Goal: Task Accomplishment & Management: Use online tool/utility

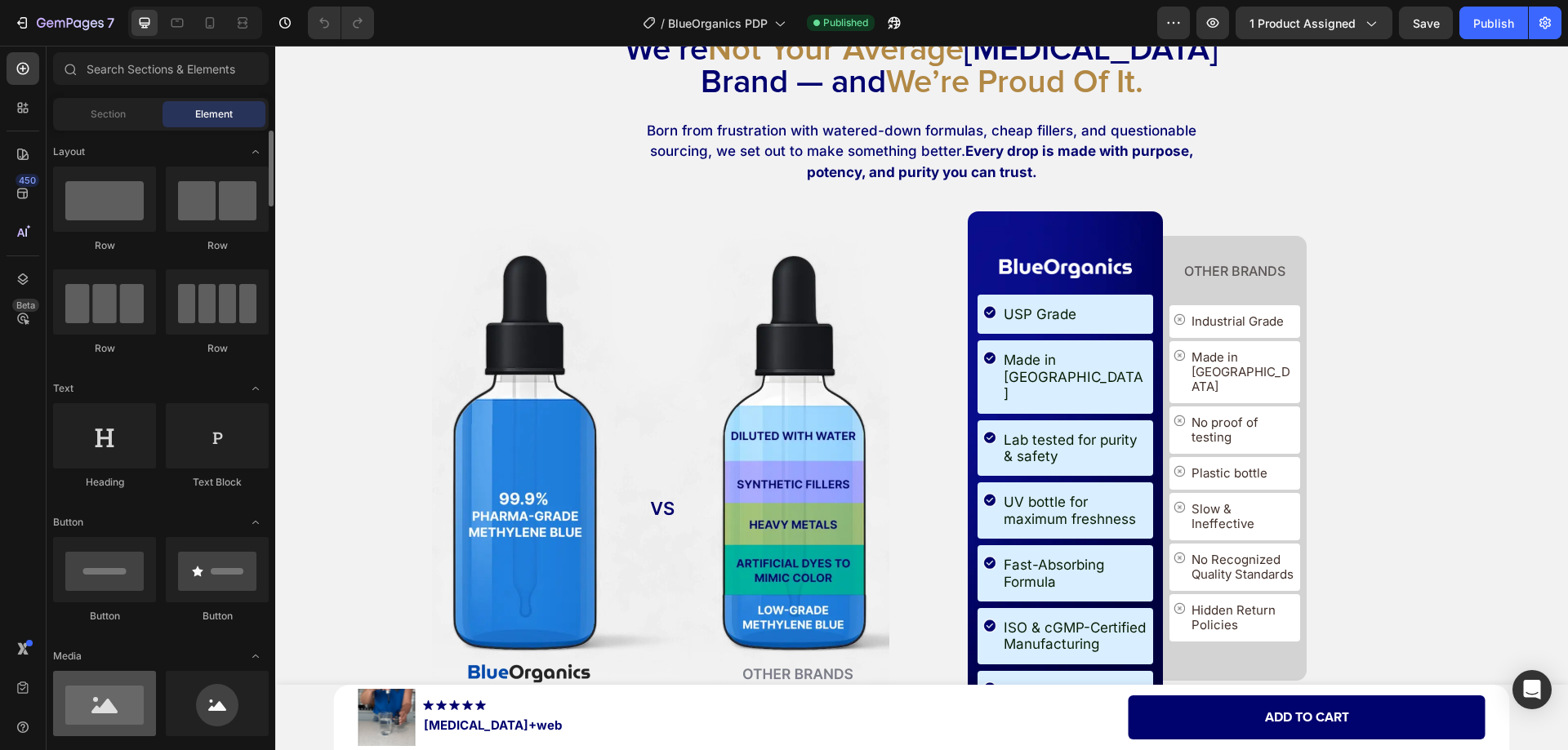
scroll to position [82, 0]
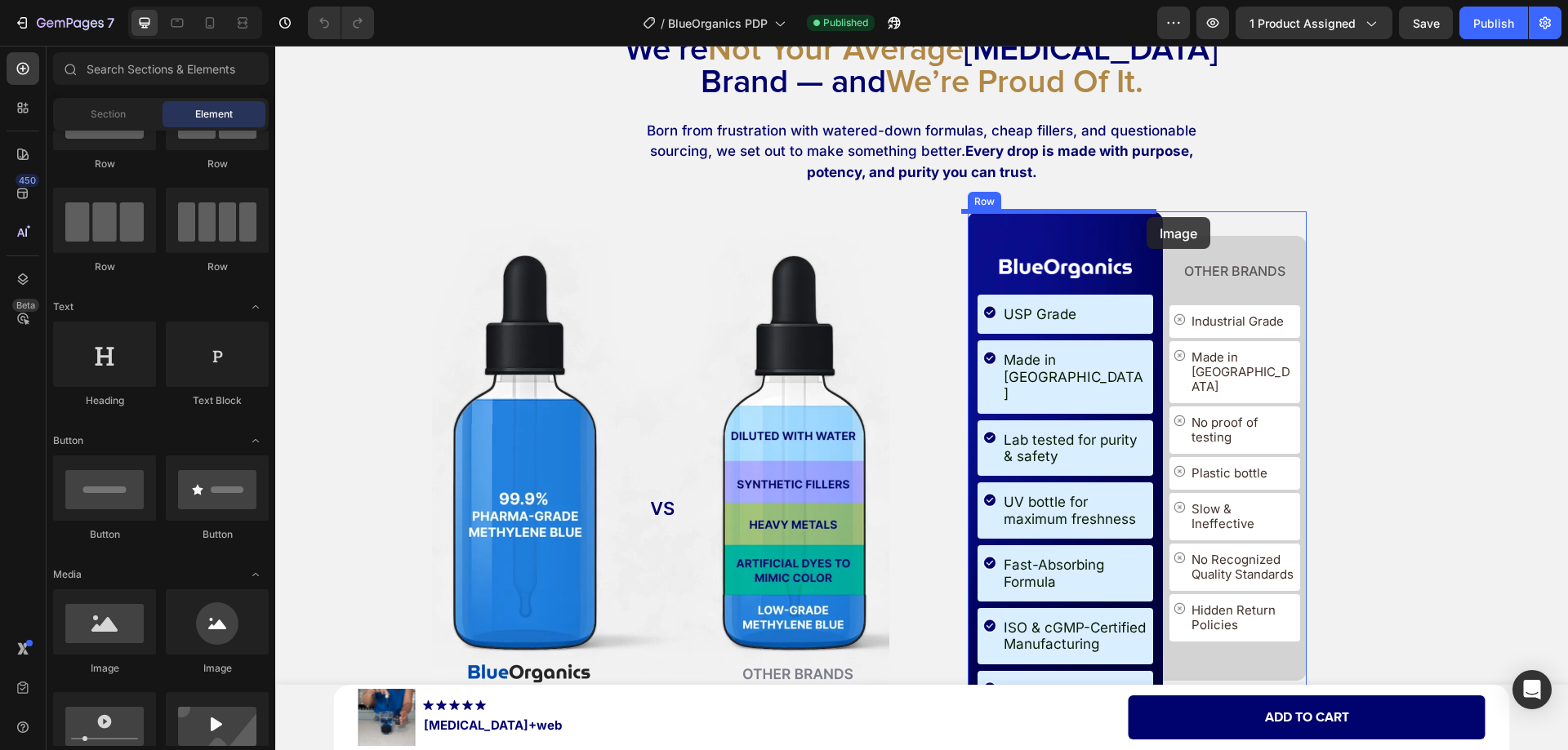
drag, startPoint x: 394, startPoint y: 679, endPoint x: 1146, endPoint y: 217, distance: 882.6
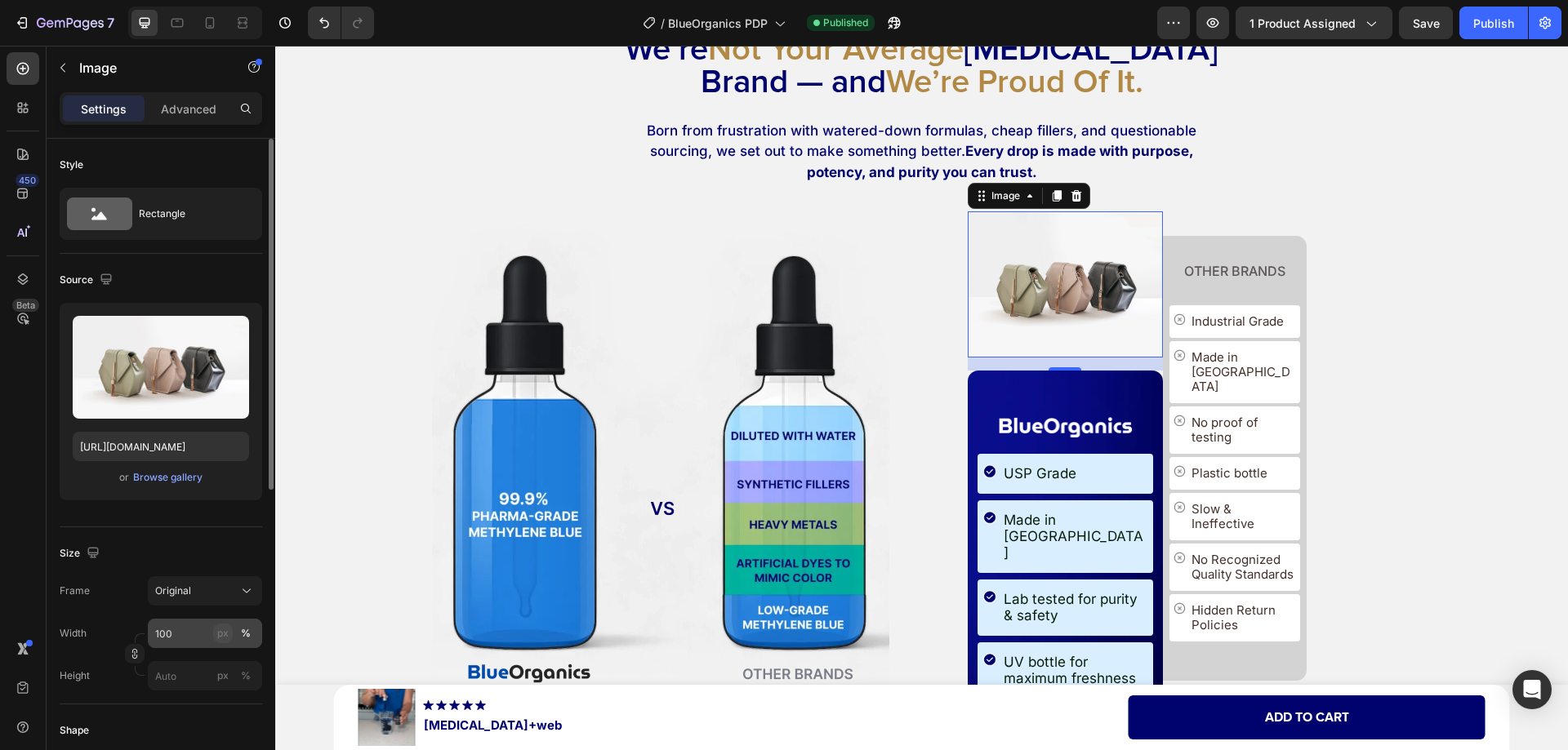
click at [218, 634] on div "px" at bounding box center [222, 632] width 11 height 15
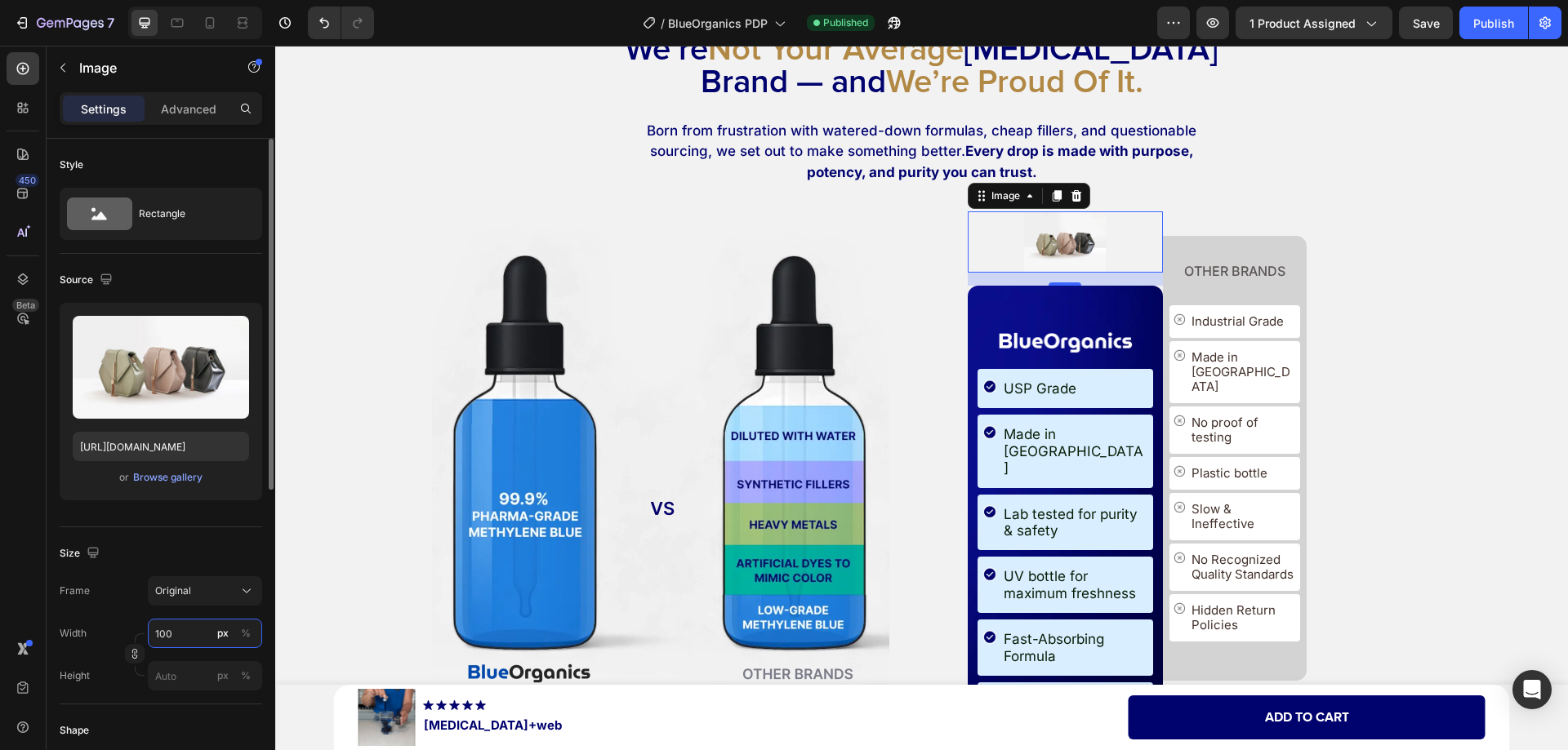
click at [196, 634] on input "100" at bounding box center [205, 633] width 114 height 30
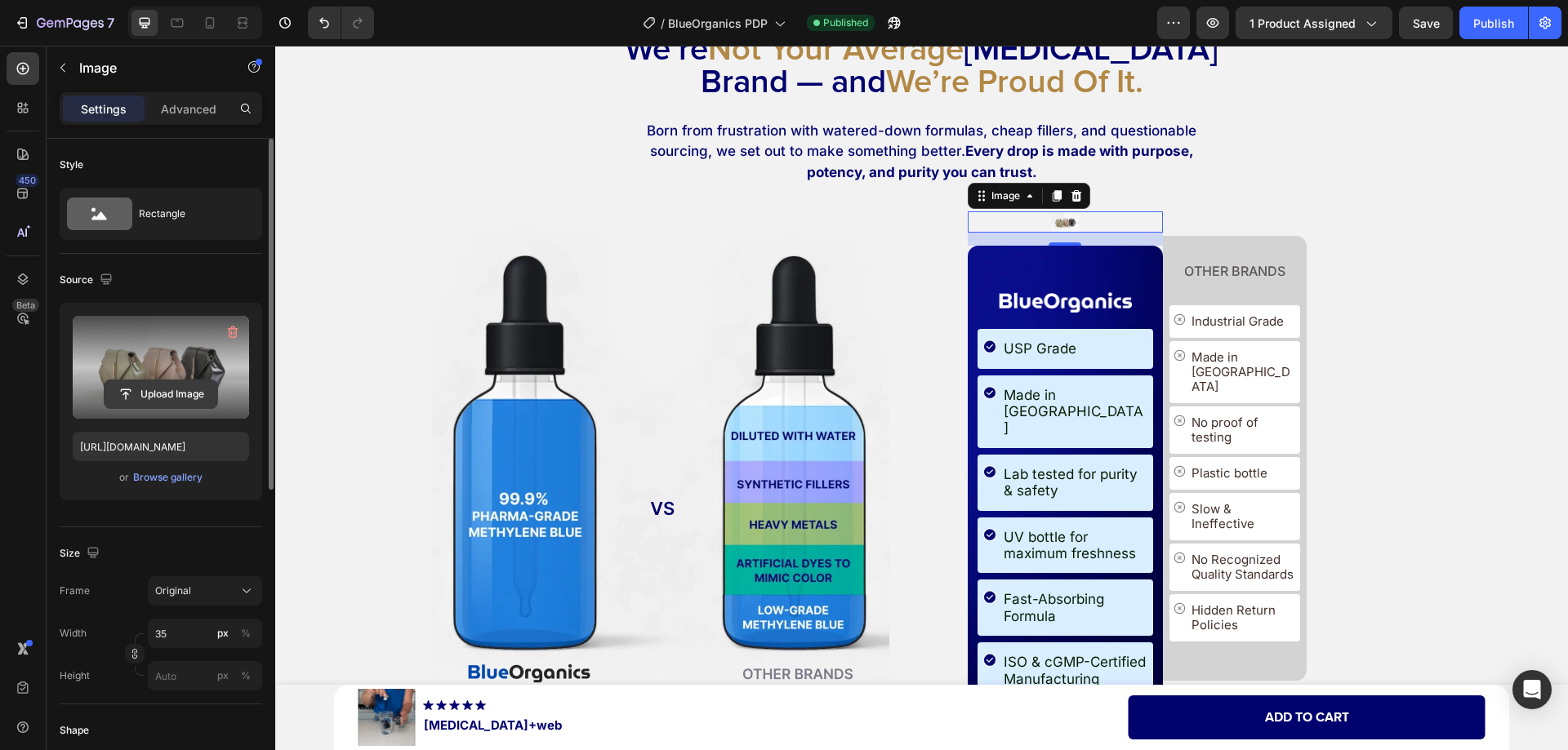
click at [157, 383] on input "file" at bounding box center [160, 395] width 112 height 28
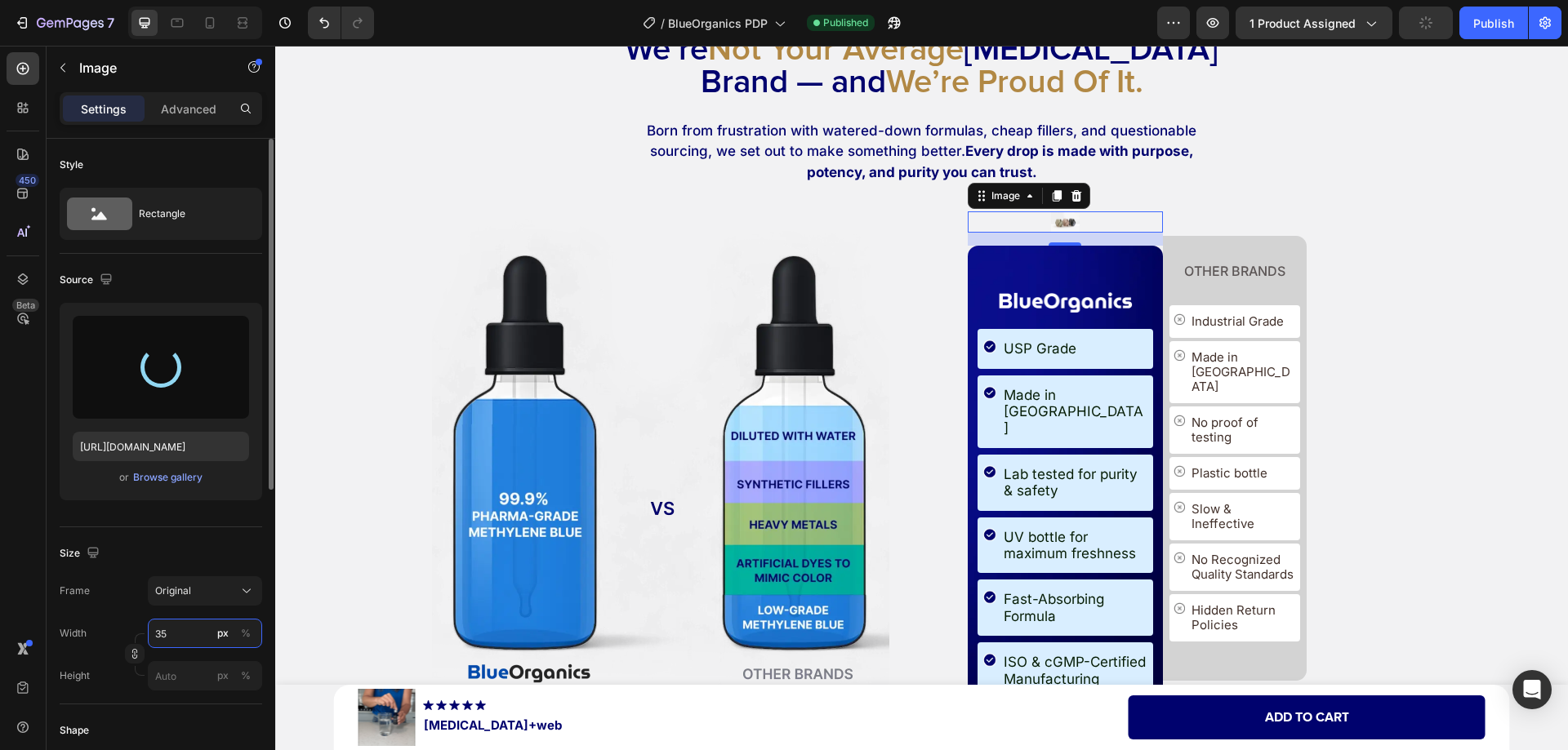
click at [188, 633] on input "35" at bounding box center [205, 633] width 114 height 30
type input "36"
click at [132, 551] on div "Size" at bounding box center [160, 553] width 202 height 26
type input "[URL][DOMAIN_NAME]"
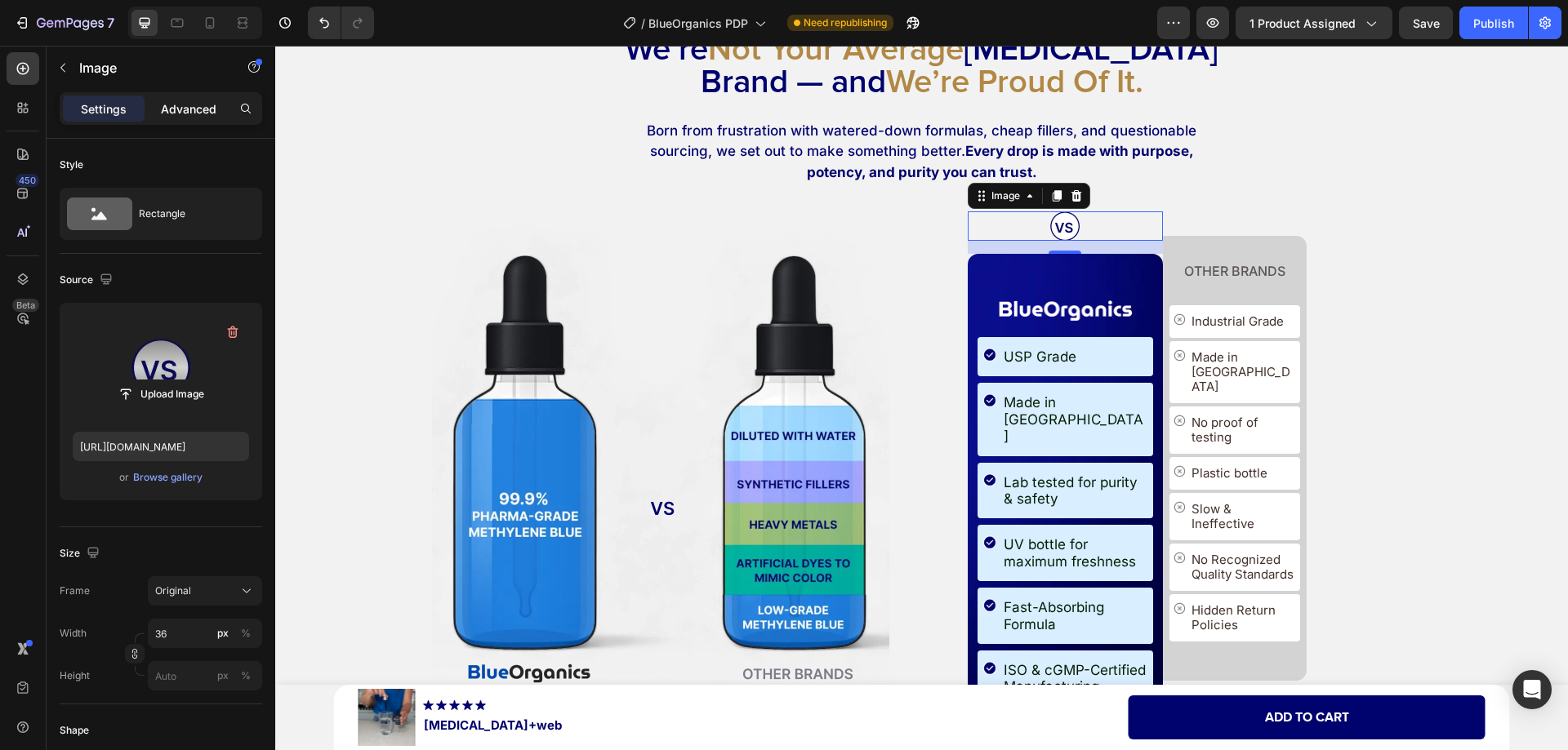
click at [168, 120] on div "Advanced" at bounding box center [189, 109] width 82 height 26
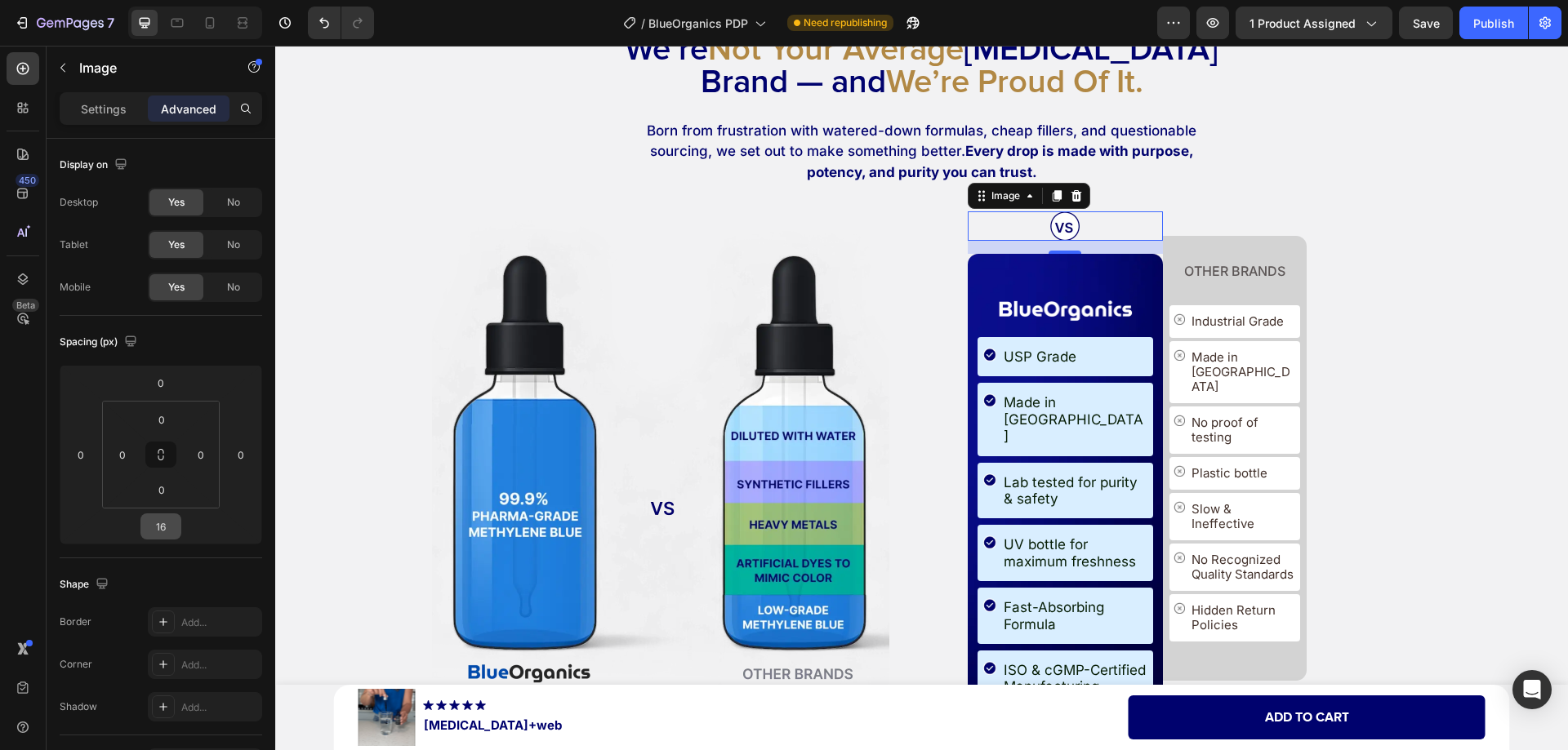
click at [166, 535] on input "16" at bounding box center [160, 526] width 32 height 24
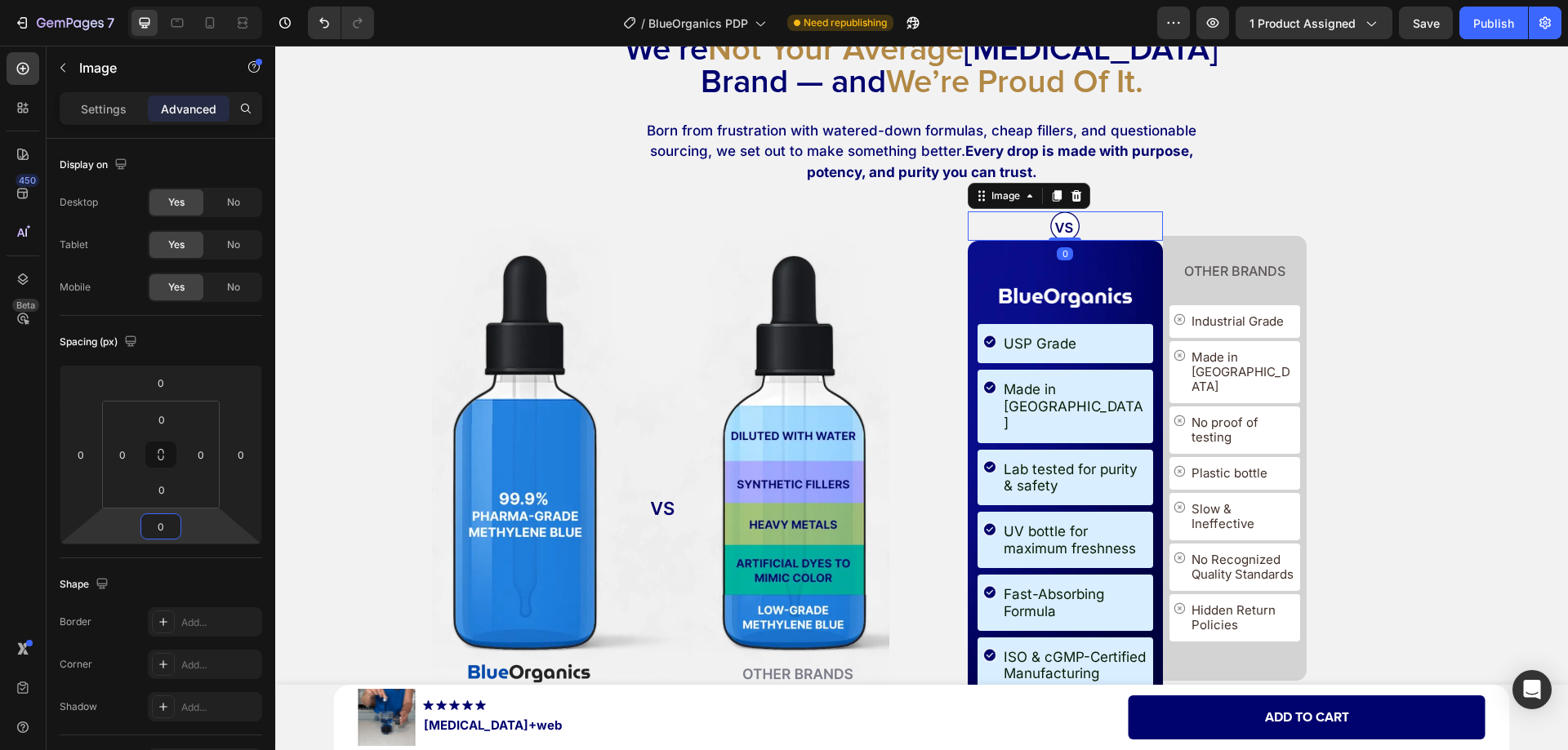
type input "0"
click at [206, 348] on div "Spacing (px)" at bounding box center [160, 342] width 202 height 26
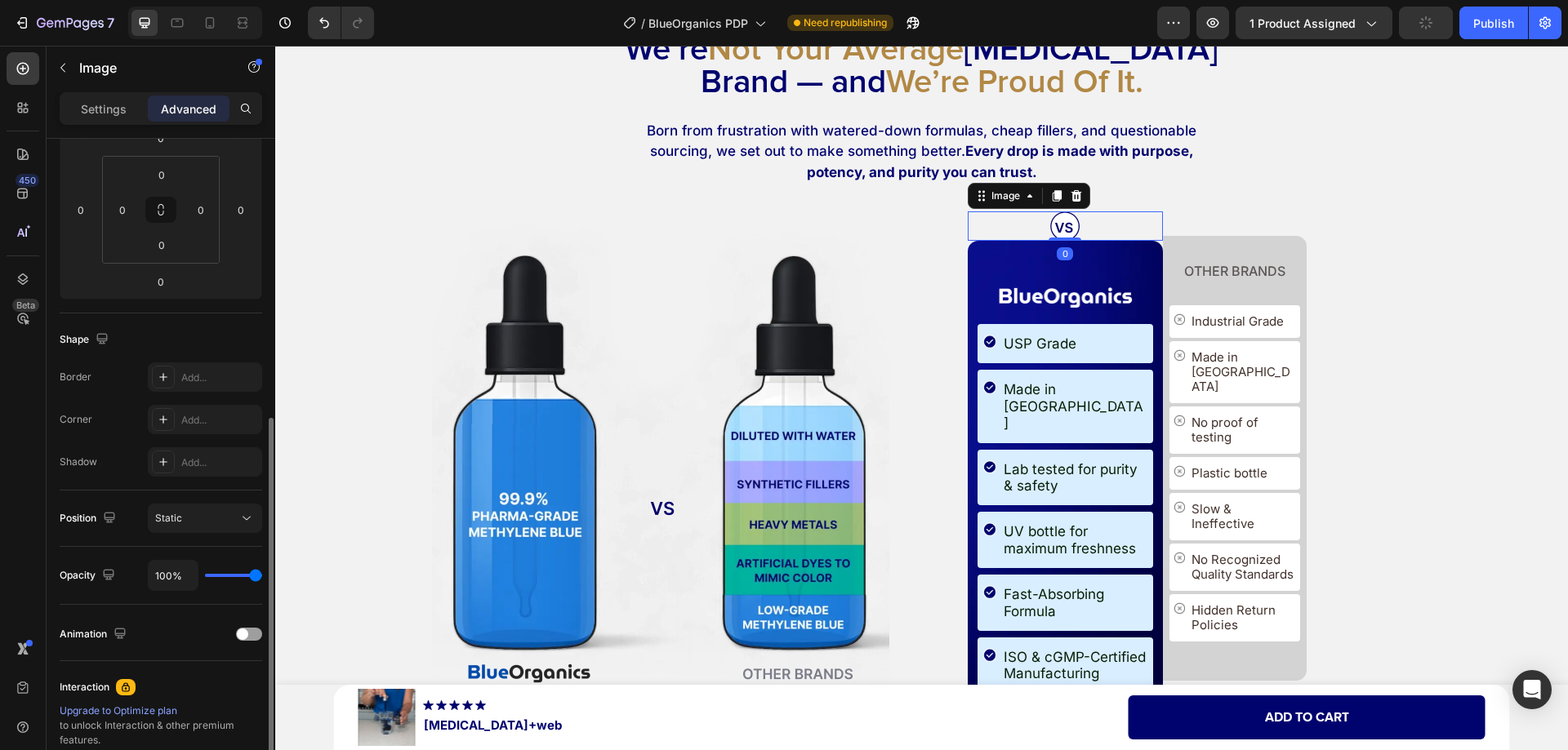
scroll to position [327, 0]
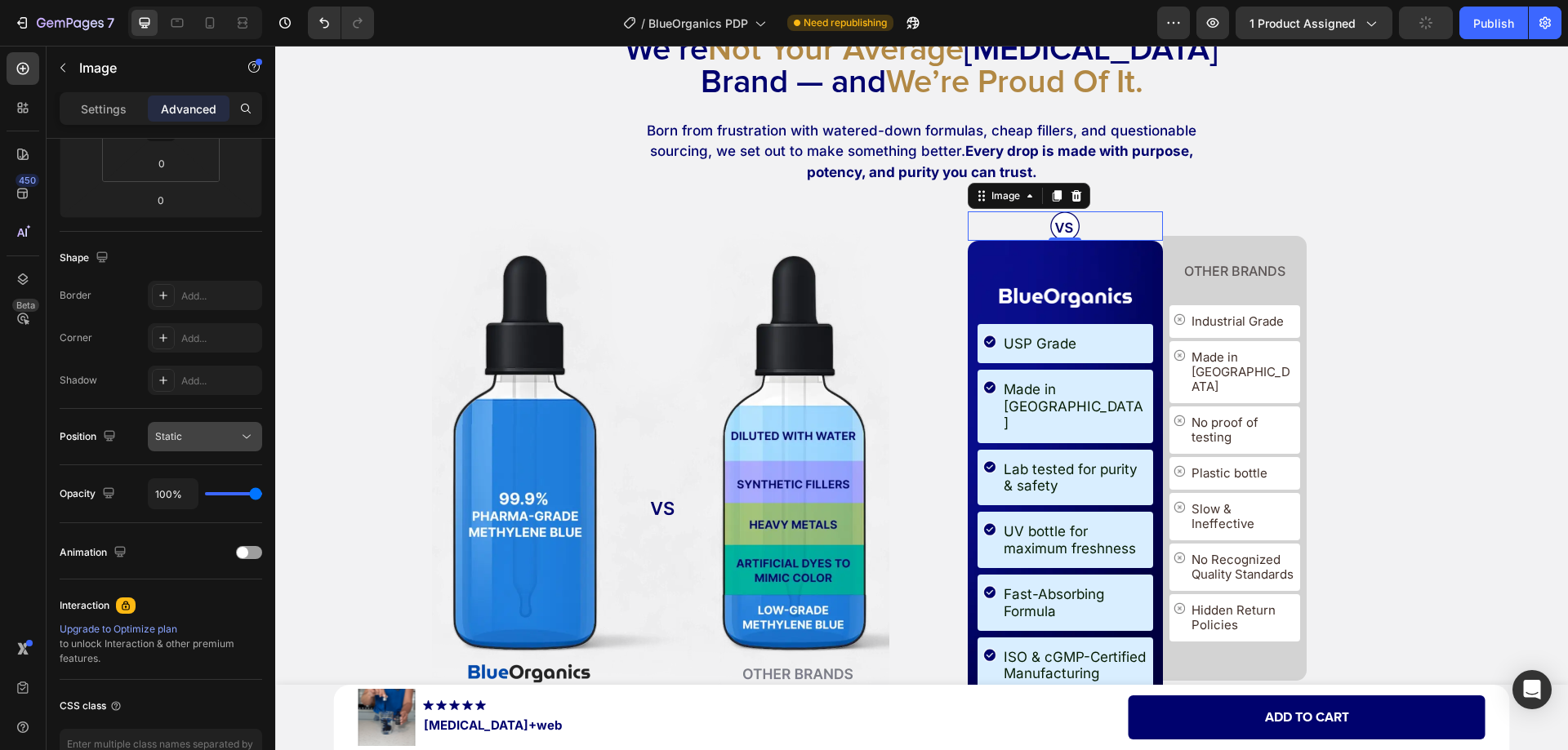
click at [240, 436] on icon at bounding box center [247, 436] width 17 height 17
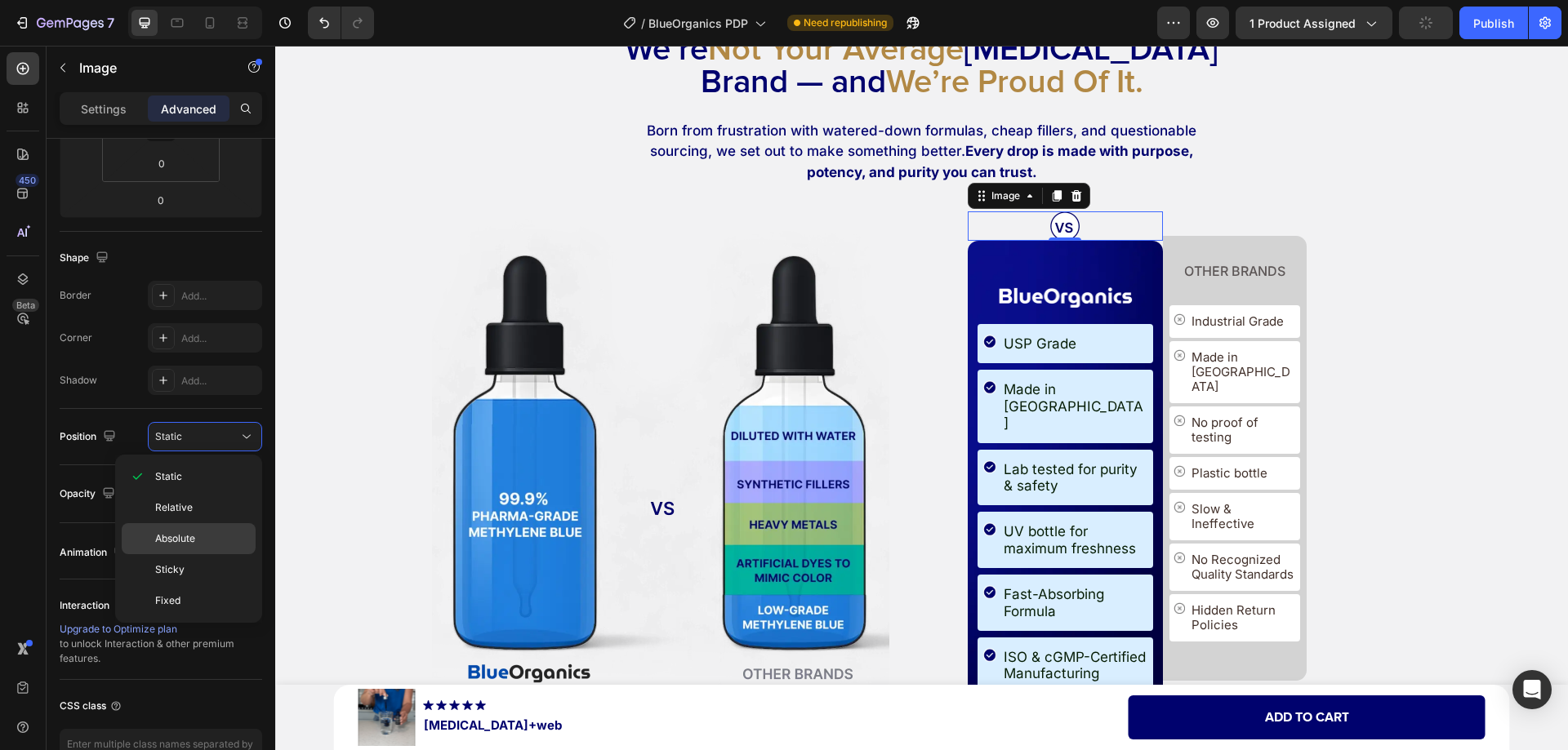
click at [196, 545] on p "Absolute" at bounding box center [201, 538] width 93 height 15
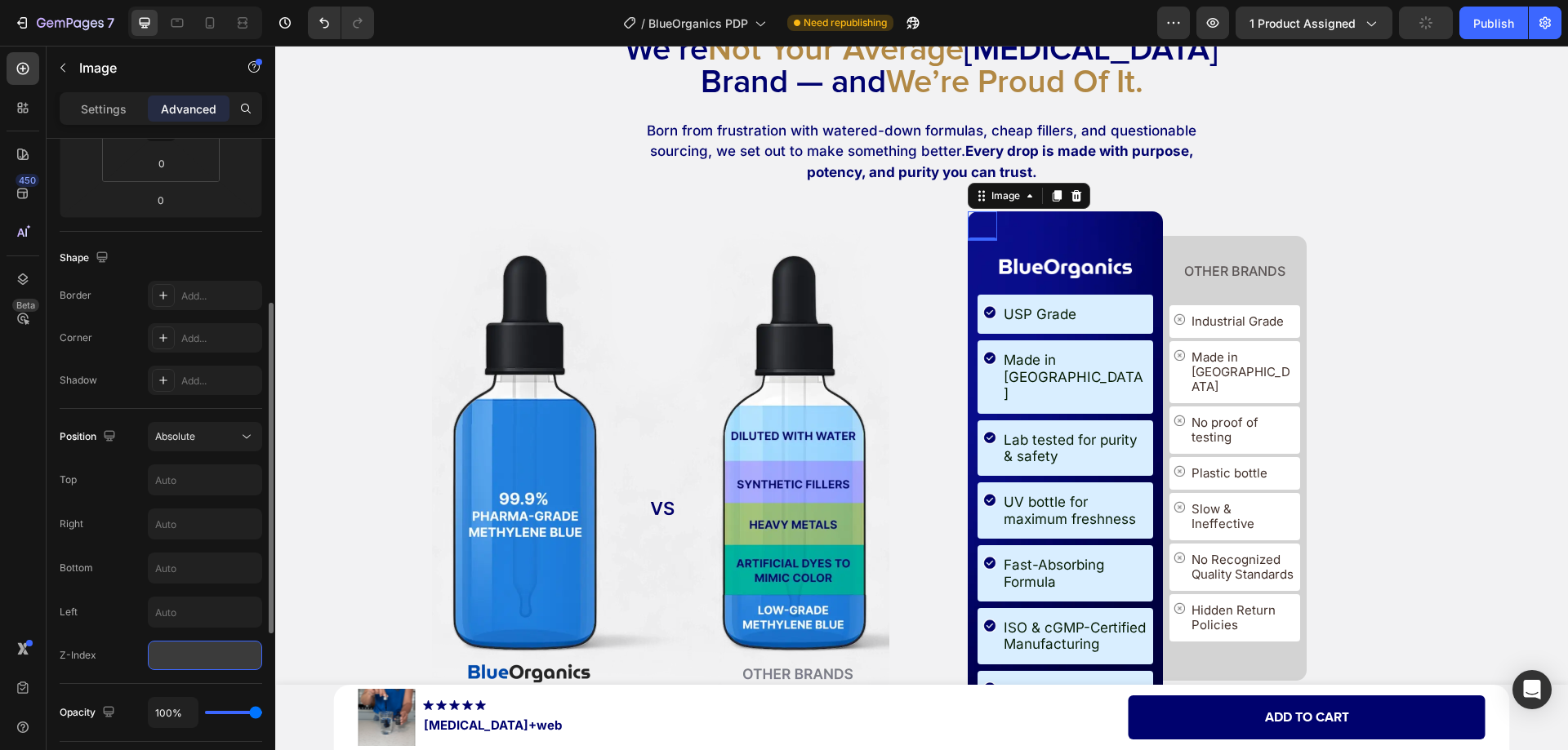
click at [189, 663] on input "number" at bounding box center [205, 655] width 114 height 30
type input "99"
click at [182, 483] on input "text" at bounding box center [204, 480] width 112 height 30
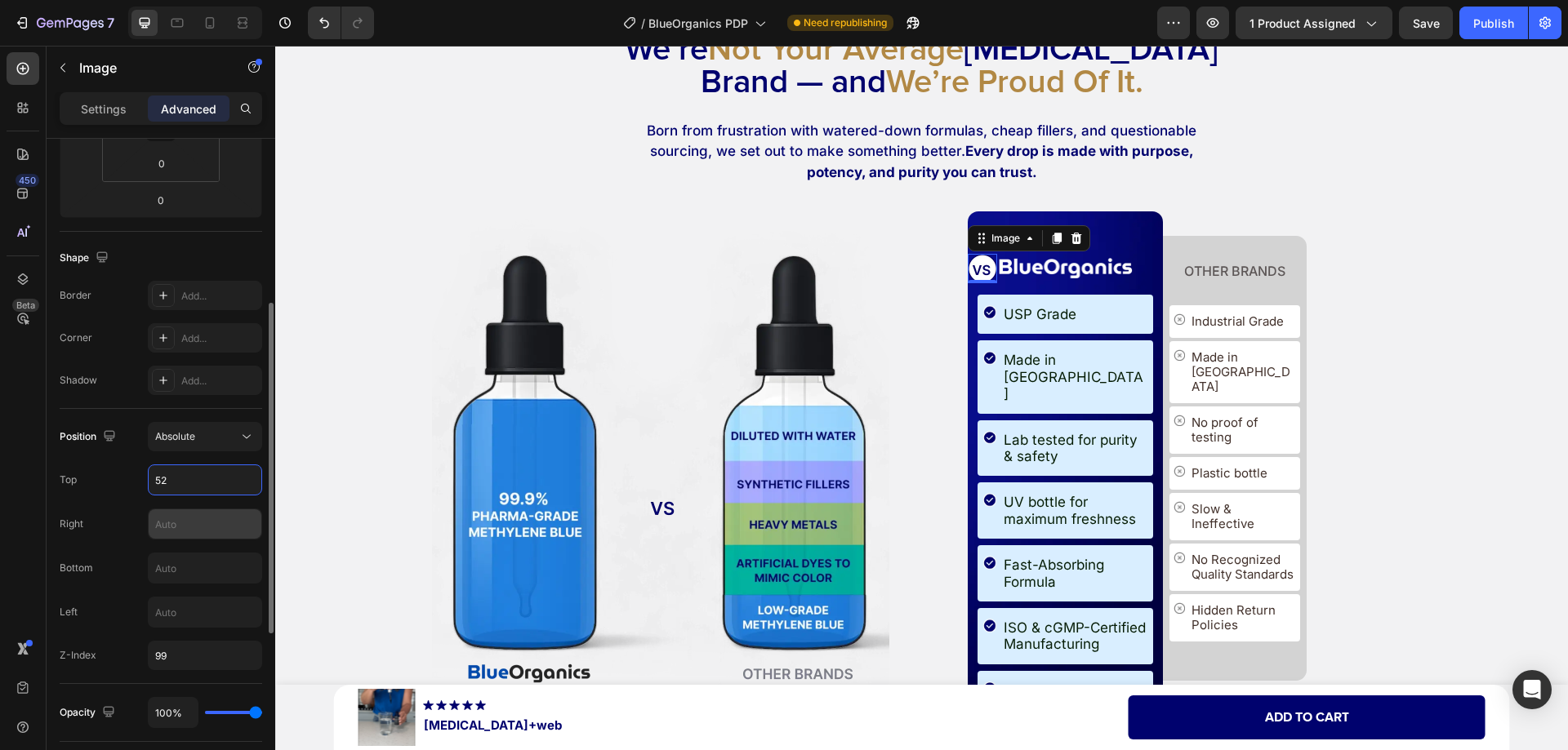
type input "52"
click at [170, 532] on input "text" at bounding box center [204, 524] width 112 height 30
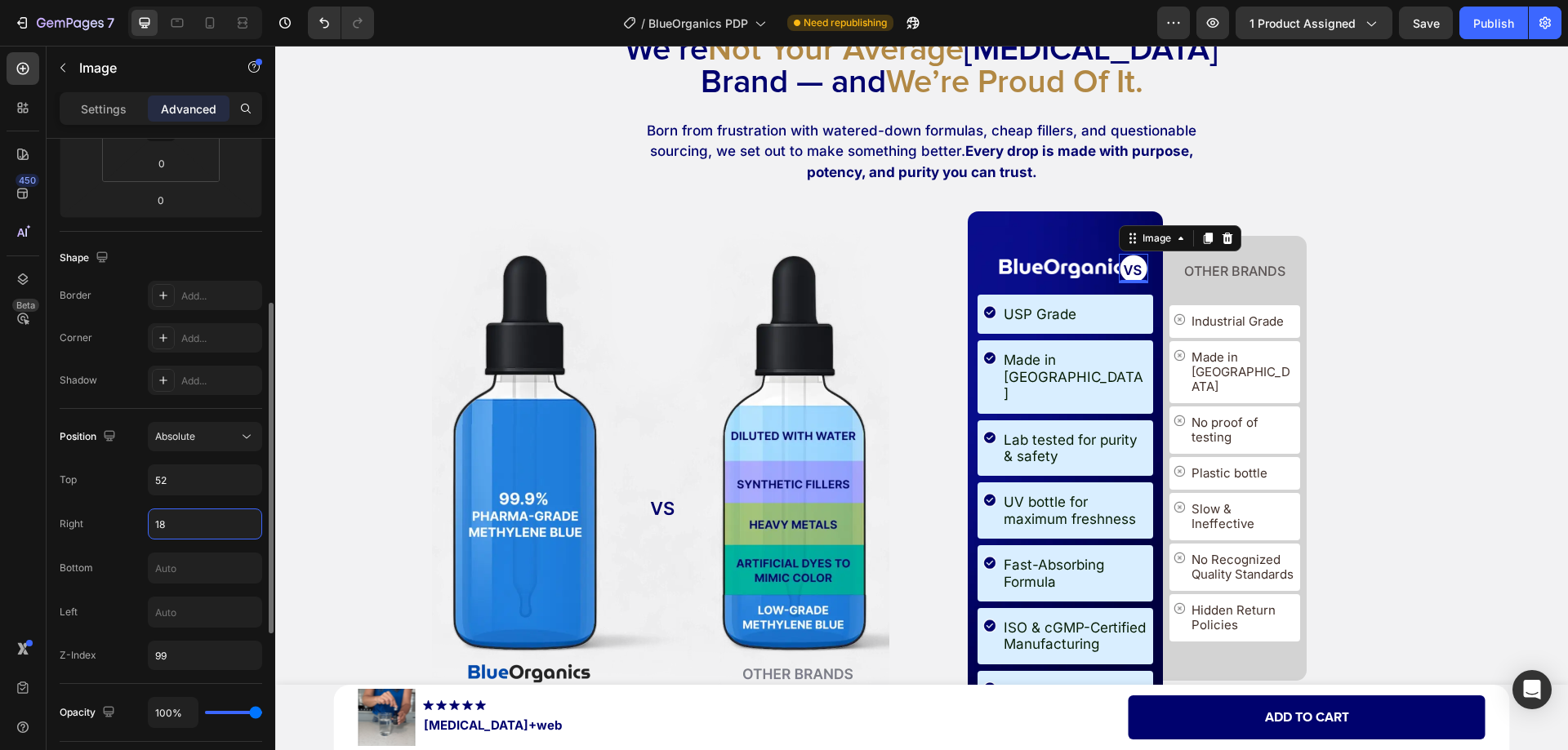
type input "-18"
click at [1406, 530] on div "We’re Not Your Average [MEDICAL_DATA] Brand — and We’re Proud Of It. Heading Bo…" at bounding box center [920, 400] width 1259 height 736
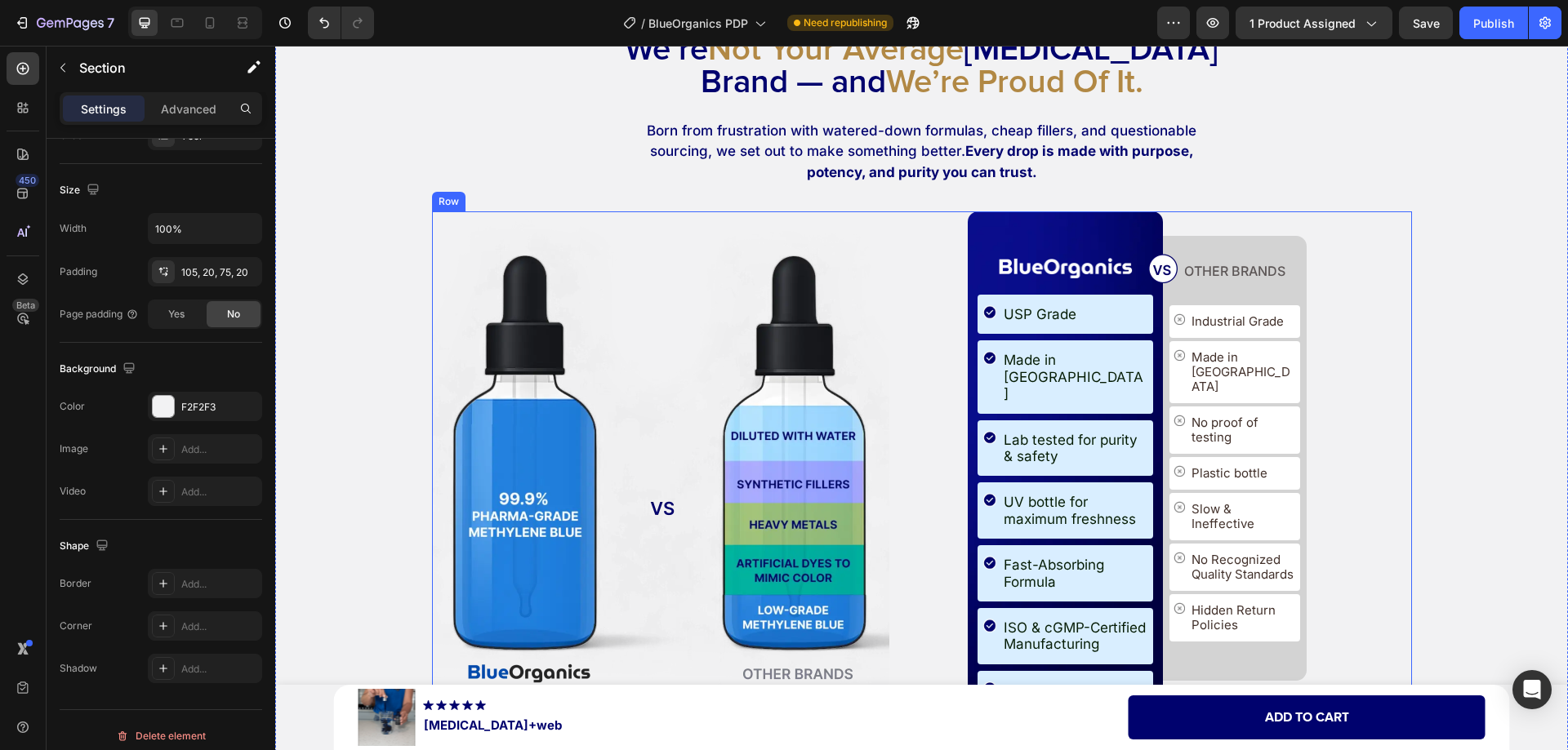
scroll to position [0, 0]
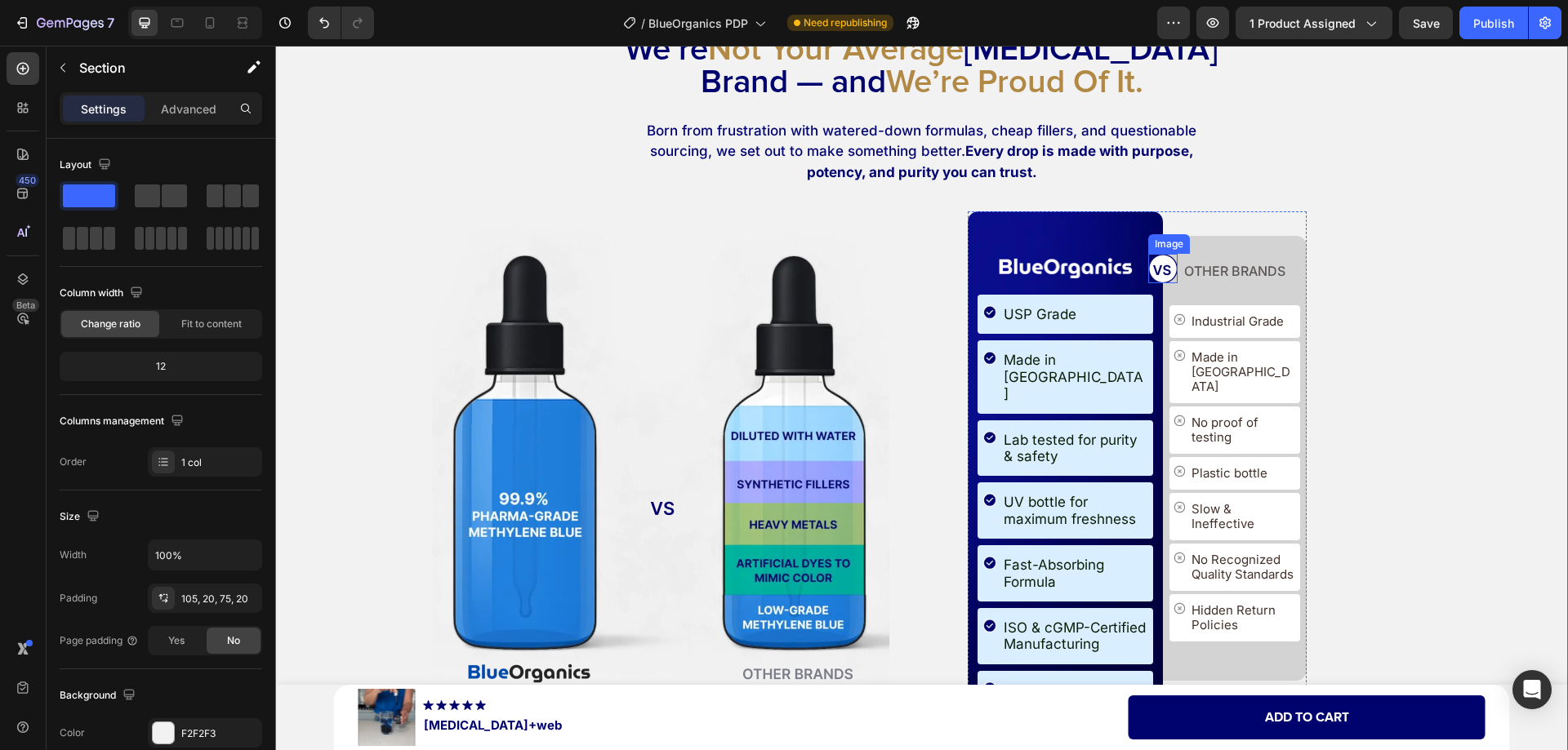
click at [1150, 279] on img at bounding box center [1163, 268] width 30 height 30
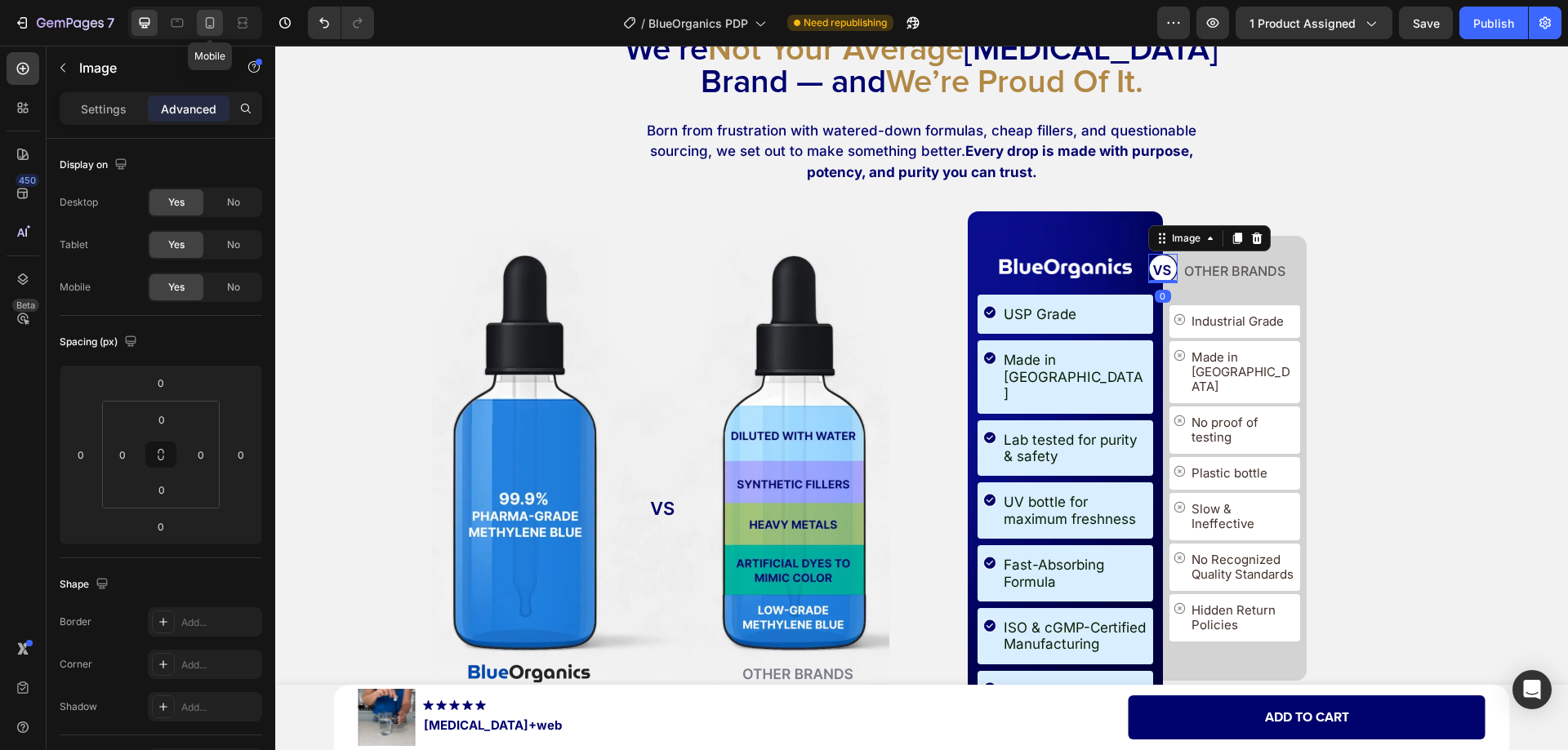
click at [212, 21] on icon at bounding box center [209, 23] width 17 height 17
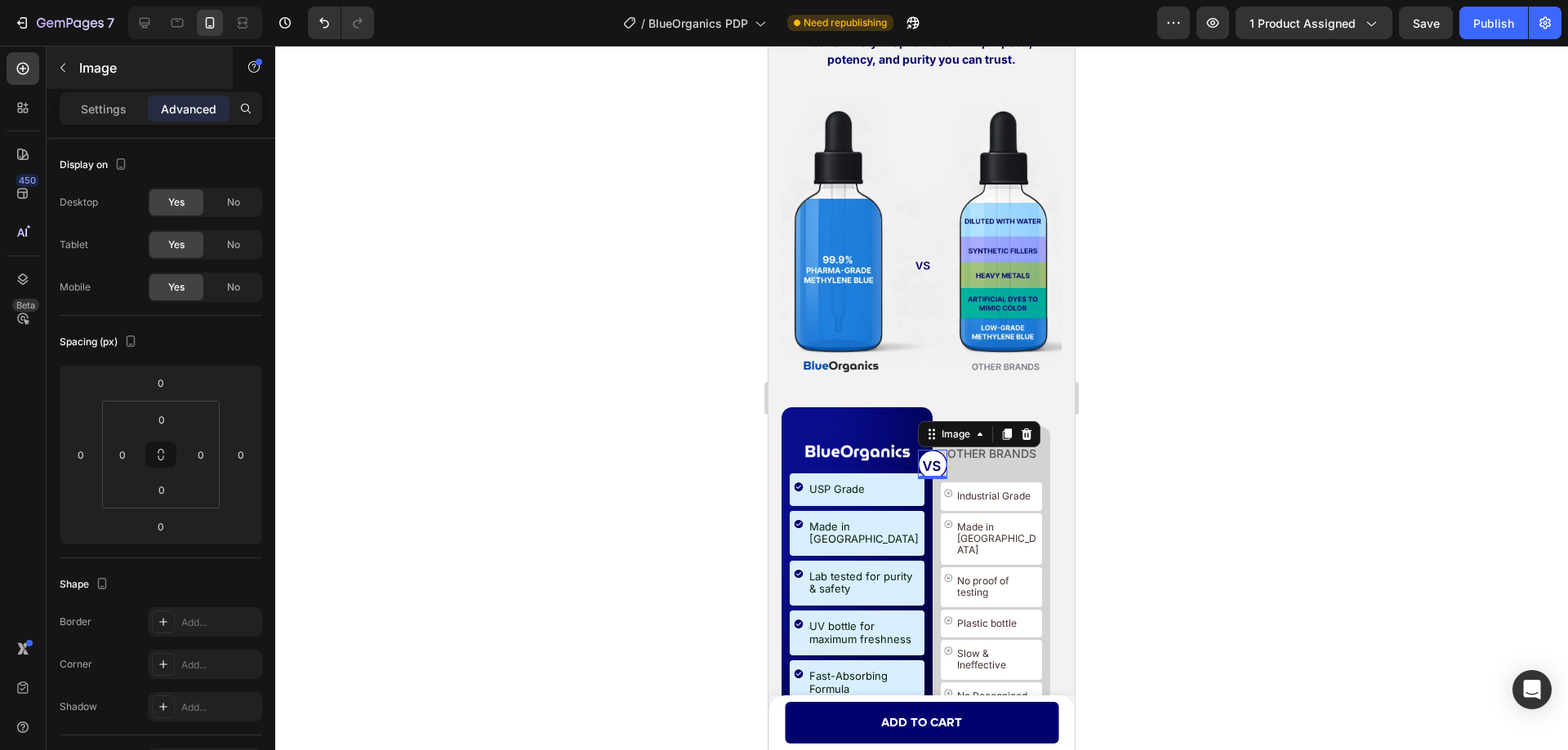
scroll to position [9526, 0]
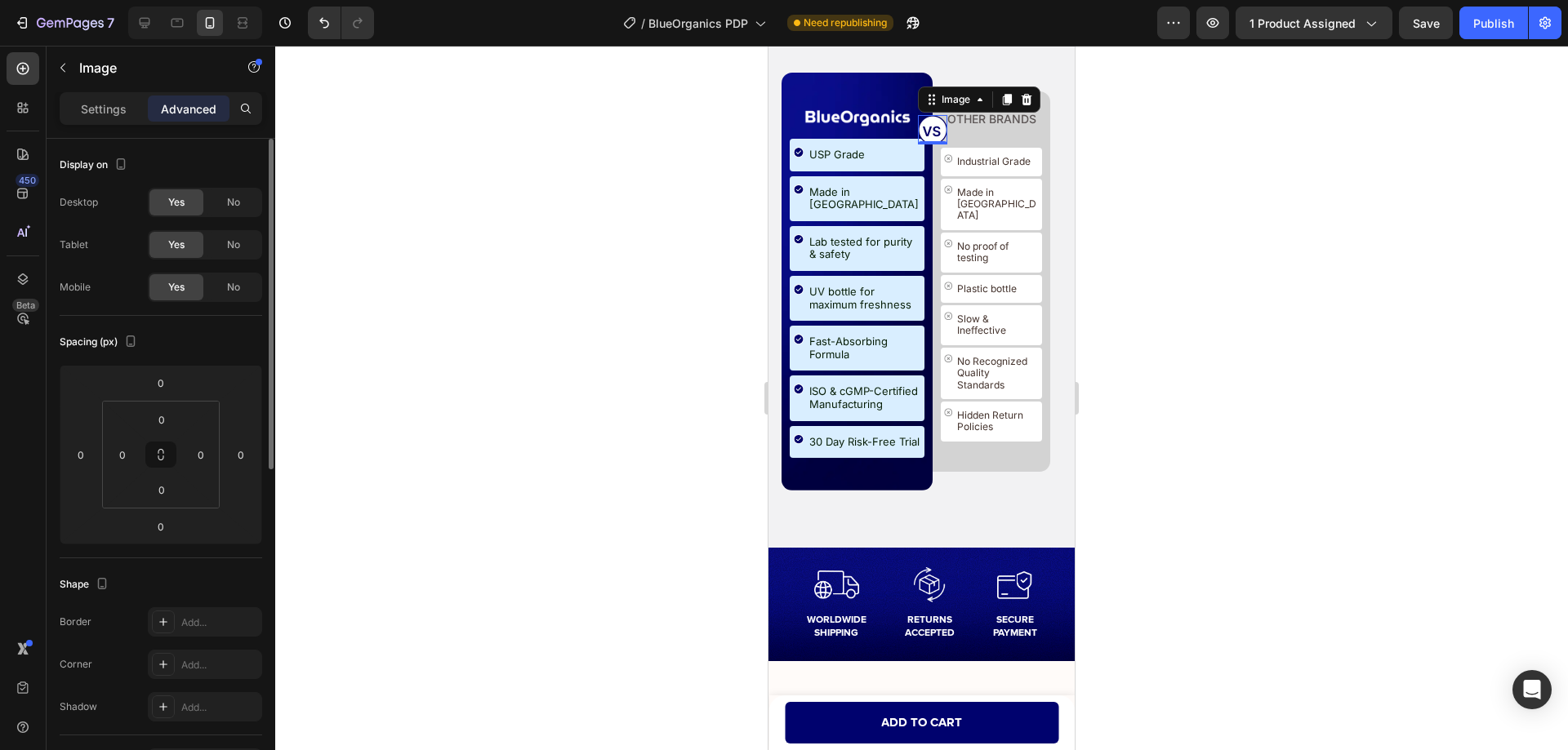
drag, startPoint x: 97, startPoint y: 107, endPoint x: 89, endPoint y: 174, distance: 67.5
click at [97, 107] on p "Settings" at bounding box center [104, 109] width 45 height 17
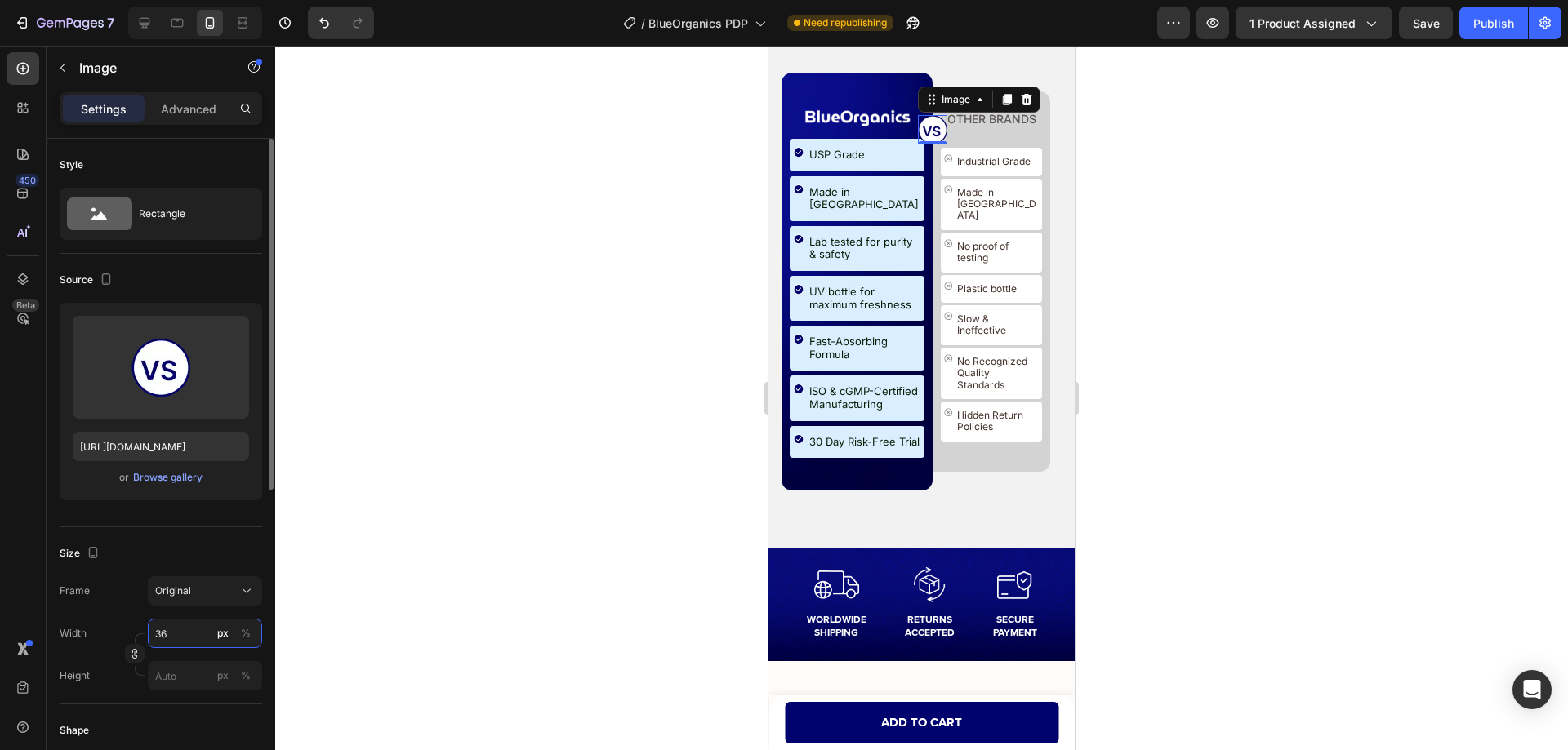
click at [167, 628] on input "36" at bounding box center [205, 633] width 114 height 30
type input "28"
click at [187, 105] on p "Advanced" at bounding box center [189, 109] width 56 height 17
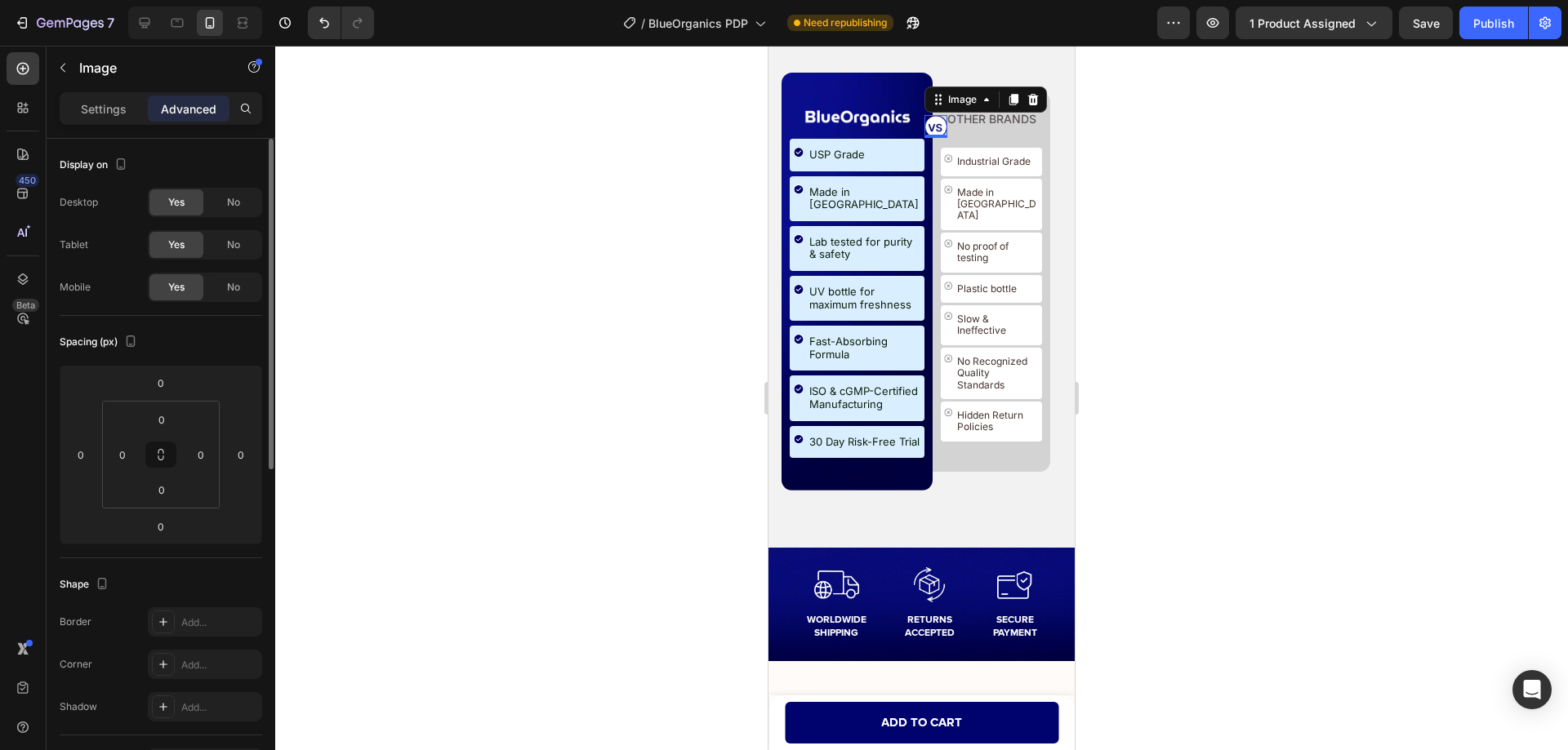
scroll to position [245, 0]
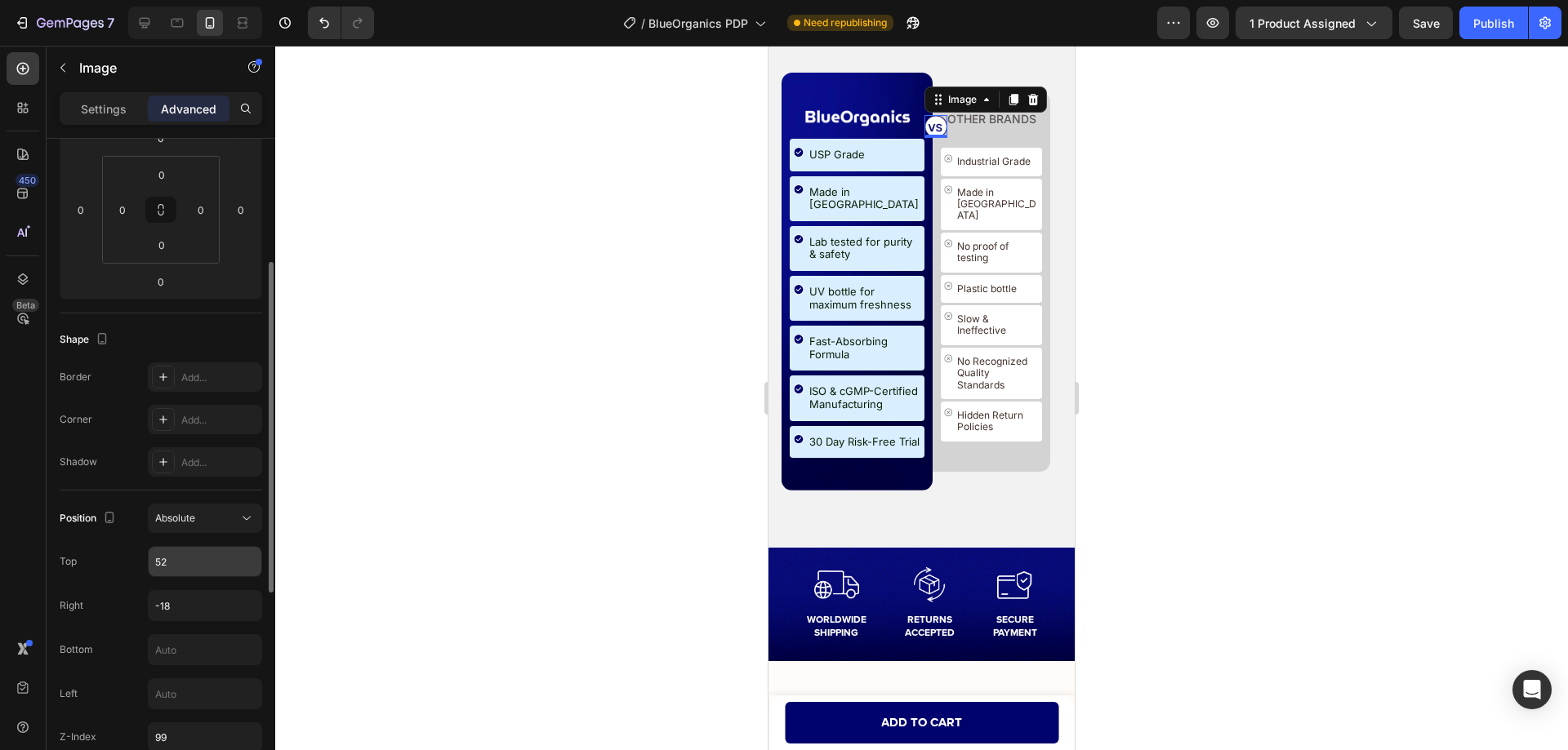
click at [187, 568] on input "52" at bounding box center [204, 562] width 112 height 30
type input "40"
click at [187, 613] on input "-18" at bounding box center [204, 605] width 112 height 30
type input "-14"
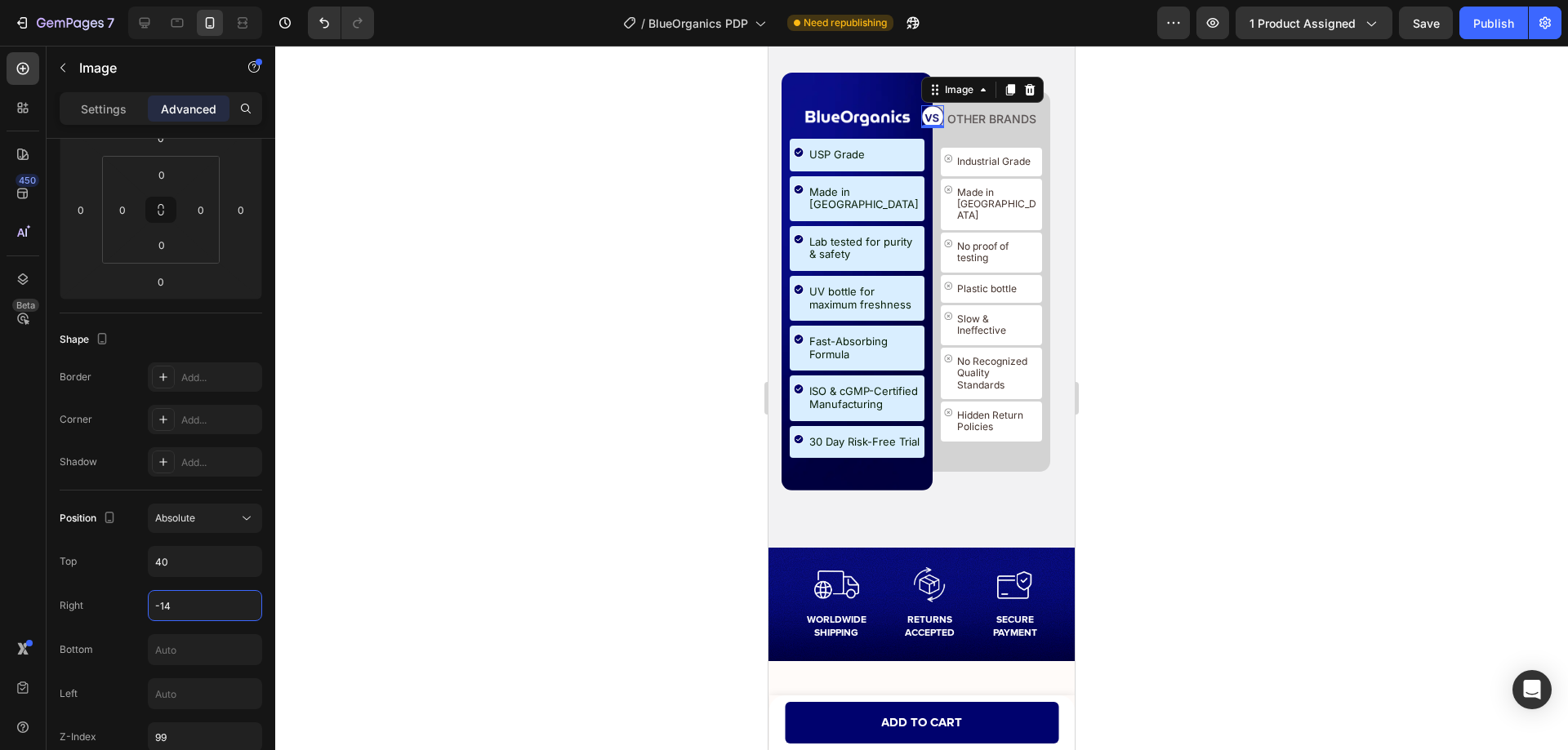
click at [1166, 429] on div at bounding box center [921, 397] width 1293 height 704
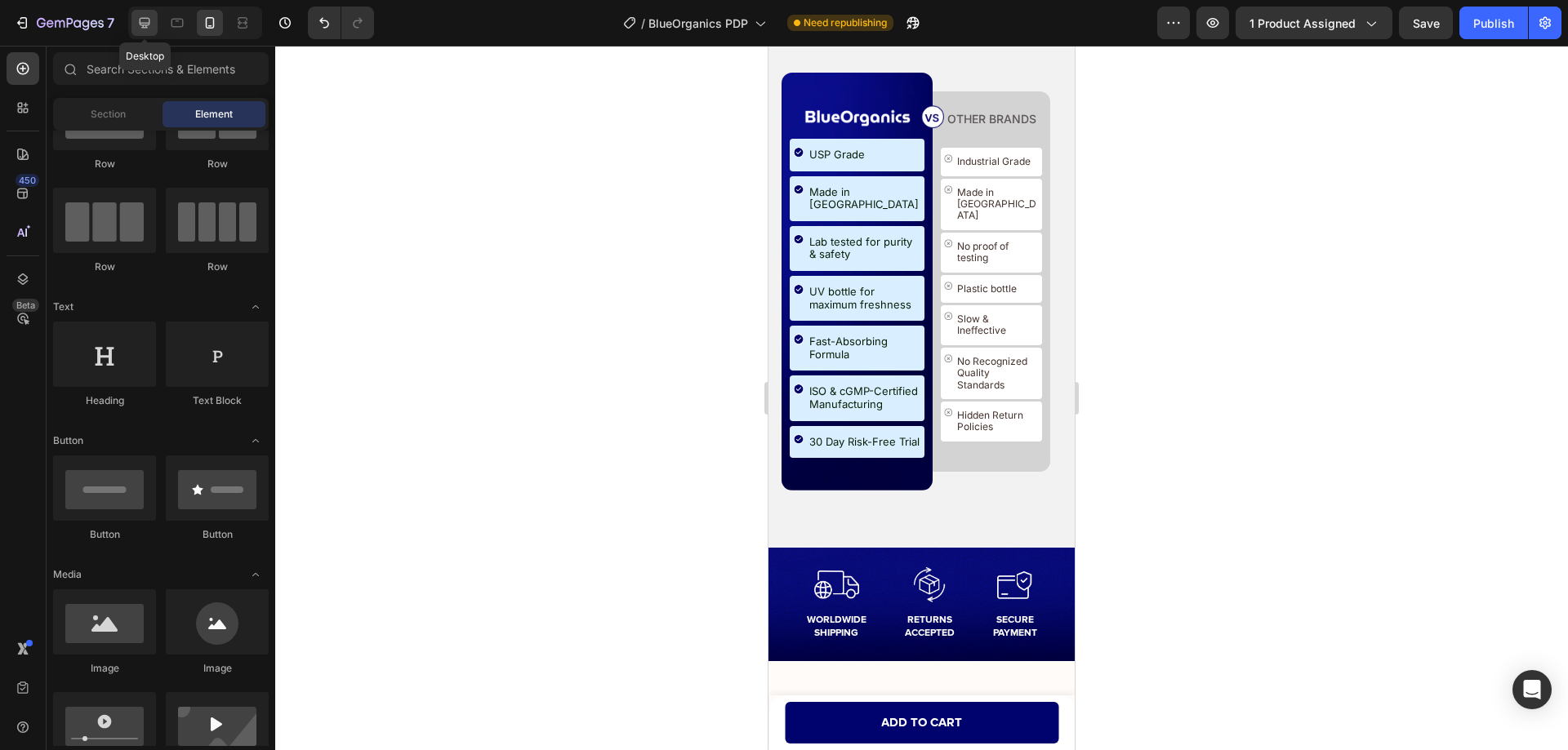
drag, startPoint x: 141, startPoint y: 19, endPoint x: 121, endPoint y: 30, distance: 22.8
click at [140, 19] on icon at bounding box center [145, 24] width 10 height 10
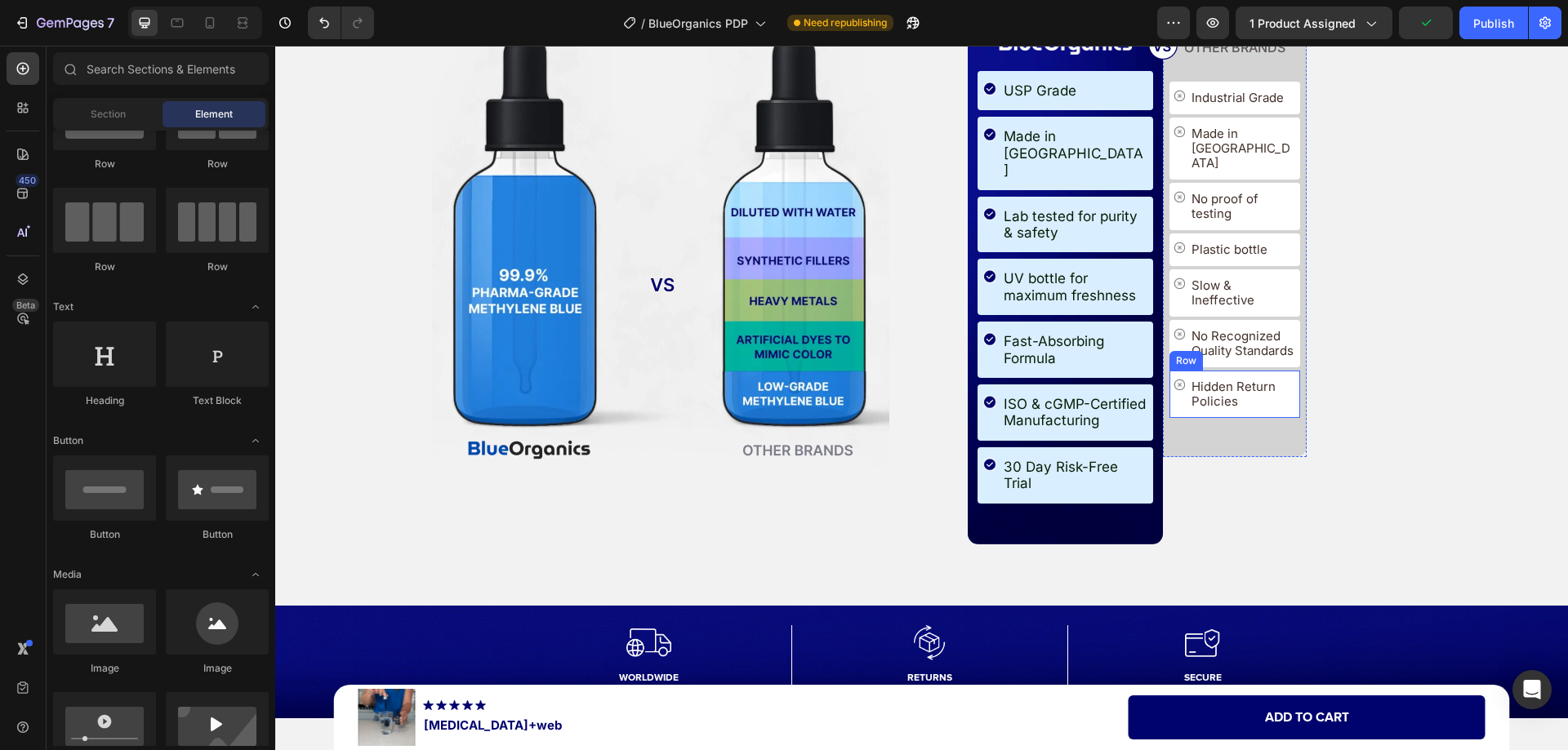
scroll to position [9199, 0]
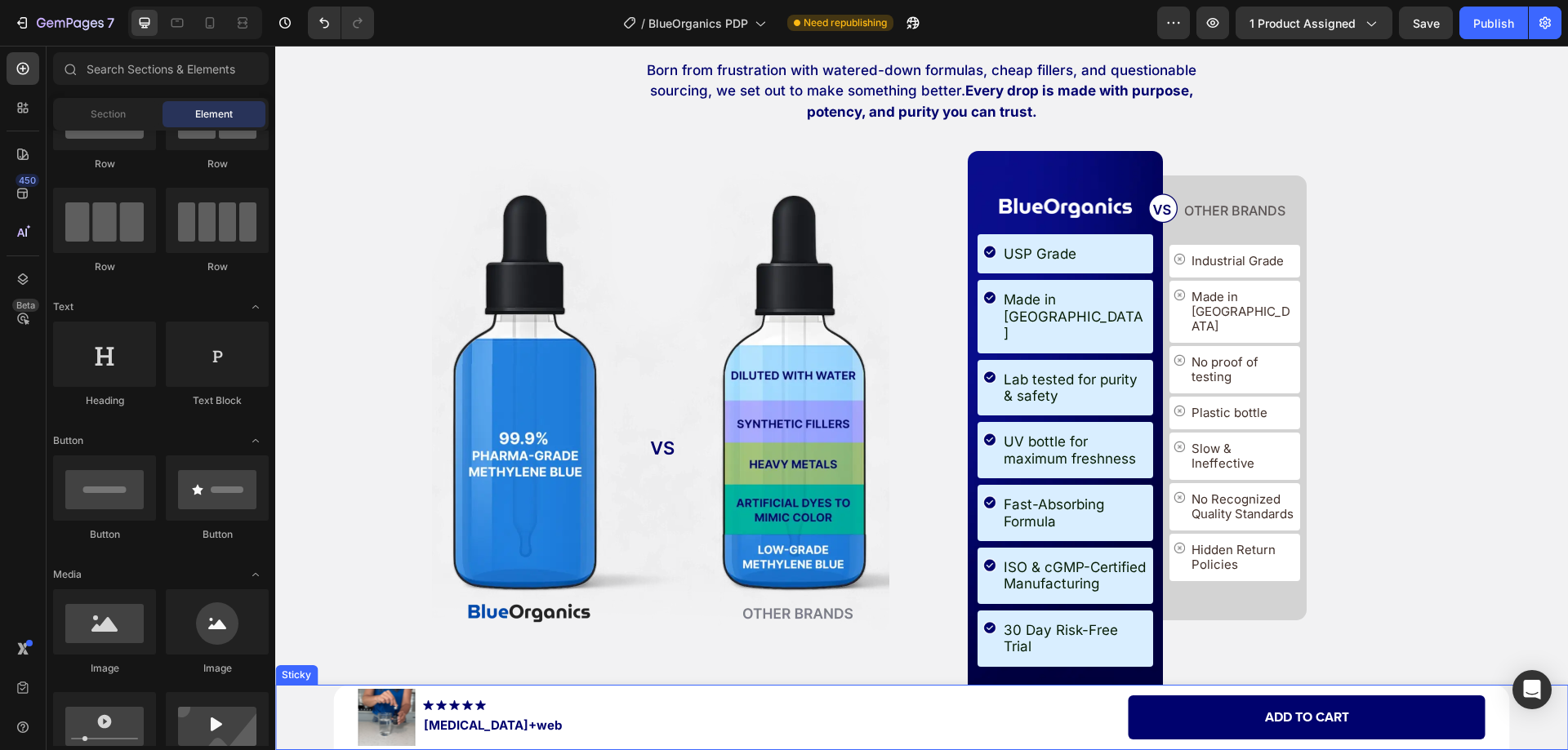
drag, startPoint x: 316, startPoint y: 703, endPoint x: 294, endPoint y: 698, distance: 22.6
click at [316, 703] on div "Product Images Image [MEDICAL_DATA]+web Product Title Row Add to cart Add to Ca…" at bounding box center [921, 717] width 1293 height 65
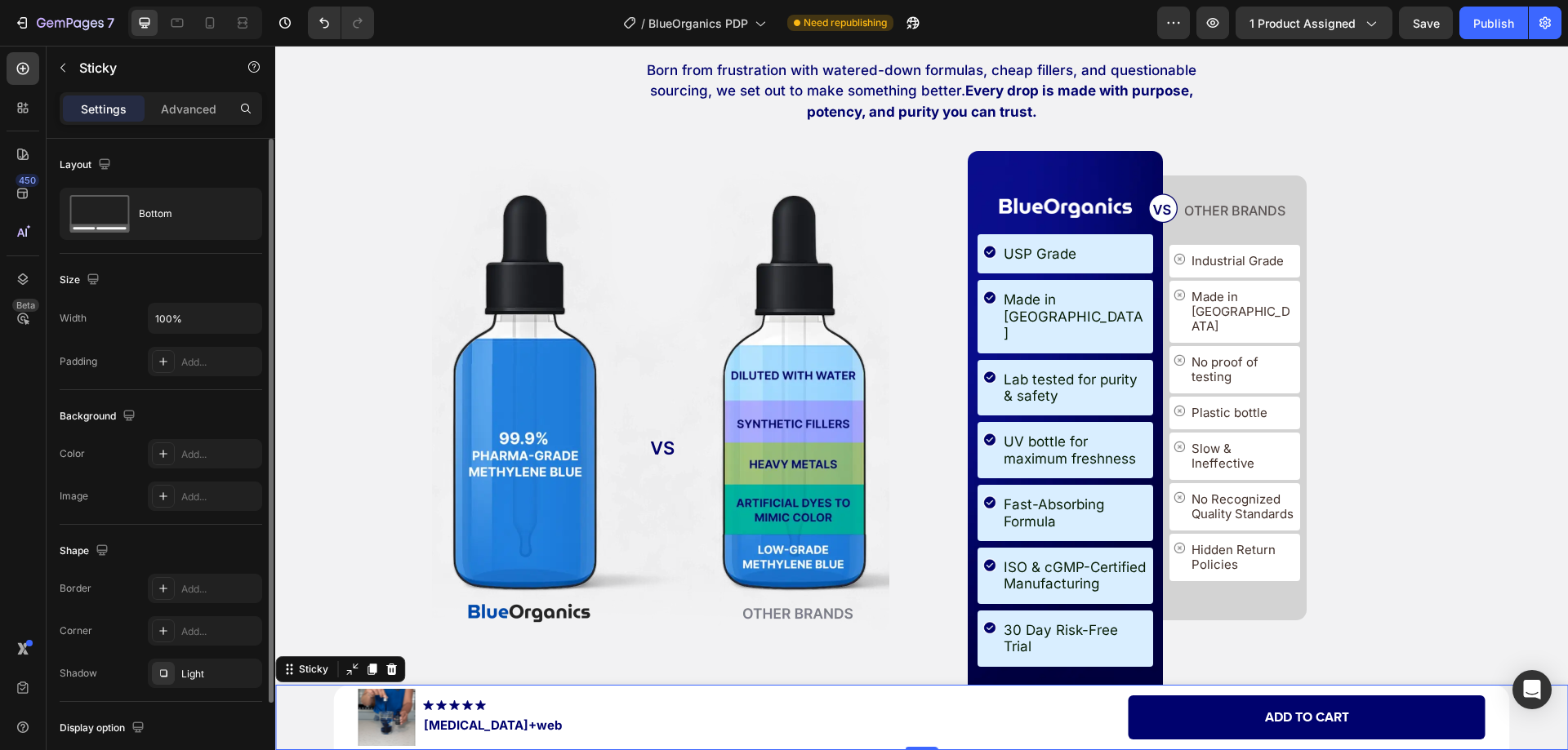
scroll to position [109, 0]
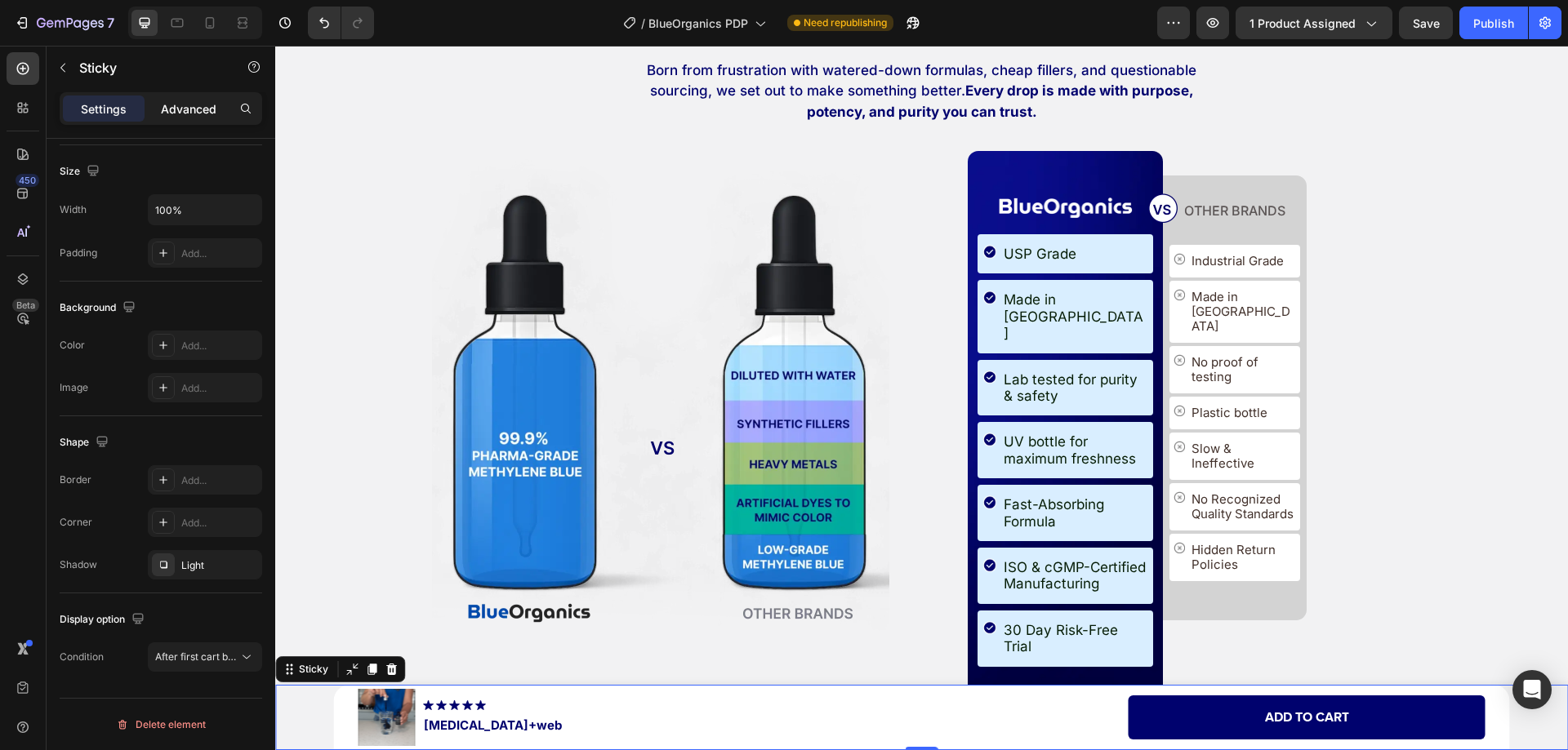
click at [193, 110] on p "Advanced" at bounding box center [189, 109] width 56 height 17
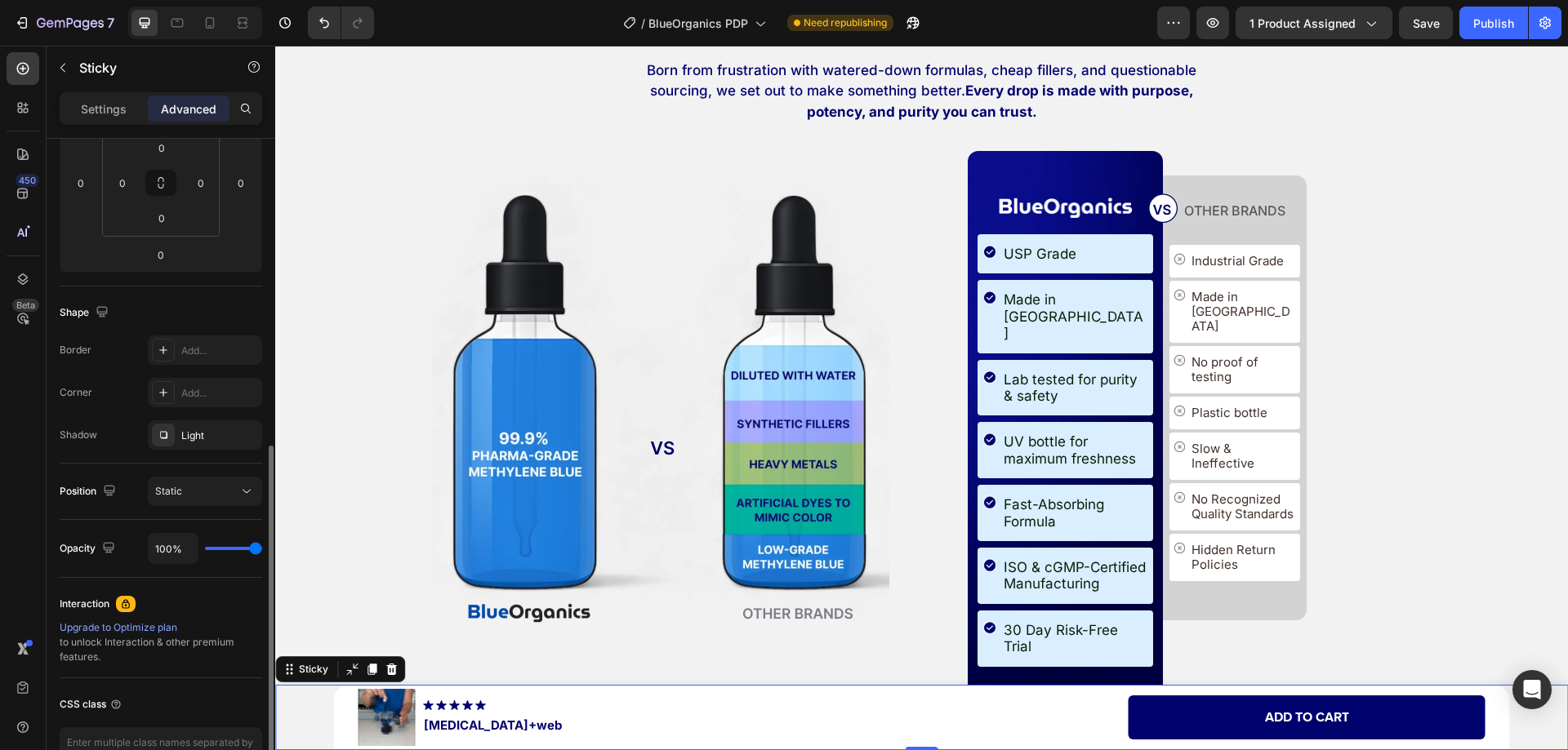
scroll to position [354, 0]
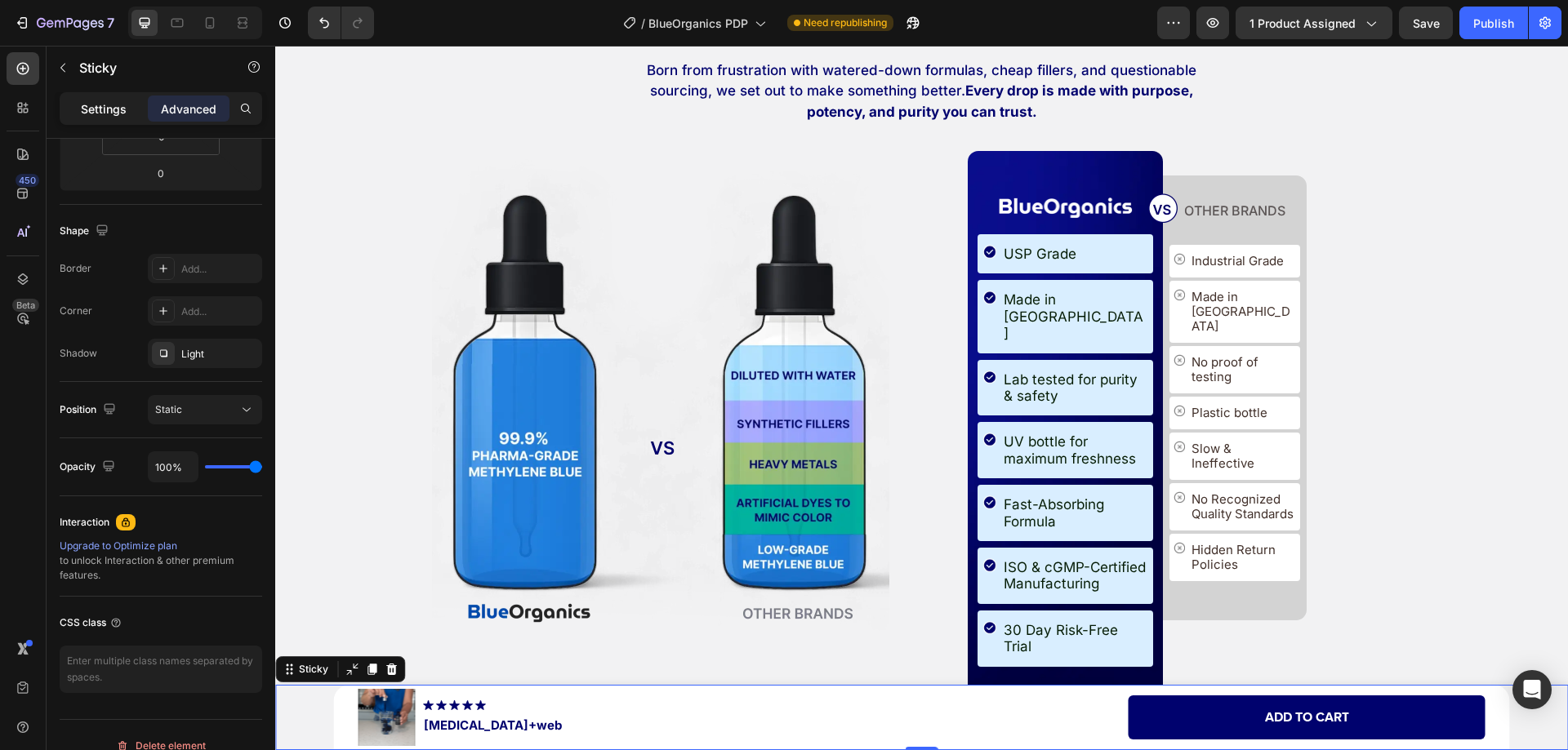
click at [83, 102] on p "Settings" at bounding box center [104, 109] width 45 height 17
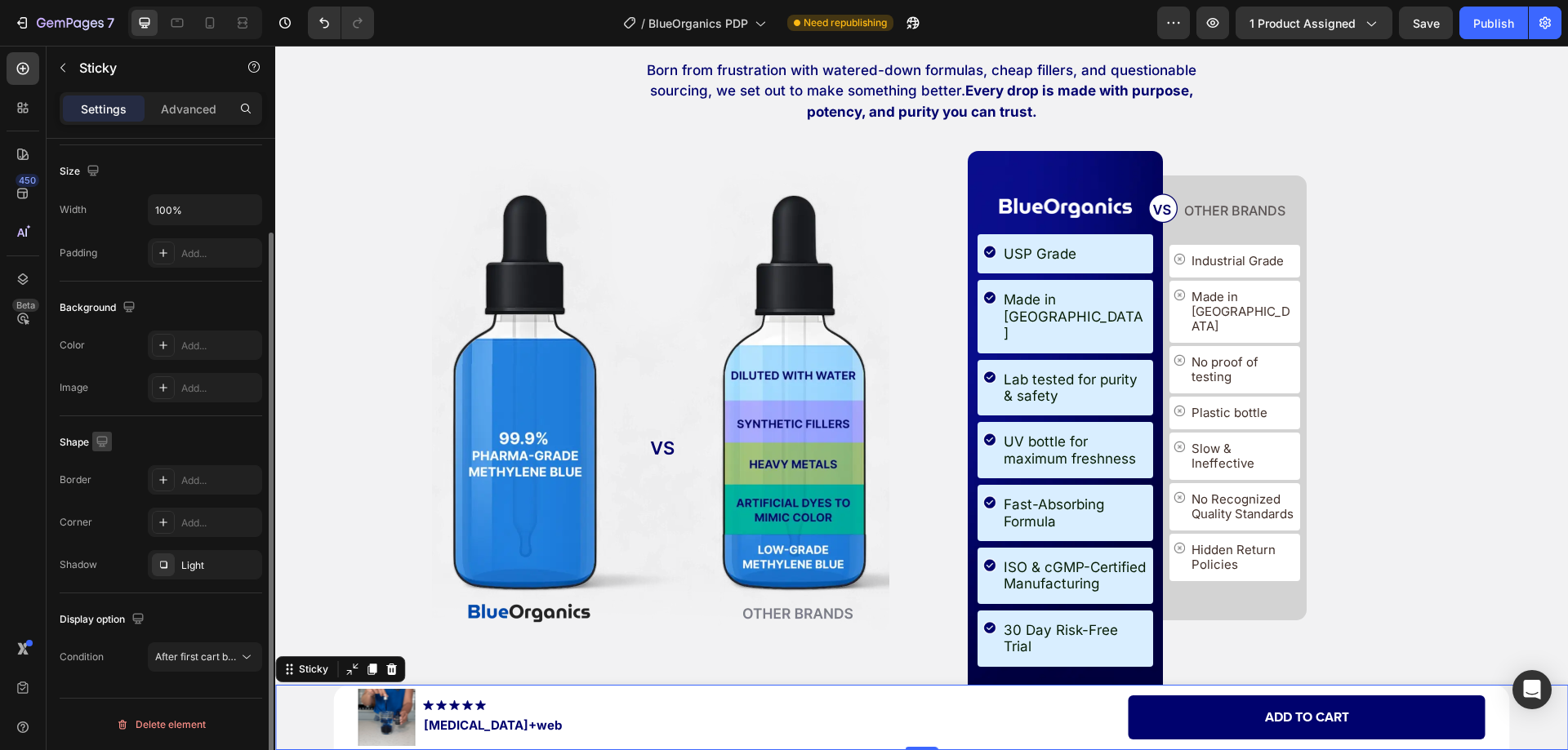
scroll to position [0, 0]
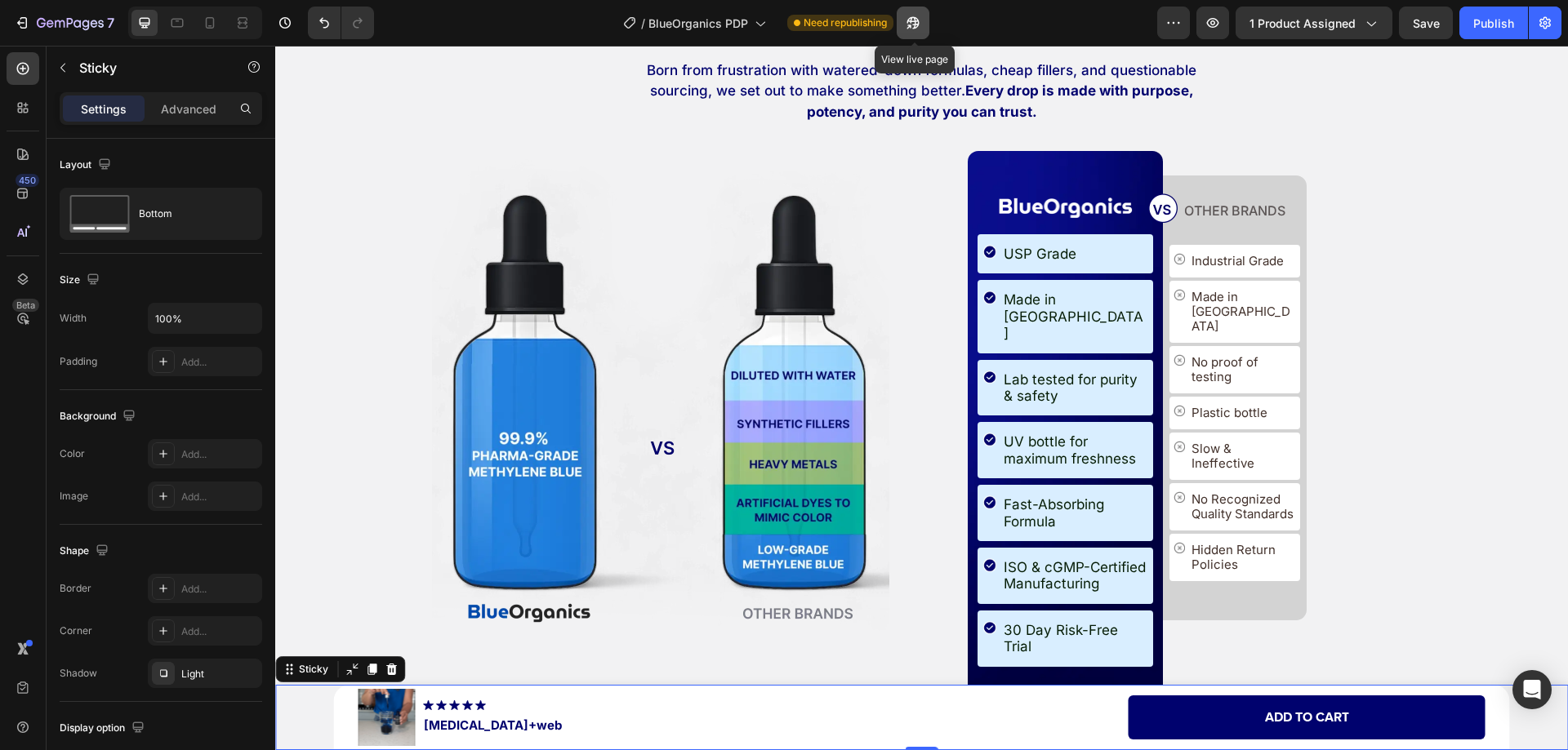
click at [911, 24] on icon "button" at bounding box center [909, 26] width 4 height 4
click at [292, 704] on div "Product Images Image [MEDICAL_DATA]+web Product Title Row Add to cart Add to Ca…" at bounding box center [921, 717] width 1293 height 65
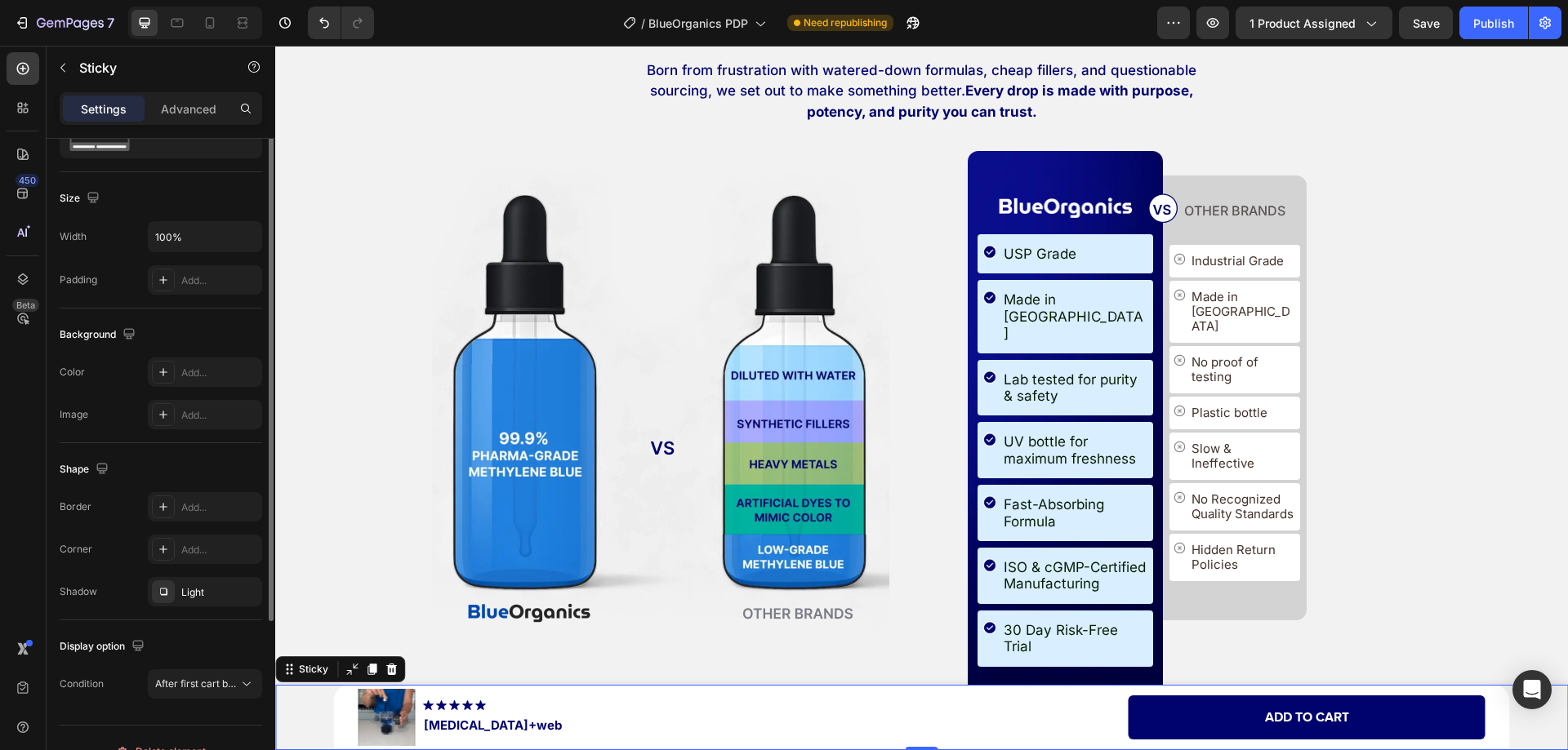
scroll to position [109, 0]
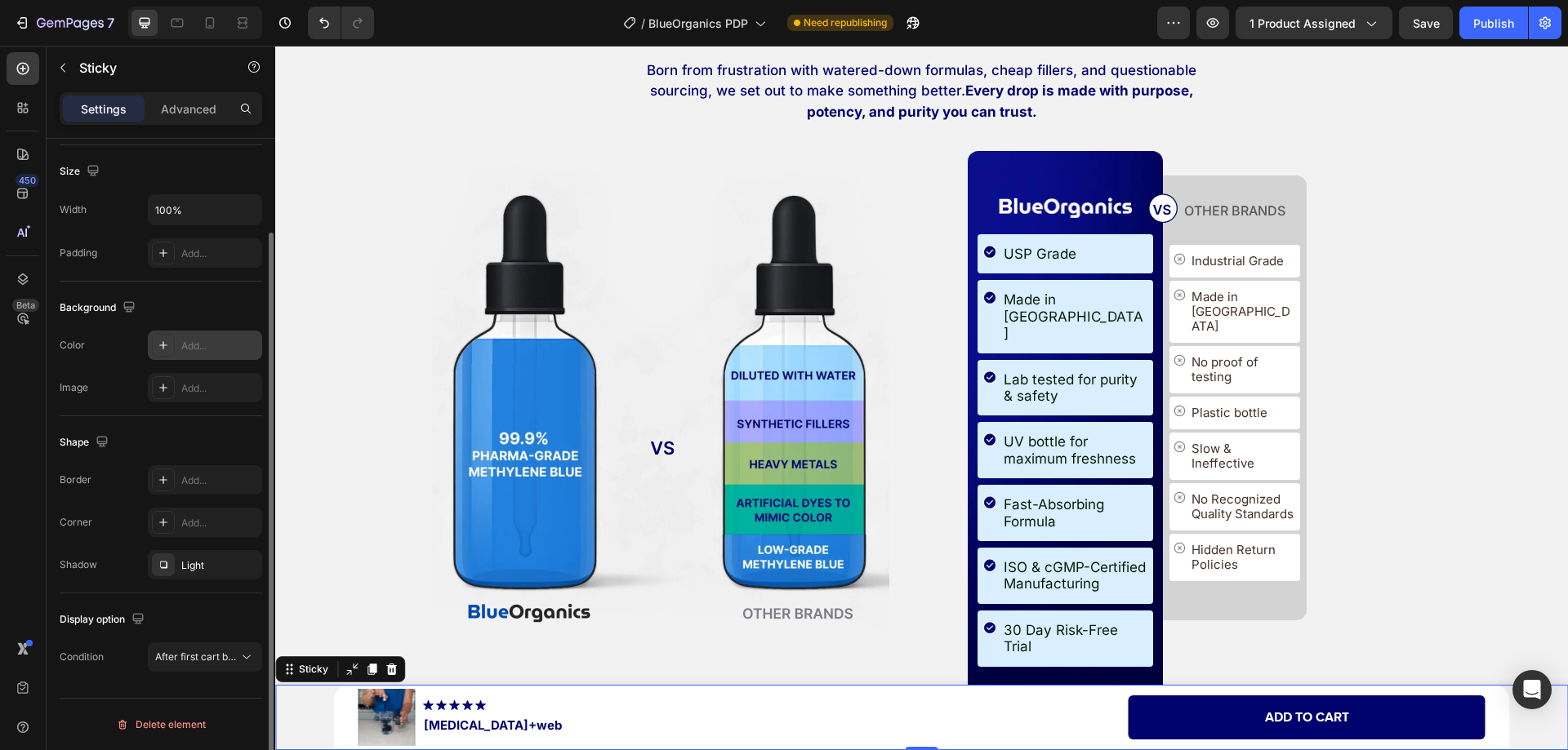
click at [184, 346] on div "Add..." at bounding box center [220, 346] width 77 height 15
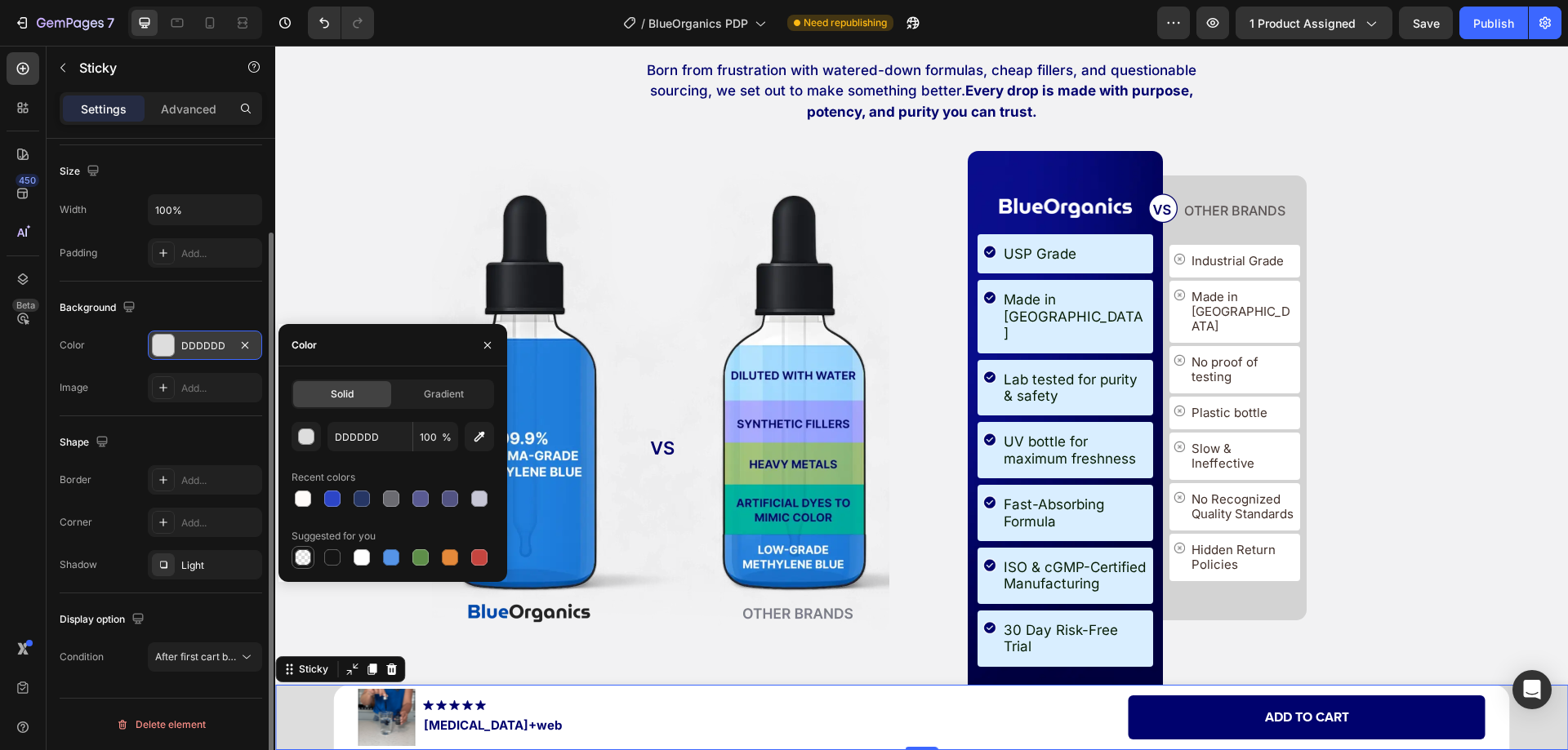
click at [307, 555] on div at bounding box center [302, 557] width 17 height 17
type input "000000"
type input "0"
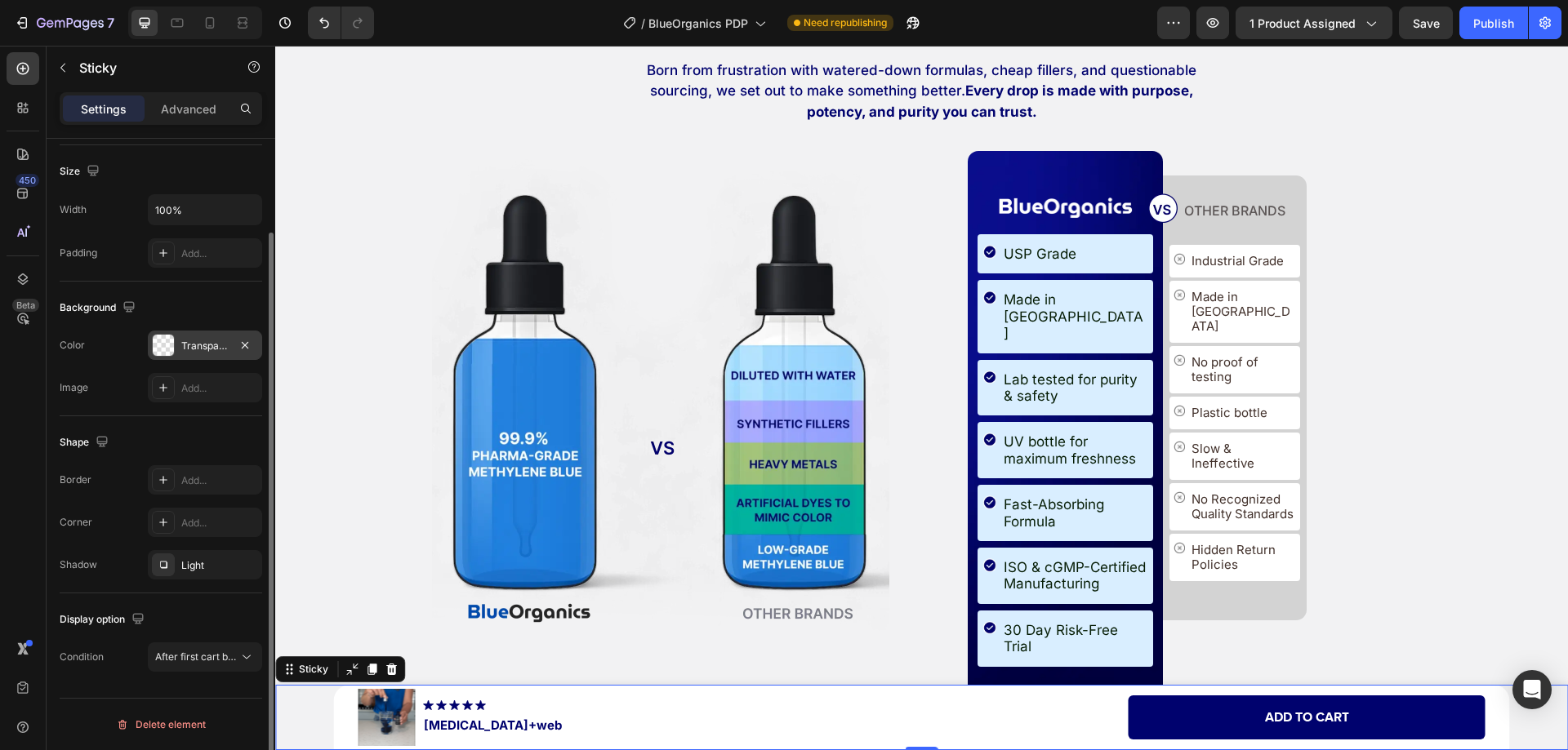
click at [32, 530] on div "450 Beta" at bounding box center [22, 342] width 32 height 580
click at [169, 118] on div "Advanced" at bounding box center [189, 109] width 82 height 26
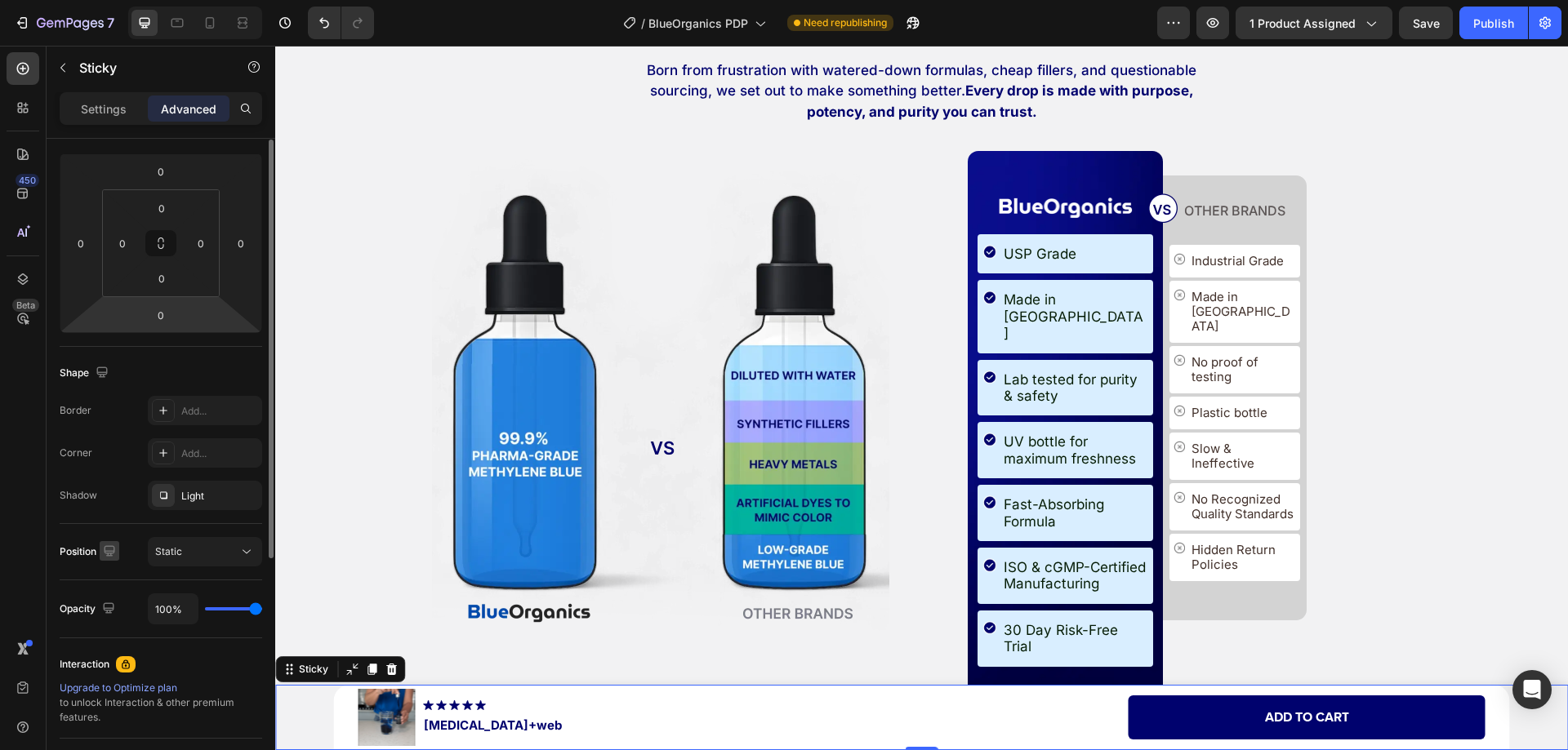
scroll to position [130, 0]
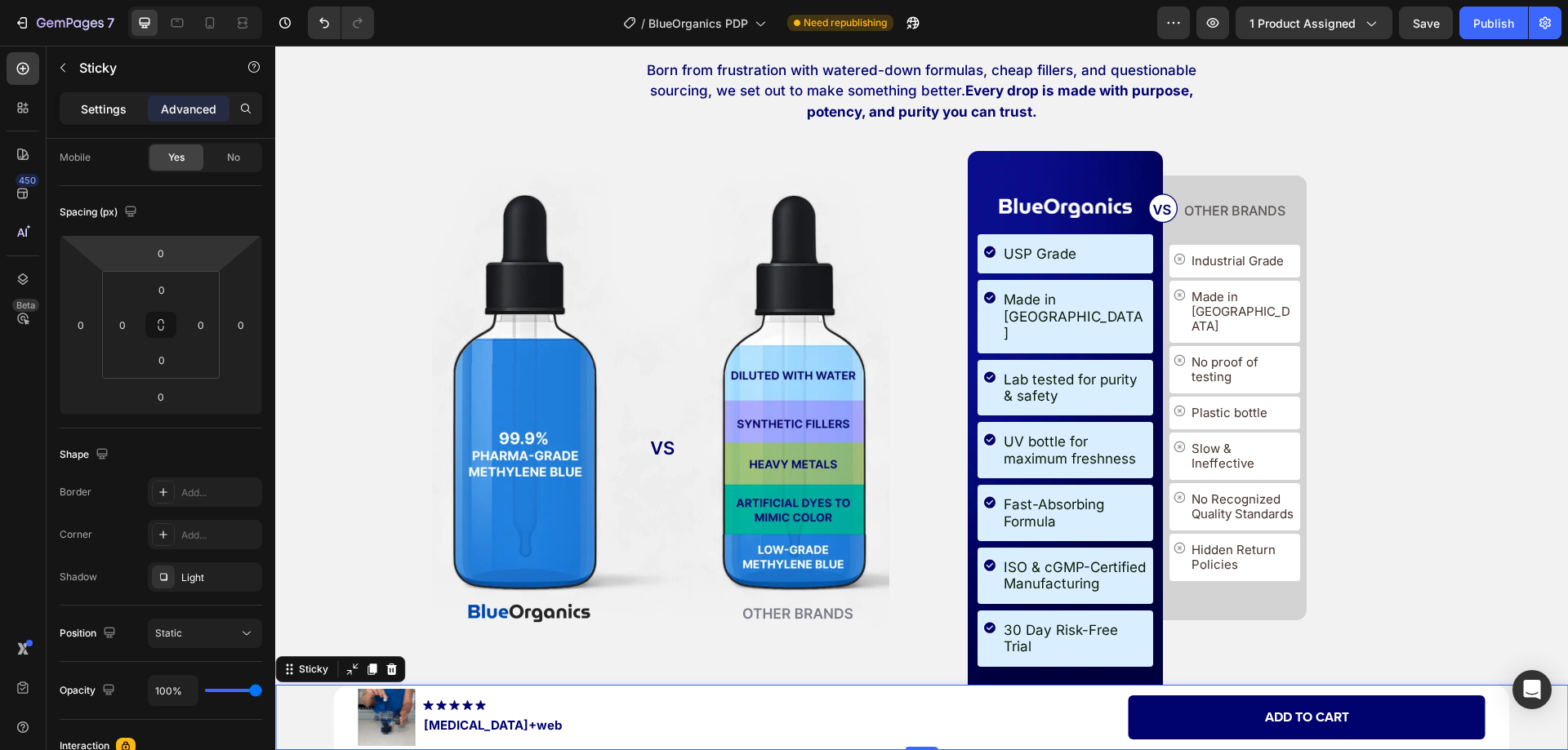
click at [105, 108] on p "Settings" at bounding box center [104, 109] width 45 height 17
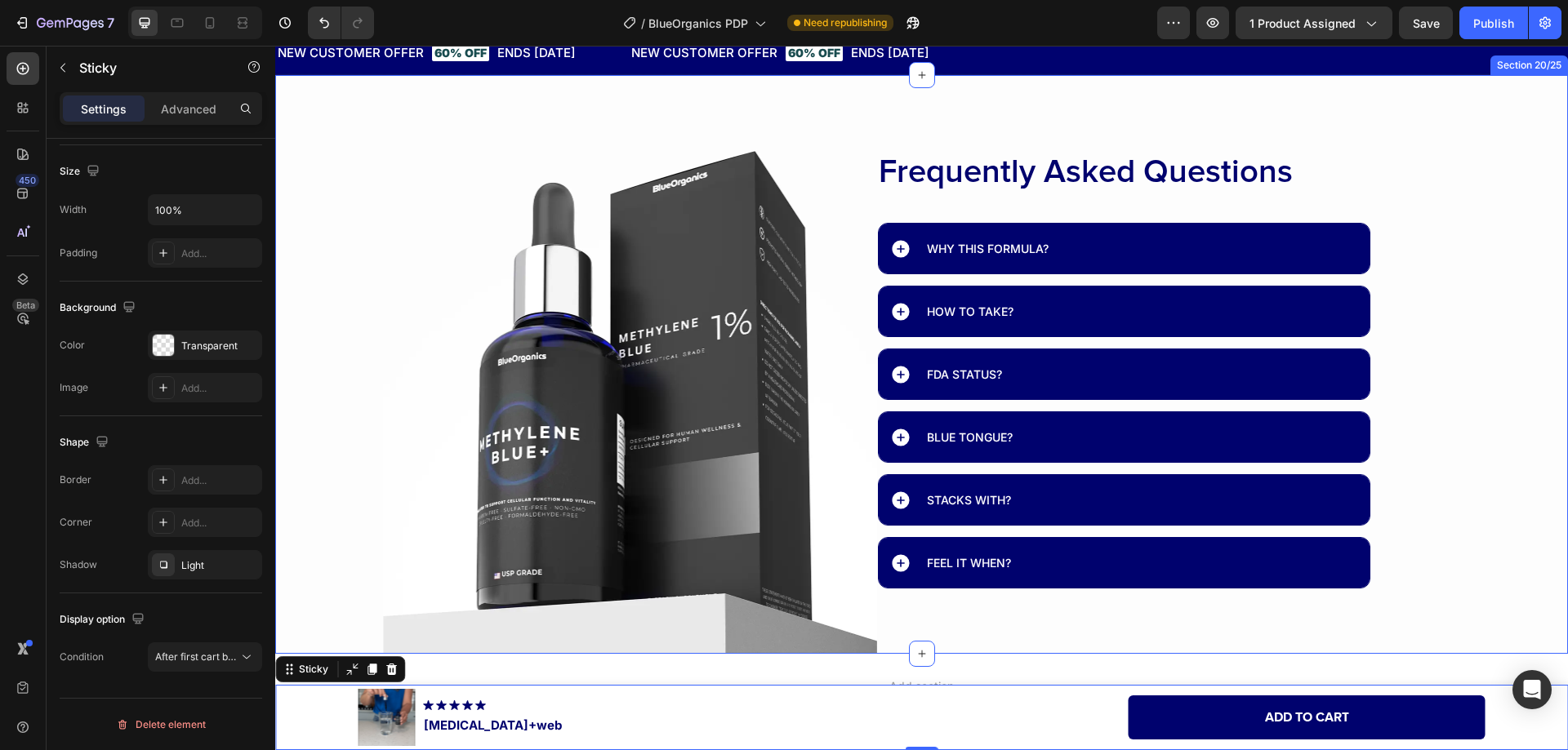
scroll to position [10668, 0]
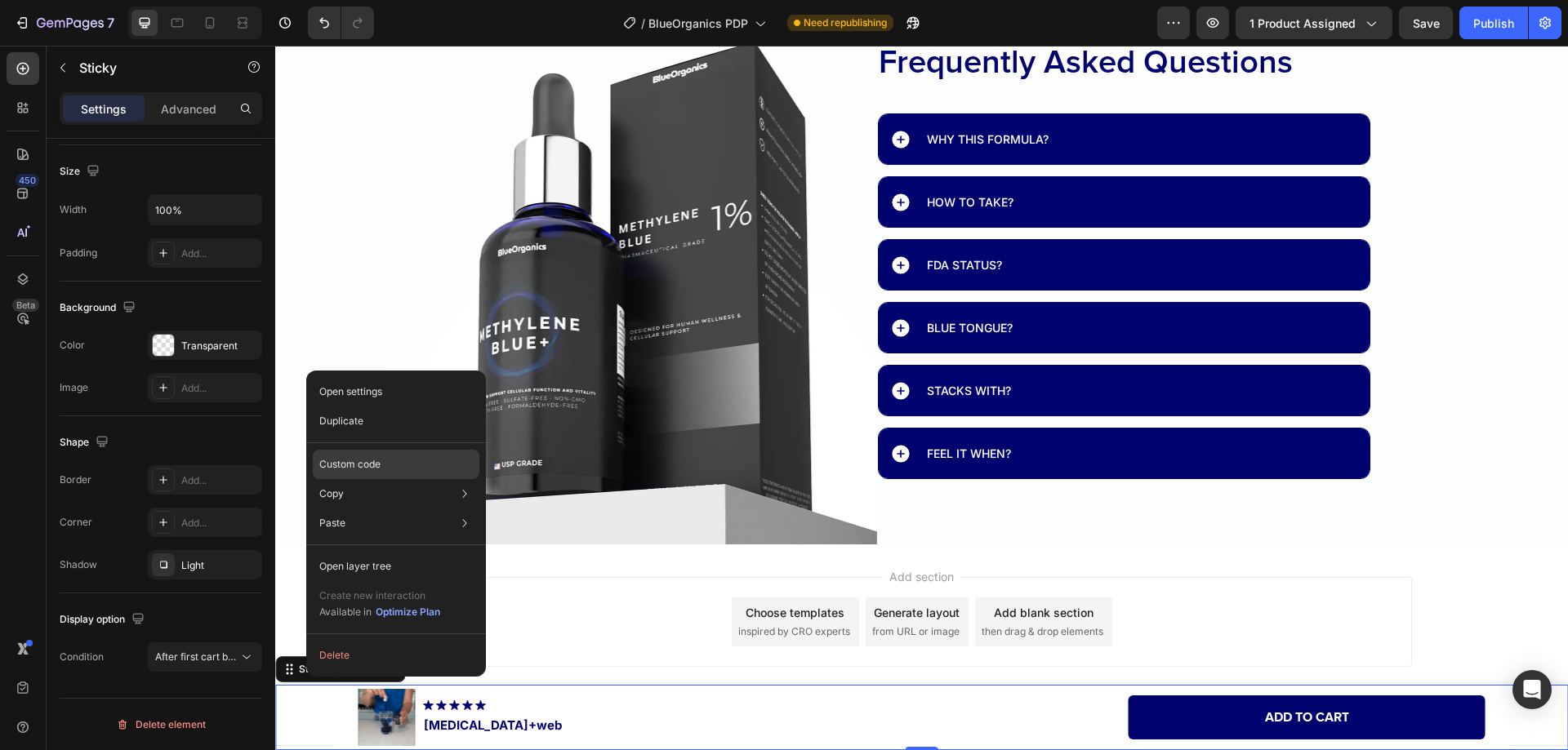
click at [358, 509] on div "Custom code" at bounding box center [396, 524] width 166 height 30
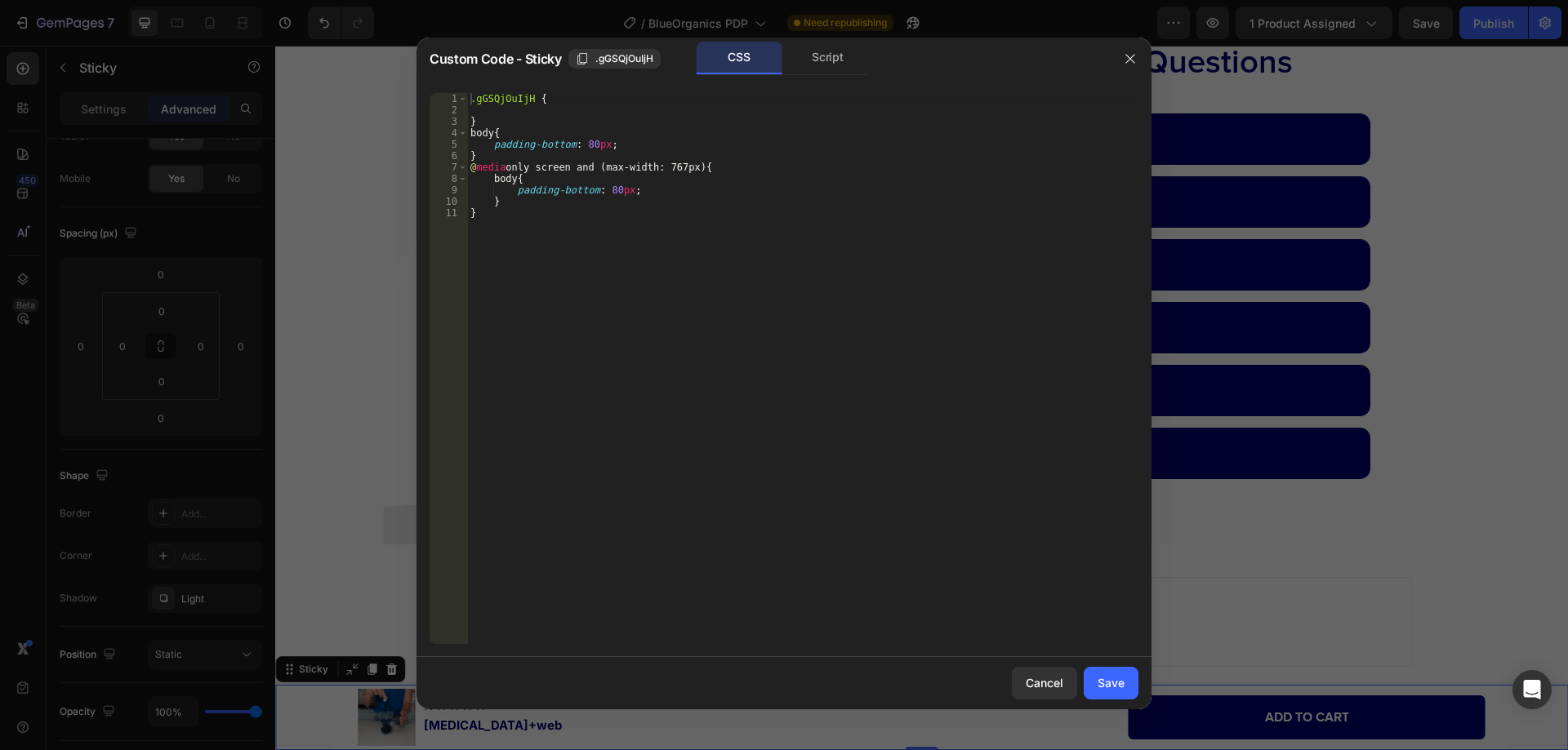
type textarea "}"
click at [489, 122] on div ".gGSQjOuIjH { } body { padding-bottom : 80 px ; } @ media only screen and (max-…" at bounding box center [803, 380] width 671 height 574
paste textarea "shopify-section-scroll-to-top-btn"
type textarea "#shopify-section-scroll-to-top-btn{"
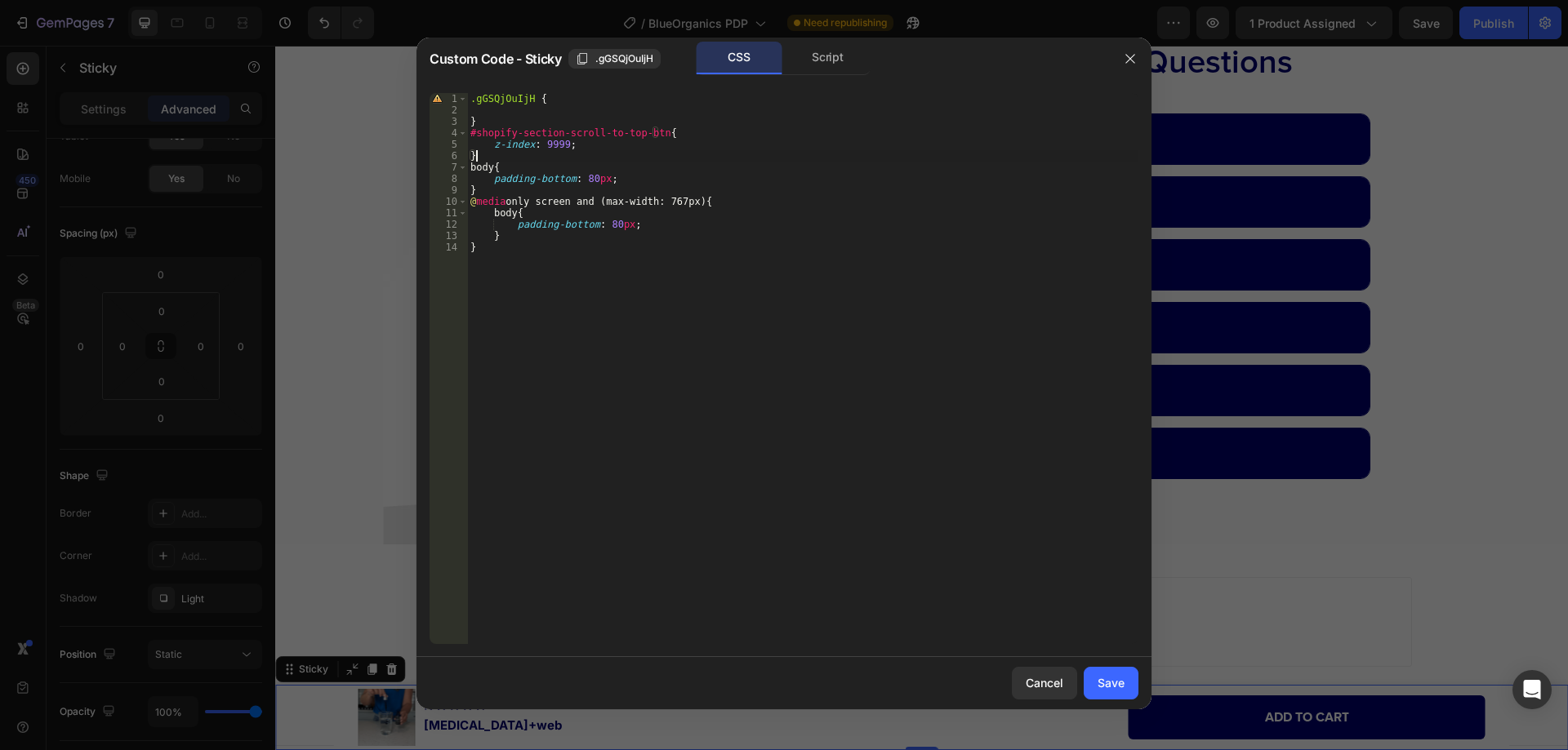
click at [629, 159] on div ".gGSQjOuIjH { } #shopify-section-scroll-to-top-btn { z-index : 9999 ; } body { …" at bounding box center [803, 380] width 671 height 574
drag, startPoint x: 610, startPoint y: 226, endPoint x: 616, endPoint y: 252, distance: 26.7
click at [610, 226] on div ".gGSQjOuIjH { } #shopify-section-scroll-to-top-btn { z-index : 9999 ; } body { …" at bounding box center [803, 380] width 671 height 574
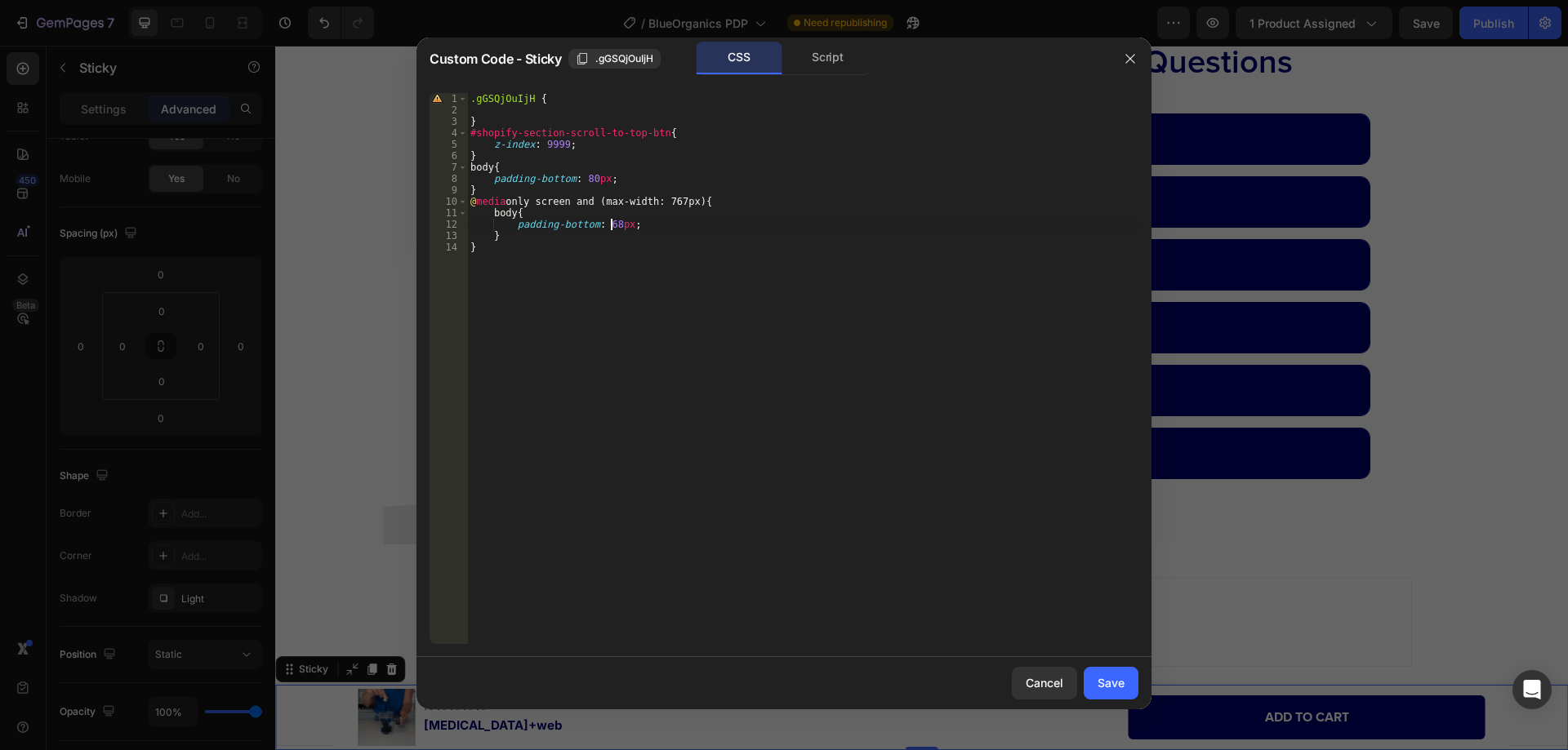
click at [720, 314] on div ".gGSQjOuIjH { } #shopify-section-scroll-to-top-btn { z-index : 9999 ; } body { …" at bounding box center [803, 380] width 671 height 574
type textarea "}"
click at [1109, 681] on div "Save" at bounding box center [1110, 683] width 27 height 17
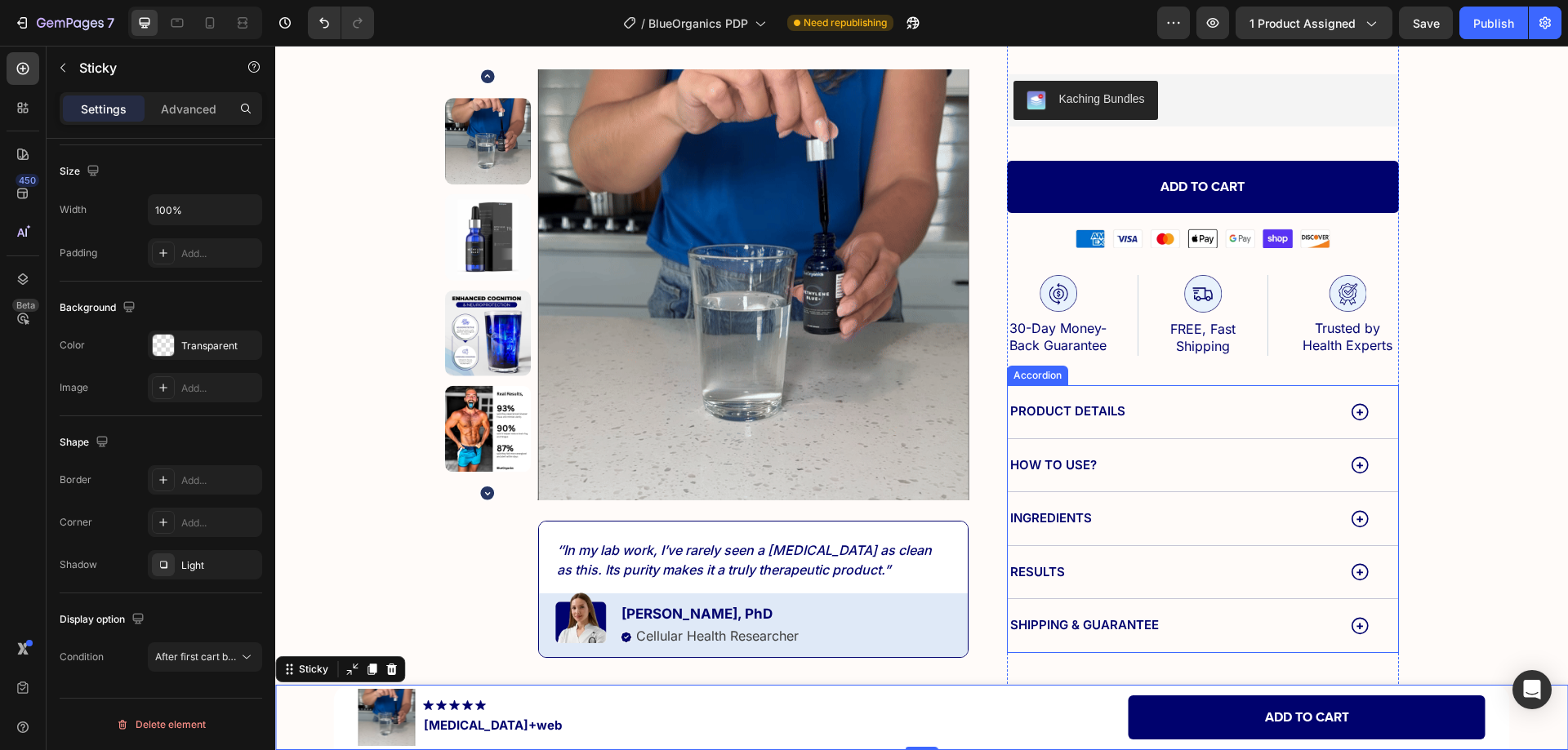
scroll to position [457, 0]
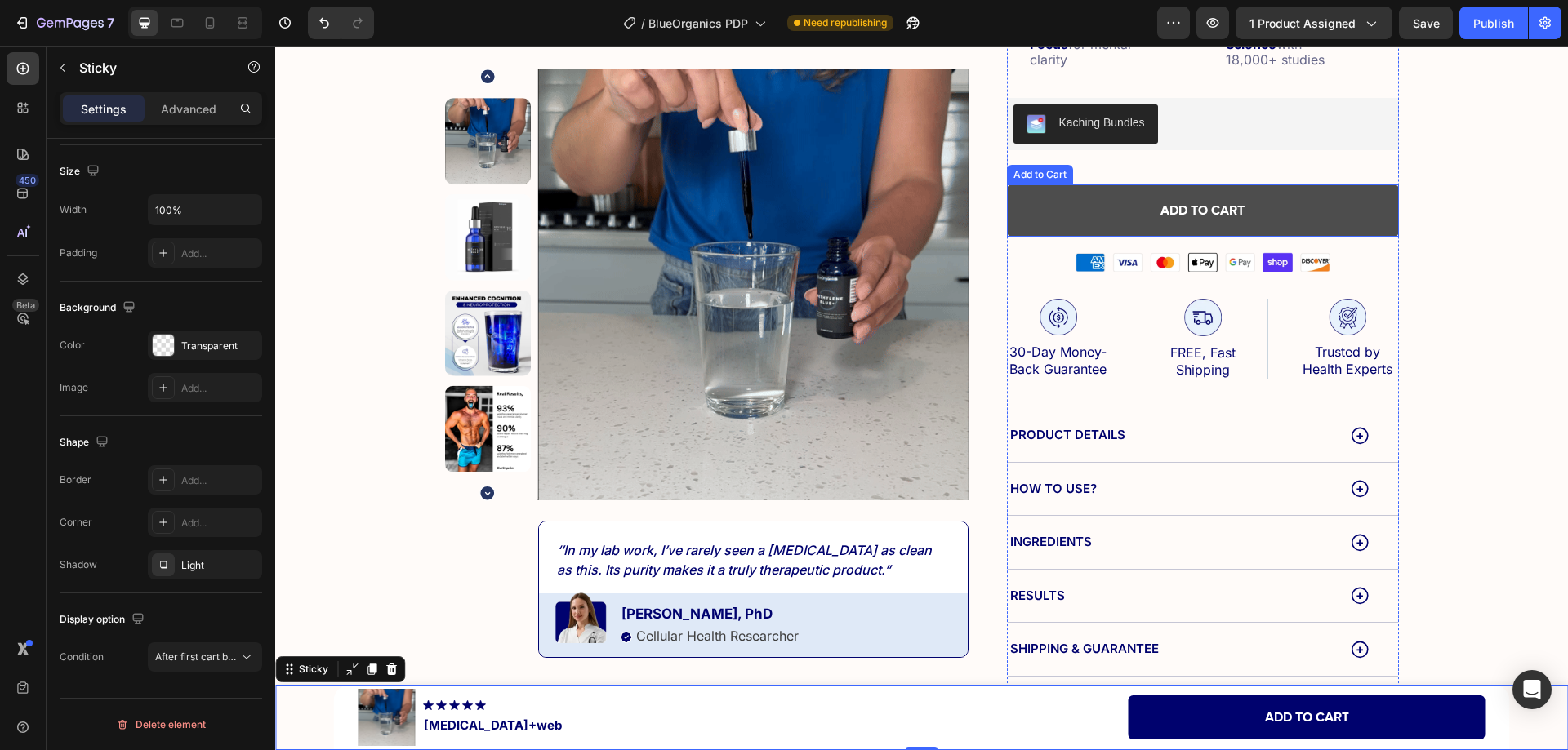
drag, startPoint x: 309, startPoint y: 477, endPoint x: 1134, endPoint y: 203, distance: 869.3
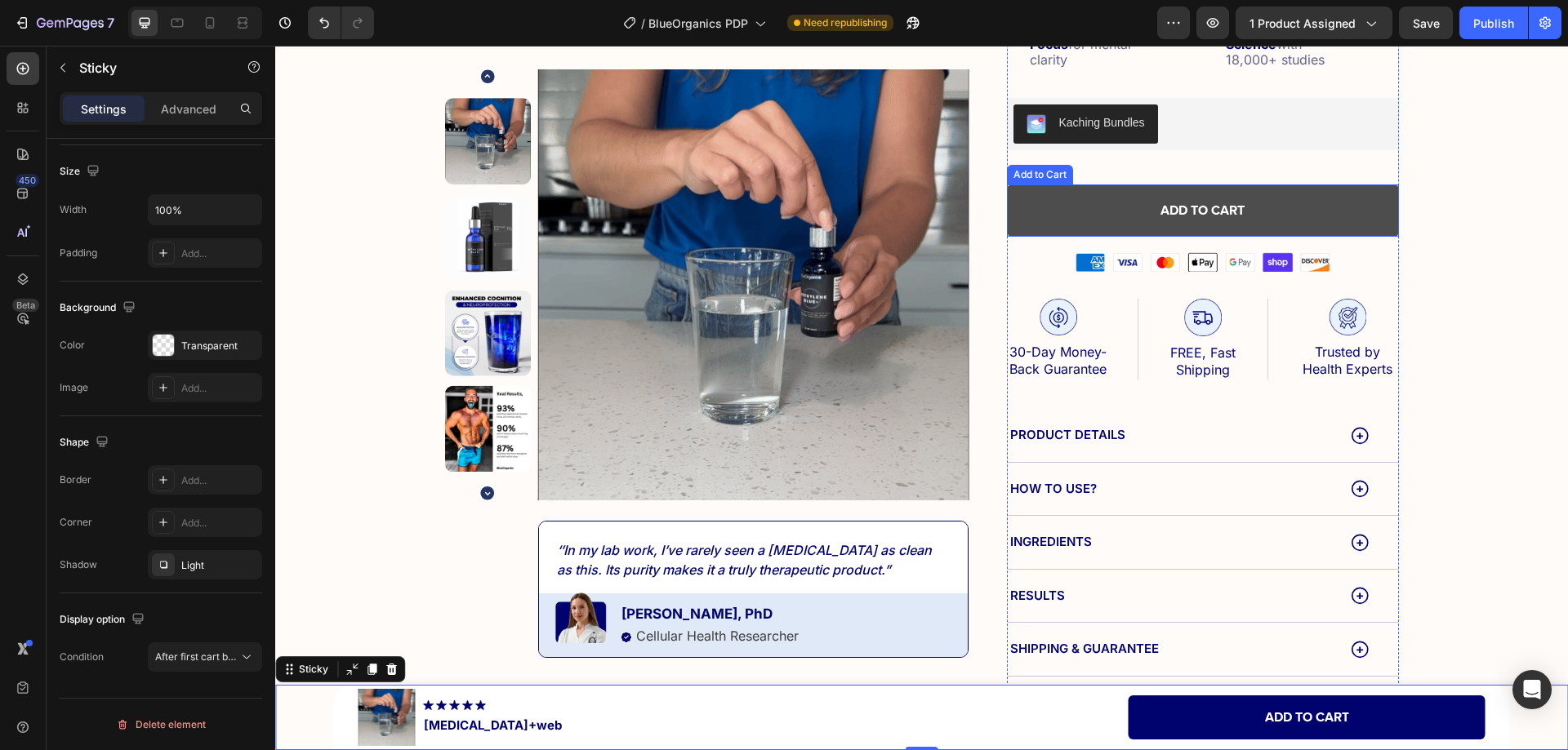
click at [1134, 203] on button "Add to cart" at bounding box center [1203, 211] width 392 height 53
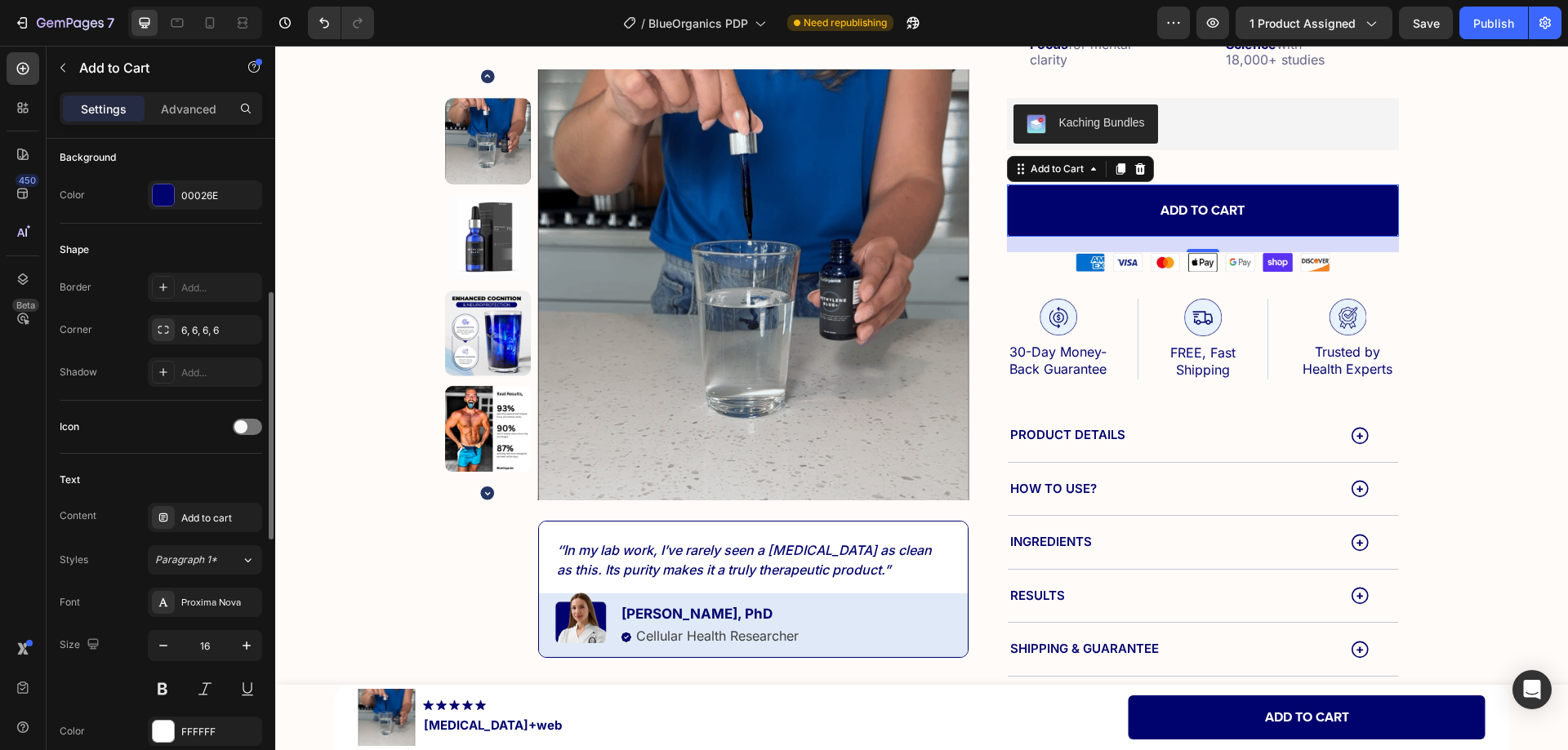
scroll to position [652, 0]
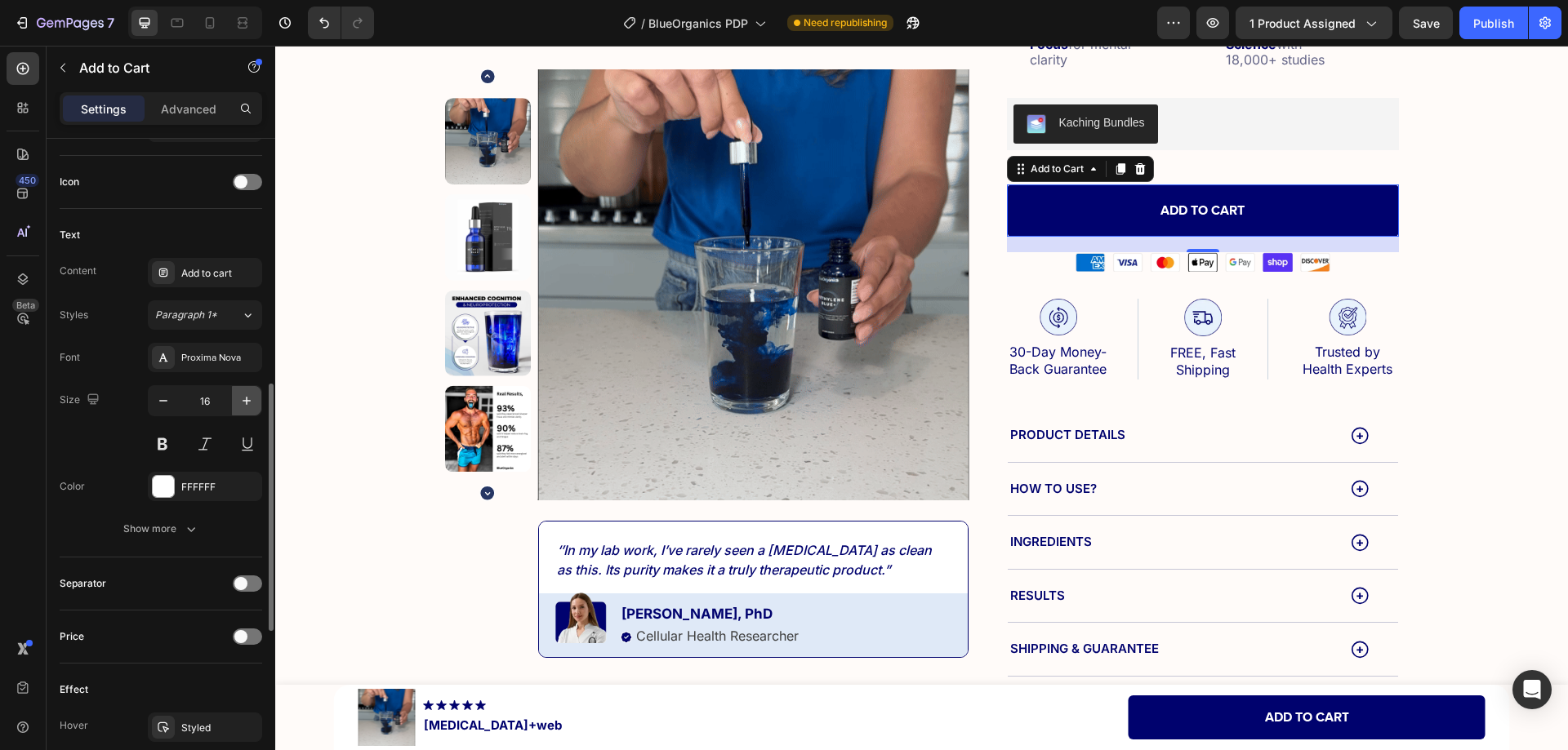
click at [247, 400] on icon "button" at bounding box center [246, 400] width 8 height 8
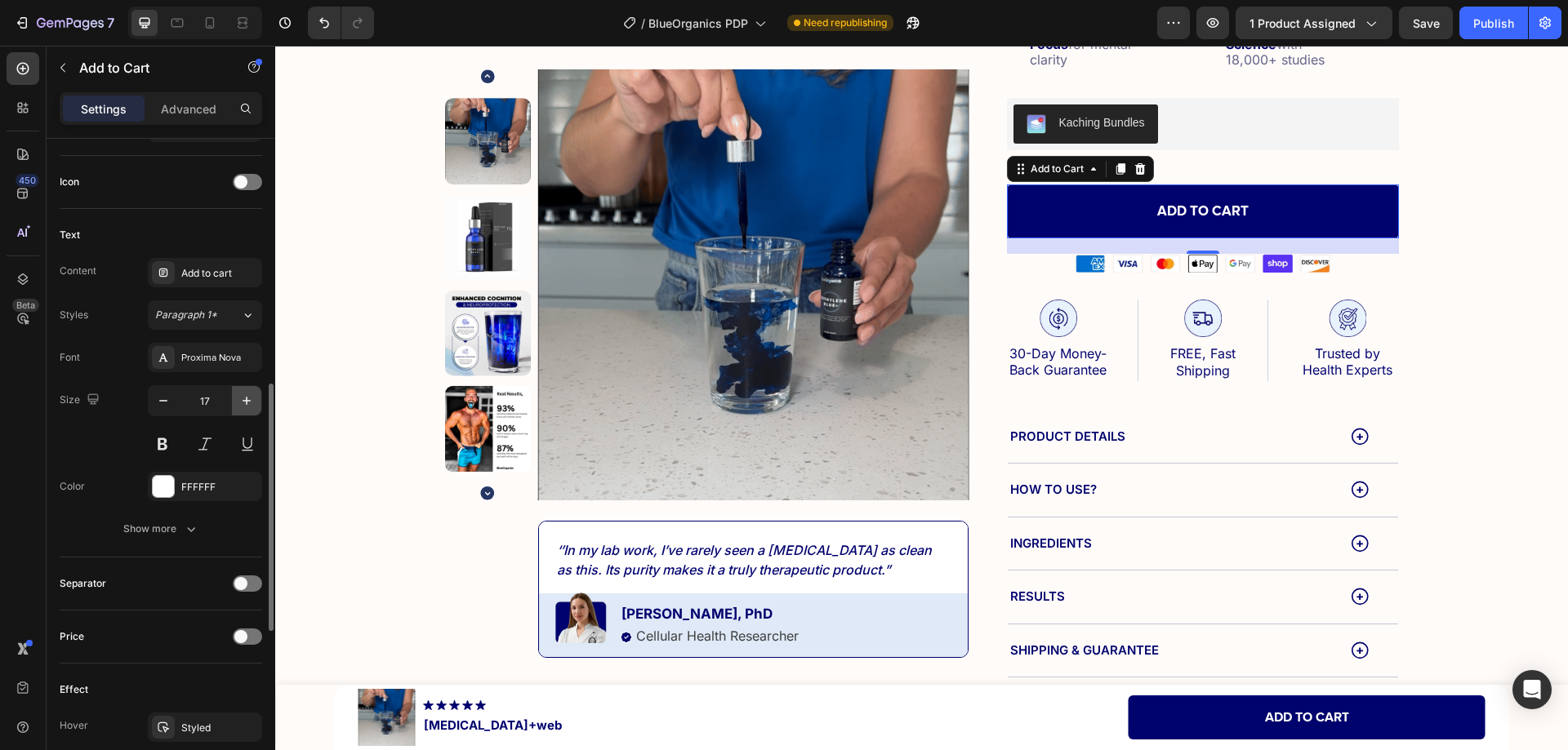
click at [247, 400] on icon "button" at bounding box center [246, 400] width 8 height 8
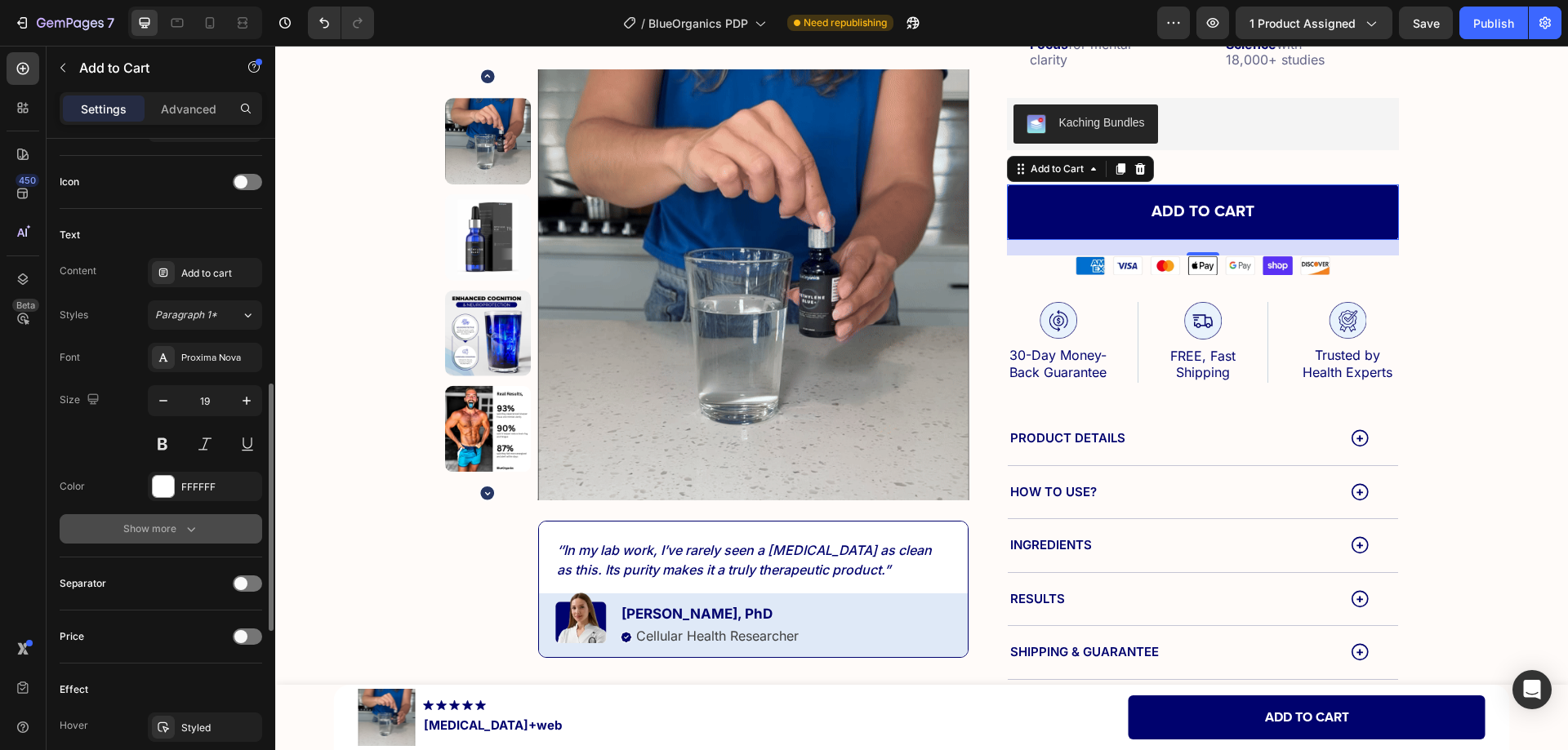
click at [177, 523] on div "Show more" at bounding box center [160, 529] width 76 height 17
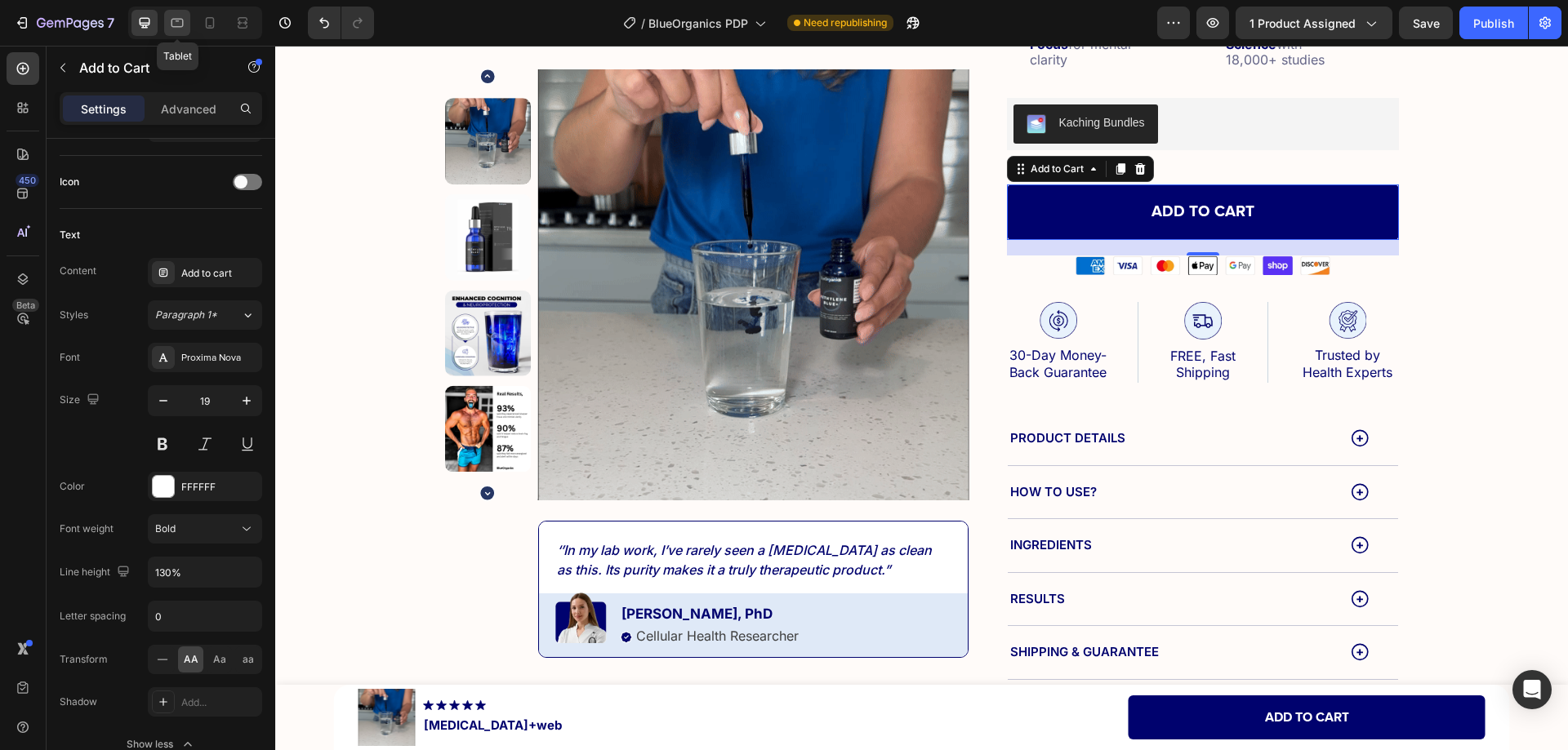
click at [175, 32] on div at bounding box center [177, 23] width 26 height 26
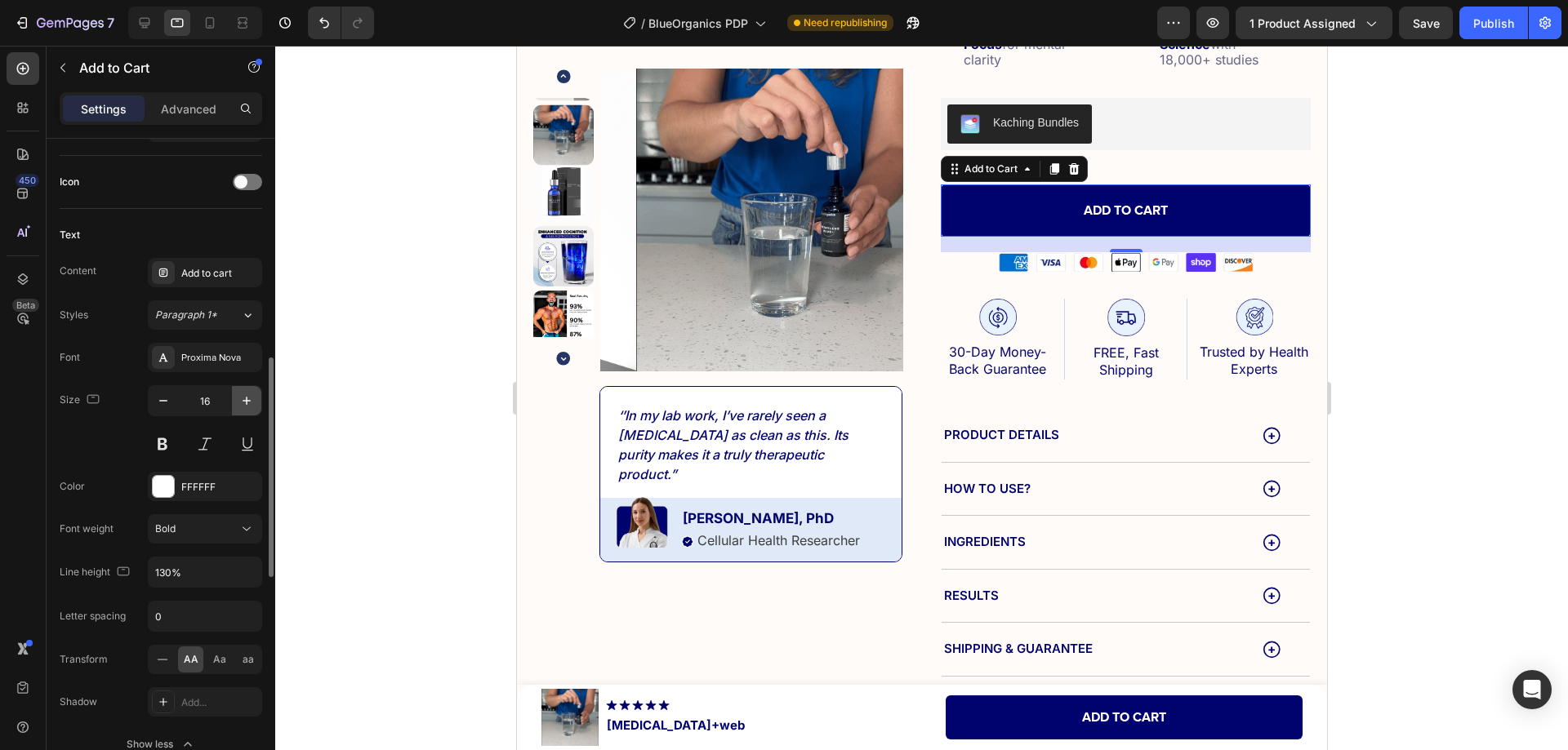
scroll to position [523, 0]
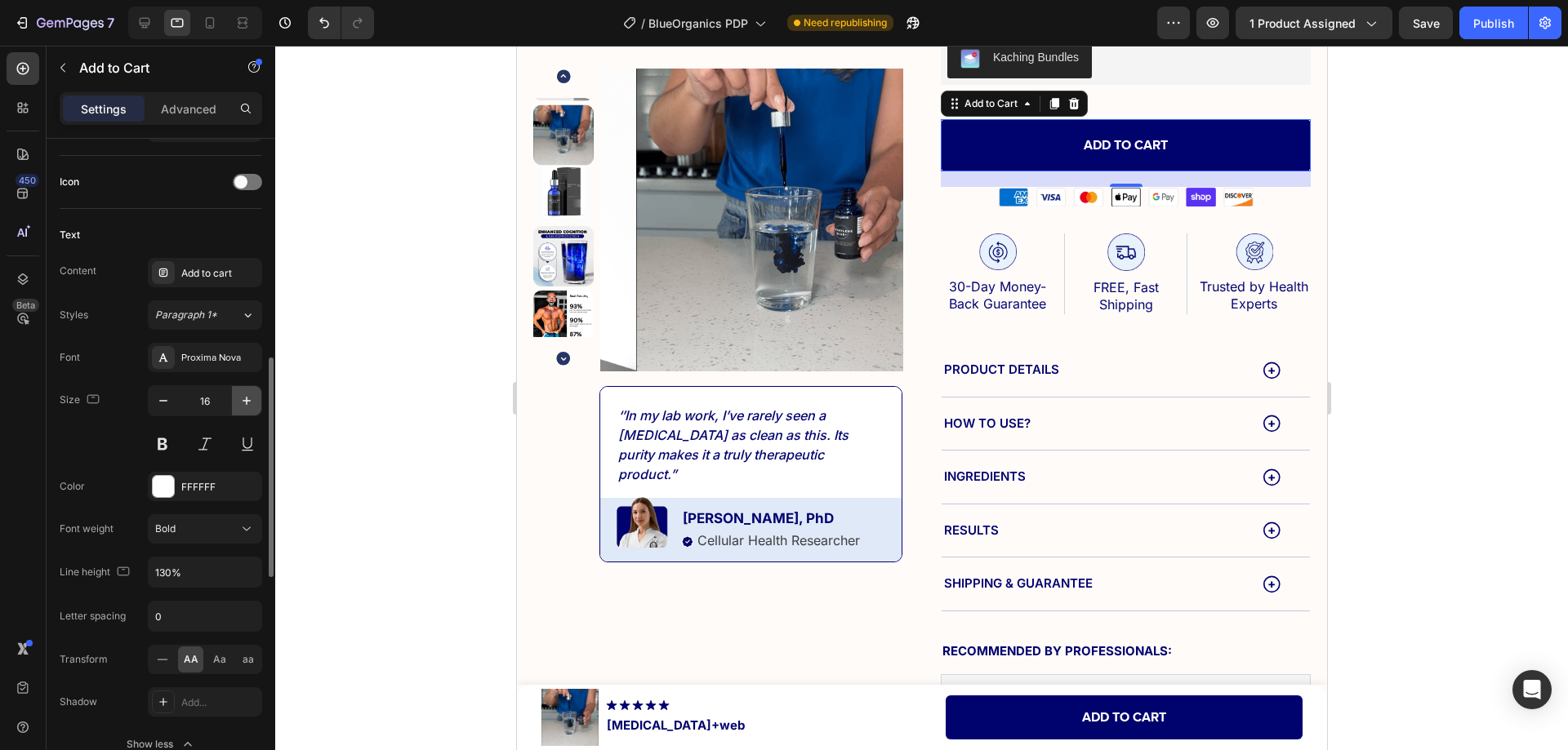
click at [243, 399] on icon "button" at bounding box center [247, 401] width 17 height 17
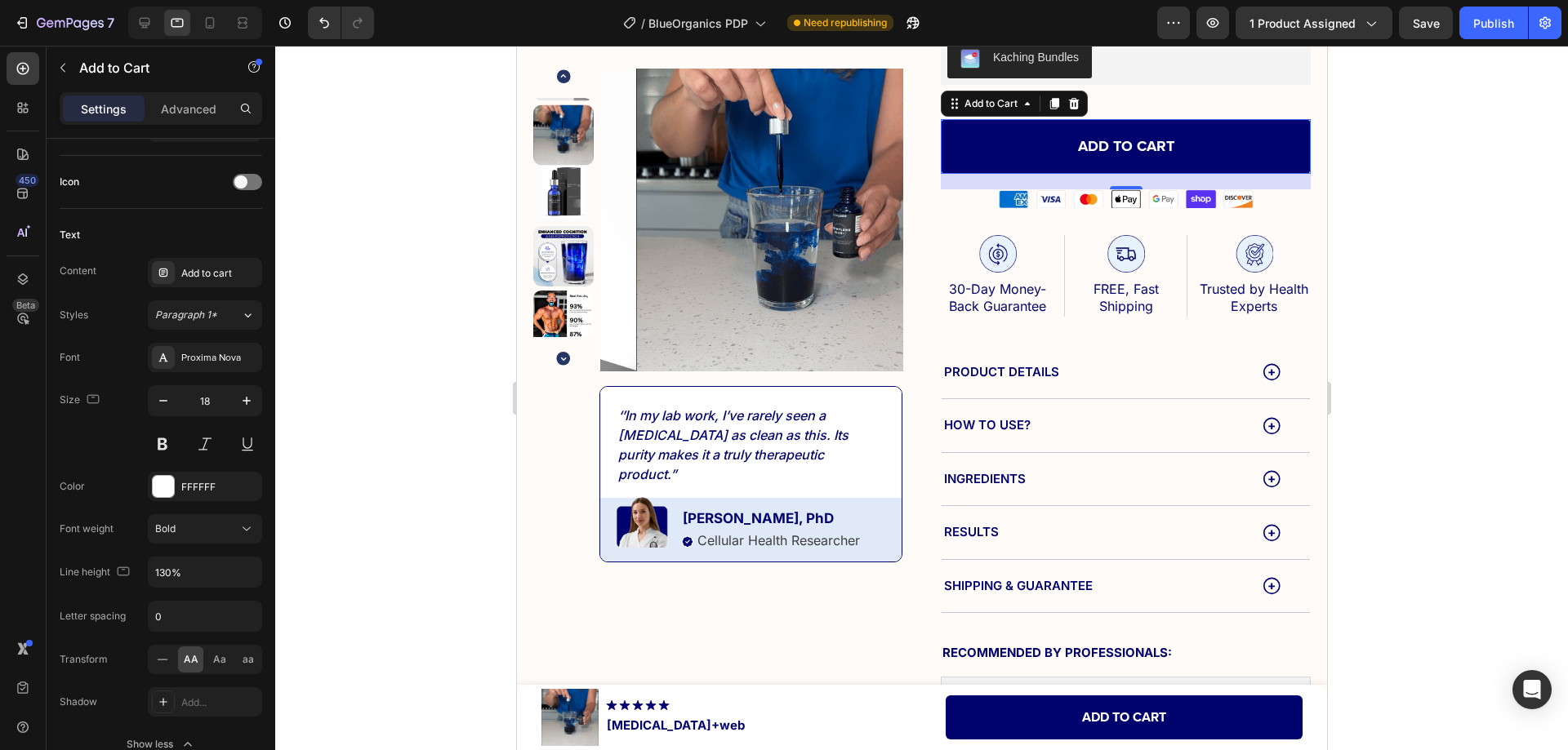
type input "19"
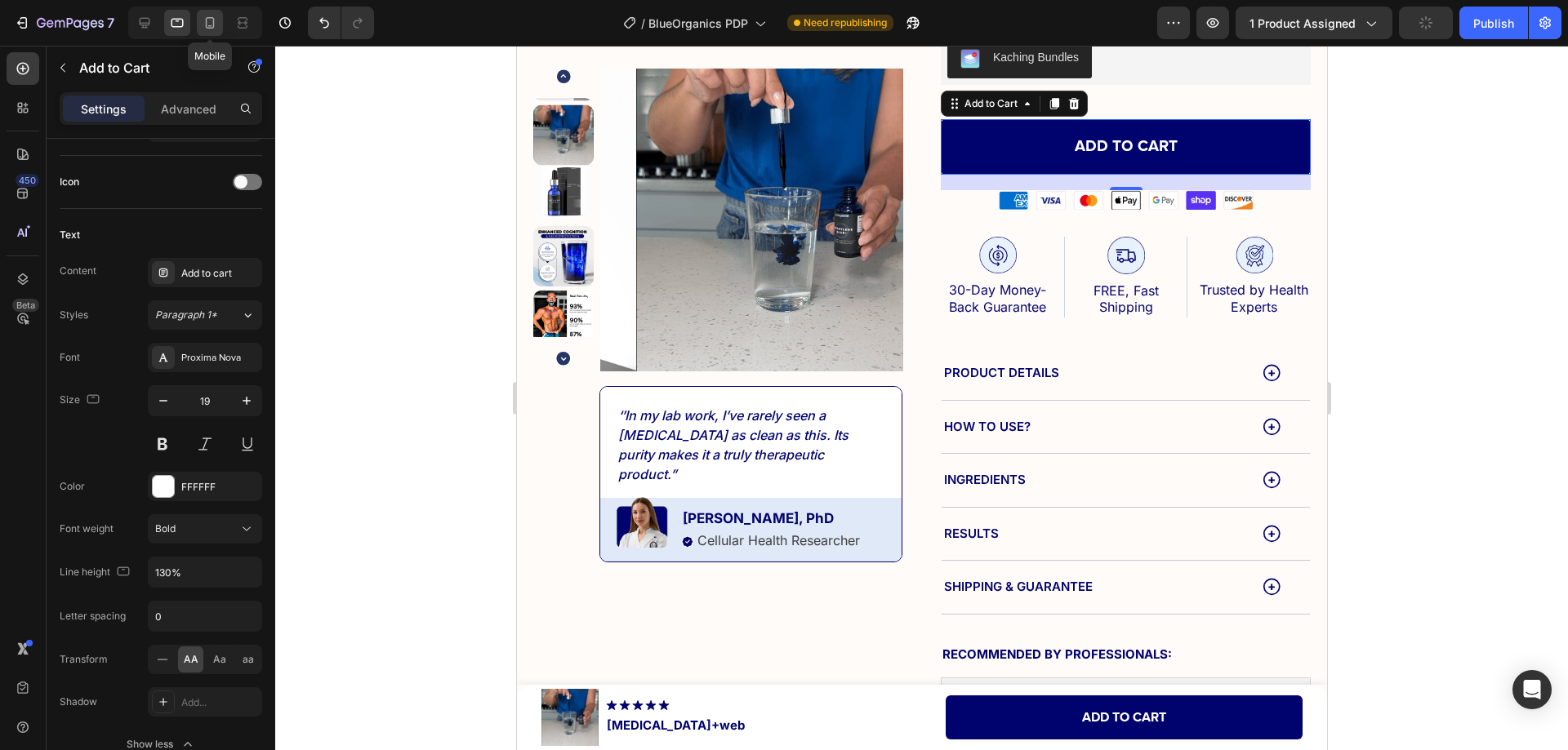
click at [208, 29] on icon at bounding box center [210, 23] width 9 height 11
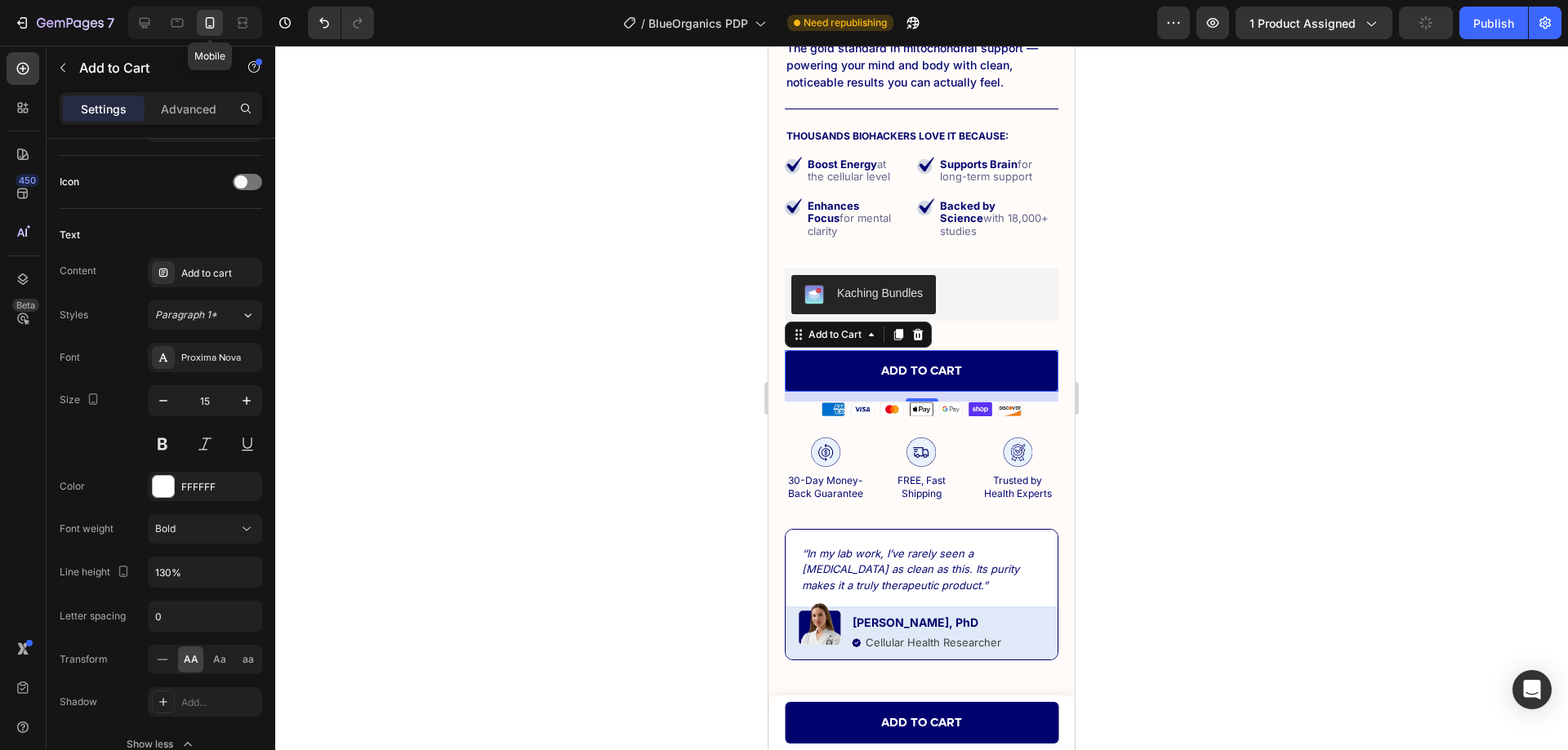
scroll to position [744, 0]
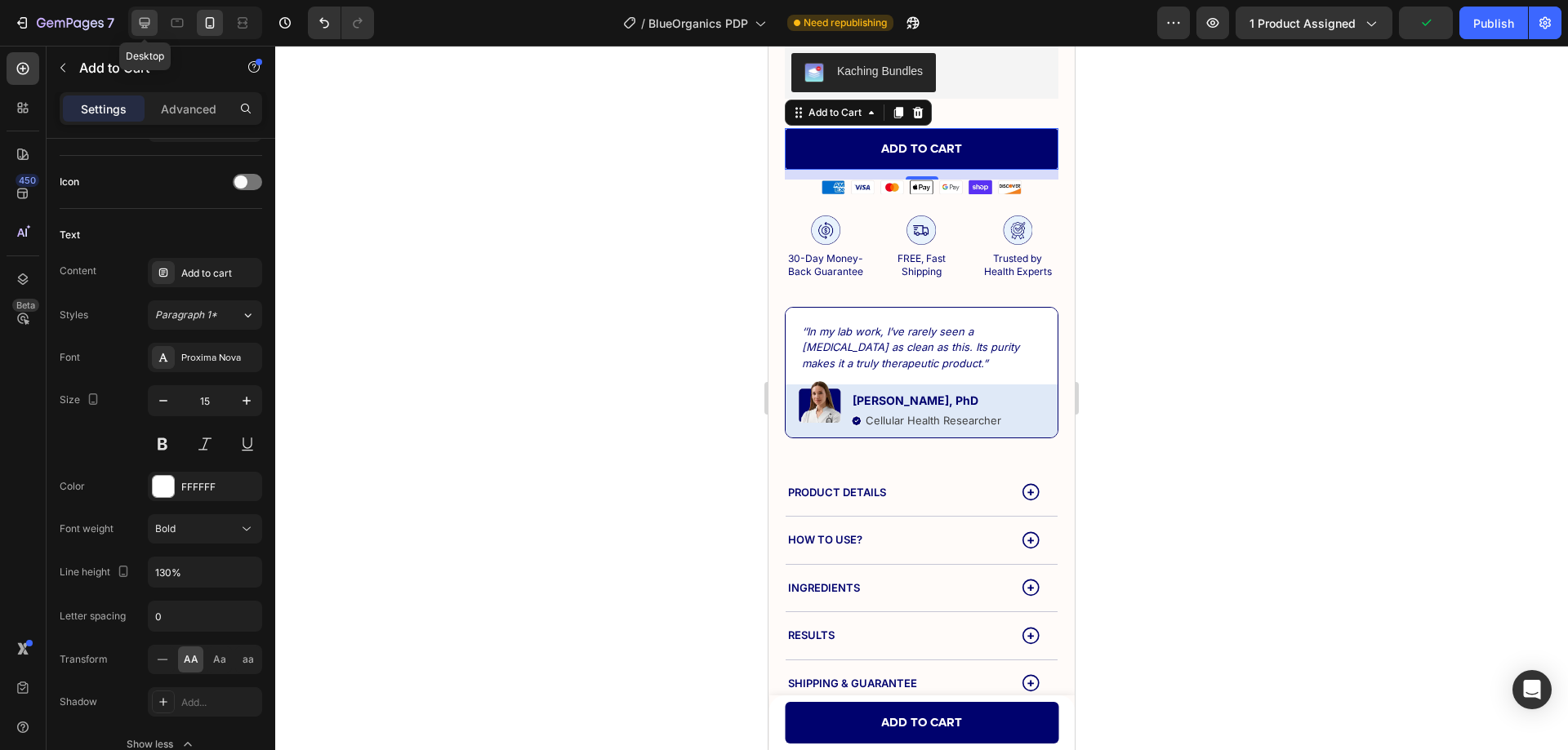
click at [146, 29] on icon at bounding box center [144, 23] width 17 height 17
type input "19"
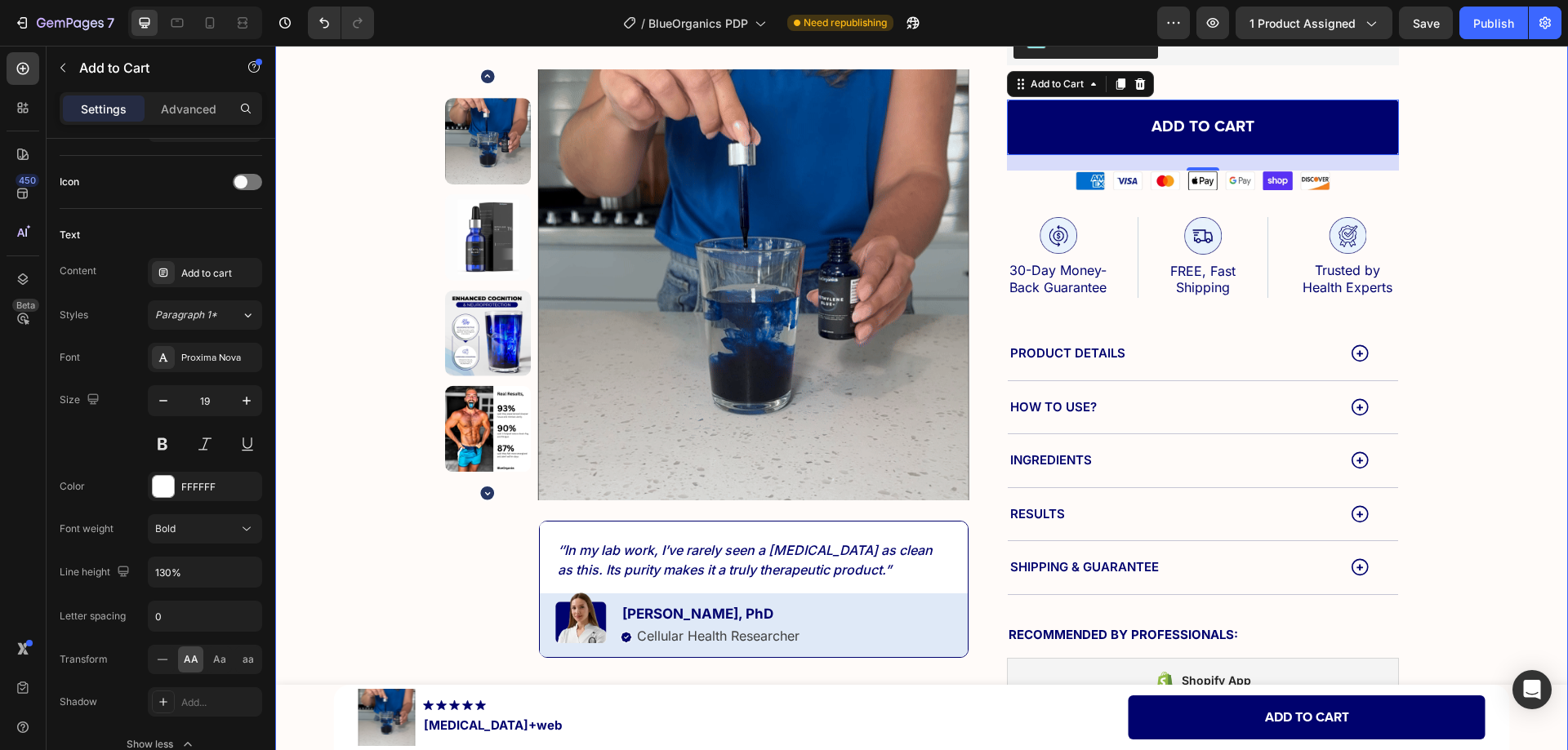
scroll to position [523, 0]
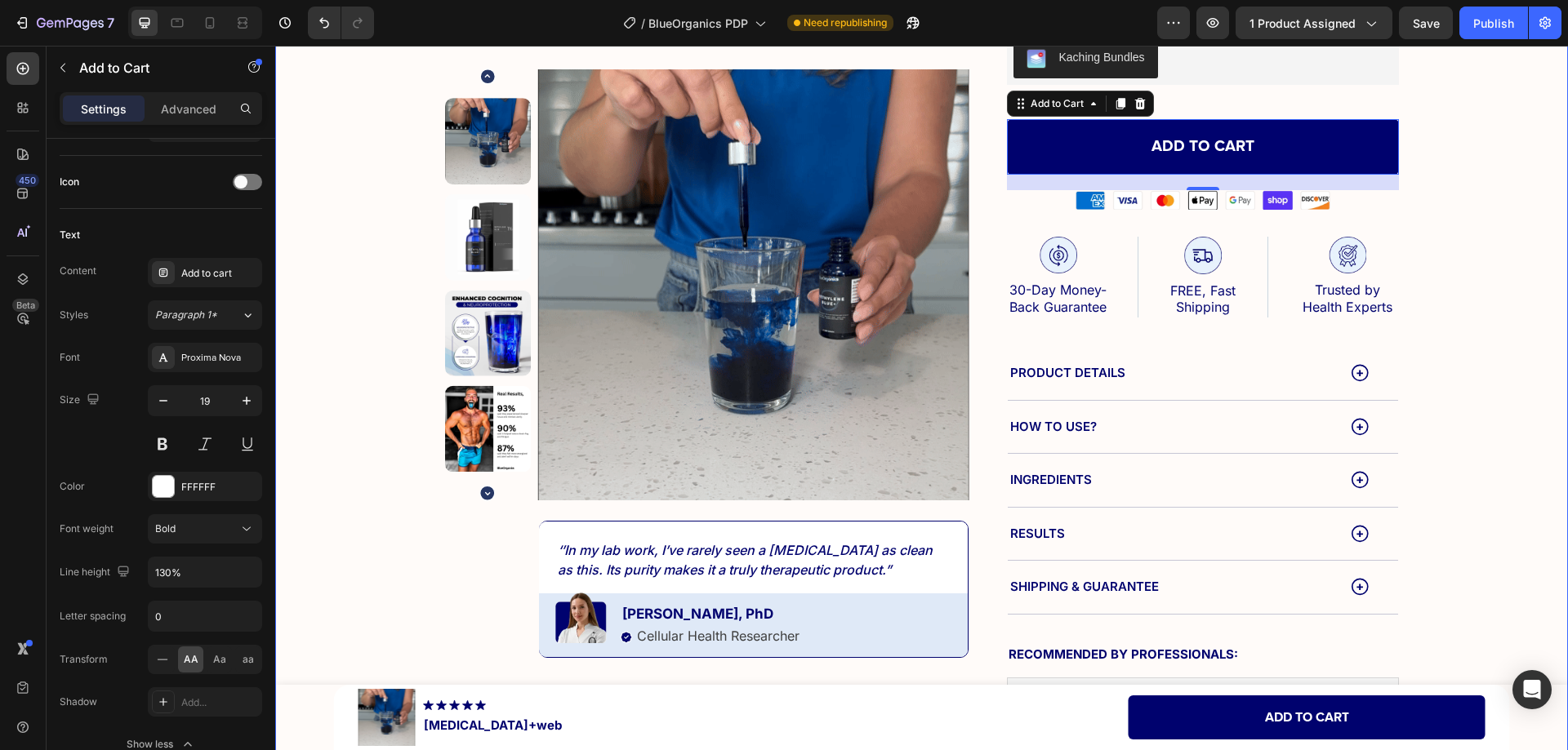
click at [371, 375] on div "Product Images ‘’In my lab work, I’ve rarely seen a [MEDICAL_DATA] as clean as …" at bounding box center [920, 155] width 1259 height 1150
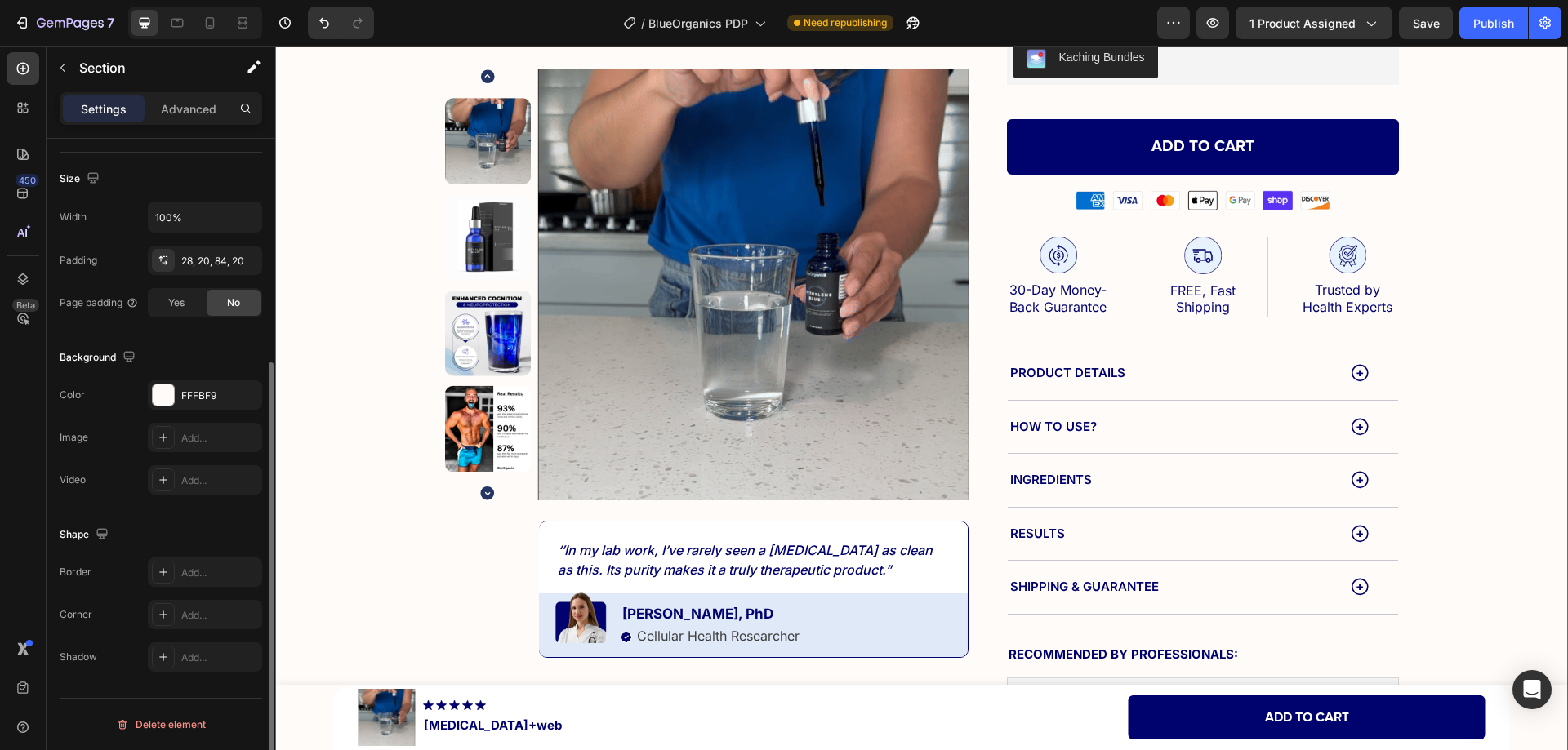
scroll to position [0, 0]
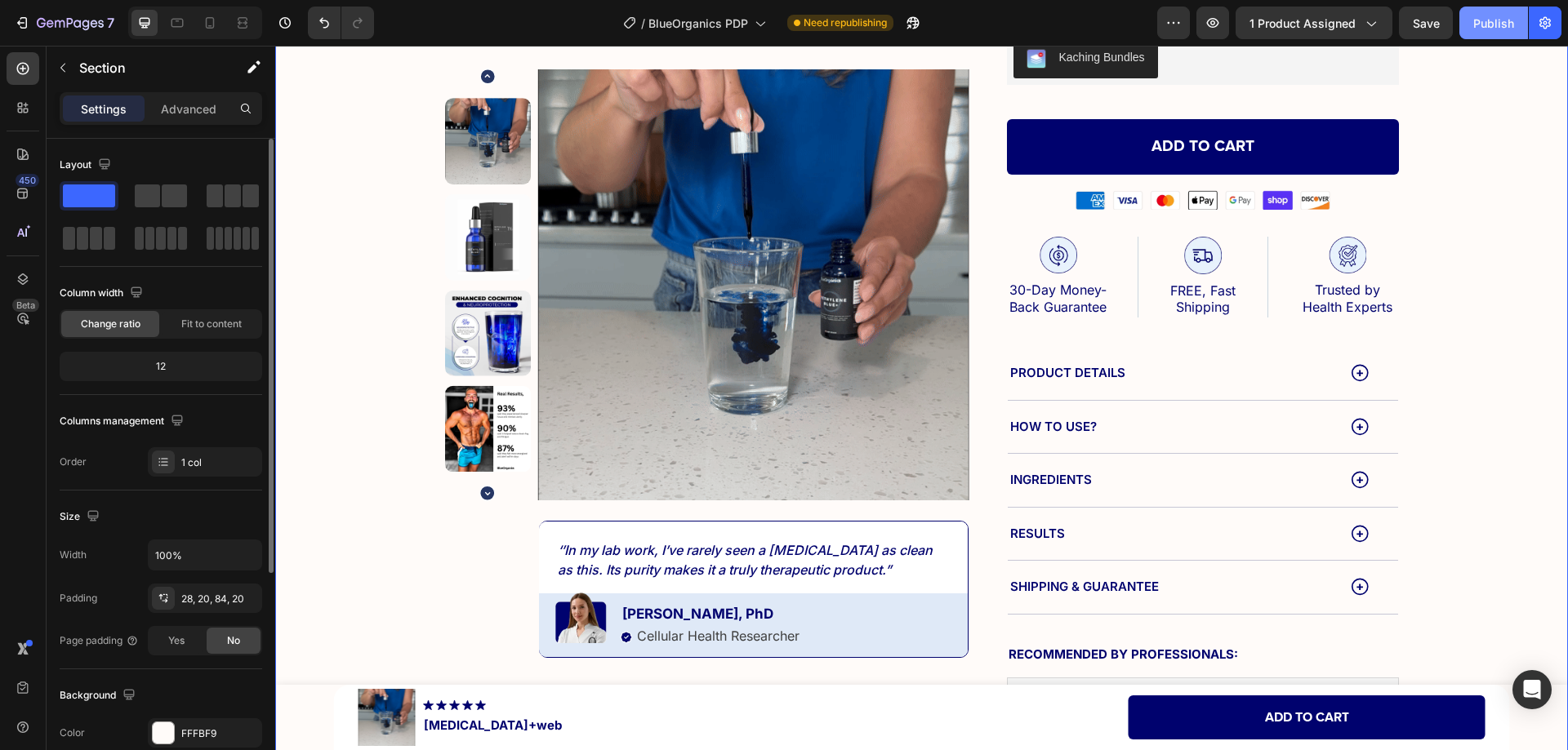
click at [1483, 24] on div "Publish" at bounding box center [1493, 24] width 41 height 17
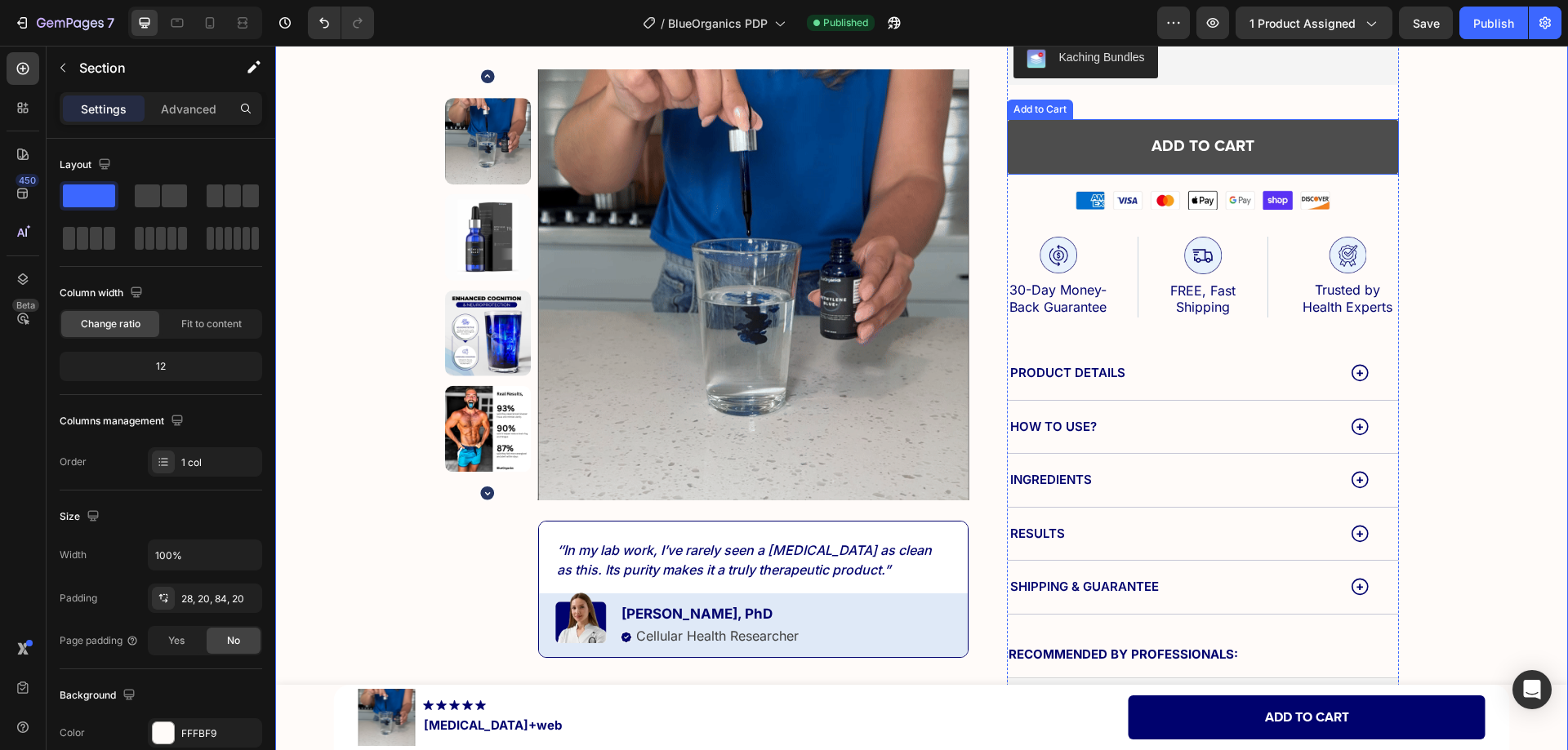
click at [1043, 144] on button "Add to cart" at bounding box center [1203, 147] width 392 height 57
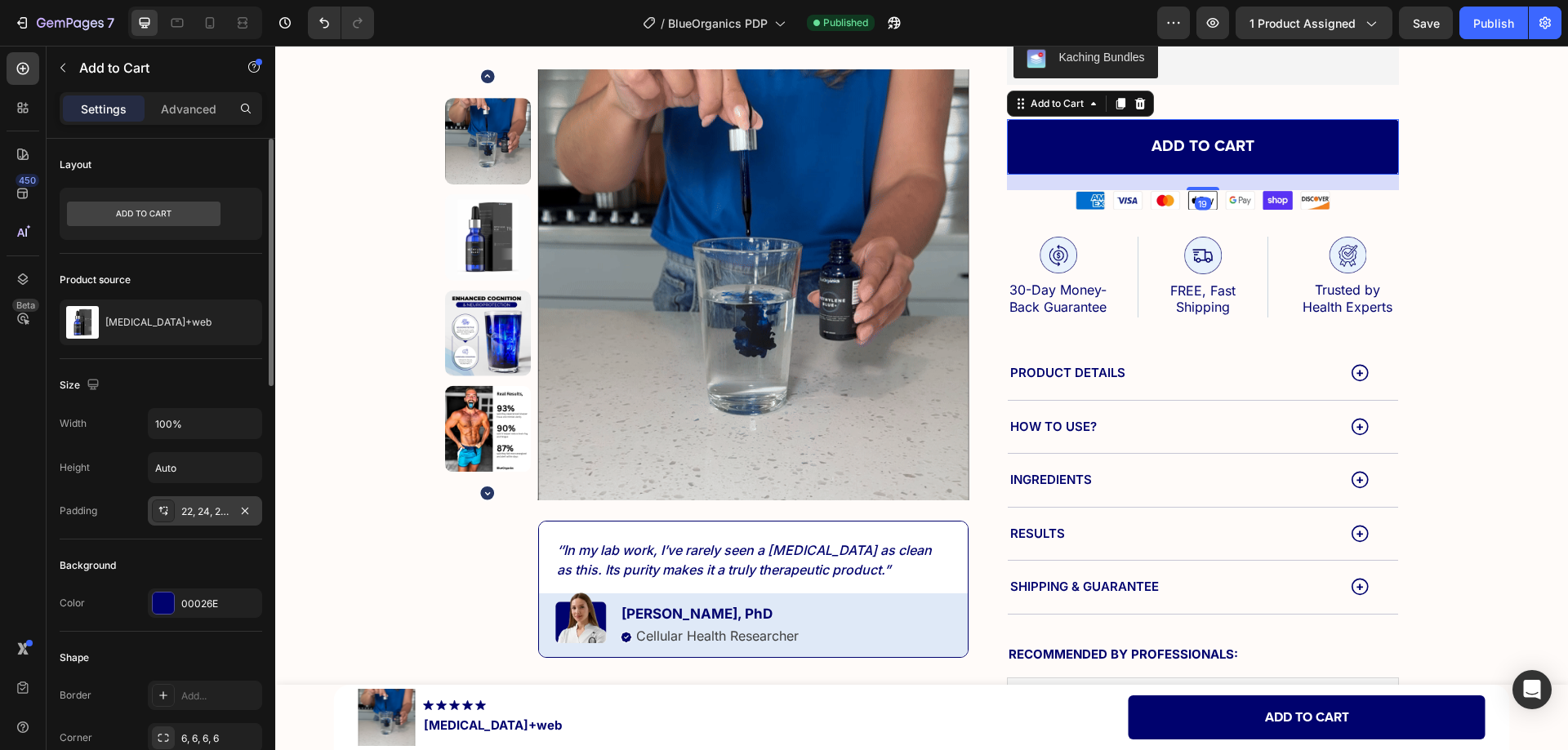
click at [207, 515] on div "22, 24, 22, 24" at bounding box center [205, 511] width 47 height 15
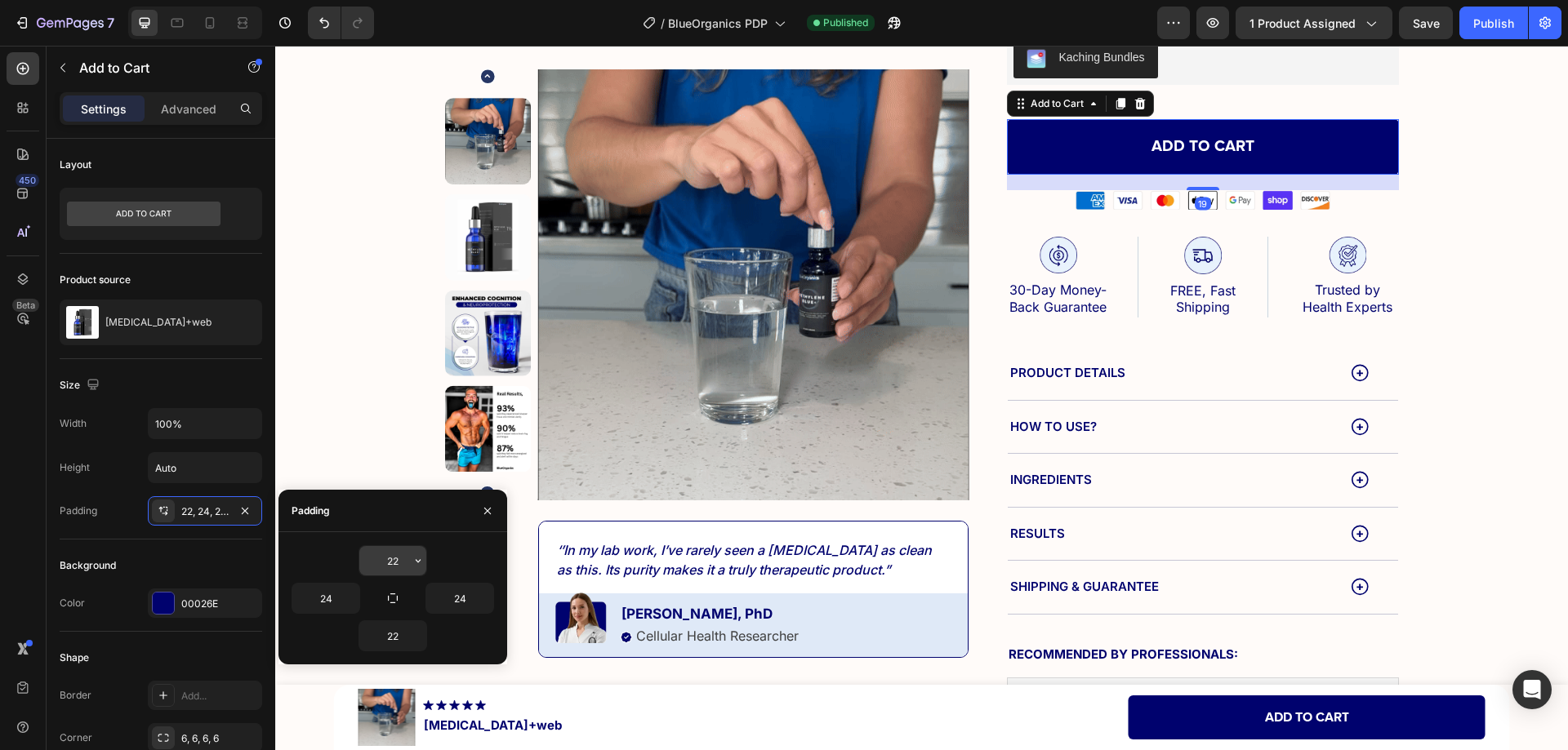
click at [397, 559] on input "22" at bounding box center [392, 561] width 67 height 30
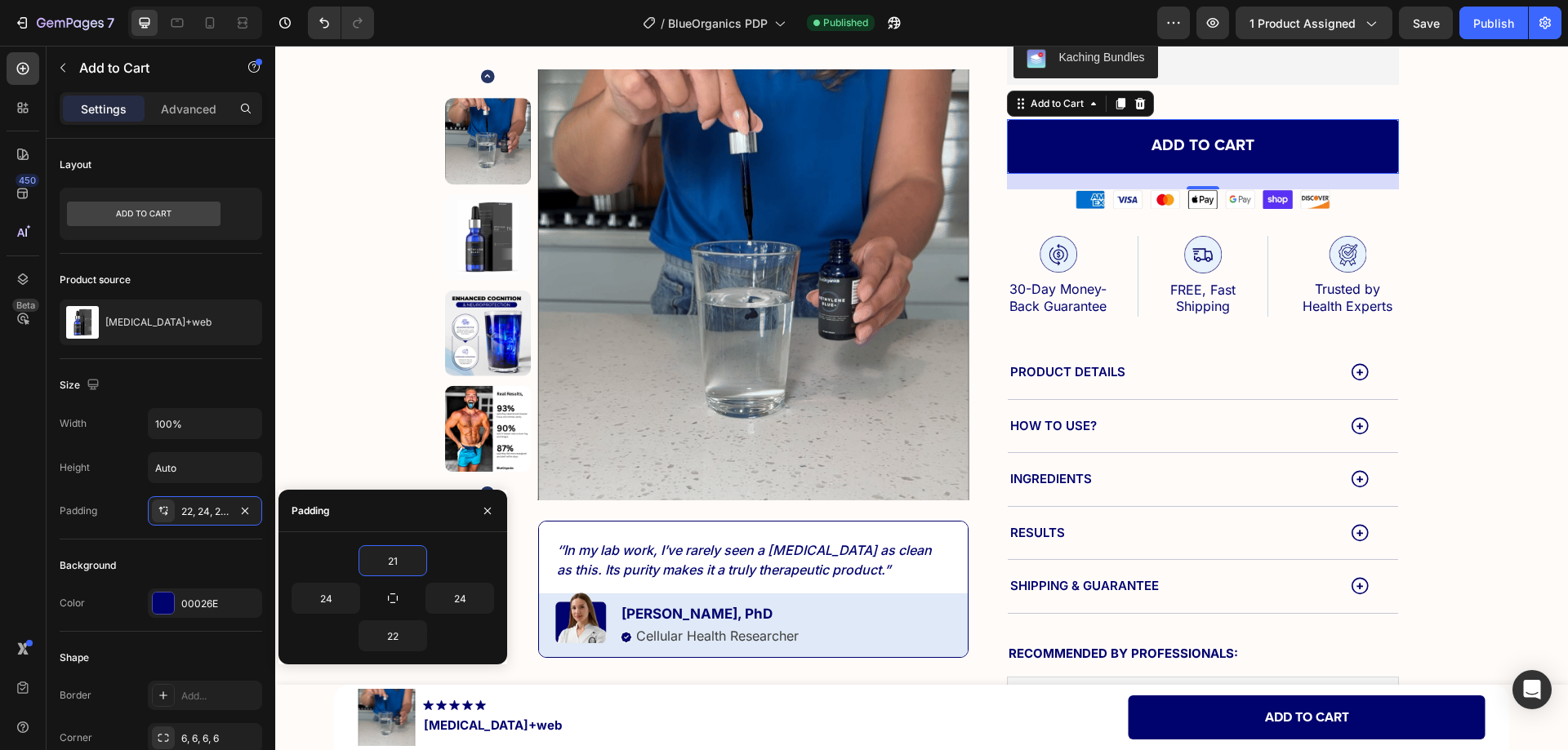
type input "20"
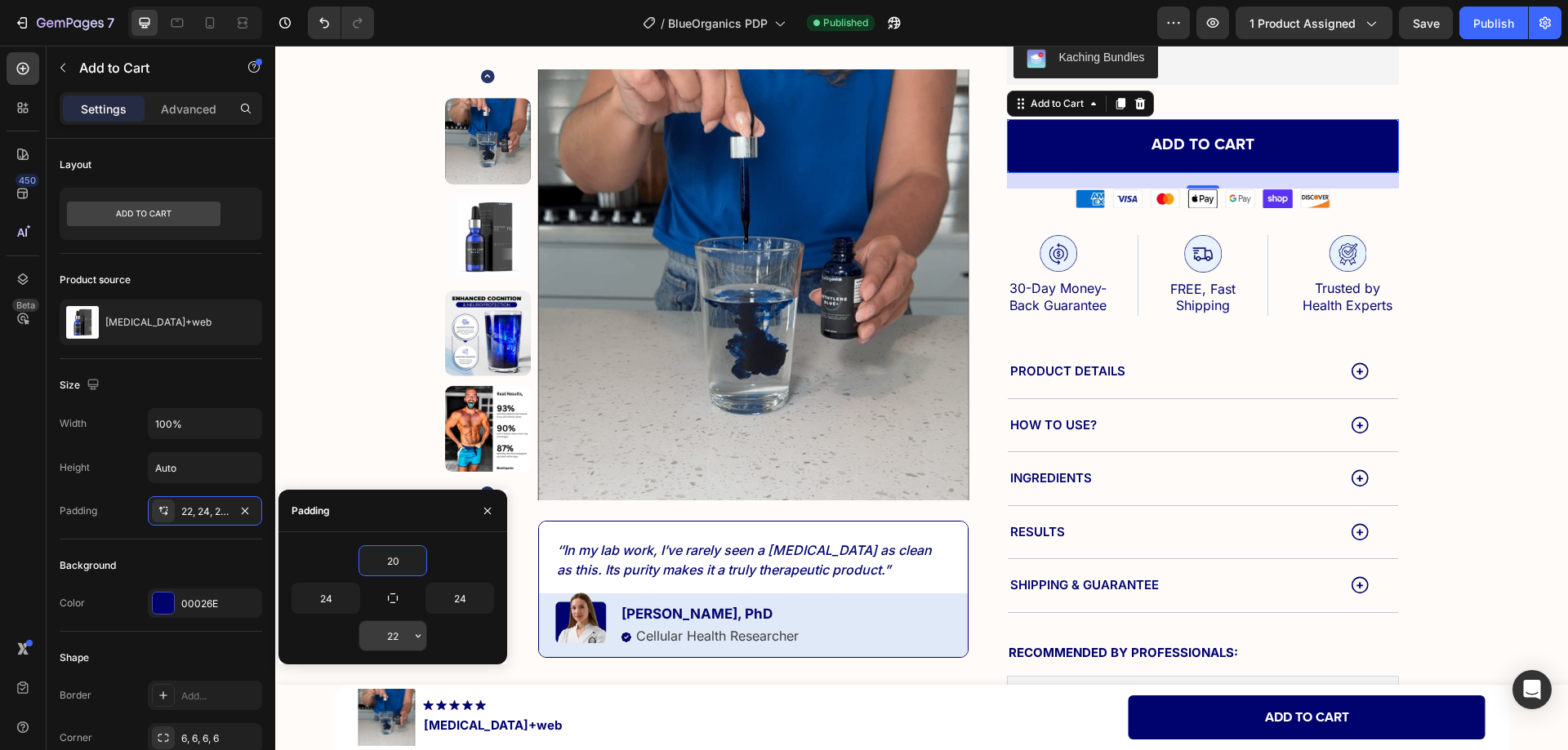
click at [389, 637] on input "22" at bounding box center [392, 636] width 67 height 30
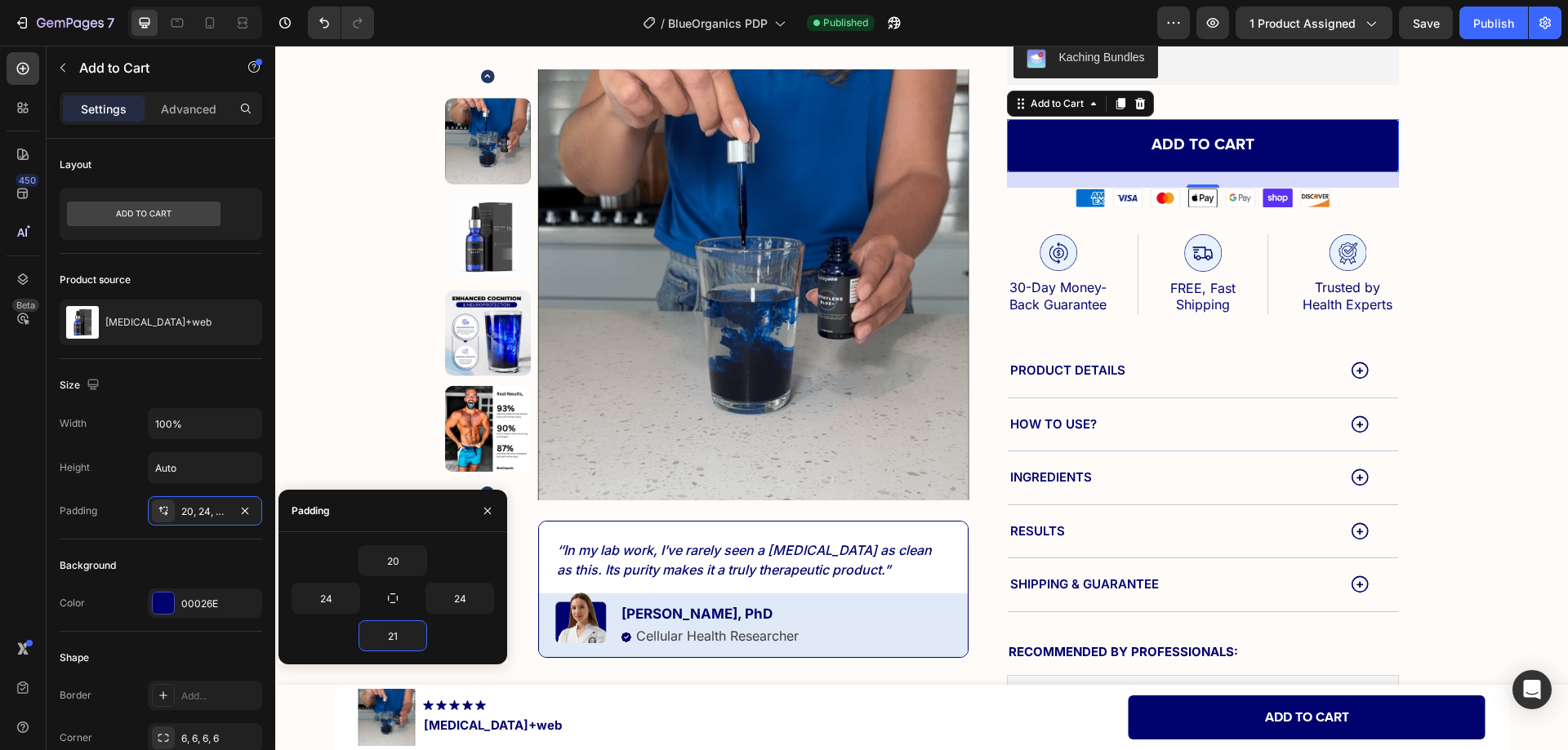
type input "20"
click at [176, 22] on icon at bounding box center [177, 23] width 17 height 17
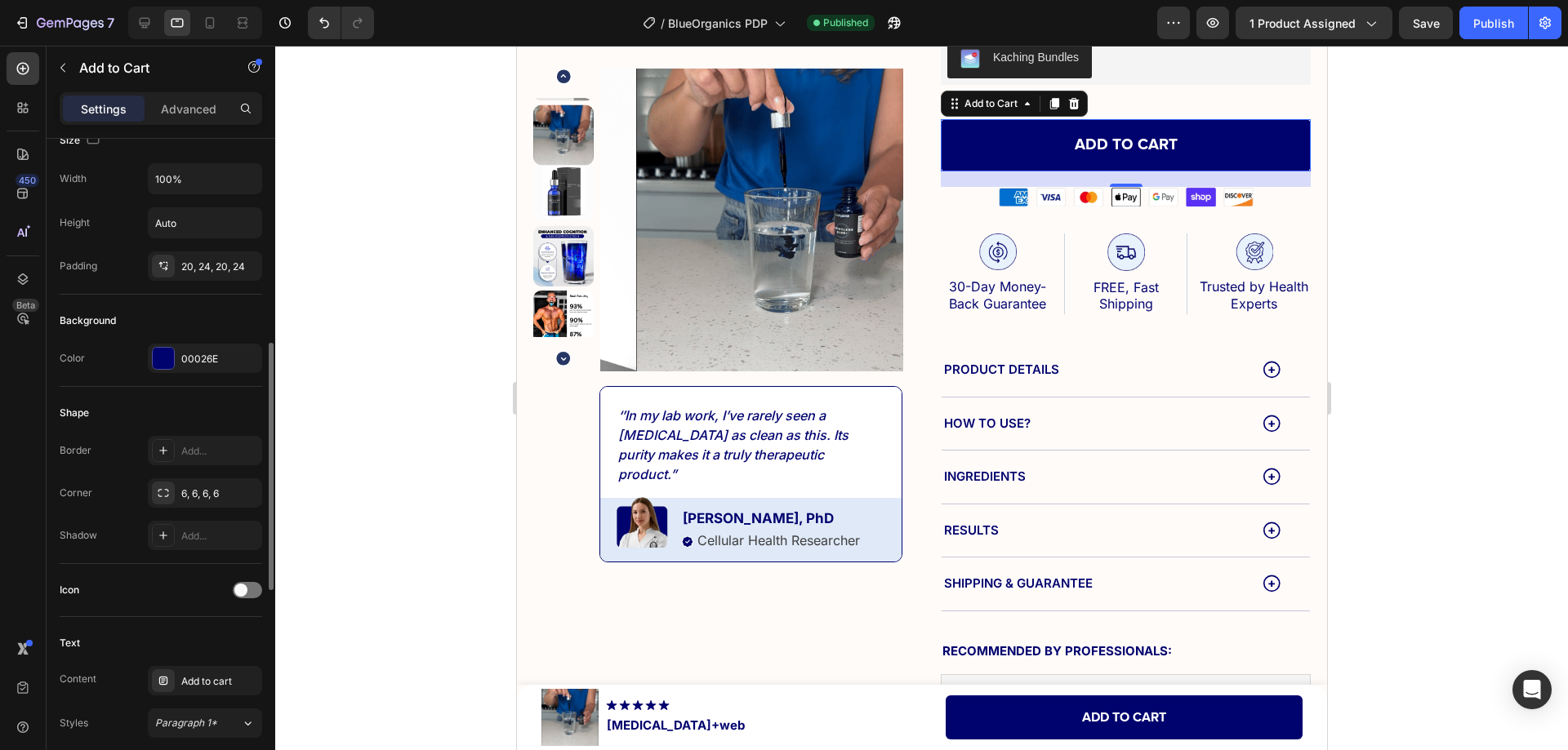
scroll to position [408, 0]
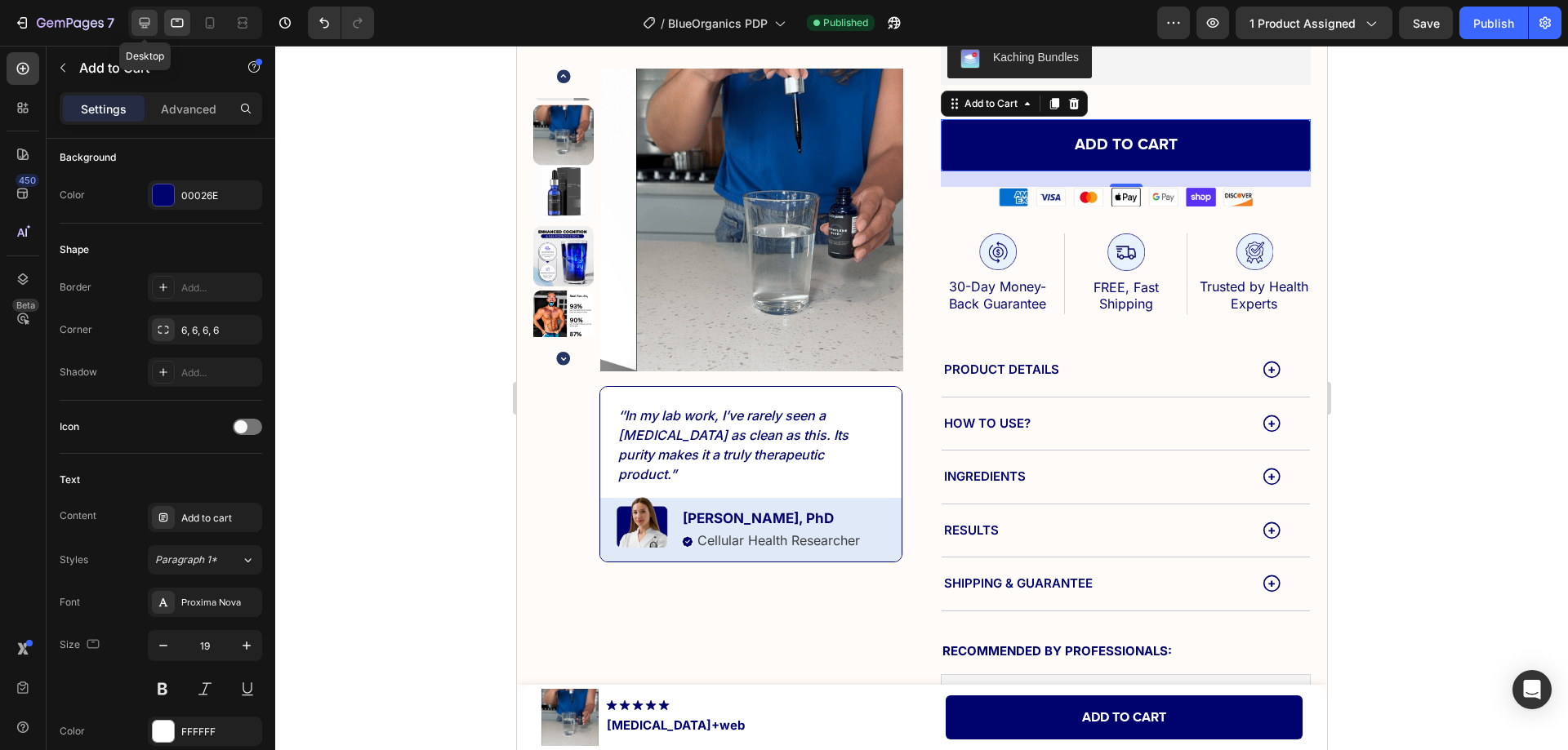
click at [137, 19] on icon at bounding box center [144, 23] width 17 height 17
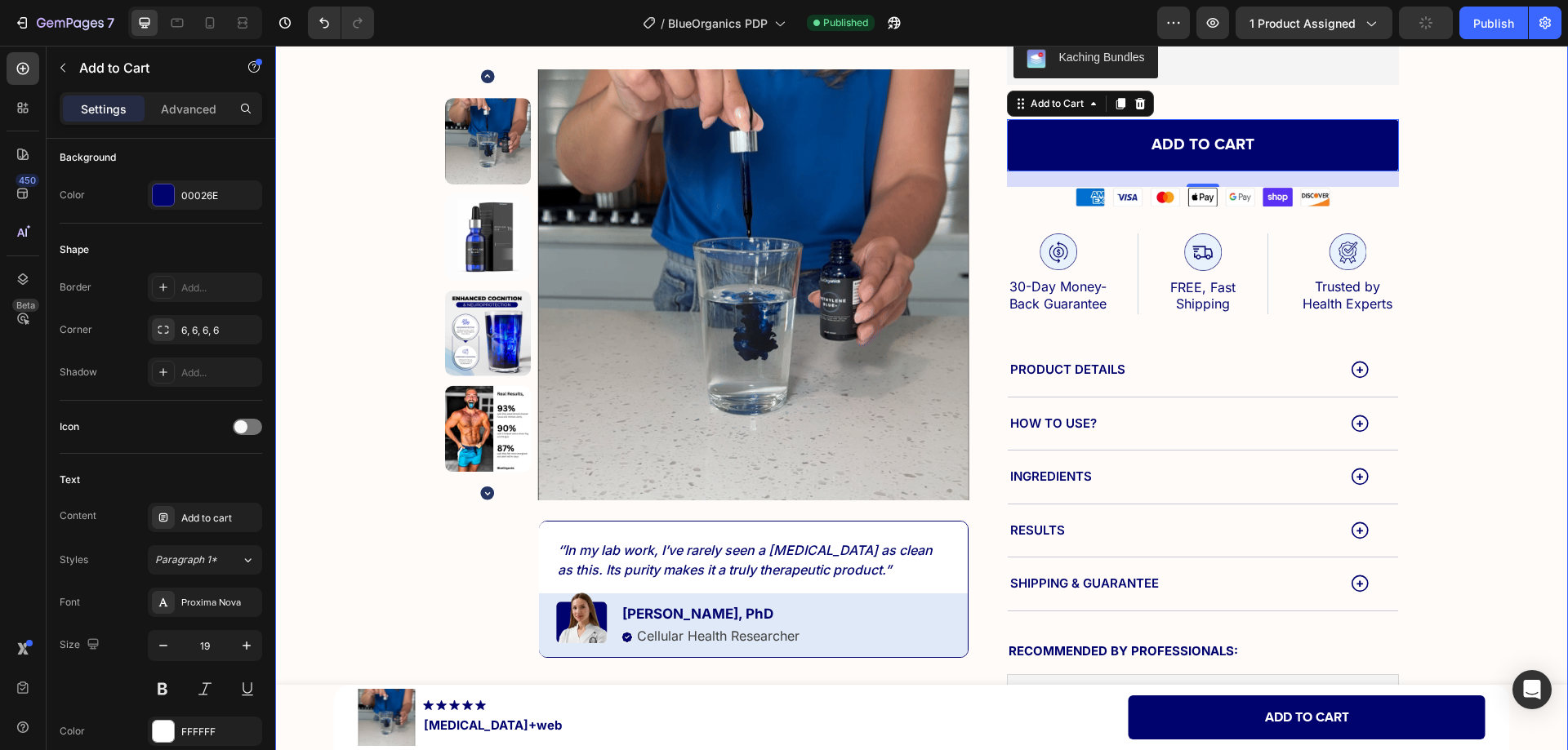
click at [1453, 308] on div "Product Images ‘’In my lab work, I’ve rarely seen a [MEDICAL_DATA] as clean as …" at bounding box center [920, 153] width 1259 height 1146
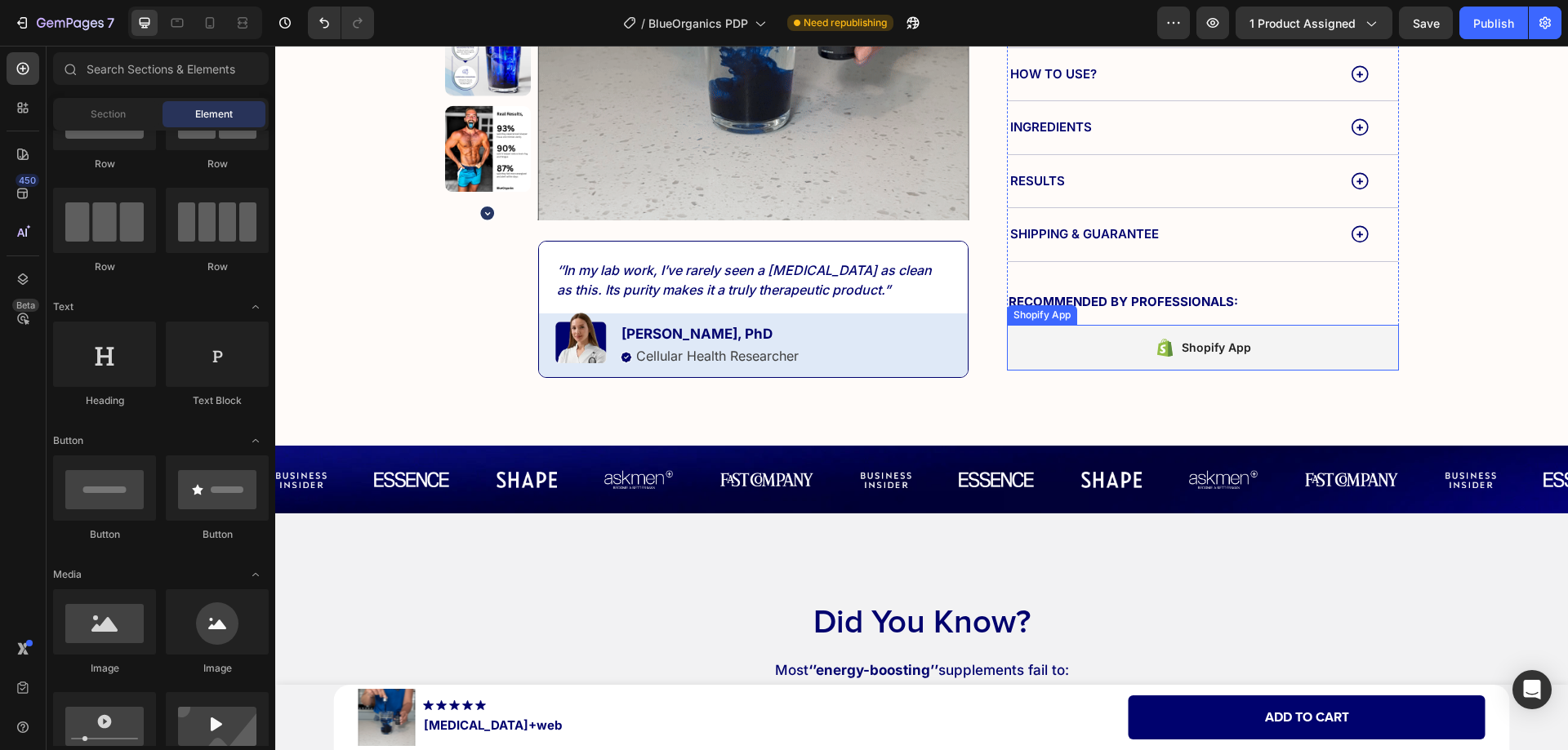
scroll to position [854, 0]
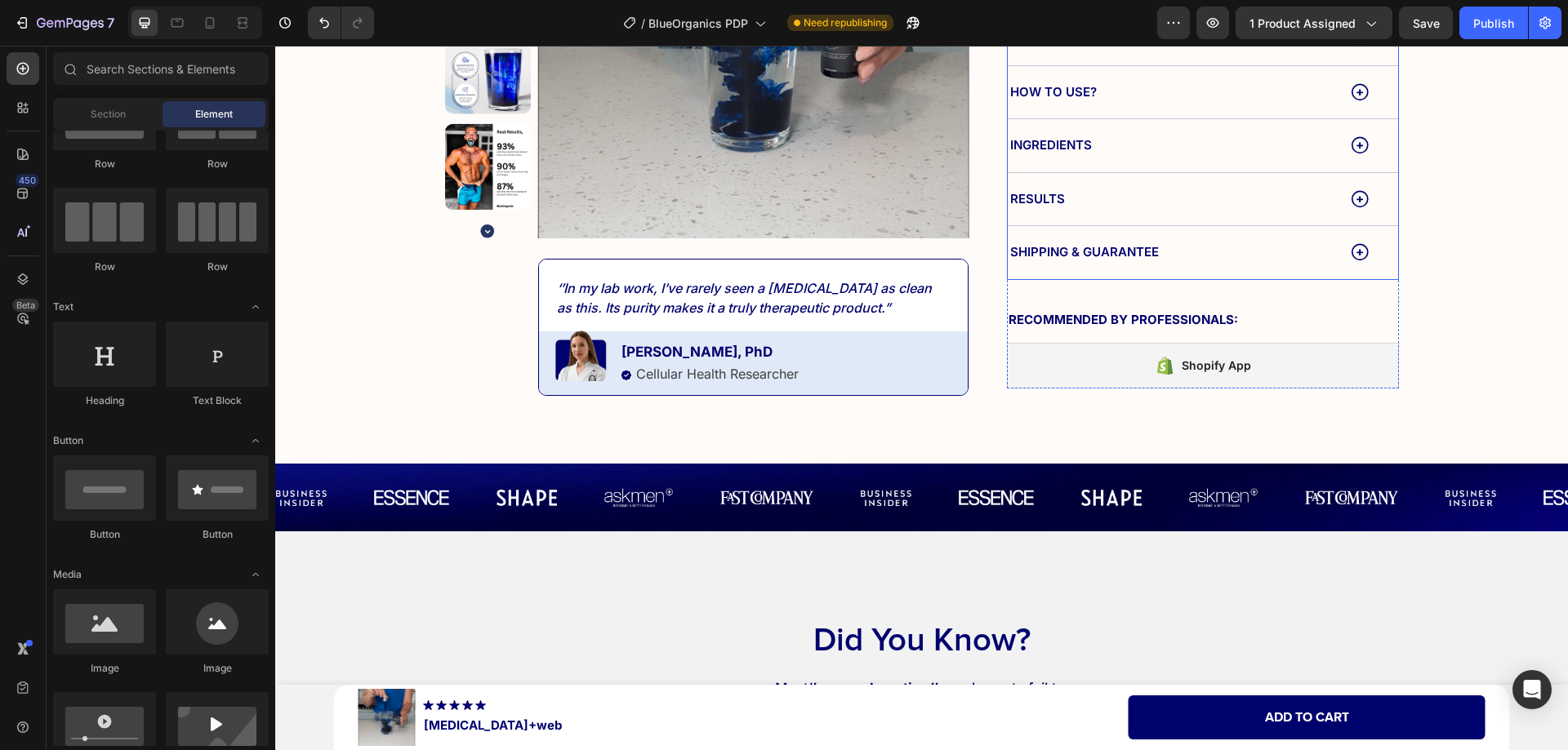
click at [1350, 84] on icon at bounding box center [1359, 92] width 18 height 18
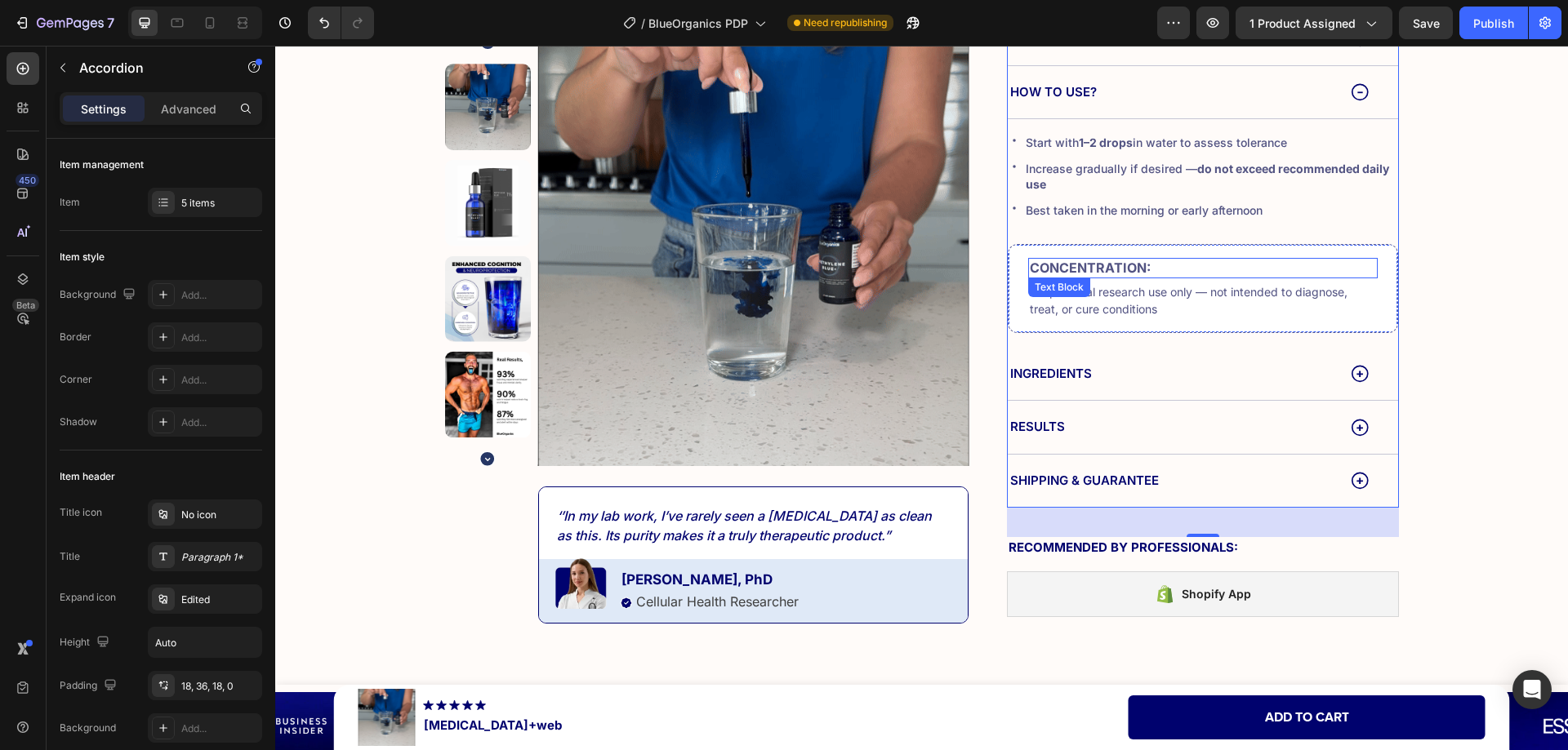
drag, startPoint x: 1087, startPoint y: 248, endPoint x: 1099, endPoint y: 252, distance: 12.6
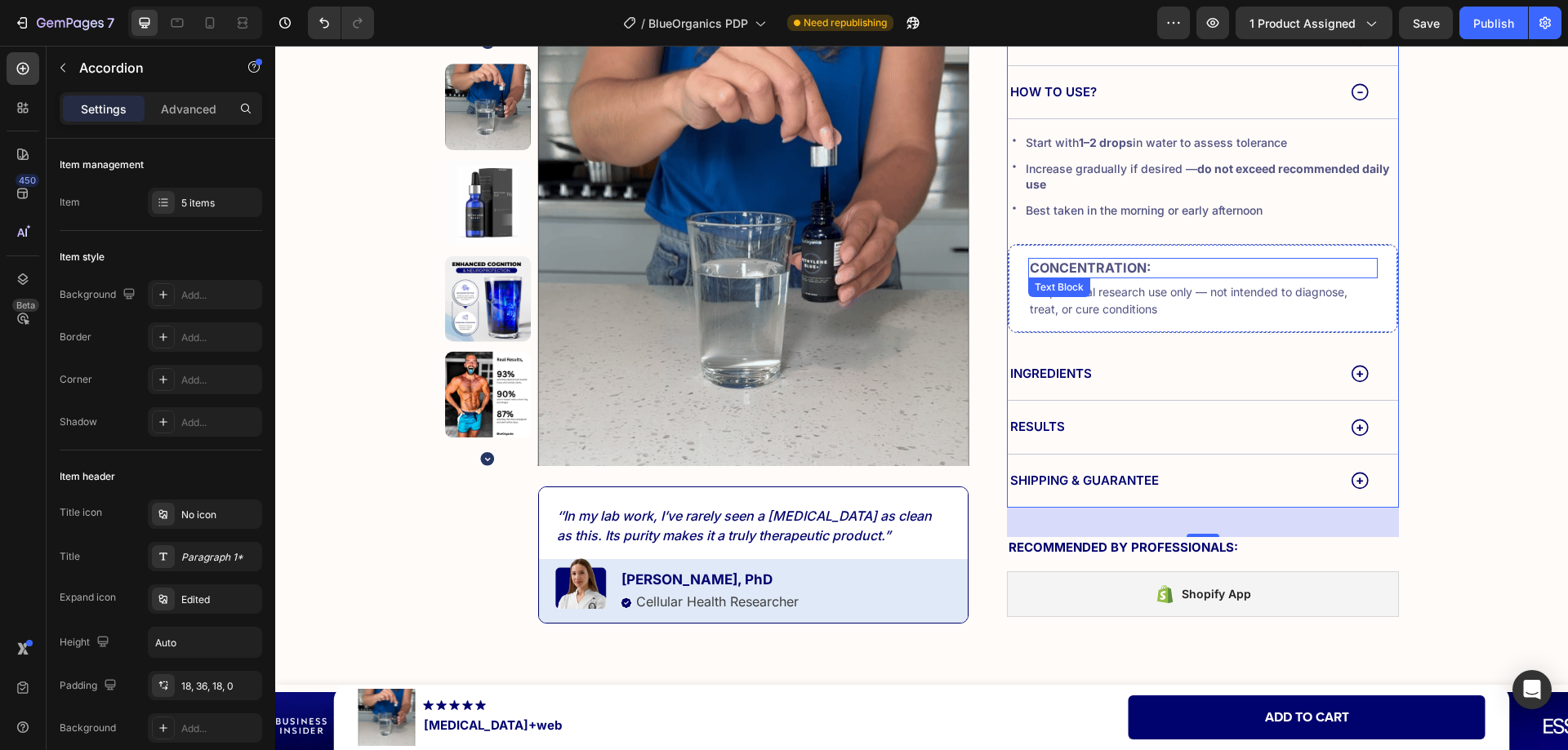
click at [1087, 260] on p "Concentration:" at bounding box center [1202, 268] width 346 height 17
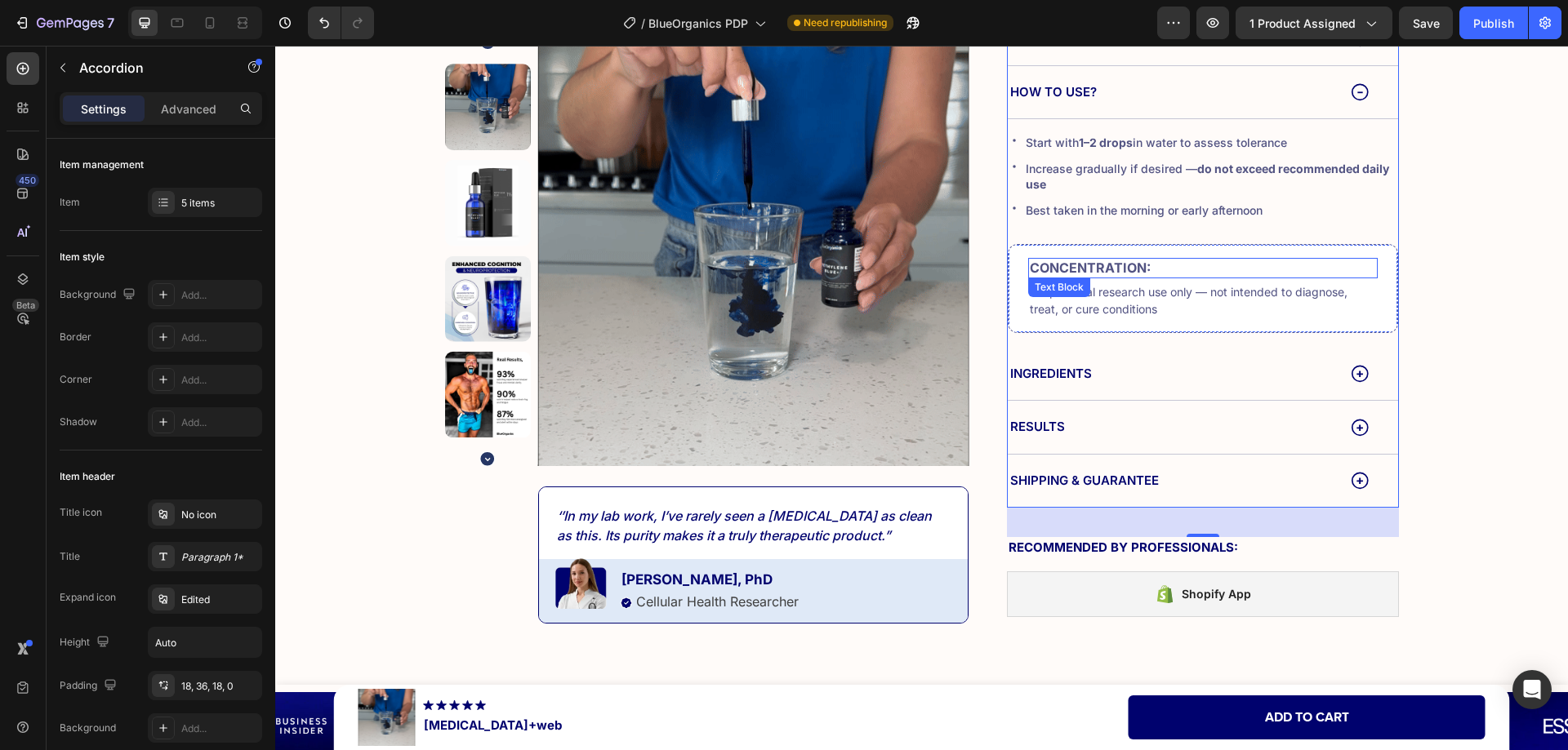
click at [1092, 260] on p "Concentration:" at bounding box center [1202, 268] width 346 height 17
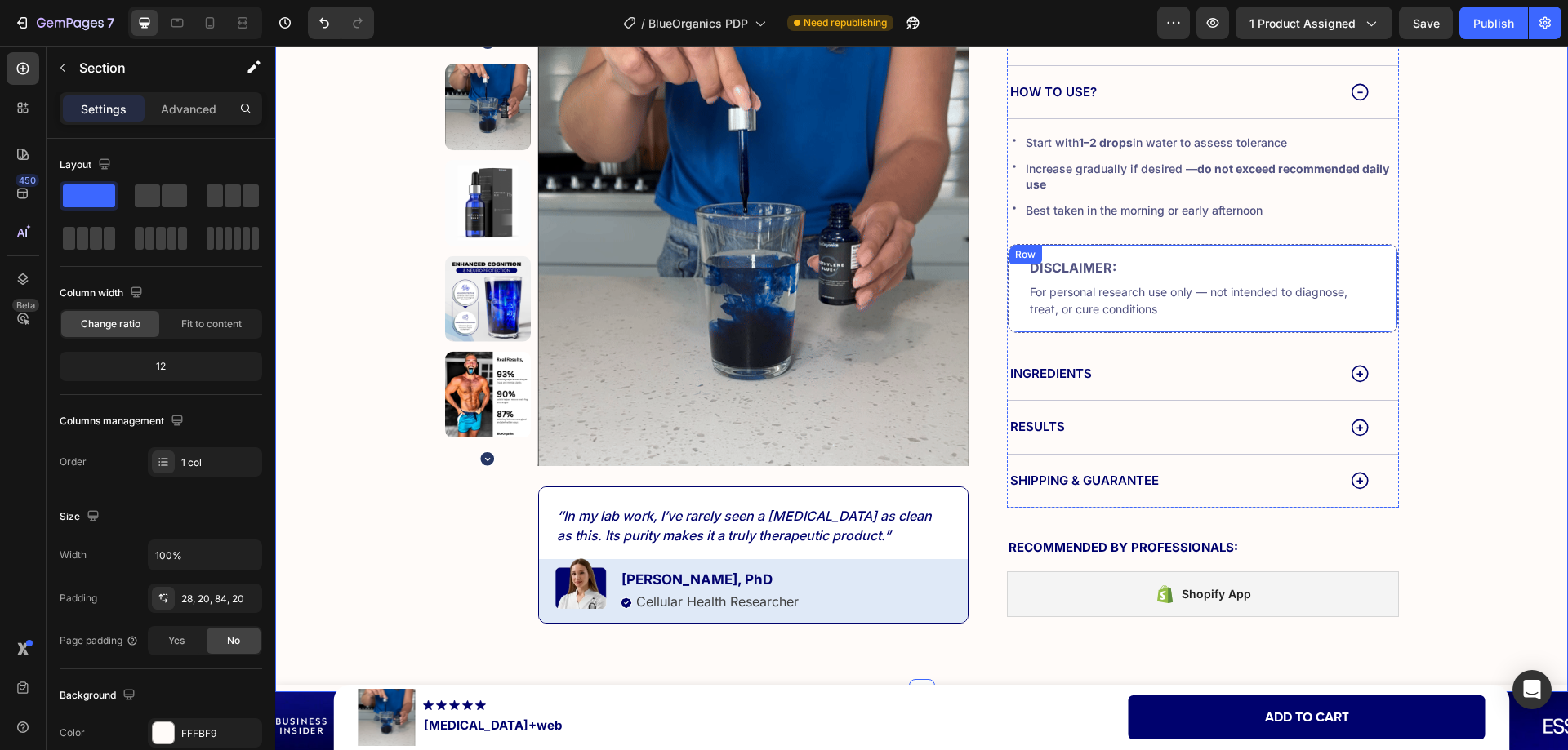
click at [1027, 309] on div "DISCLAIMER: Text Block For personal research use only — not intended to diagnos…" at bounding box center [1203, 288] width 390 height 89
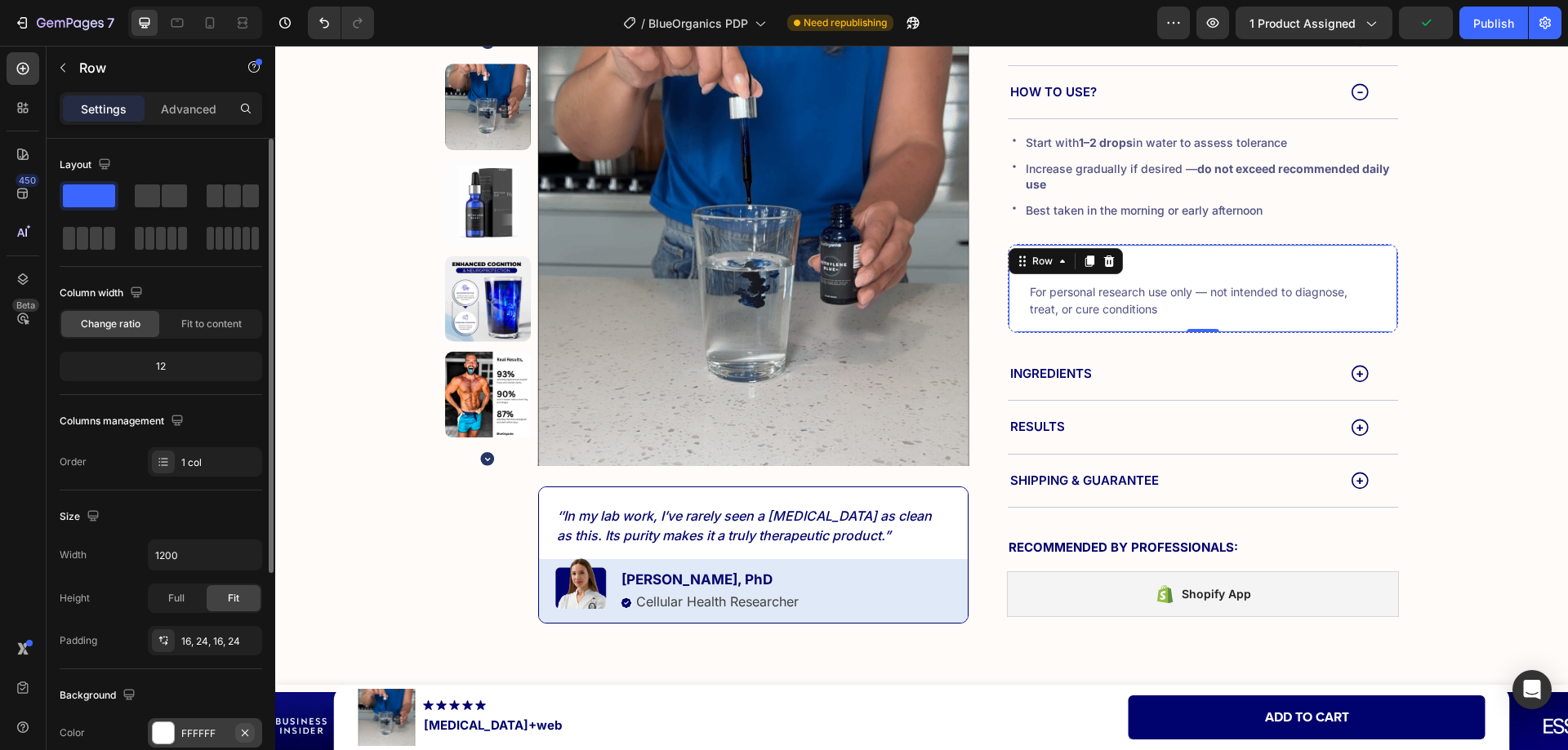
click at [240, 729] on icon "button" at bounding box center [245, 733] width 13 height 13
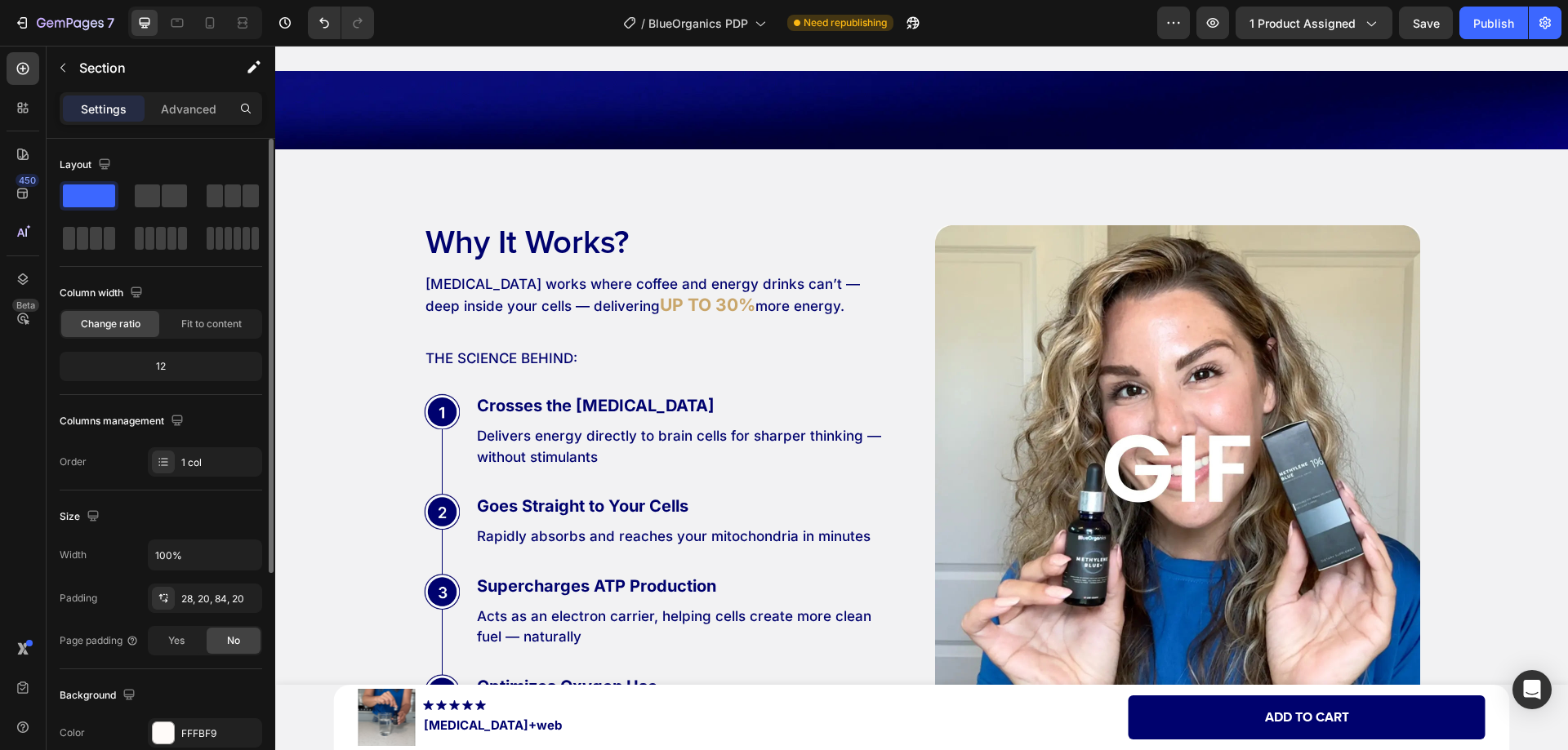
scroll to position [4934, 0]
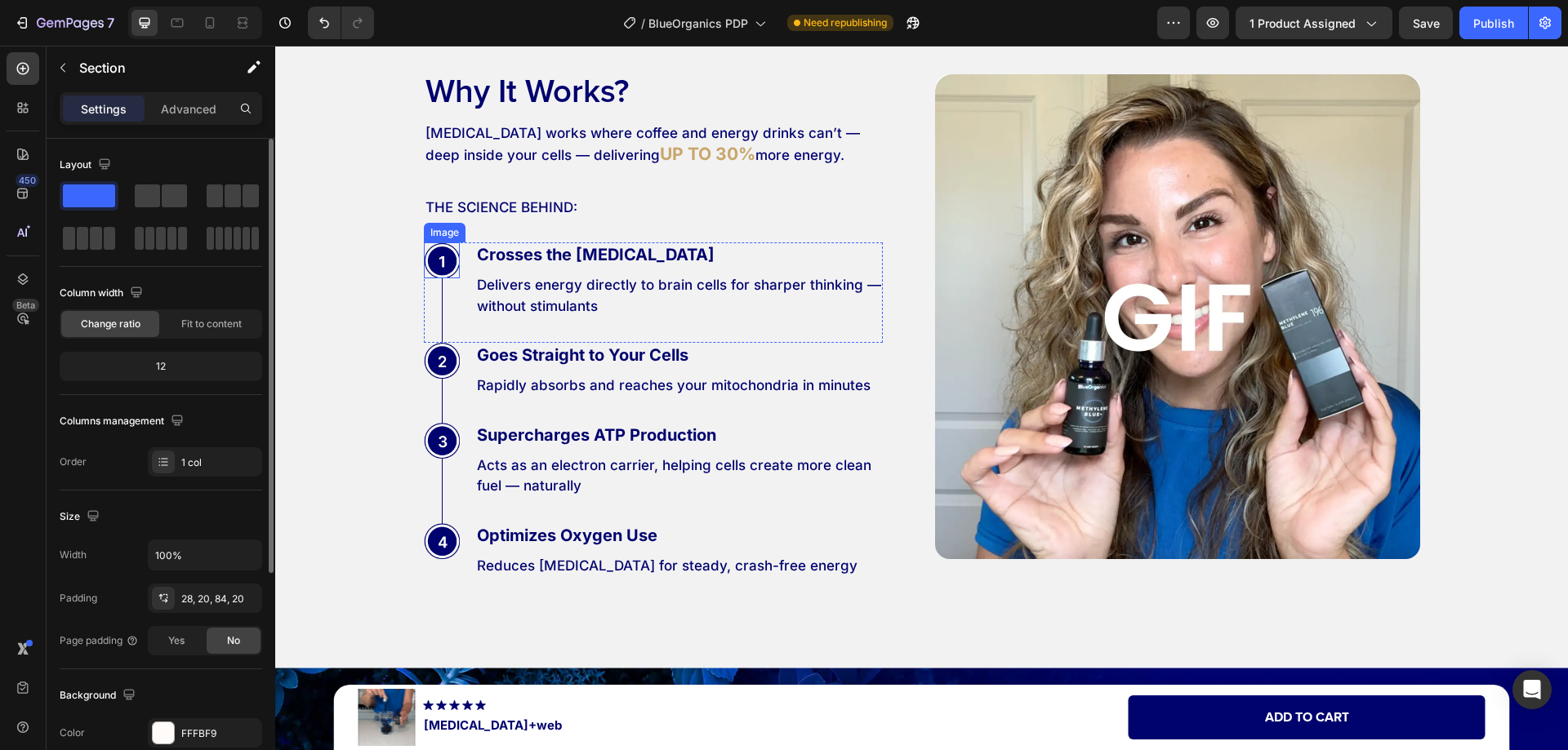
click at [447, 269] on img at bounding box center [441, 260] width 36 height 36
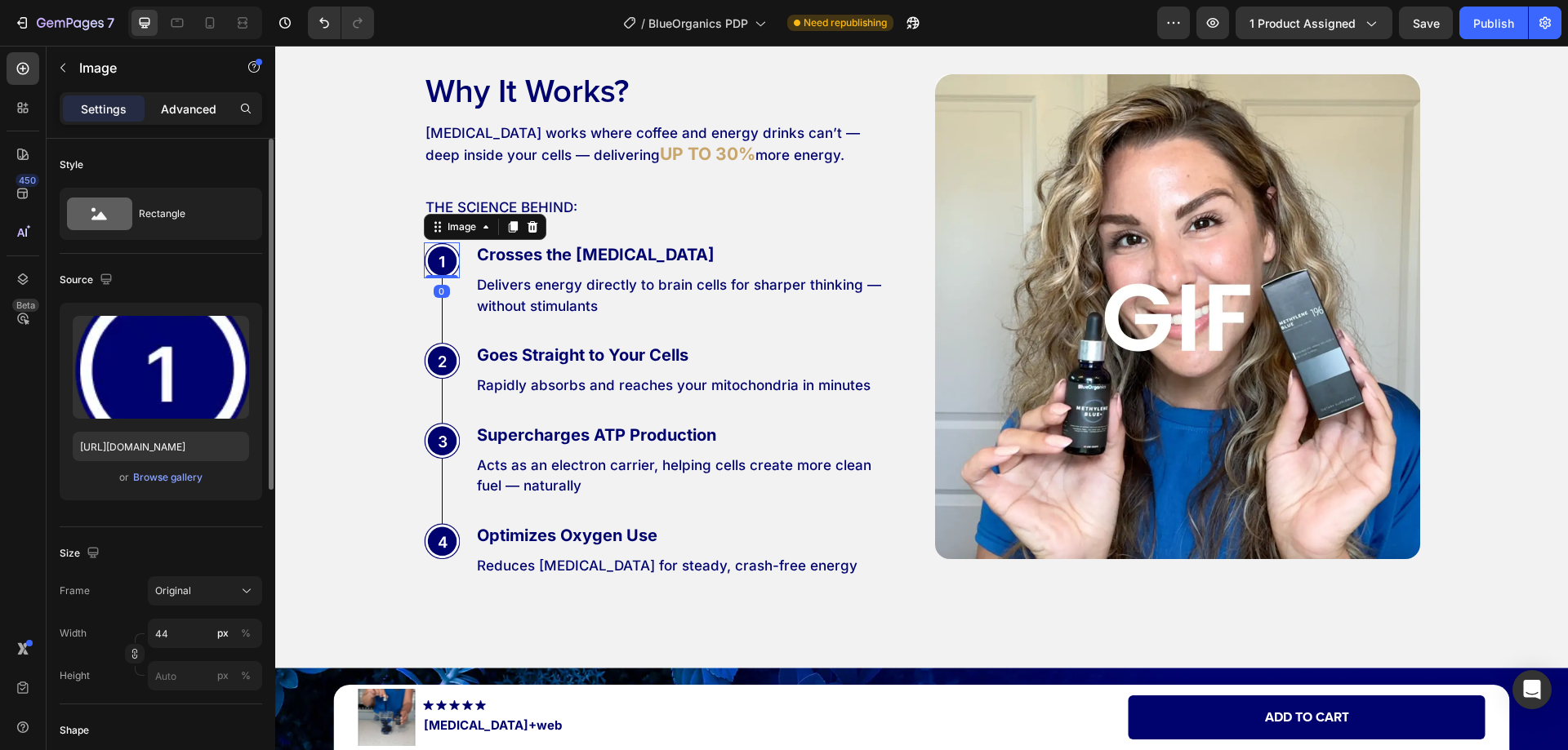
click at [182, 110] on p "Advanced" at bounding box center [189, 109] width 56 height 17
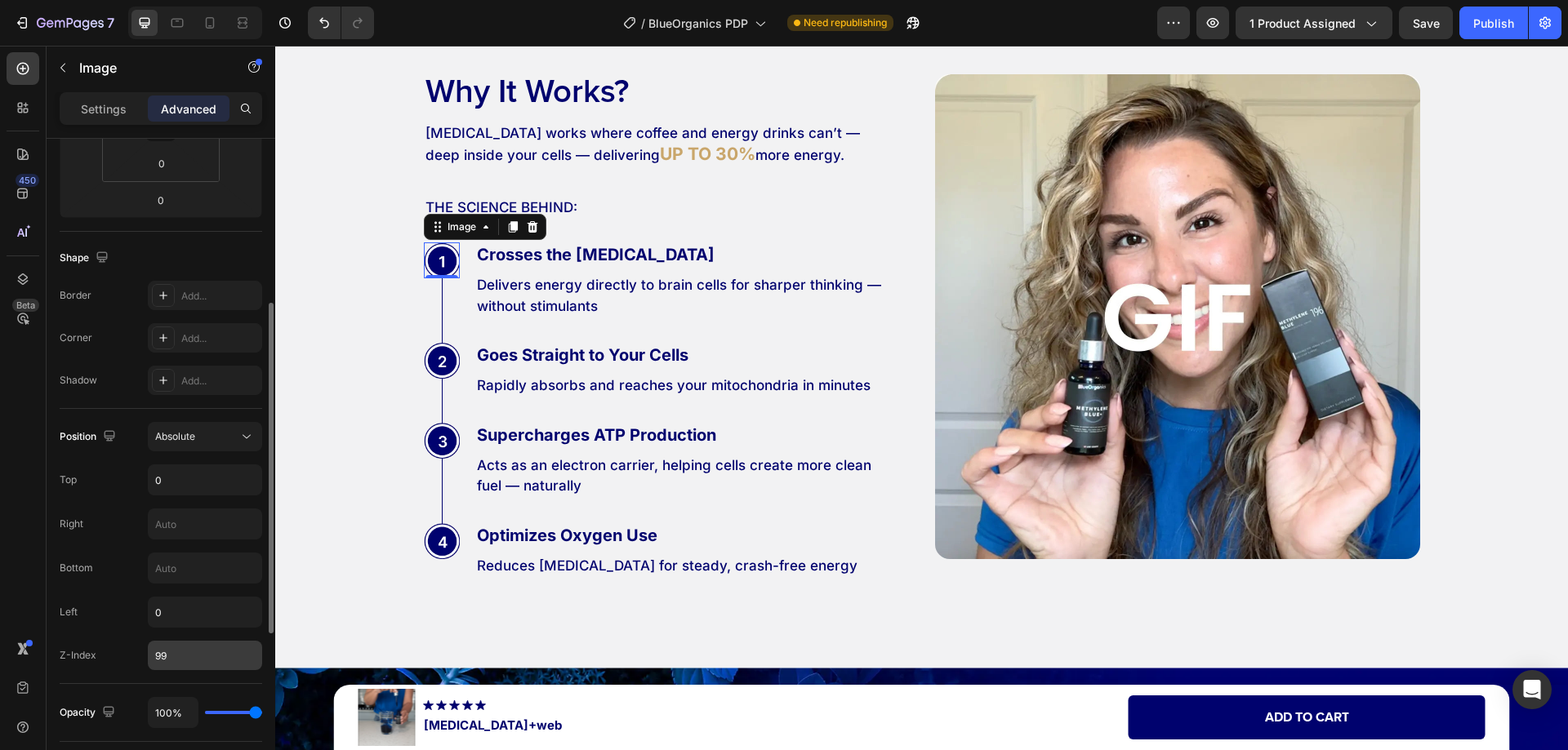
scroll to position [408, 0]
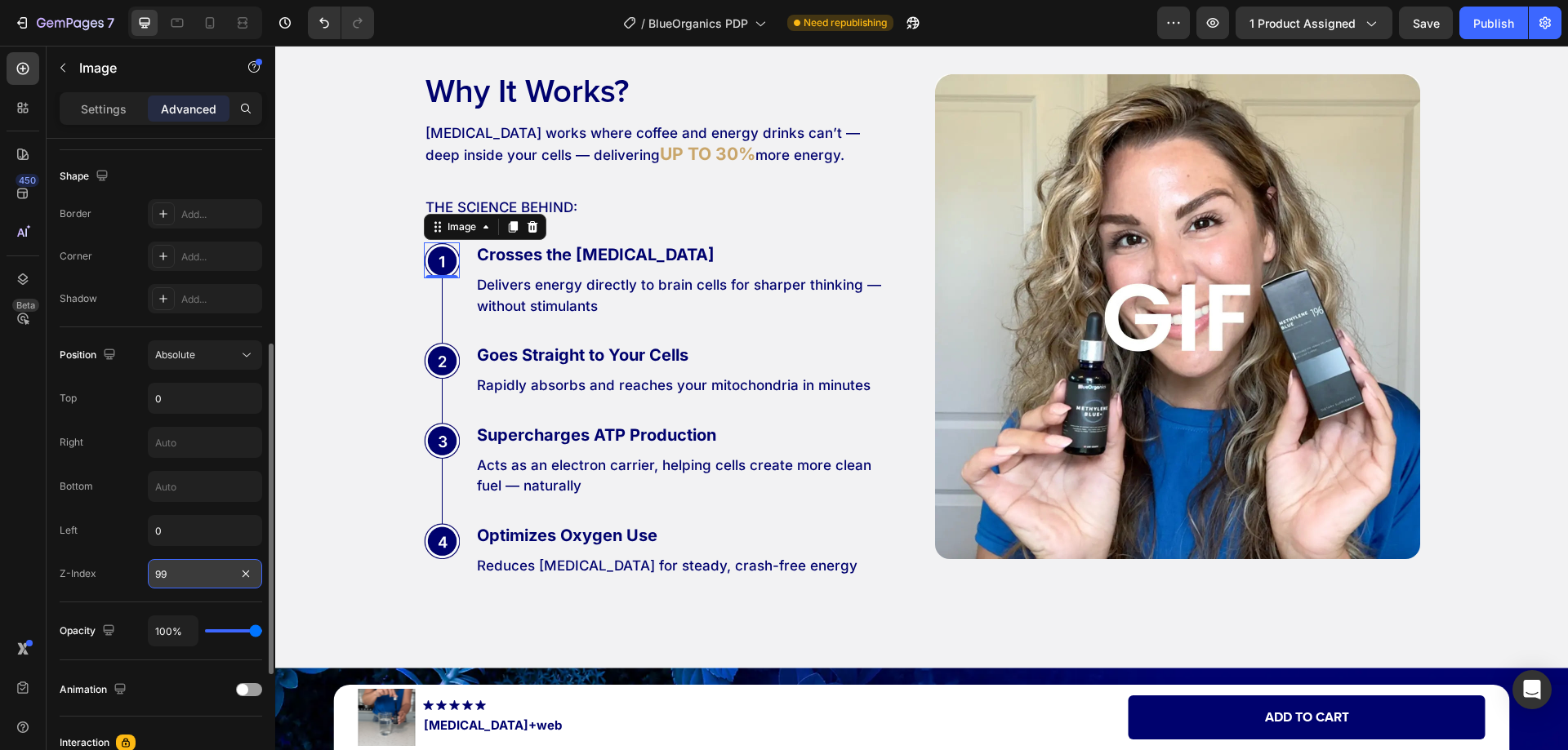
click at [189, 571] on input "99" at bounding box center [205, 574] width 114 height 30
type input "4"
click at [449, 369] on img at bounding box center [441, 360] width 36 height 36
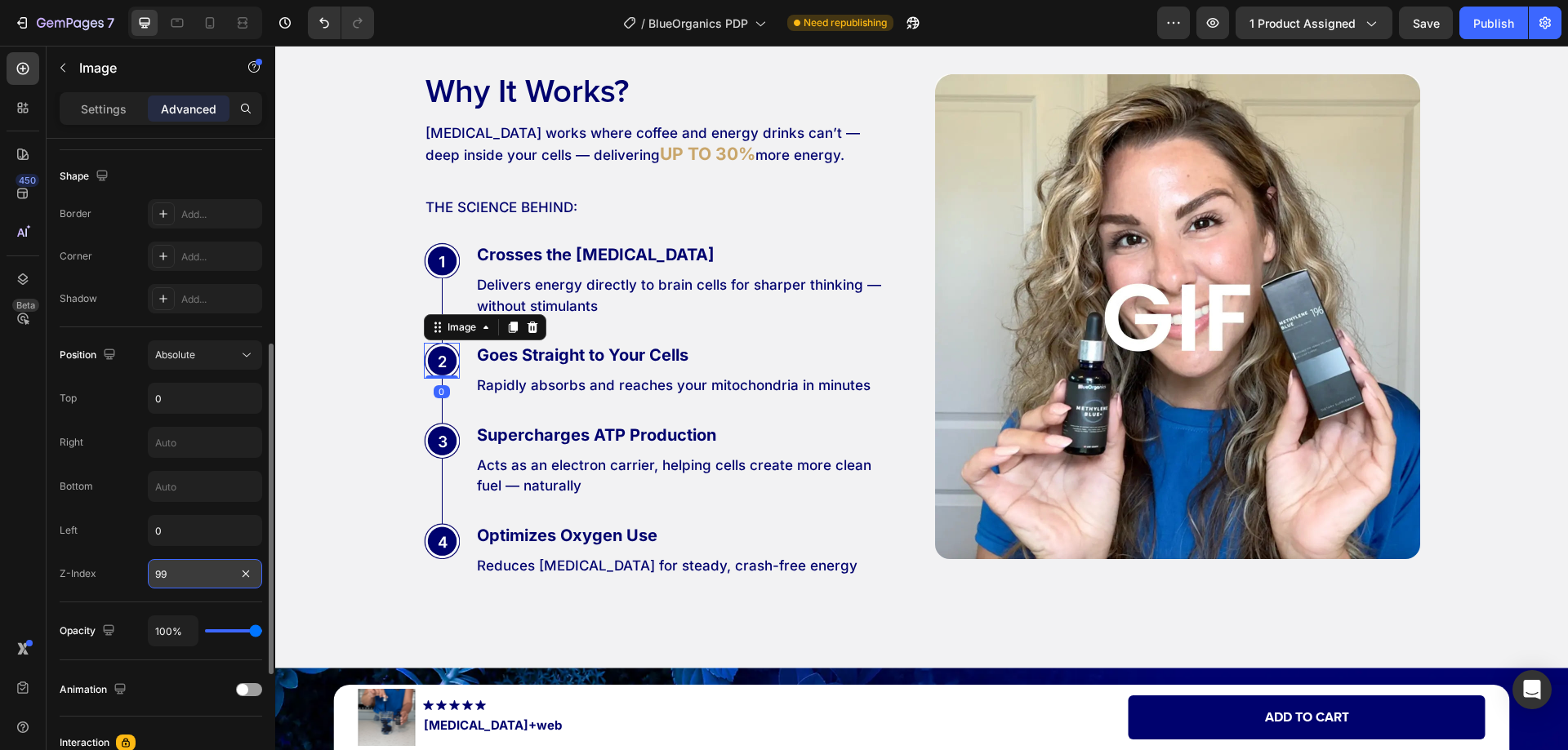
click at [187, 576] on input "99" at bounding box center [205, 574] width 114 height 30
type input "4"
click at [448, 445] on img at bounding box center [441, 440] width 36 height 36
click at [182, 577] on input "99" at bounding box center [205, 574] width 114 height 30
type input "4"
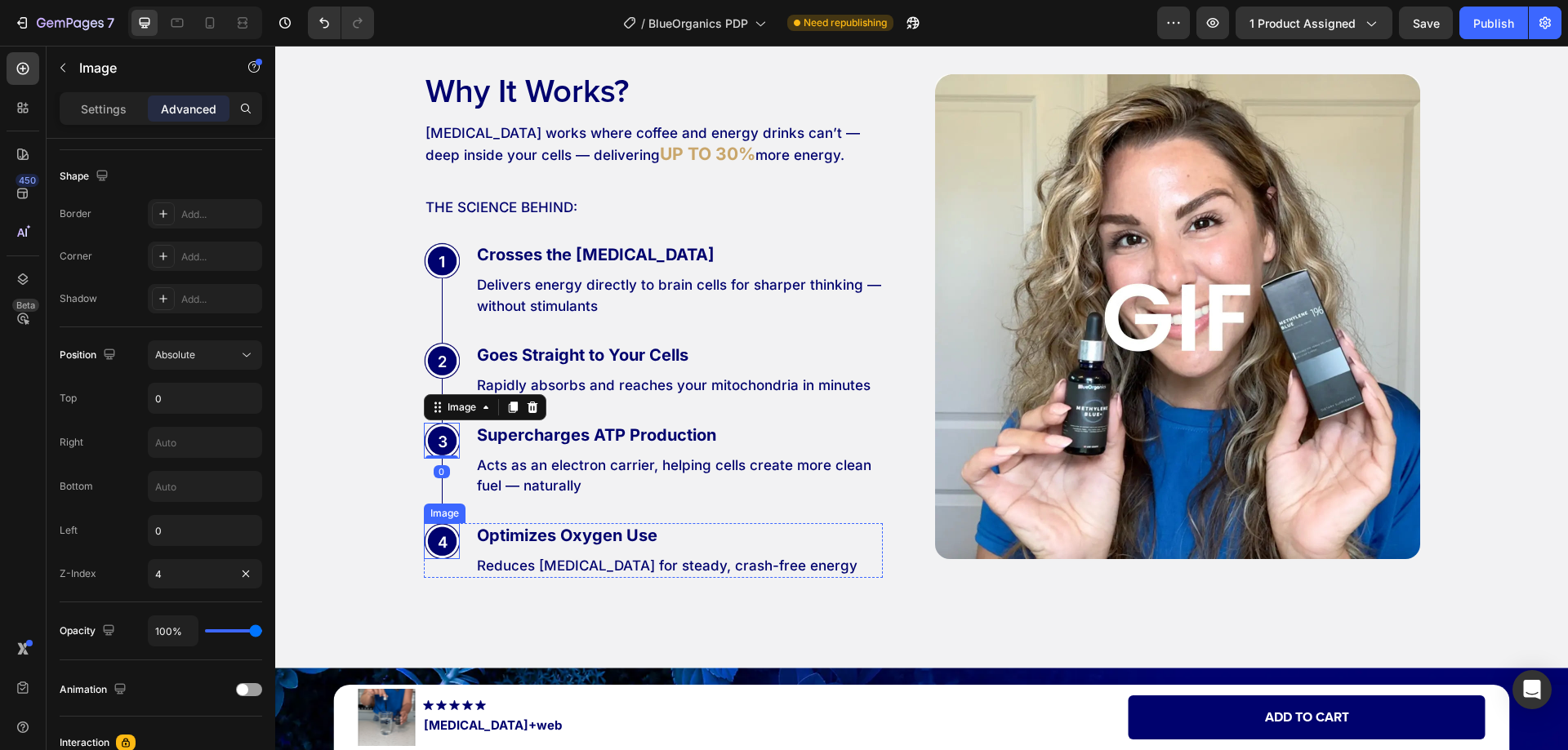
click at [445, 557] on img at bounding box center [441, 540] width 36 height 36
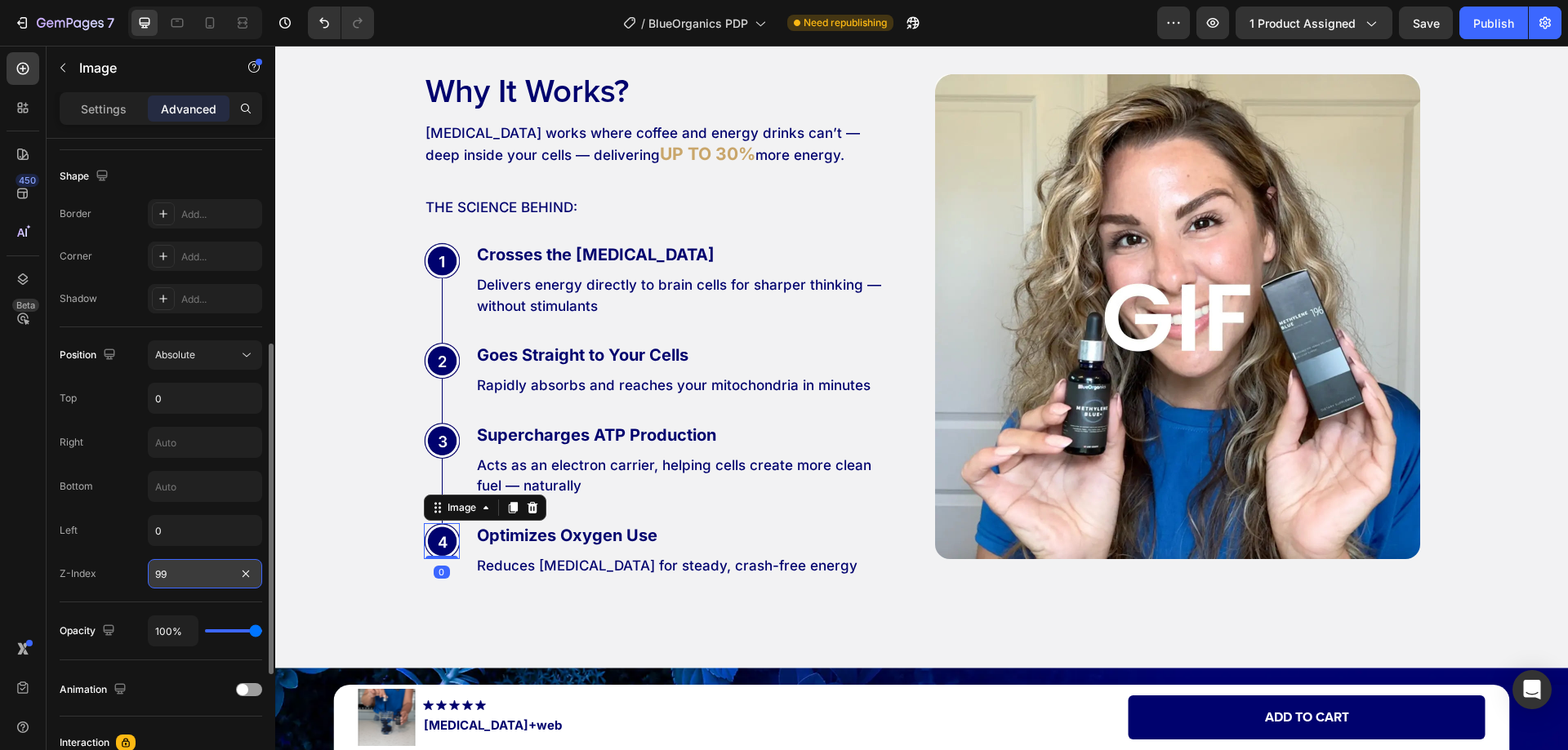
click at [199, 577] on input "99" at bounding box center [205, 574] width 114 height 30
type input "4"
click at [29, 559] on div "450 Beta" at bounding box center [22, 342] width 32 height 580
click at [214, 19] on icon at bounding box center [209, 23] width 17 height 17
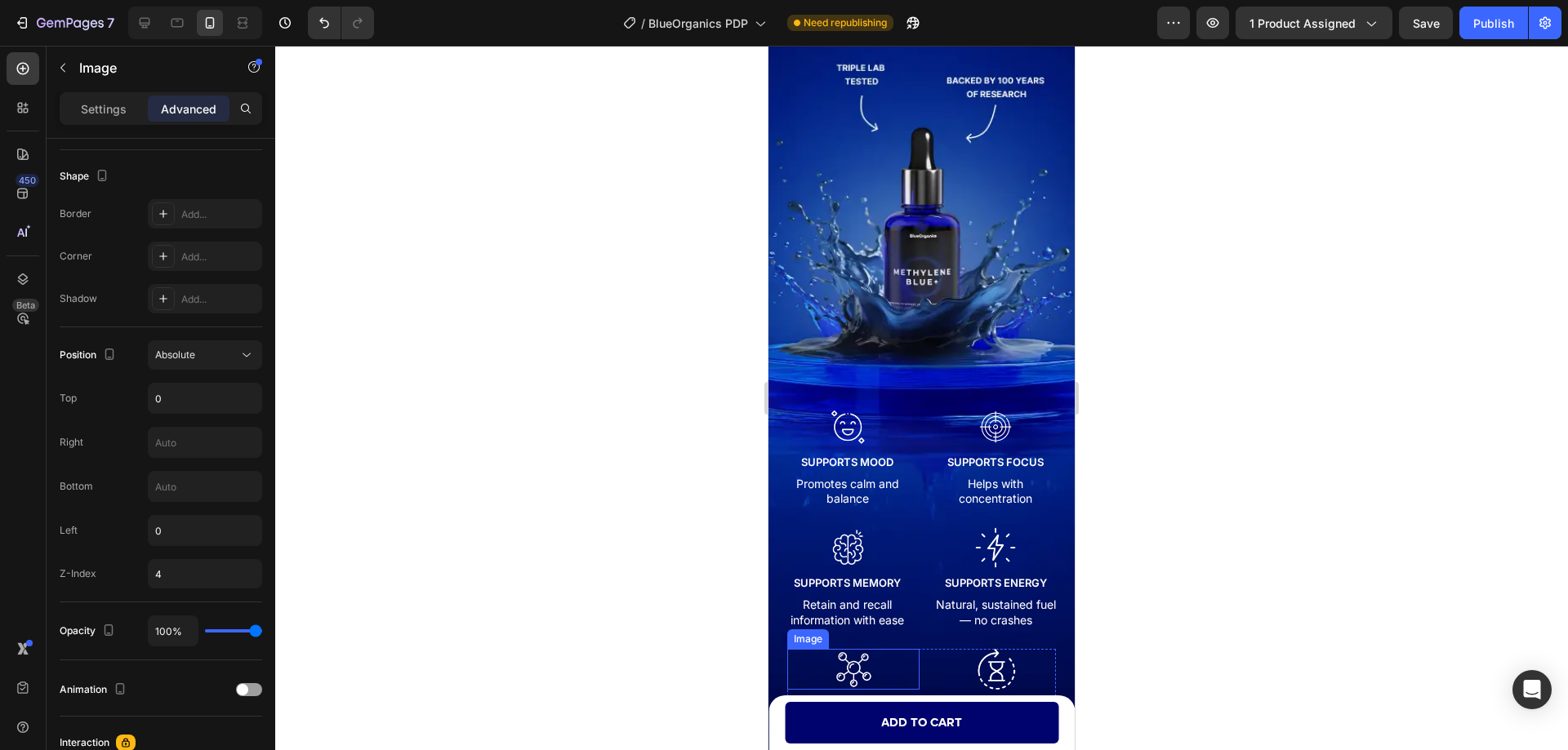
scroll to position [3407, 0]
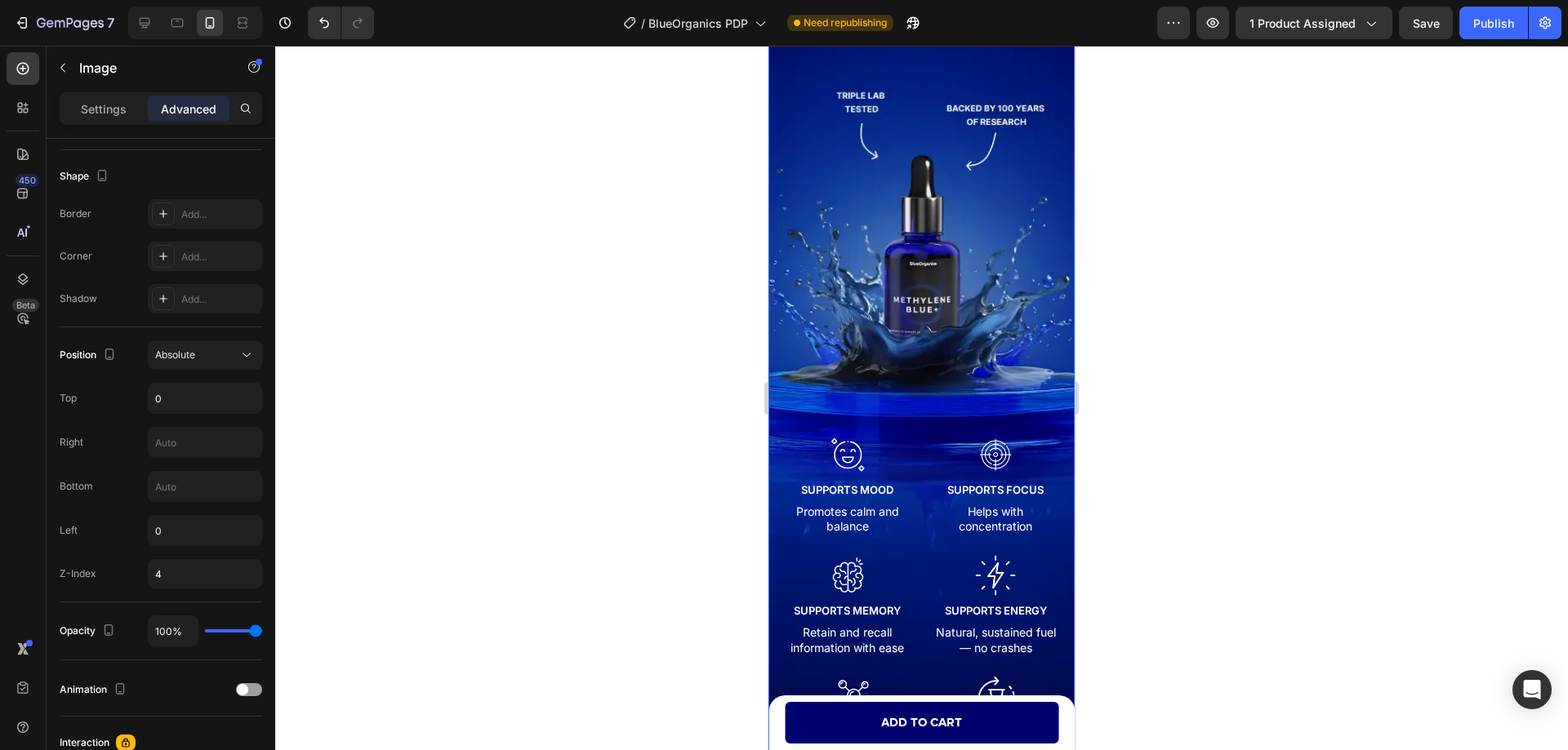
click at [791, 270] on div "Meet BlueOrganics® Text Block The Purest Way to Power Your Mind & Body Text Blo…" at bounding box center [920, 414] width 280 height 1022
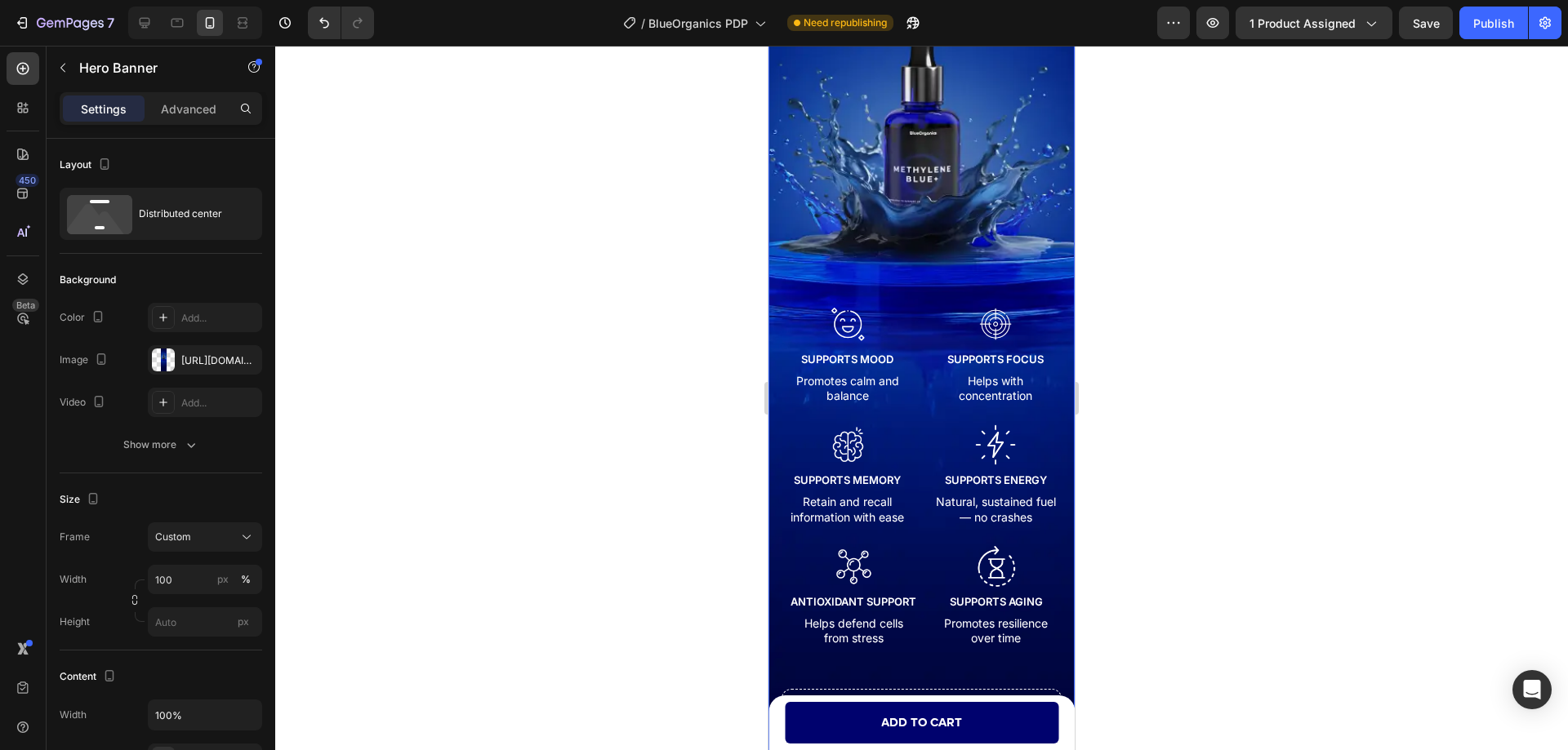
scroll to position [2837, 0]
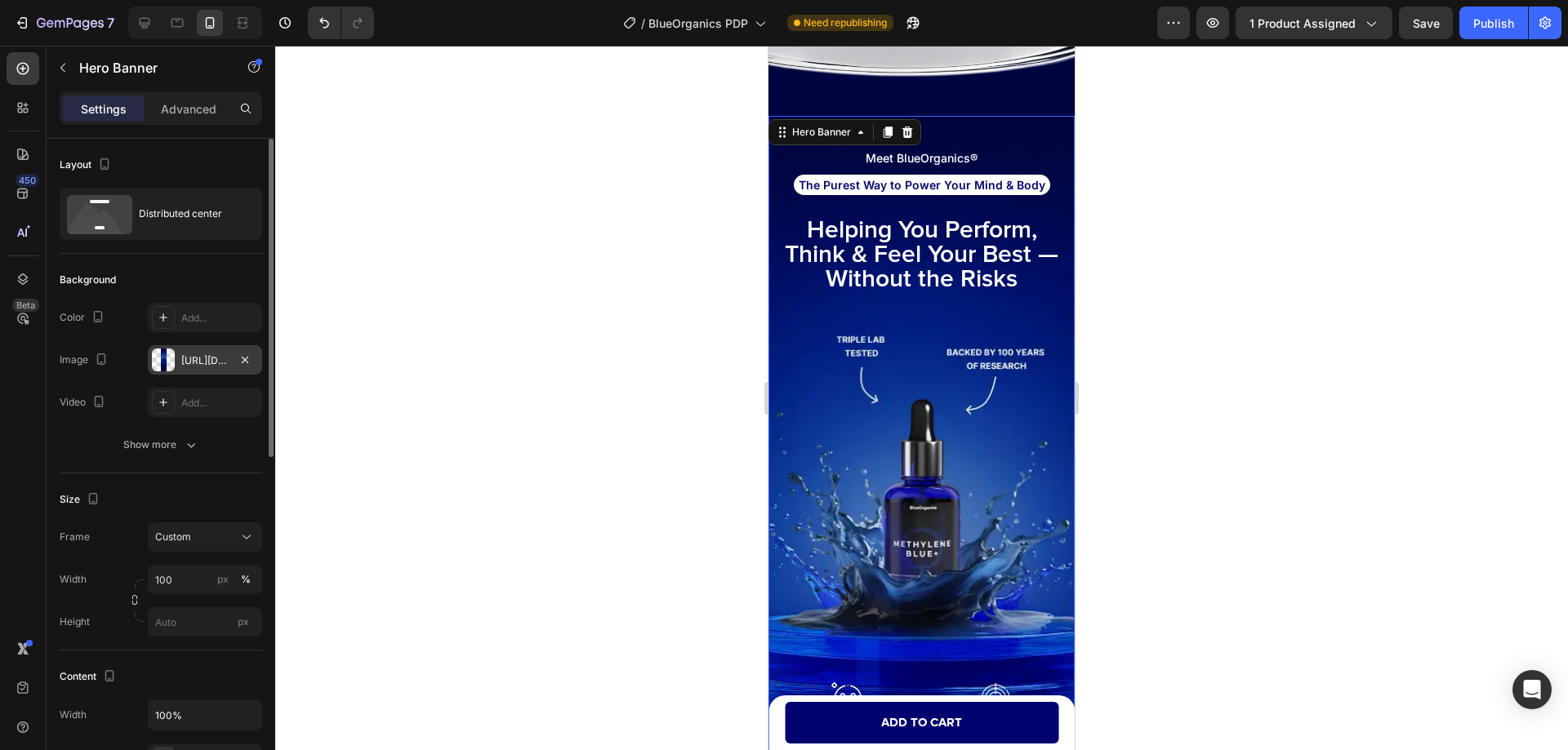
click at [193, 366] on div "[URL][DOMAIN_NAME]" at bounding box center [205, 361] width 47 height 15
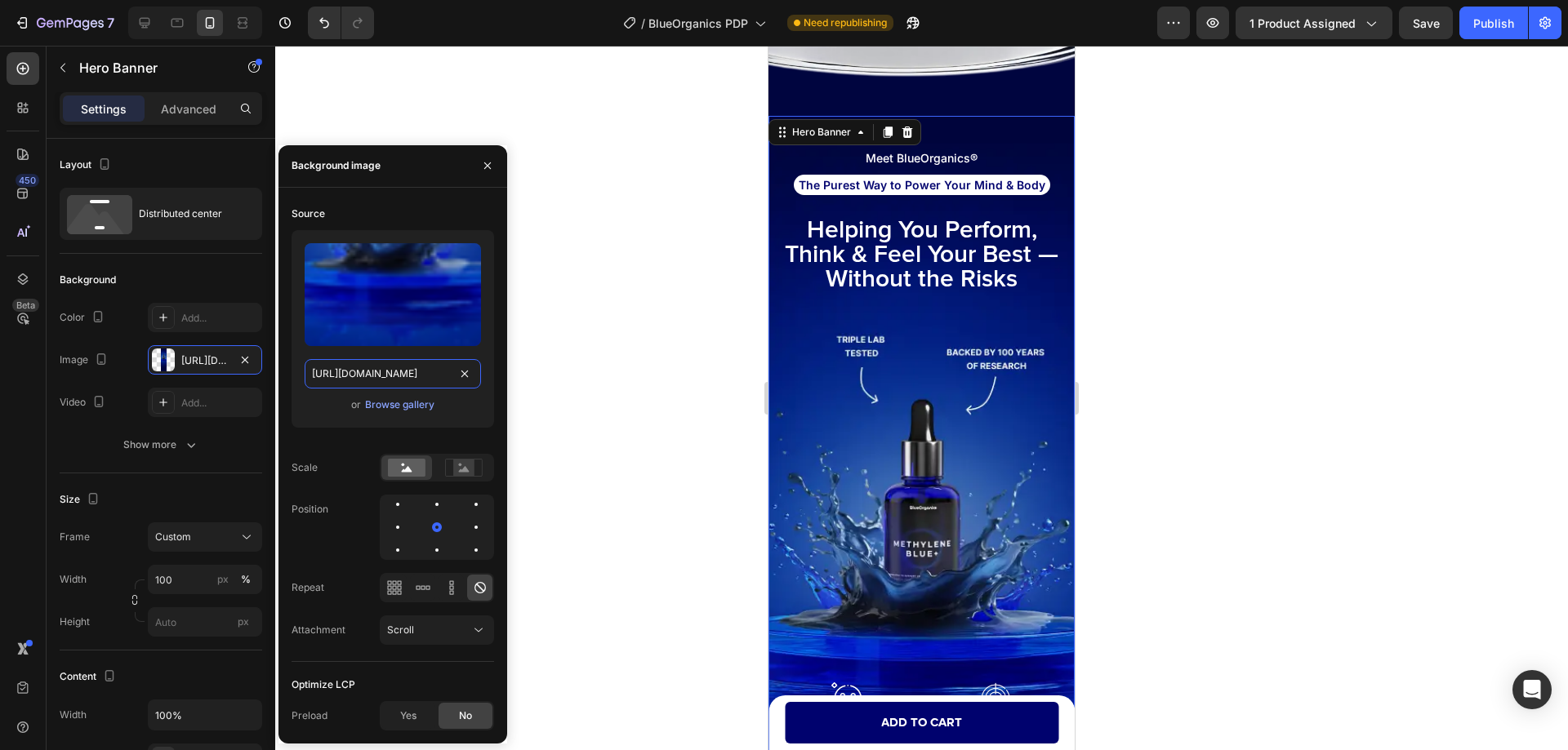
click at [392, 374] on input "[URL][DOMAIN_NAME]" at bounding box center [392, 374] width 176 height 30
click at [205, 274] on div "Background" at bounding box center [160, 280] width 202 height 26
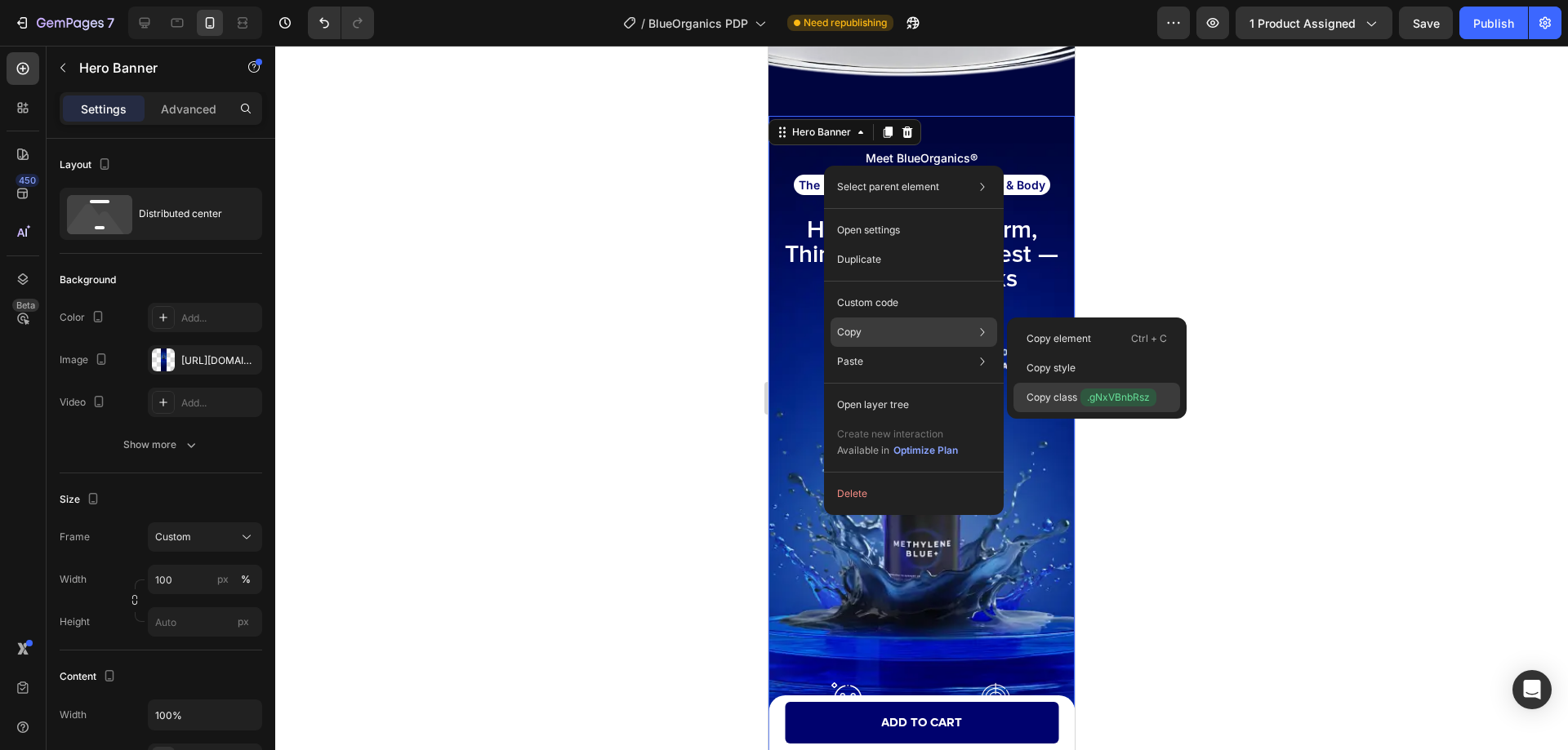
click at [1122, 396] on span ".gNxVBnbRsz" at bounding box center [1117, 397] width 76 height 18
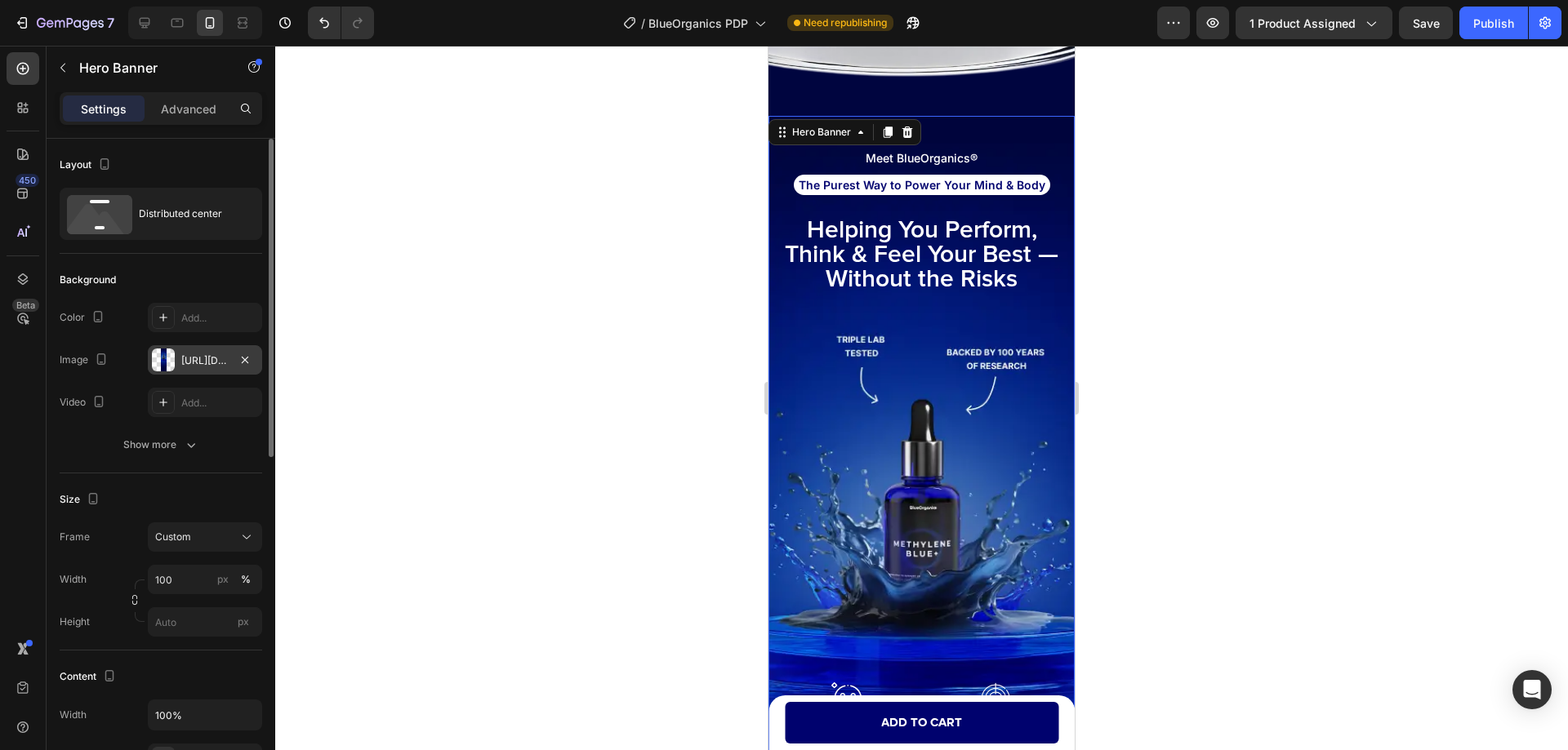
click at [184, 369] on div "[URL][DOMAIN_NAME]" at bounding box center [205, 360] width 114 height 30
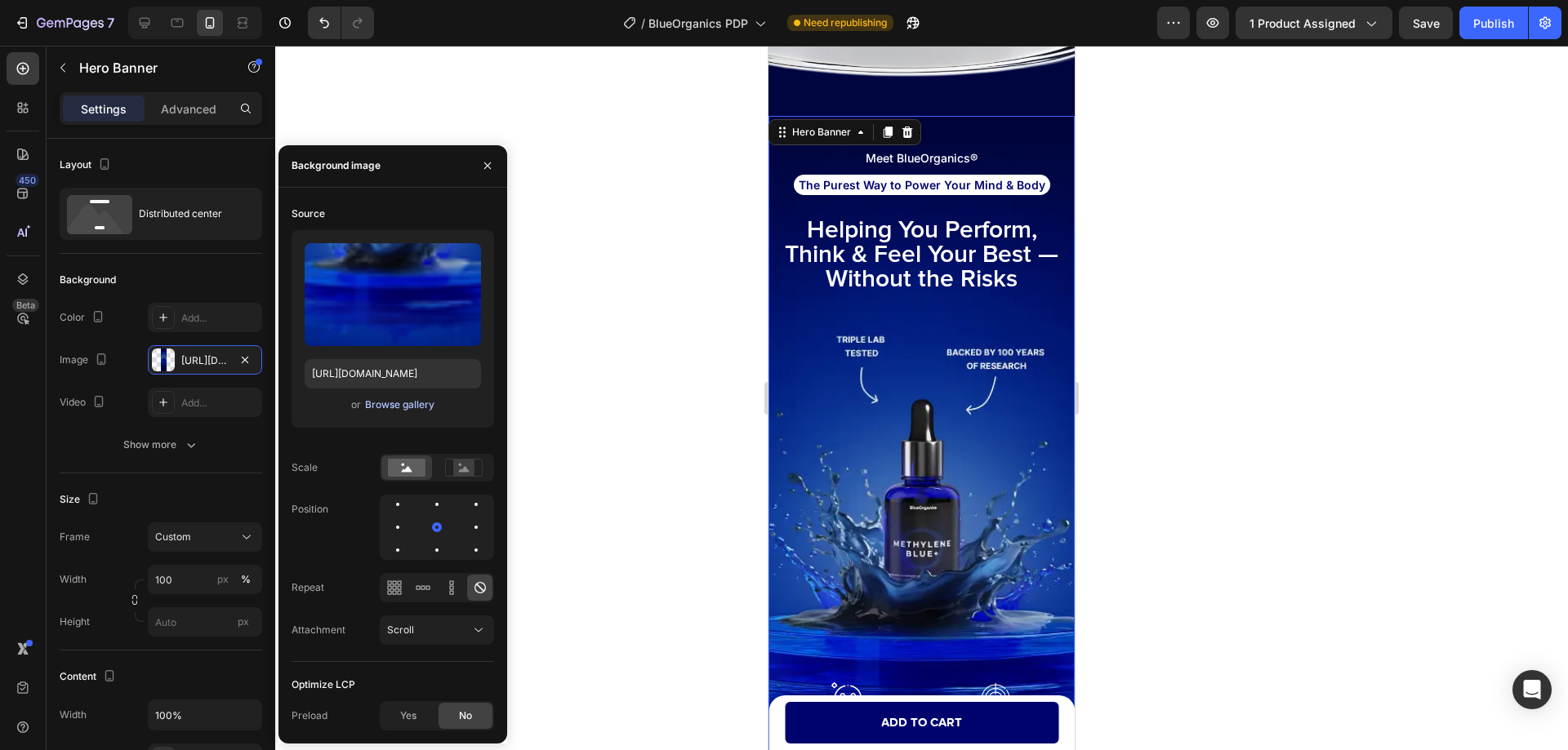
click at [387, 405] on div "Browse gallery" at bounding box center [400, 404] width 70 height 15
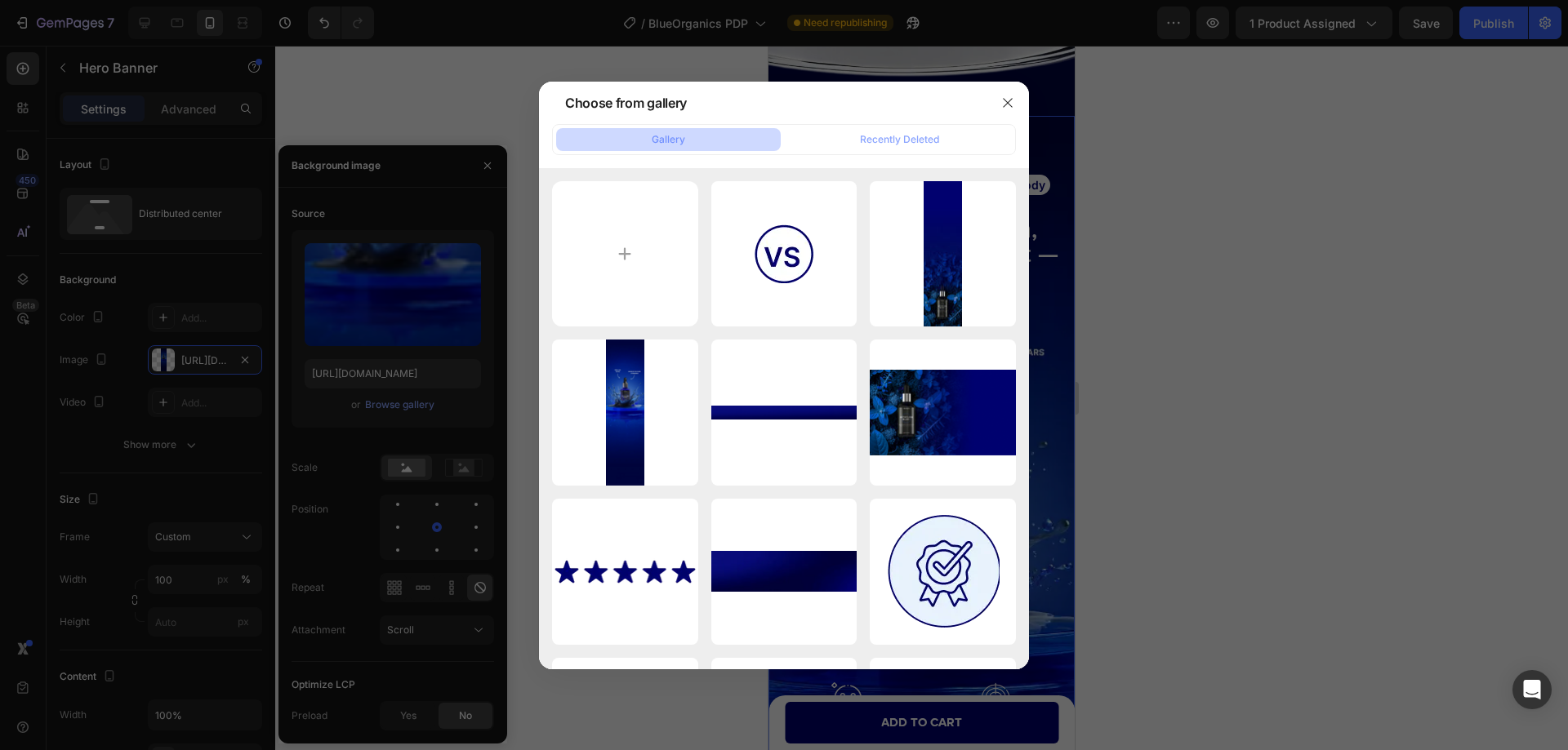
click at [44, 450] on div at bounding box center [784, 375] width 1568 height 750
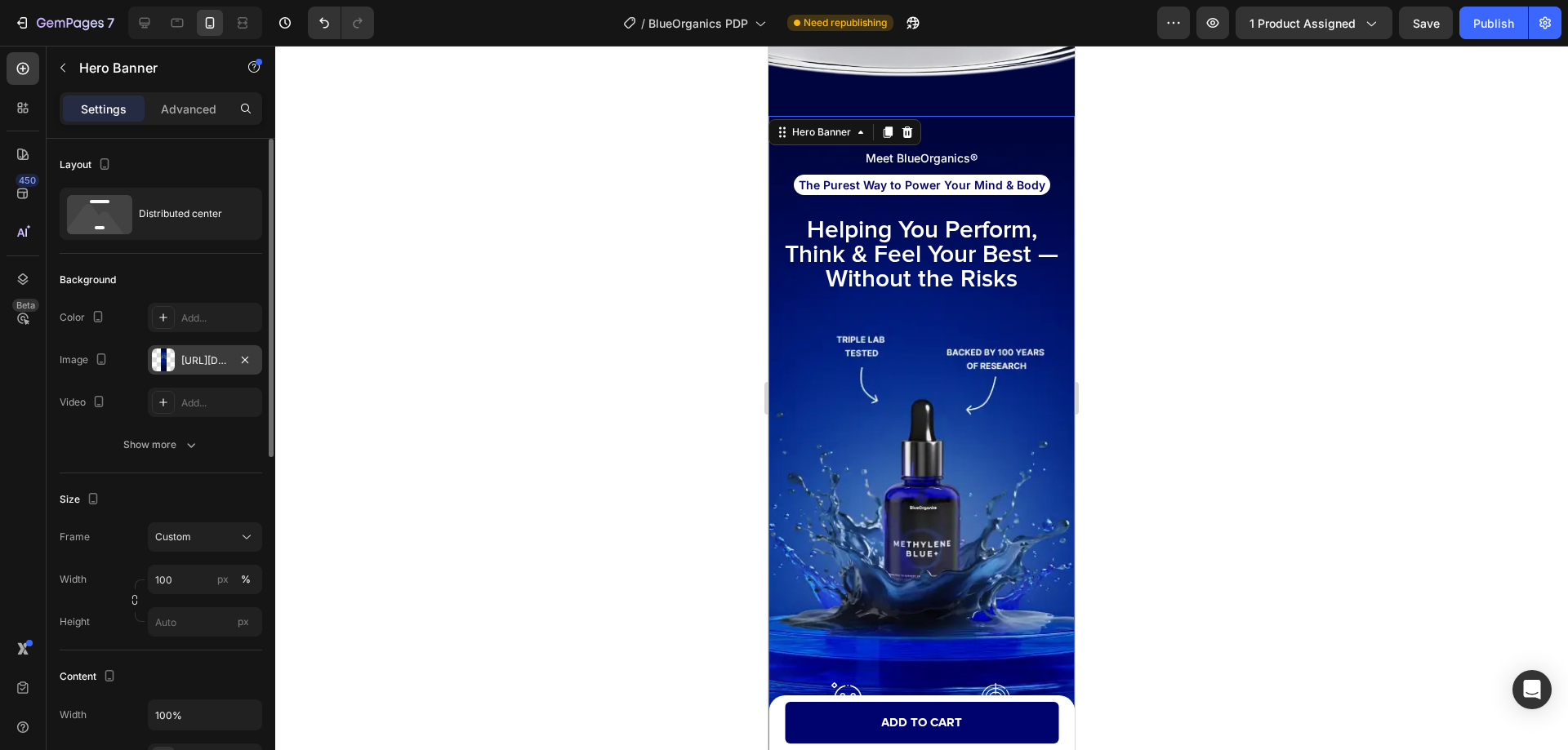
drag, startPoint x: 17, startPoint y: 399, endPoint x: 159, endPoint y: 368, distance: 145.3
click at [17, 399] on div "450 Beta" at bounding box center [22, 342] width 32 height 580
click at [197, 364] on div "[URL][DOMAIN_NAME]" at bounding box center [205, 361] width 47 height 15
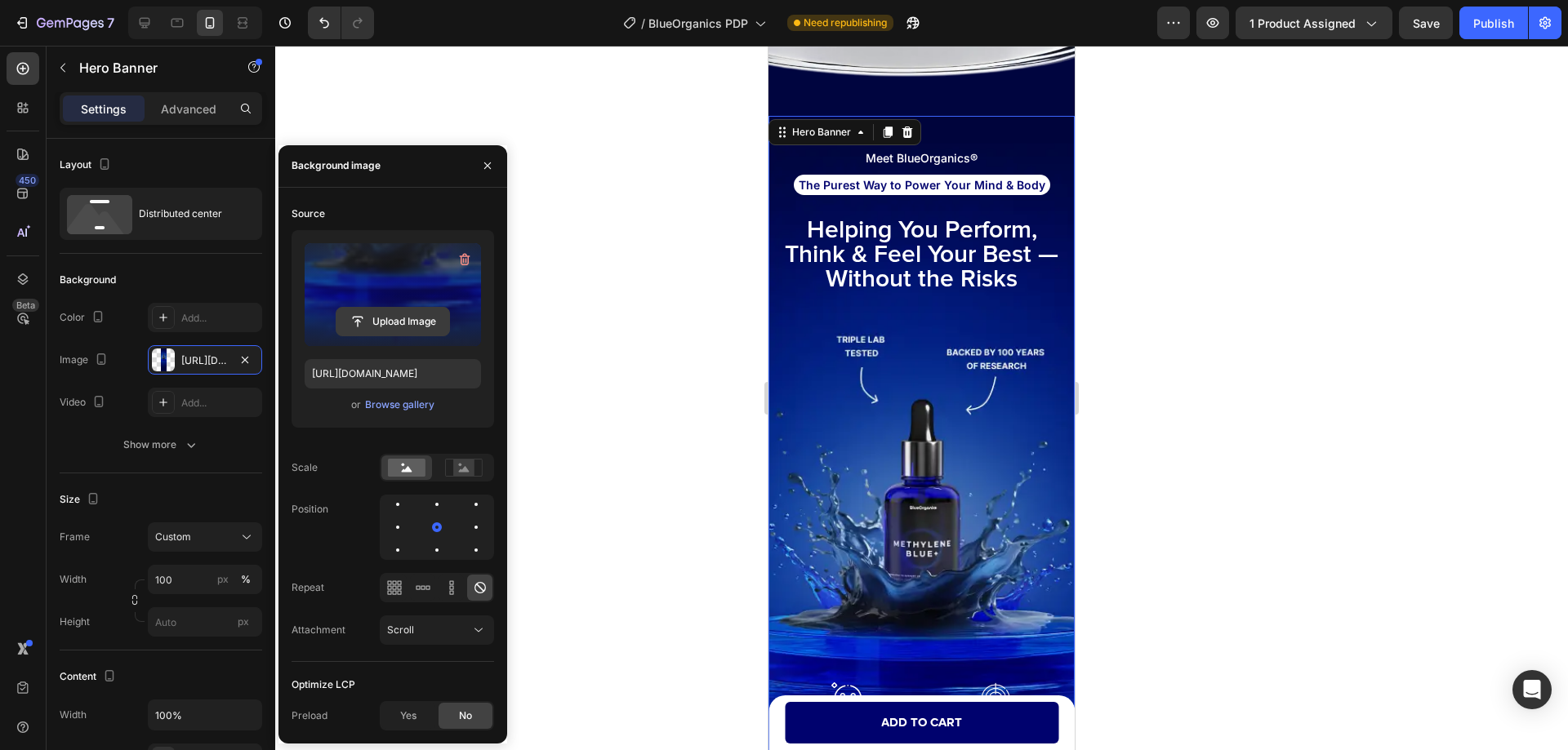
click at [401, 315] on input "file" at bounding box center [392, 321] width 112 height 28
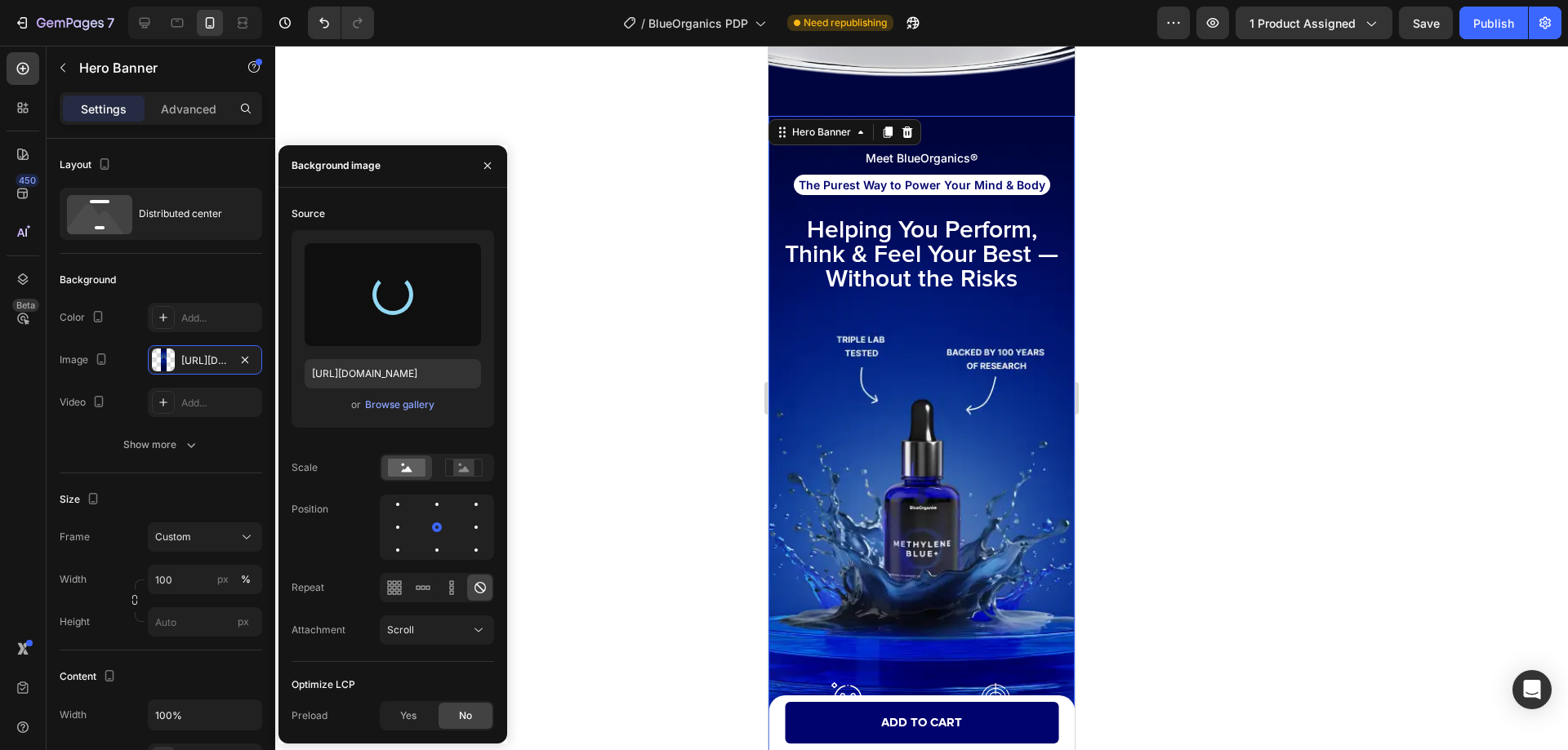
type input "[URL][DOMAIN_NAME]"
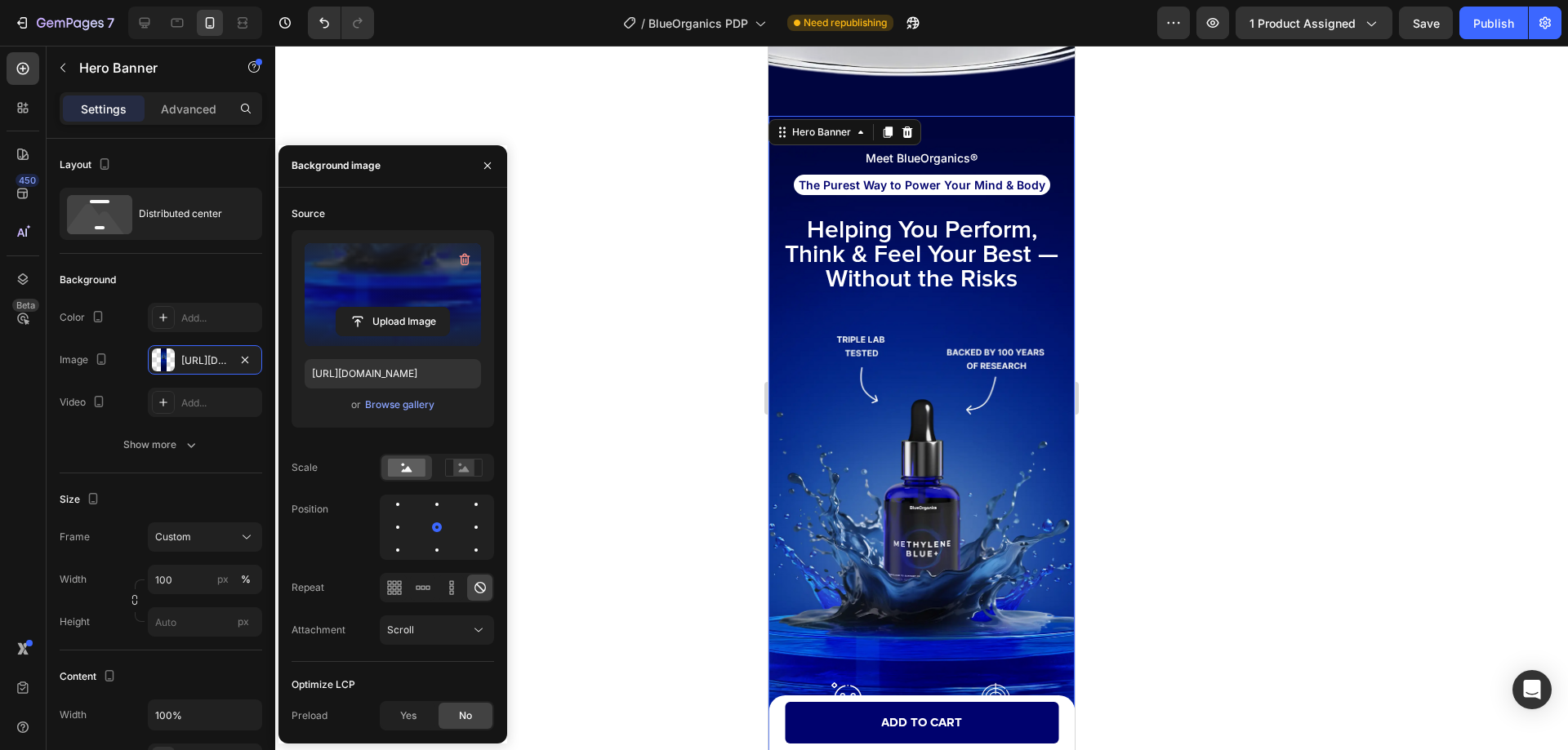
click at [13, 425] on div "450 Beta" at bounding box center [22, 342] width 32 height 580
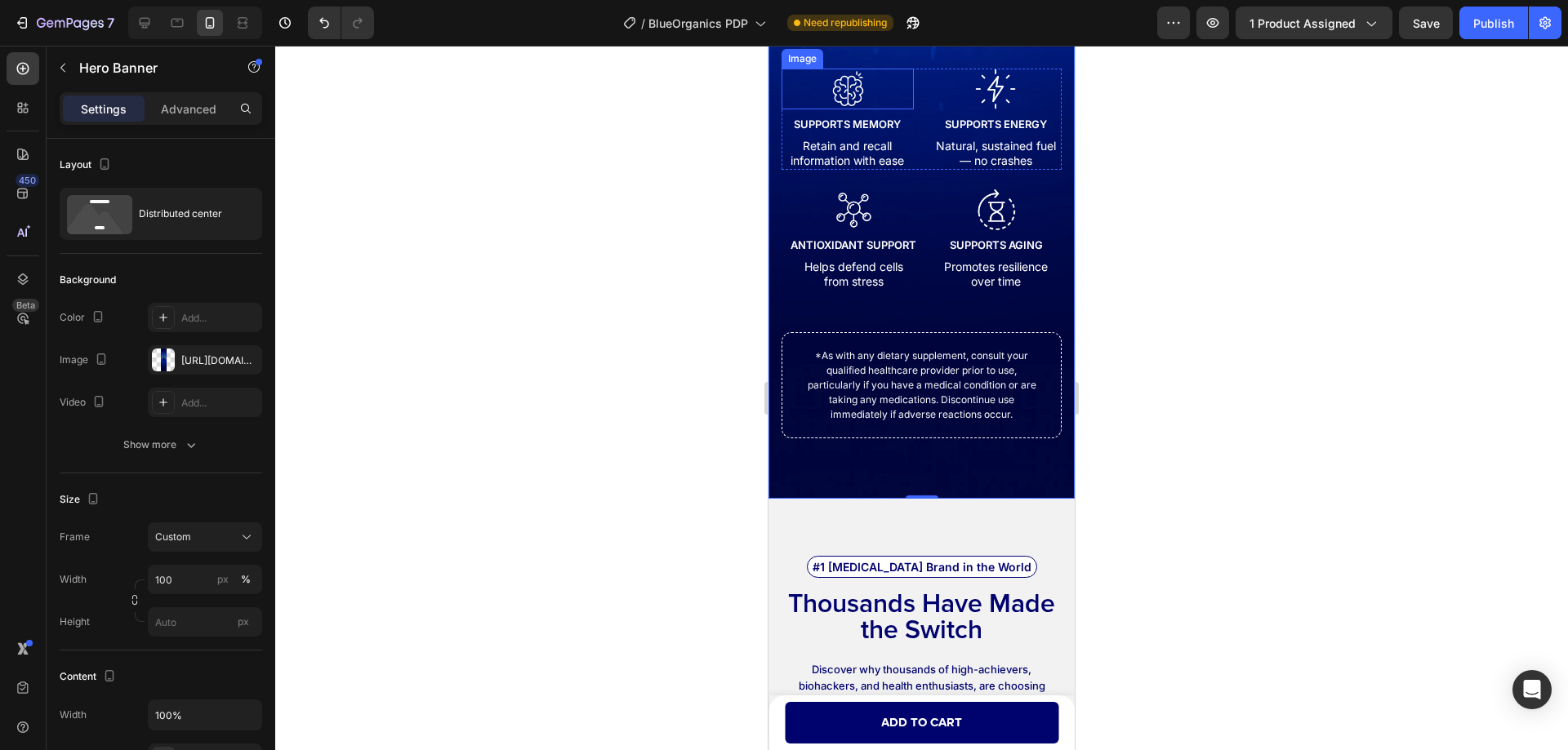
scroll to position [3816, 0]
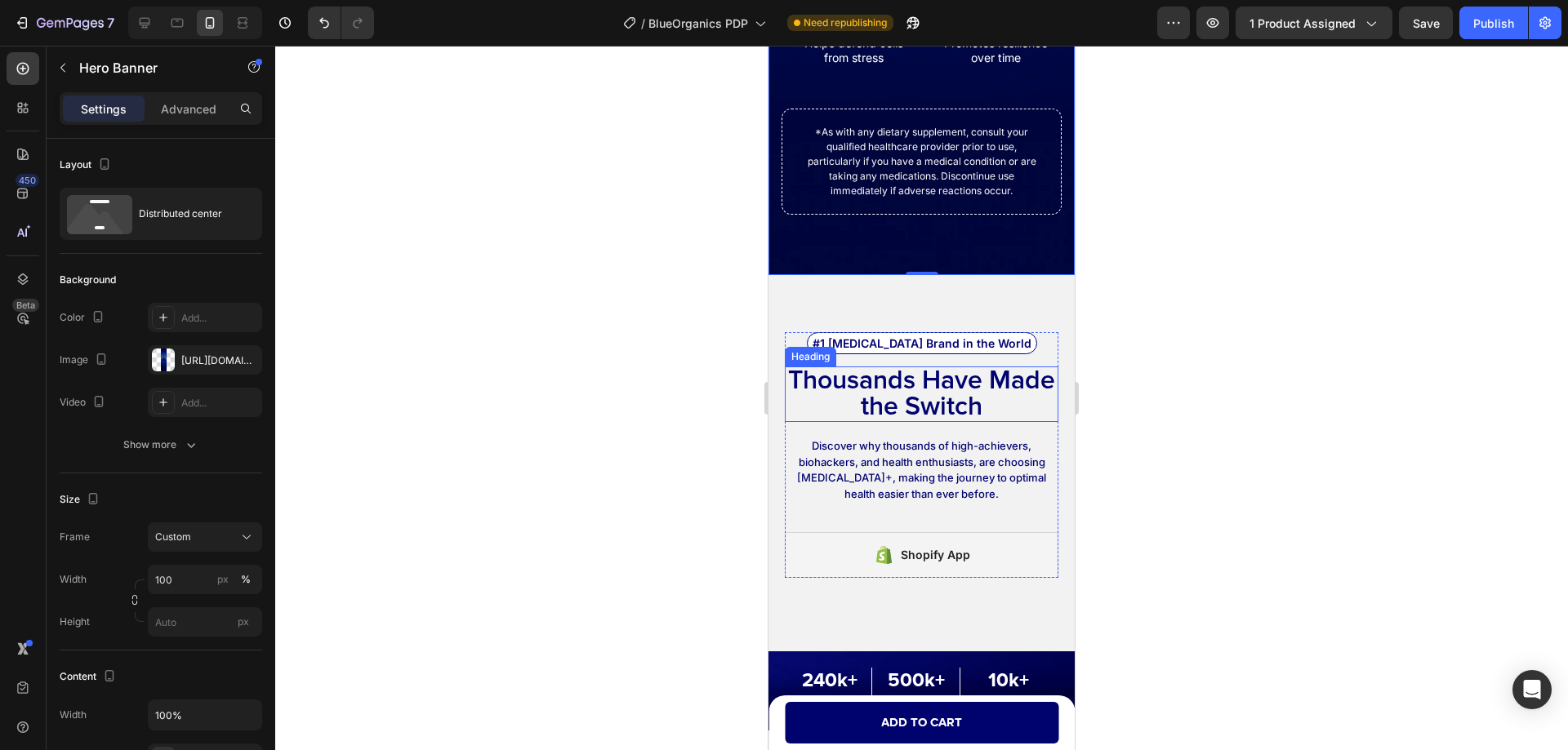
click at [885, 379] on h2 "Thousands Have Made the Switch" at bounding box center [921, 395] width 274 height 56
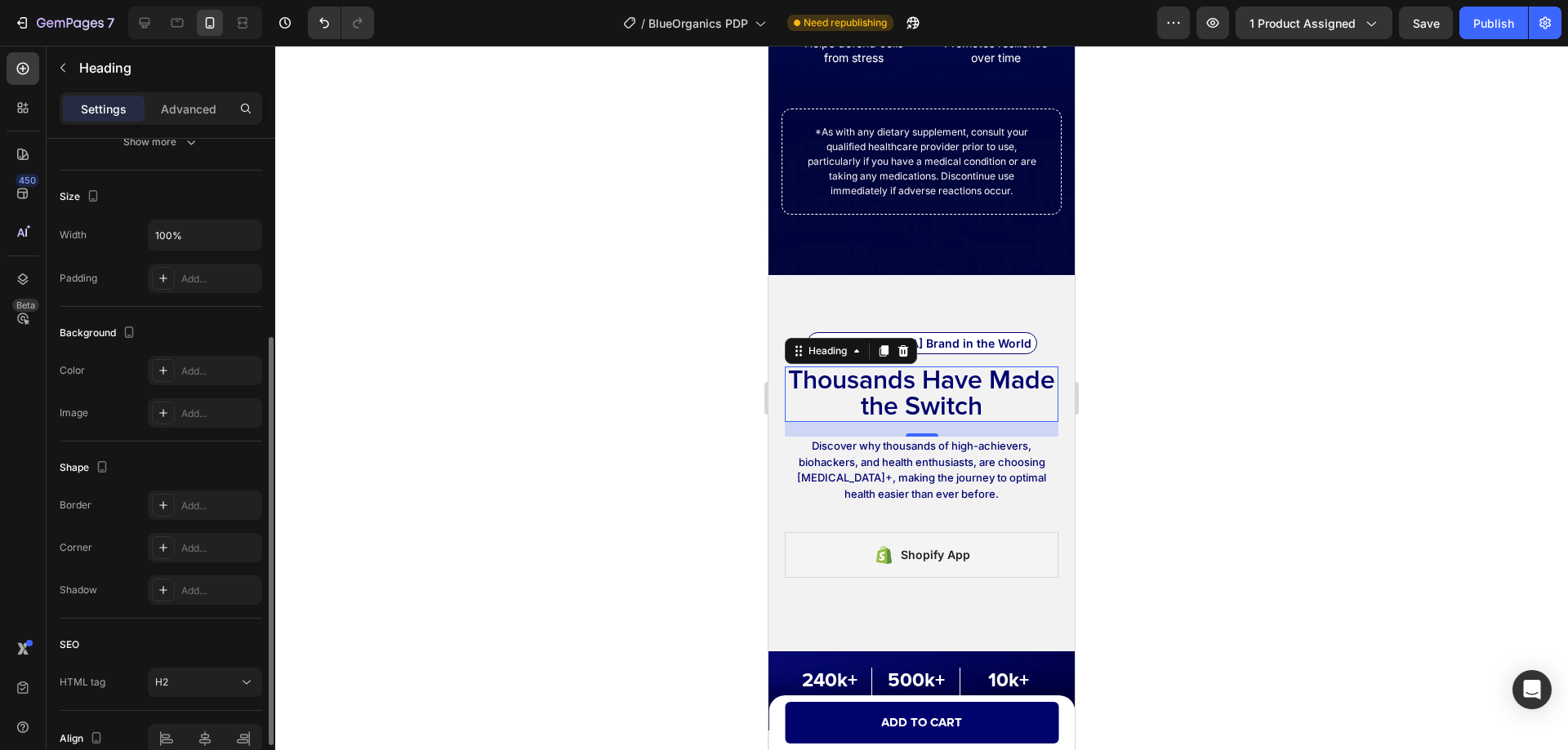
scroll to position [239, 0]
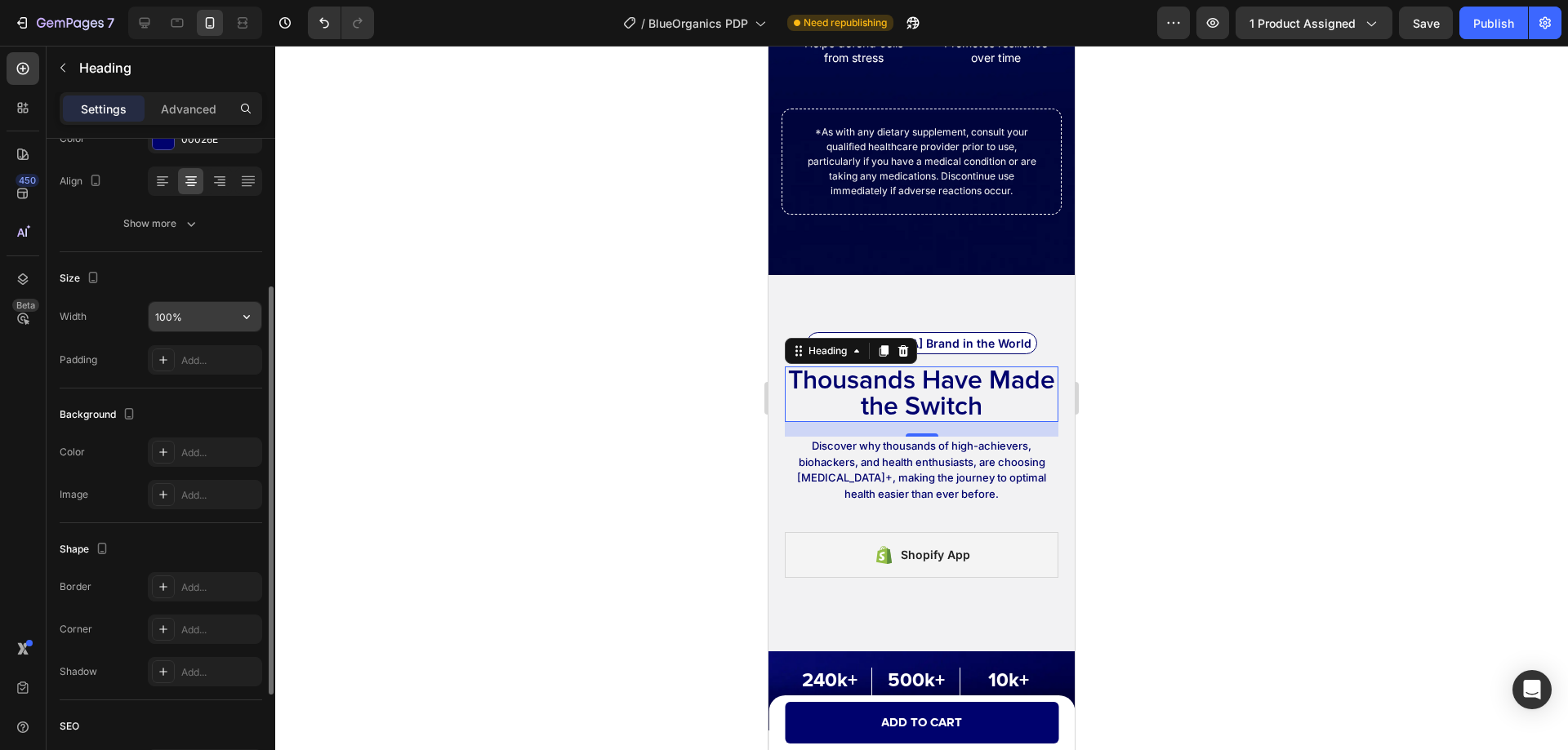
click at [193, 321] on input "100%" at bounding box center [204, 317] width 112 height 30
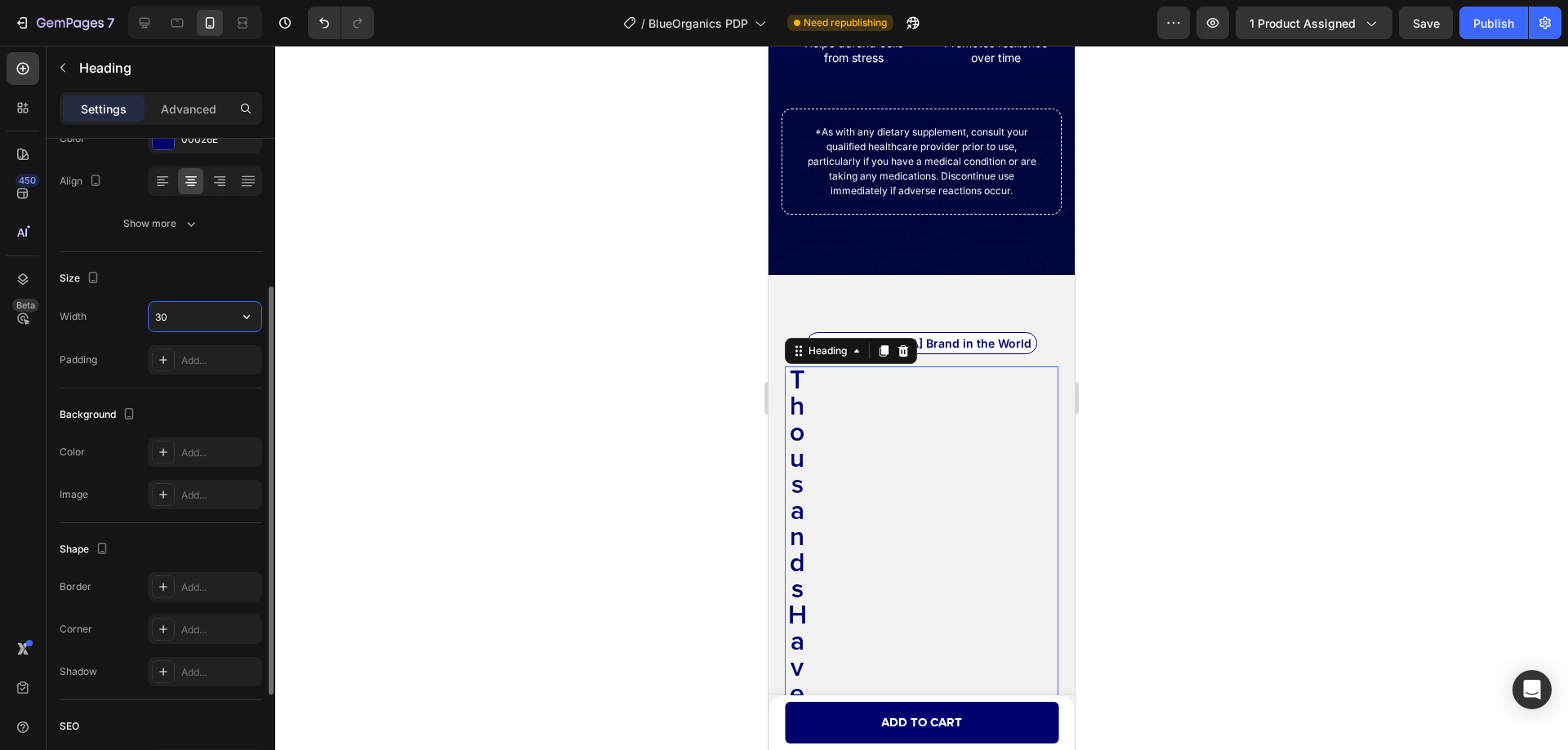
type input "300"
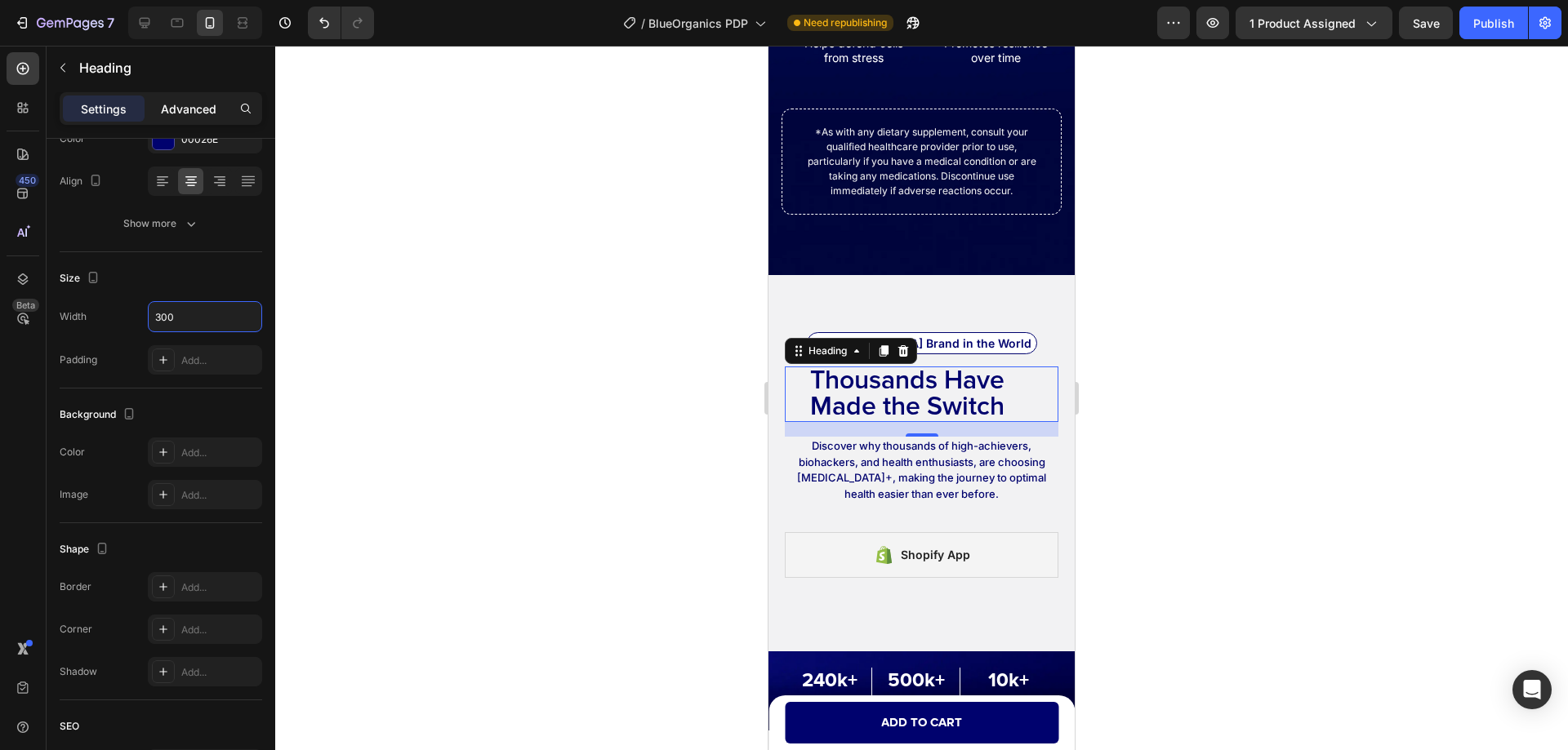
click at [180, 105] on p "Advanced" at bounding box center [189, 109] width 56 height 17
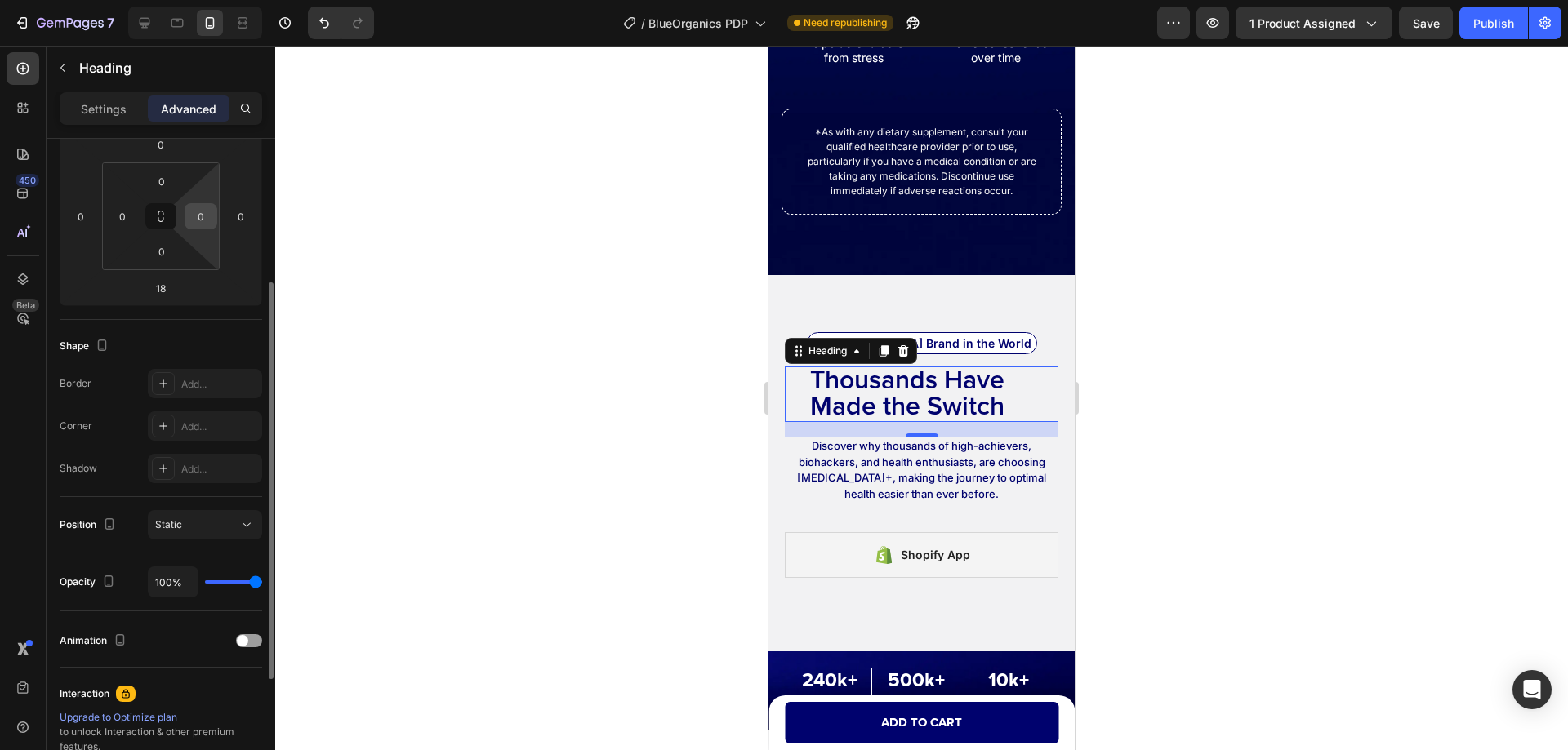
click at [205, 221] on input "0" at bounding box center [200, 216] width 24 height 24
click at [198, 334] on div "Shape" at bounding box center [160, 346] width 202 height 26
click at [118, 112] on p "Settings" at bounding box center [104, 109] width 45 height 17
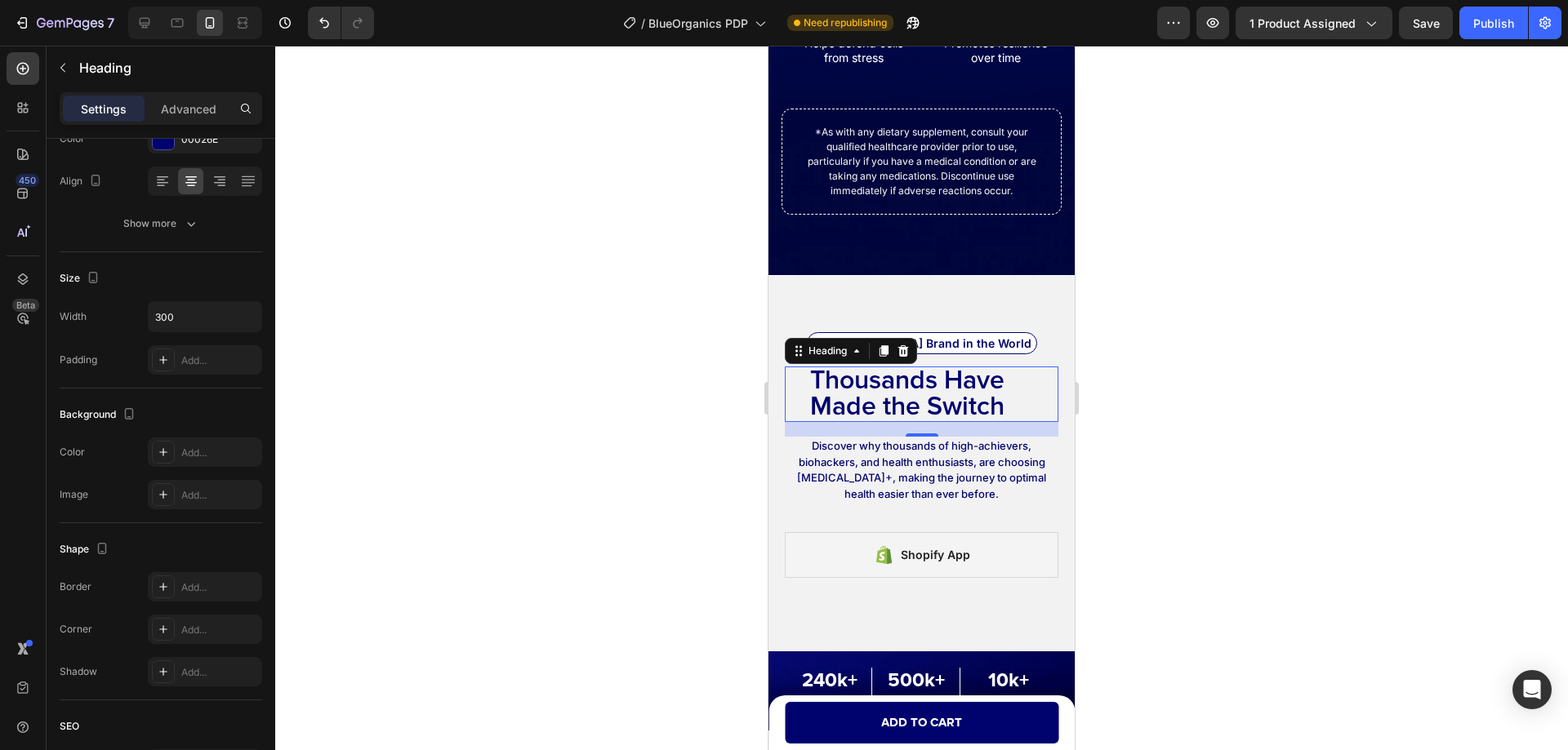
click at [856, 405] on h2 "Thousands Have Made the Switch" at bounding box center [906, 395] width 245 height 56
click at [1148, 412] on div at bounding box center [921, 397] width 1293 height 704
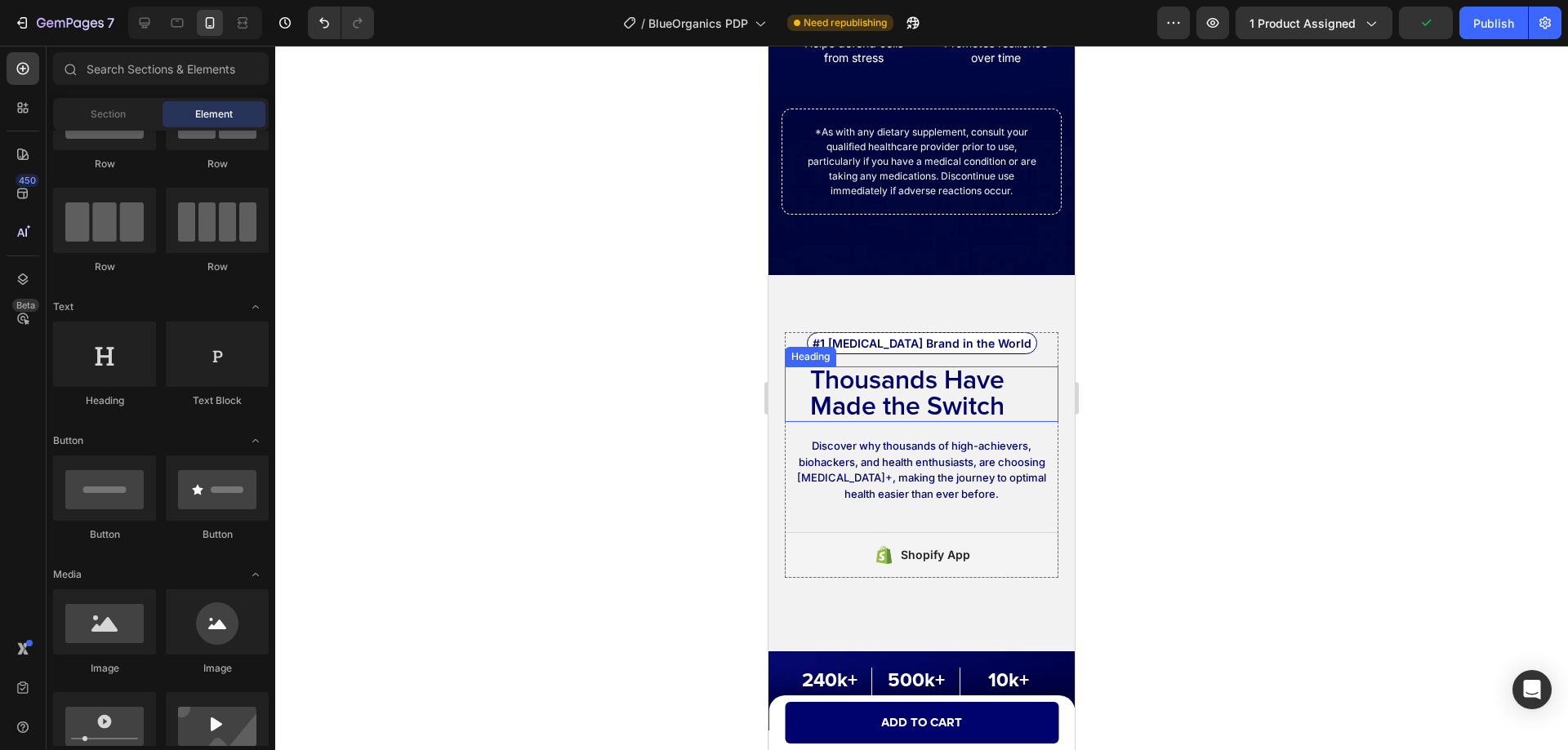
click at [1019, 409] on p "Thousands Have Made the Switch" at bounding box center [906, 394] width 241 height 52
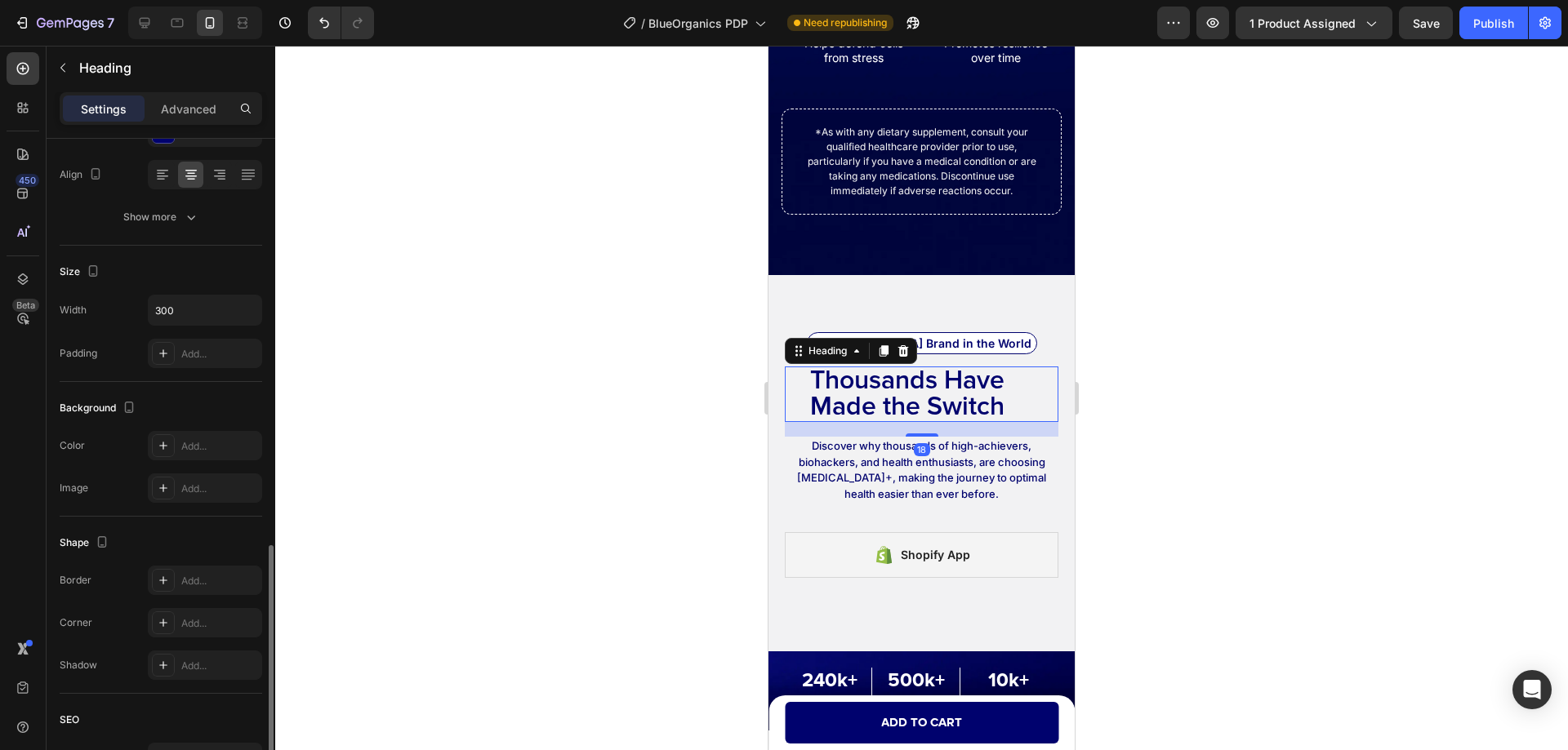
scroll to position [402, 0]
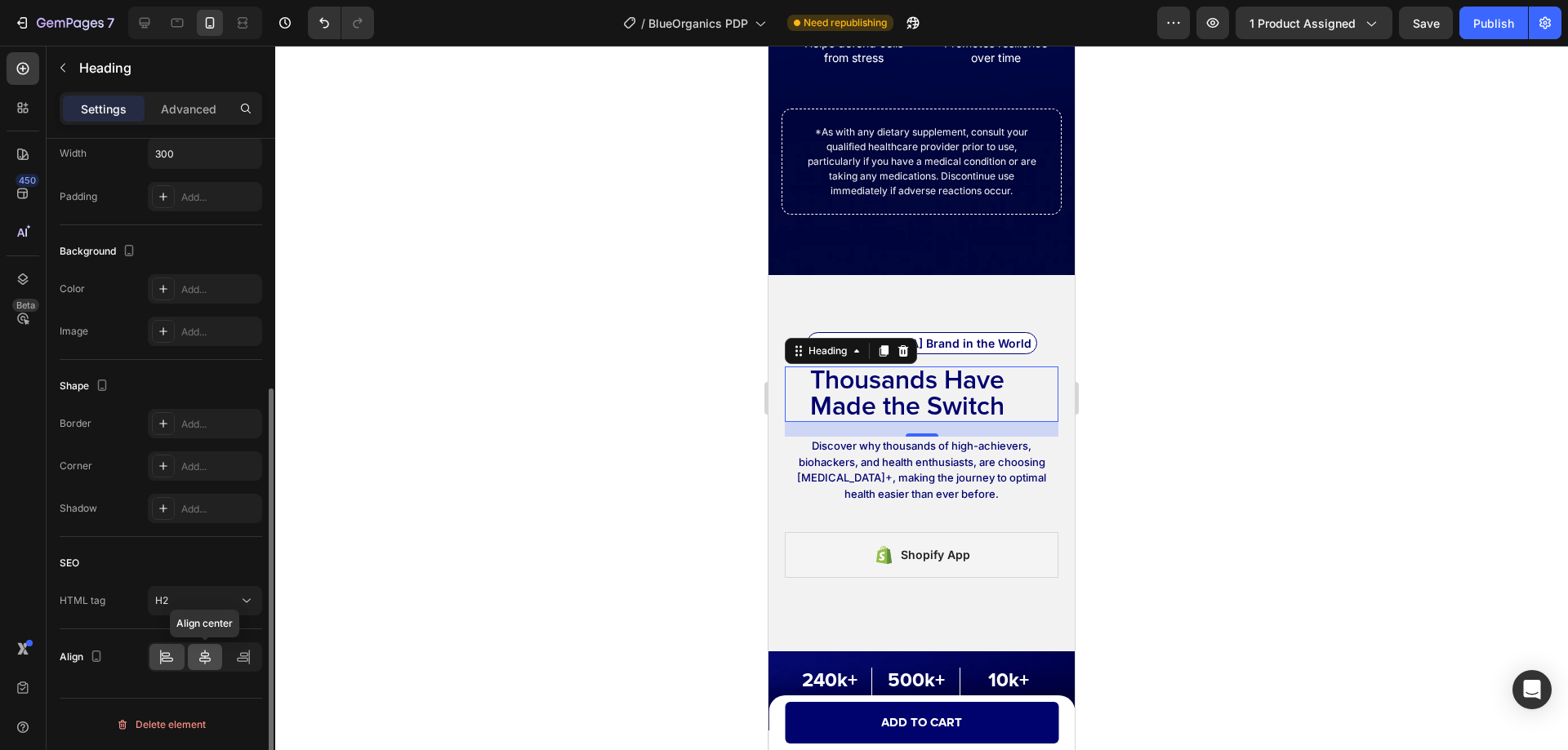
click at [199, 652] on icon at bounding box center [205, 657] width 17 height 17
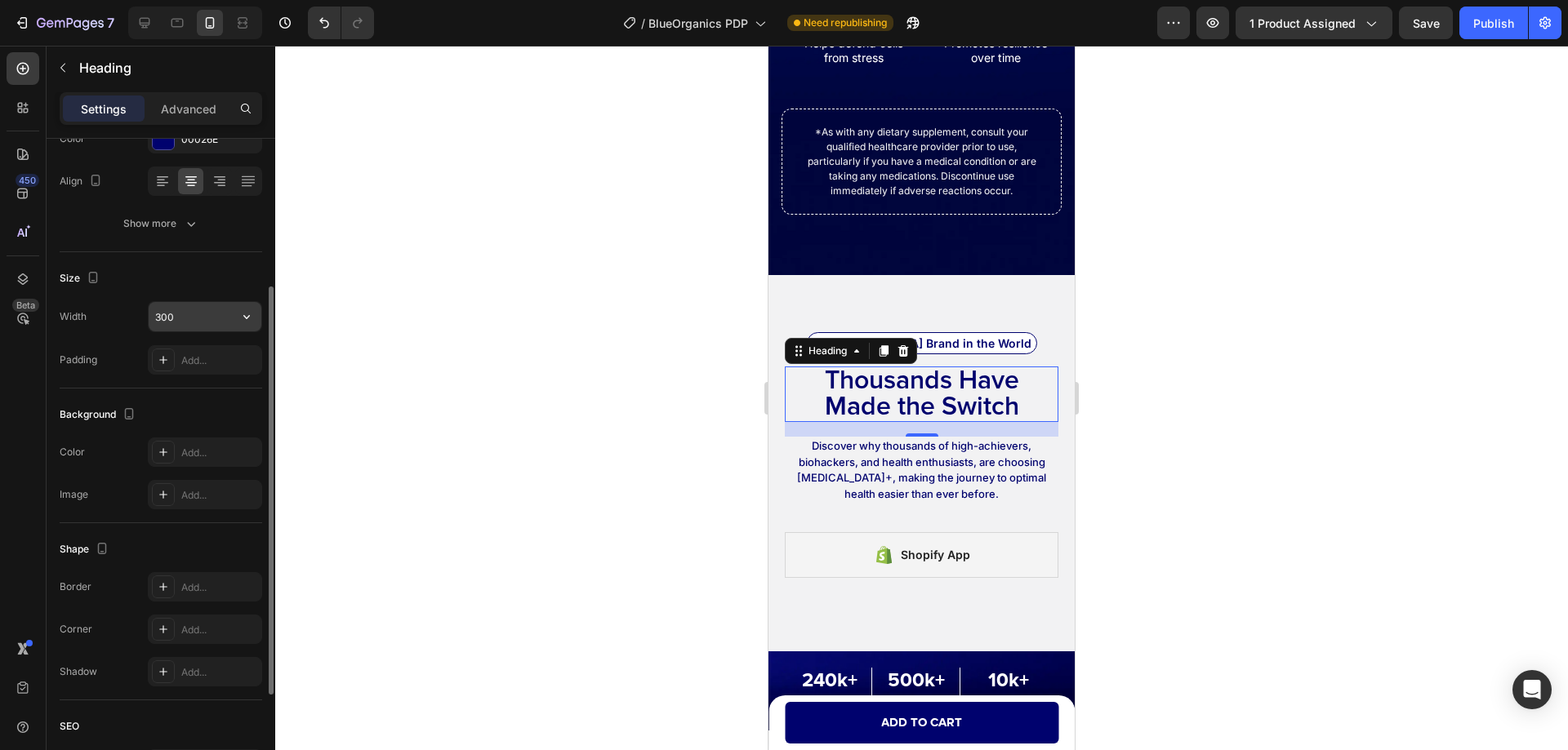
click at [194, 313] on input "300" at bounding box center [204, 317] width 112 height 30
type input "320"
click at [187, 409] on div "Background" at bounding box center [160, 415] width 202 height 26
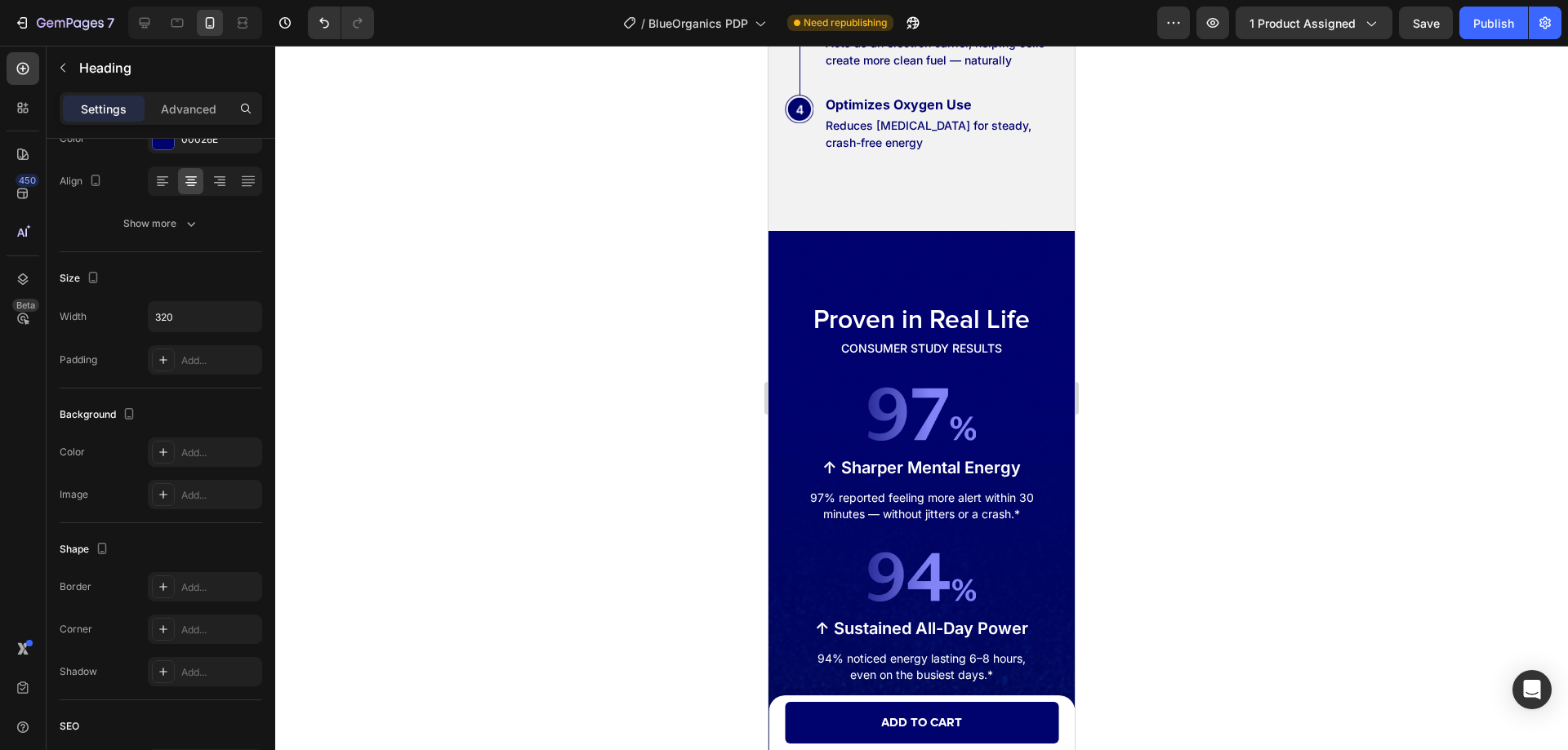
scroll to position [5285, 0]
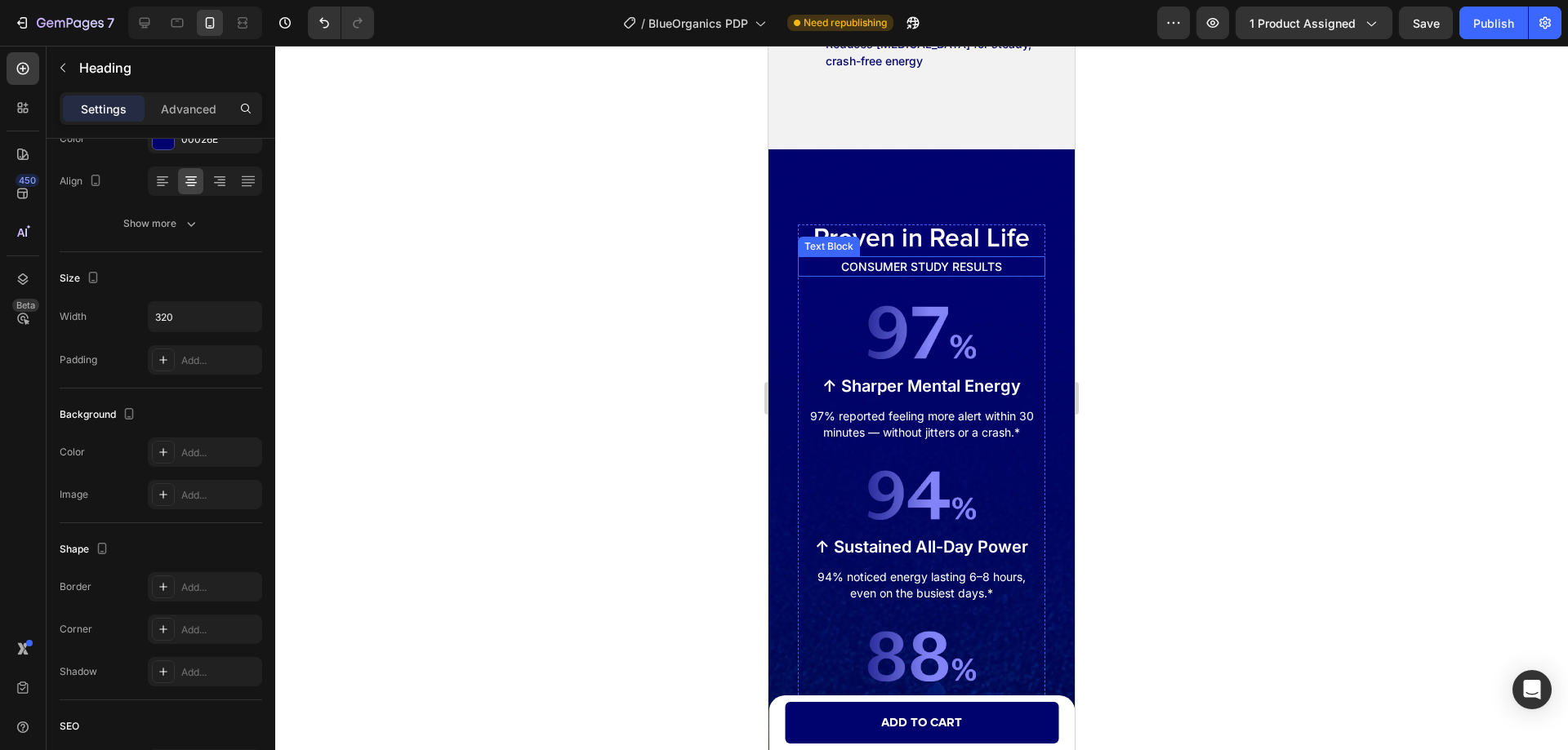
click at [910, 263] on p "CONSUMER STUDY RESULTS" at bounding box center [921, 267] width 244 height 17
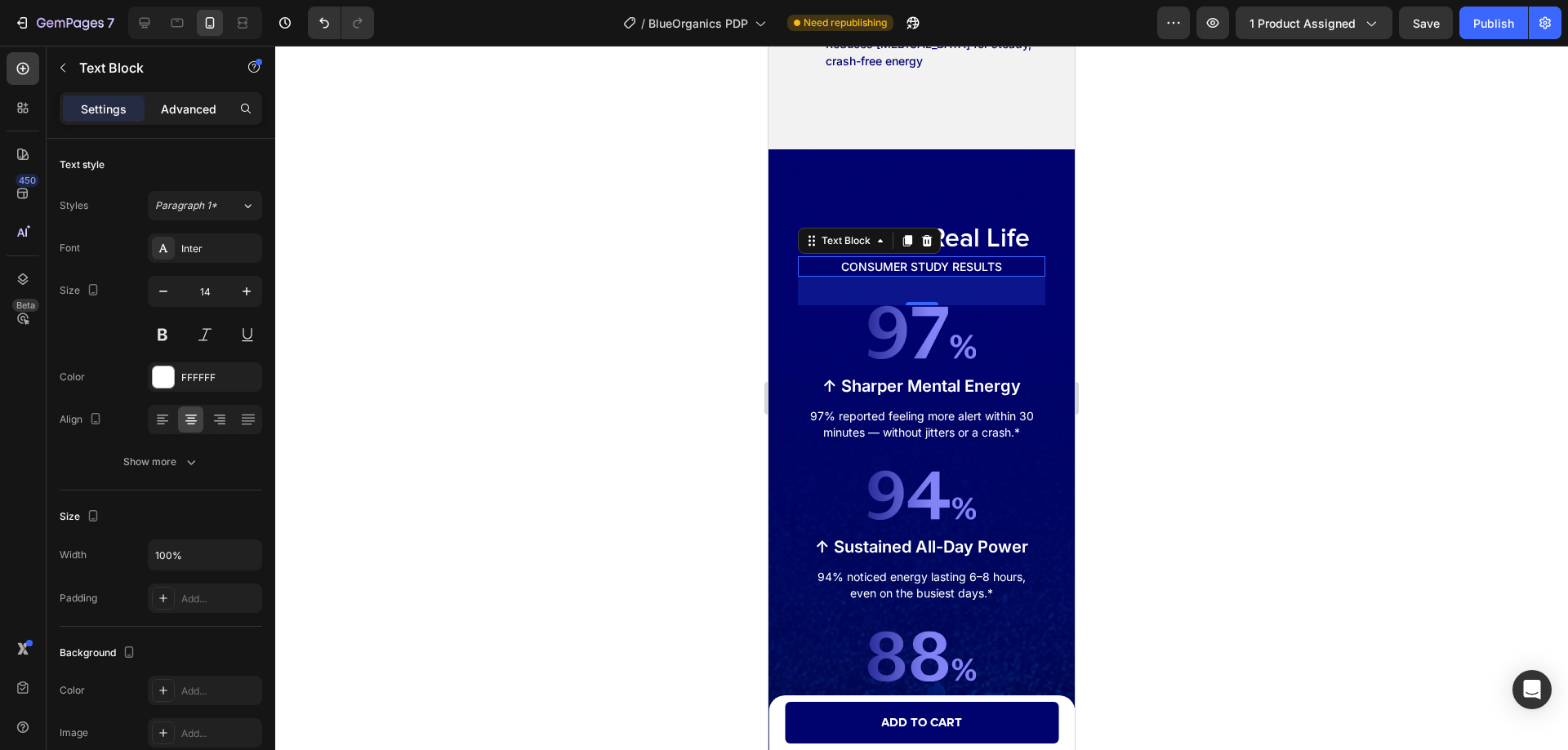
click at [204, 108] on p "Advanced" at bounding box center [189, 109] width 56 height 17
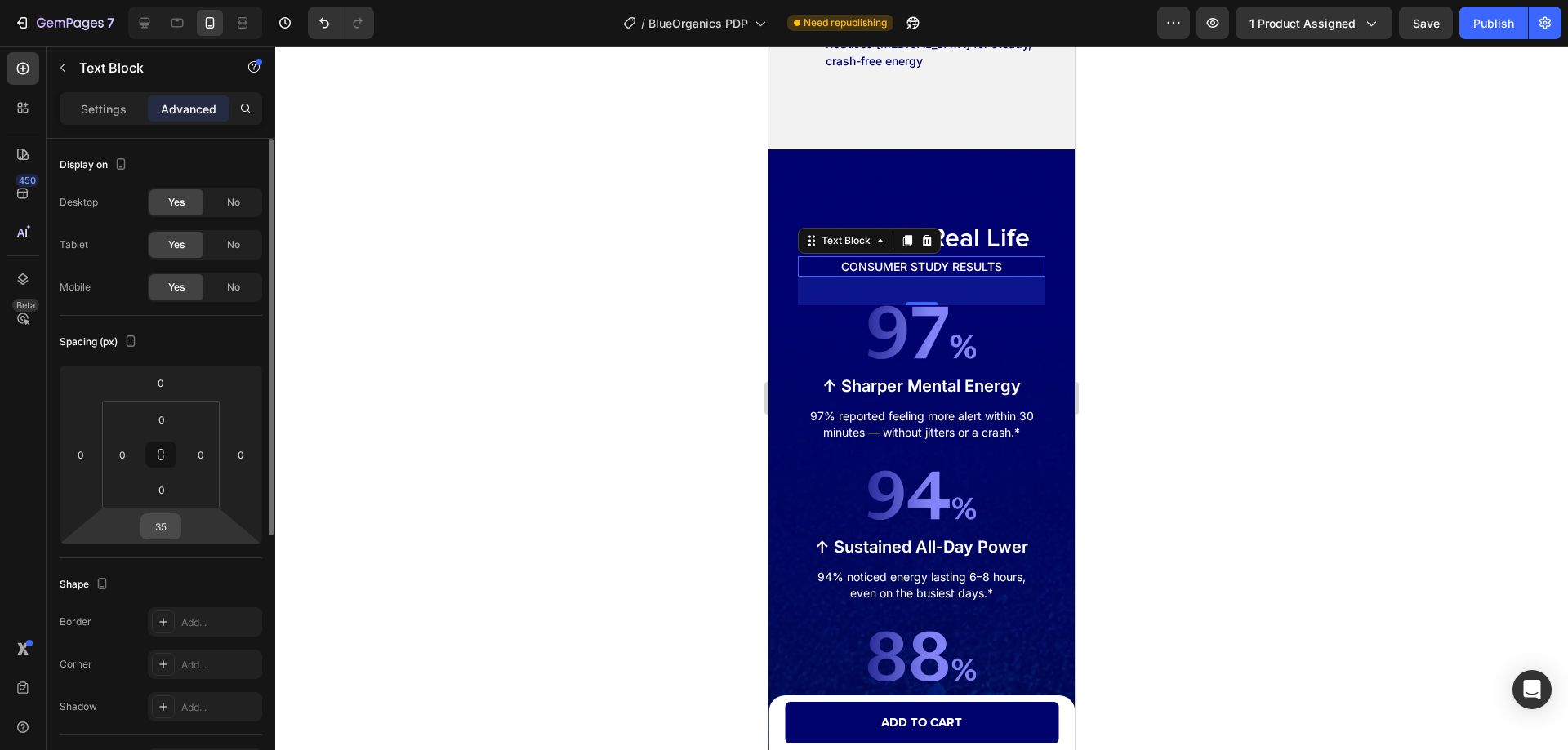
click at [173, 526] on input "35" at bounding box center [160, 526] width 32 height 24
type input "52"
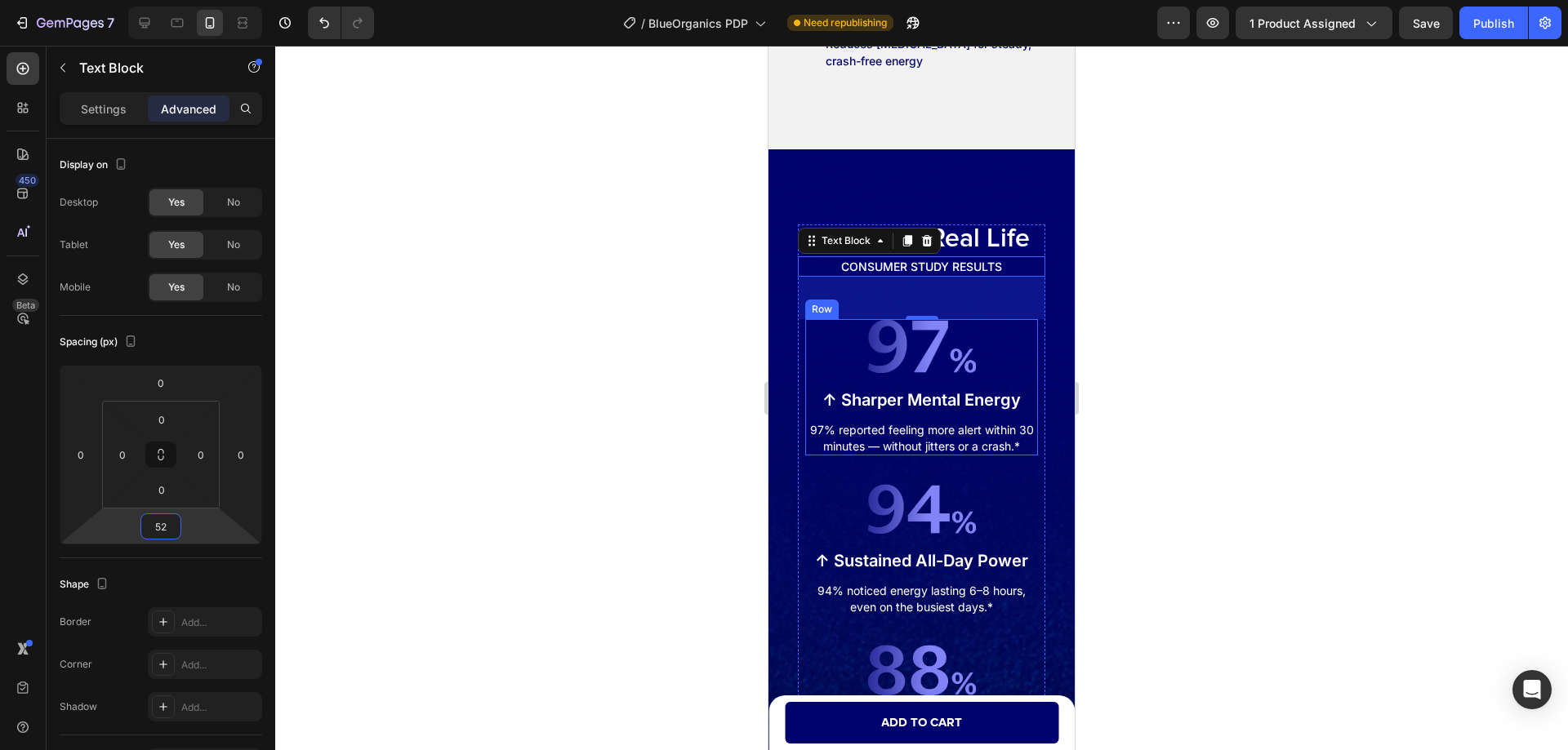
click at [1022, 388] on div "Image ↑ Sharper Mental Energy Text Block 97% reported feeling more alert within…" at bounding box center [921, 387] width 233 height 136
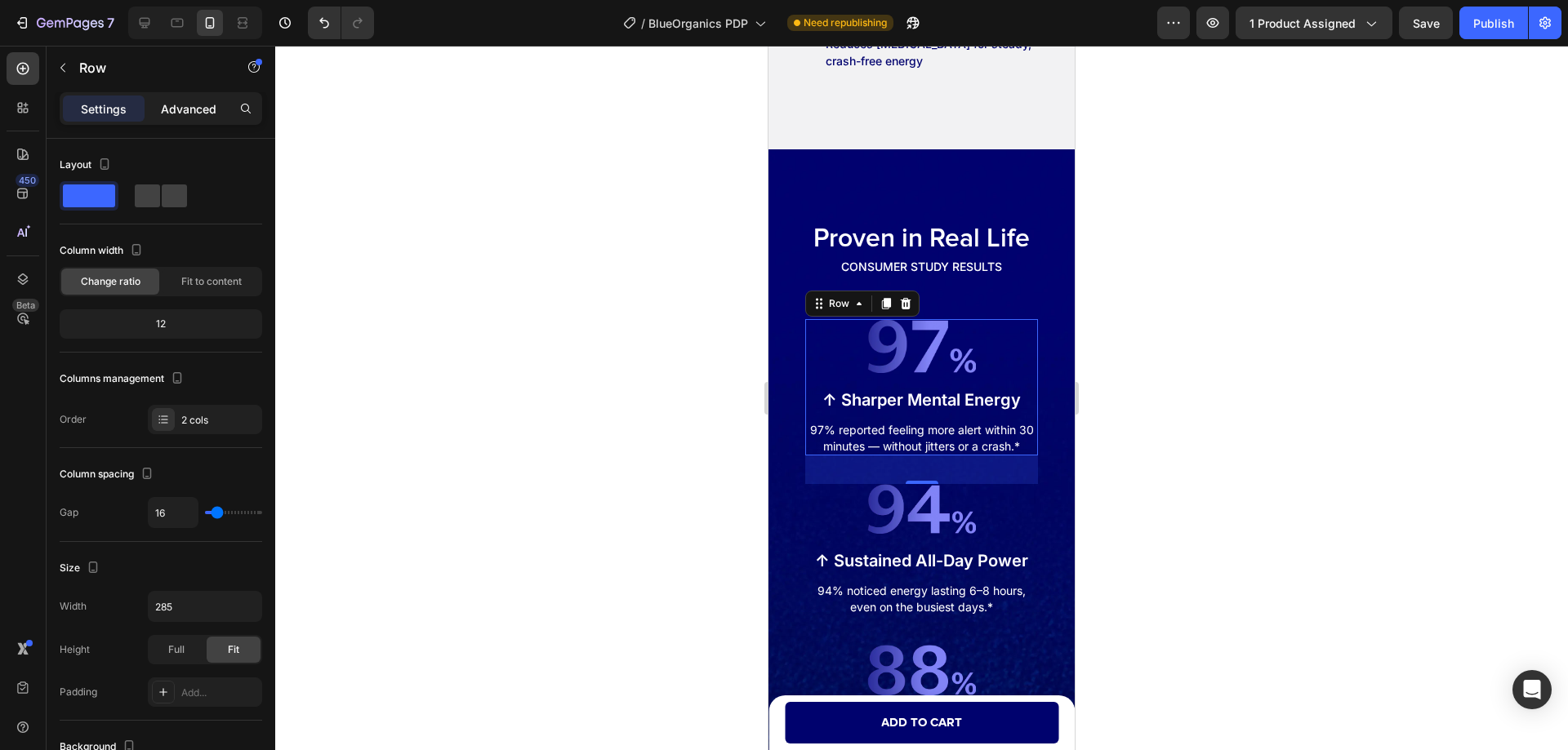
click at [200, 110] on p "Advanced" at bounding box center [189, 109] width 56 height 17
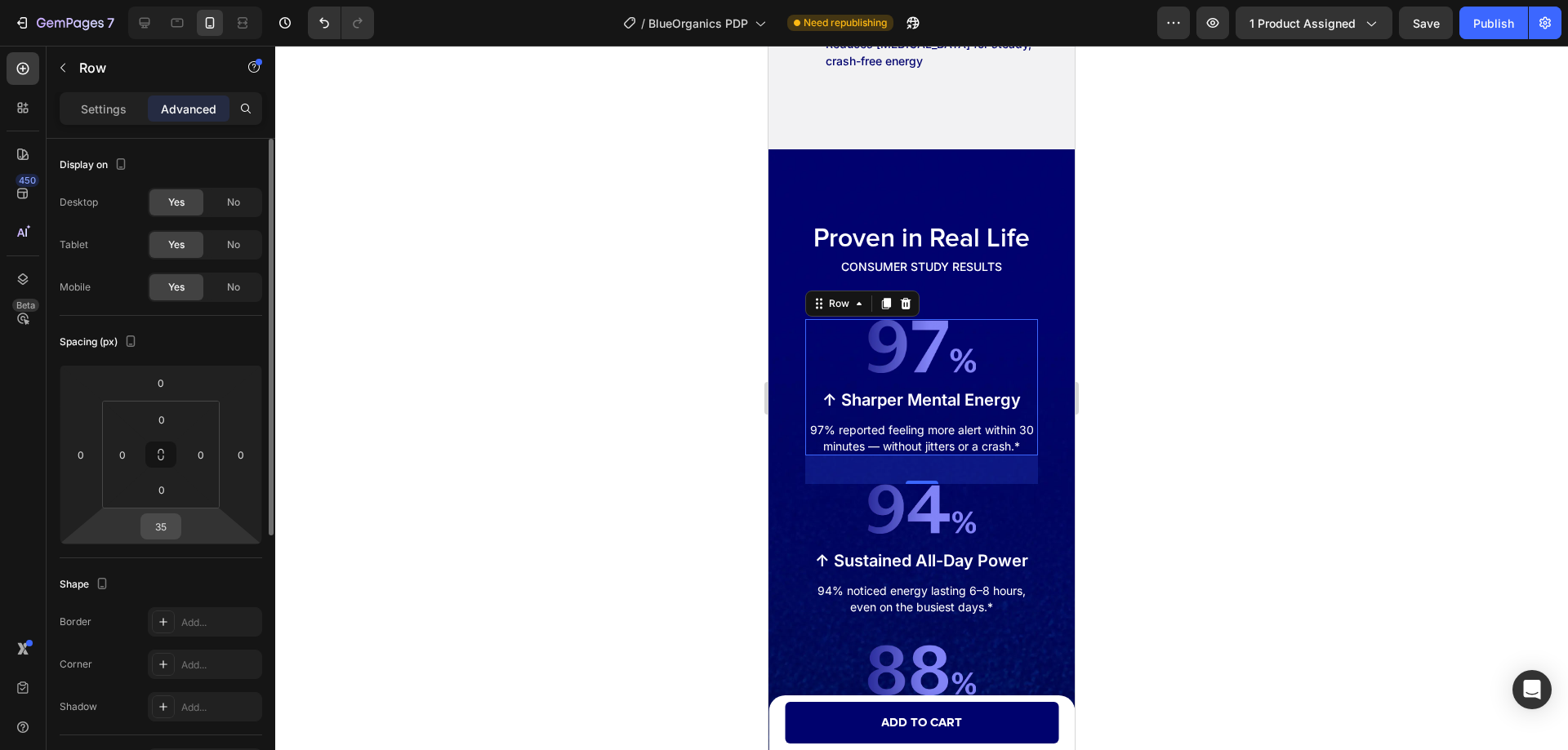
click at [169, 532] on input "35" at bounding box center [160, 526] width 32 height 24
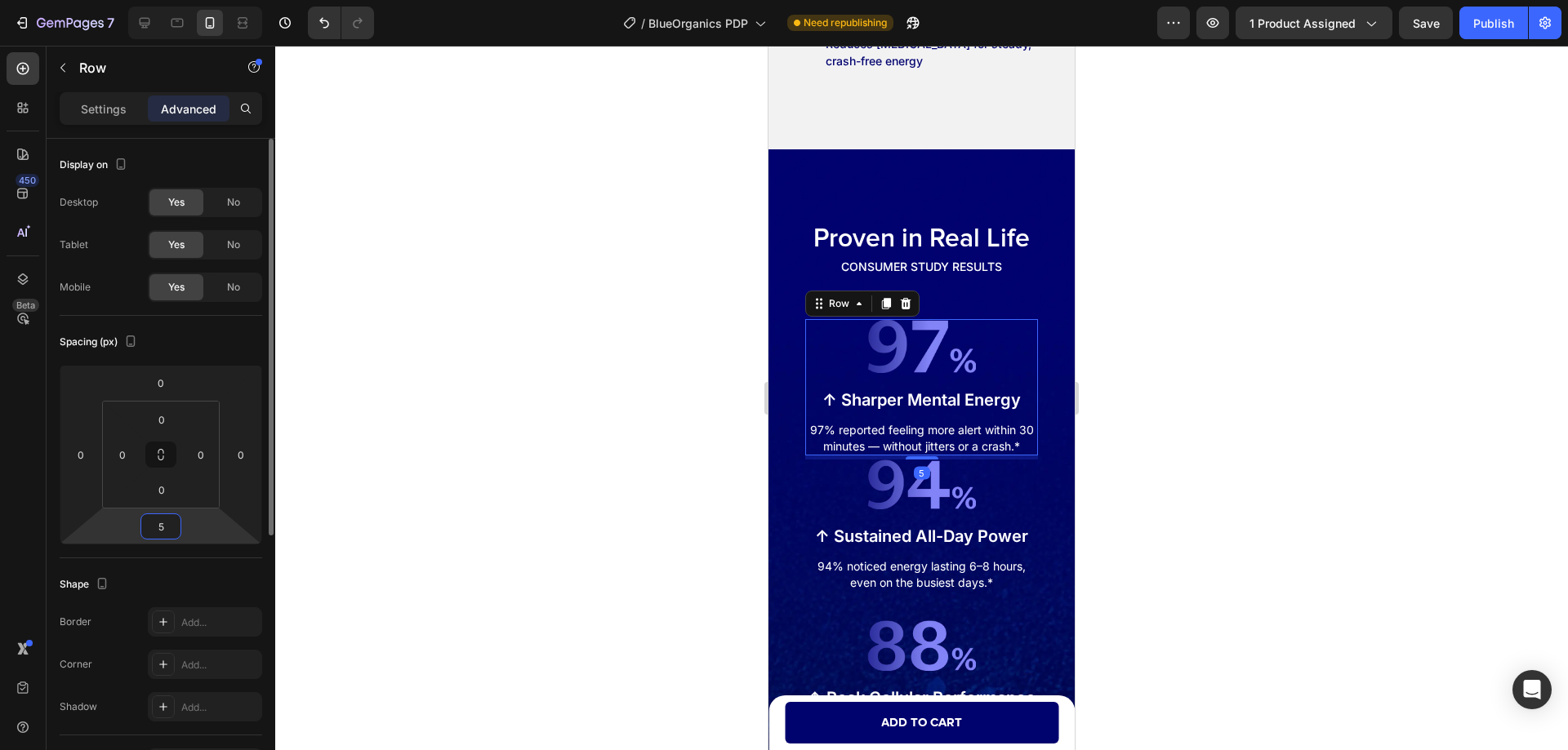
type input "52"
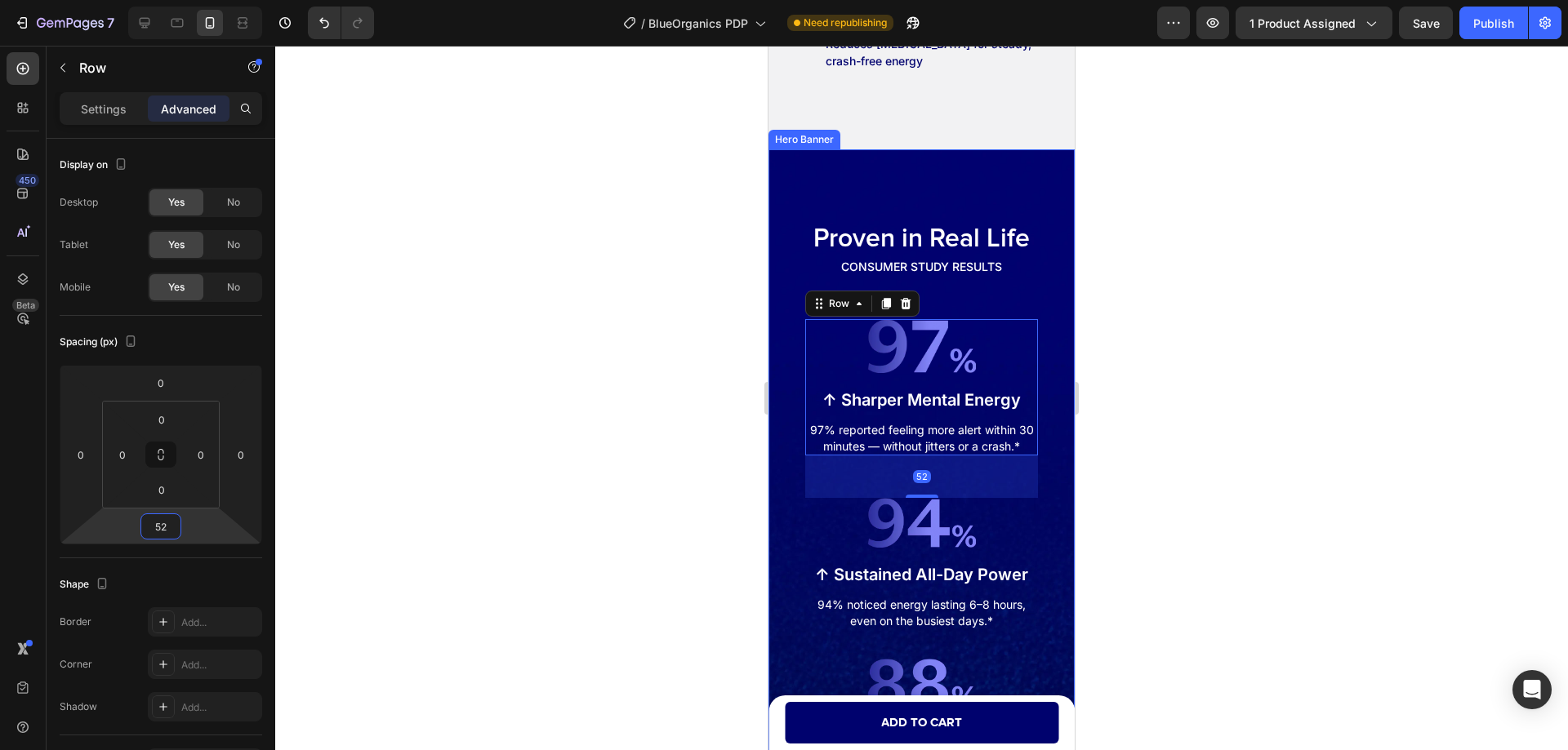
click at [784, 508] on div "Proven in Real Life Heading CONSUMER STUDY RESULTS Text Block Image ↑ Sharper M…" at bounding box center [920, 555] width 280 height 661
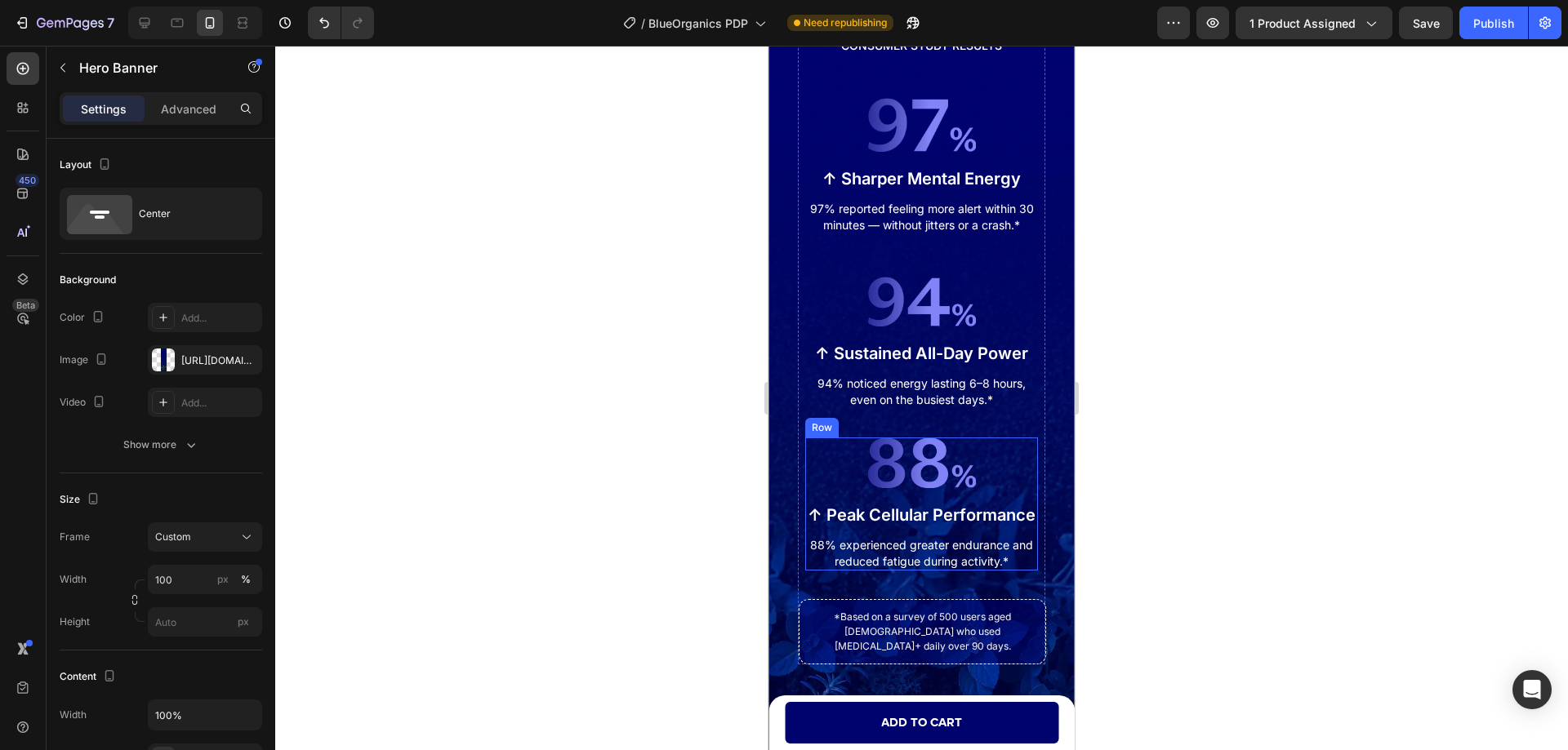
scroll to position [5530, 0]
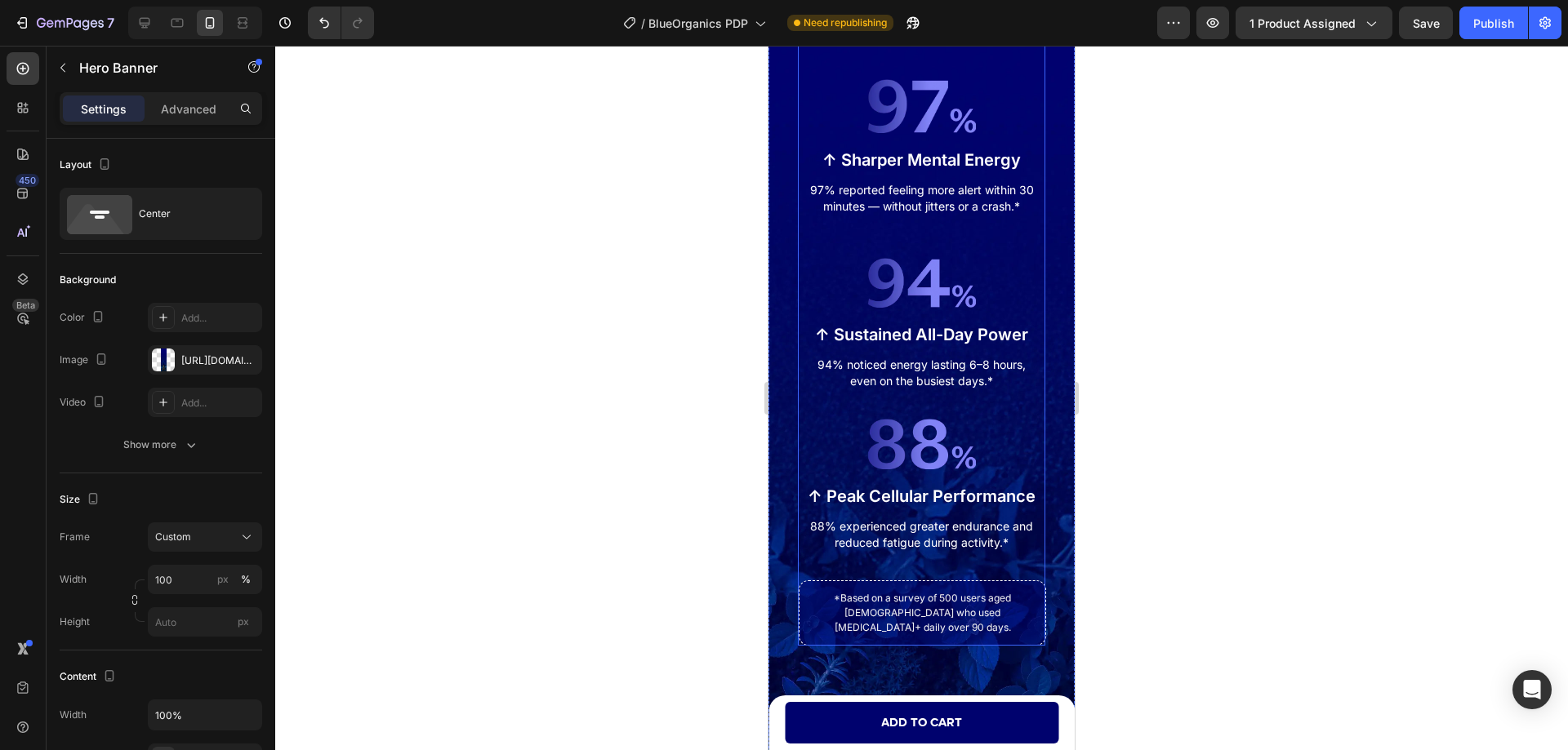
click at [864, 395] on div "Proven in Real Life Heading CONSUMER STUDY RESULTS Text Block Image ↑ Sharper M…" at bounding box center [921, 314] width 248 height 661
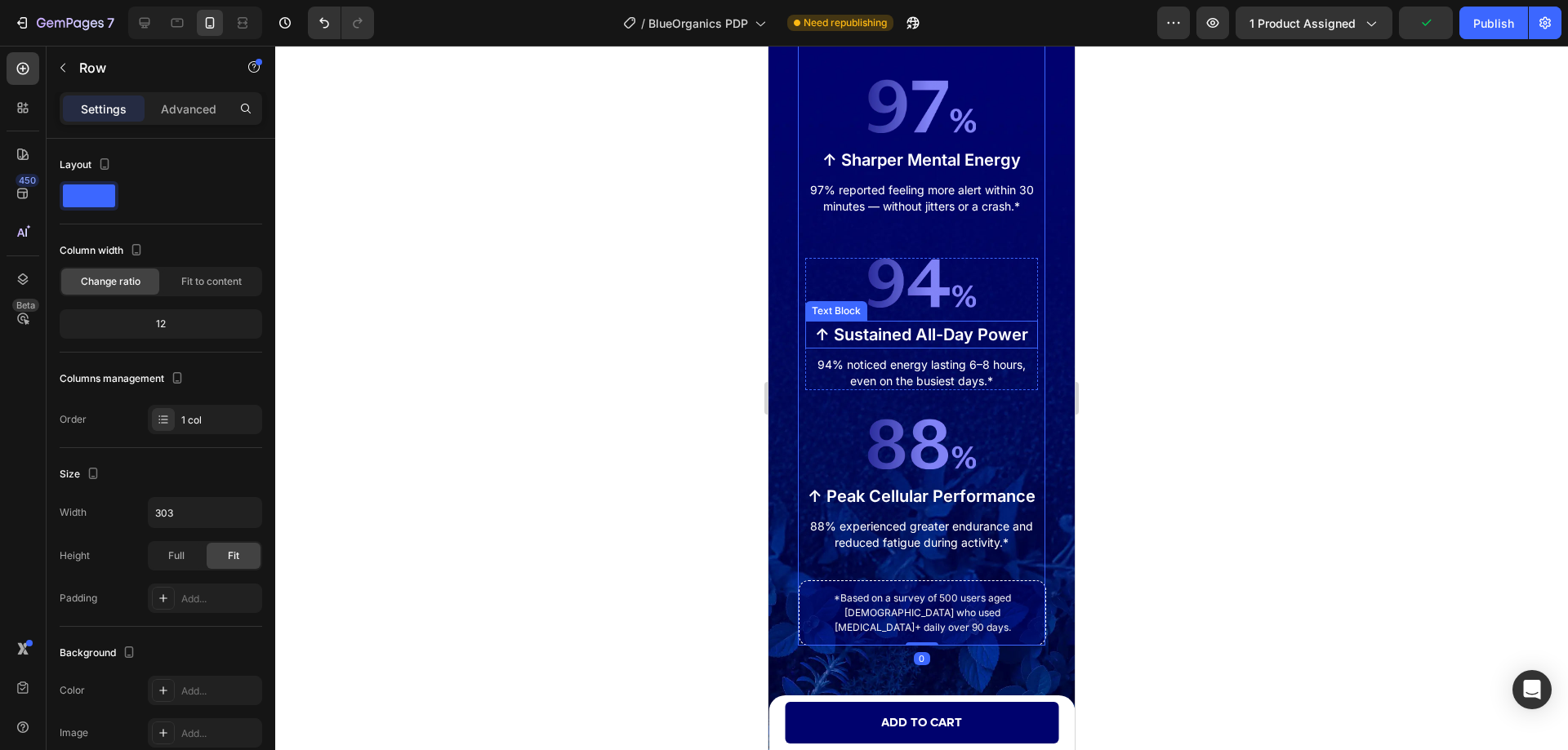
click at [1002, 347] on p "↑ Sustained All-Day Power" at bounding box center [921, 334] width 229 height 24
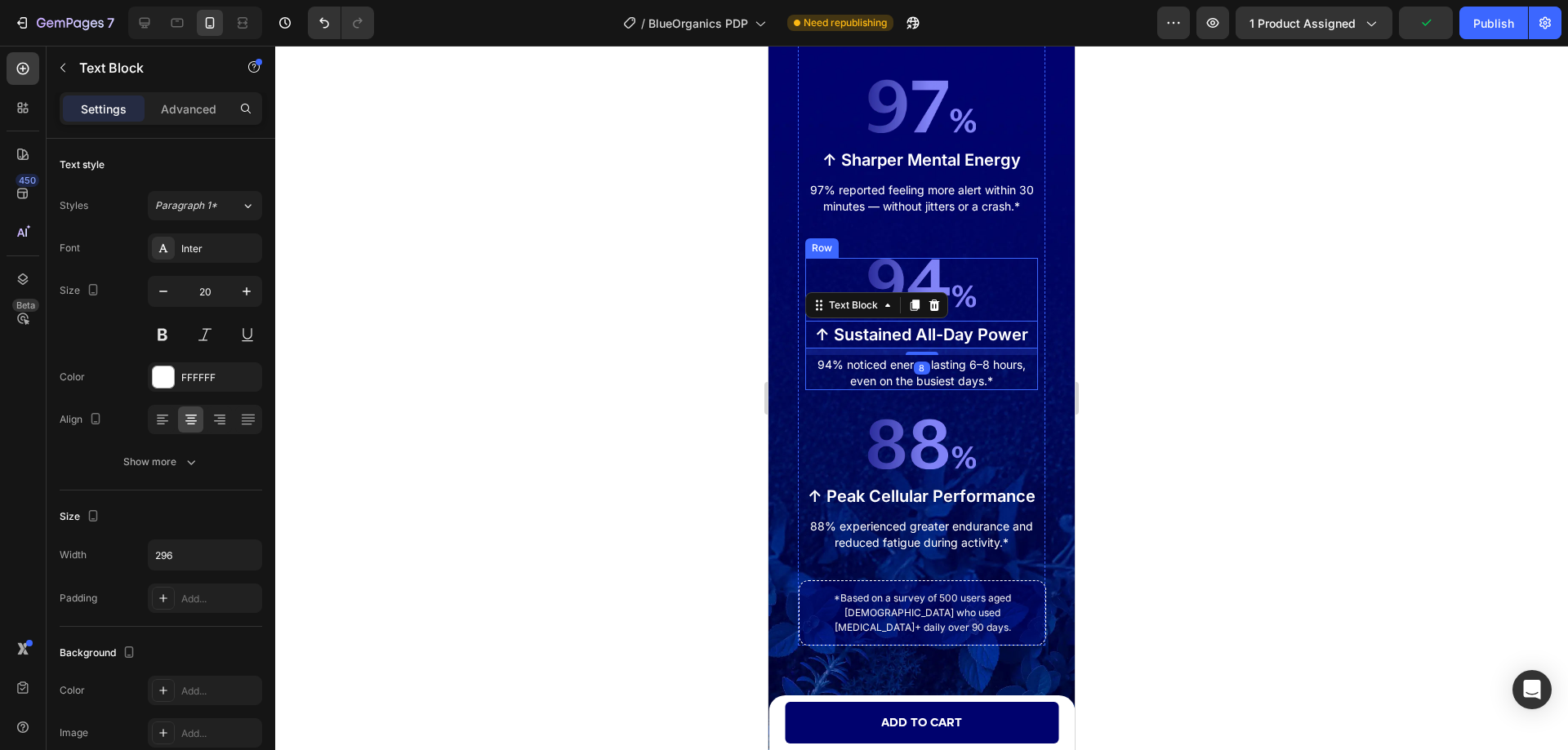
click at [1002, 314] on div "Image ↑ Sustained All-Day Power Text Block 8 94% noticed energy lasting 6–8 hou…" at bounding box center [921, 324] width 233 height 132
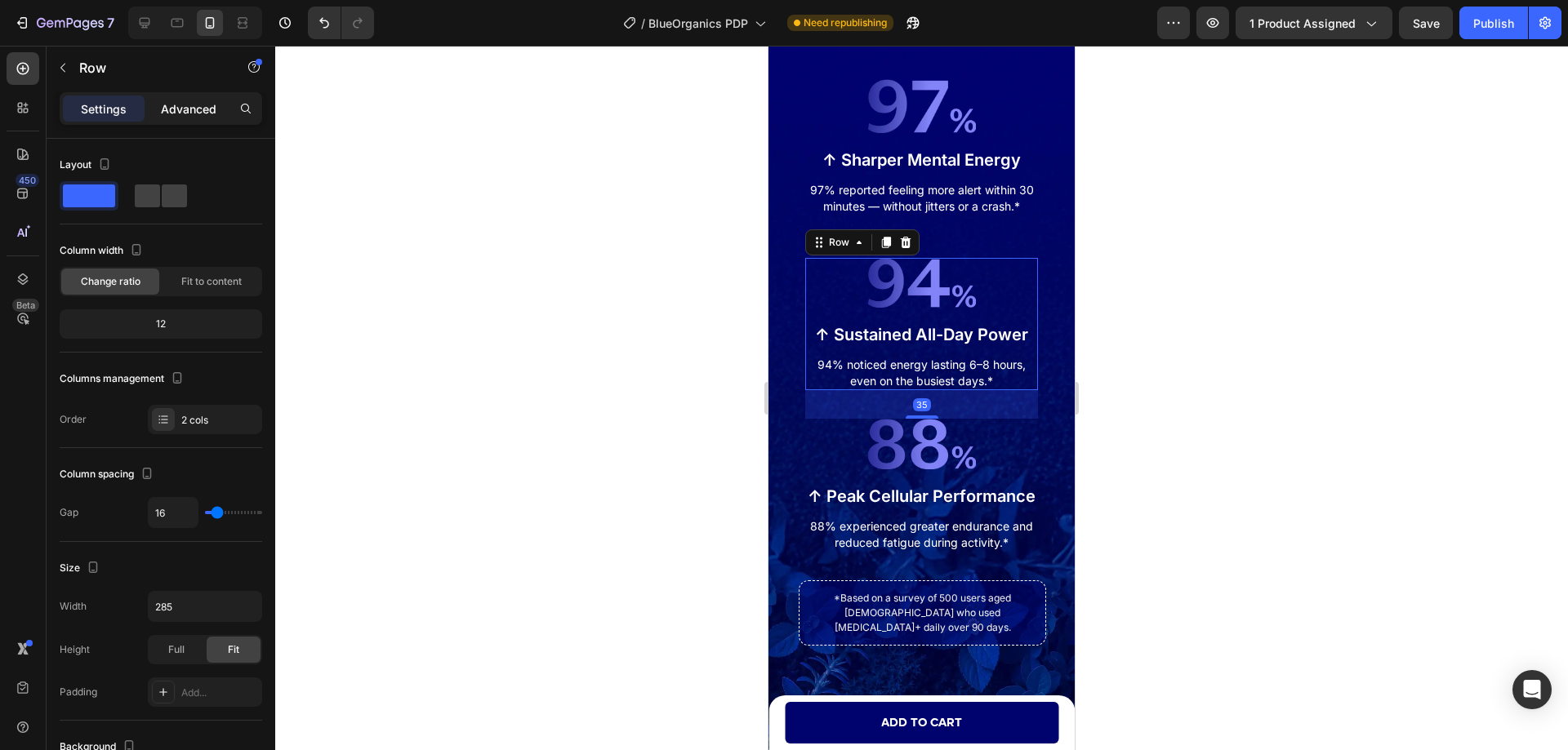
click at [194, 118] on div "Advanced" at bounding box center [189, 109] width 82 height 26
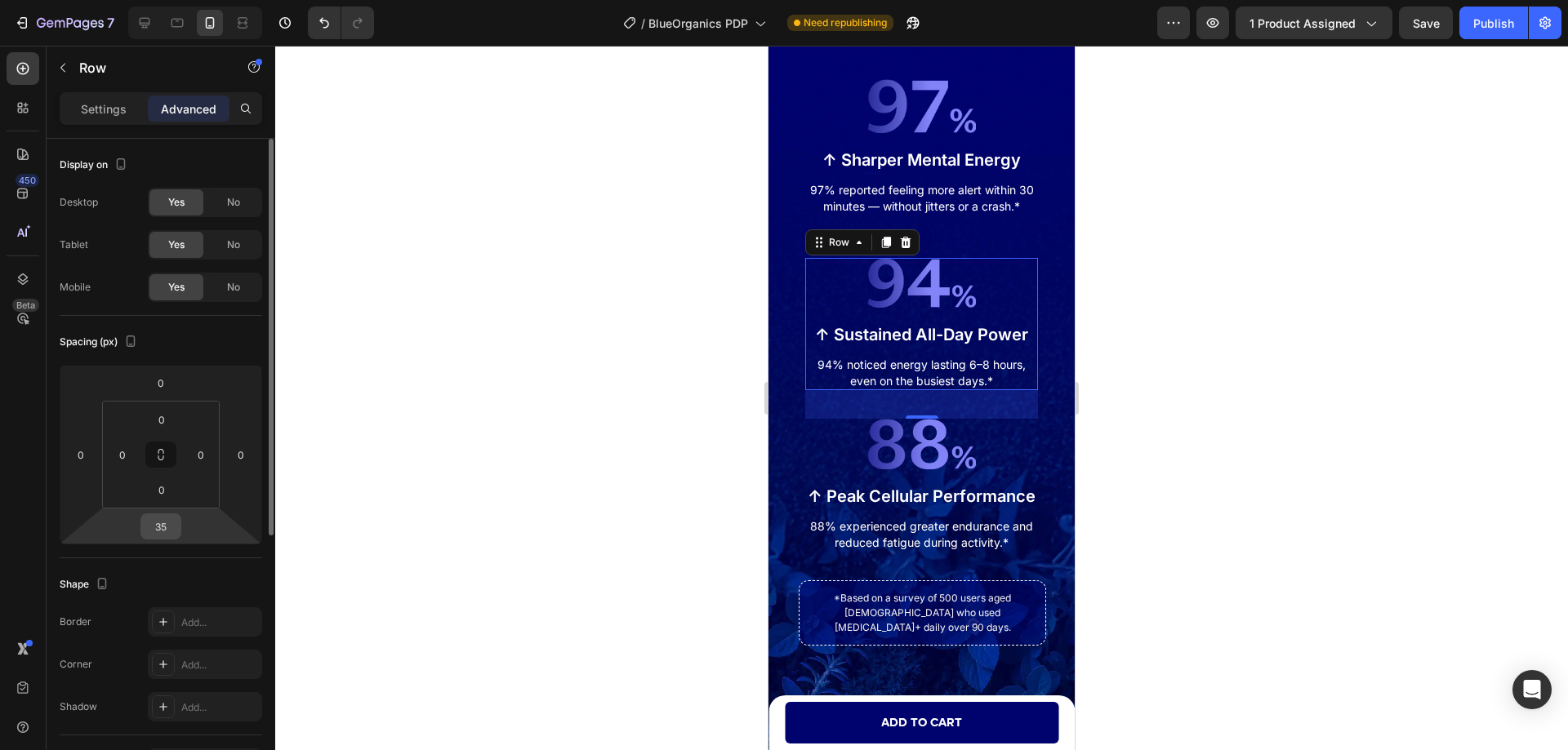
click at [168, 521] on input "35" at bounding box center [160, 526] width 32 height 24
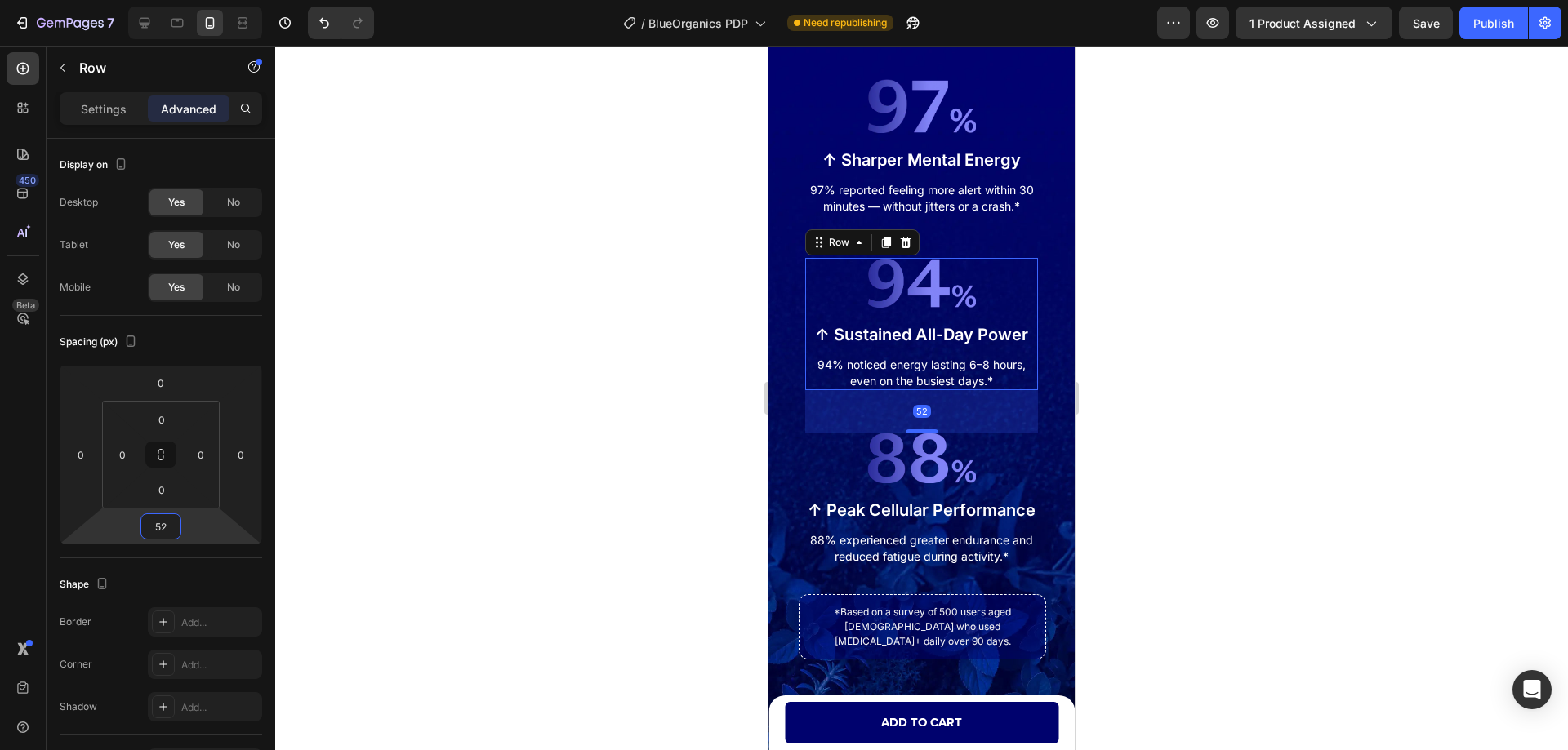
type input "52"
click at [28, 514] on div "450 Beta" at bounding box center [22, 342] width 32 height 580
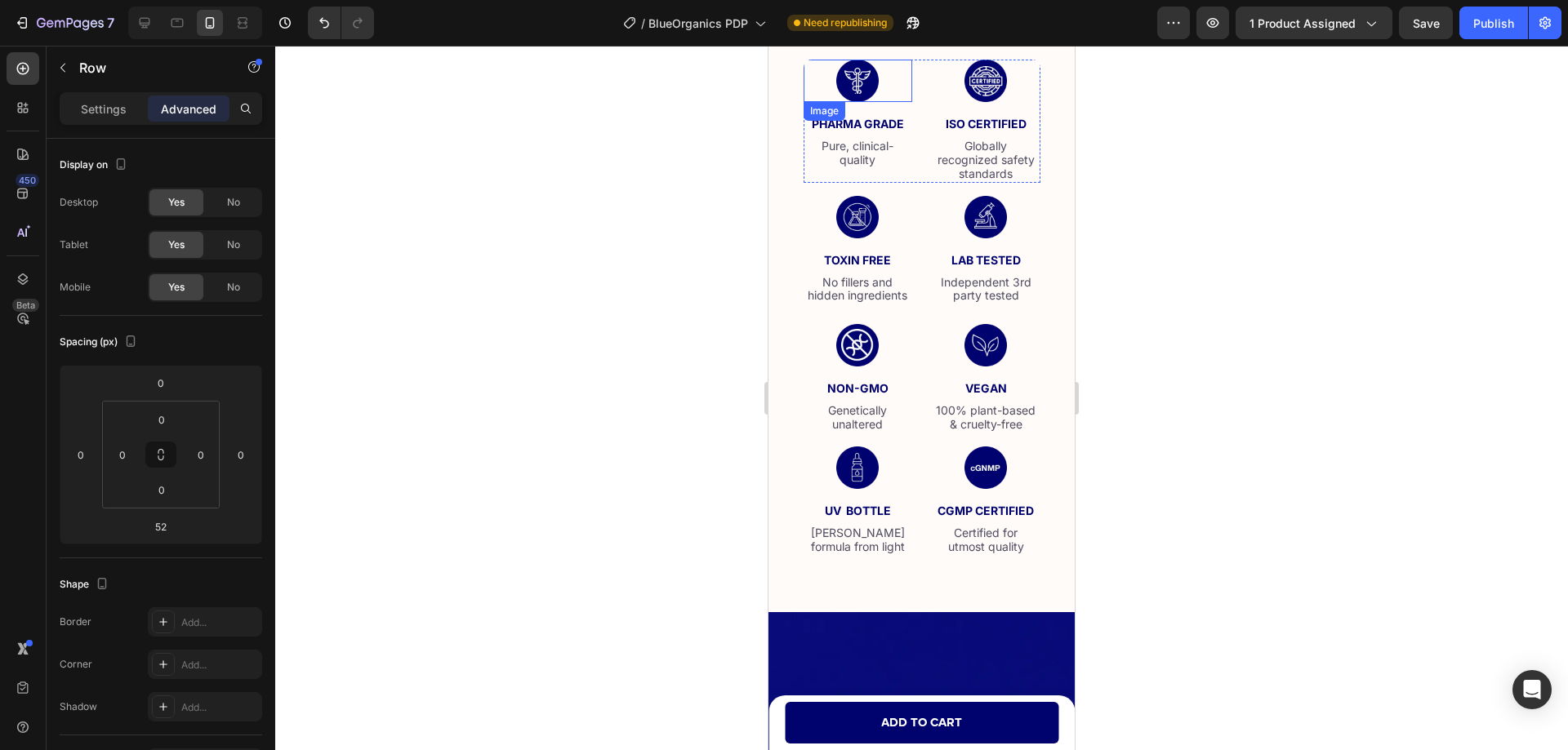
scroll to position [6917, 0]
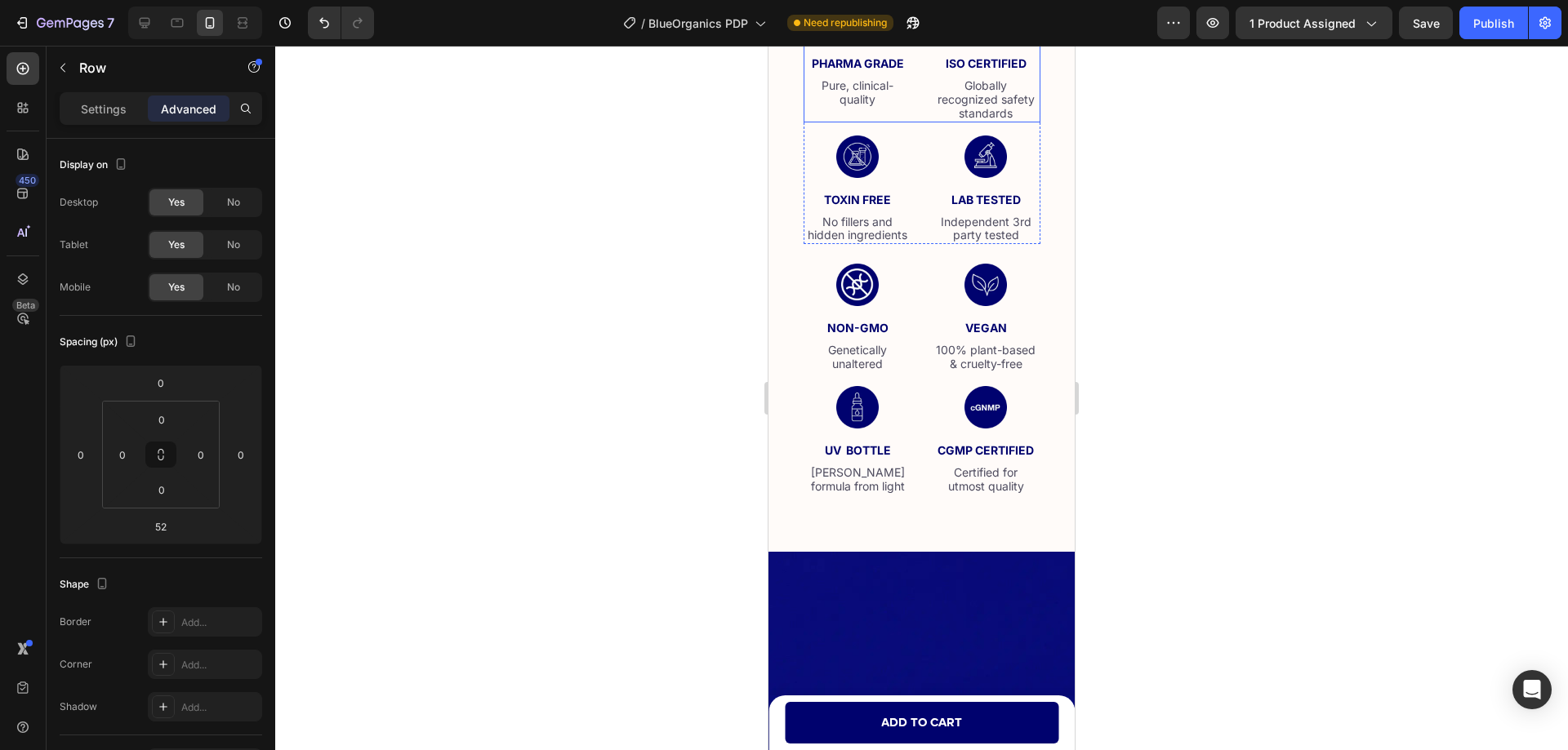
click at [914, 122] on div "Image PHARMA GRADE Text Block Pure, clinical-quality Text Block Image ISO CERTI…" at bounding box center [922, 60] width 237 height 123
click at [919, 142] on div "0" at bounding box center [921, 135] width 17 height 13
click at [1209, 408] on div at bounding box center [921, 397] width 1293 height 704
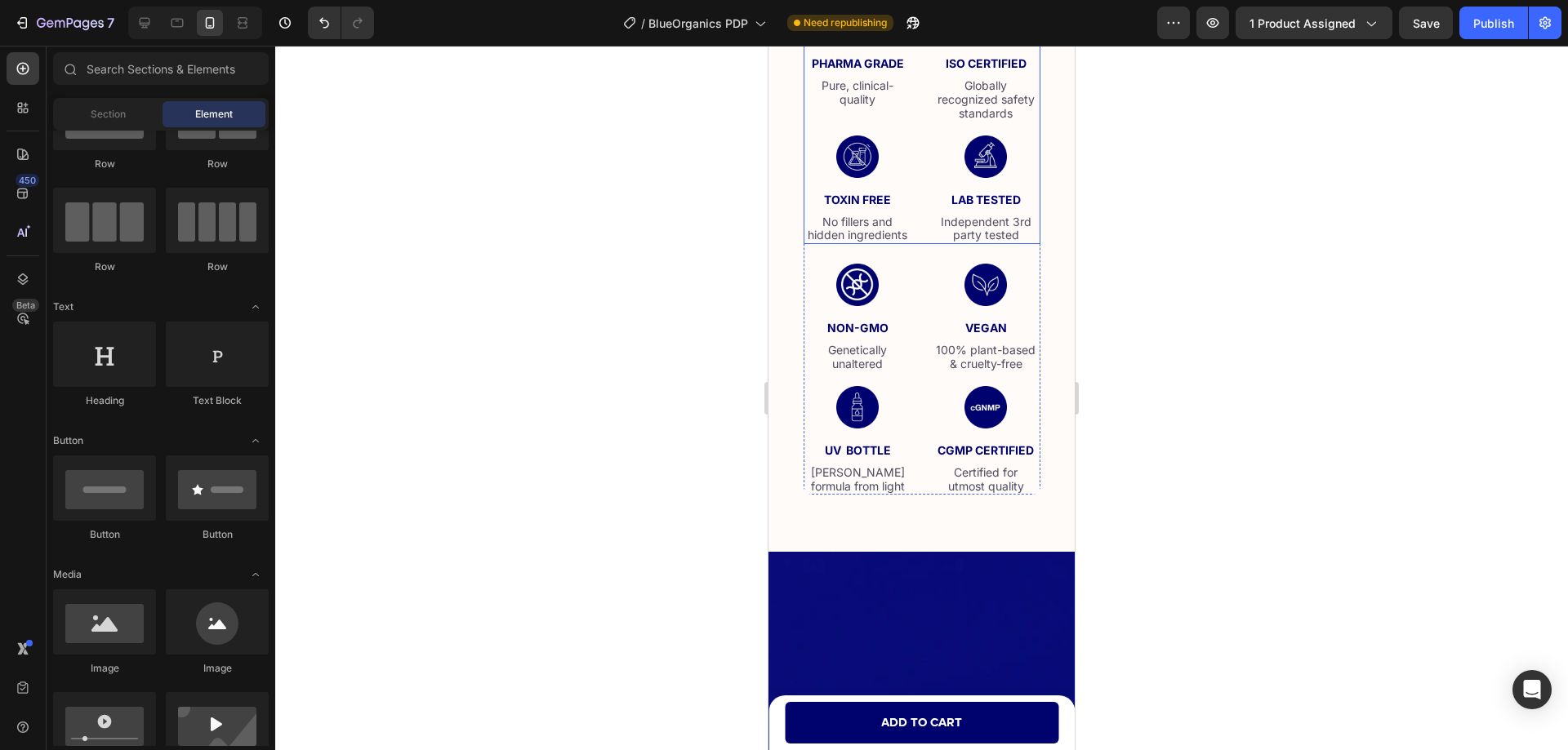
click at [914, 244] on div "Image PHARMA GRADE Text Block Pure, clinical-quality Text Block Image ISO CERTI…" at bounding box center [922, 121] width 237 height 245
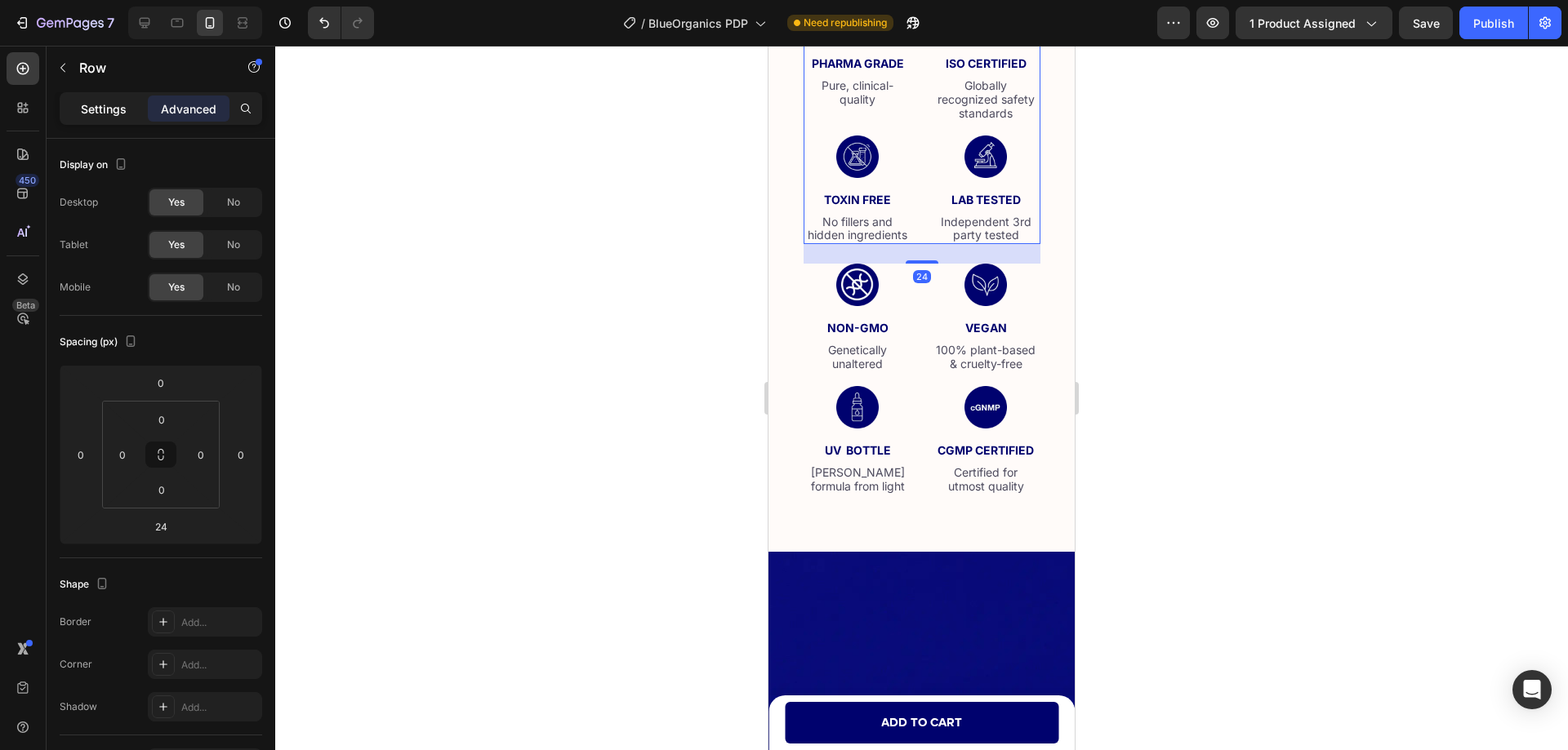
click at [97, 105] on p "Settings" at bounding box center [104, 109] width 45 height 17
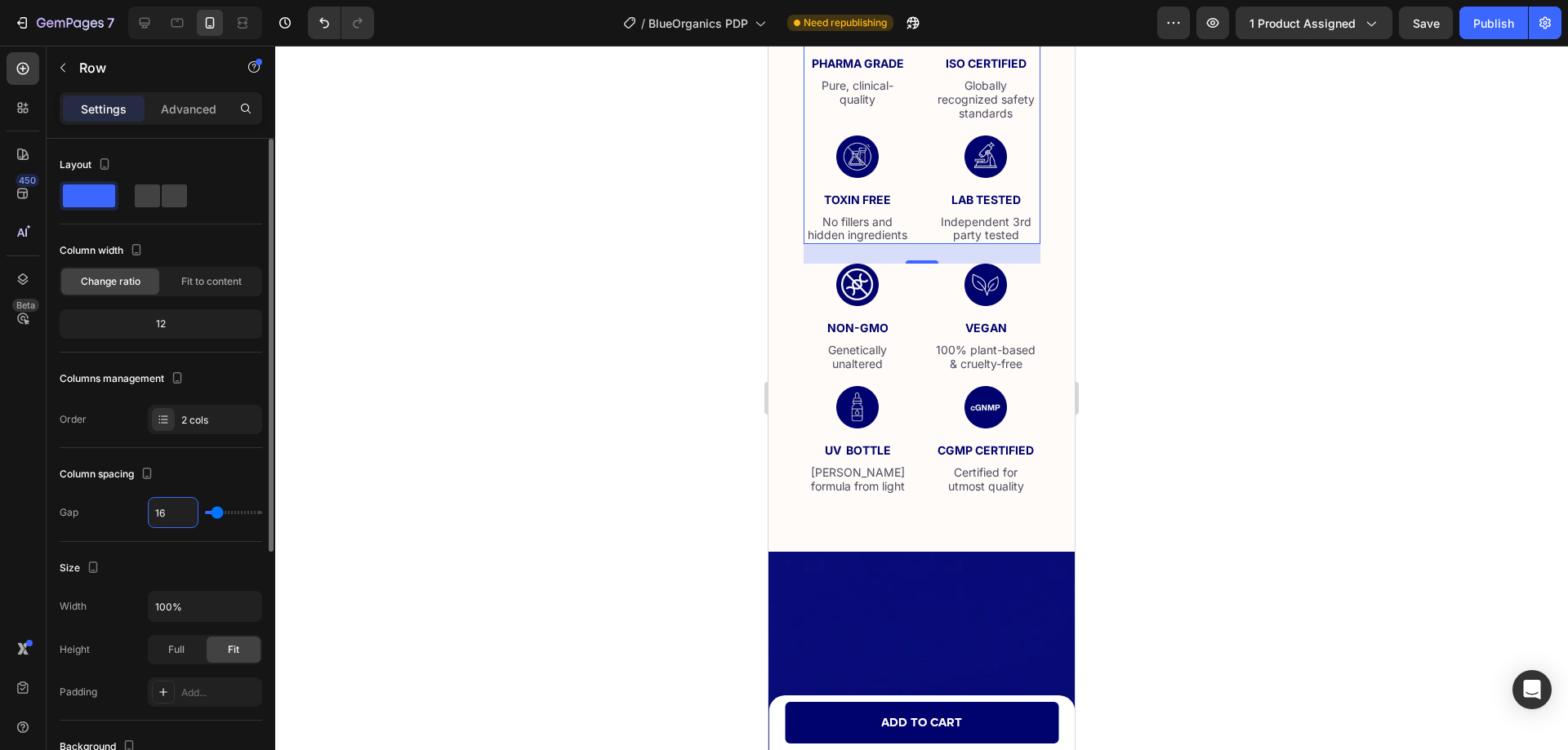
click at [169, 510] on input "16" at bounding box center [173, 512] width 49 height 30
type input "17"
type input "18"
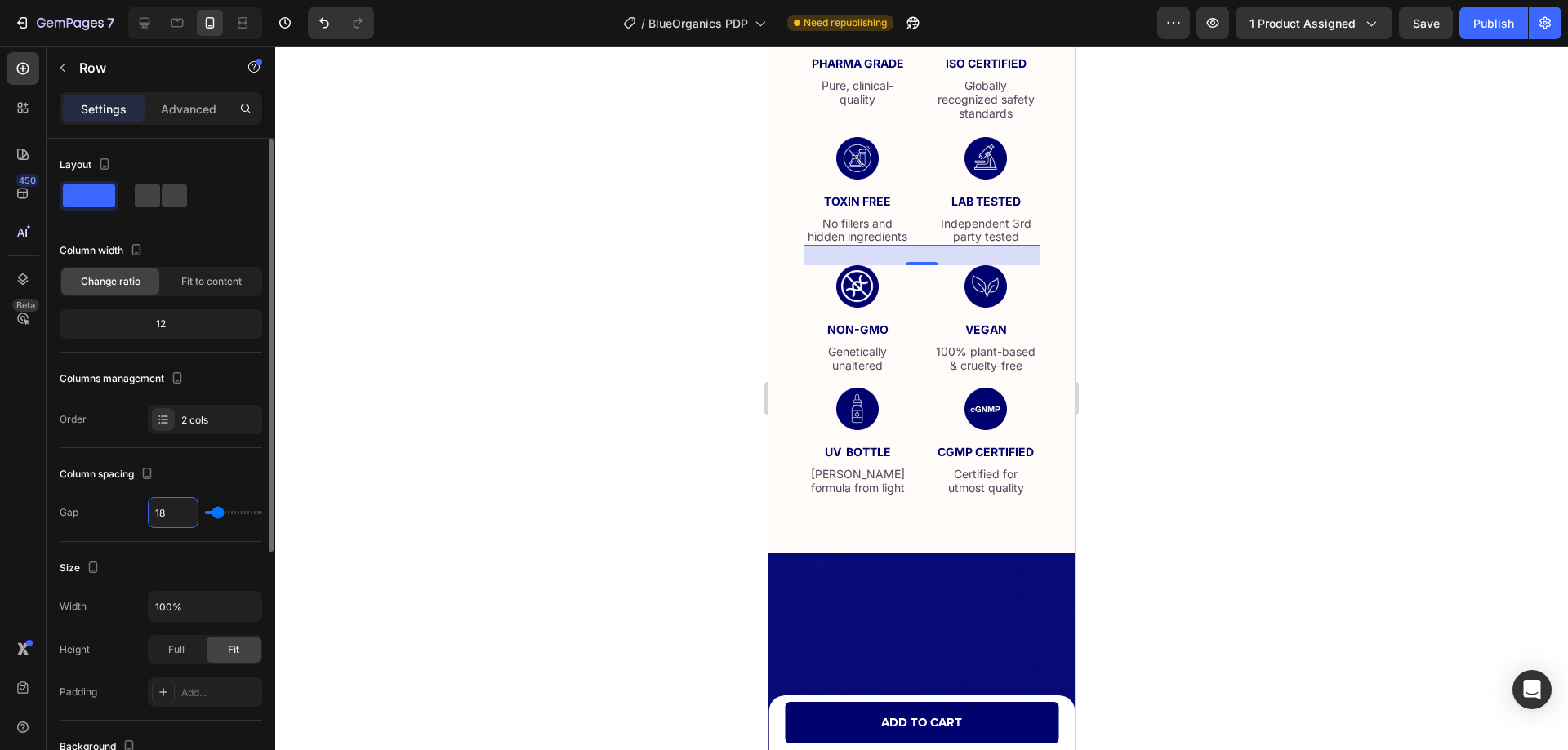
type input "19"
type input "20"
type input "21"
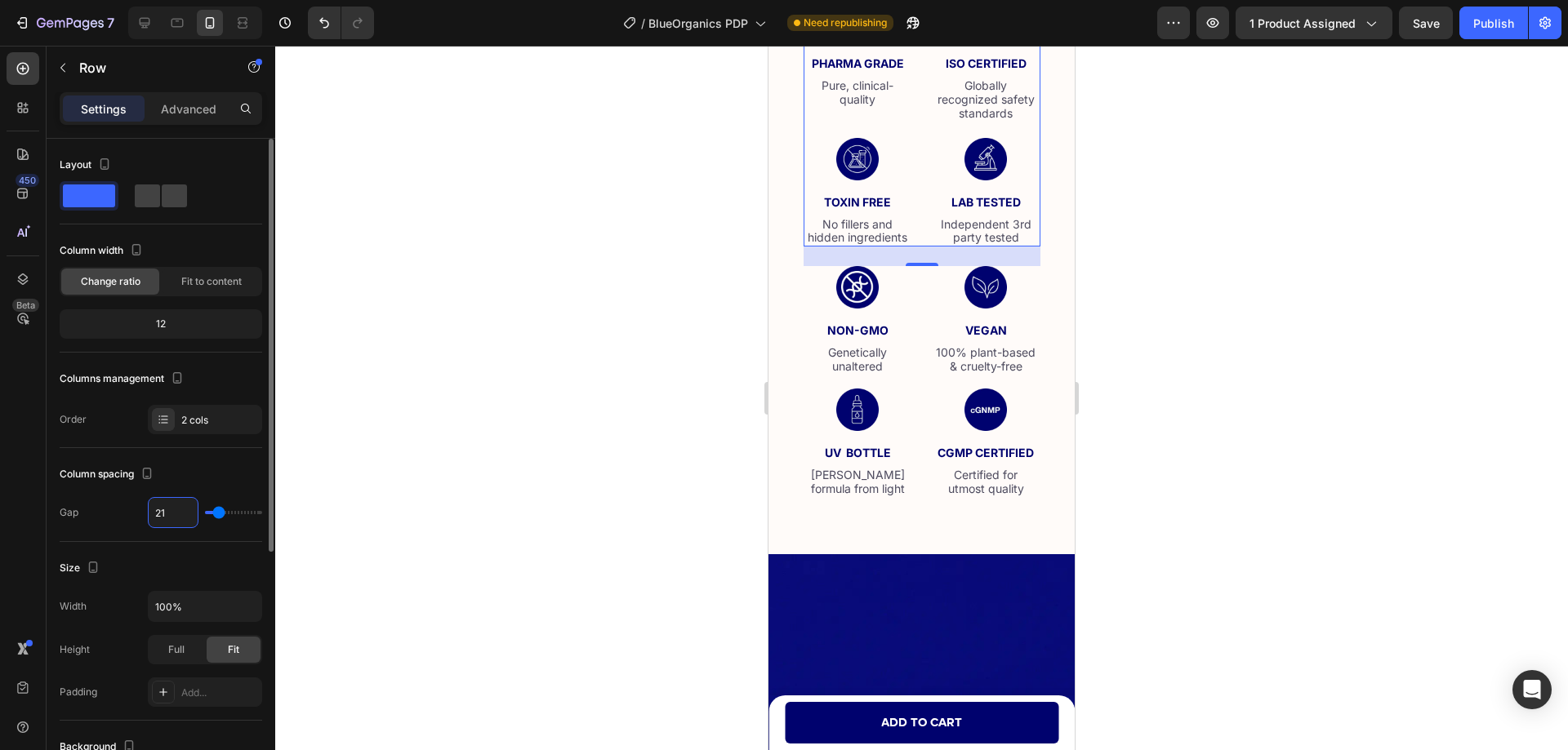
type input "21"
type input "22"
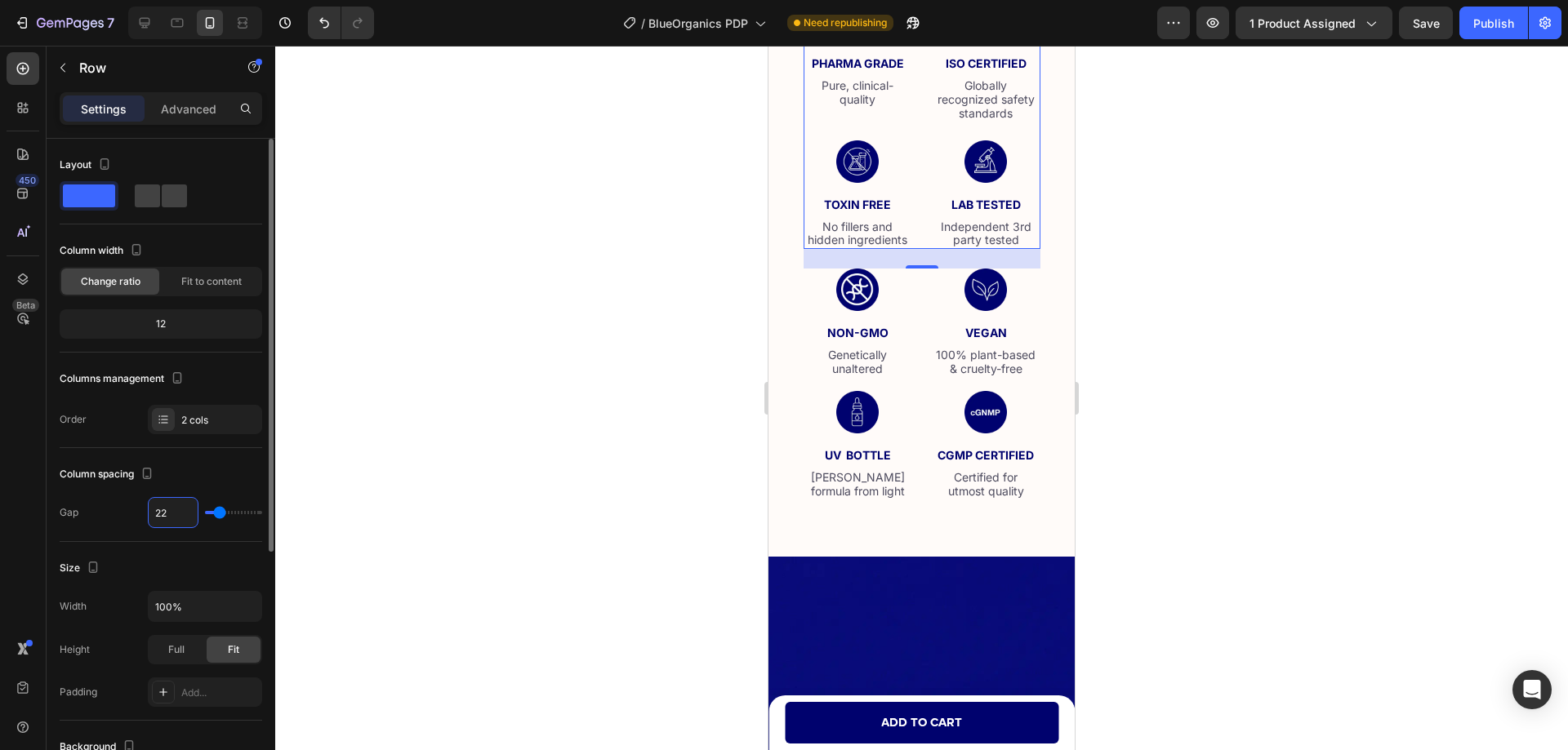
type input "23"
type input "24"
type input "25"
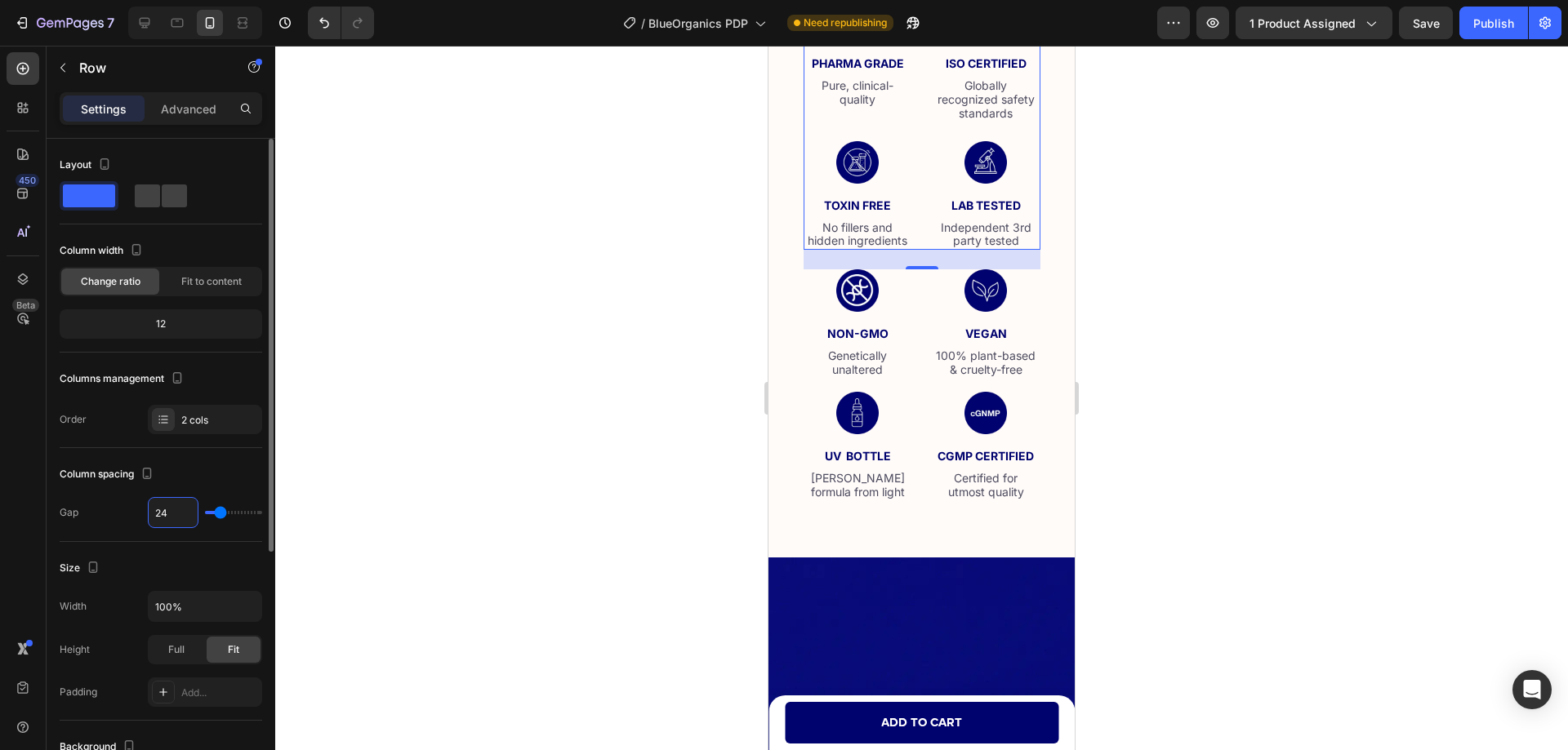
type input "25"
type input "26"
type input "27"
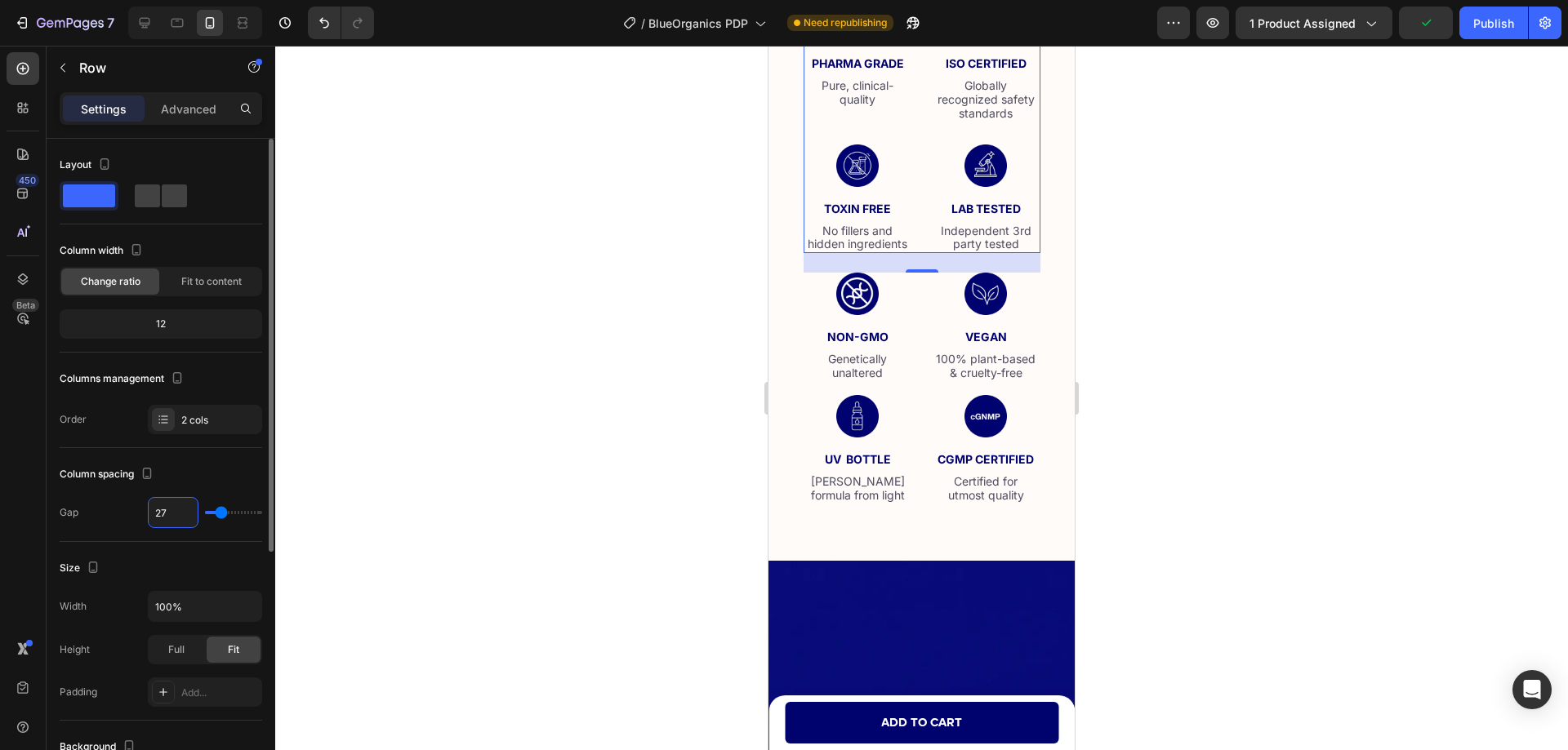
type input "28"
click at [182, 111] on p "Advanced" at bounding box center [189, 109] width 56 height 17
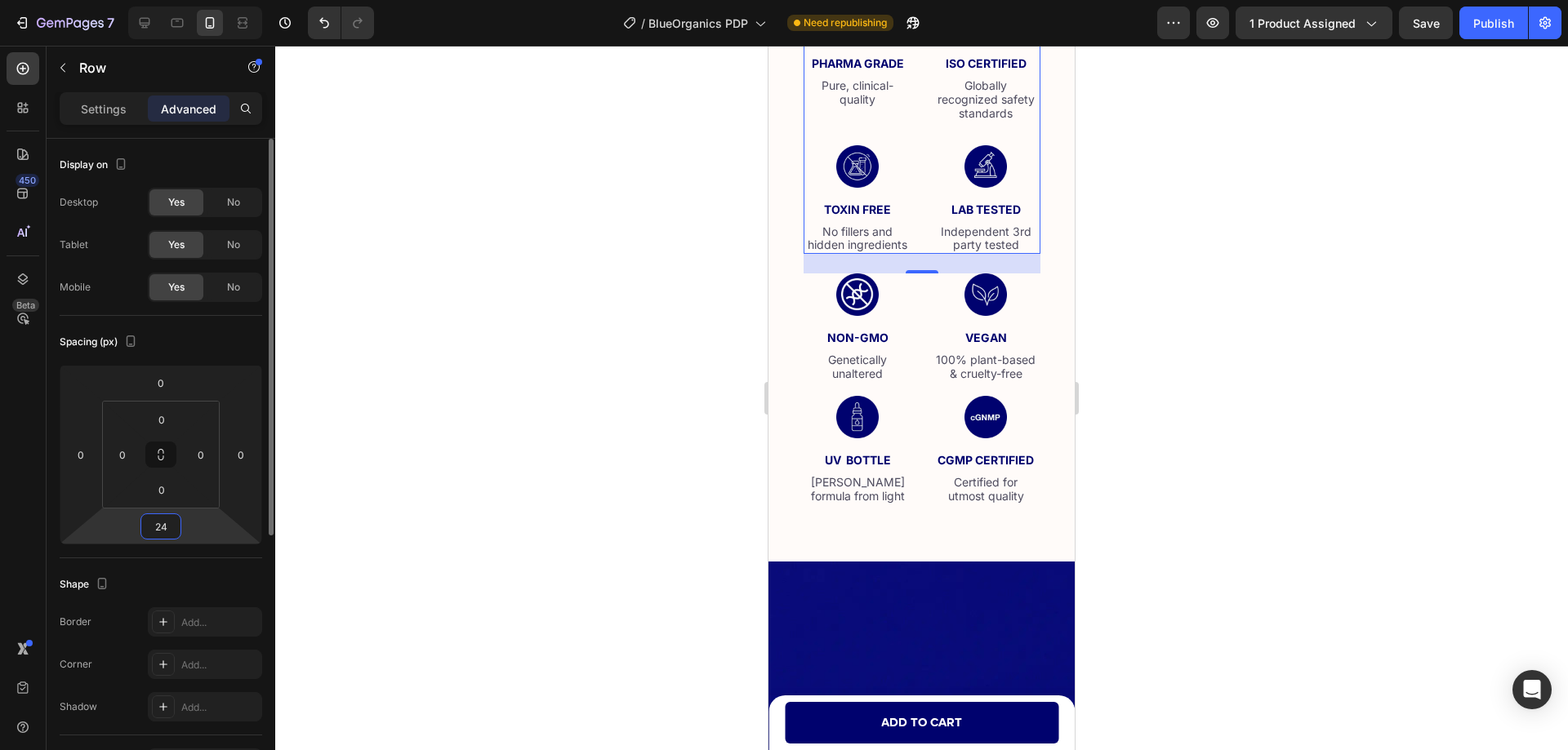
click at [163, 529] on input "24" at bounding box center [160, 526] width 32 height 24
type input "28"
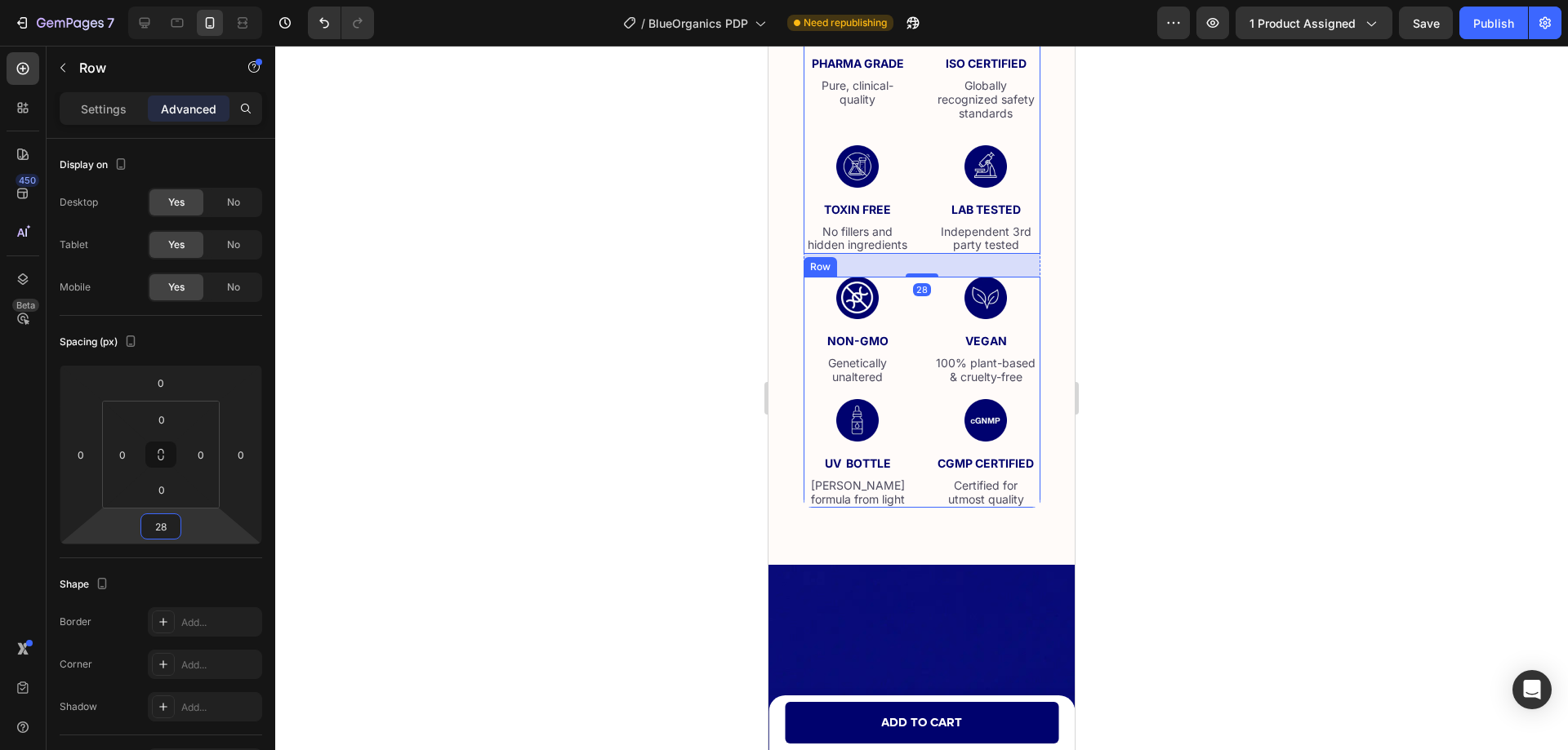
drag, startPoint x: 1300, startPoint y: 640, endPoint x: 848, endPoint y: 629, distance: 452.1
click at [919, 508] on div "Image non-gmo Text Block Genetically unaltered Text Block Image VEGAN Text Bloc…" at bounding box center [922, 392] width 237 height 231
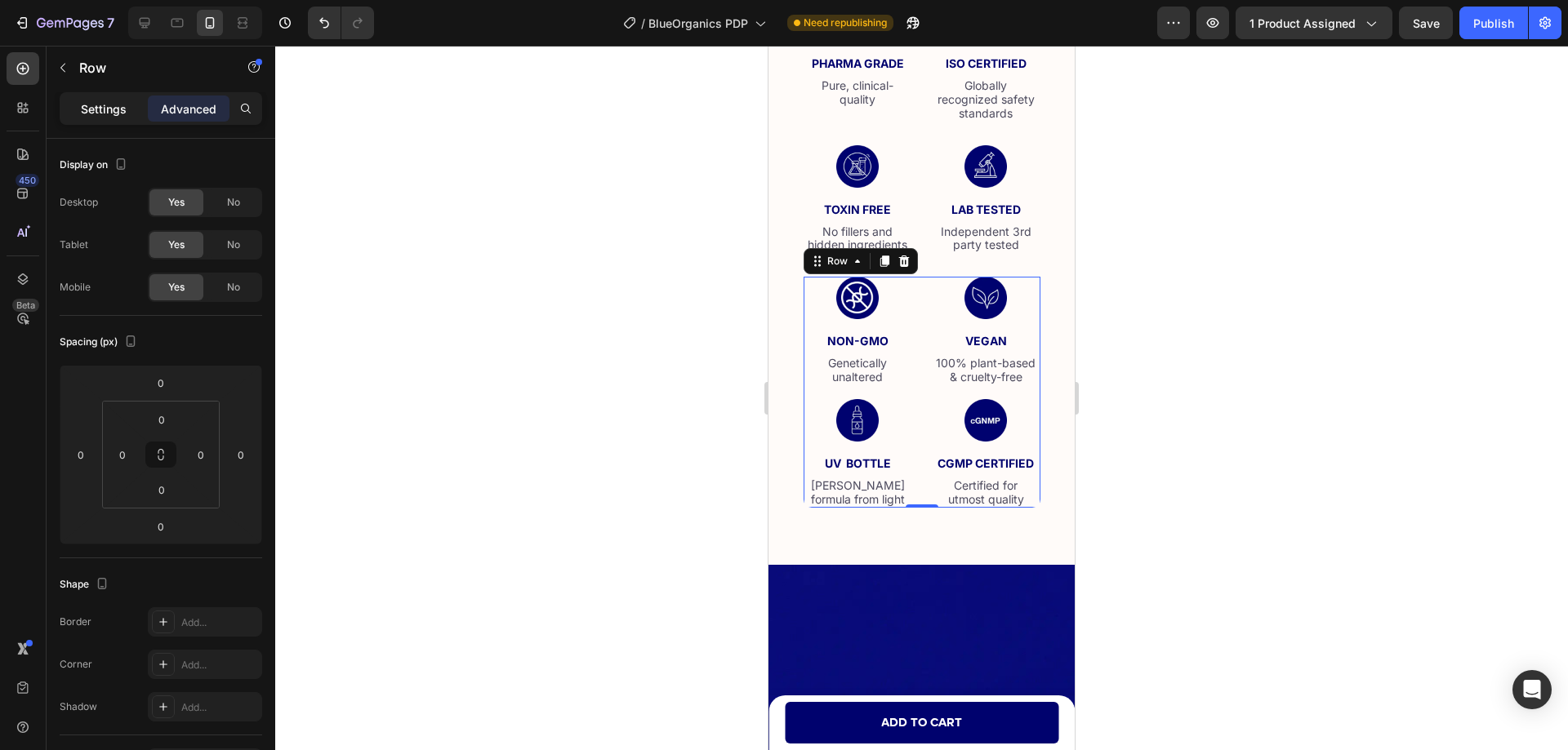
click at [101, 112] on p "Settings" at bounding box center [104, 109] width 45 height 17
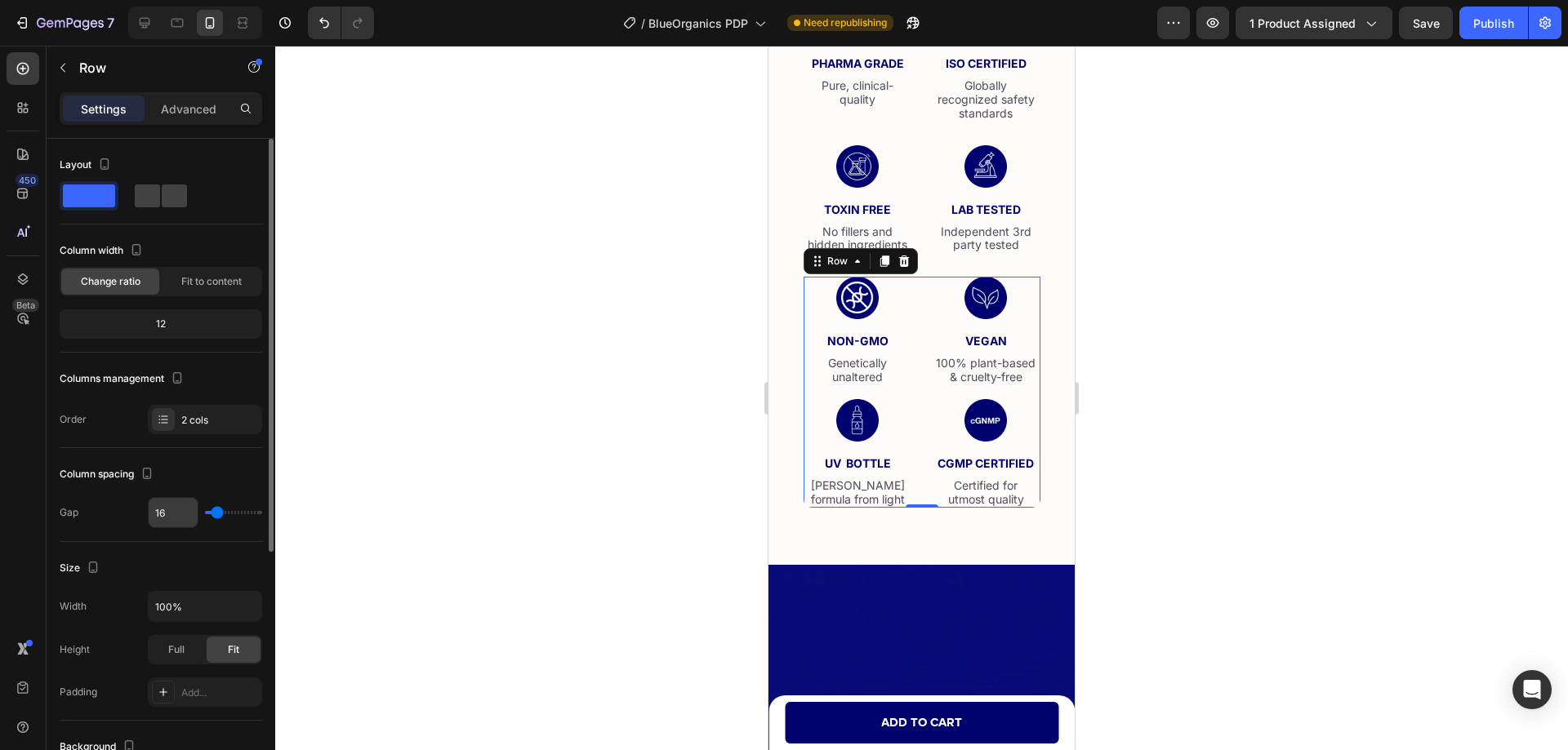
click at [164, 516] on input "16" at bounding box center [173, 512] width 49 height 30
type input "2"
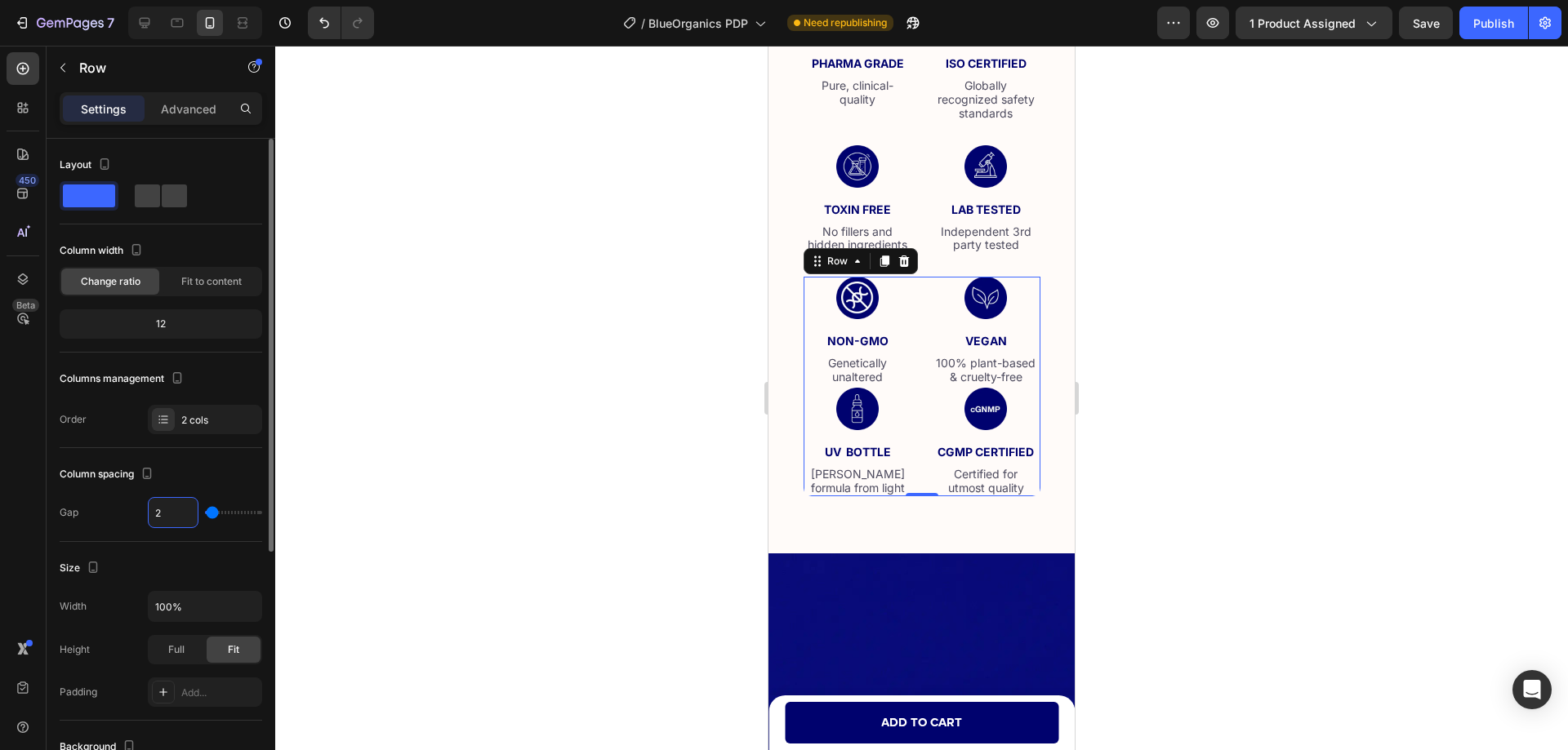
type input "28"
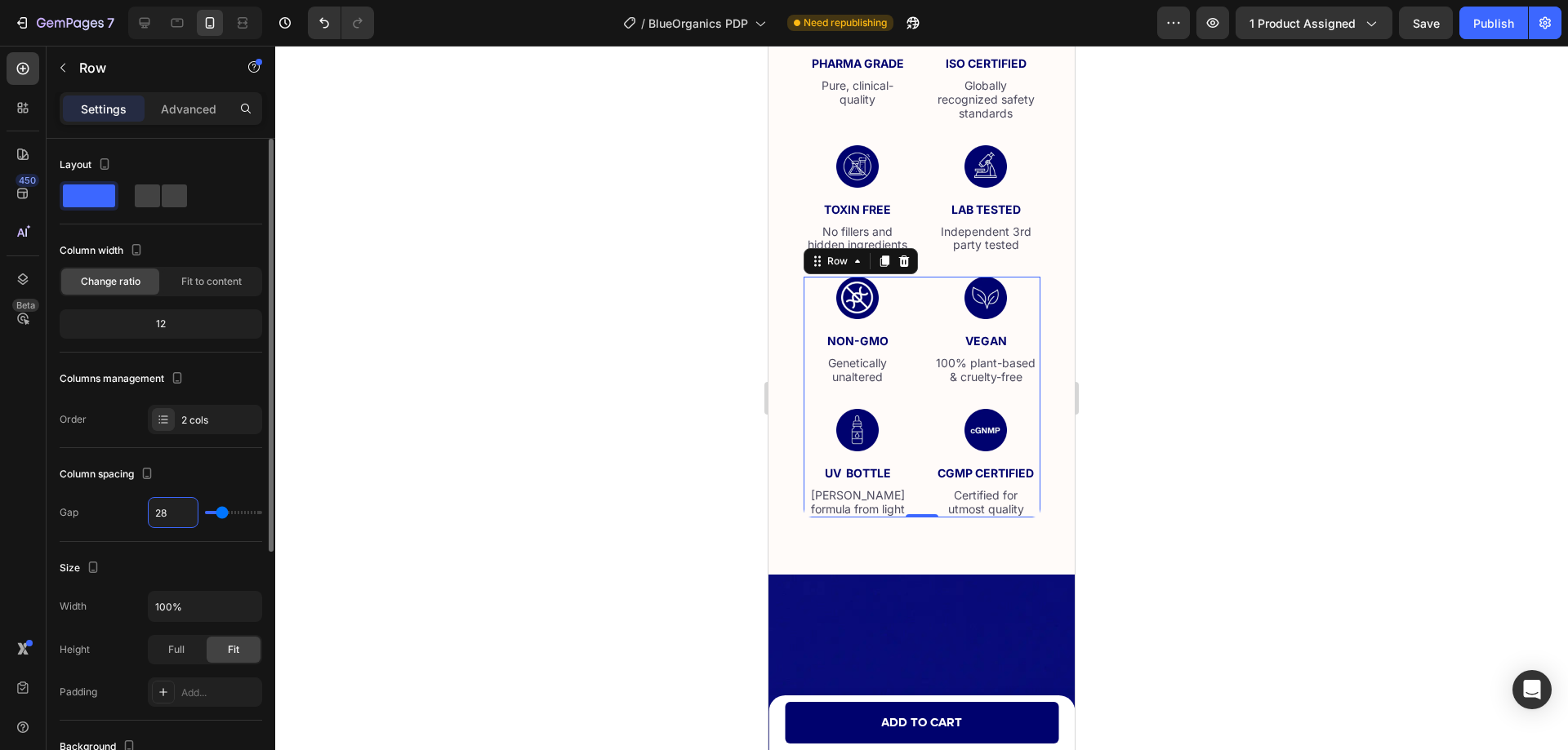
type input "28"
click at [138, 554] on div "Size Width 100% Height Full Fit Padding Add..." at bounding box center [160, 631] width 202 height 179
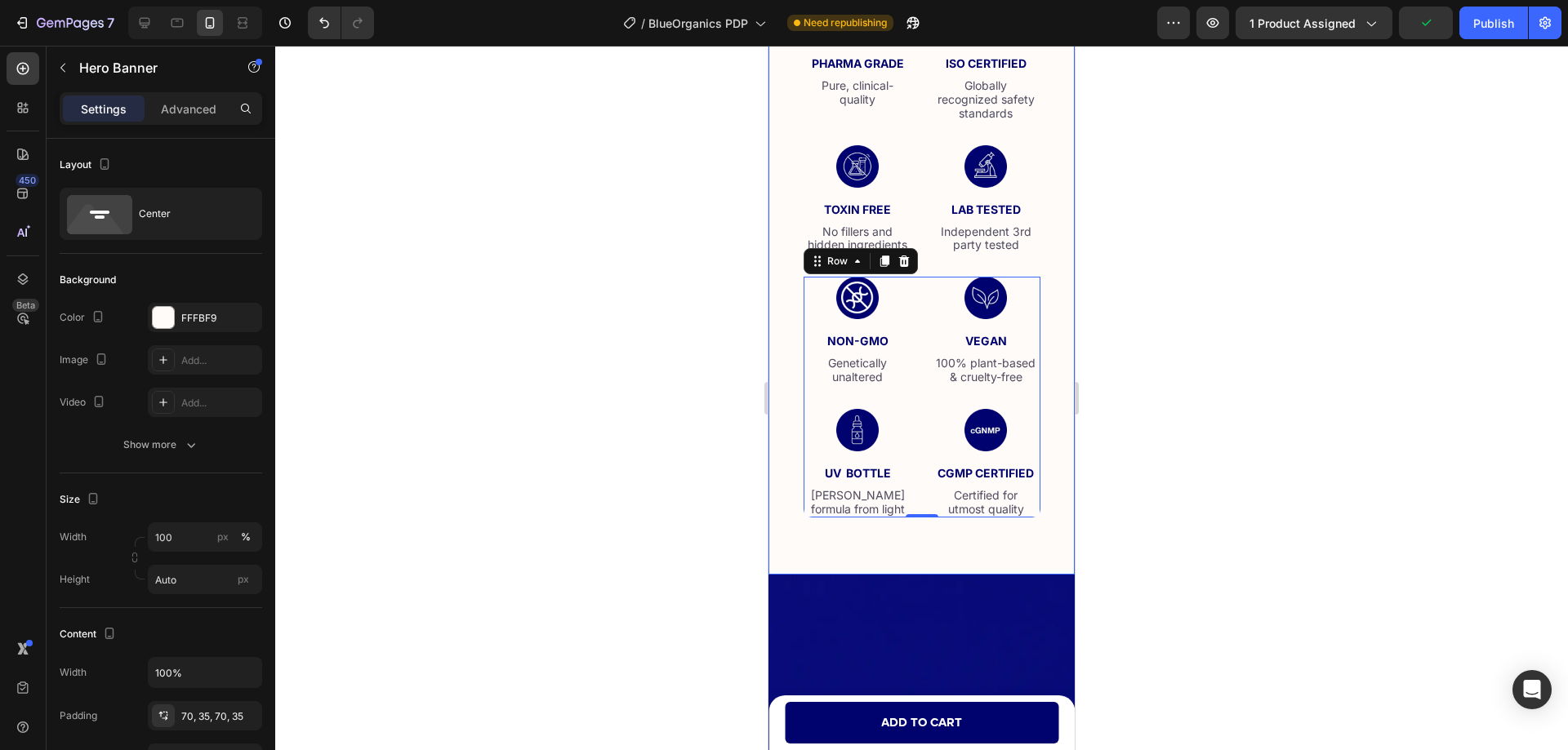
click at [1060, 524] on div "One Ingredient. Pure Power. Heading Our formula contains just one ultra-pure, p…" at bounding box center [920, 99] width 306 height 949
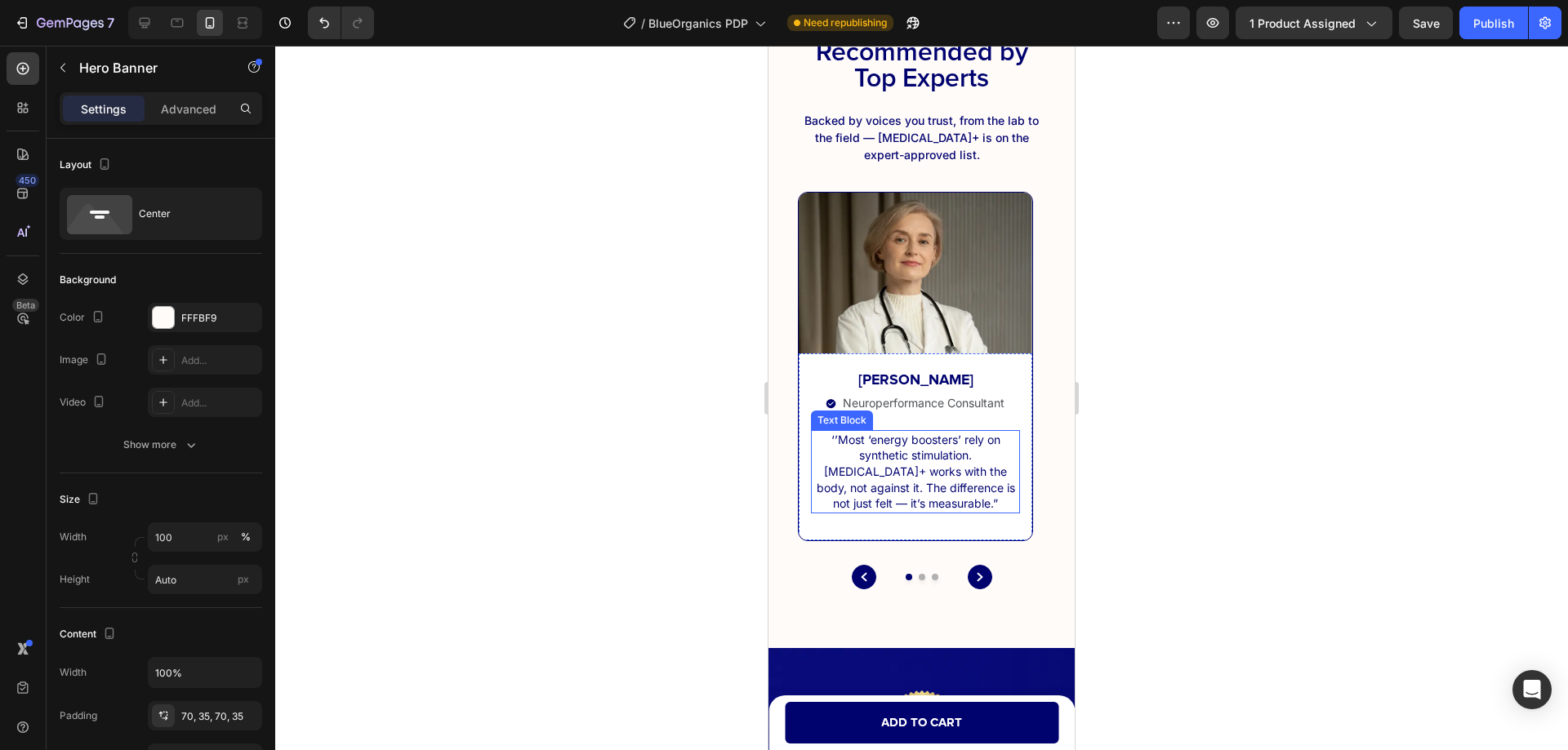
scroll to position [9447, 0]
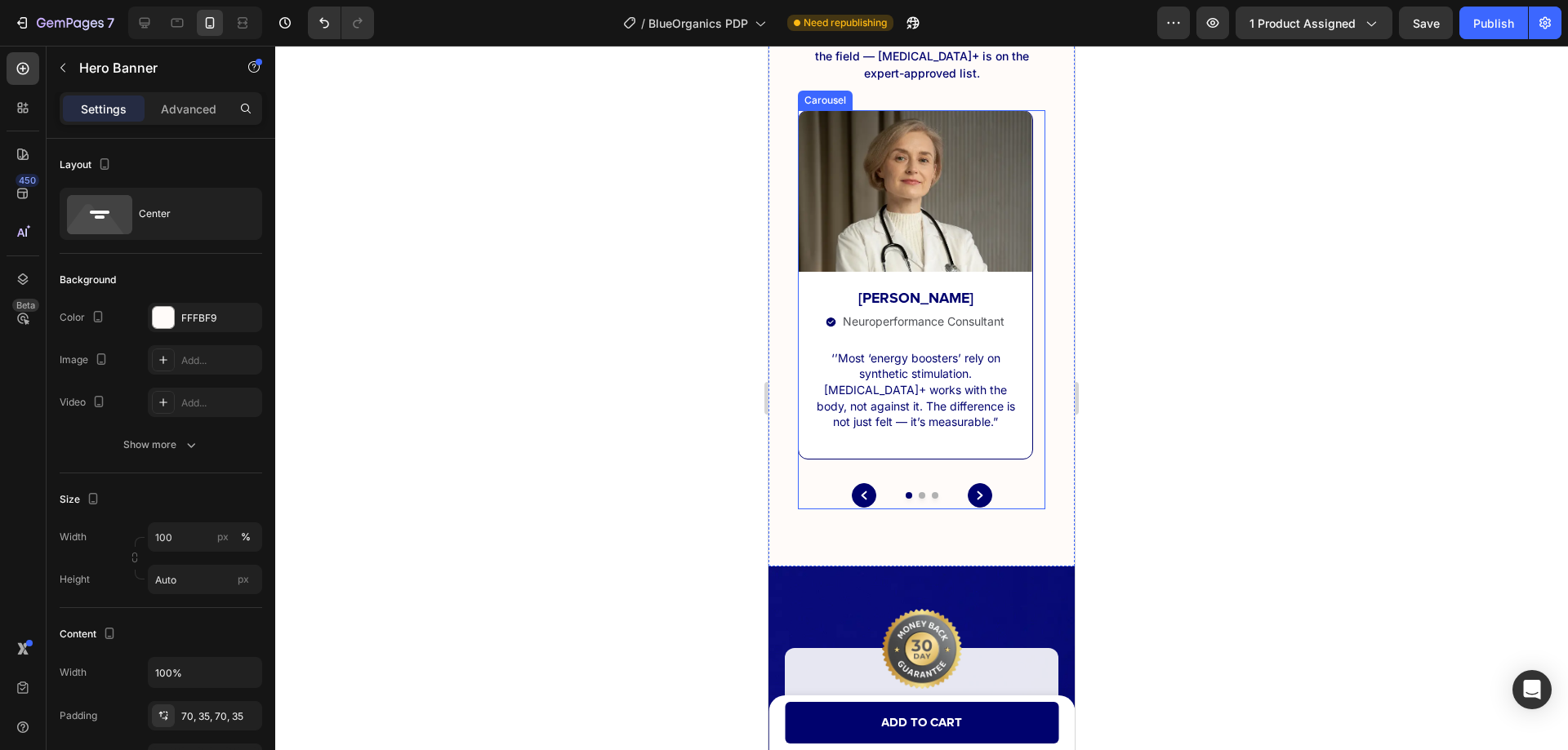
click at [913, 467] on div "Image [PERSON_NAME] Text Block Image Neuroperformance Consultant Text Block Row…" at bounding box center [921, 309] width 248 height 399
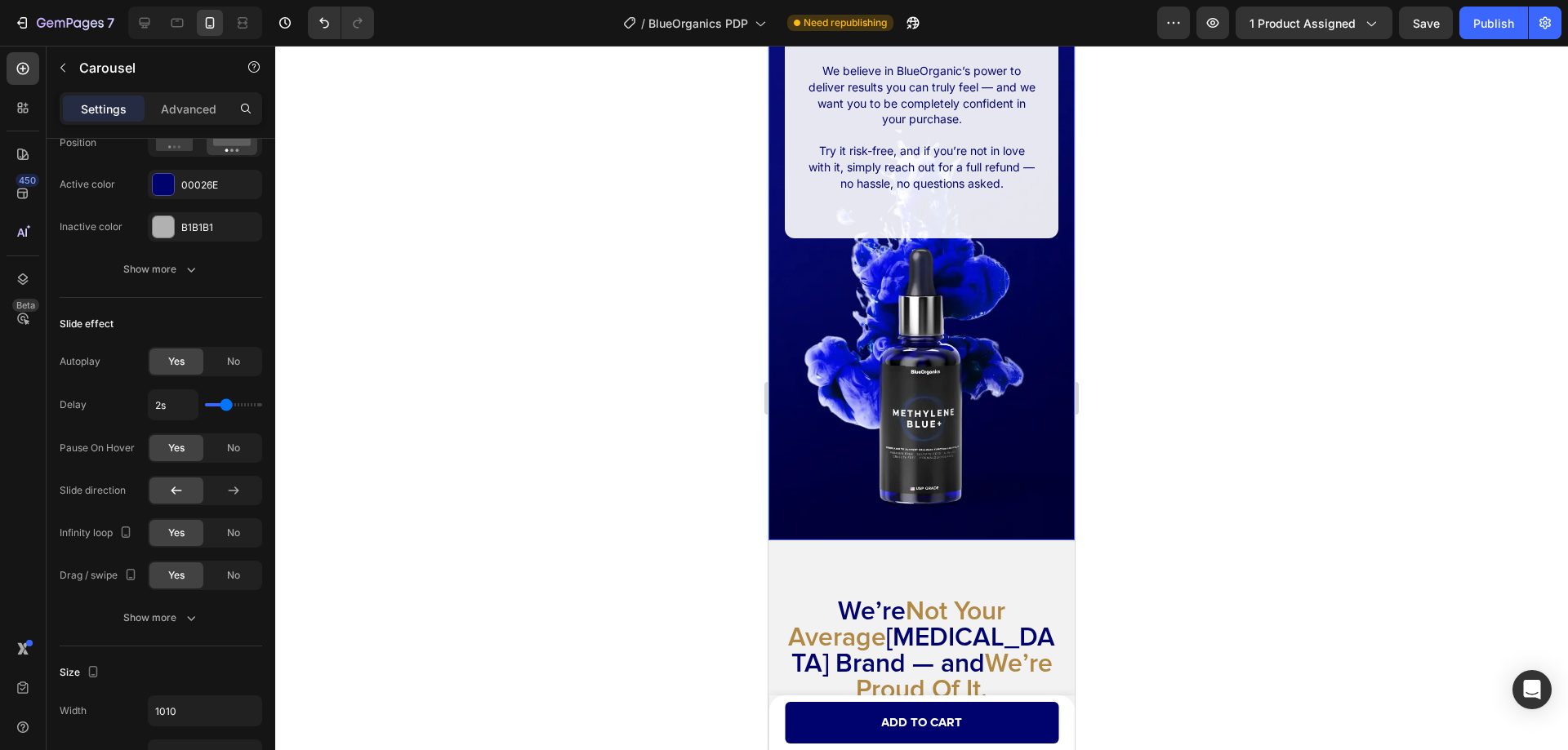
scroll to position [10344, 0]
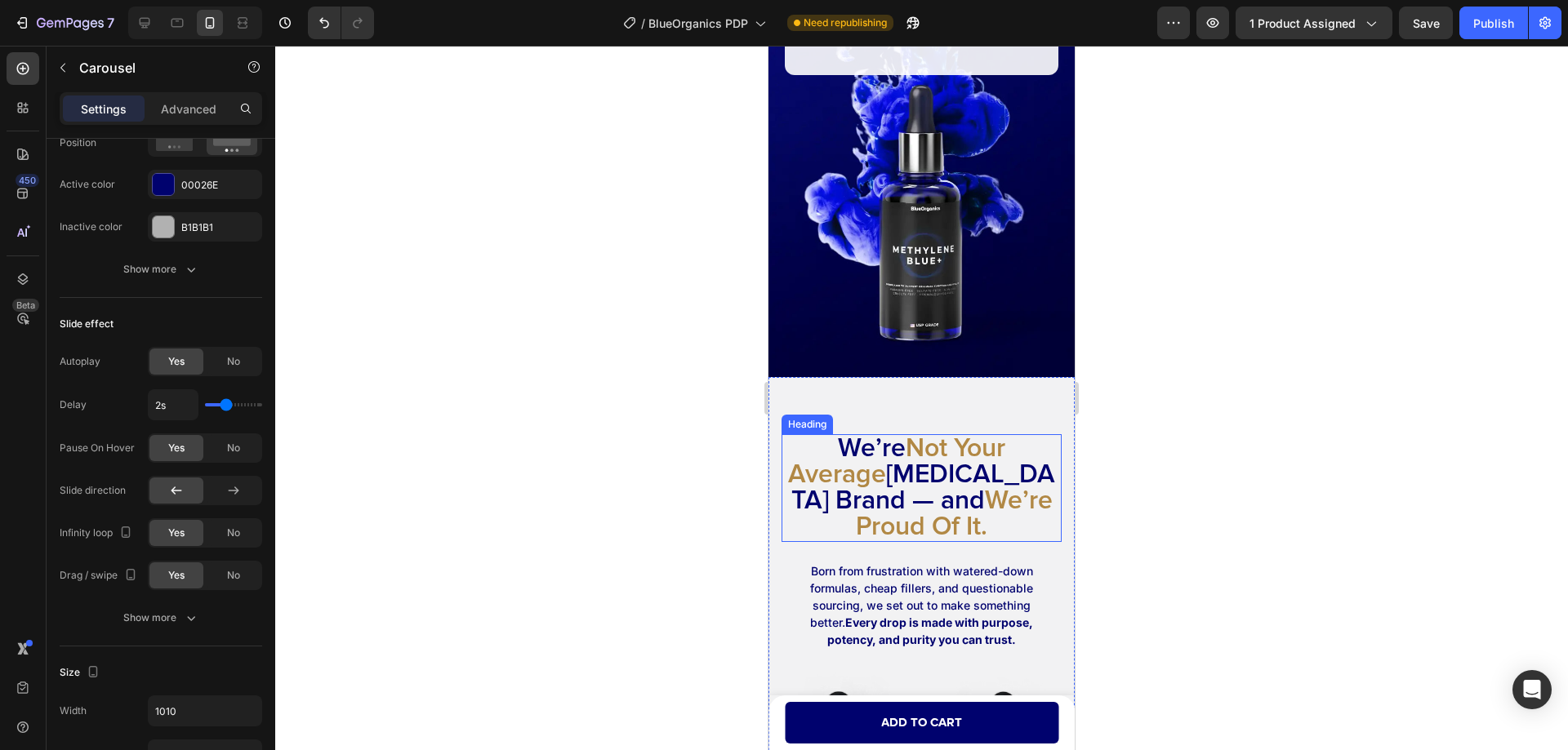
click at [884, 495] on h2 "We’re Not Your Average [MEDICAL_DATA] Brand — and We’re Proud Of It." at bounding box center [920, 488] width 280 height 108
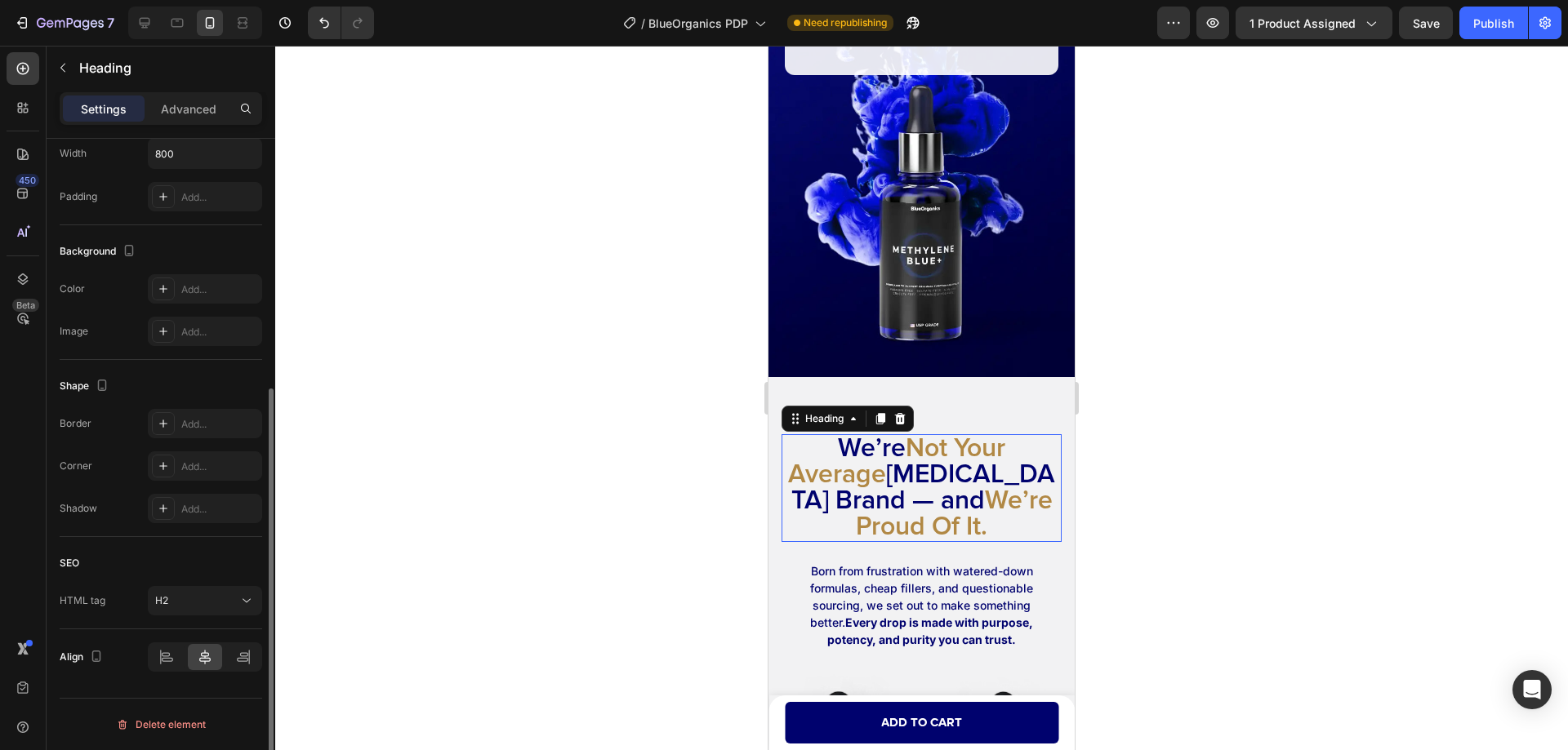
scroll to position [0, 0]
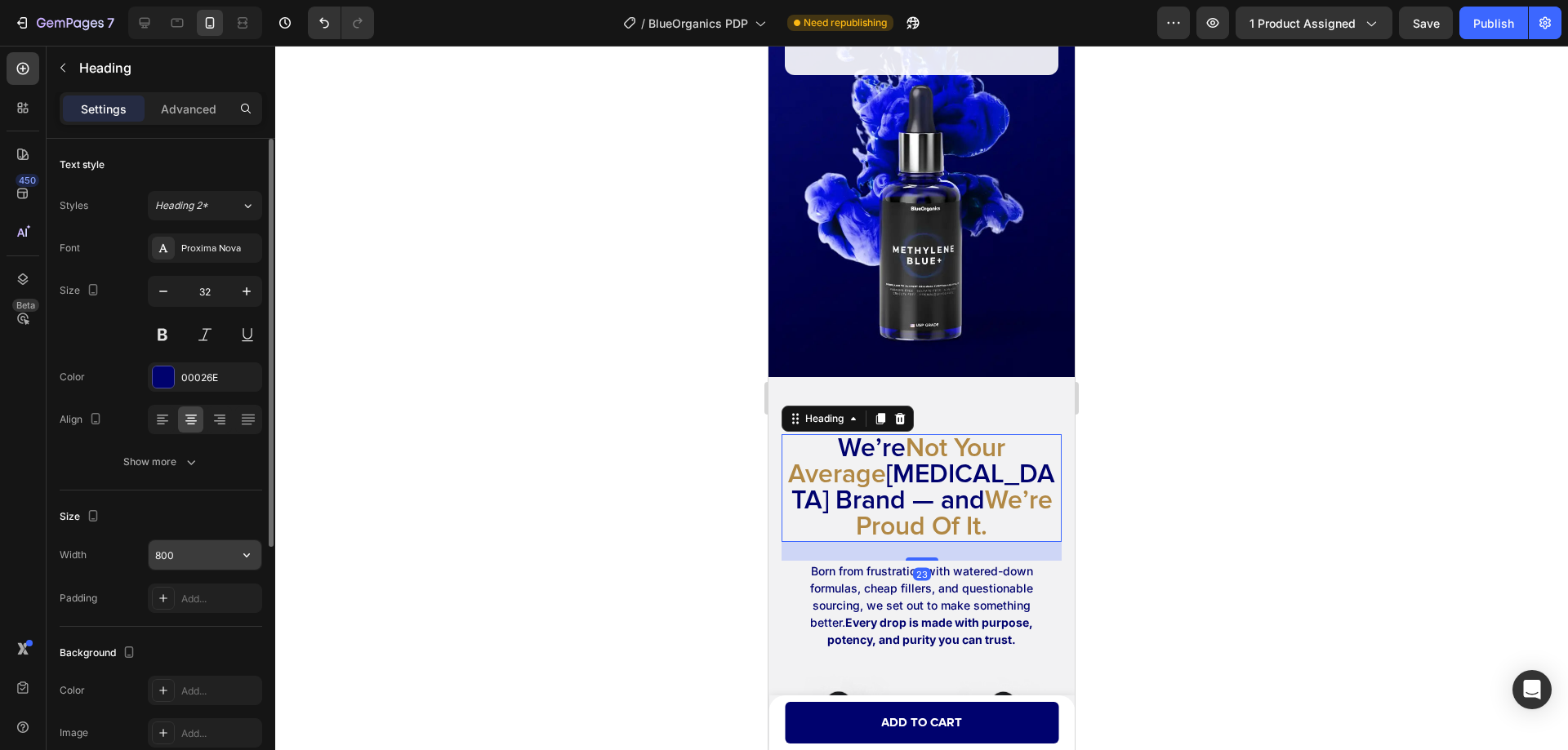
click at [189, 548] on input "800" at bounding box center [204, 555] width 112 height 30
type input "320"
click at [192, 497] on div "Size Width 320 Padding Add..." at bounding box center [160, 558] width 202 height 136
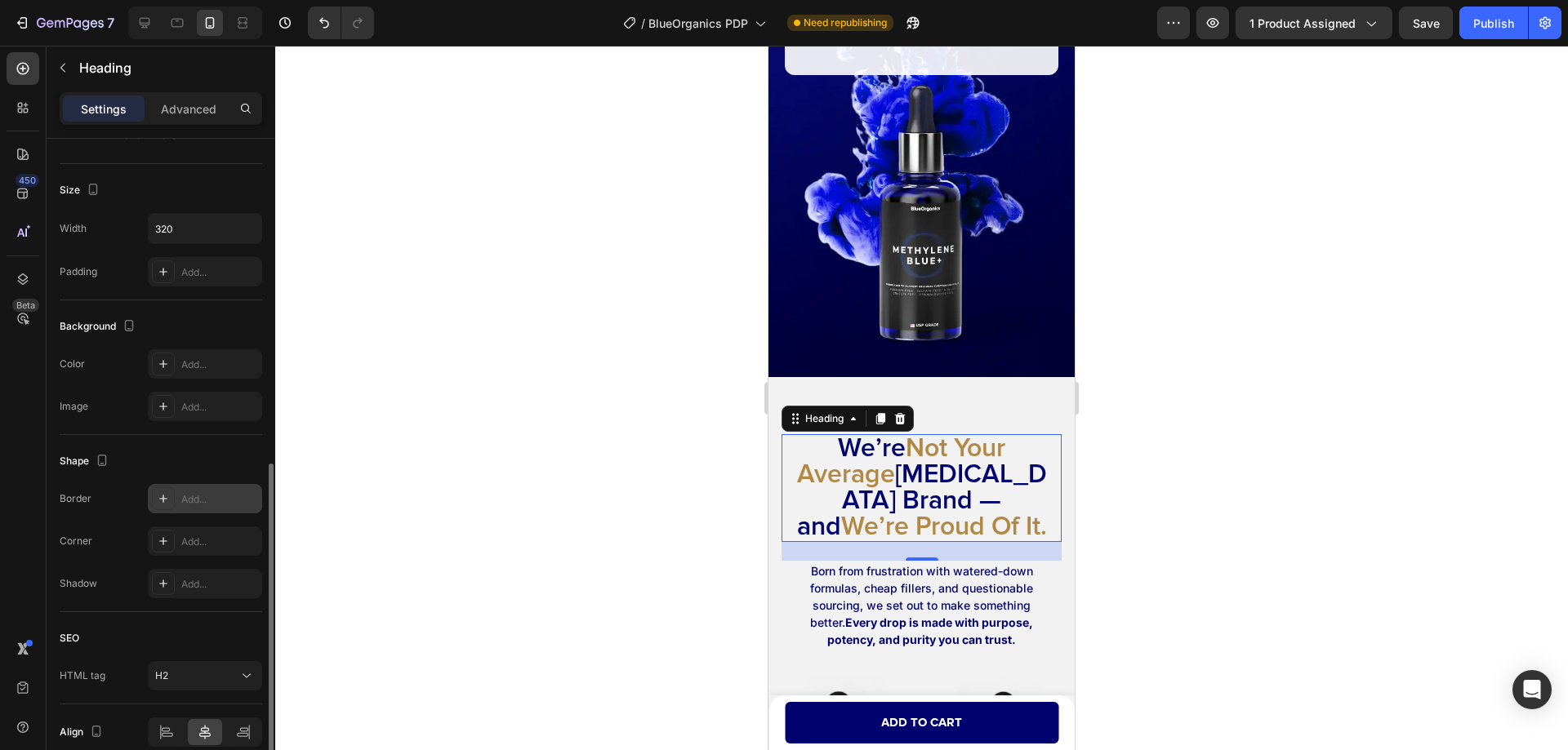
scroll to position [402, 0]
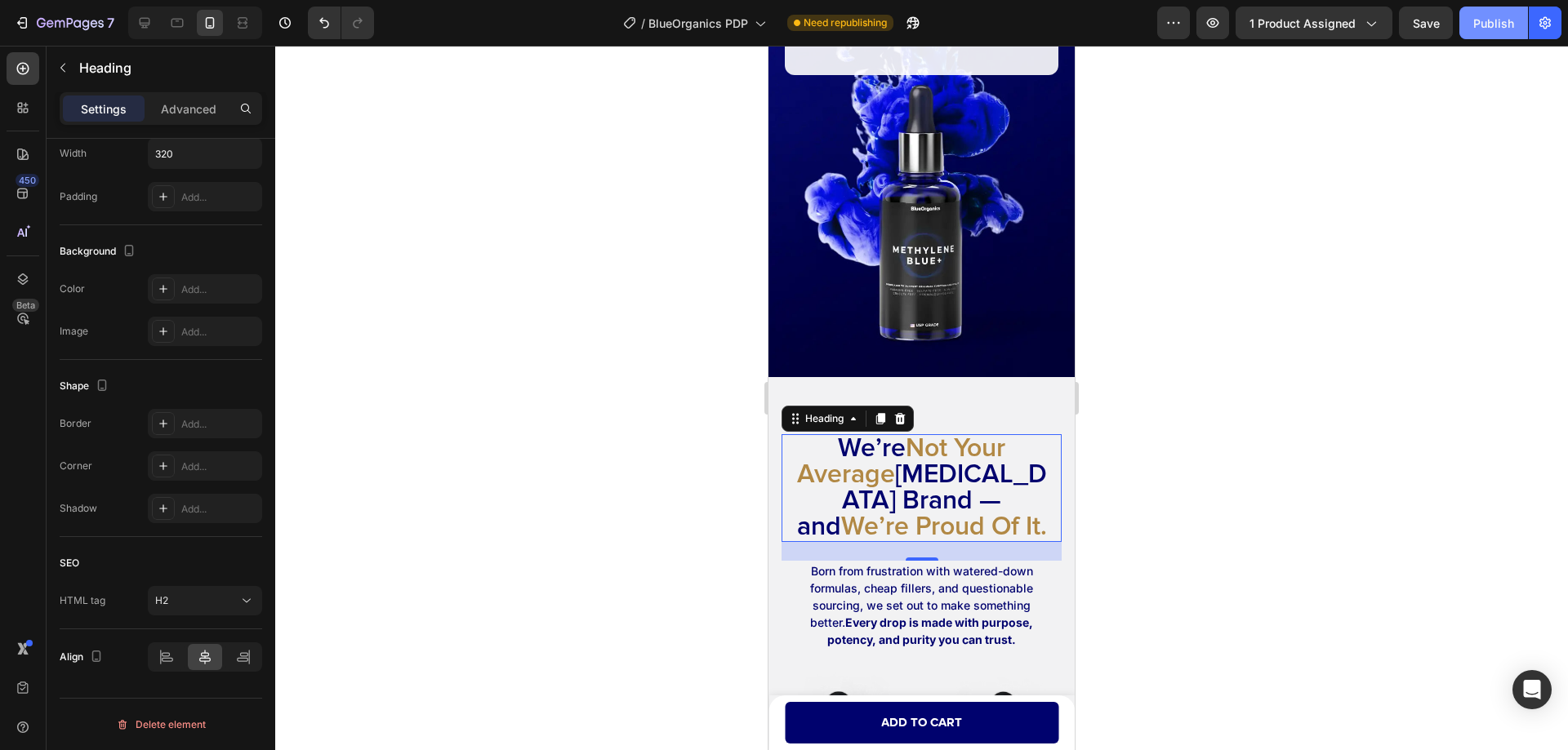
click at [1504, 27] on div "Publish" at bounding box center [1493, 24] width 41 height 17
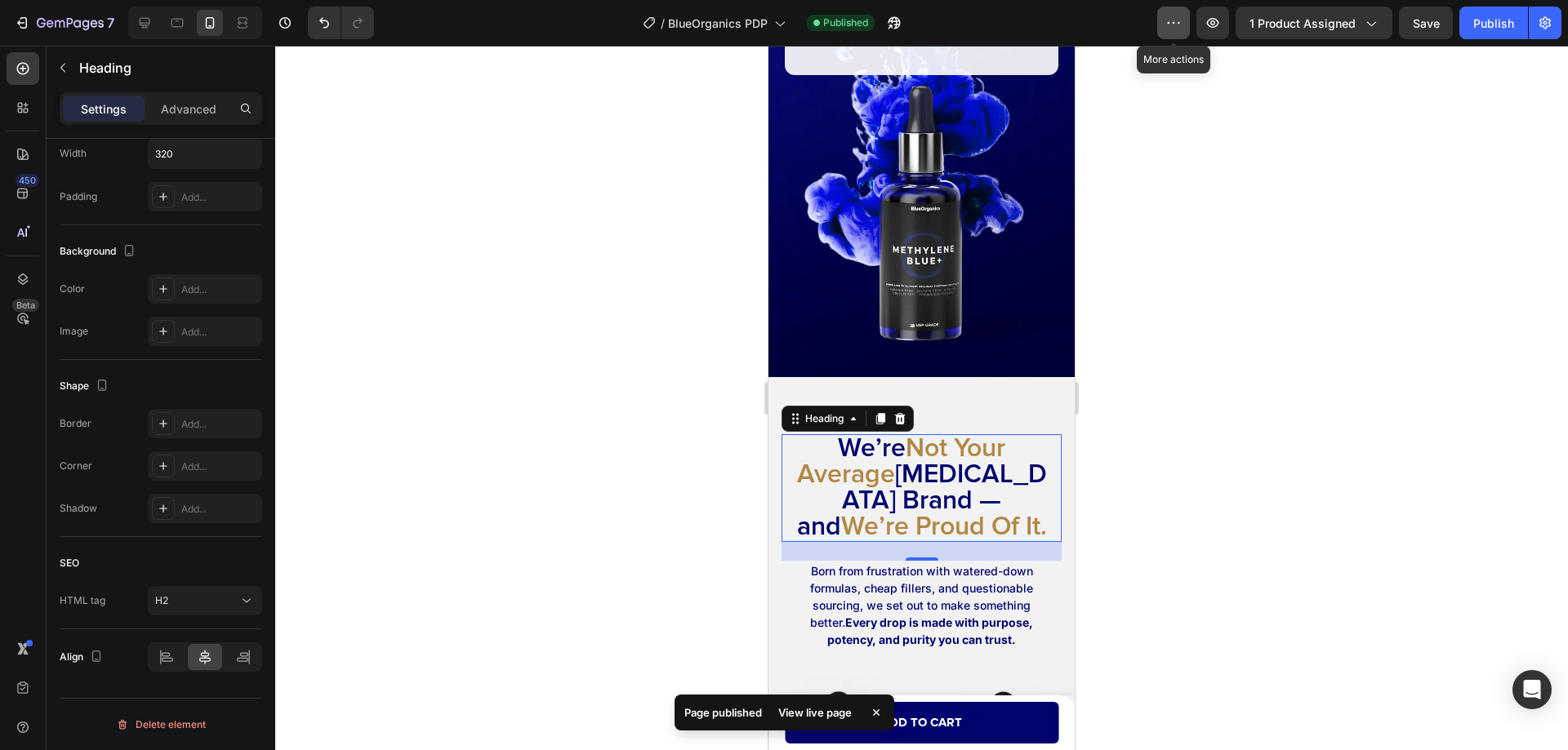
click at [1172, 21] on icon "button" at bounding box center [1173, 23] width 17 height 17
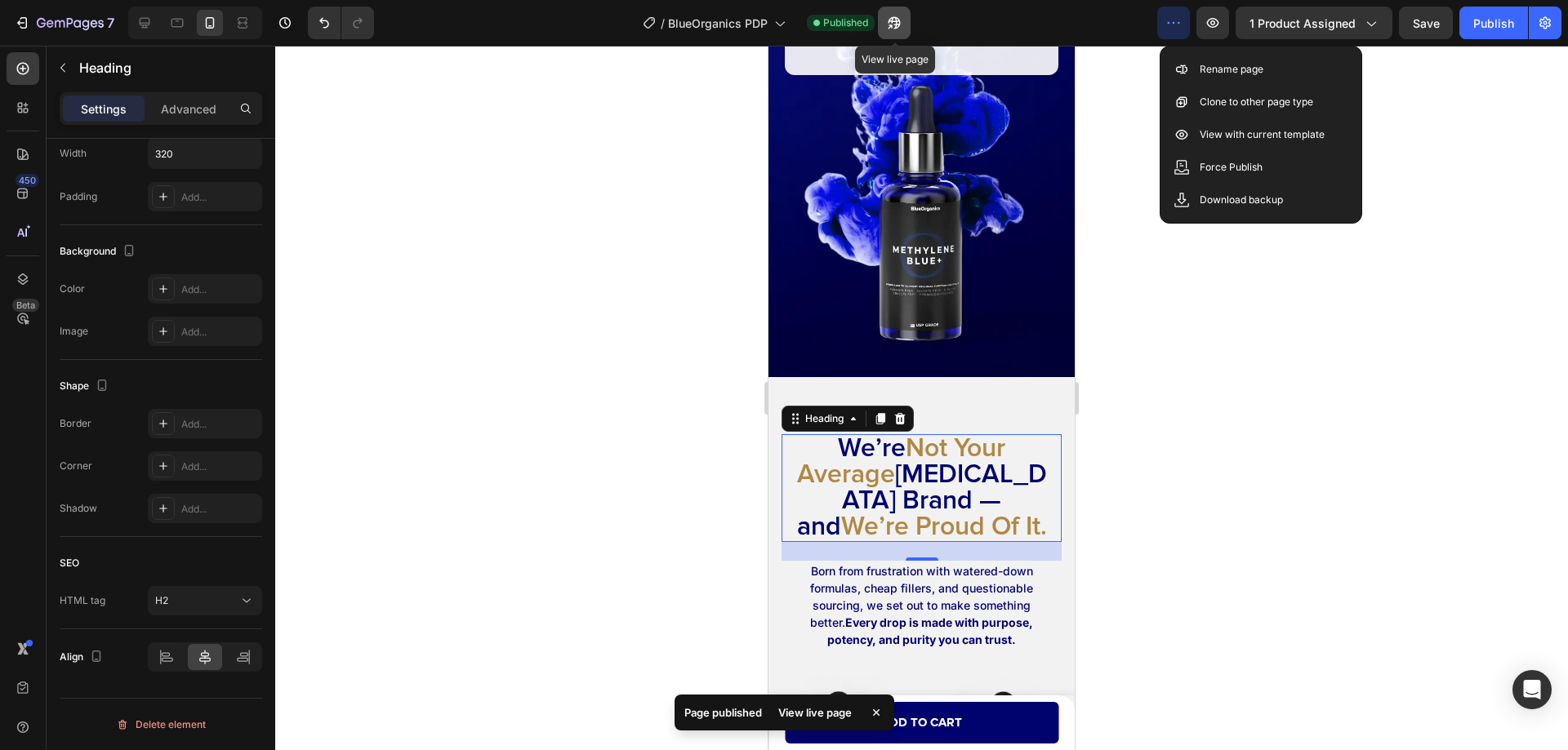
click at [897, 25] on icon "button" at bounding box center [893, 23] width 17 height 17
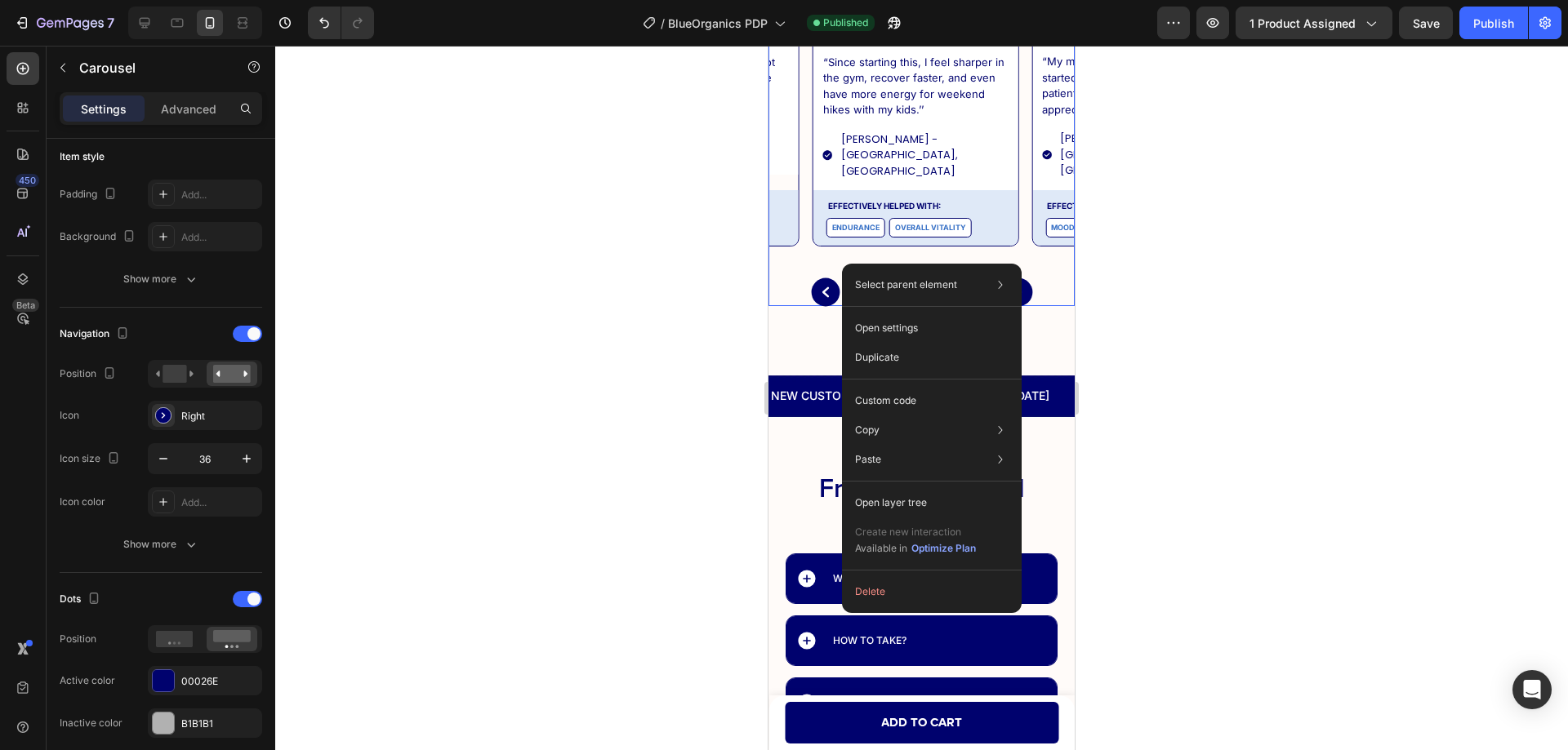
scroll to position [0, 0]
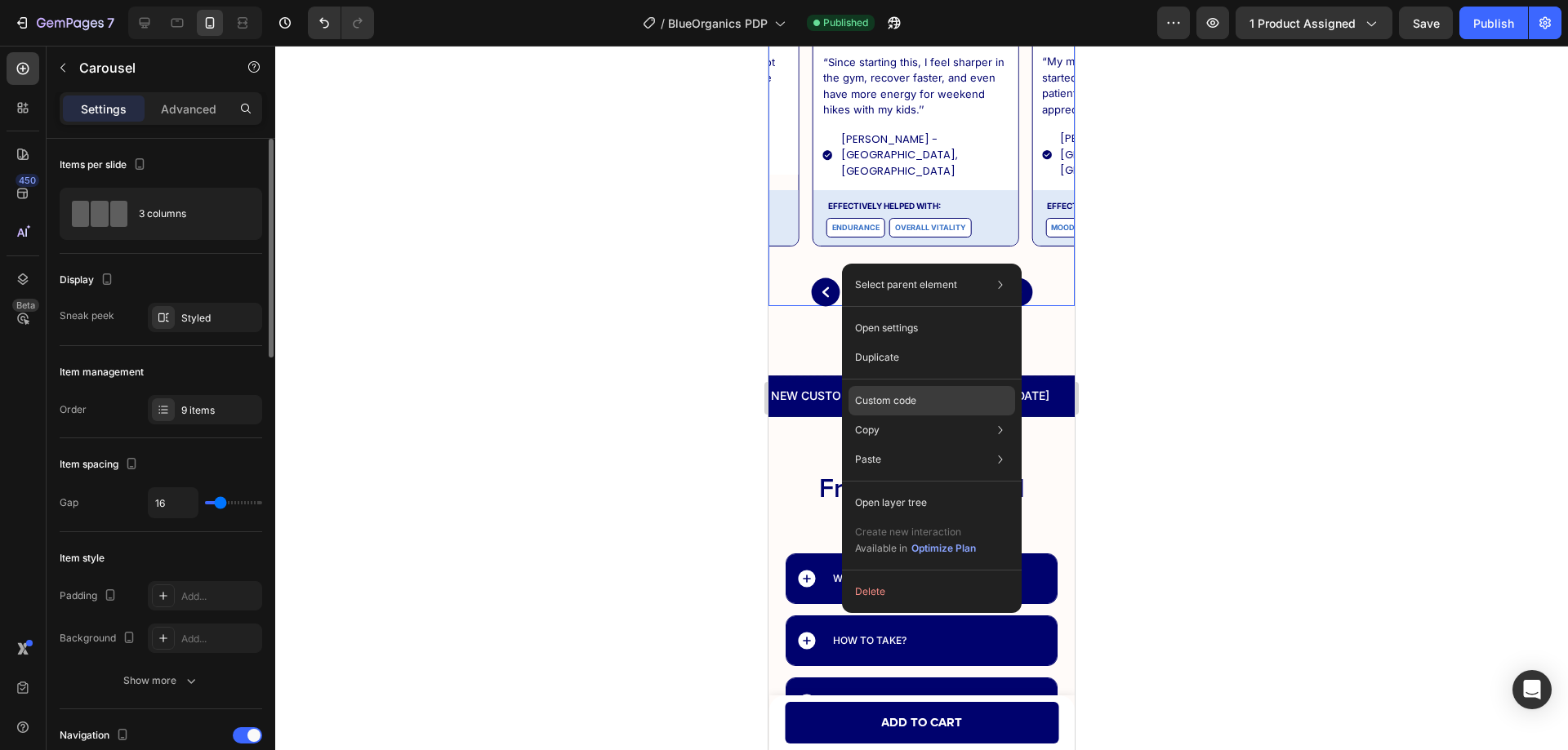
click at [883, 394] on p "Custom code" at bounding box center [886, 401] width 61 height 15
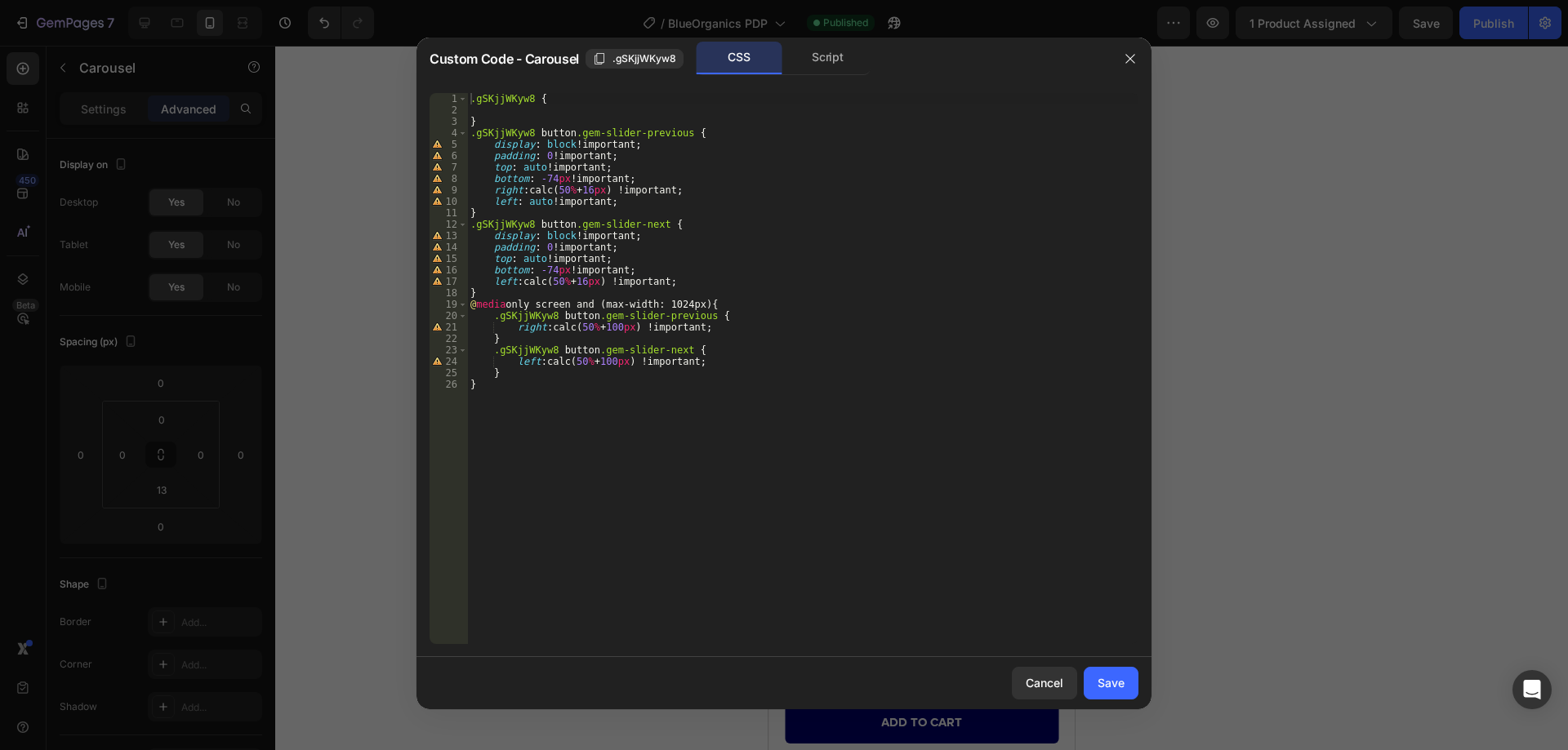
drag, startPoint x: 1136, startPoint y: 60, endPoint x: 738, endPoint y: 5, distance: 401.8
click at [1135, 60] on icon "button" at bounding box center [1130, 58] width 13 height 13
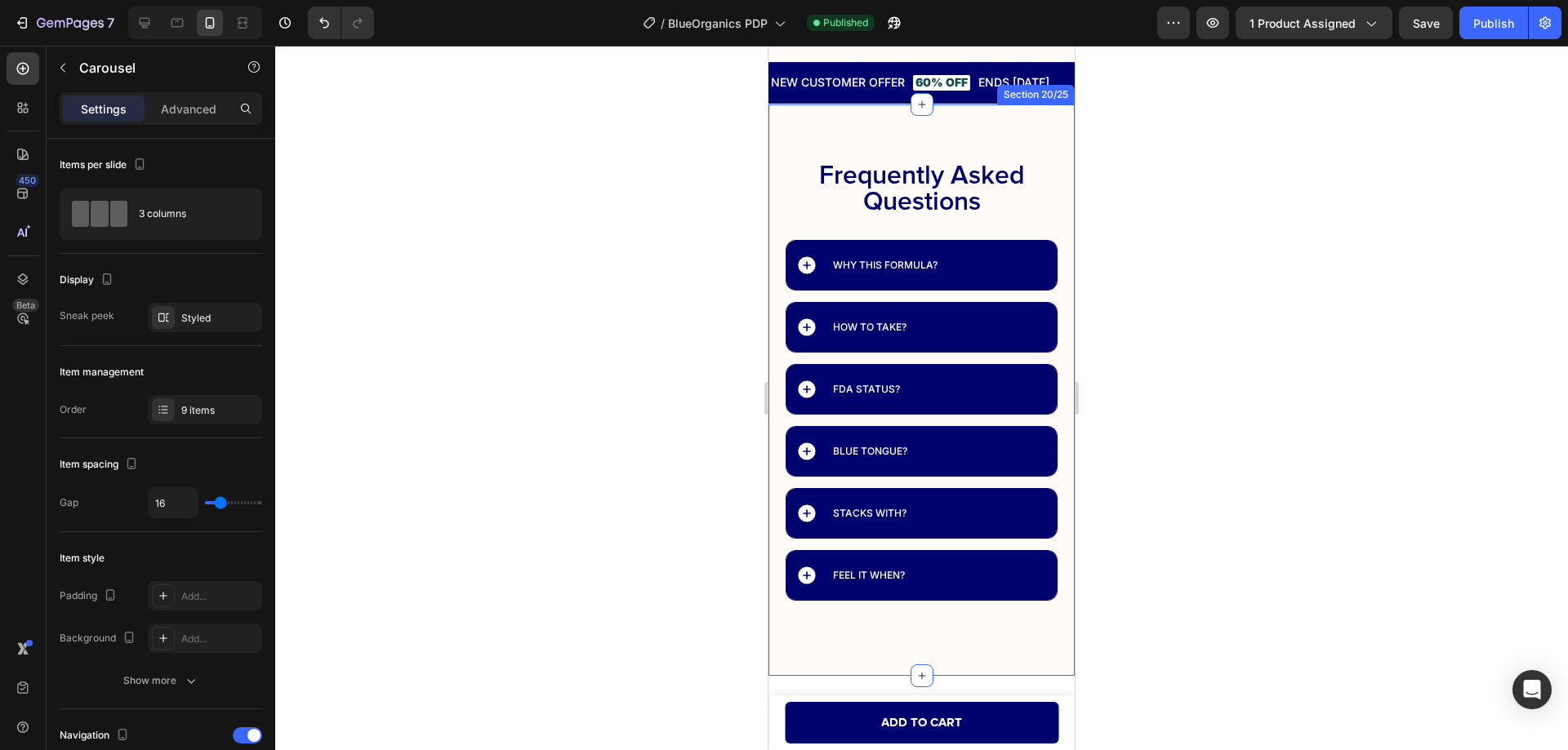
scroll to position [12259, 0]
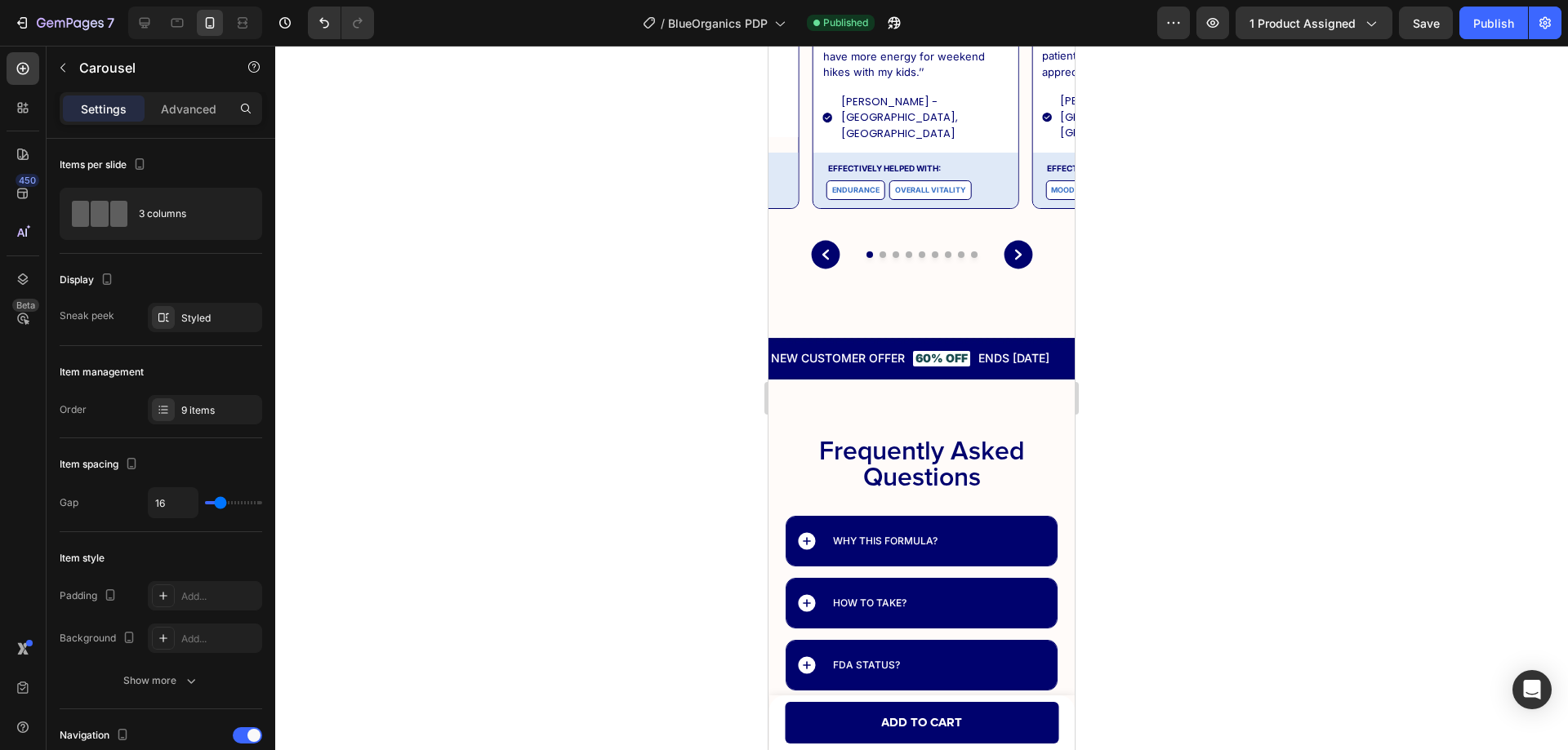
click at [843, 201] on div "Image Image “Since starting this, I feel sharper in the gym, recover faster, an…" at bounding box center [920, 40] width 306 height 455
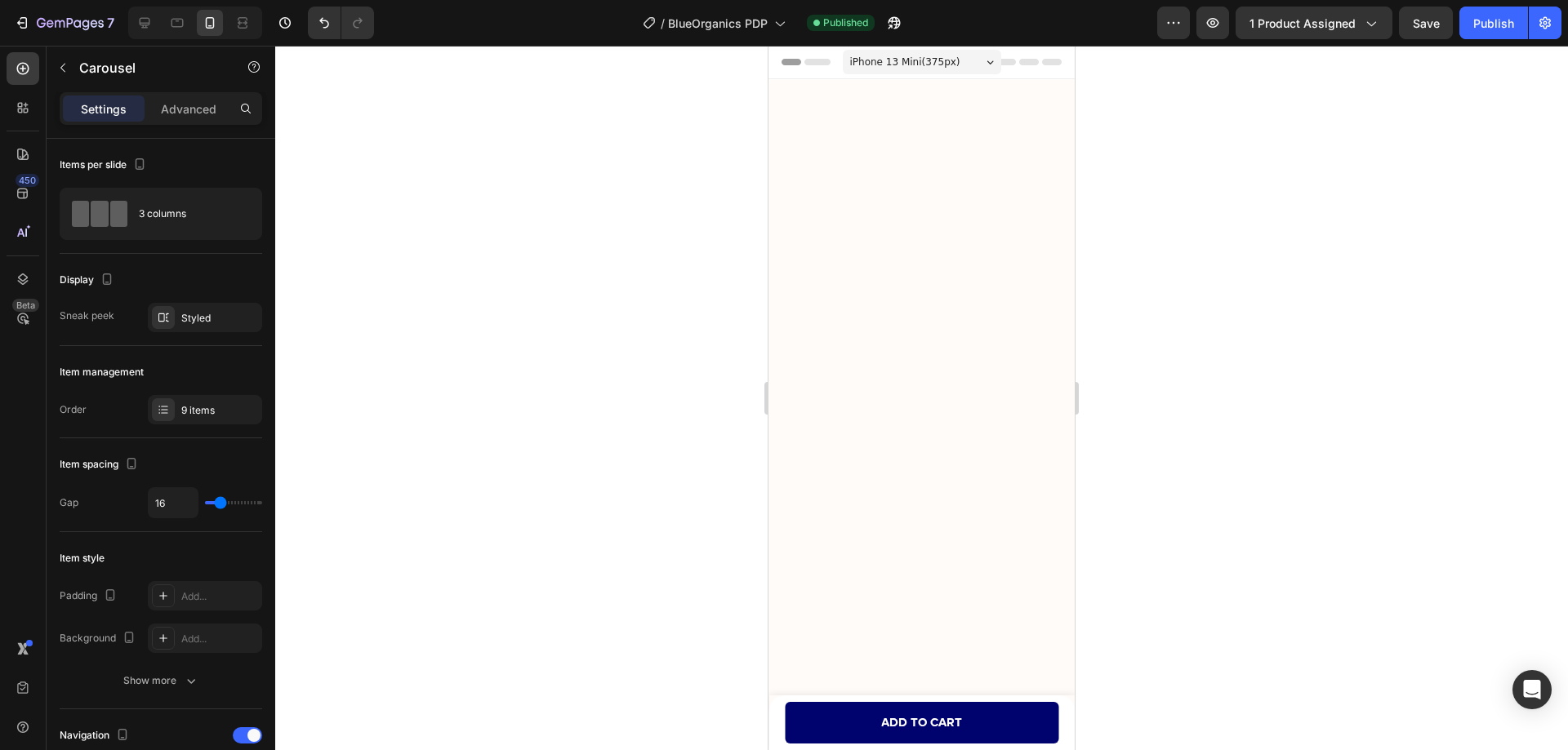
scroll to position [12259, 0]
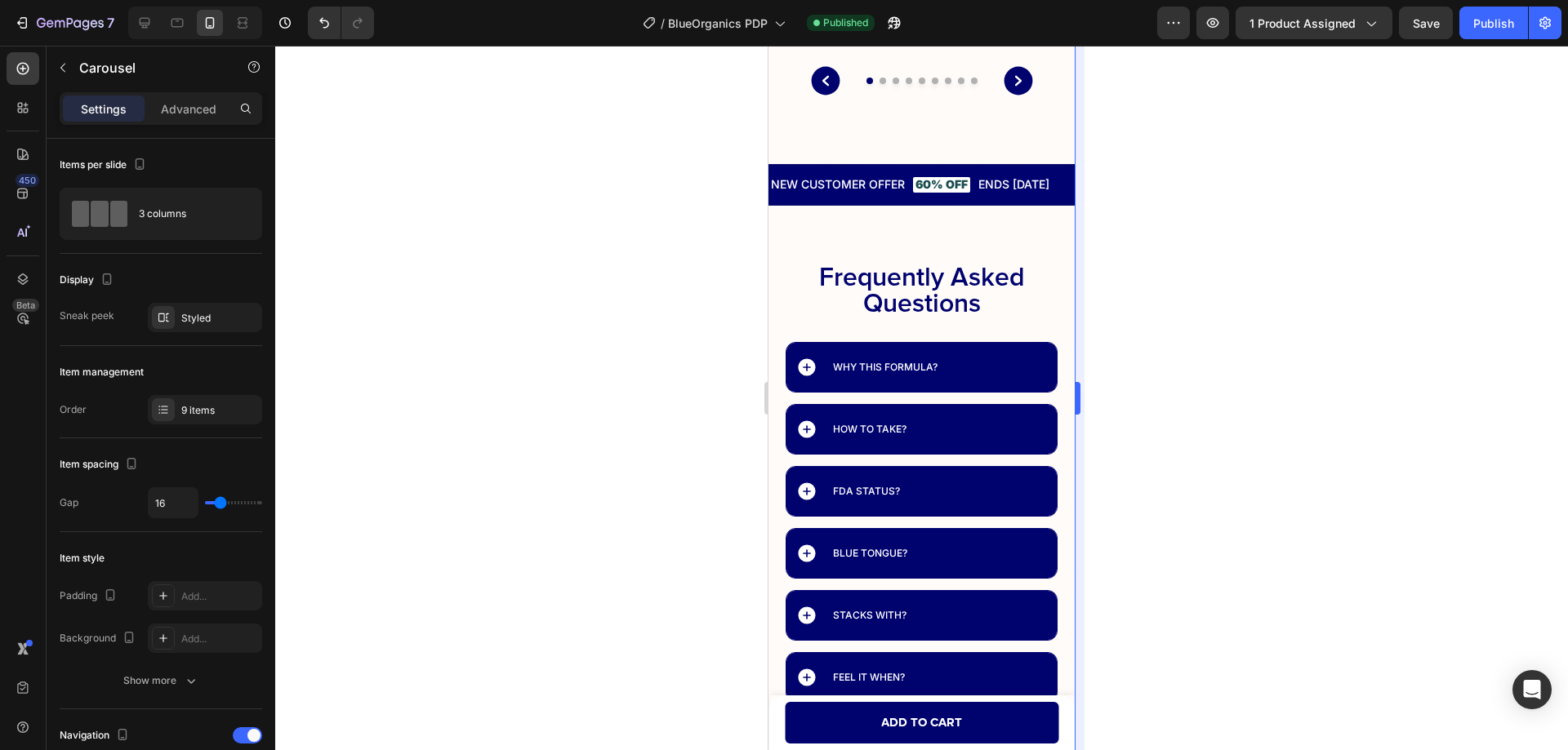
click at [1156, 246] on div at bounding box center [921, 397] width 1293 height 704
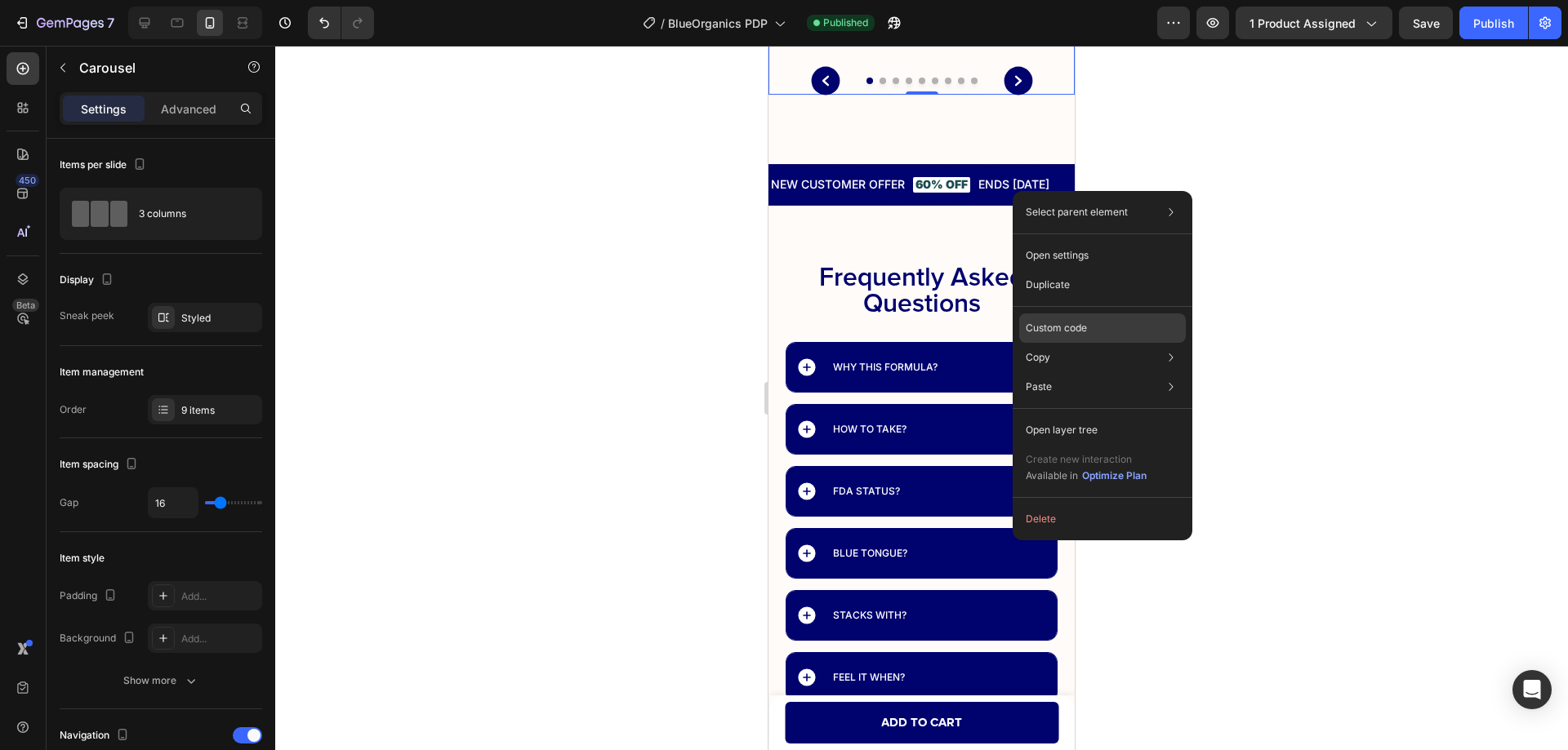
click at [1075, 323] on p "Custom code" at bounding box center [1056, 328] width 61 height 15
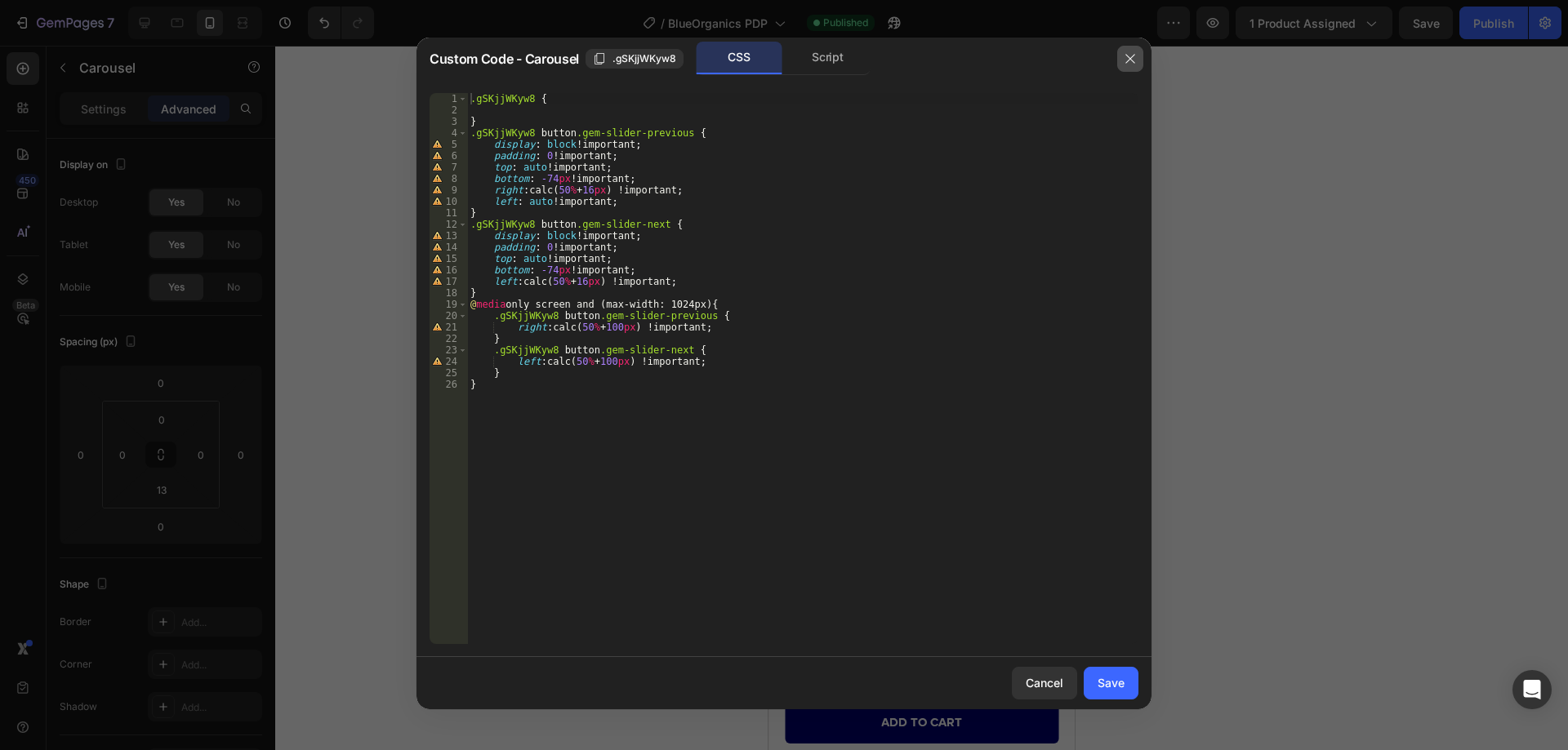
click at [1126, 64] on icon "button" at bounding box center [1130, 58] width 13 height 13
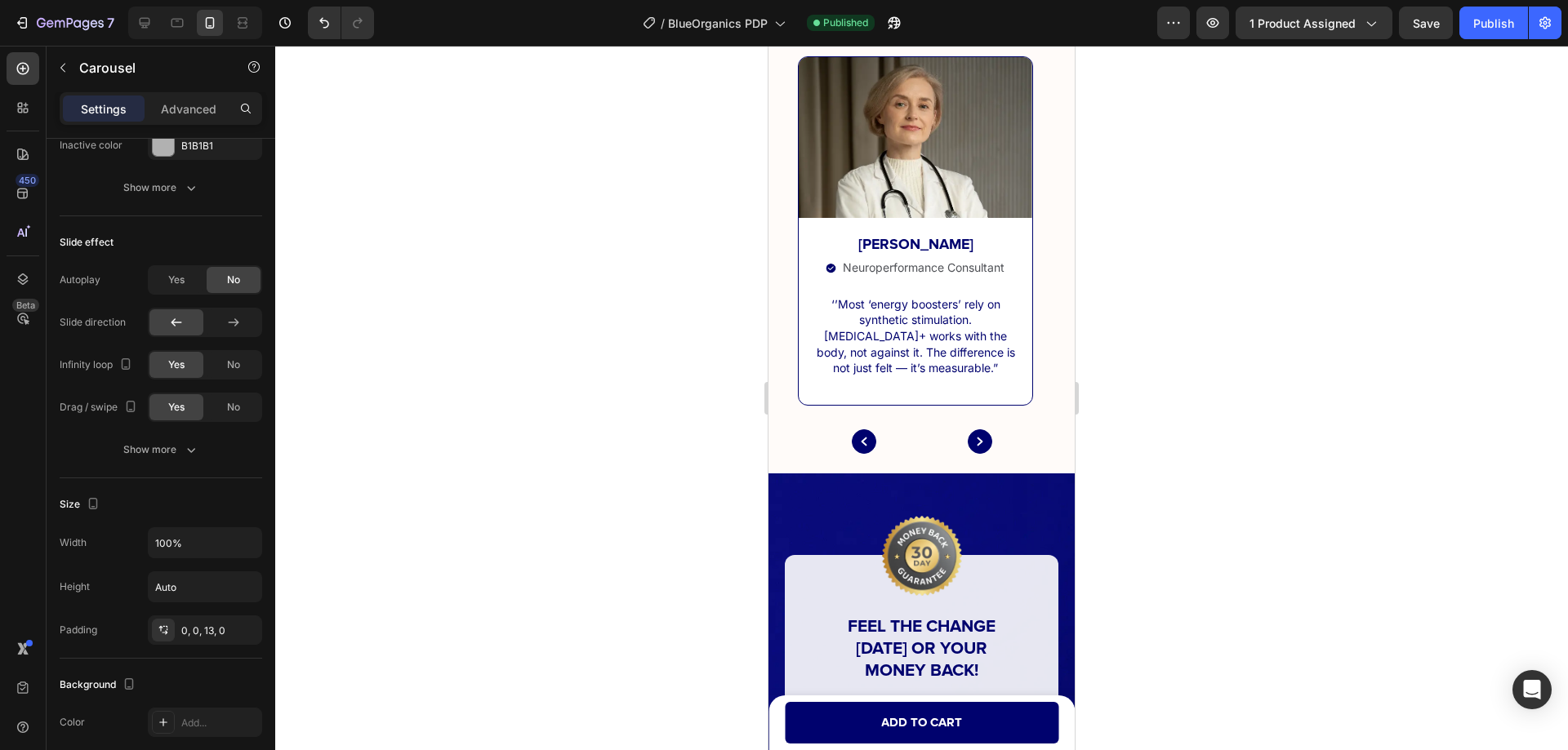
scroll to position [9484, 0]
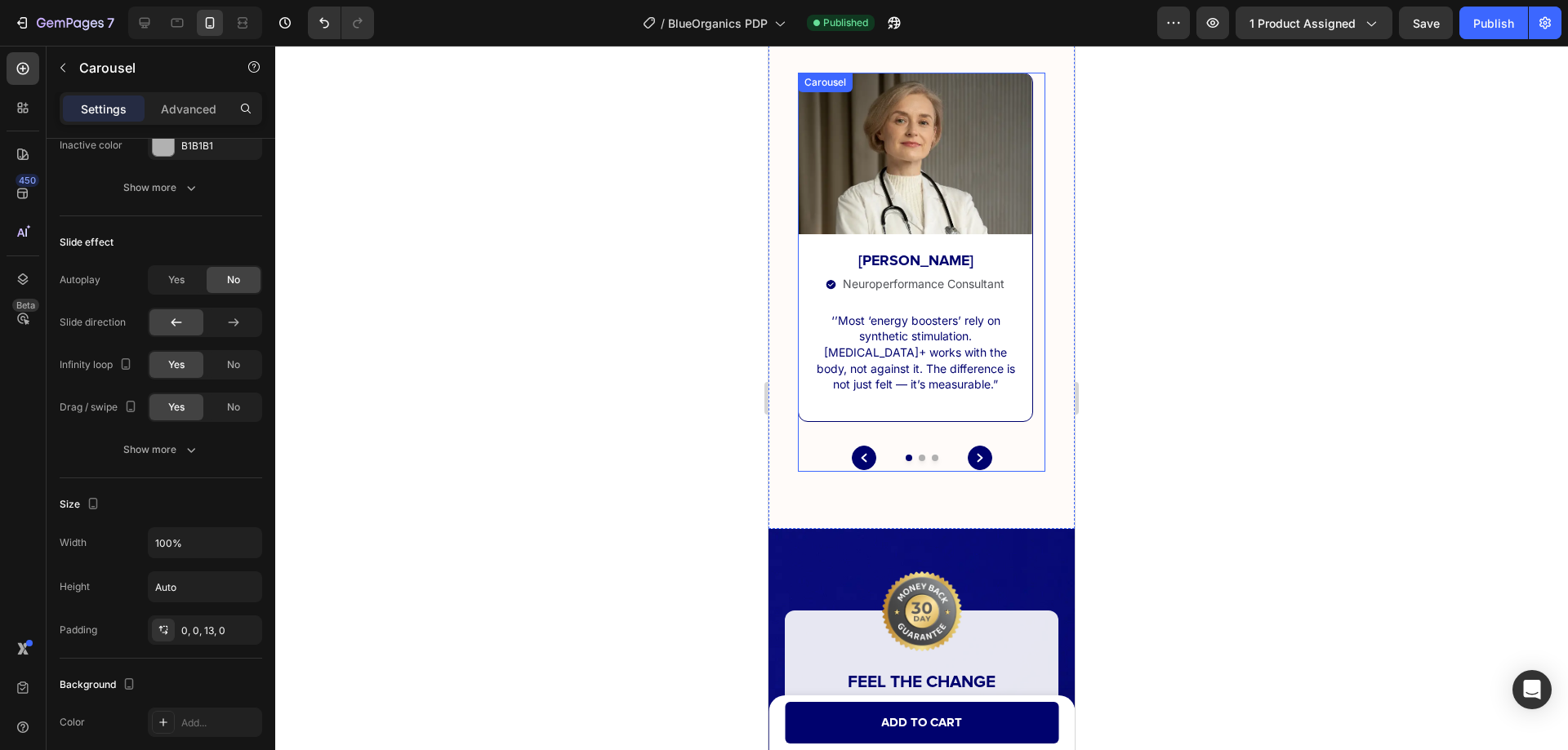
click at [822, 455] on div at bounding box center [921, 457] width 248 height 6
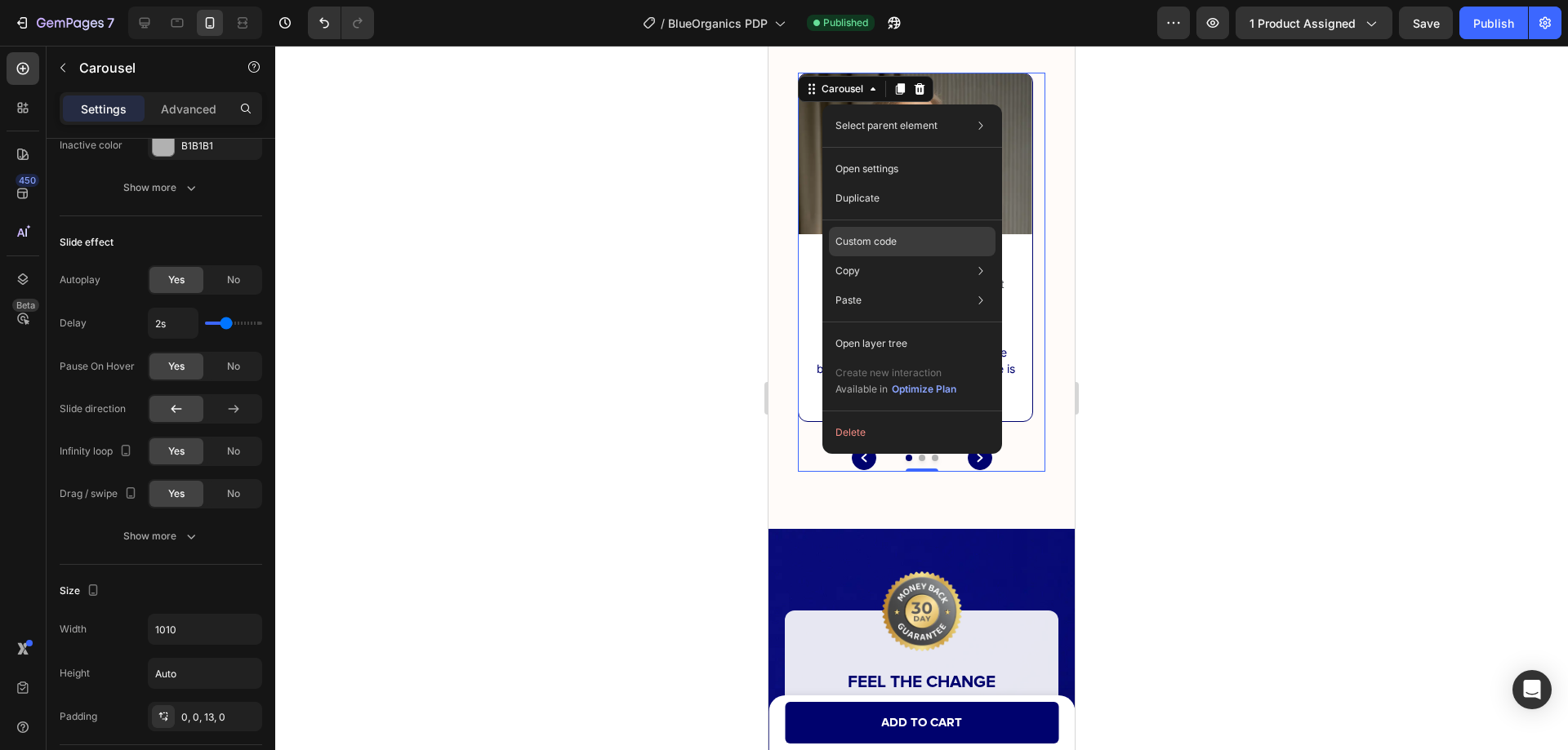
click at [866, 286] on div "Custom code" at bounding box center [912, 301] width 166 height 30
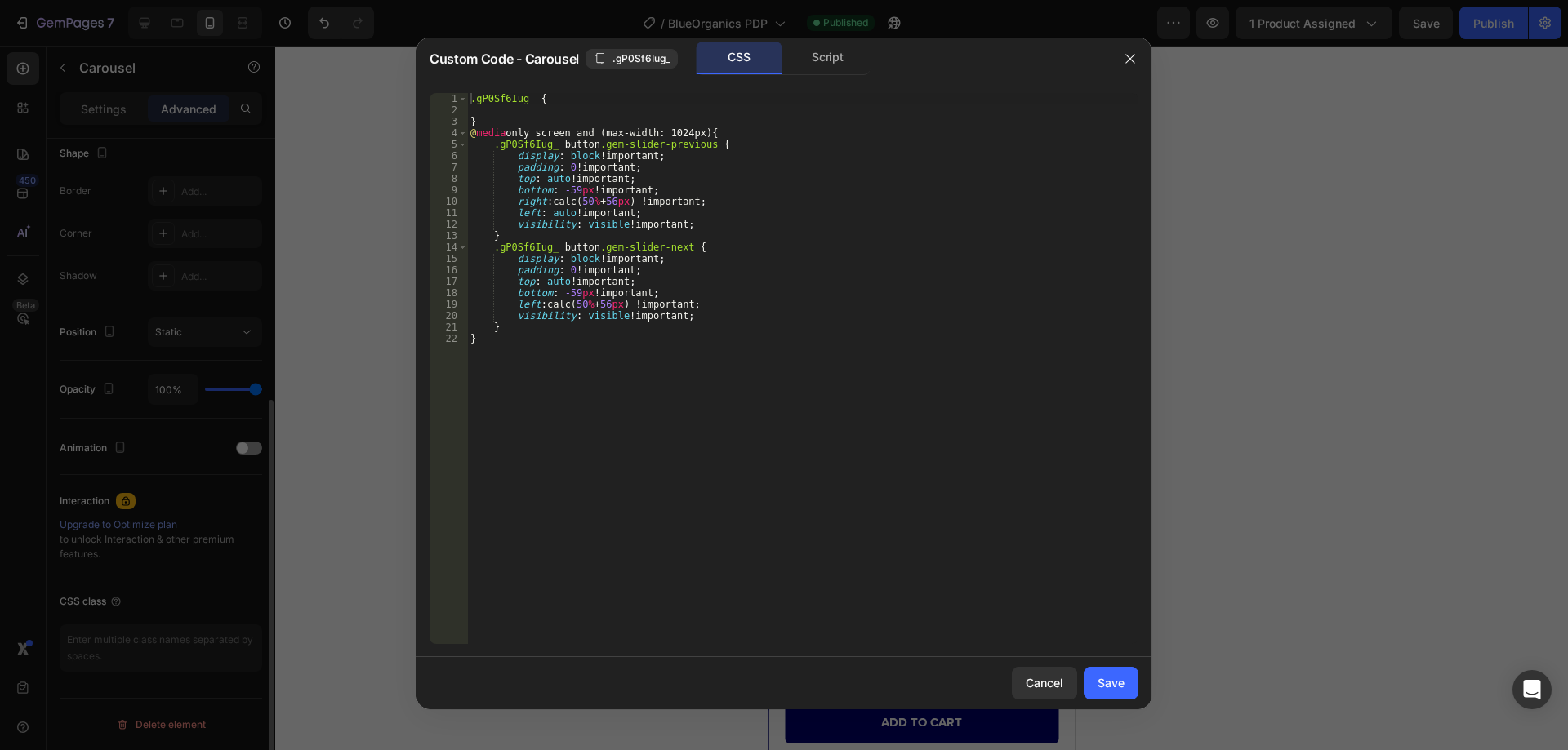
scroll to position [431, 0]
click at [1121, 62] on button "button" at bounding box center [1130, 58] width 26 height 26
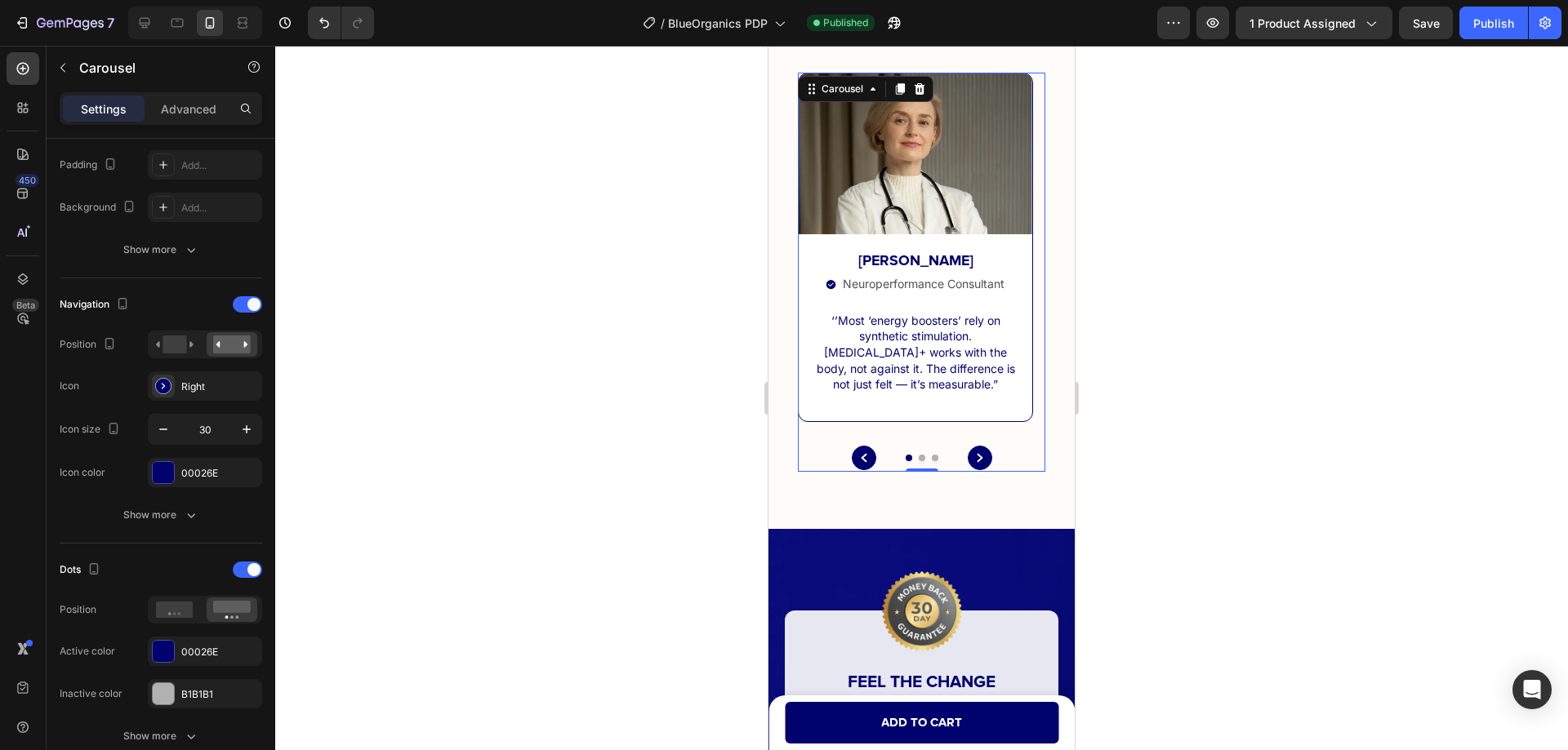
click at [820, 456] on div at bounding box center [921, 457] width 248 height 6
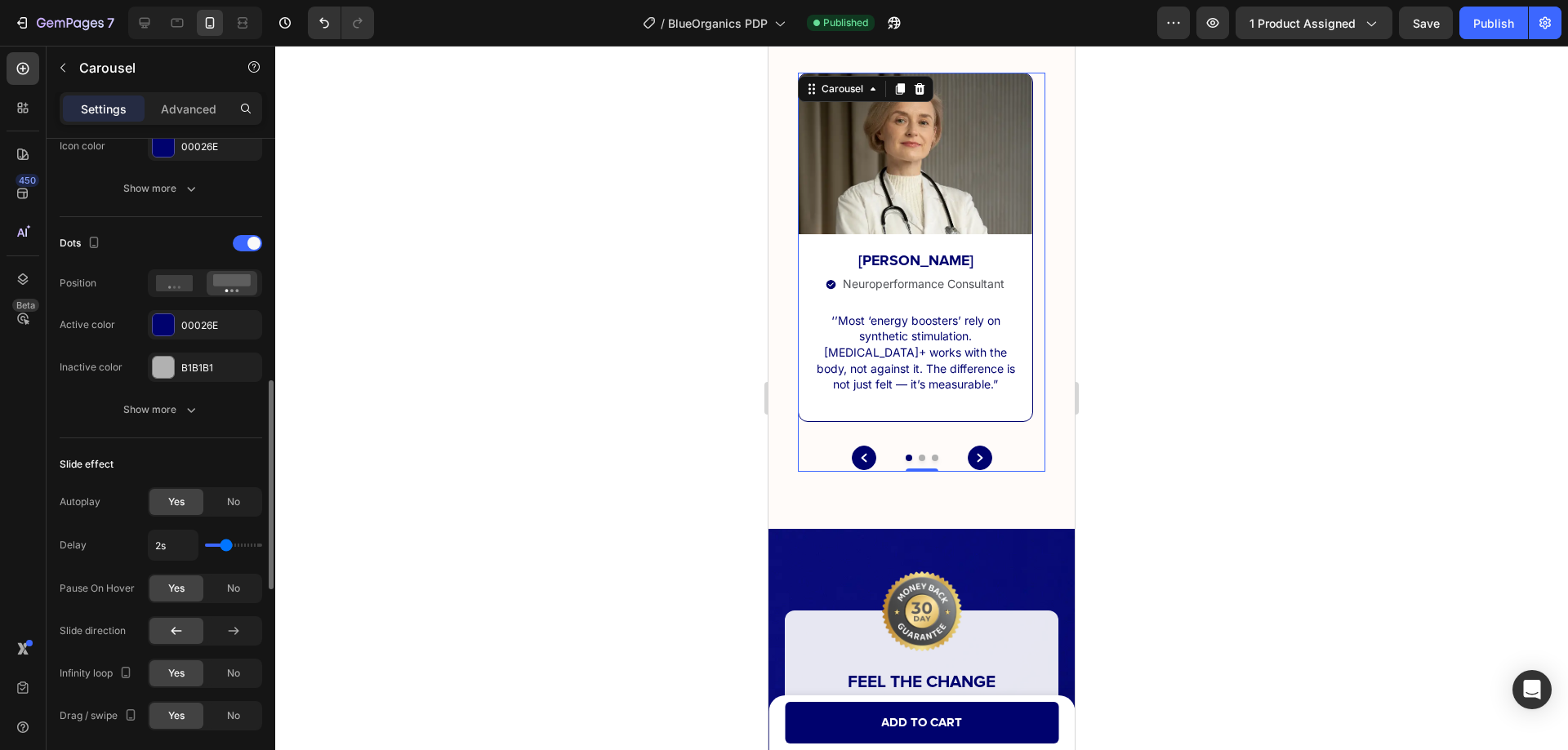
scroll to position [921, 0]
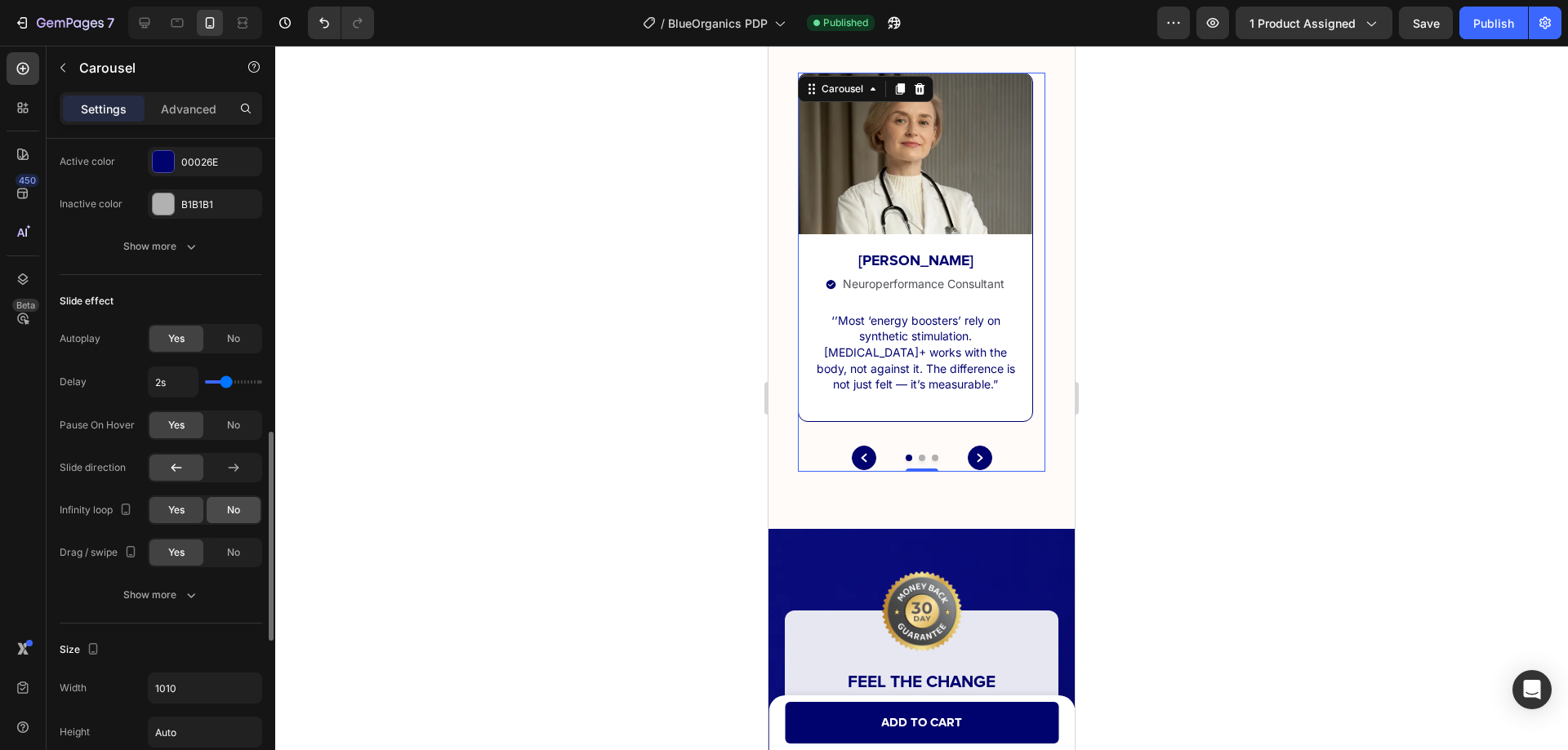
click at [239, 513] on span "No" at bounding box center [233, 510] width 13 height 15
click at [182, 510] on span "Yes" at bounding box center [176, 510] width 17 height 15
click at [1465, 19] on button "Publish" at bounding box center [1493, 22] width 69 height 32
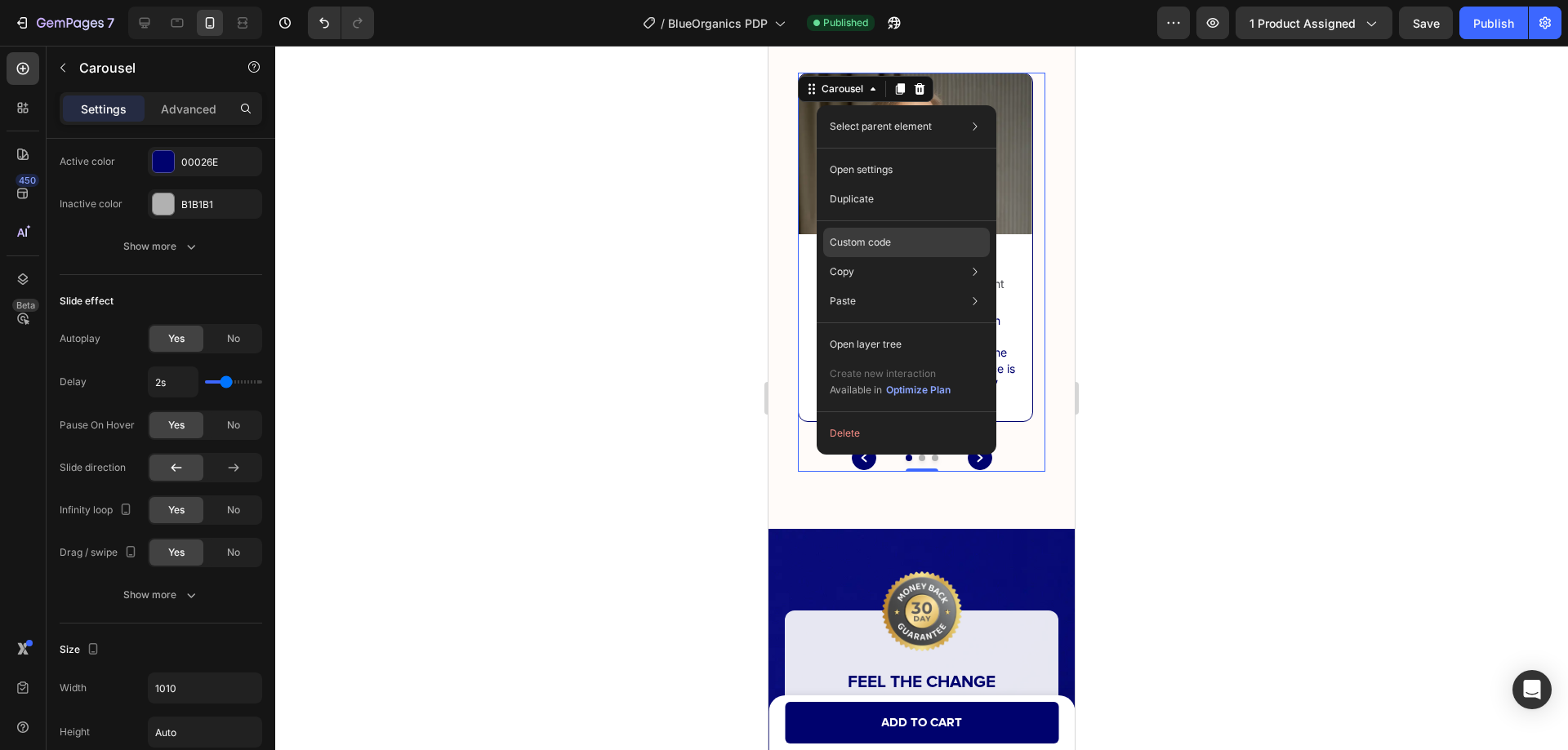
click at [885, 241] on p "Custom code" at bounding box center [860, 242] width 61 height 15
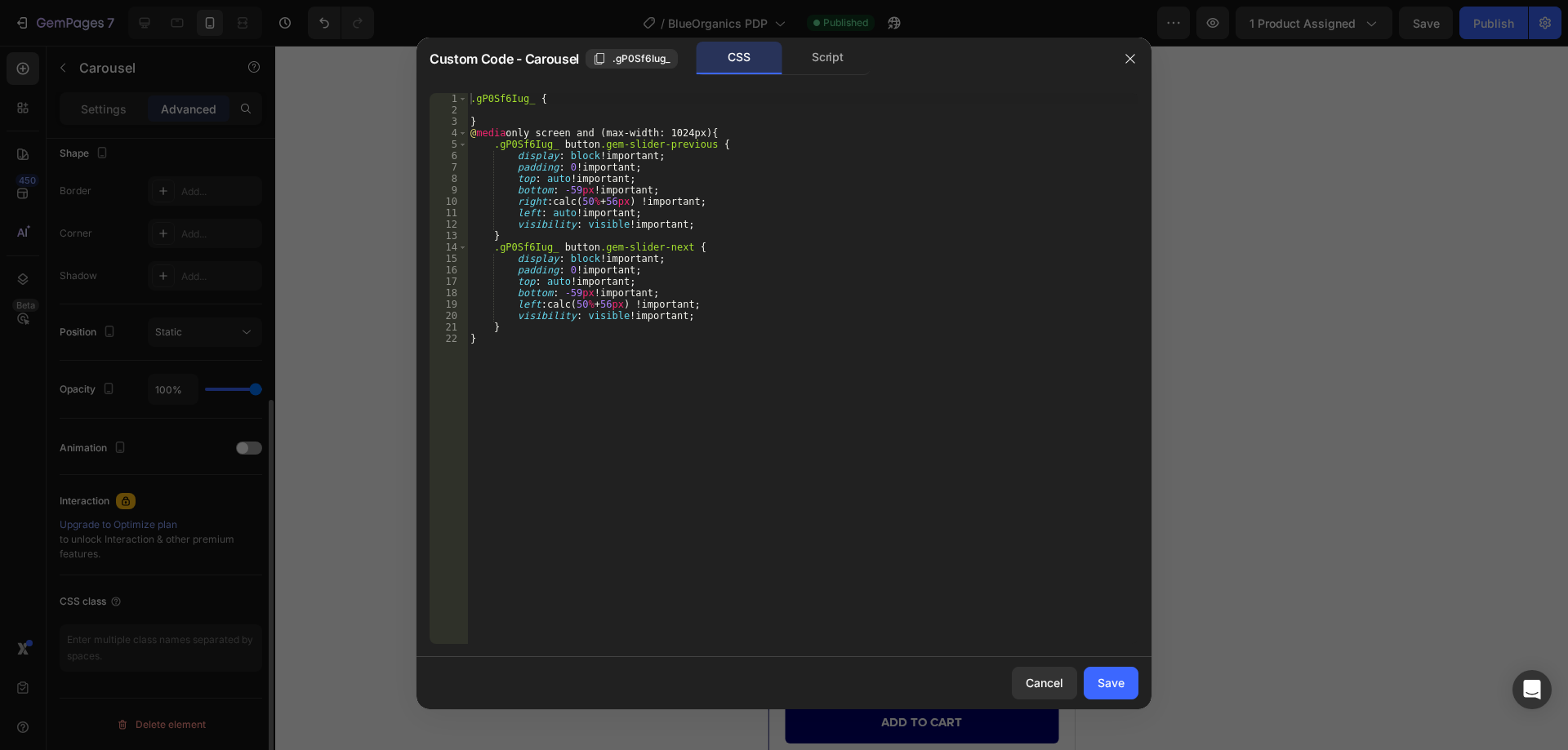
scroll to position [431, 0]
click at [1132, 61] on icon "button" at bounding box center [1130, 58] width 9 height 9
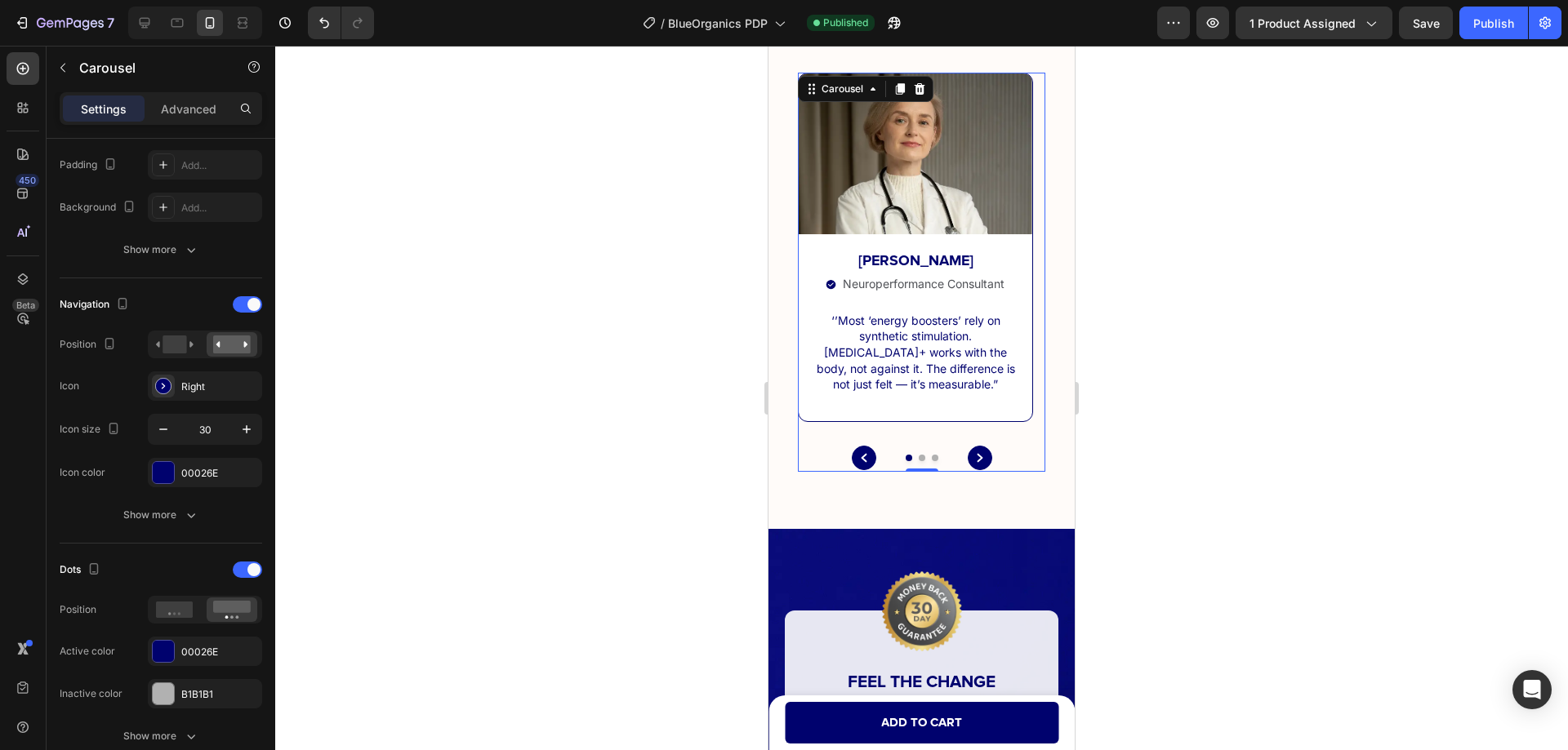
click at [974, 451] on circle "Carousel Next Arrow" at bounding box center [979, 456] width 24 height 24
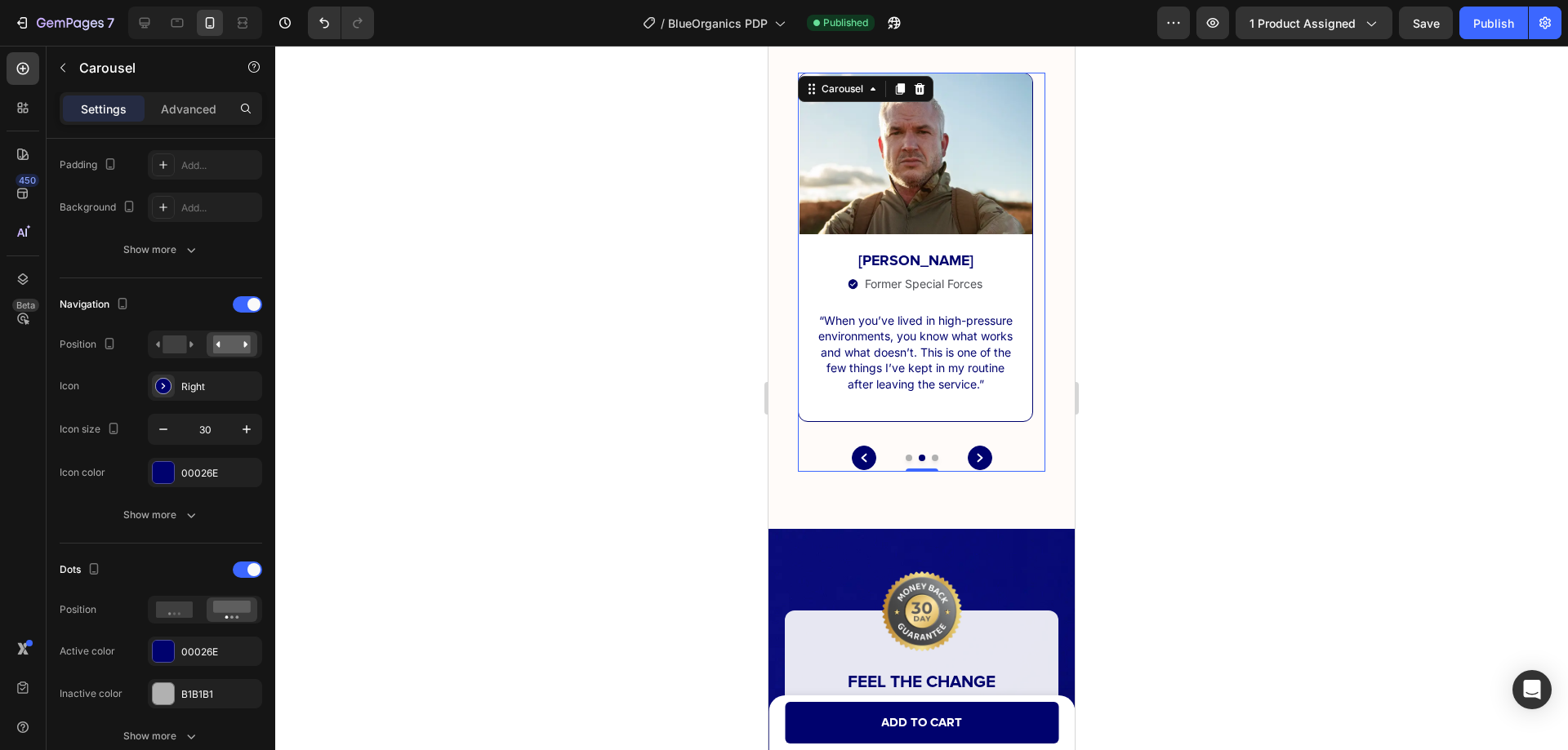
click at [974, 451] on div "Image Dr. Fiona Carter Text Block Image Neuroperformance Consultant Text Block …" at bounding box center [921, 272] width 248 height 399
click at [974, 464] on circle "Carousel Next Arrow" at bounding box center [979, 456] width 24 height 24
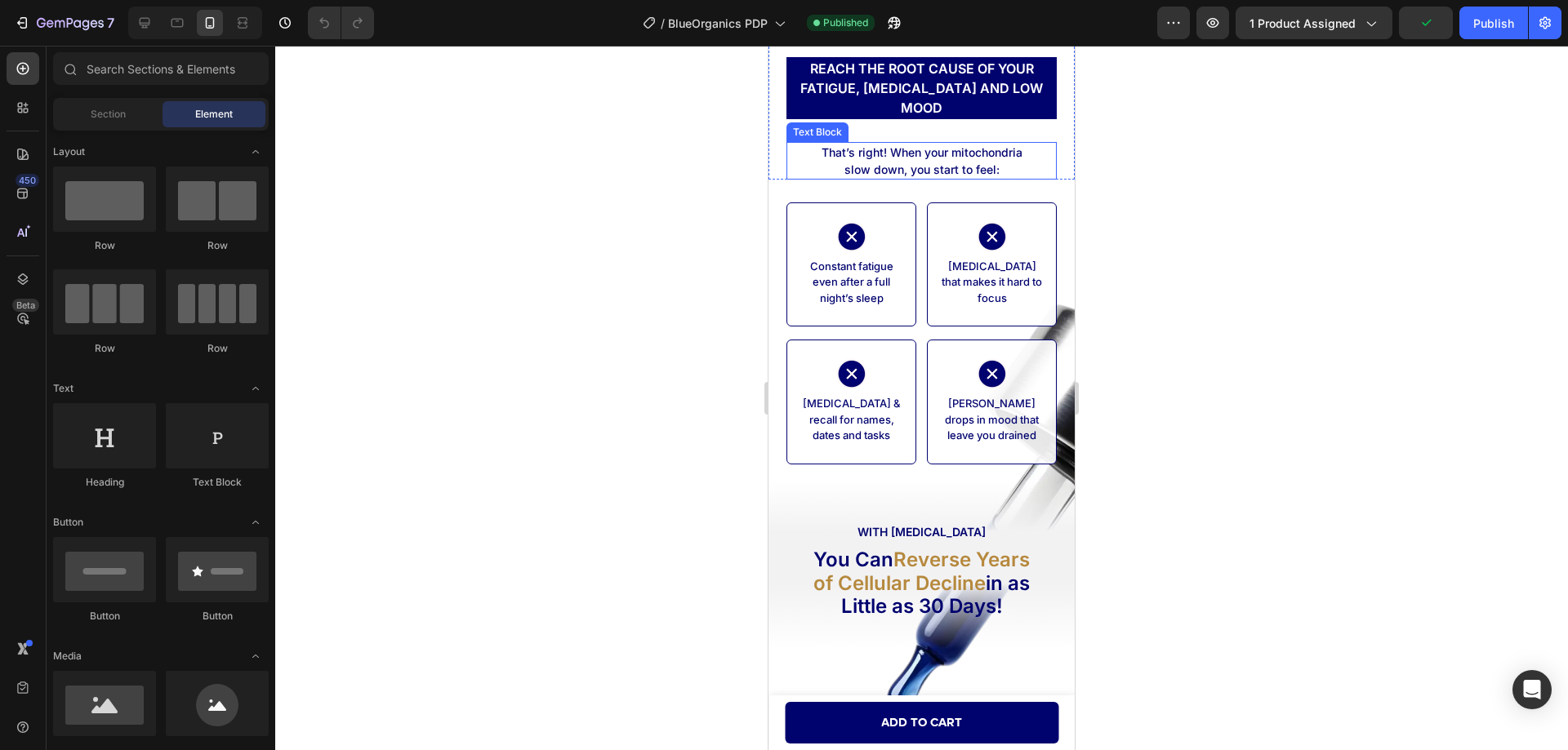
scroll to position [2040, 0]
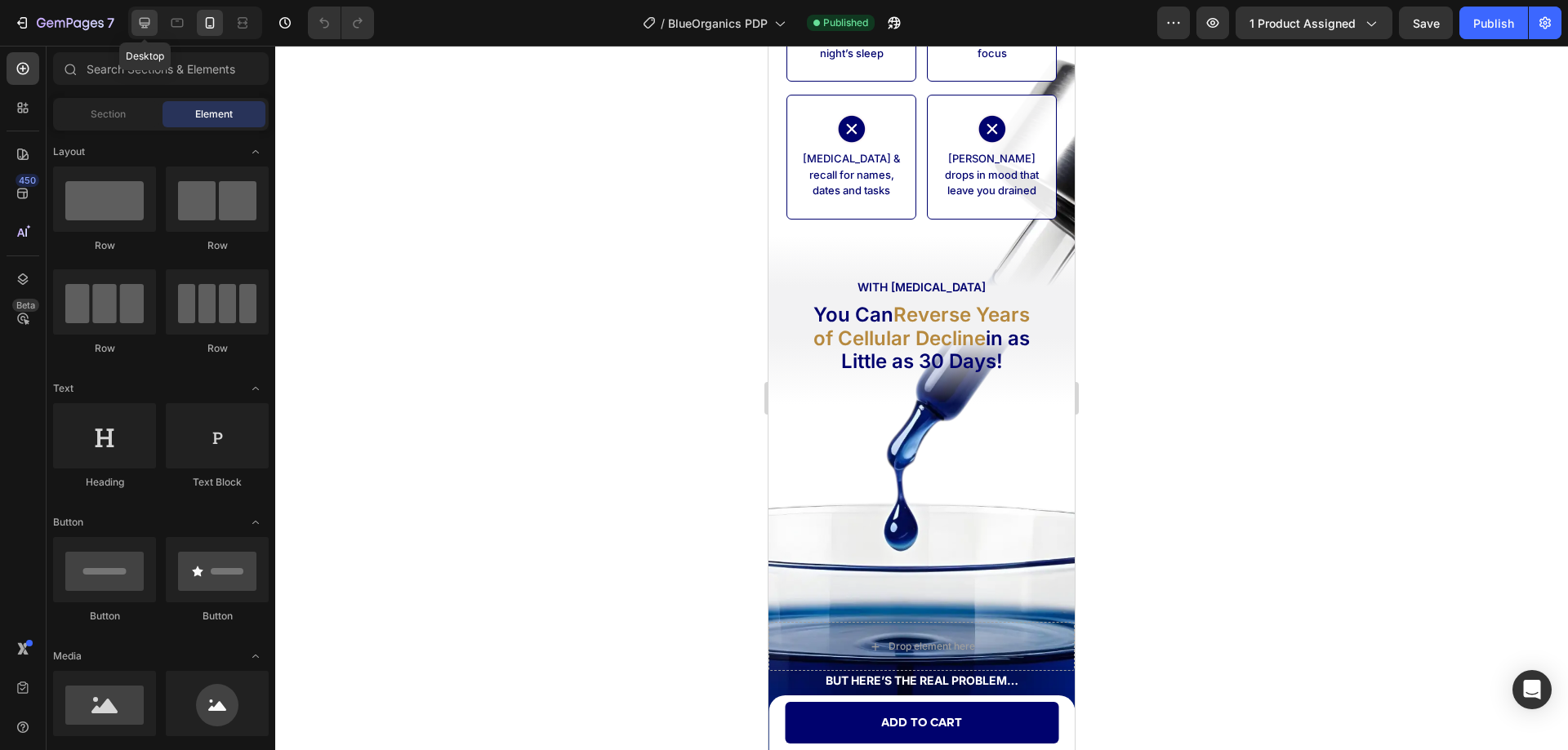
click at [136, 29] on icon at bounding box center [144, 23] width 17 height 17
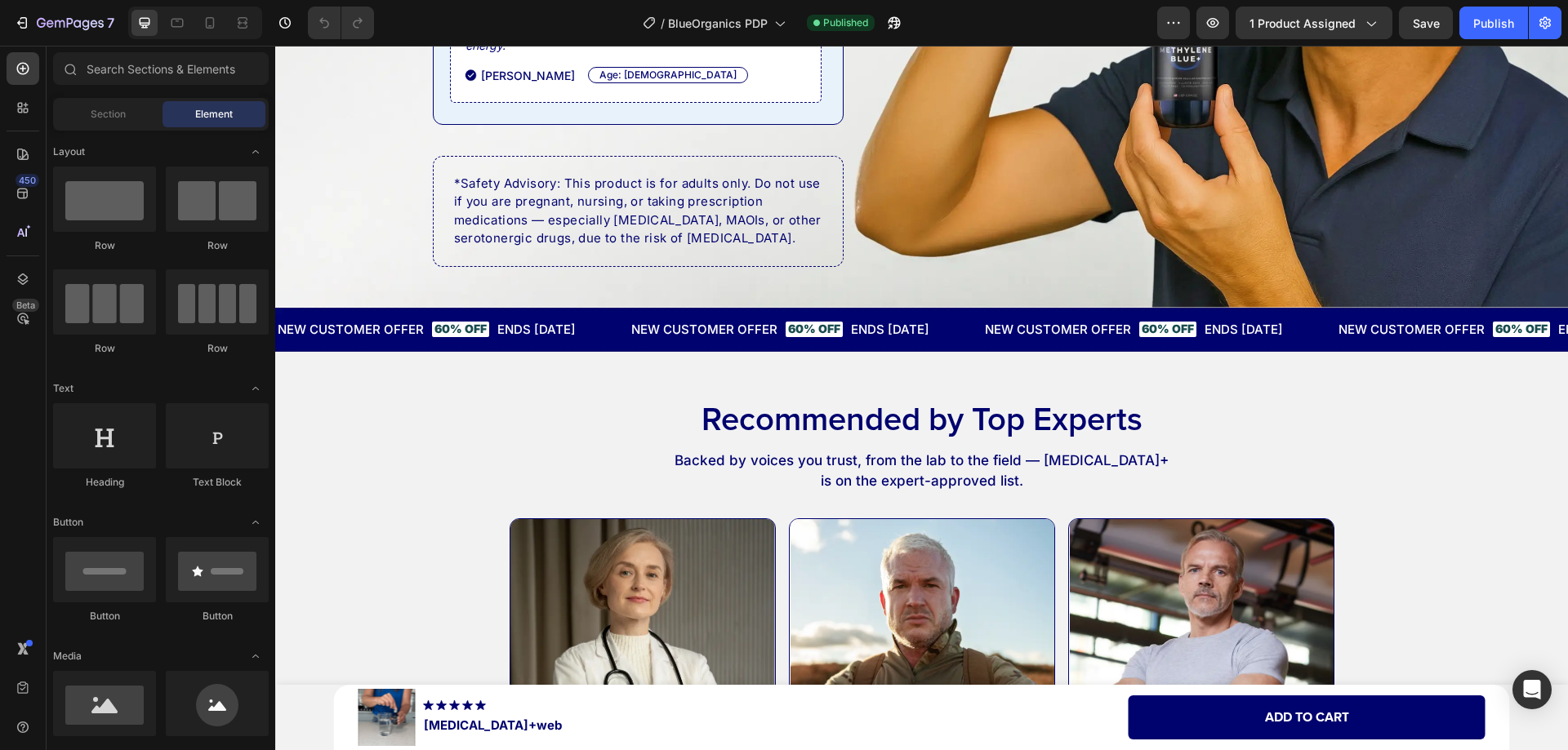
scroll to position [8323, 0]
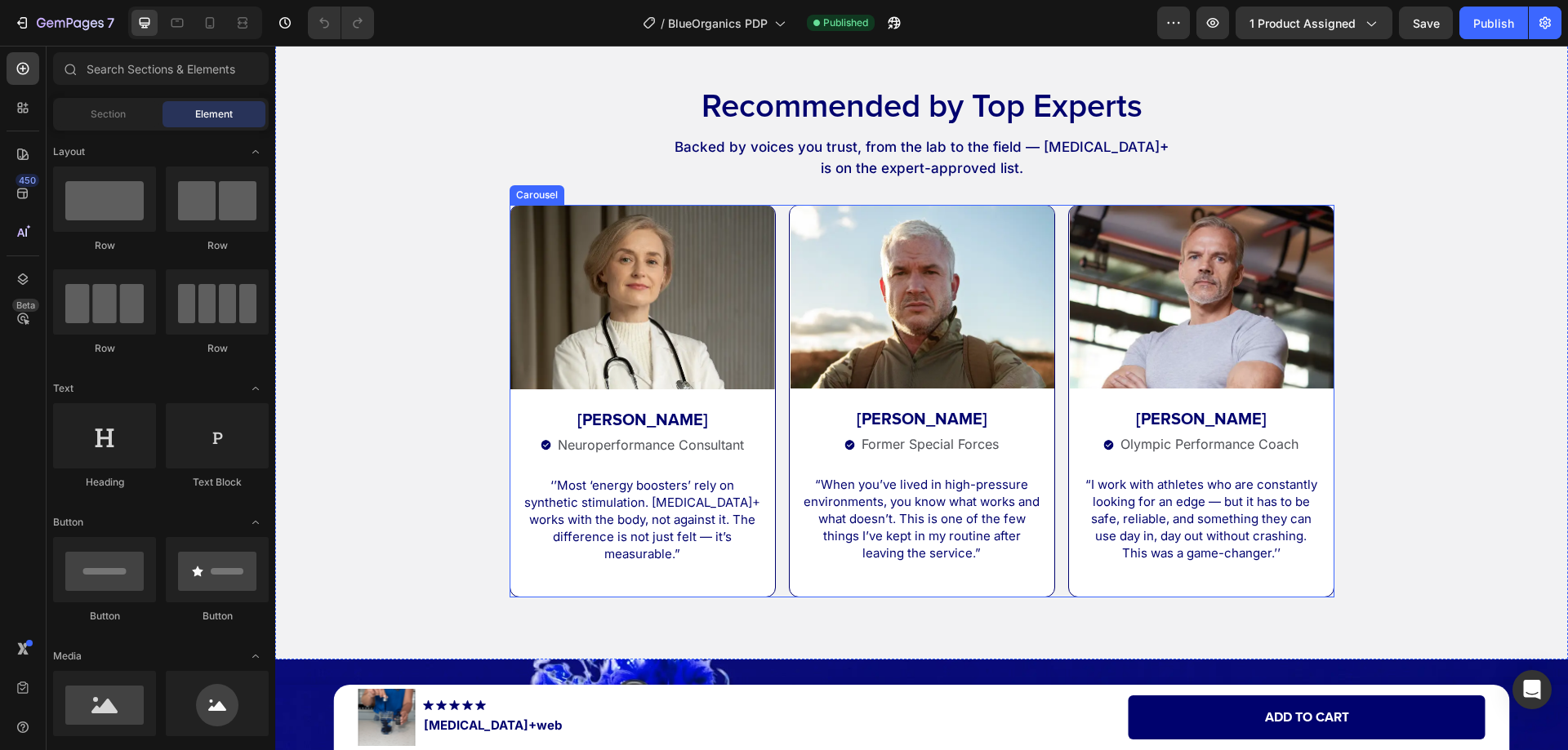
click at [777, 528] on div "Image Dr. Fiona Carter Text Block Image Neuroperformance Consultant Text Block …" at bounding box center [922, 401] width 825 height 392
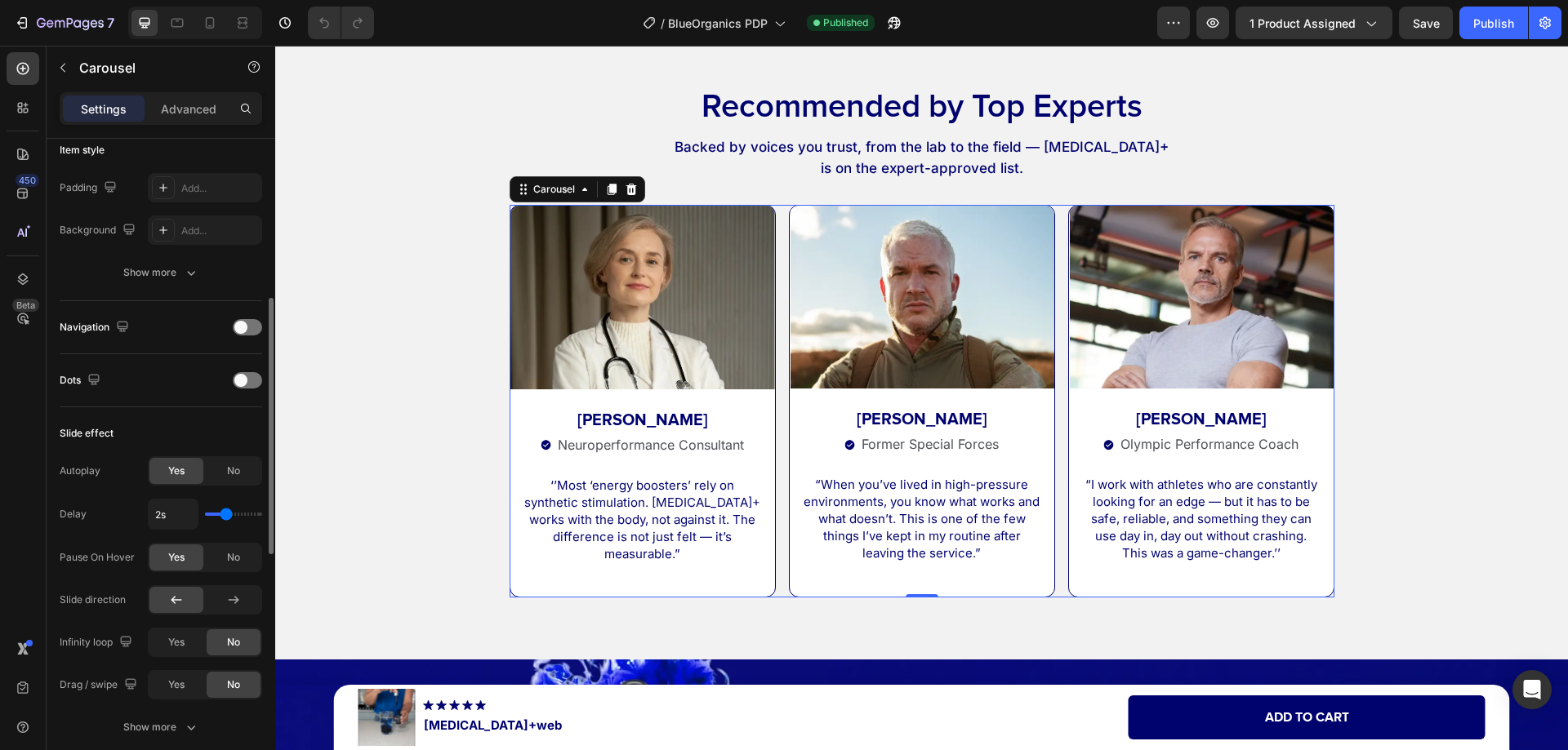
scroll to position [490, 0]
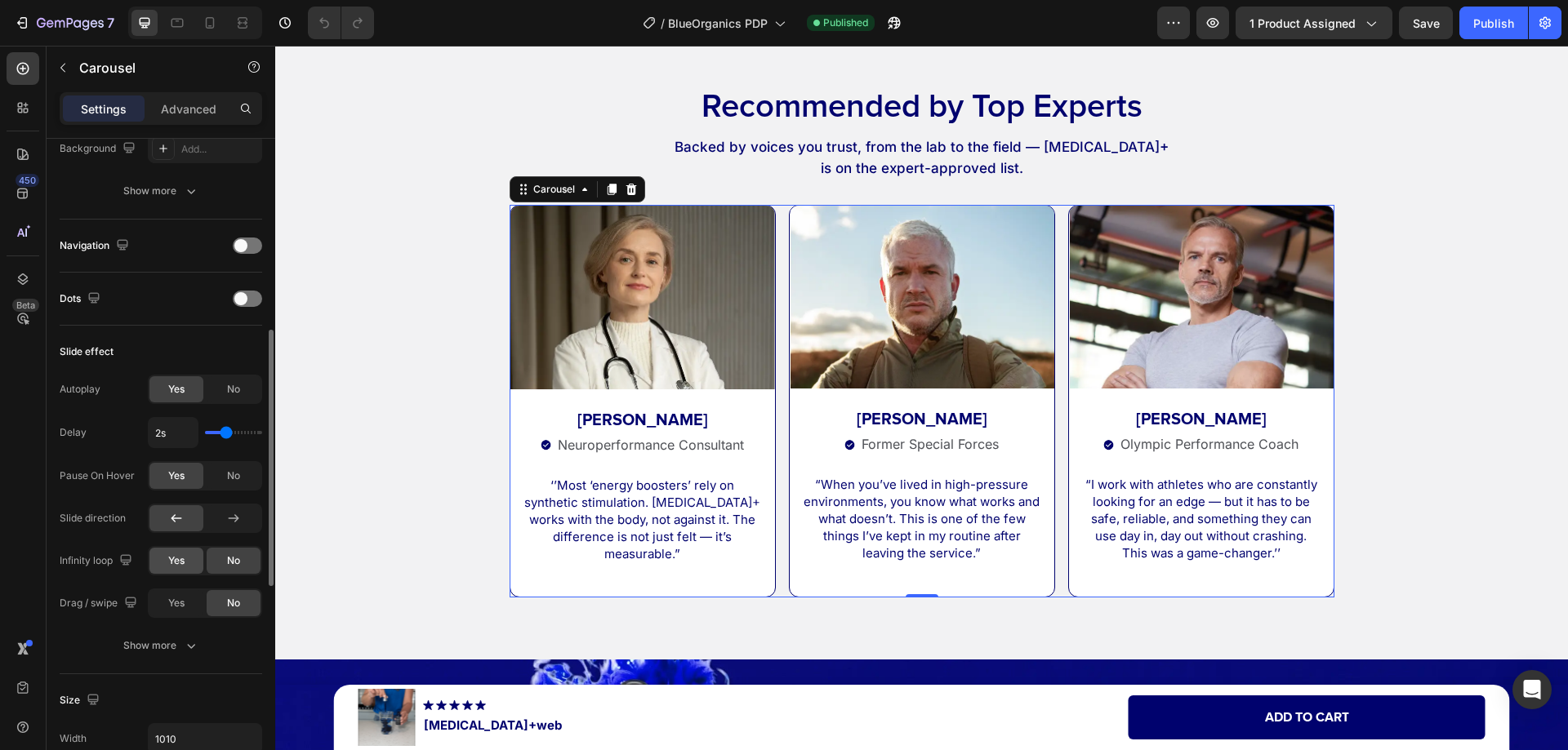
click at [174, 561] on span "Yes" at bounding box center [176, 560] width 17 height 15
click at [1487, 22] on div "Publish" at bounding box center [1493, 24] width 41 height 17
click at [895, 15] on icon "button" at bounding box center [893, 23] width 17 height 17
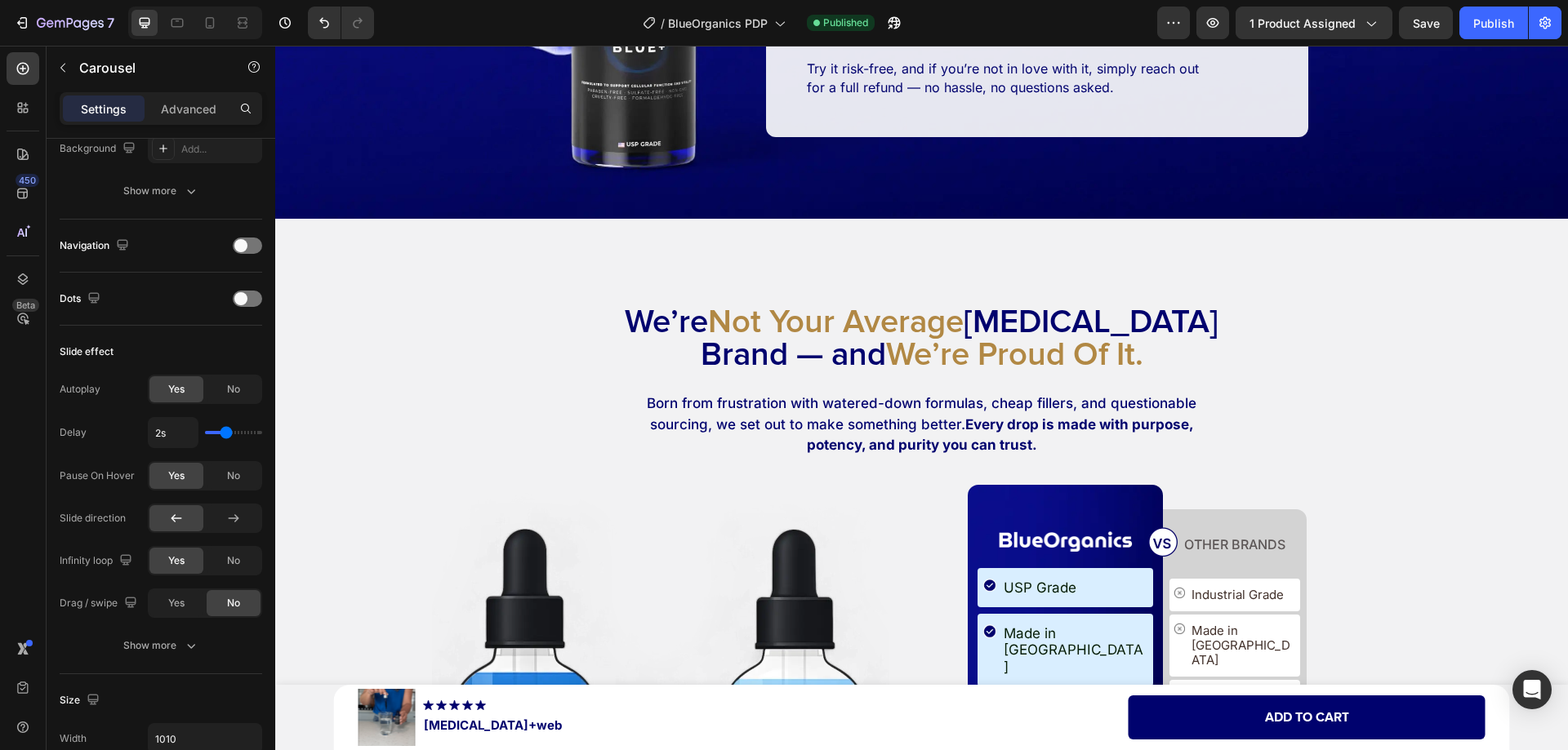
scroll to position [9547, 0]
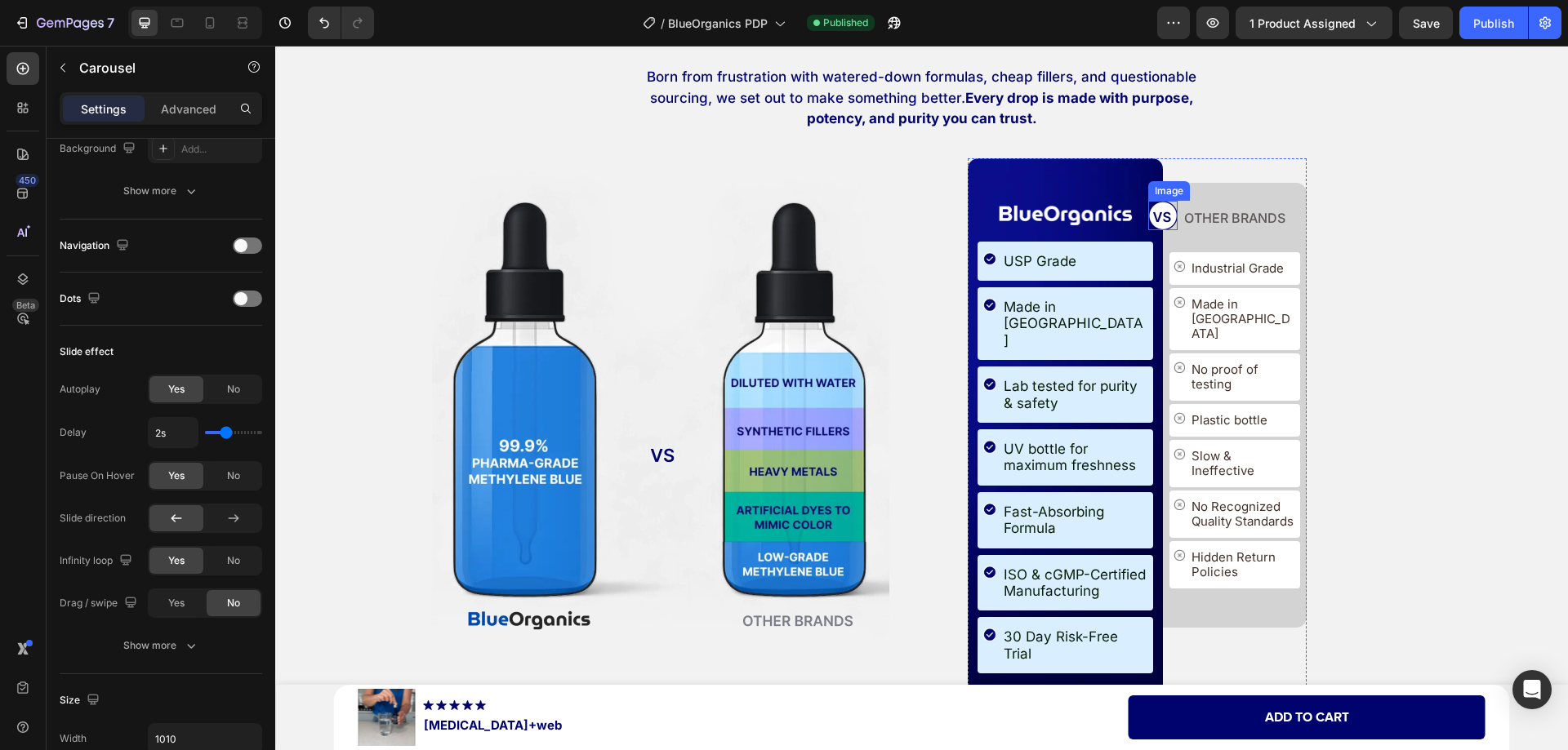
click at [1156, 228] on img at bounding box center [1163, 215] width 30 height 30
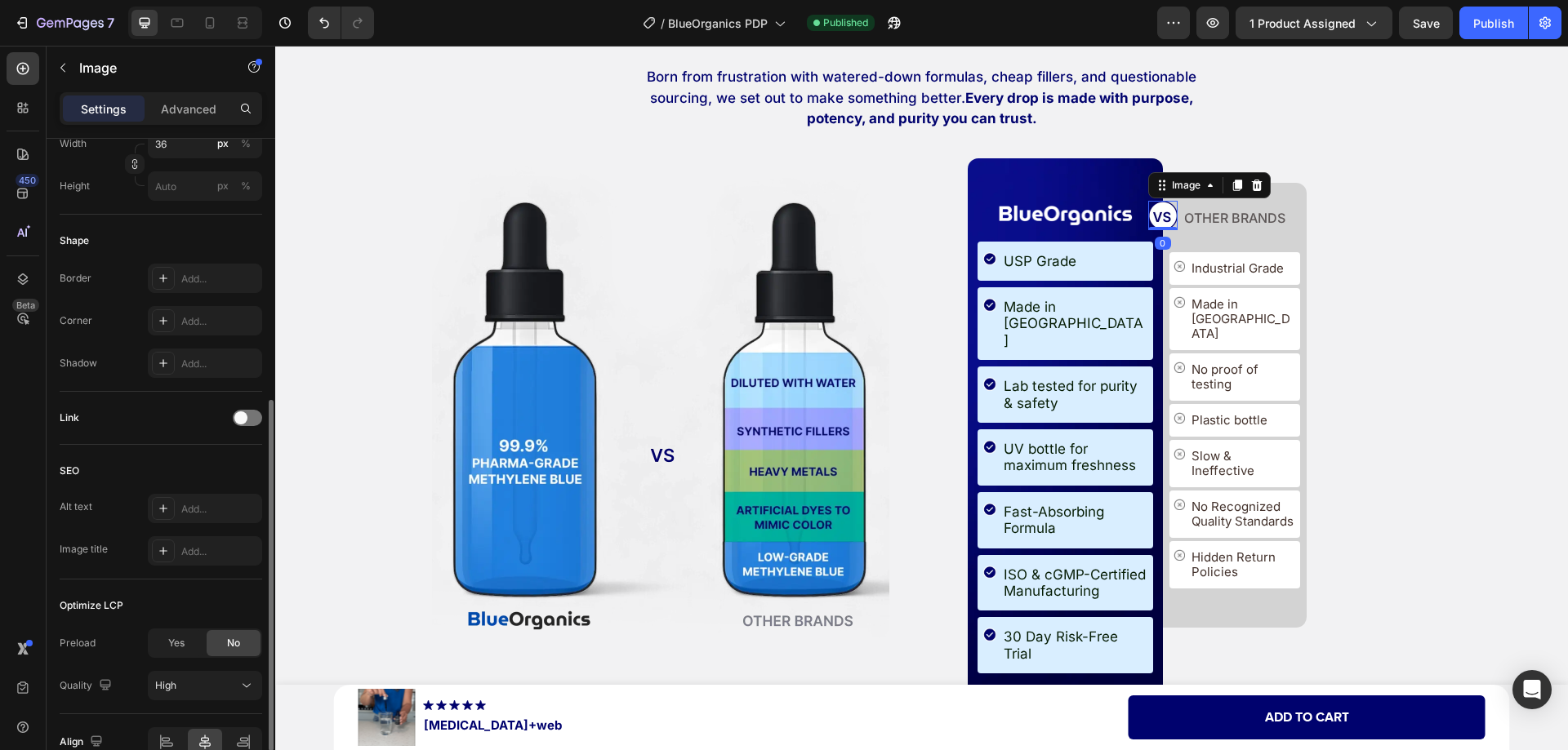
scroll to position [0, 0]
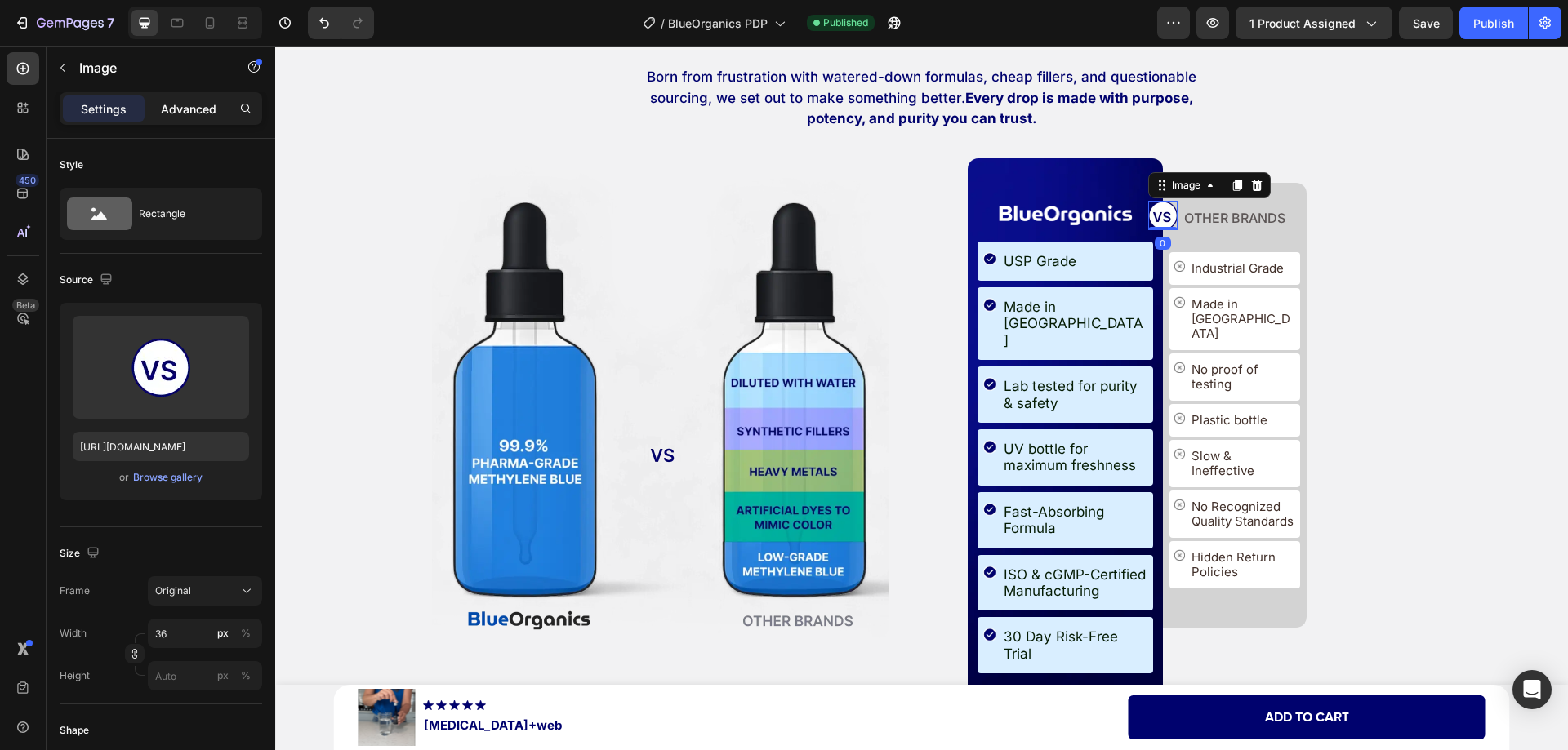
click at [185, 118] on div "Advanced" at bounding box center [189, 109] width 82 height 26
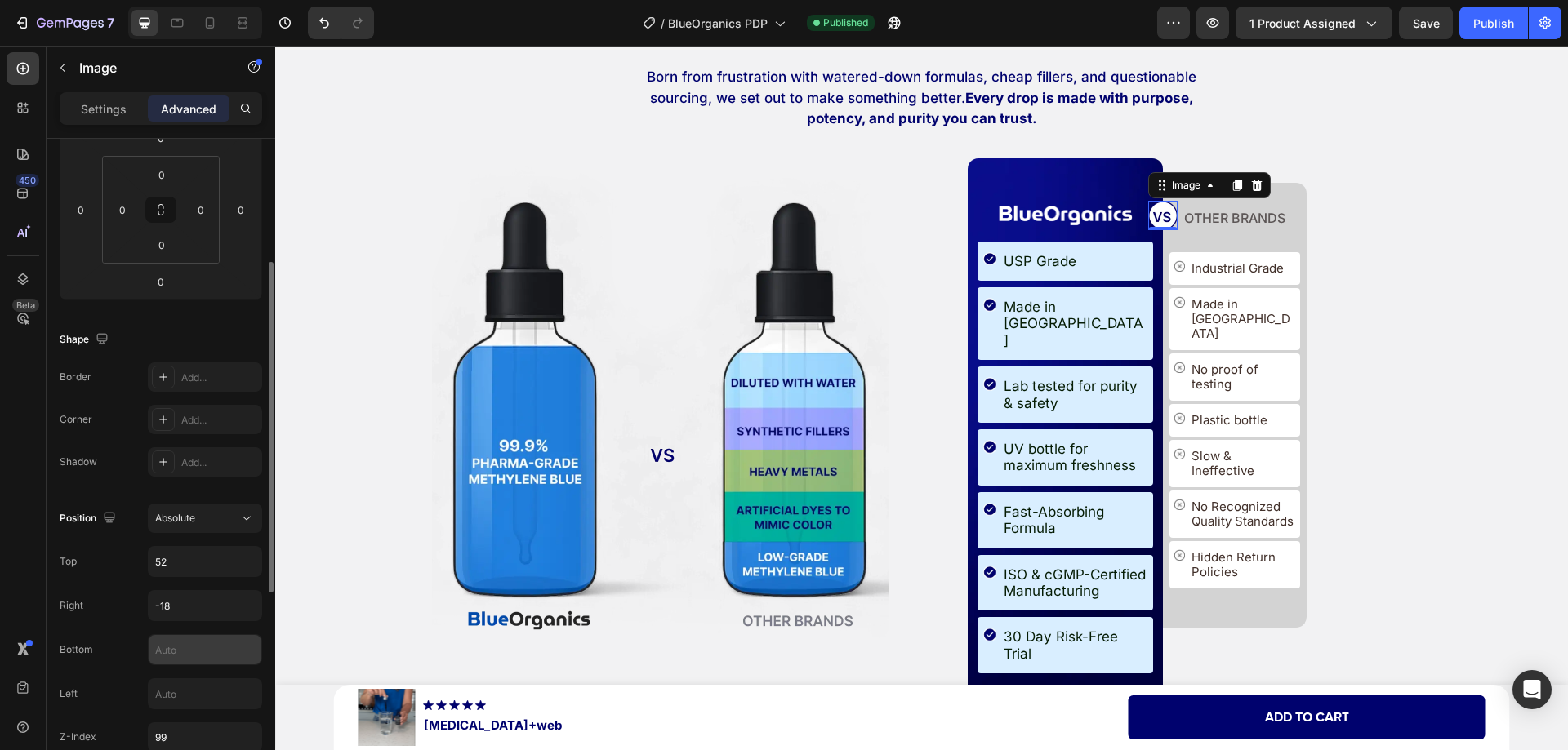
scroll to position [490, 0]
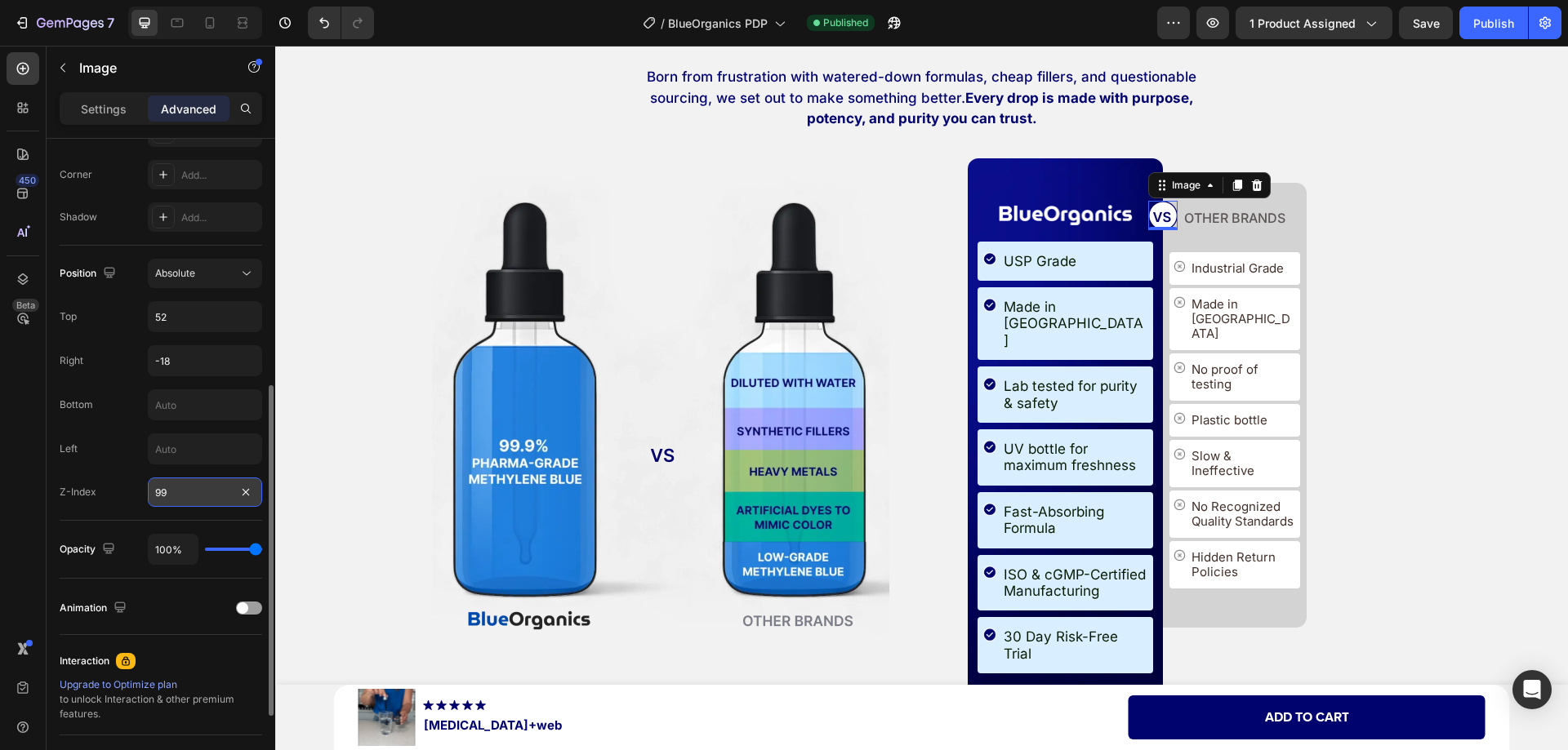
click at [188, 497] on input "99" at bounding box center [205, 492] width 114 height 30
type input "4"
click at [126, 510] on div "Position Absolute Top 52 Right -18 Bottom Left Z-Index 4" at bounding box center [160, 383] width 202 height 275
click at [208, 27] on icon at bounding box center [209, 23] width 17 height 17
type input "40"
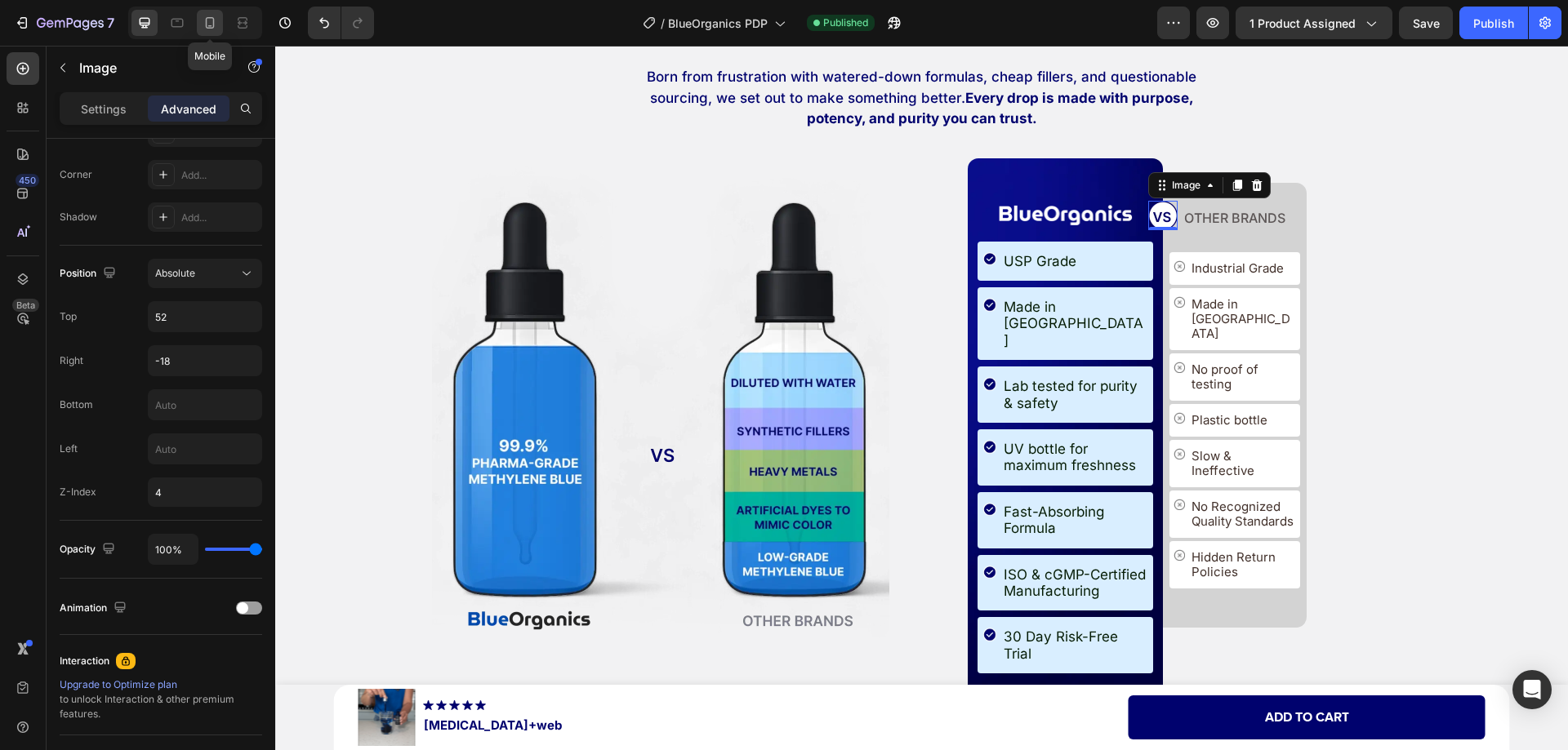
type input "-14"
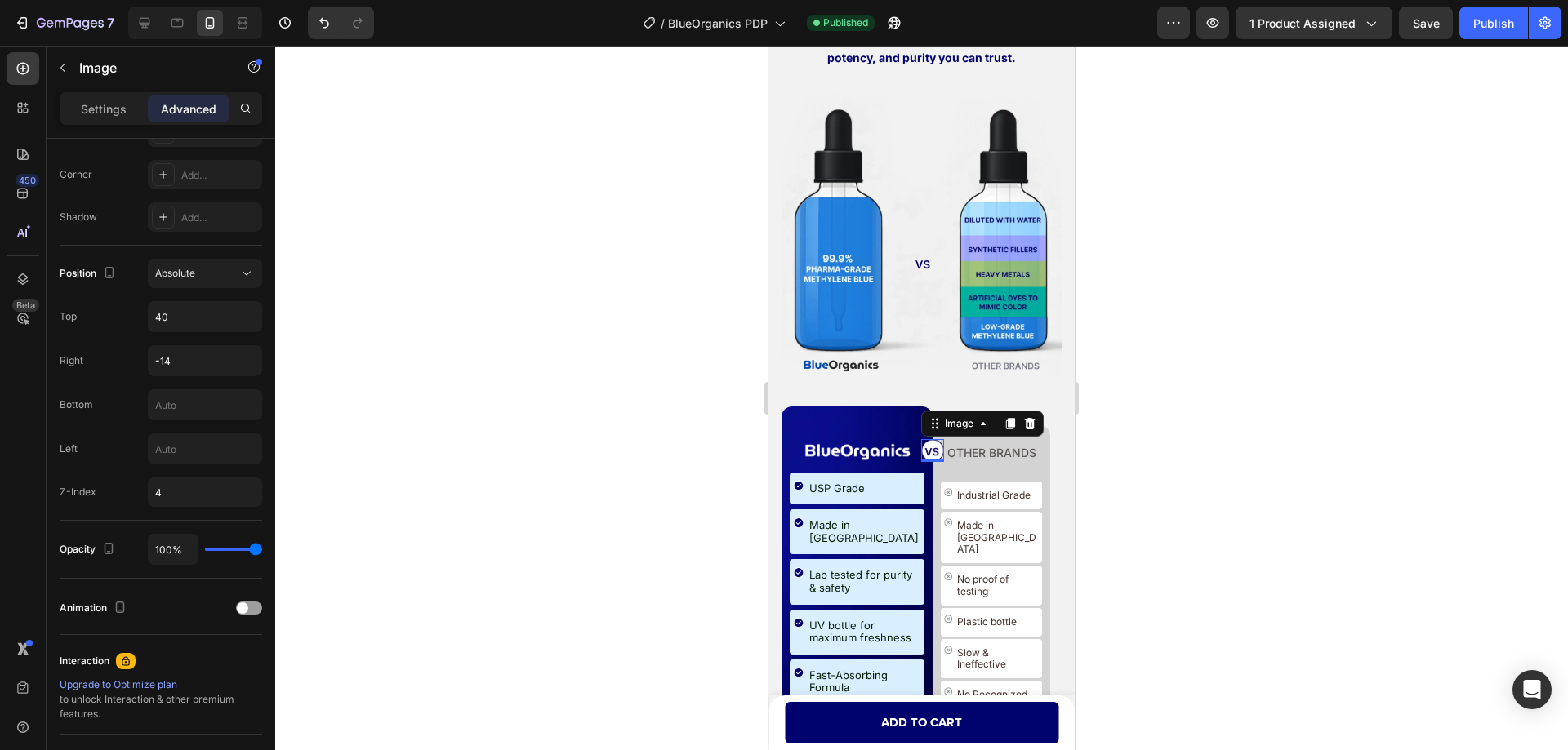
scroll to position [9870, 0]
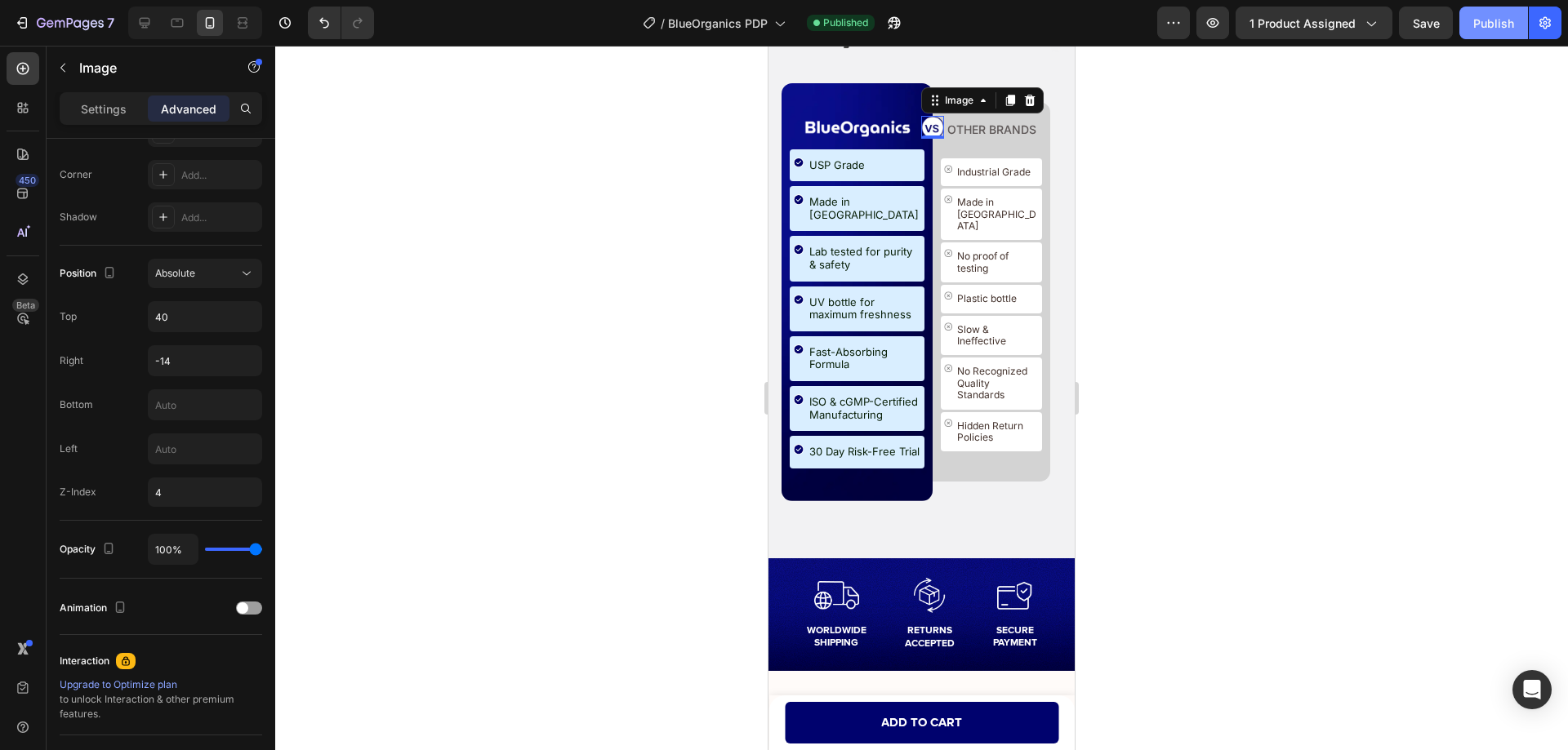
click at [1497, 30] on div "Publish" at bounding box center [1493, 24] width 41 height 17
click at [143, 19] on icon at bounding box center [145, 24] width 10 height 10
type input "52"
type input "-18"
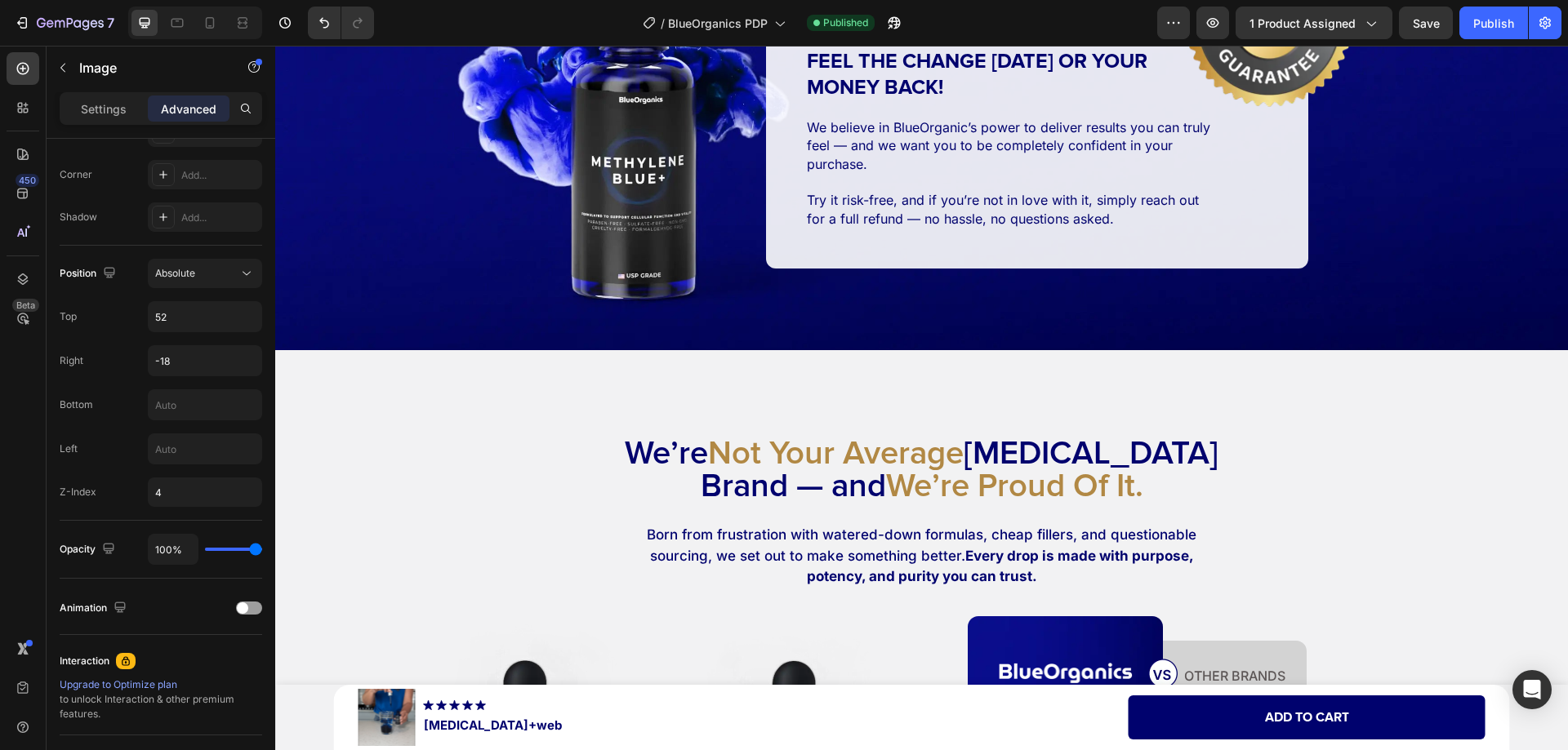
scroll to position [8763, 0]
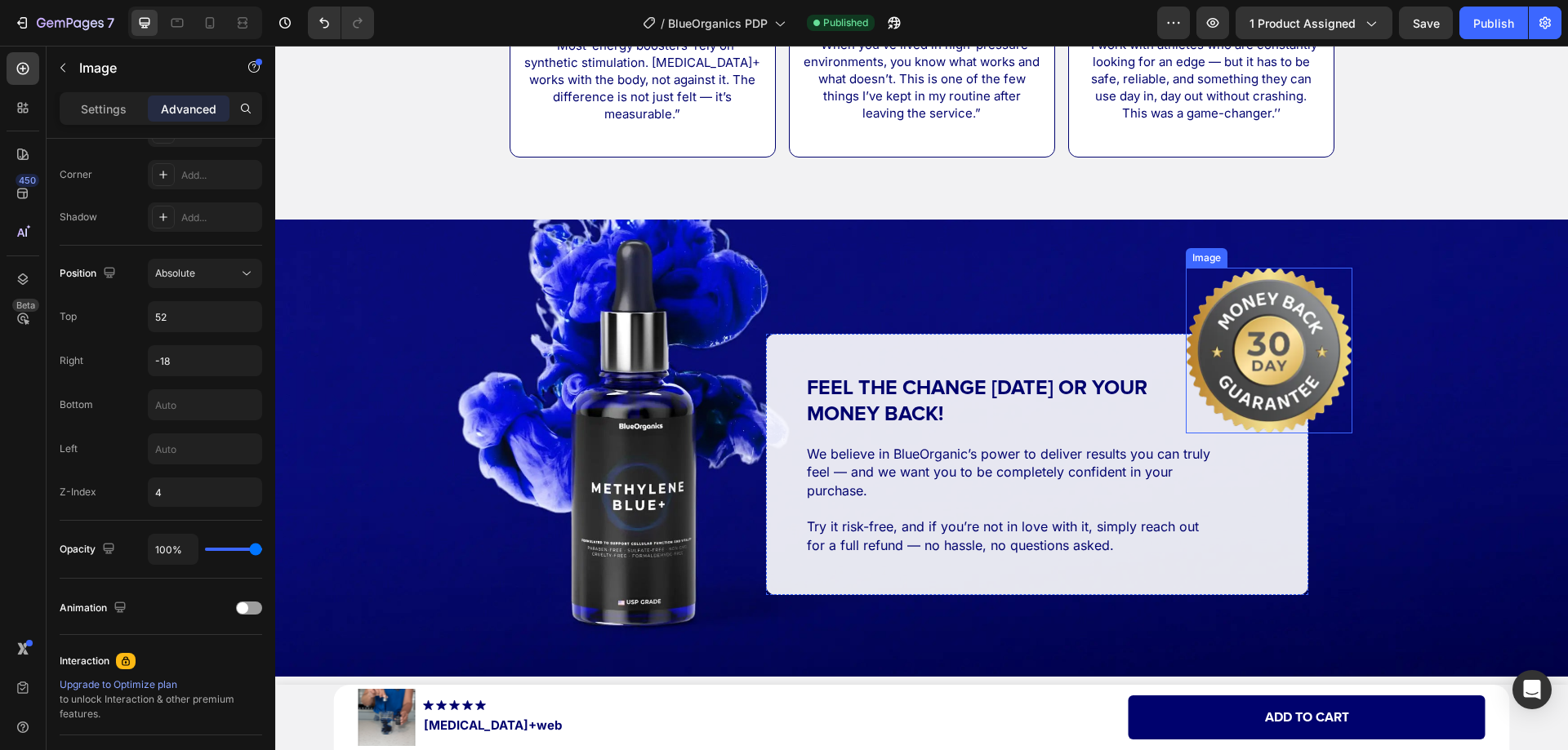
click at [1253, 333] on img at bounding box center [1268, 350] width 166 height 166
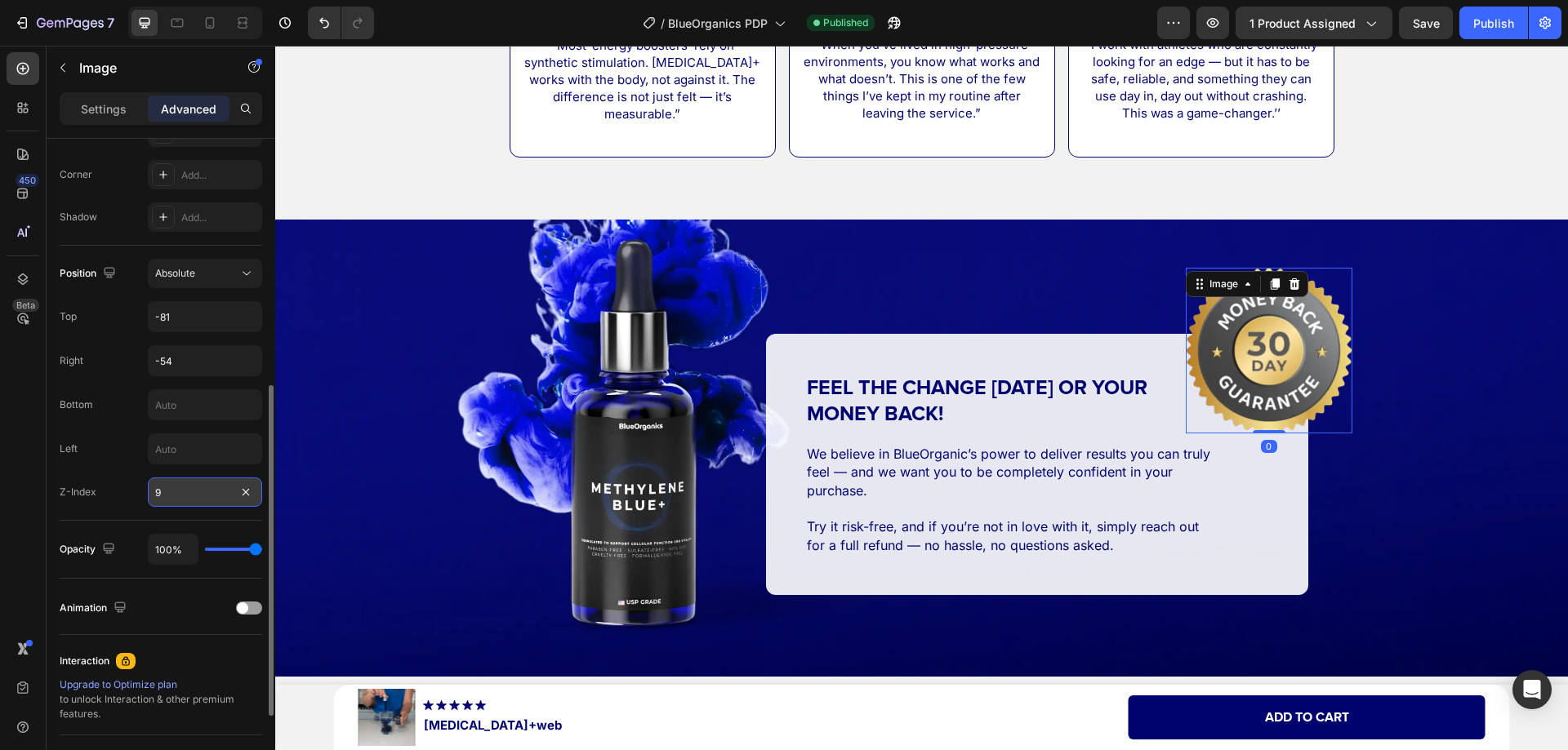
click at [197, 490] on input "9" at bounding box center [205, 492] width 114 height 30
type input "4"
click at [126, 463] on div "Left" at bounding box center [160, 449] width 202 height 31
click at [1485, 23] on div "Publish" at bounding box center [1493, 24] width 41 height 17
click at [216, 24] on icon at bounding box center [209, 23] width 17 height 17
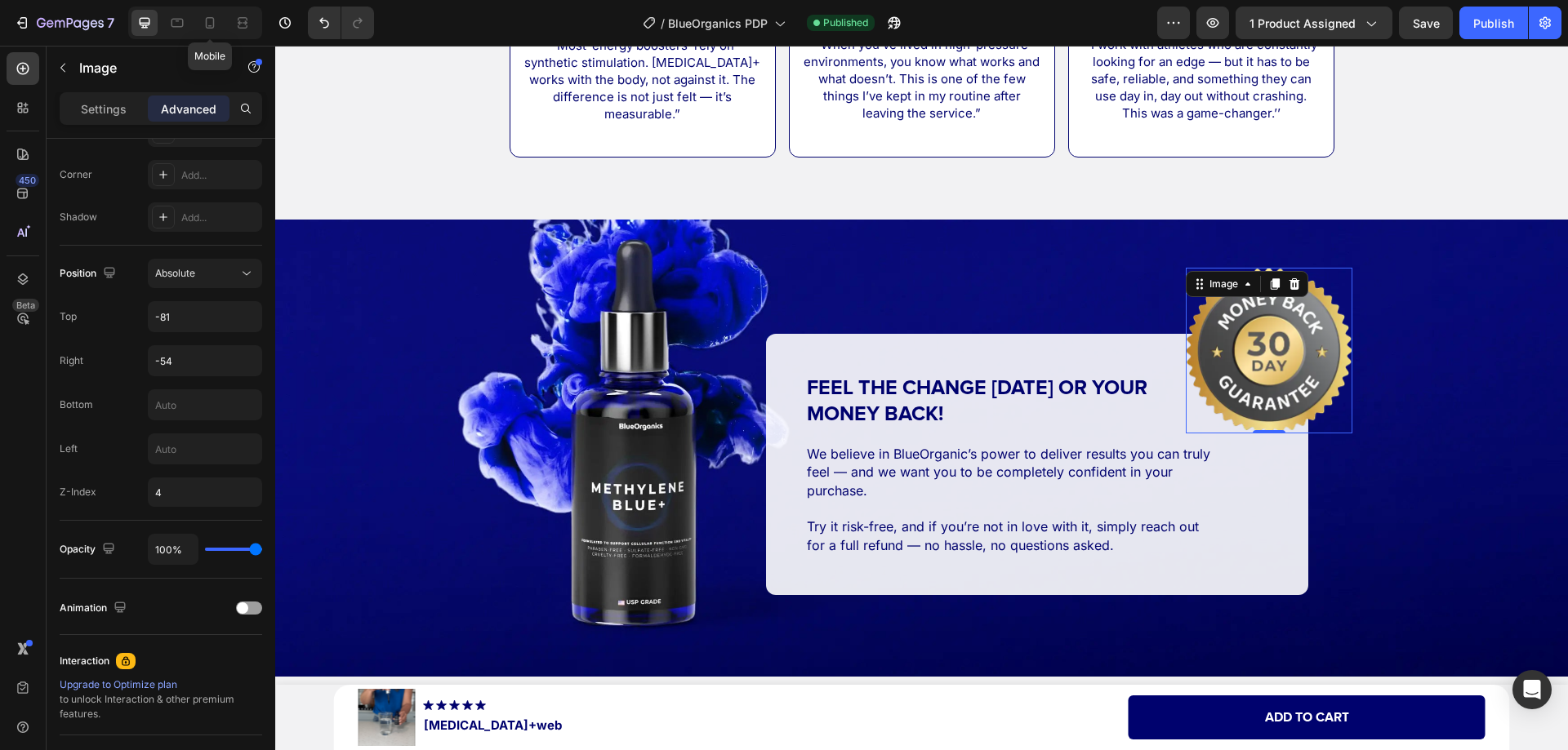
type input "-50"
type input "0"
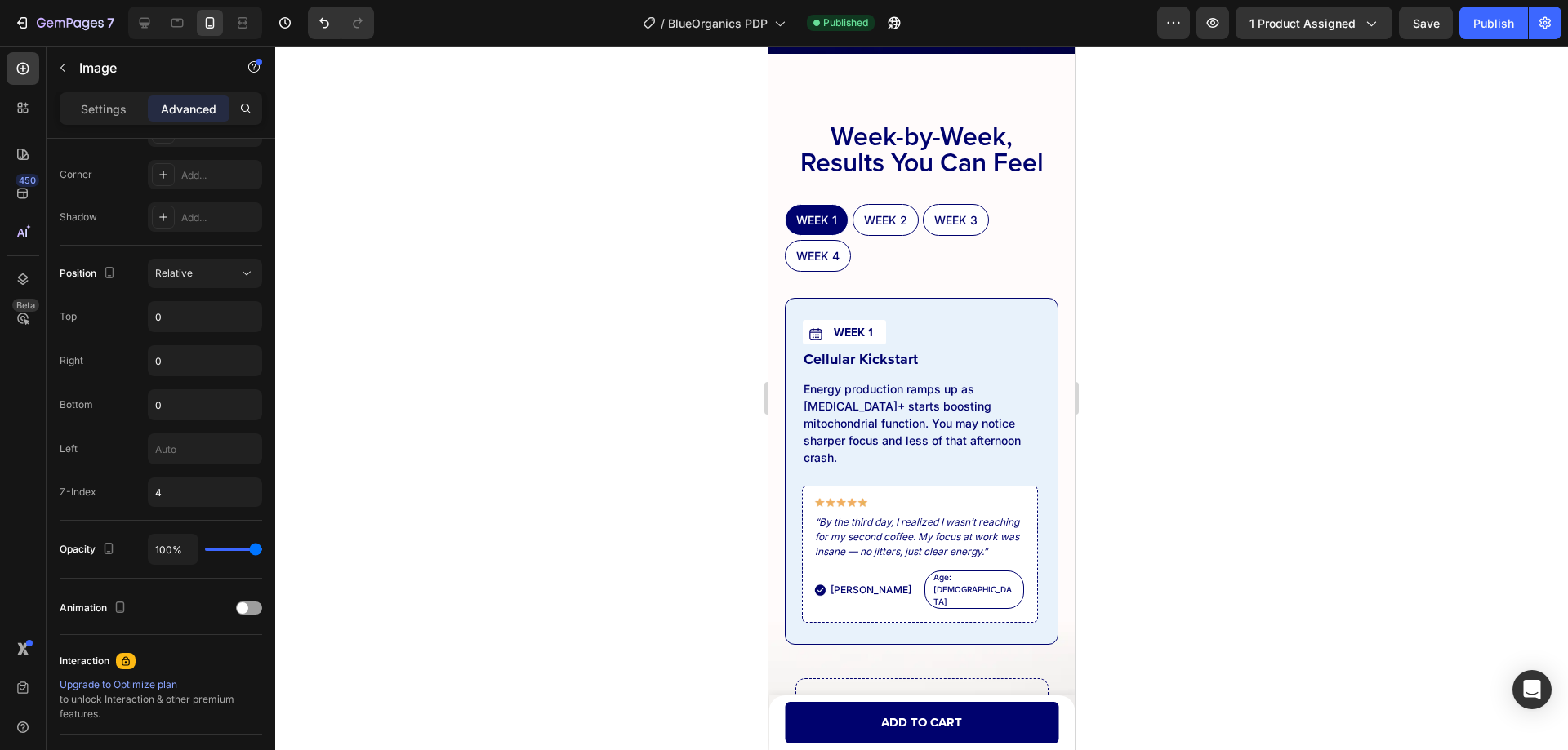
scroll to position [7132, 0]
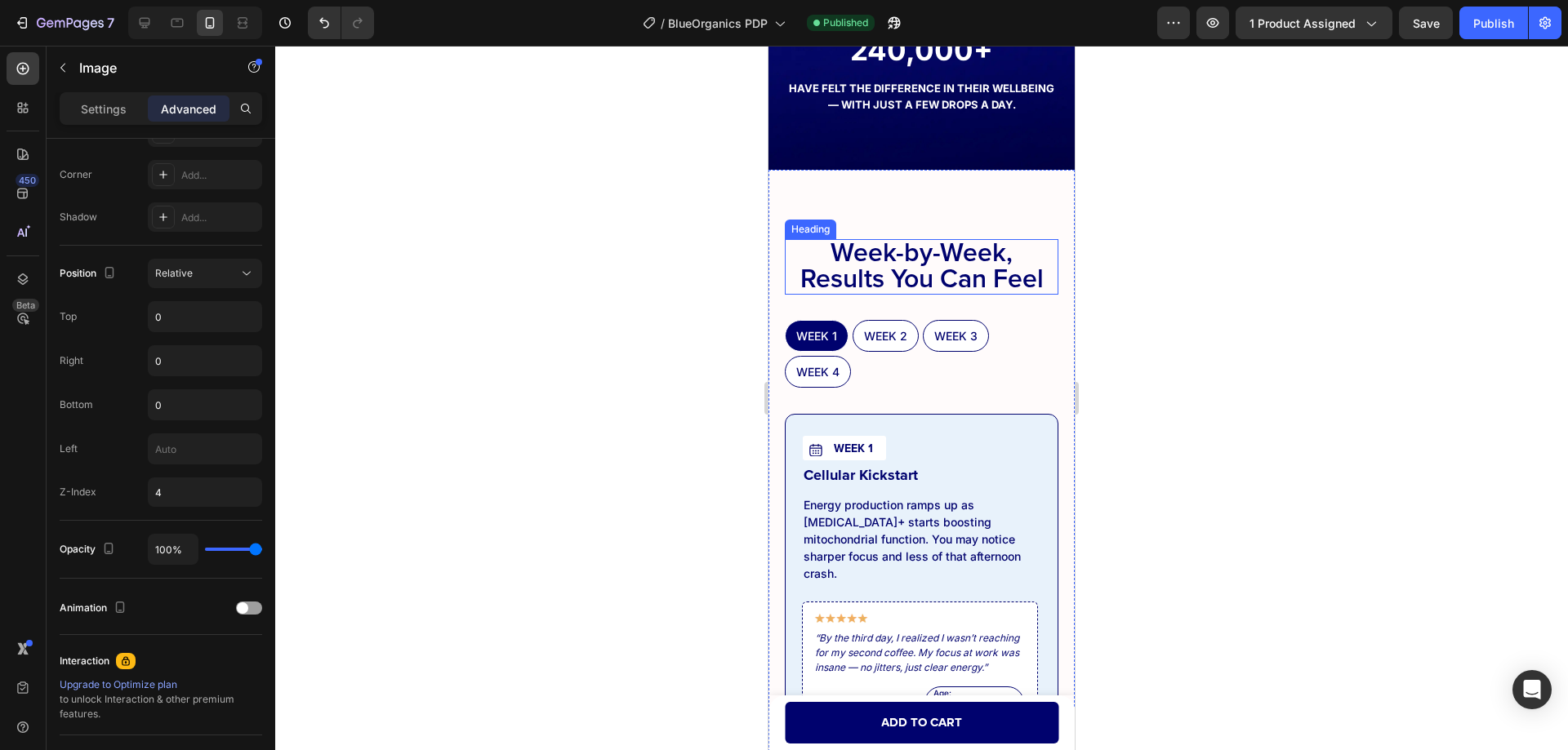
click at [936, 294] on h2 "Week-by-Week, Results You Can Feel" at bounding box center [921, 267] width 274 height 56
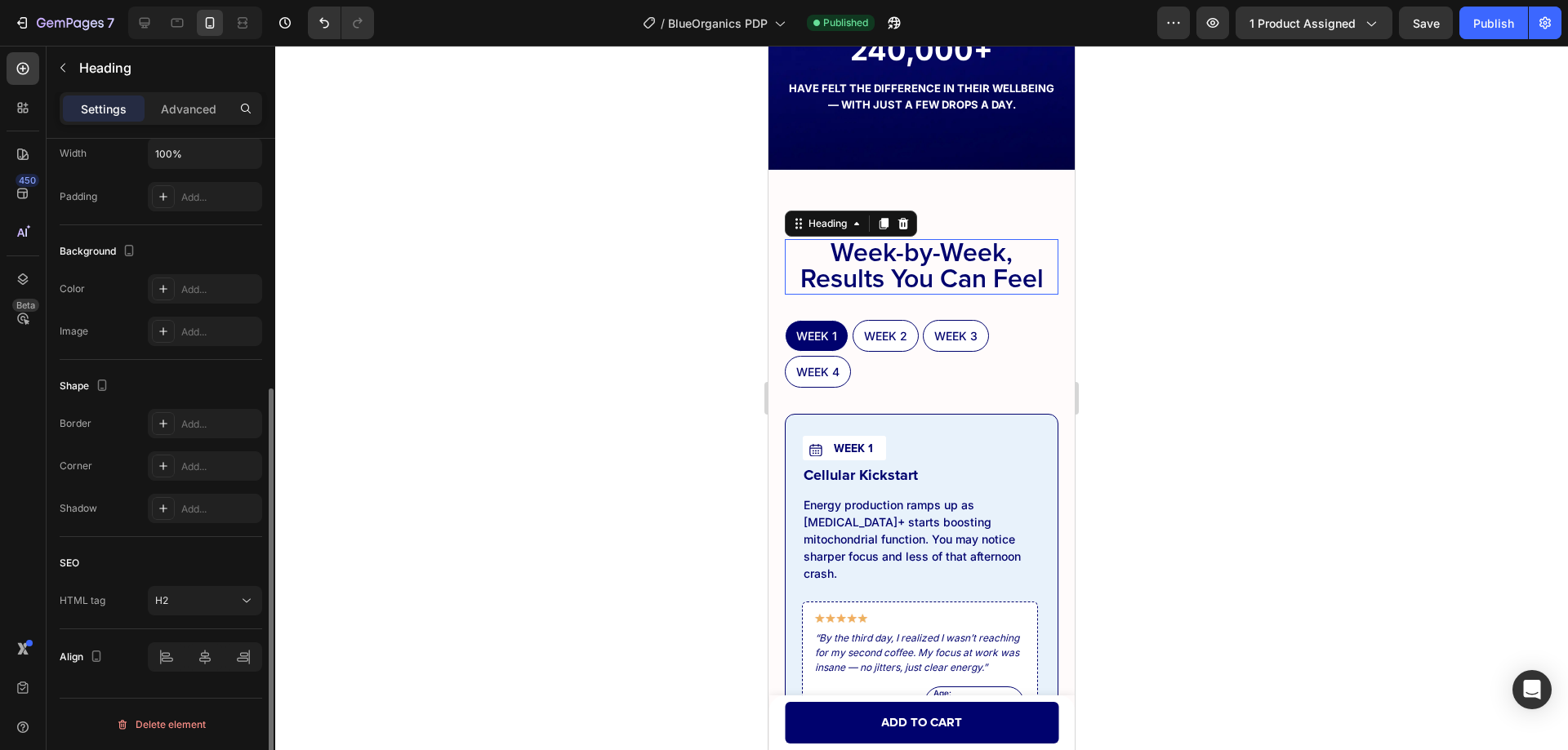
scroll to position [0, 0]
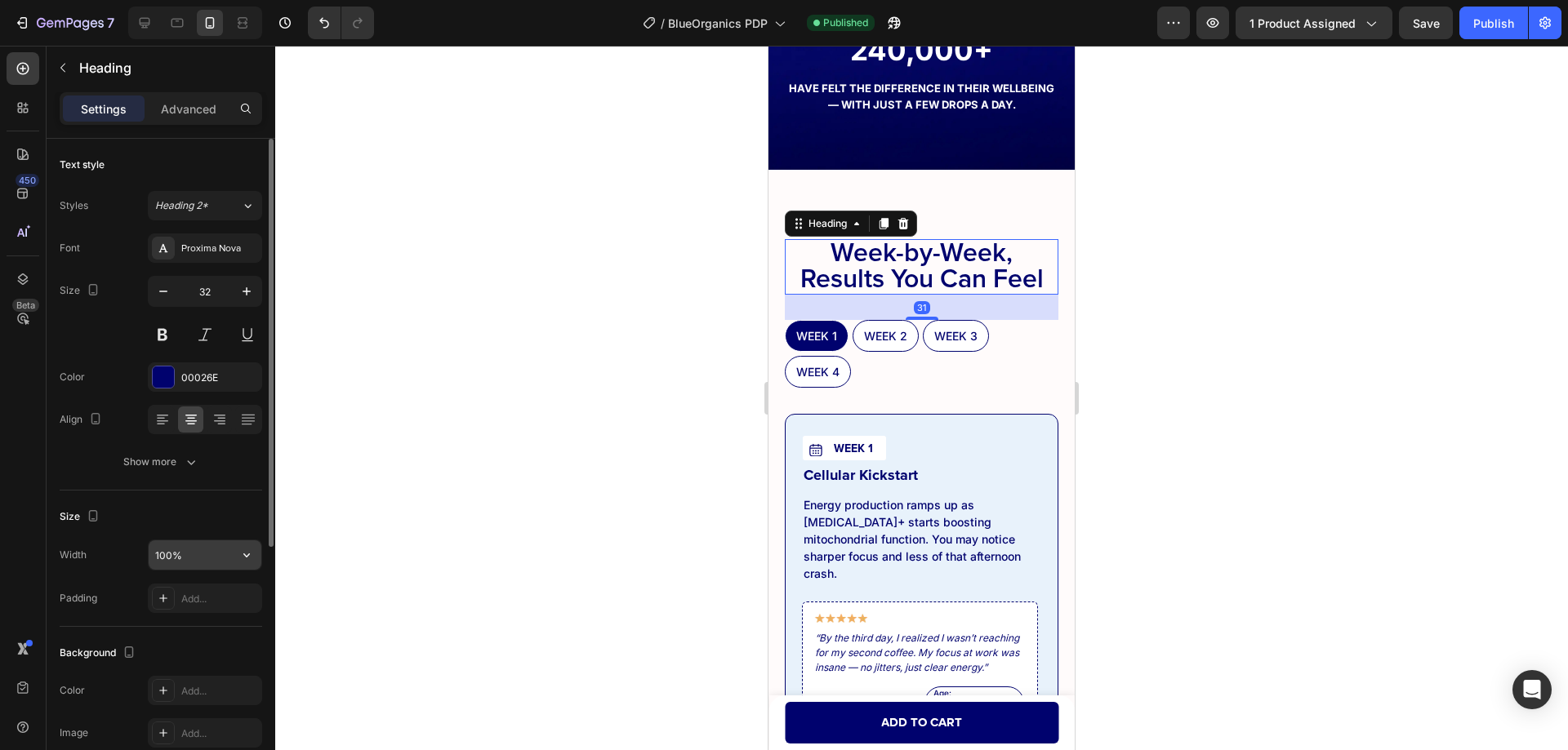
click at [190, 553] on input "100%" at bounding box center [204, 555] width 112 height 30
type input "320"
click at [187, 497] on div "Size Width 320 Padding Add..." at bounding box center [160, 558] width 202 height 136
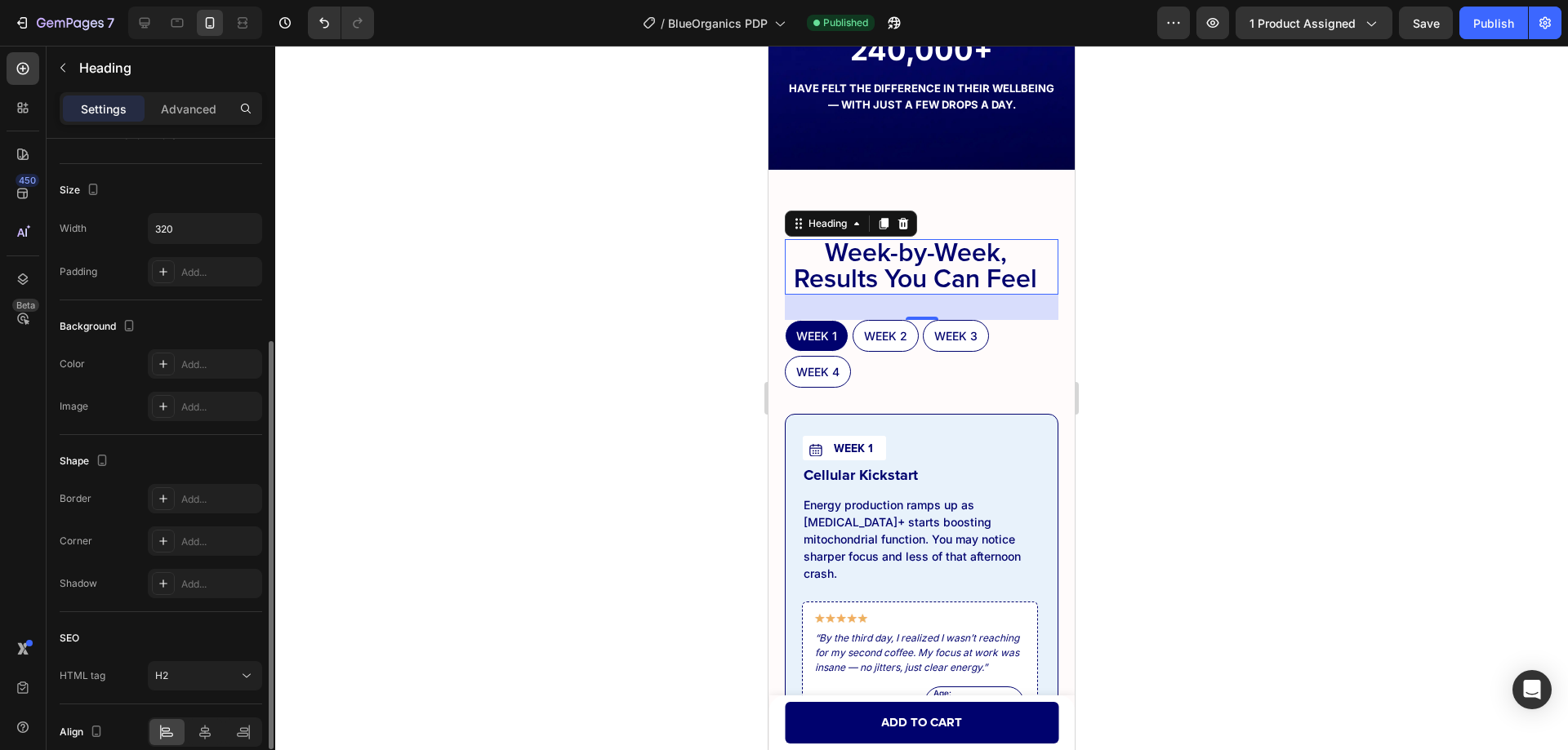
scroll to position [402, 0]
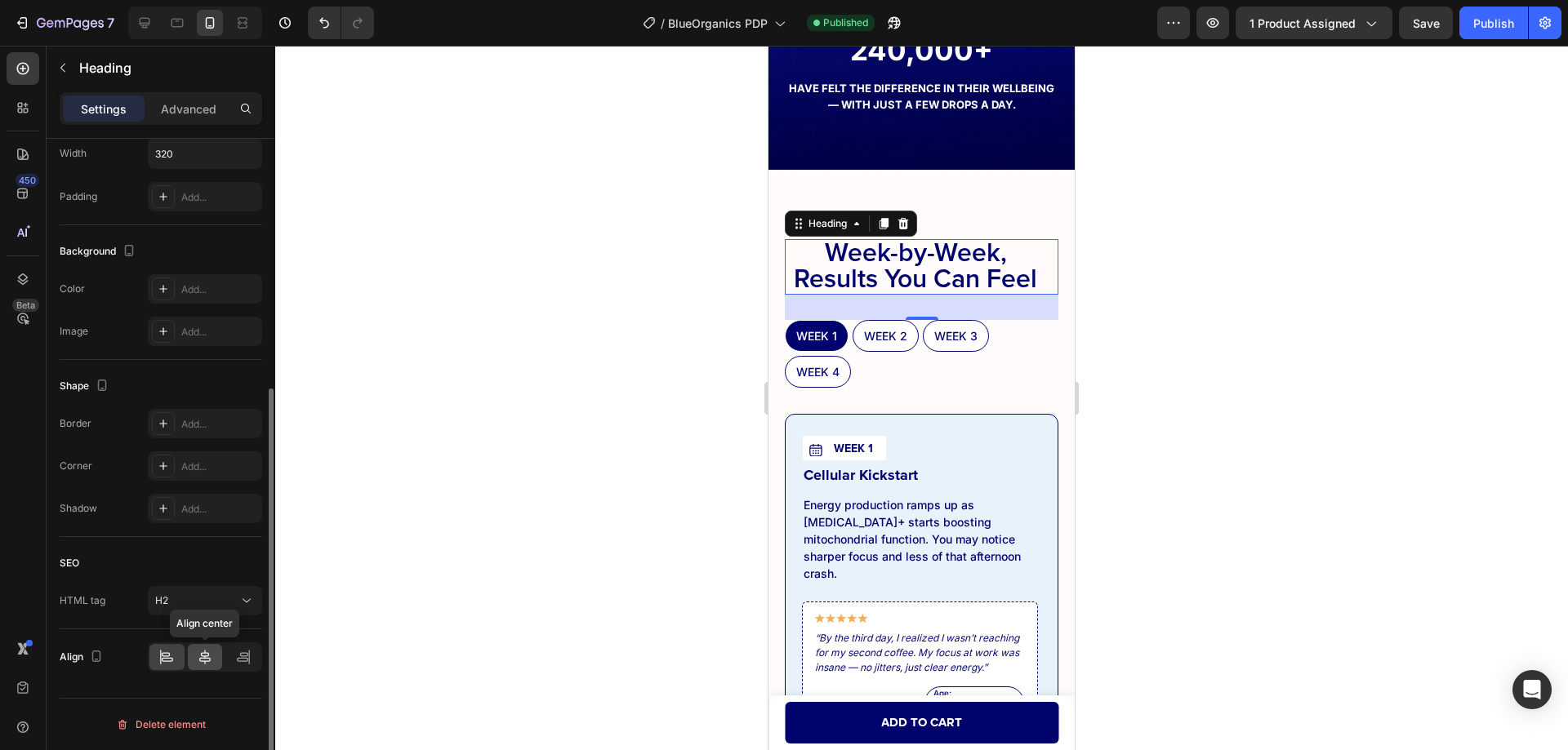
click at [199, 648] on div at bounding box center [205, 657] width 35 height 26
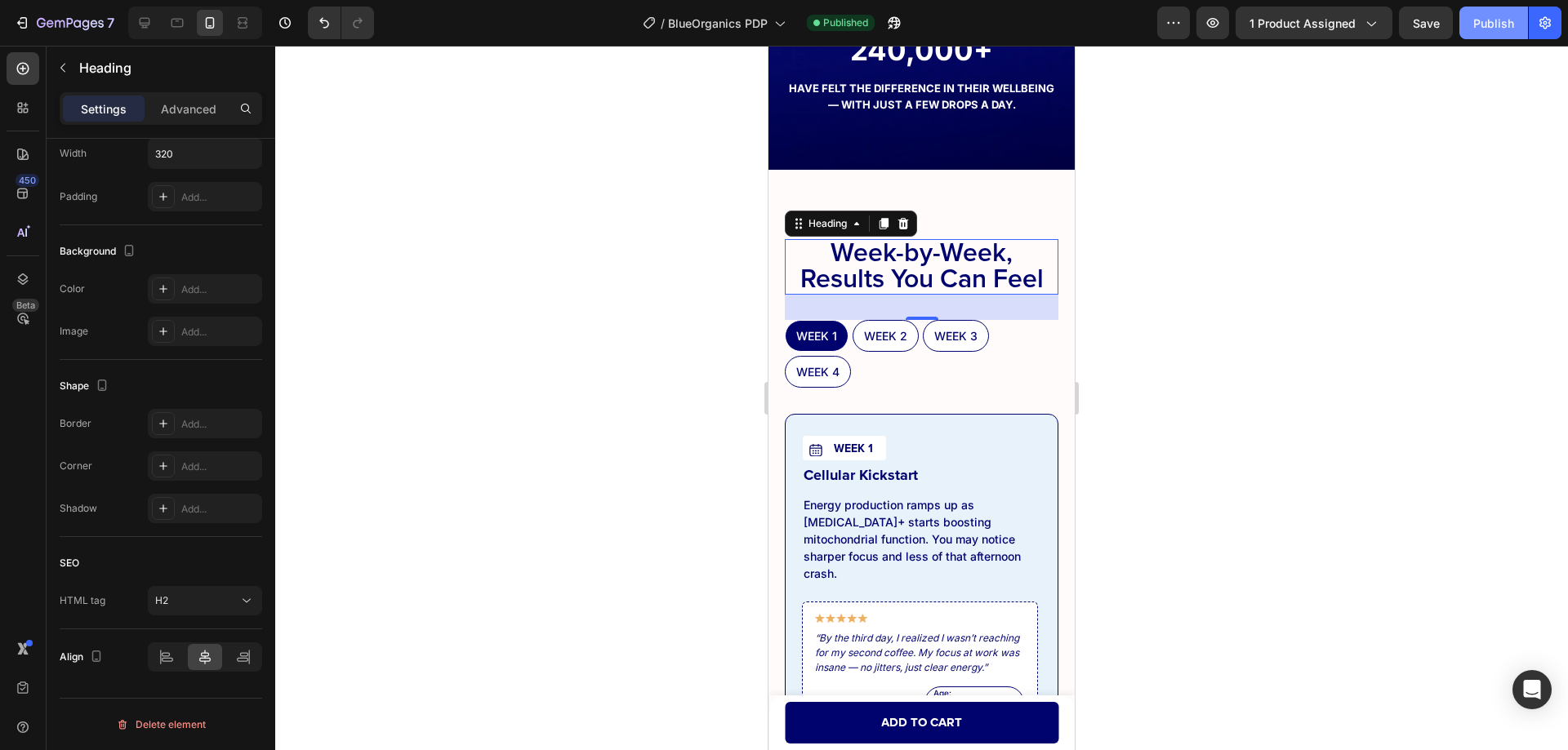
click at [1479, 27] on div "Publish" at bounding box center [1493, 24] width 41 height 17
click at [135, 13] on div at bounding box center [145, 23] width 26 height 26
type input "40"
type input "100%"
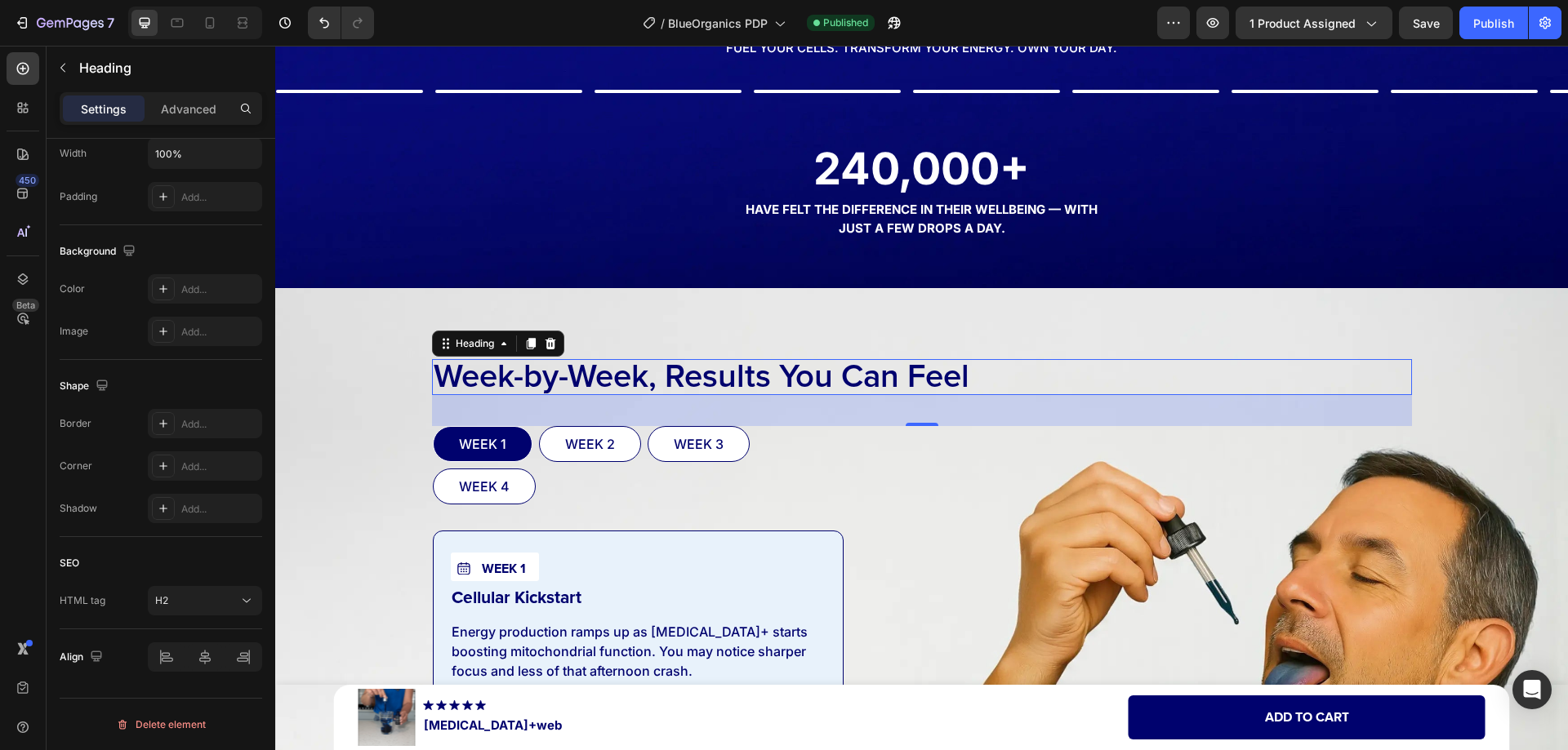
scroll to position [7532, 0]
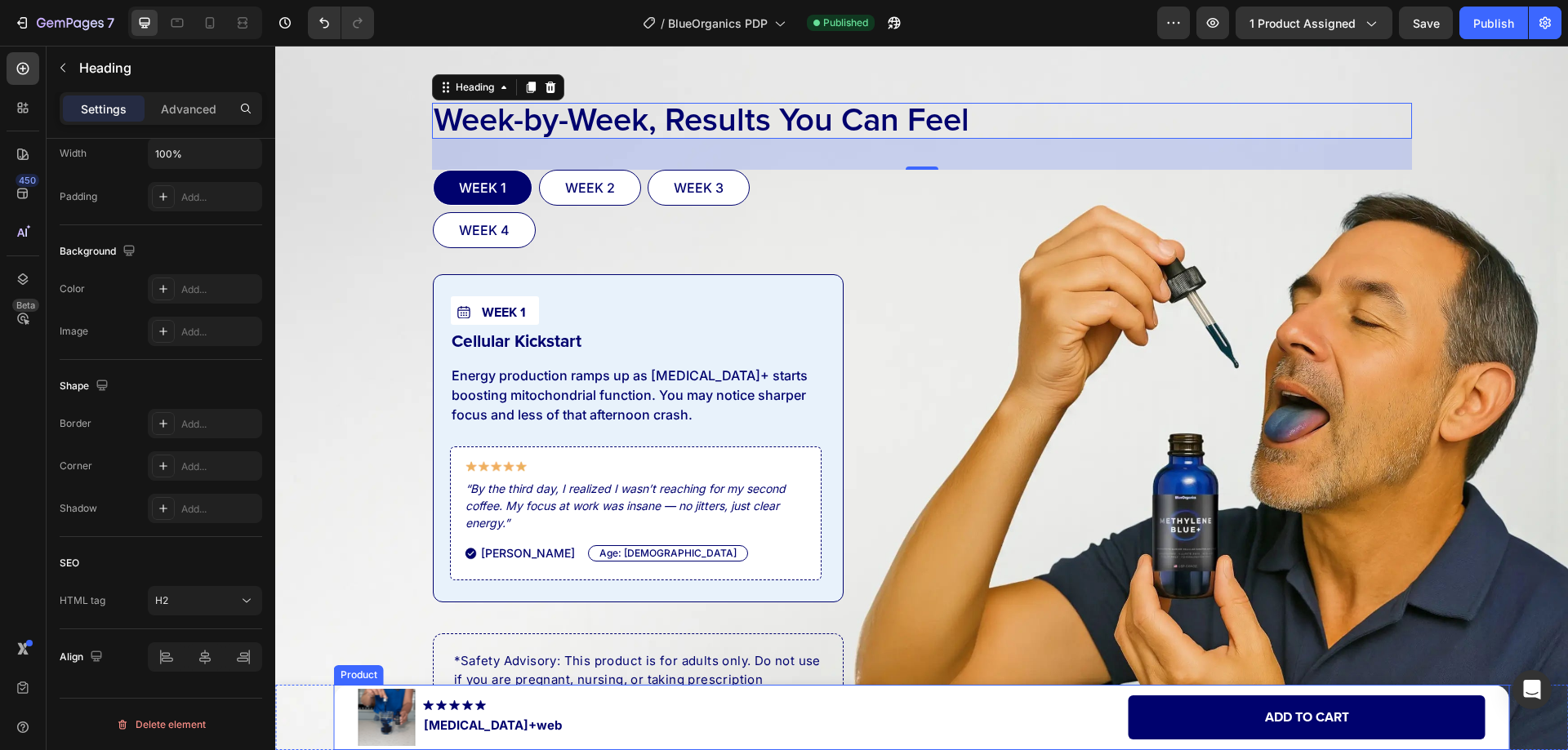
click at [334, 706] on div "Product Images Image [MEDICAL_DATA]+web Product Title Row Add to cart Add to Ca…" at bounding box center [921, 717] width 1176 height 65
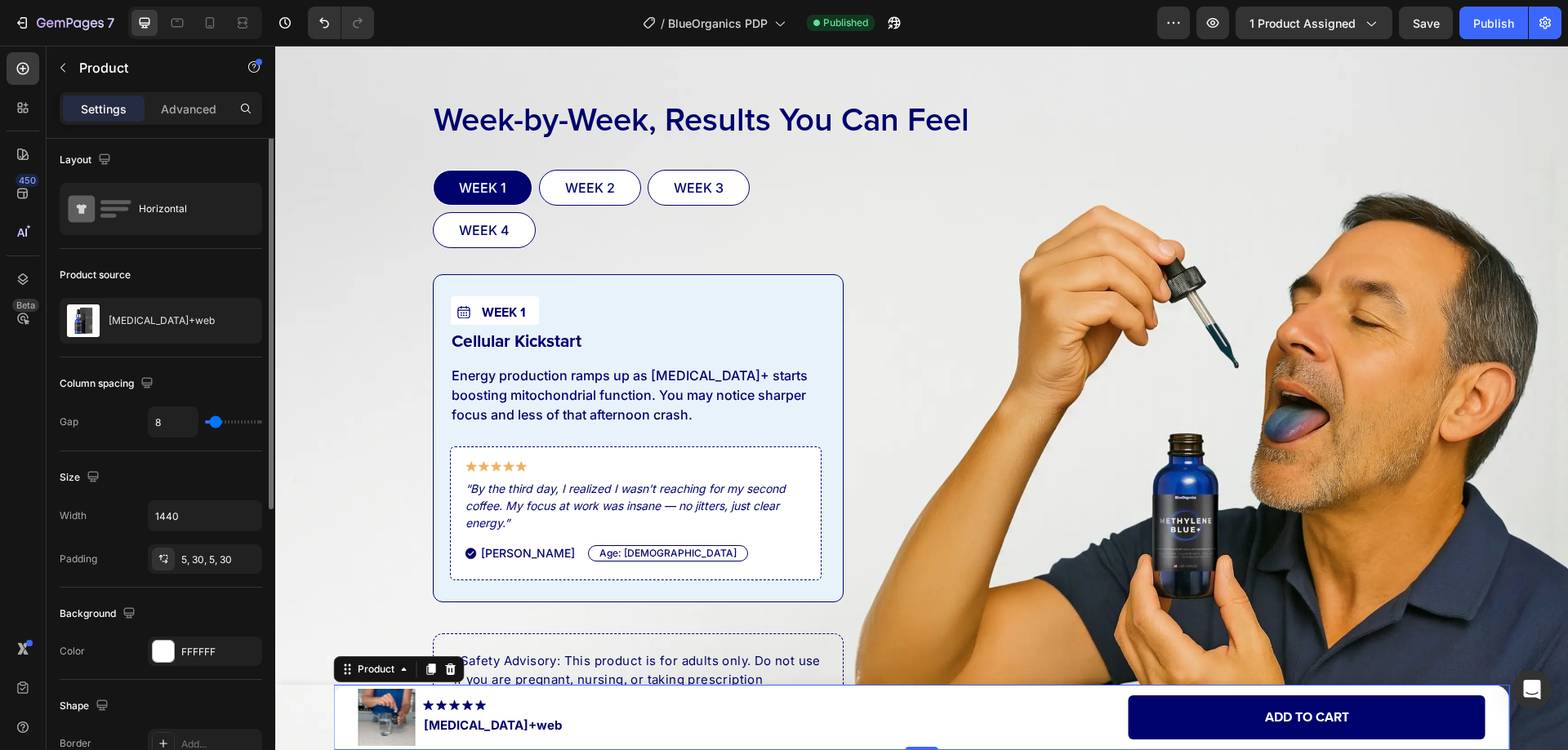
scroll to position [0, 0]
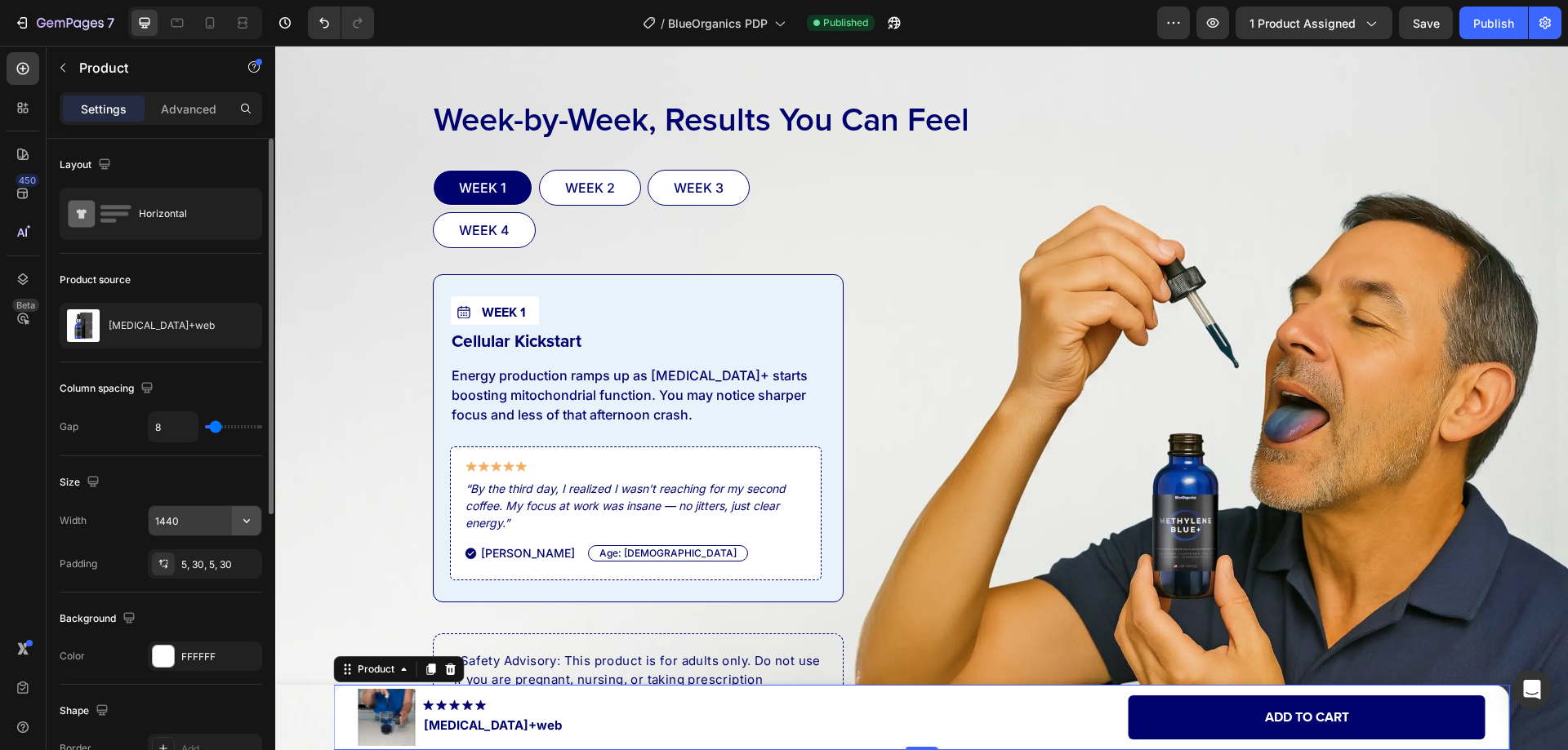
click at [241, 523] on icon "button" at bounding box center [247, 520] width 17 height 17
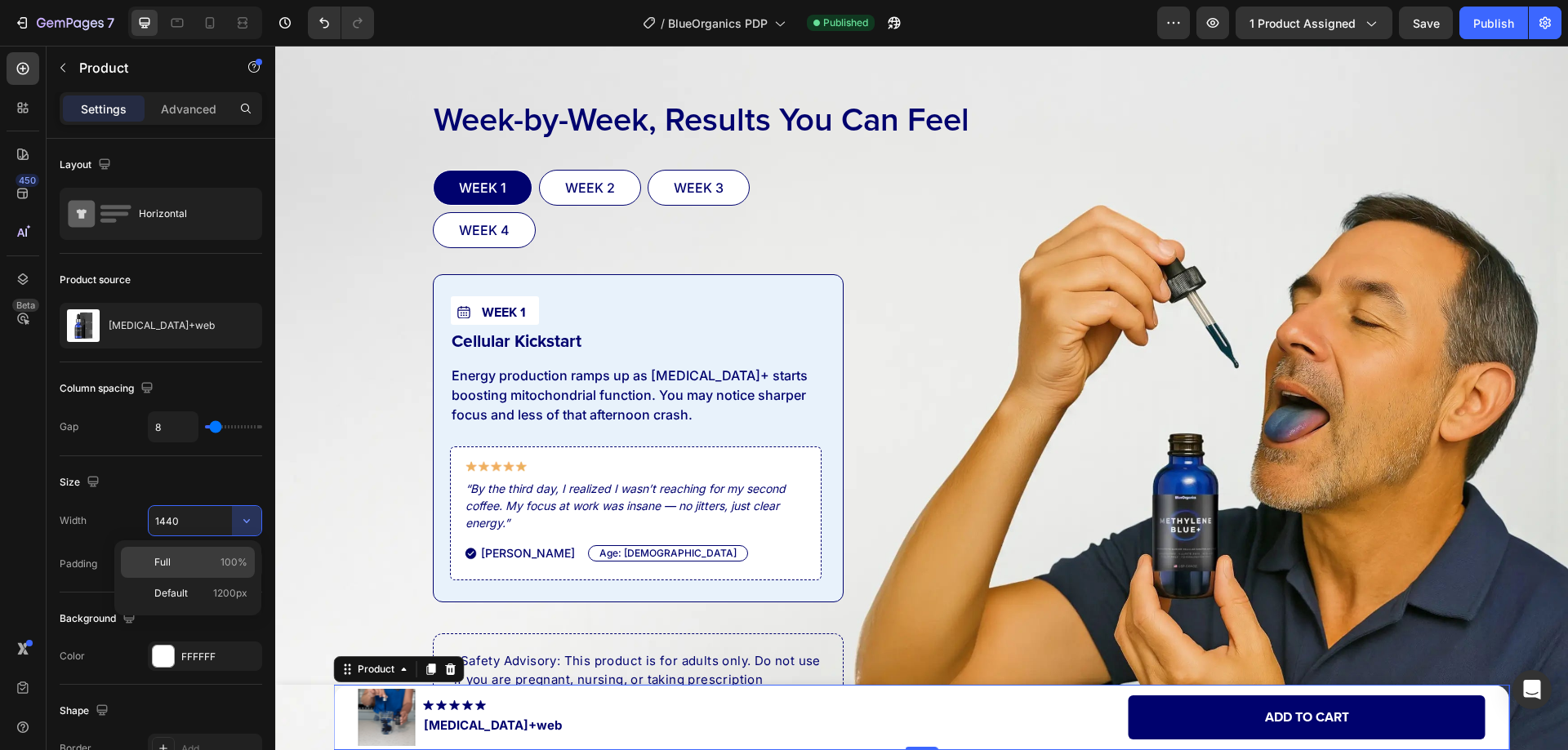
click at [182, 557] on p "Full 100%" at bounding box center [200, 562] width 93 height 15
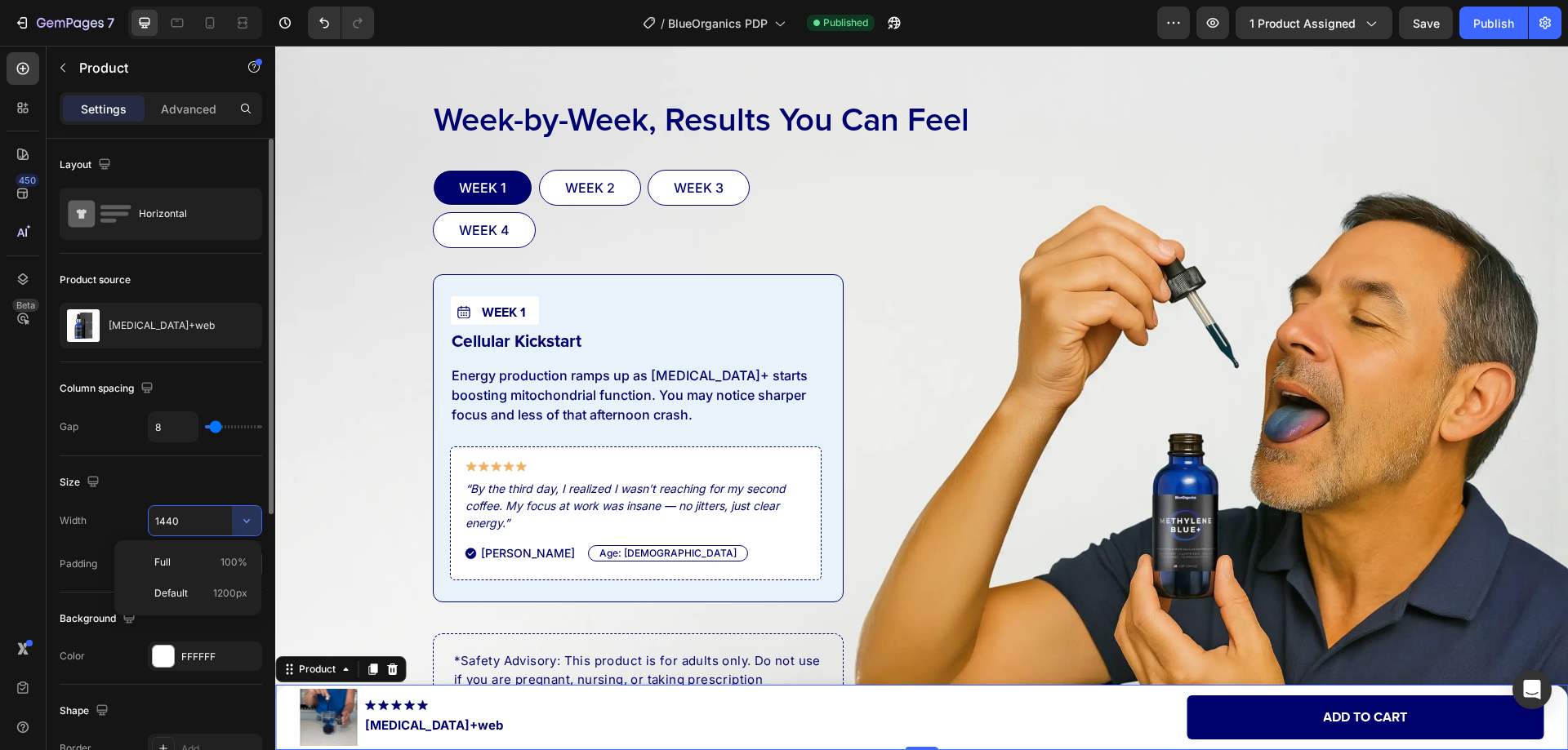
type input "100%"
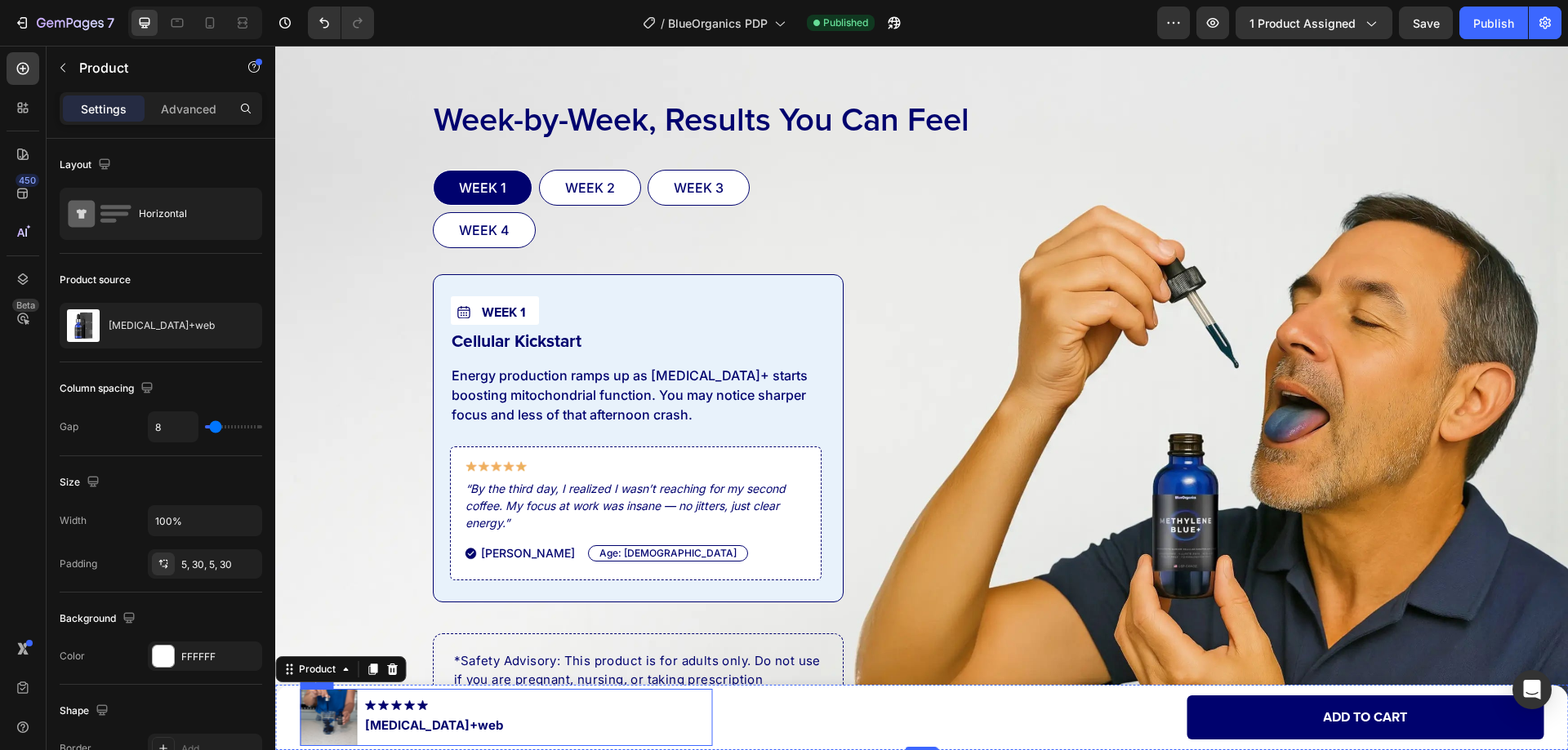
click at [706, 728] on div "Product Images Image Methylene Blue+web Product Title Row" at bounding box center [506, 718] width 412 height 57
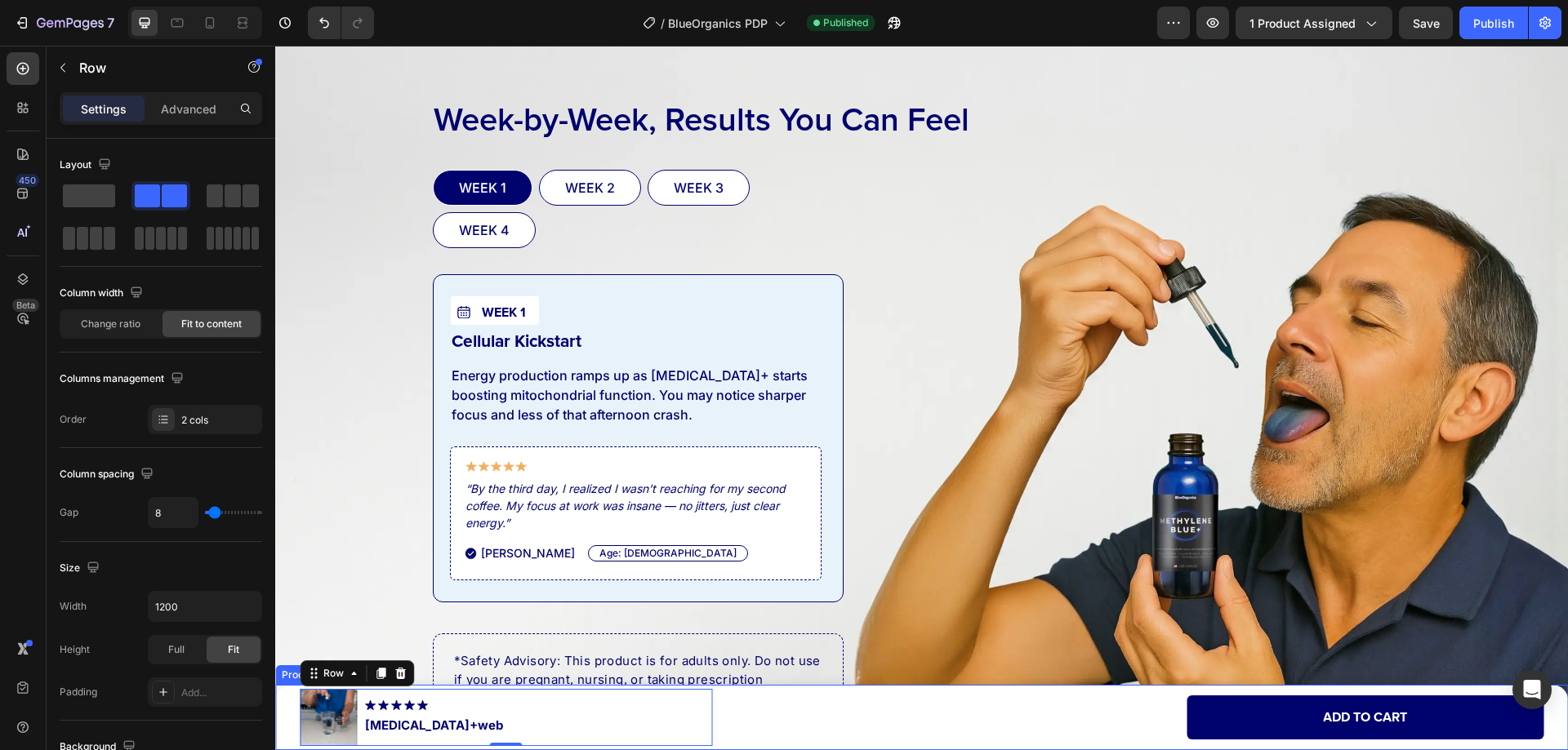
click at [718, 740] on div "Add to cart Add to Cart" at bounding box center [1130, 718] width 825 height 57
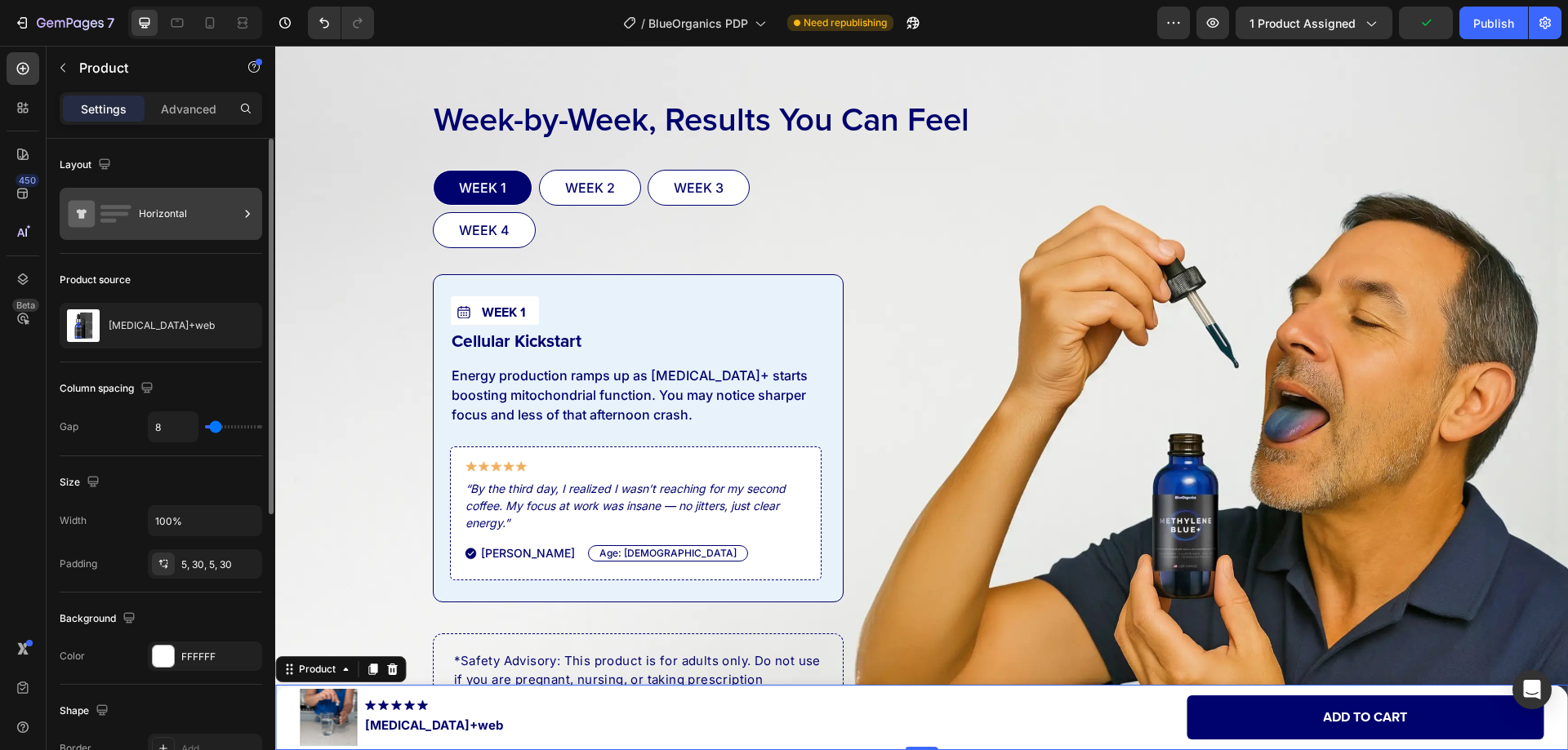
click at [147, 220] on div "Horizontal" at bounding box center [188, 213] width 99 height 37
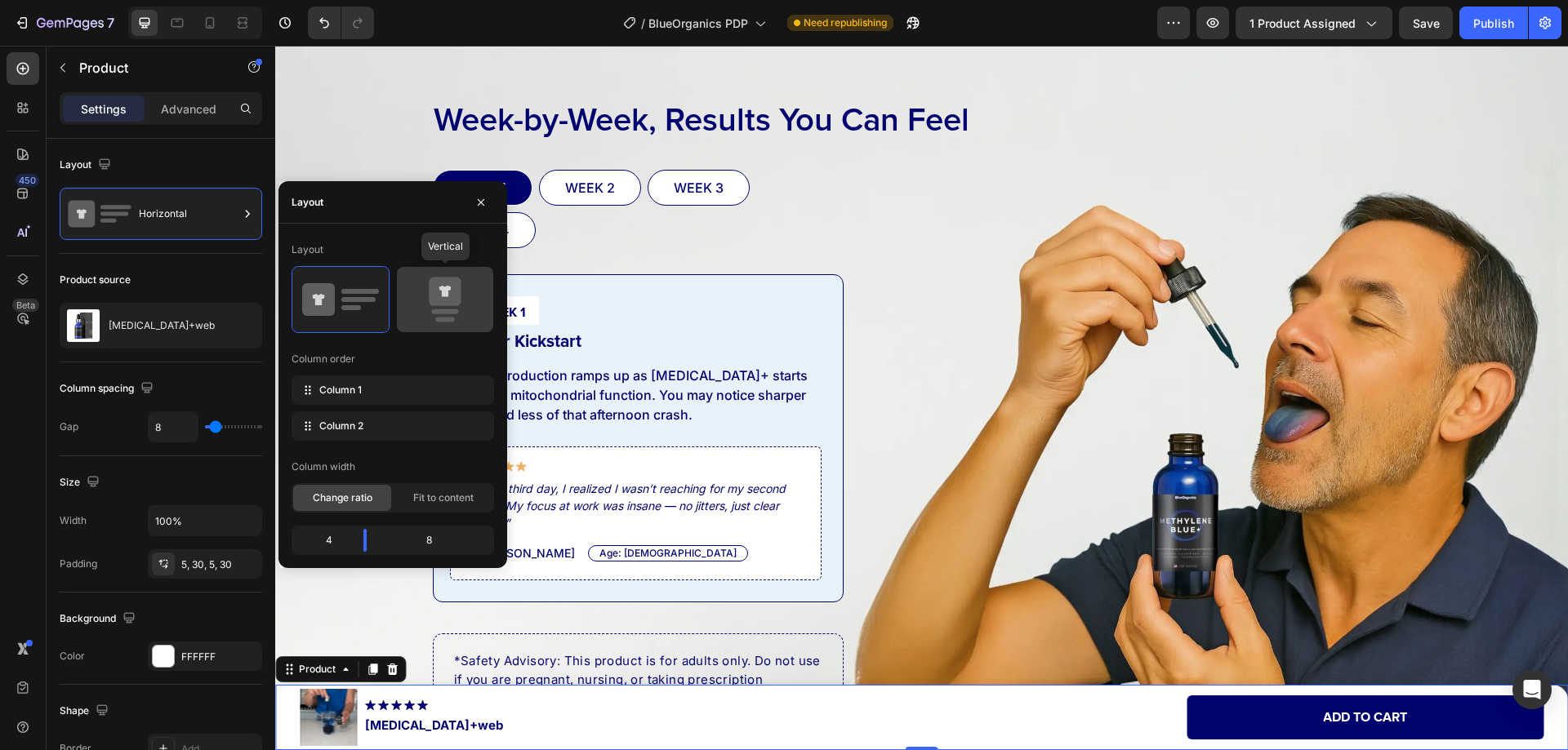
click at [433, 312] on rect at bounding box center [445, 312] width 27 height 5
type input "0"
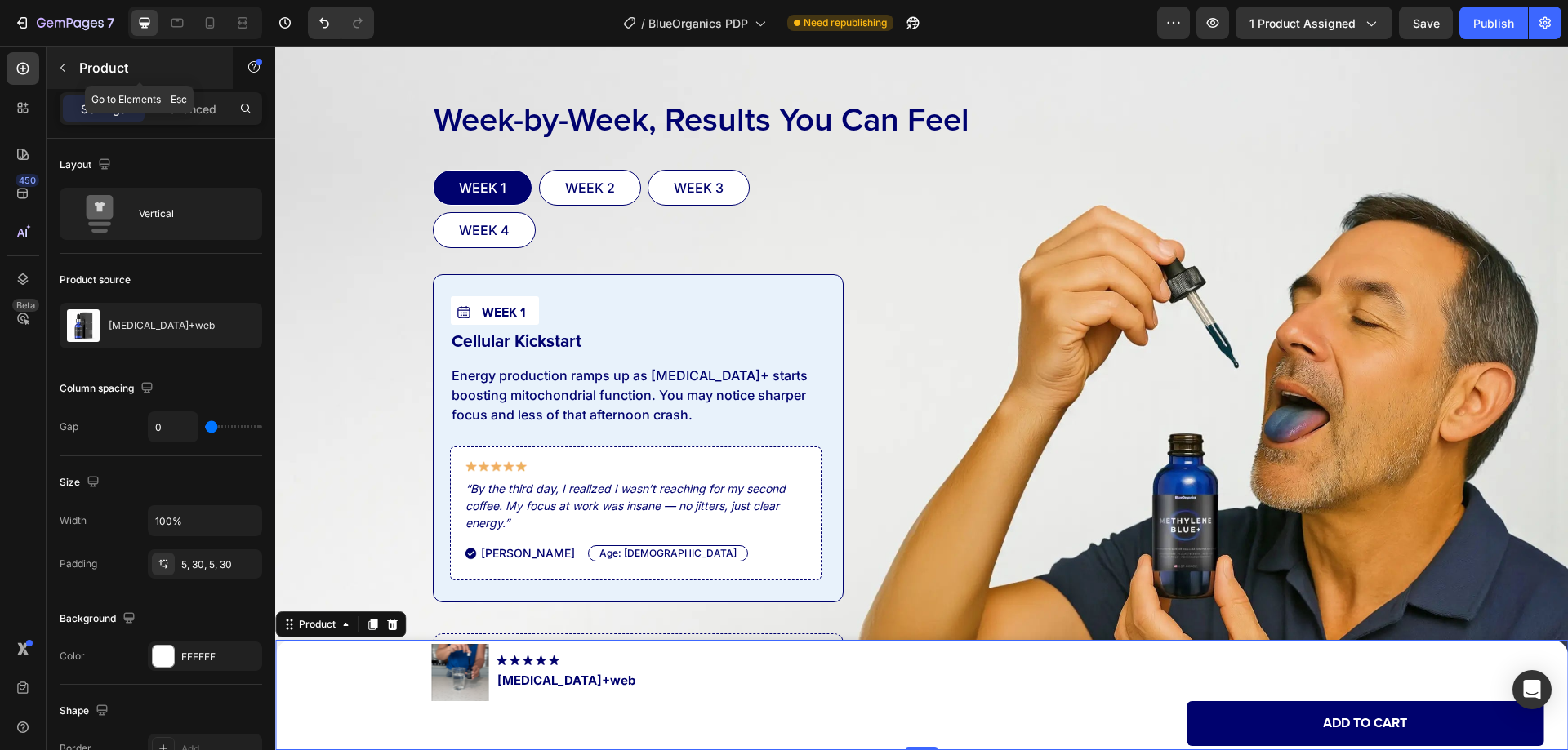
click at [61, 69] on icon "button" at bounding box center [63, 68] width 5 height 9
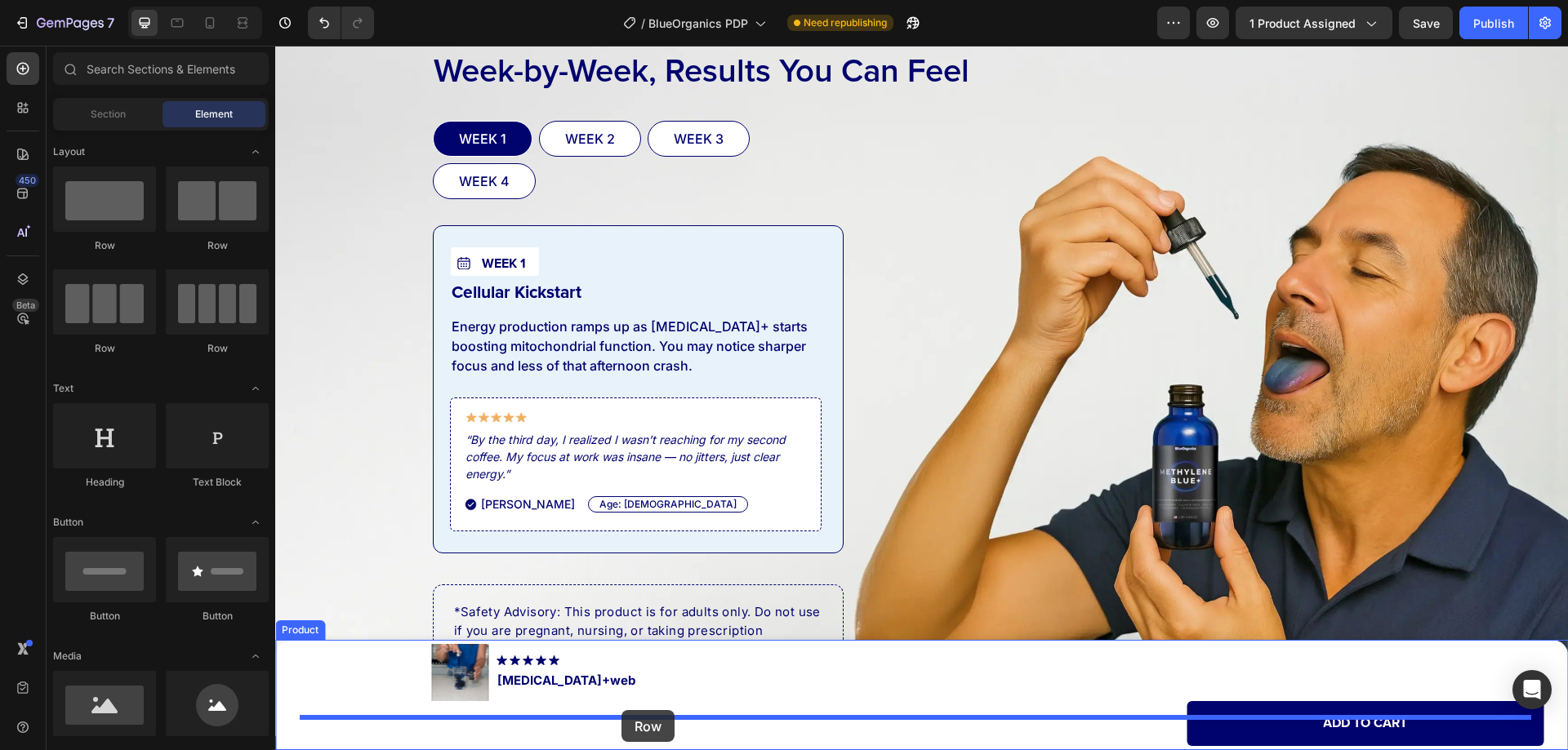
scroll to position [7598, 0]
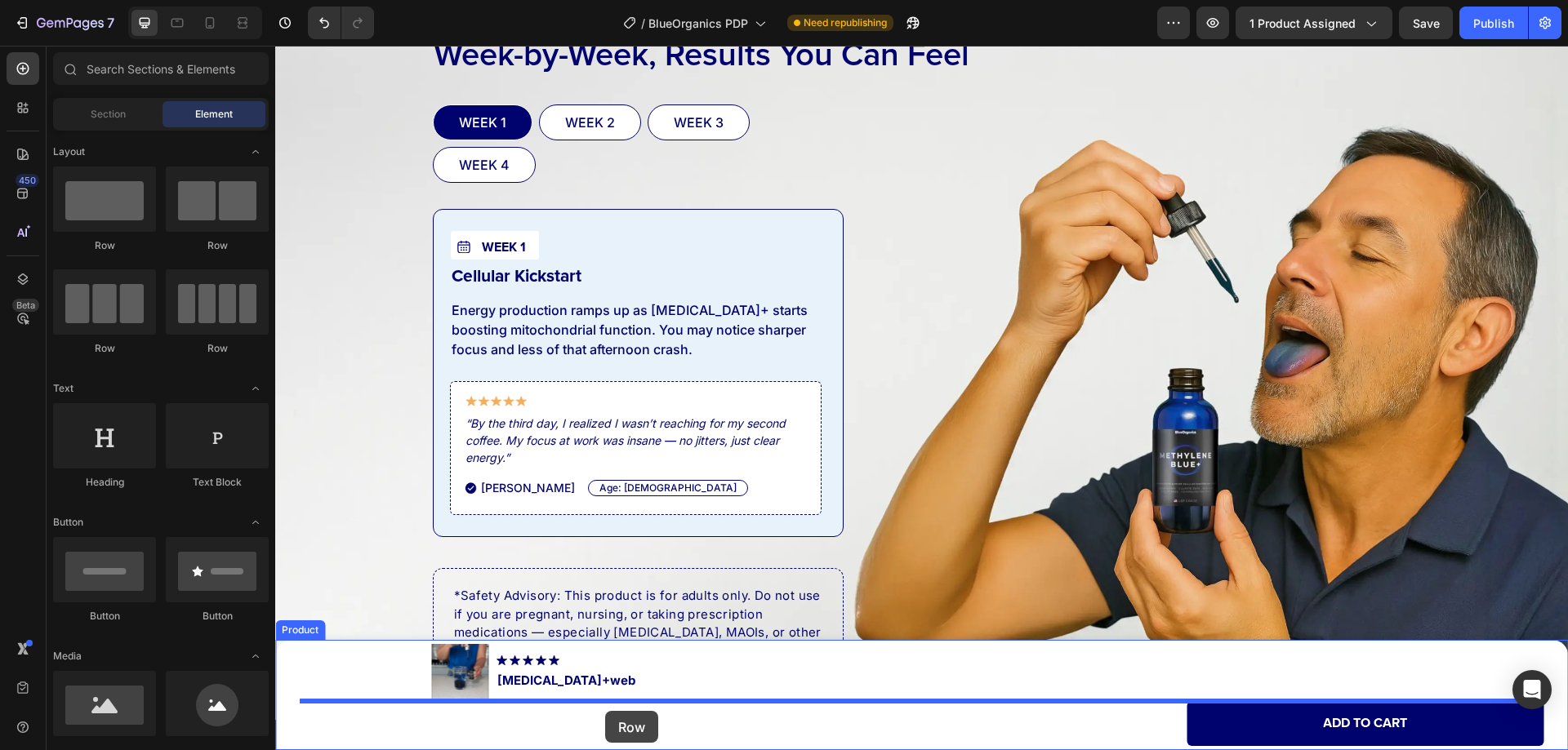
drag, startPoint x: 396, startPoint y: 262, endPoint x: 607, endPoint y: 710, distance: 495.2
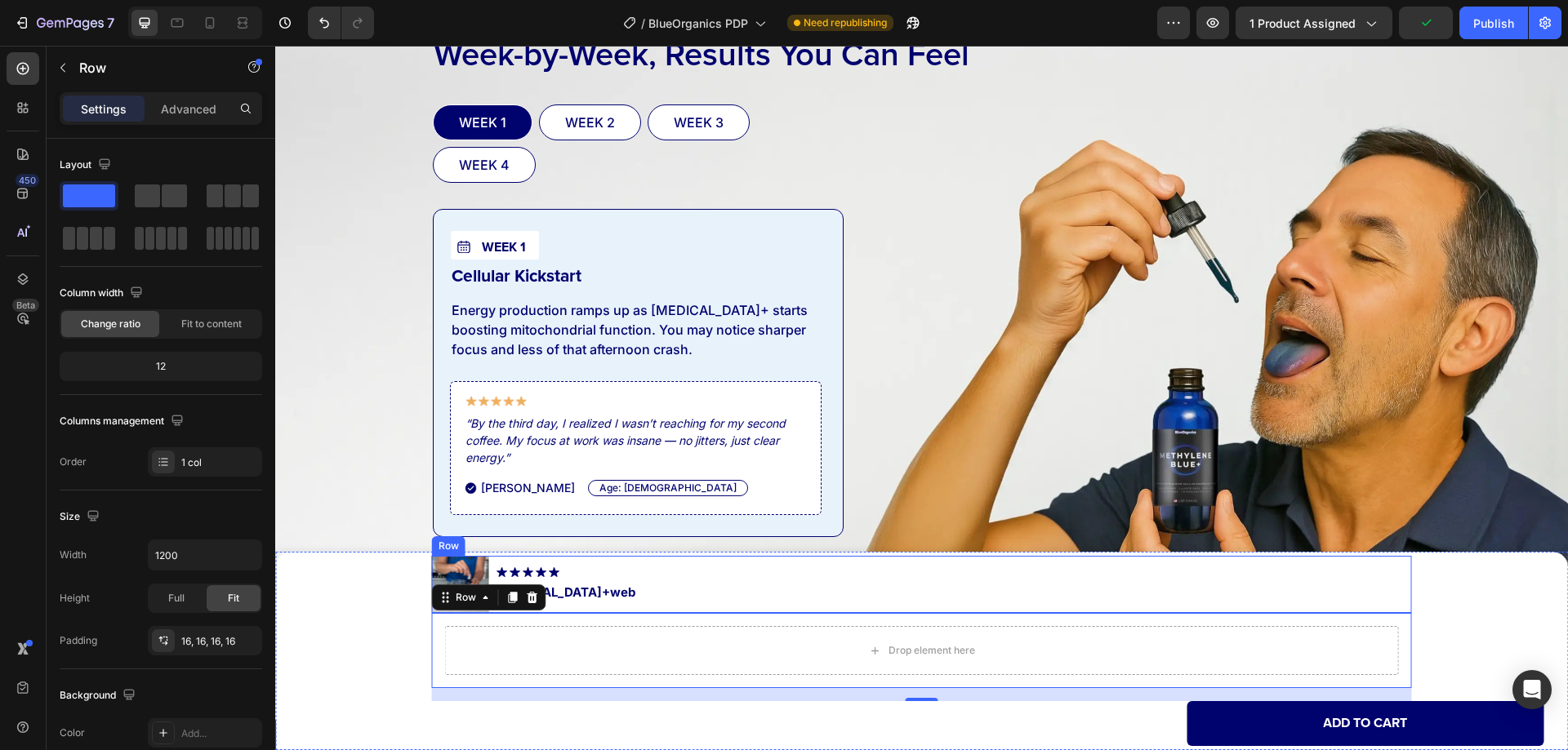
click at [645, 604] on div "Product Images Image Methylene Blue+web Product Title Row" at bounding box center [922, 584] width 980 height 57
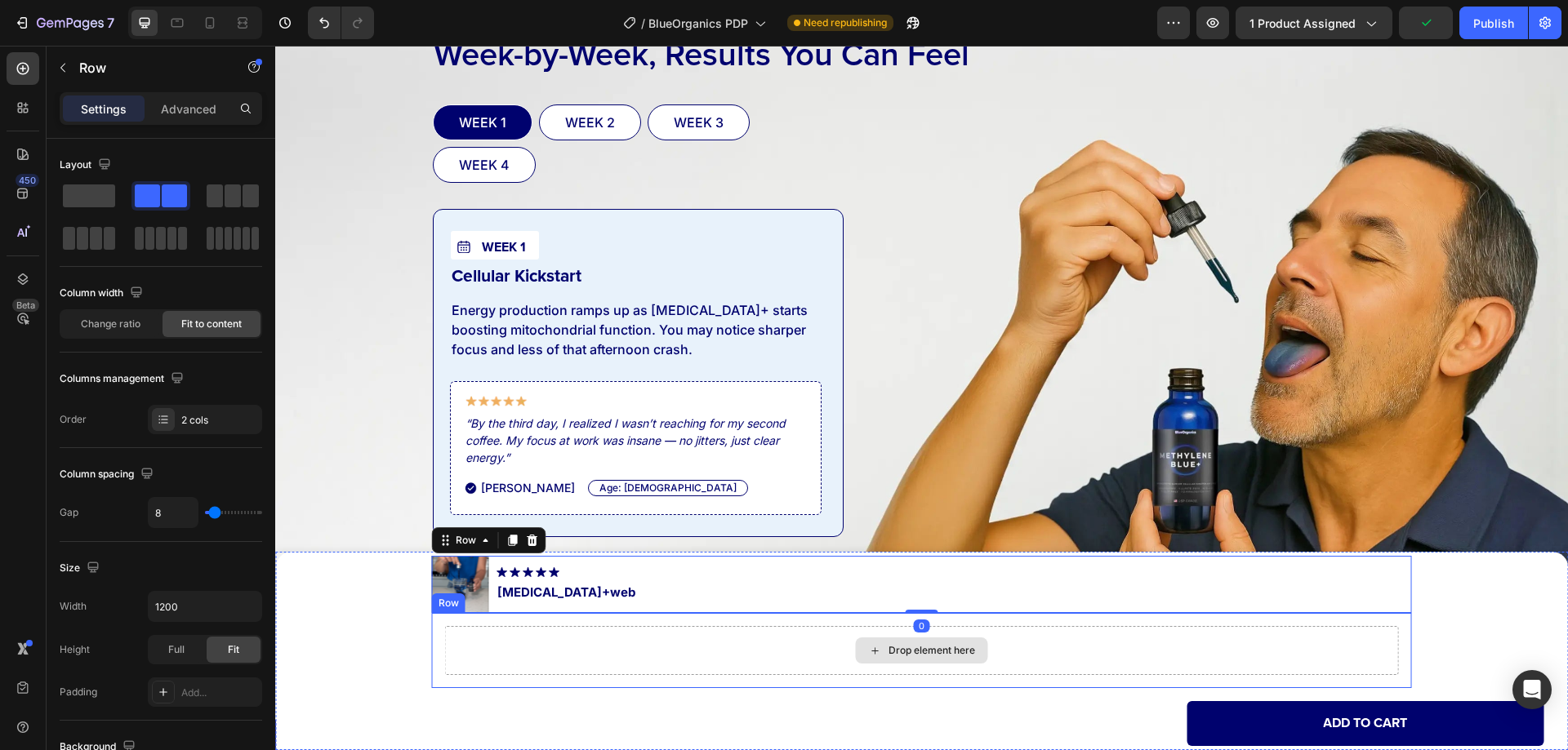
click at [587, 637] on div "Drop element here" at bounding box center [922, 650] width 954 height 49
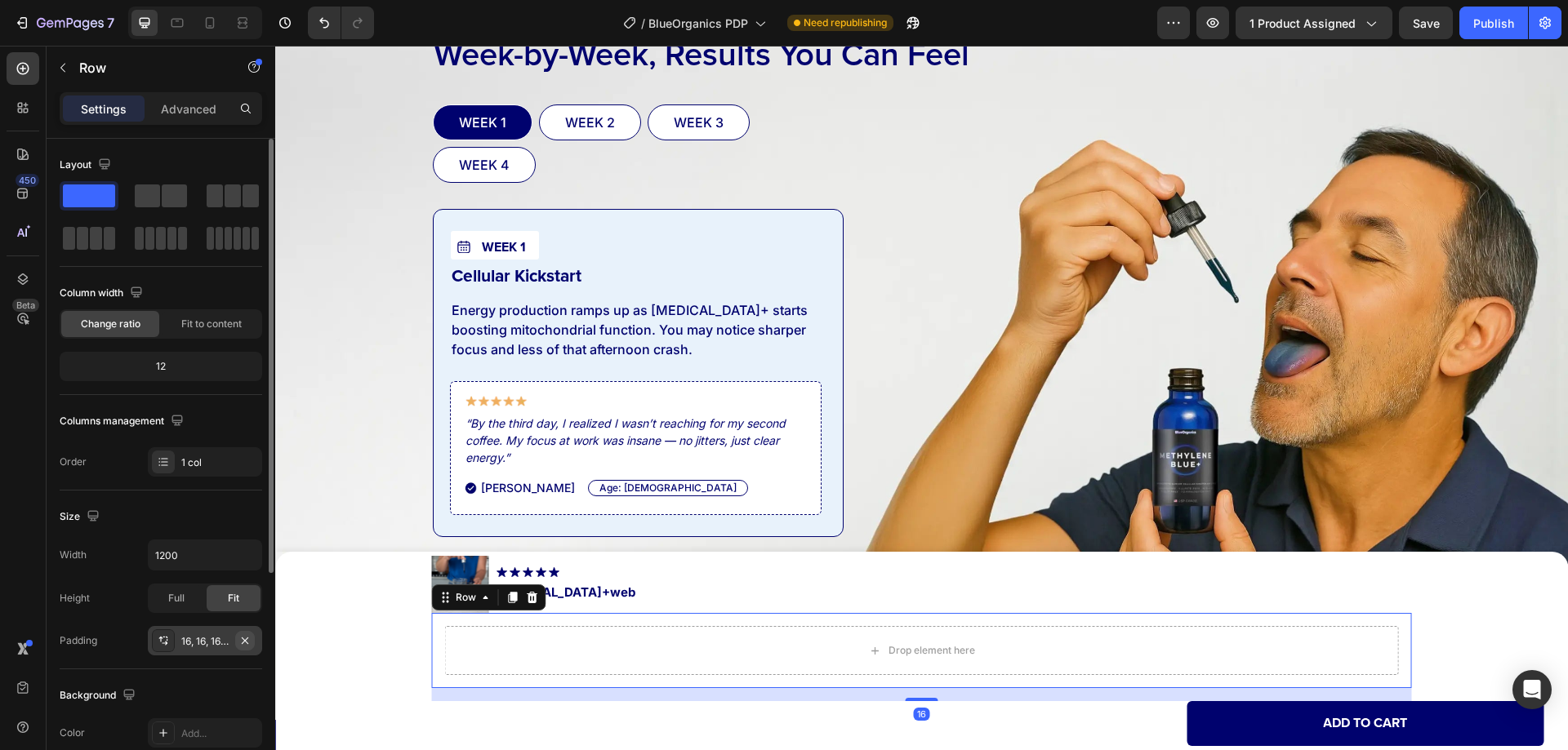
click at [247, 640] on icon "button" at bounding box center [245, 640] width 13 height 13
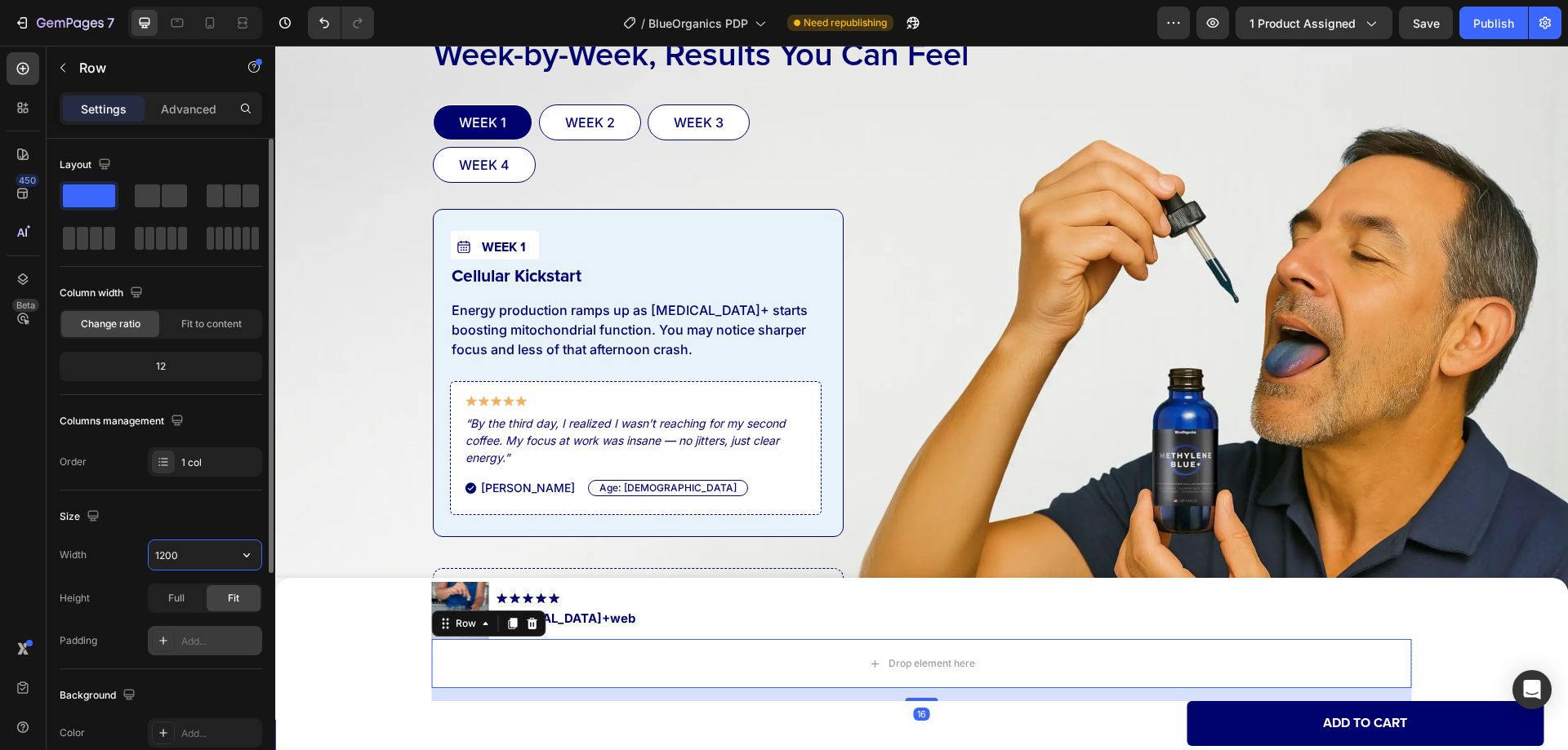
click at [187, 558] on input "1200" at bounding box center [204, 555] width 112 height 30
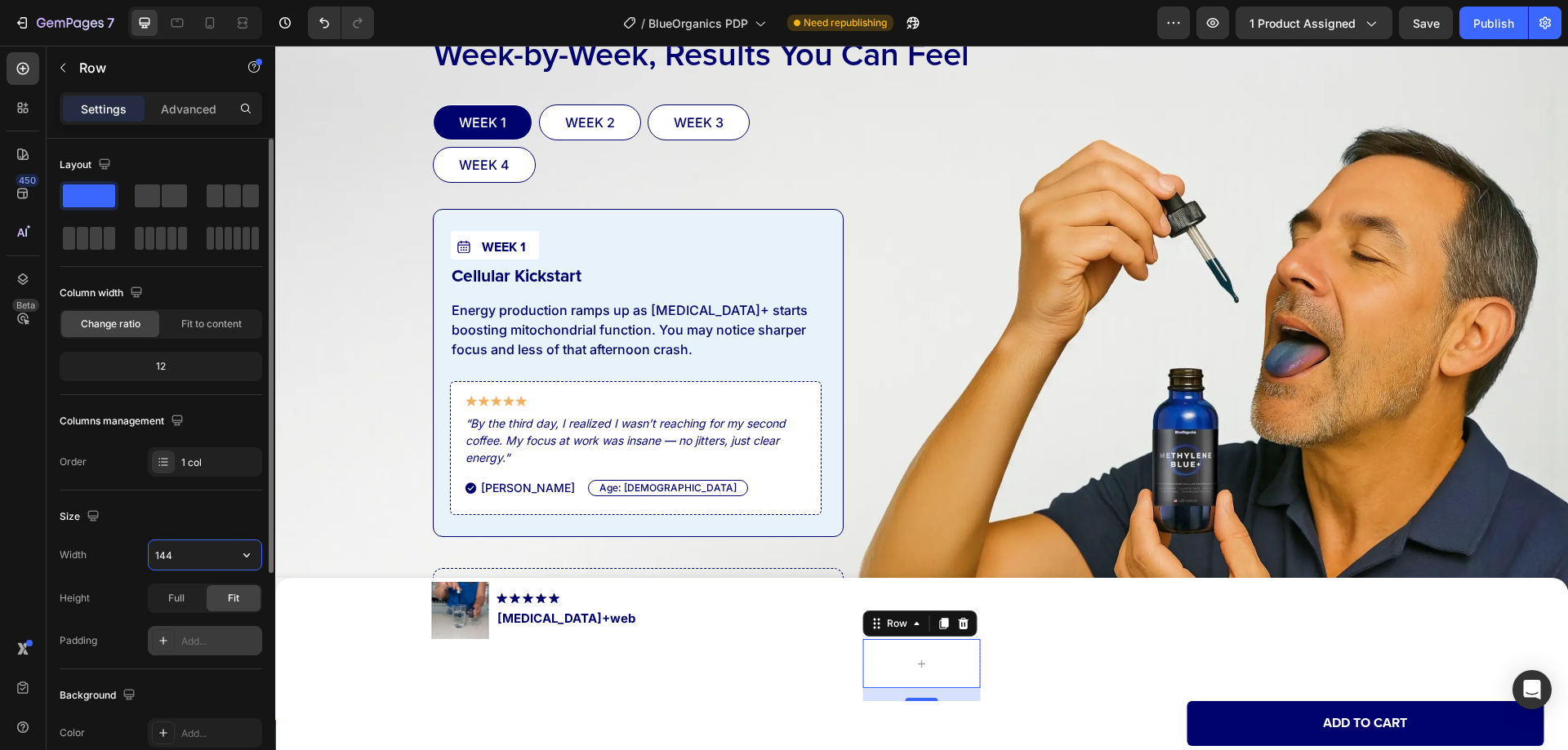
type input "1440"
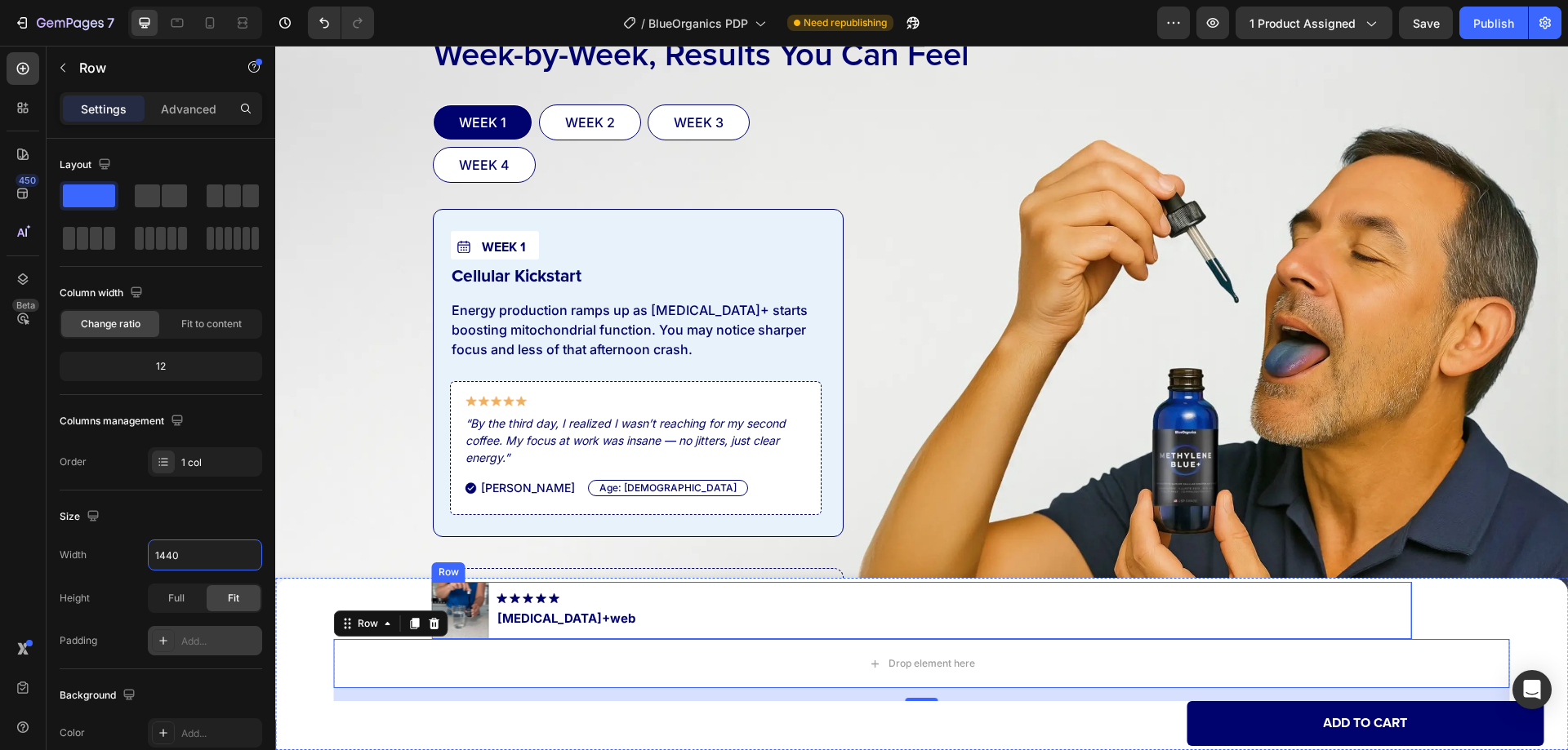
click at [743, 624] on div "Product Images Image Methylene Blue+web Product Title Row" at bounding box center [922, 611] width 980 height 57
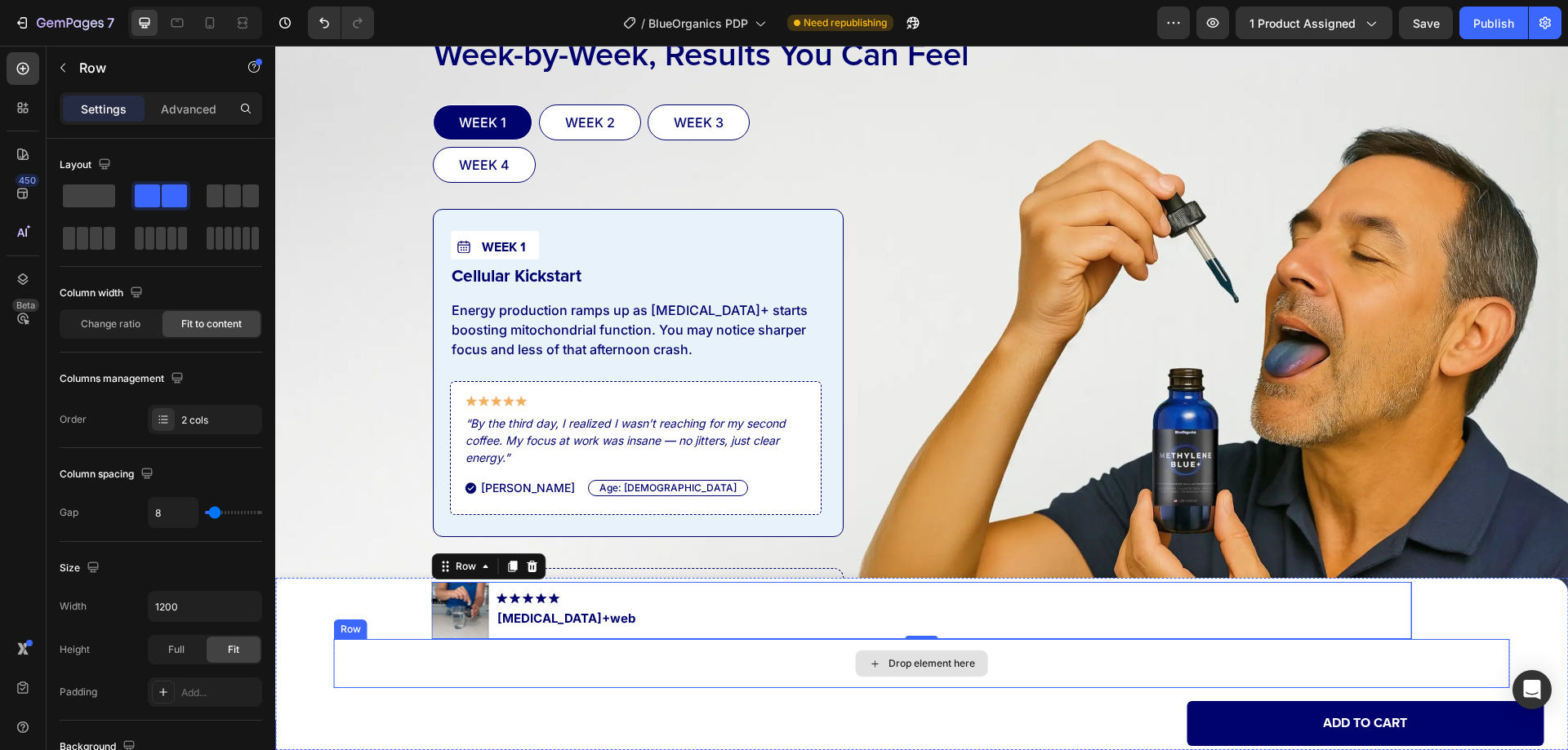
click at [581, 668] on div "Drop element here" at bounding box center [921, 663] width 1176 height 49
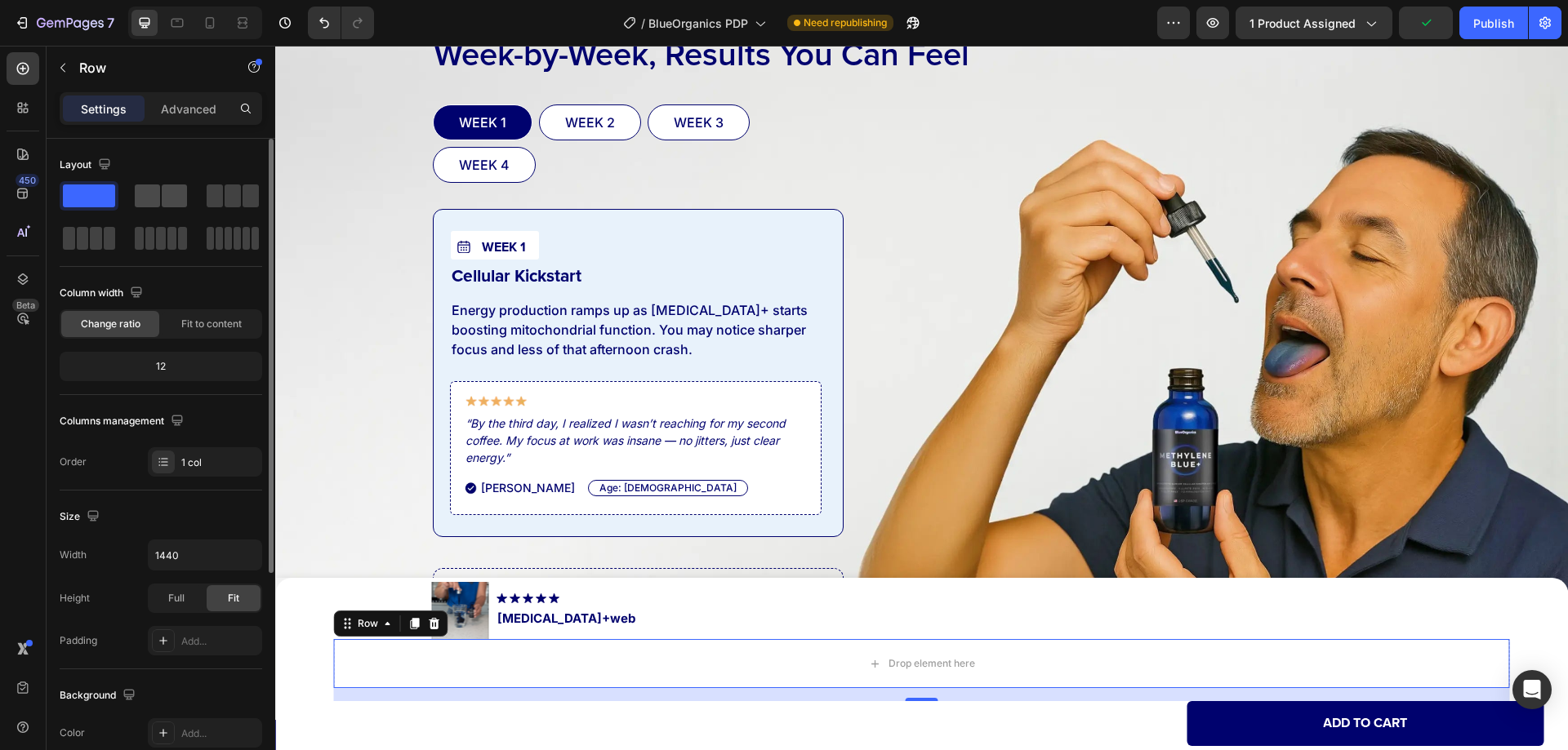
drag, startPoint x: 161, startPoint y: 202, endPoint x: 72, endPoint y: 489, distance: 300.5
click at [161, 202] on div at bounding box center [161, 196] width 52 height 23
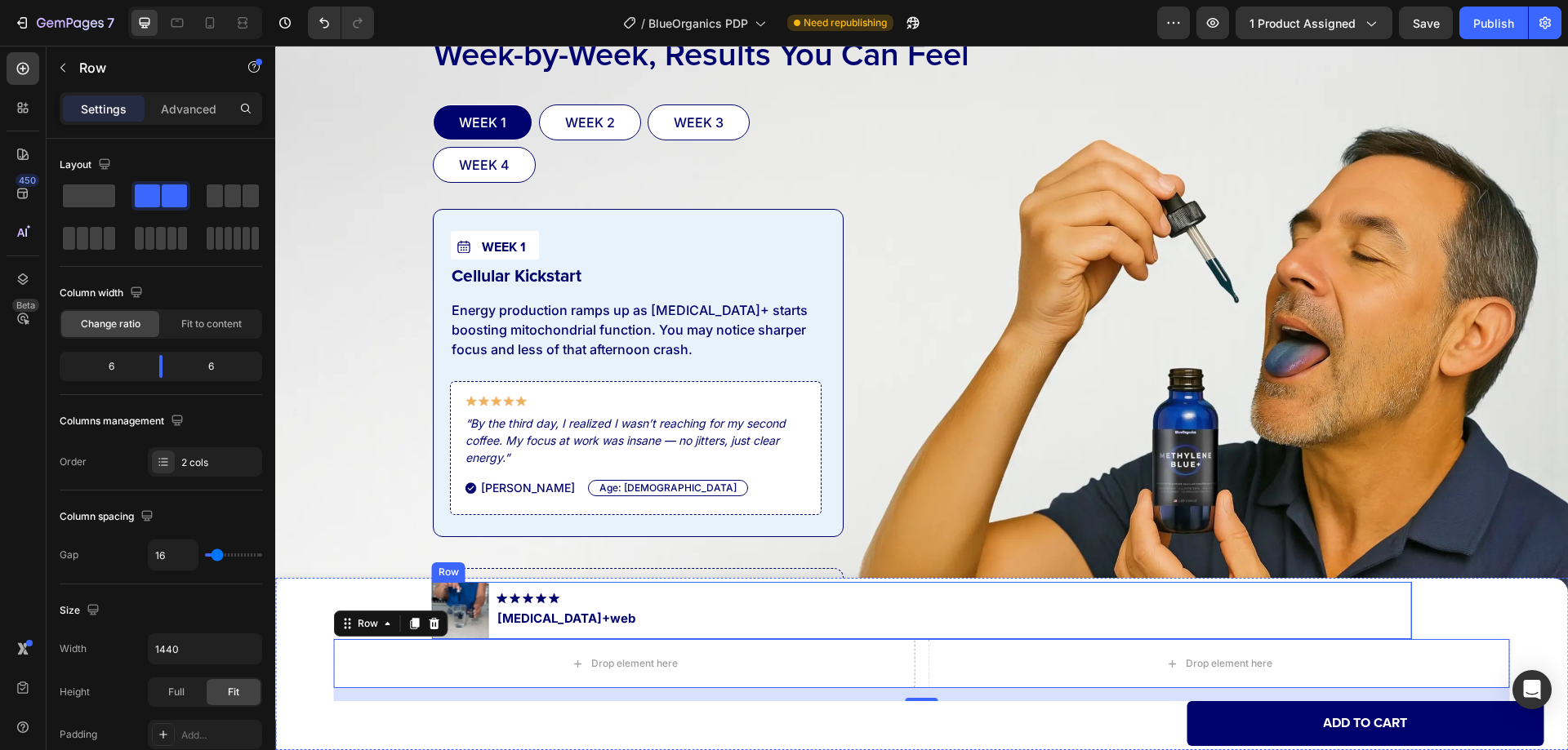
click at [787, 622] on div "Product Images Image Methylene Blue+web Product Title Row" at bounding box center [922, 611] width 980 height 57
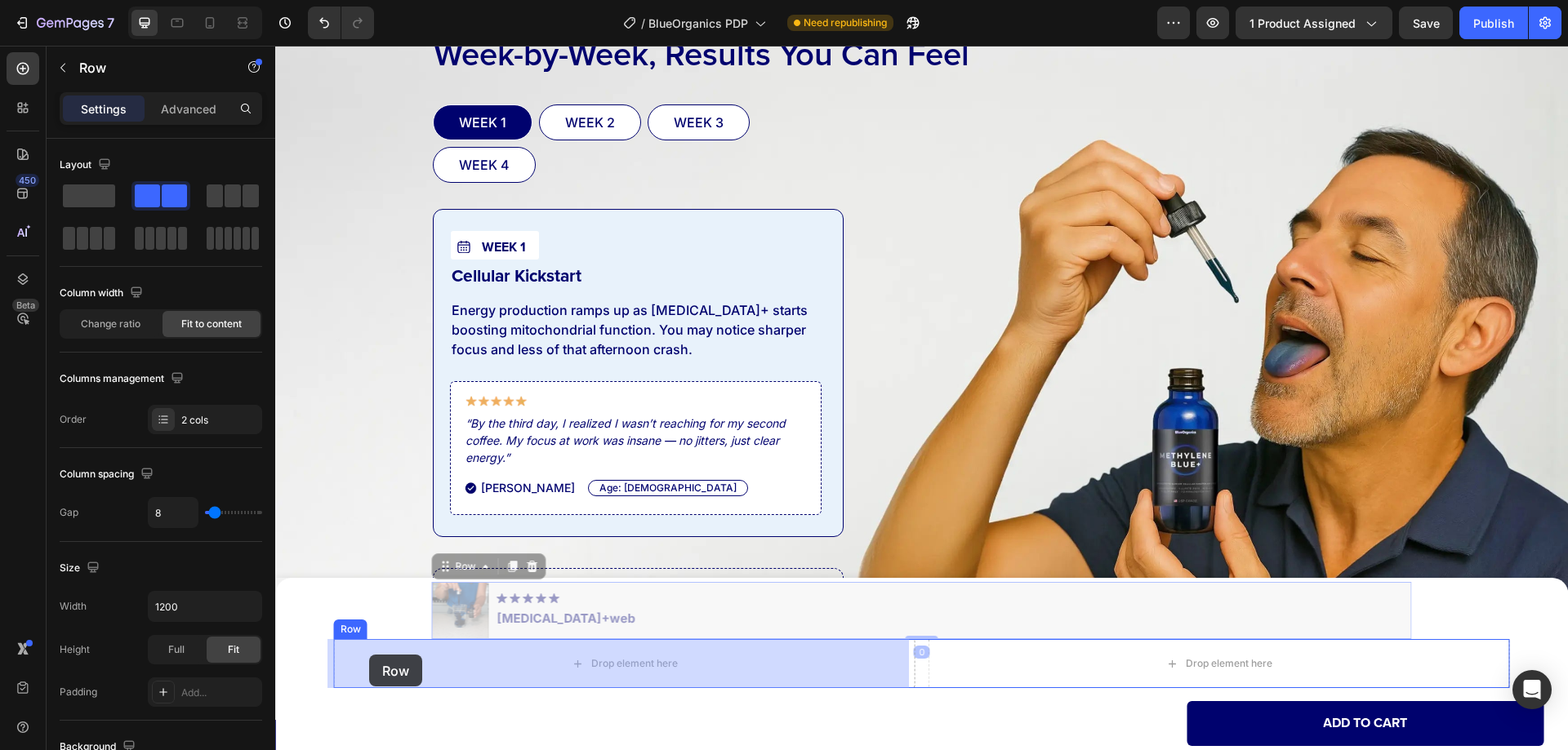
drag, startPoint x: 458, startPoint y: 571, endPoint x: 367, endPoint y: 645, distance: 117.3
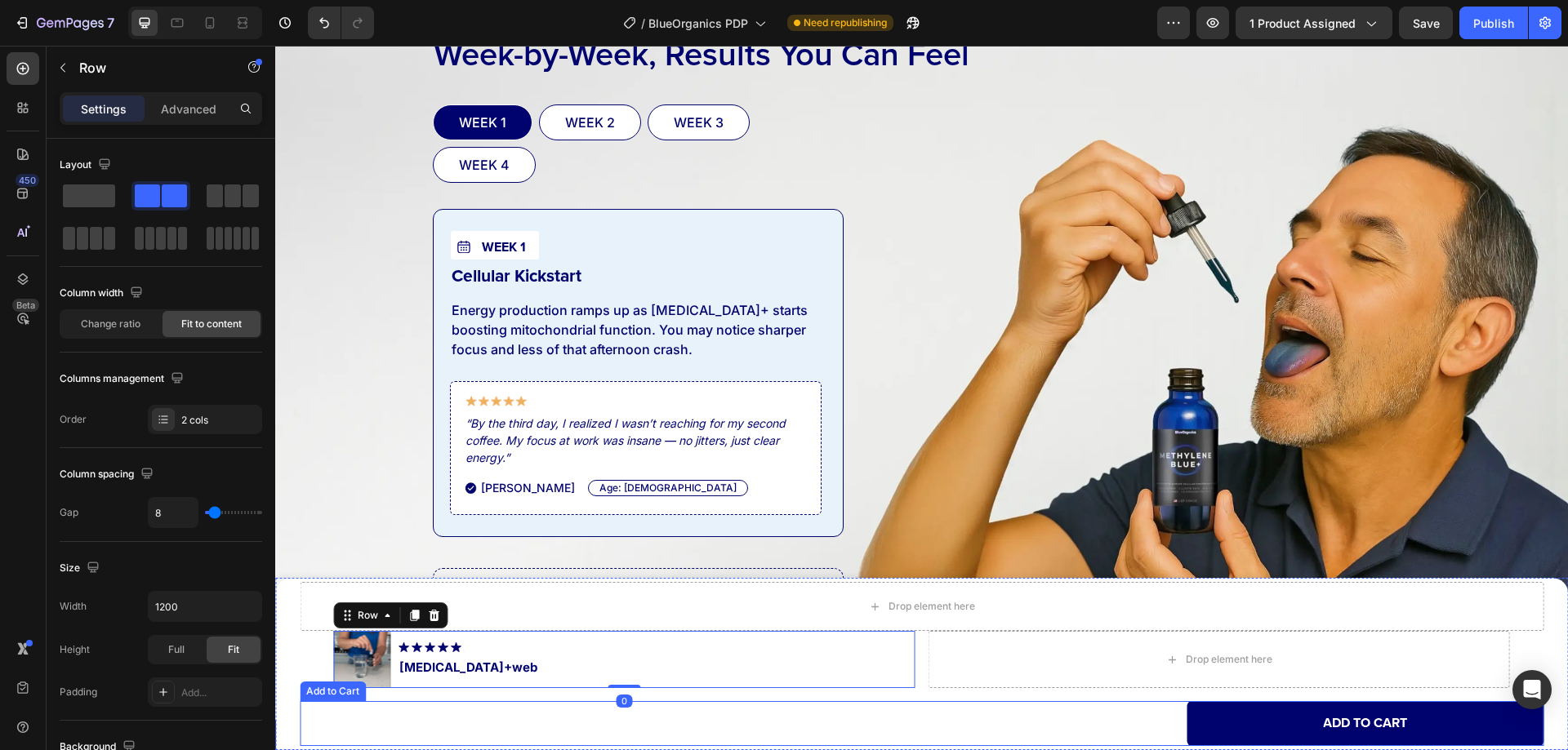
click at [1090, 718] on div "Add to cart Add to Cart" at bounding box center [921, 724] width 1244 height 45
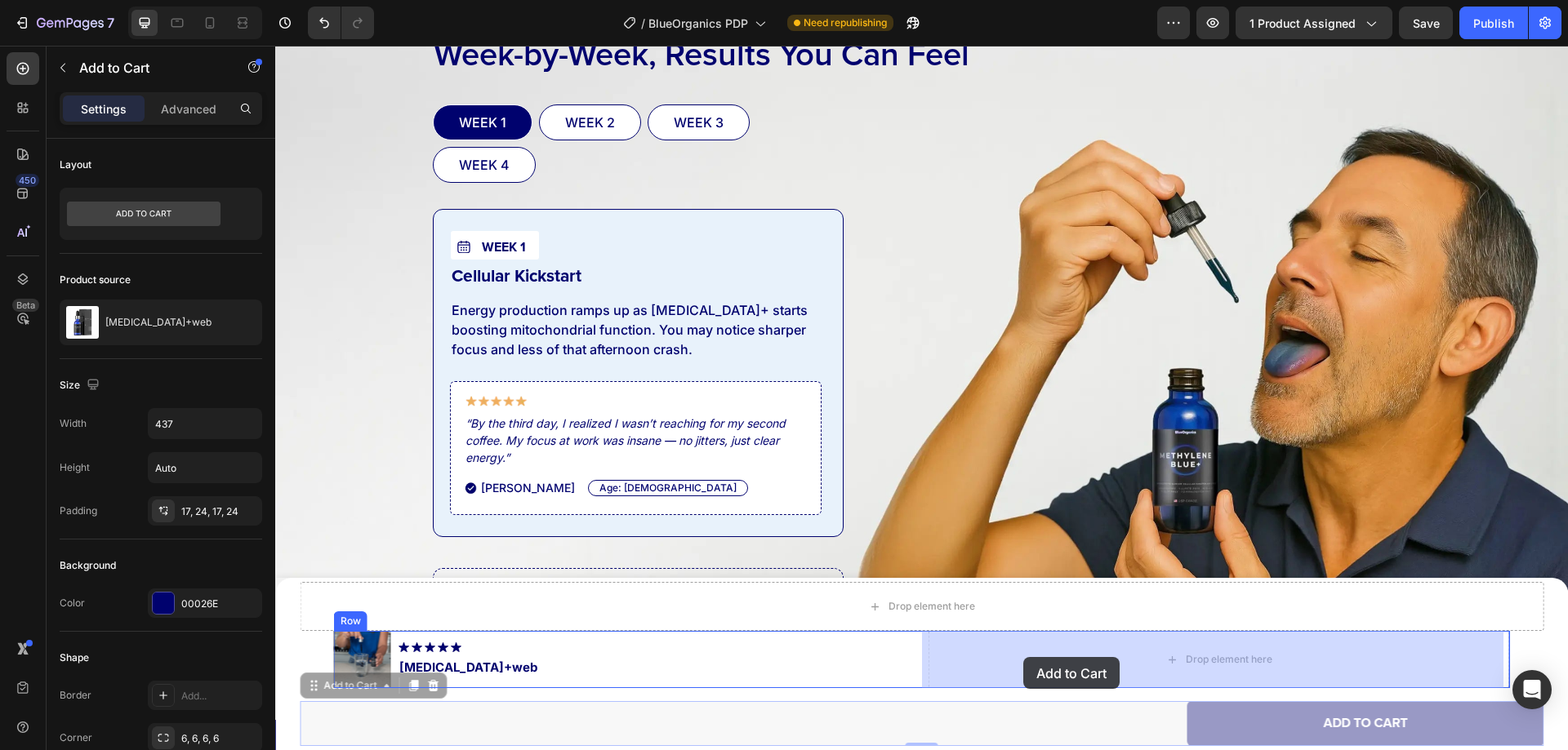
drag, startPoint x: 343, startPoint y: 691, endPoint x: 1034, endPoint y: 663, distance: 691.6
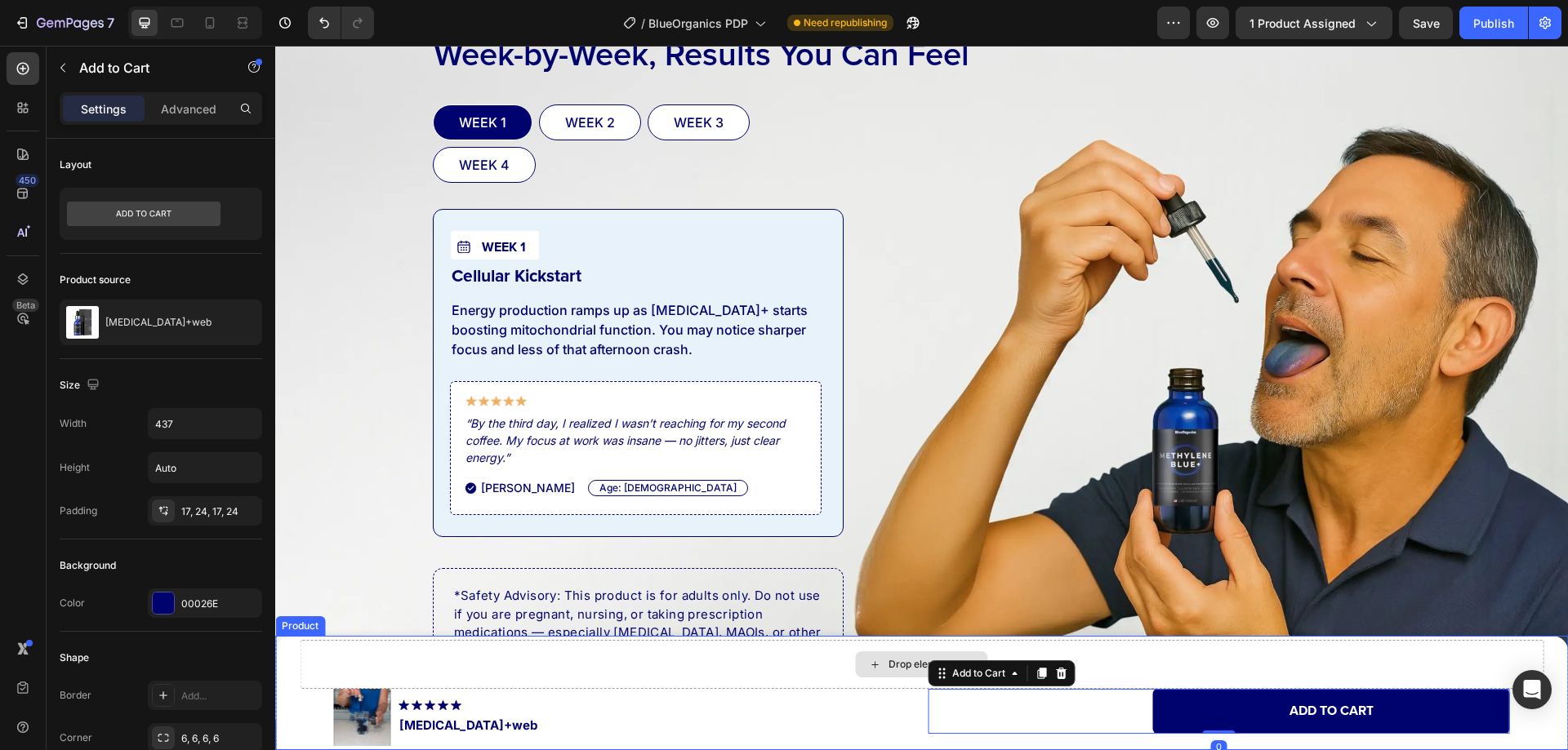
click at [684, 666] on div "Drop element here" at bounding box center [921, 664] width 1244 height 49
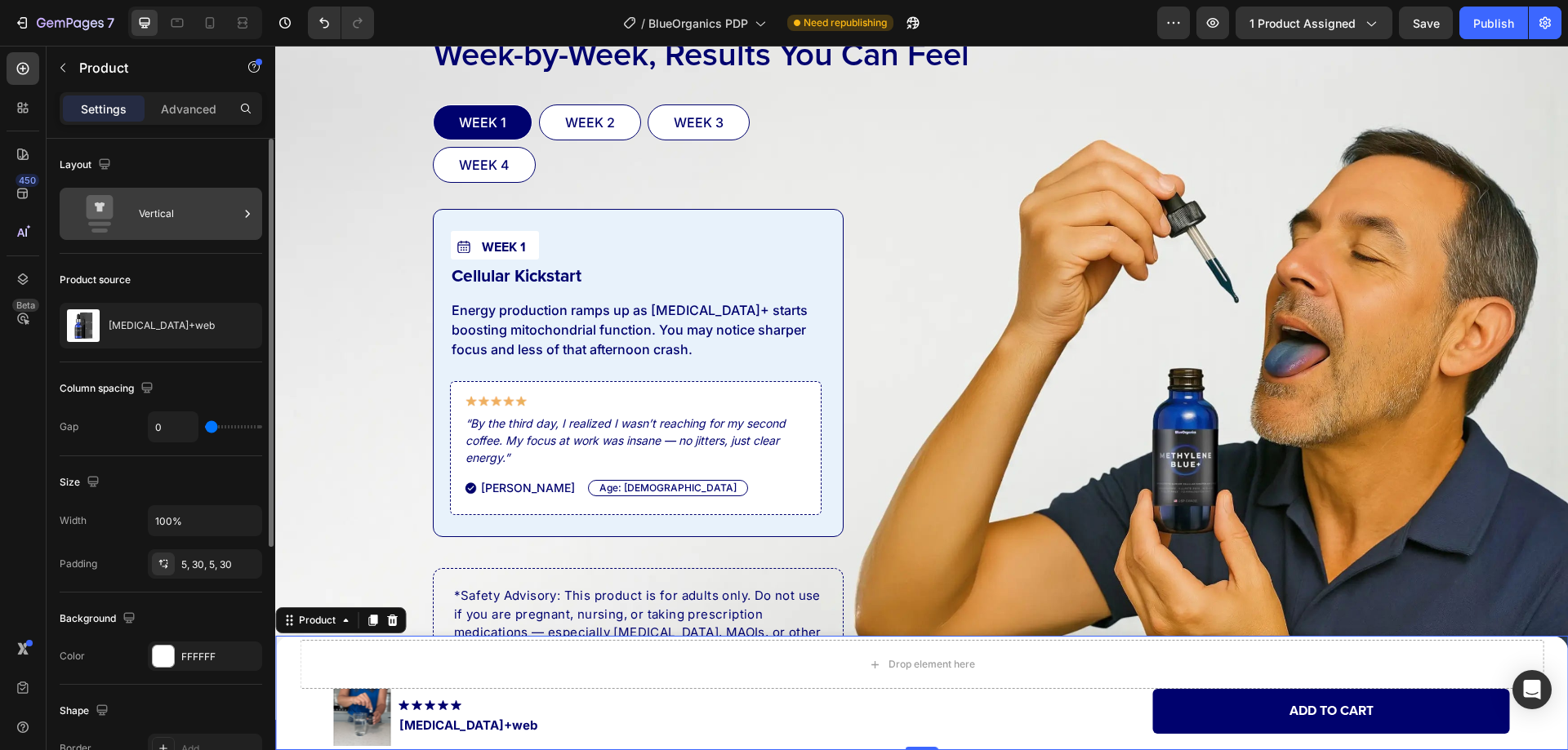
click at [173, 217] on div "Vertical" at bounding box center [188, 213] width 99 height 37
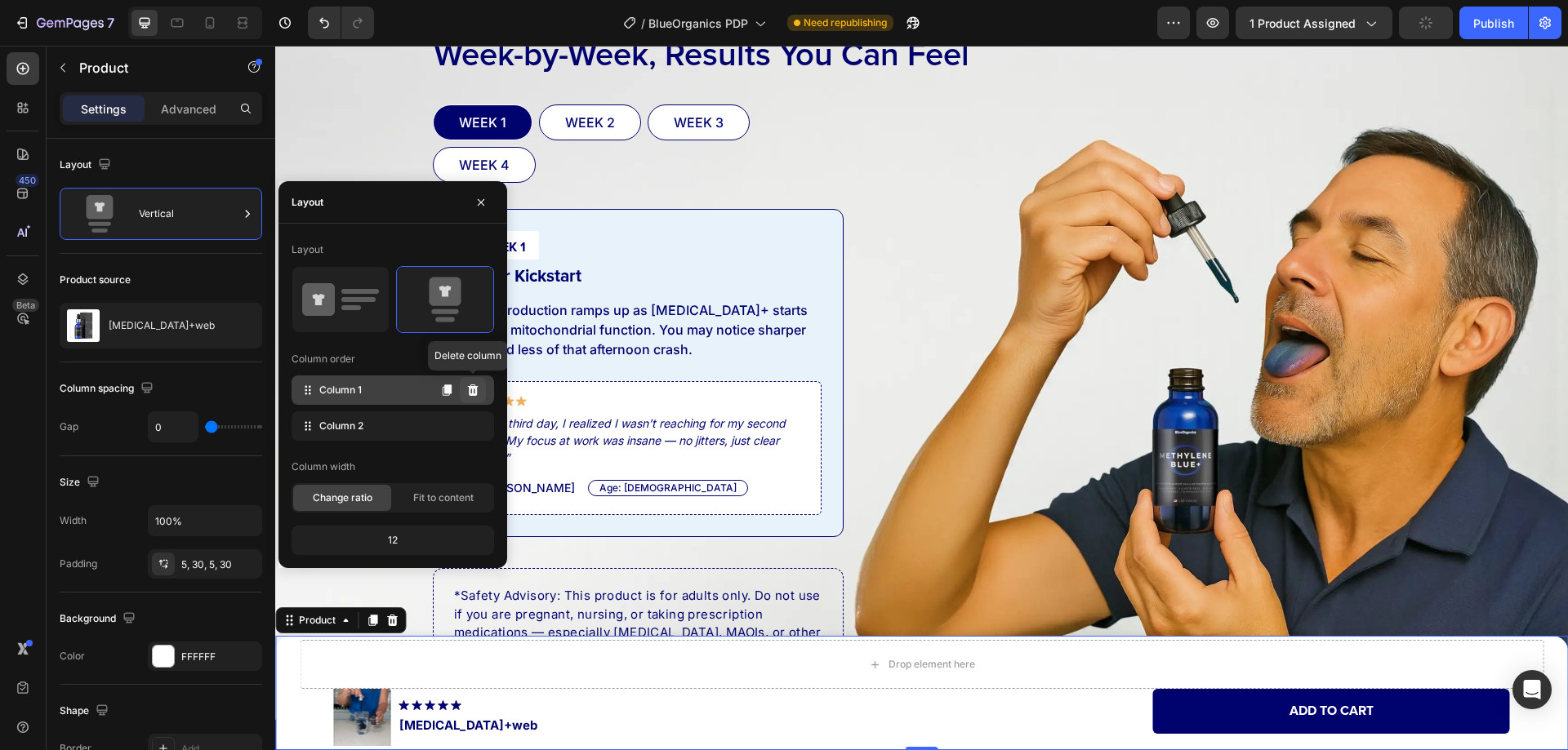
click at [472, 394] on icon at bounding box center [473, 389] width 10 height 11
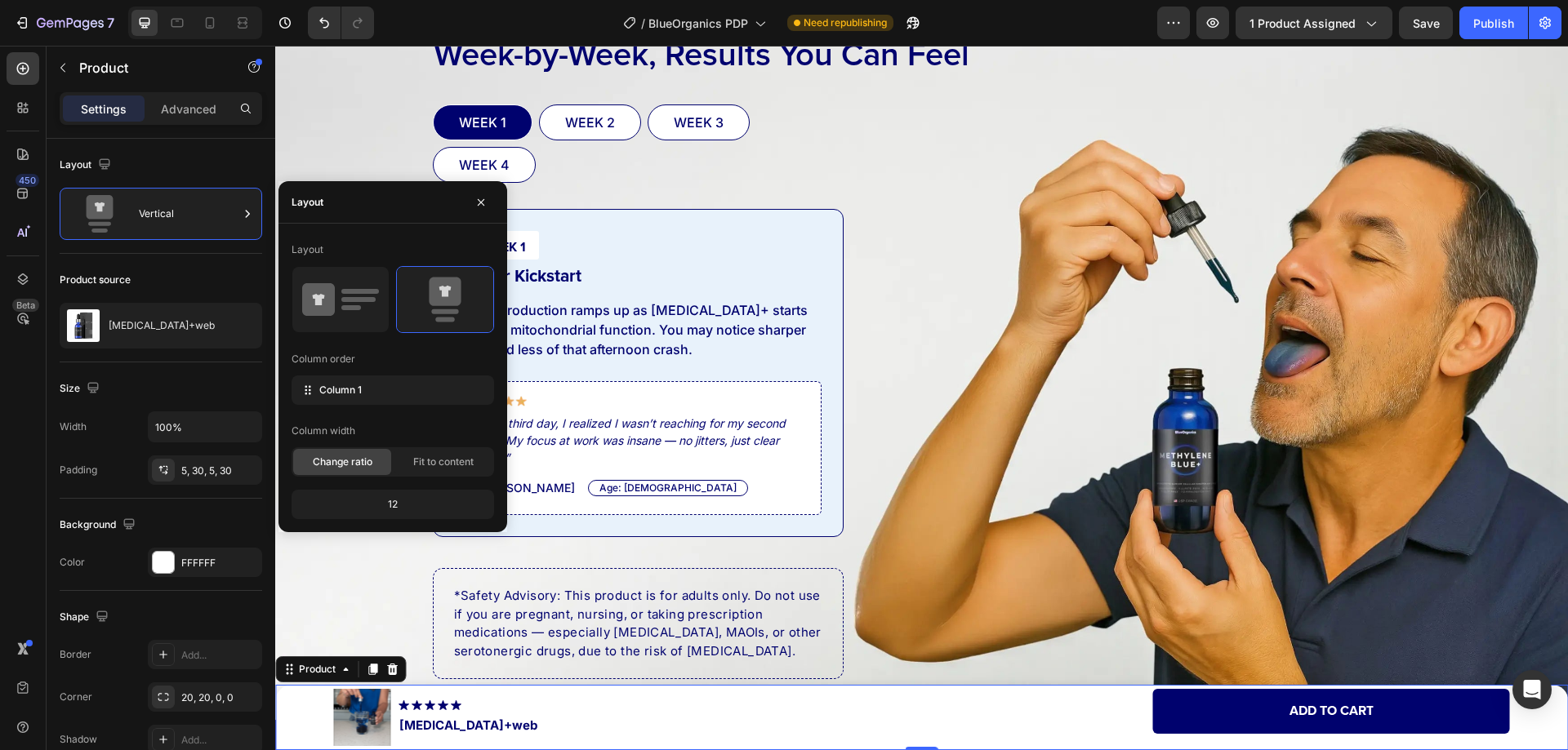
click at [307, 725] on div "Product Images Image Methylene Blue+web Product Title Row Add to cart Add to Ca…" at bounding box center [921, 718] width 1244 height 57
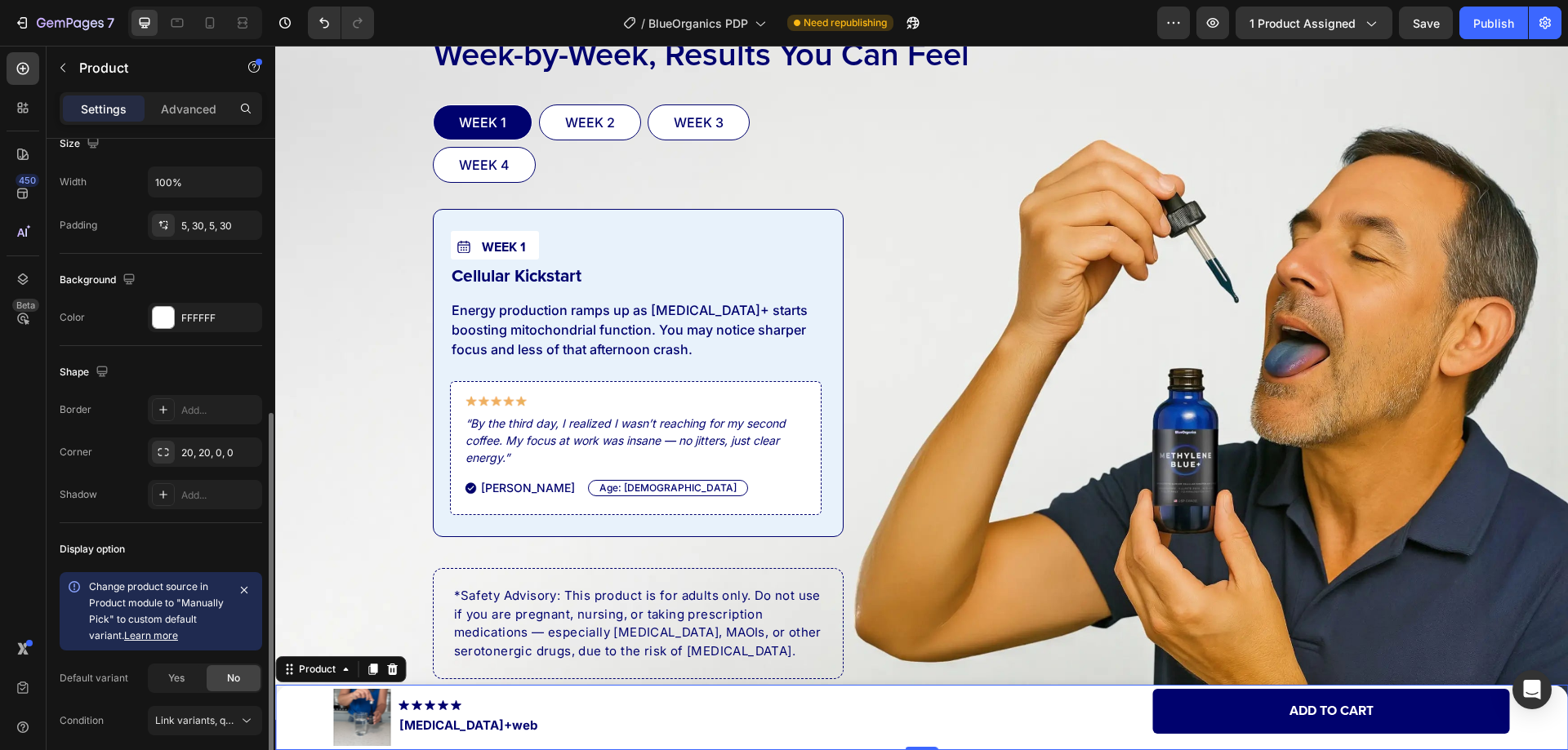
scroll to position [308, 0]
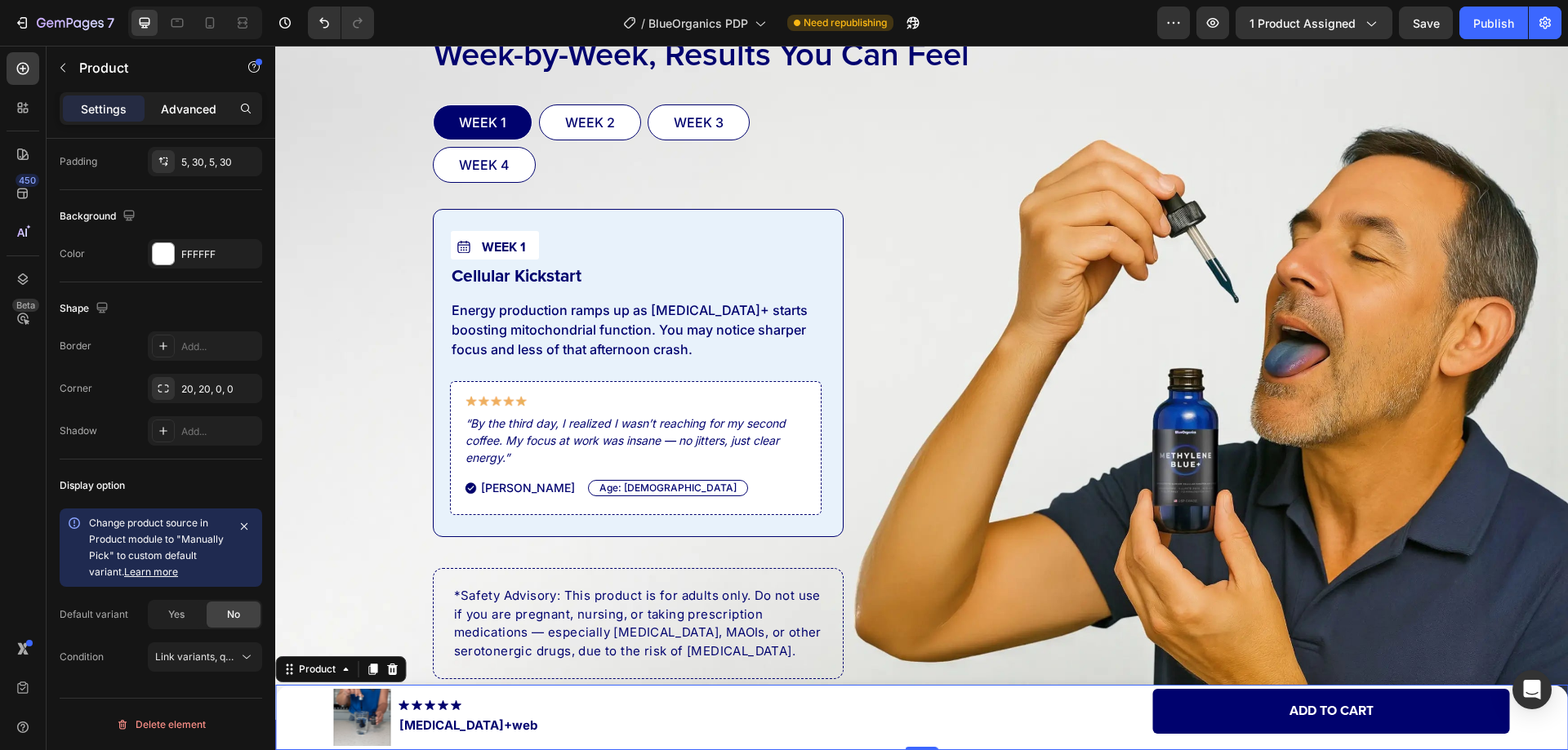
click at [180, 114] on p "Advanced" at bounding box center [189, 109] width 56 height 17
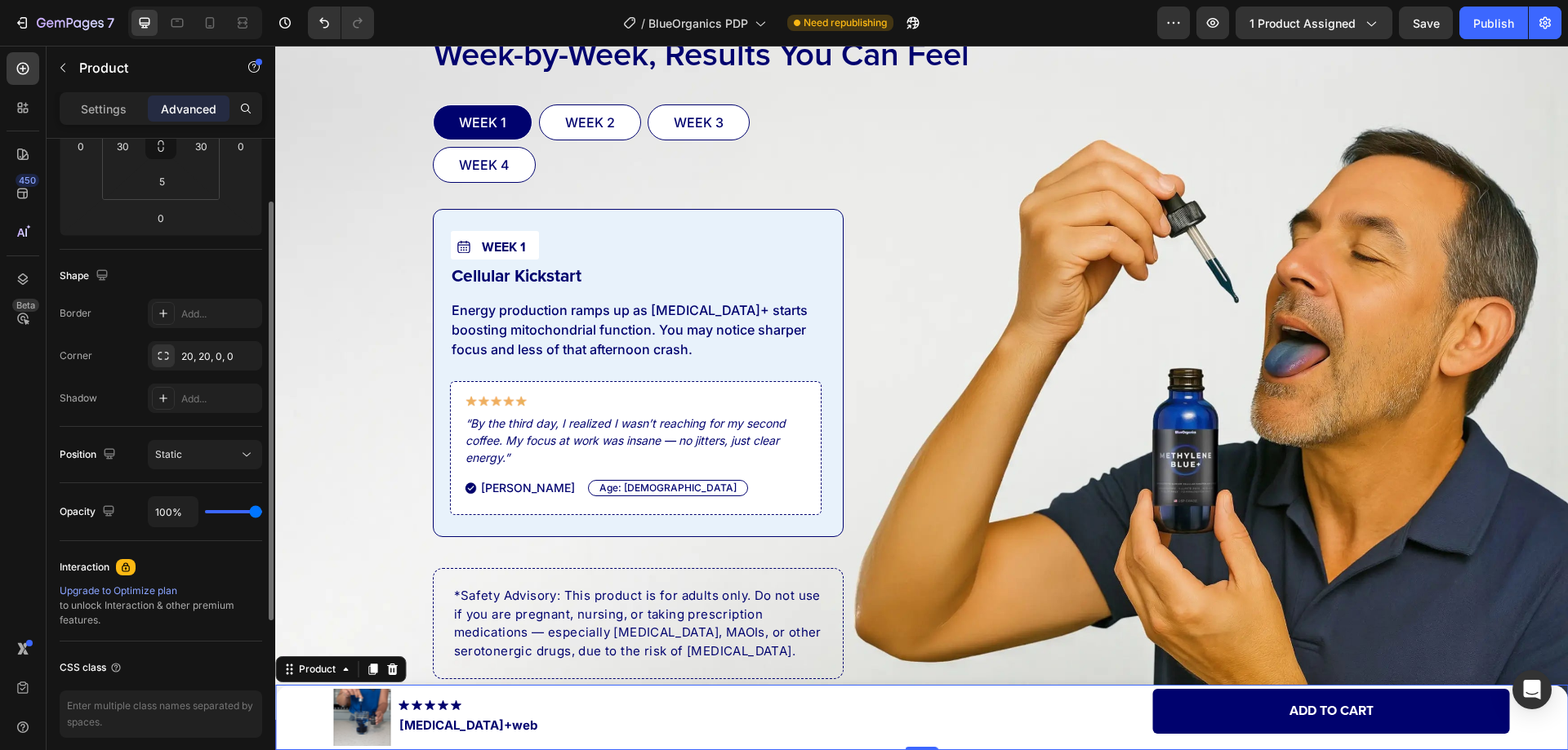
scroll to position [226, 0]
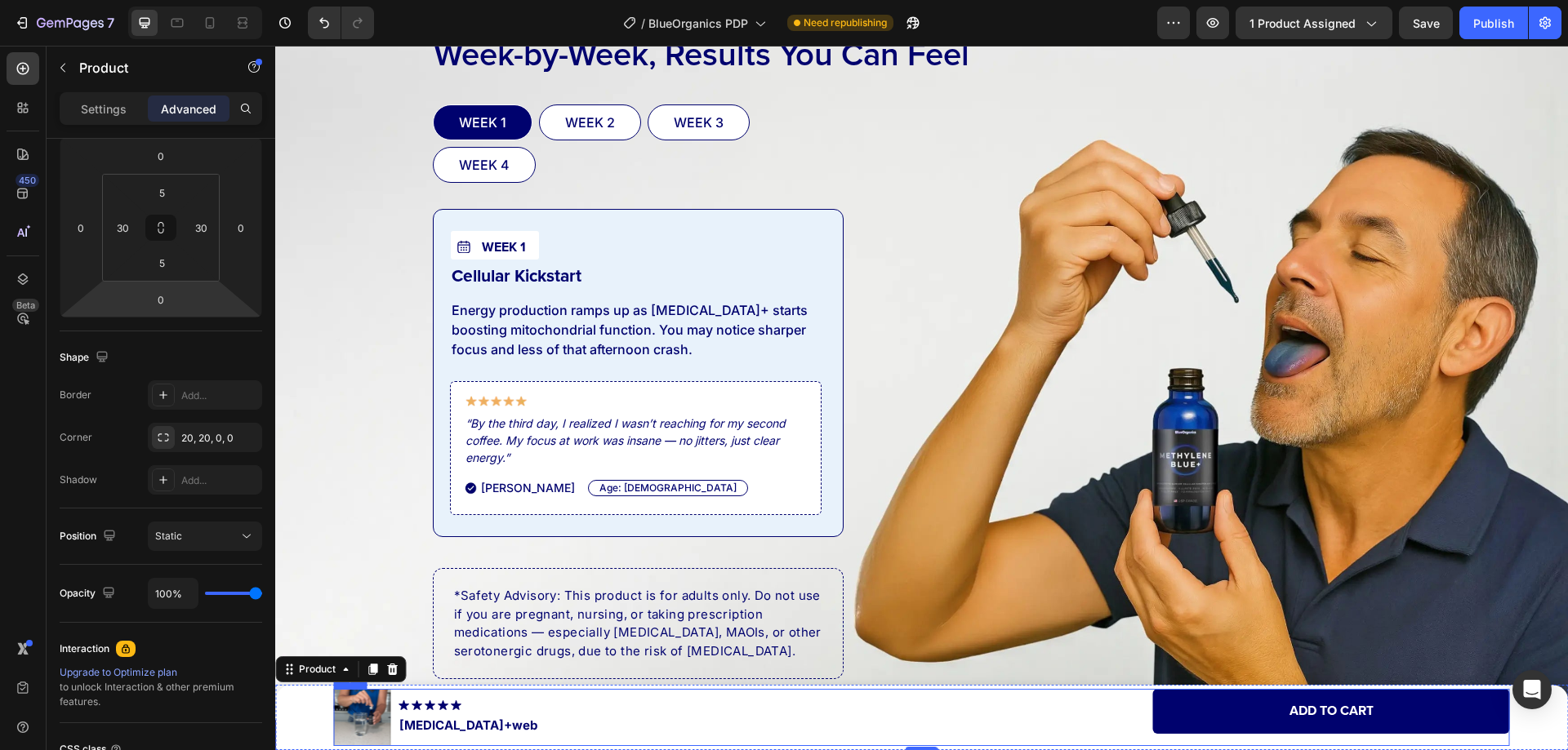
click at [919, 736] on div "Product Images Image Methylene Blue+web Product Title Row Add to cart Add to Ca…" at bounding box center [921, 718] width 1176 height 57
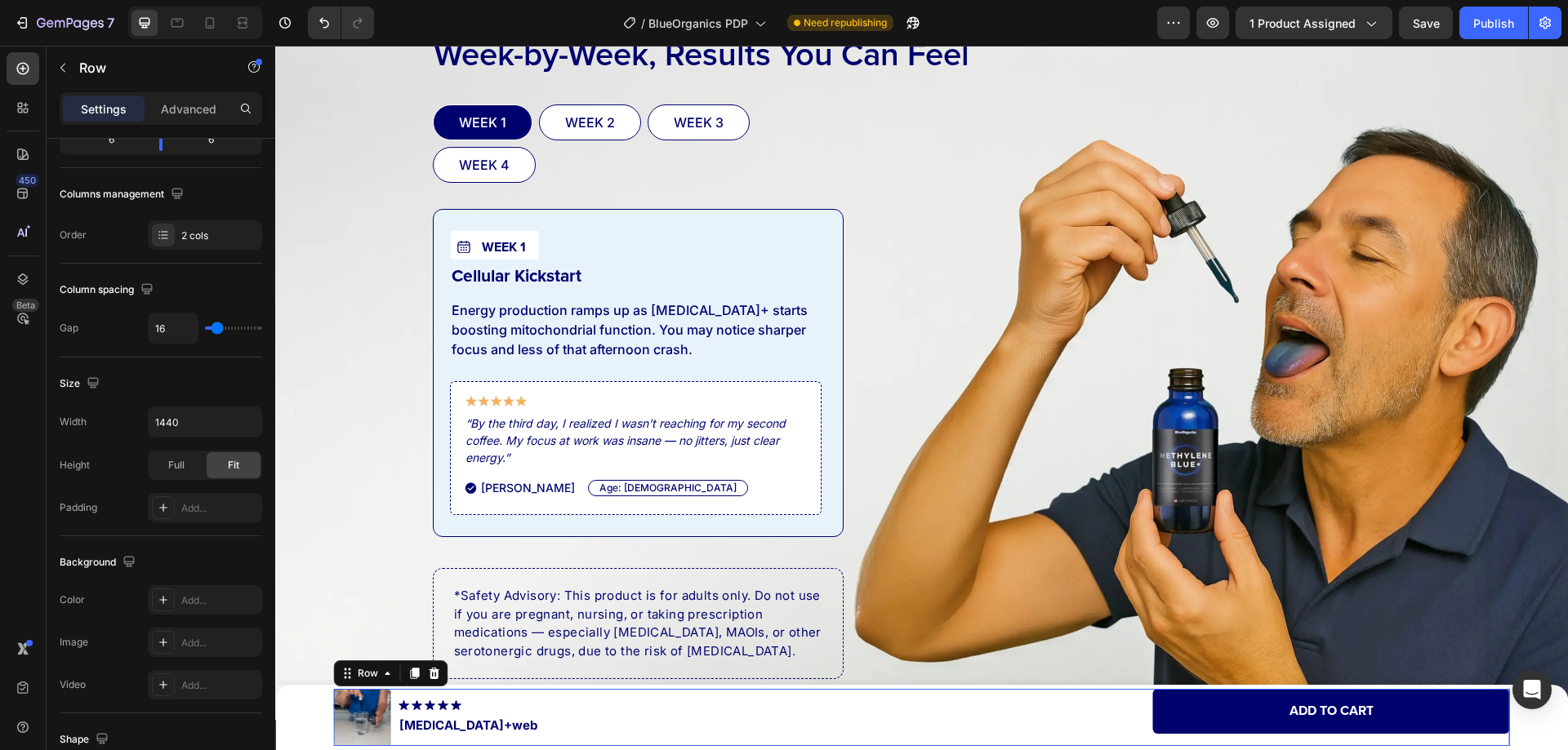
scroll to position [0, 0]
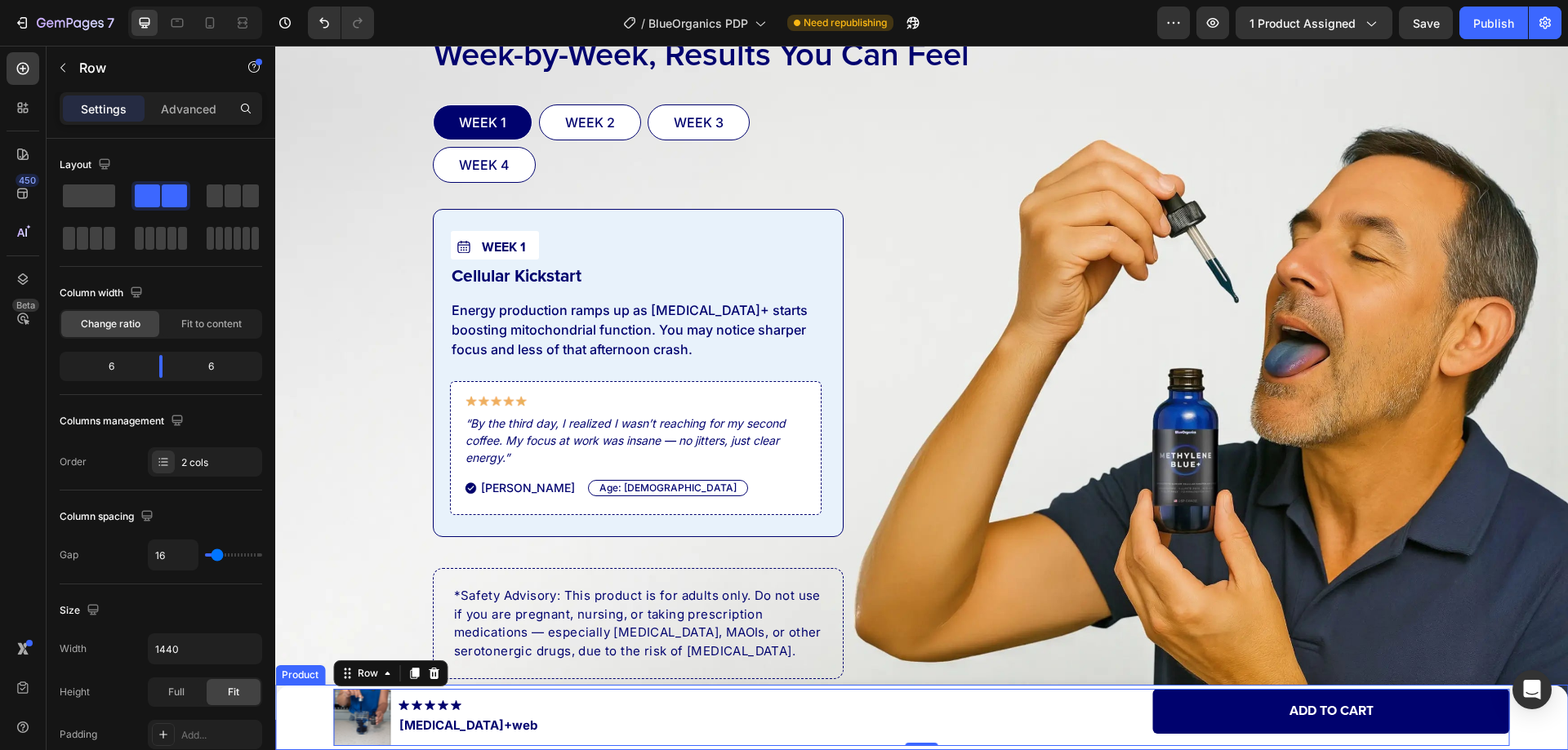
click at [300, 702] on div "Product Images Image Methylene Blue+web Product Title Row Add to cart Add to Ca…" at bounding box center [921, 718] width 1244 height 57
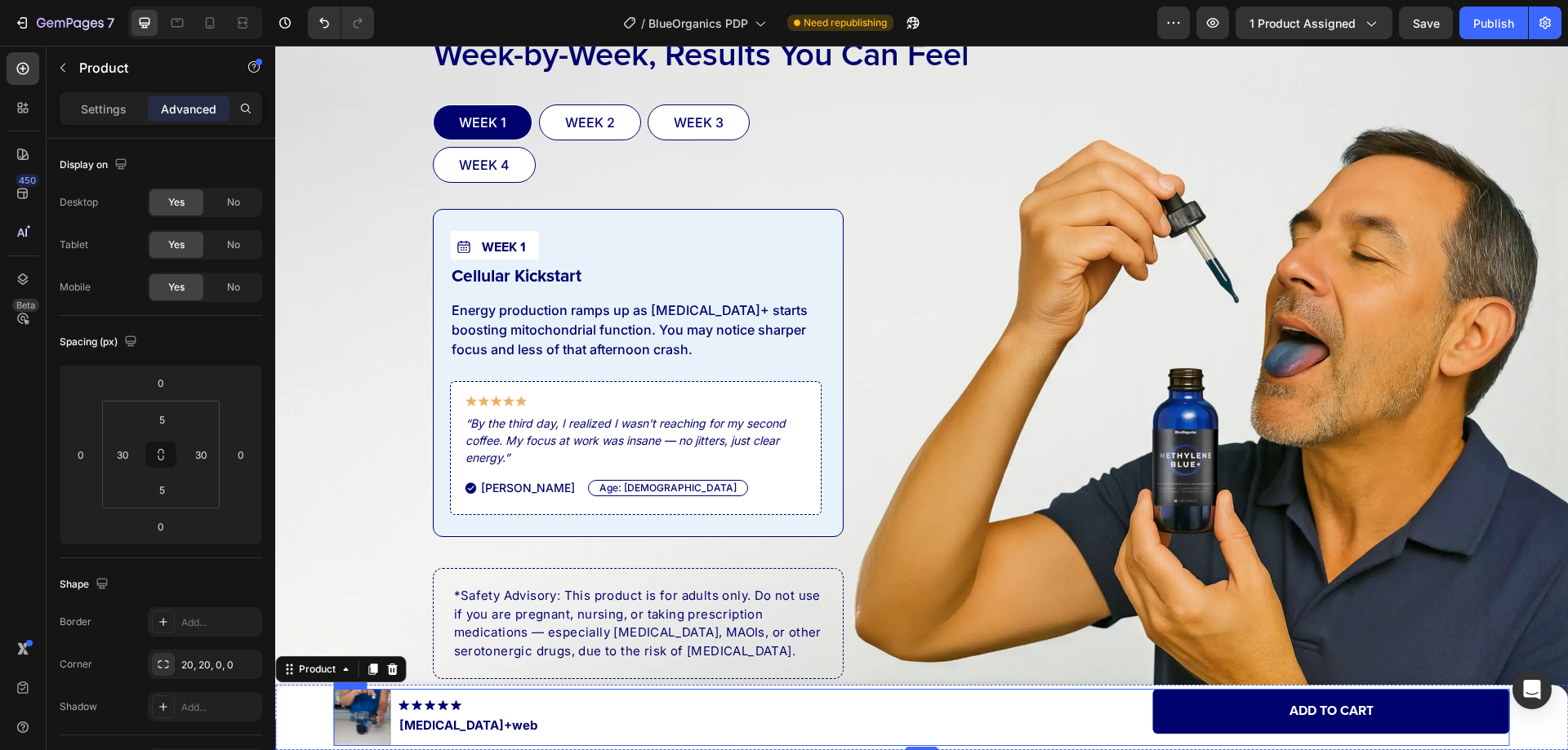
click at [912, 716] on div "Product Images Image Methylene Blue+web Product Title Row Add to cart Add to Ca…" at bounding box center [921, 718] width 1176 height 57
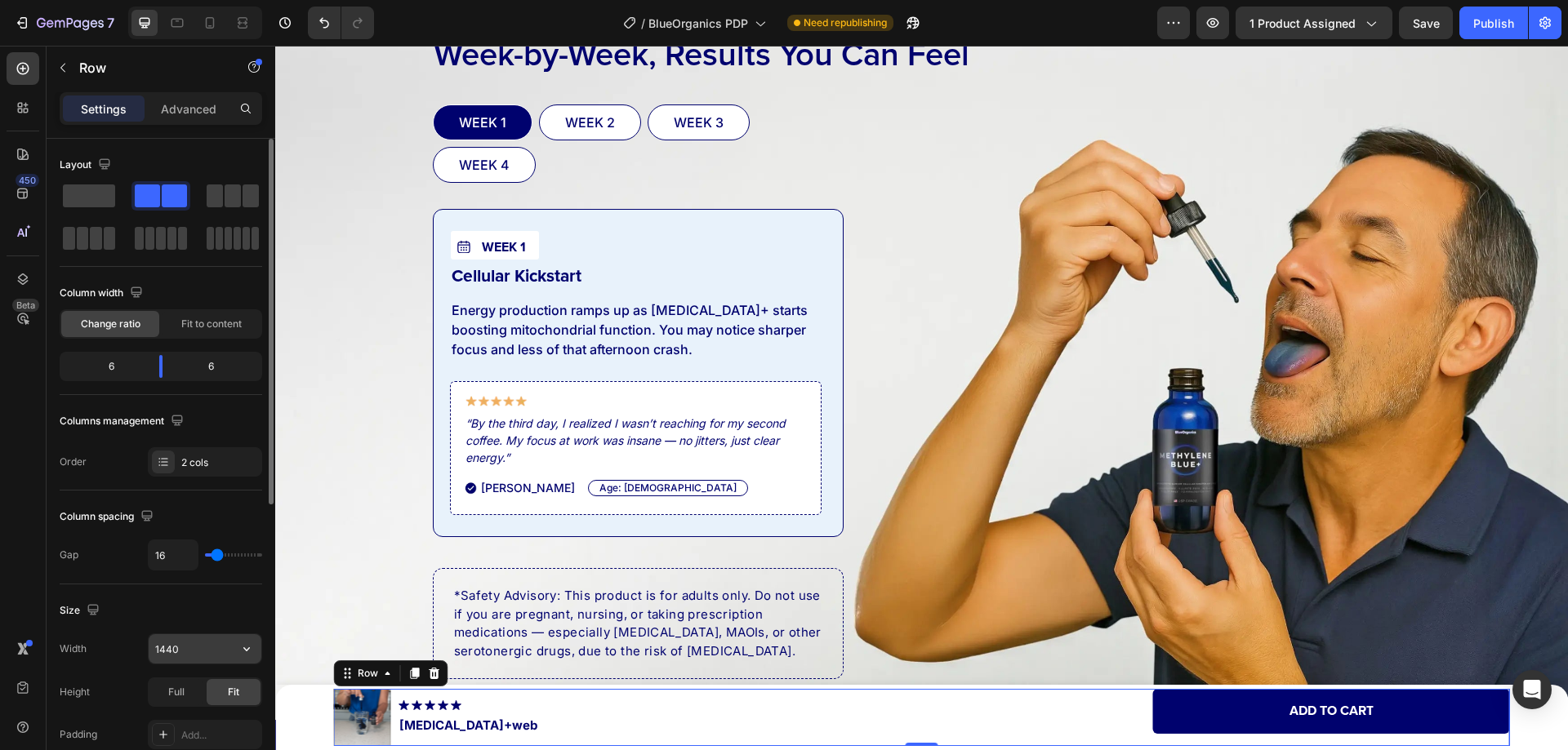
click at [193, 650] on input "1440" at bounding box center [204, 649] width 112 height 30
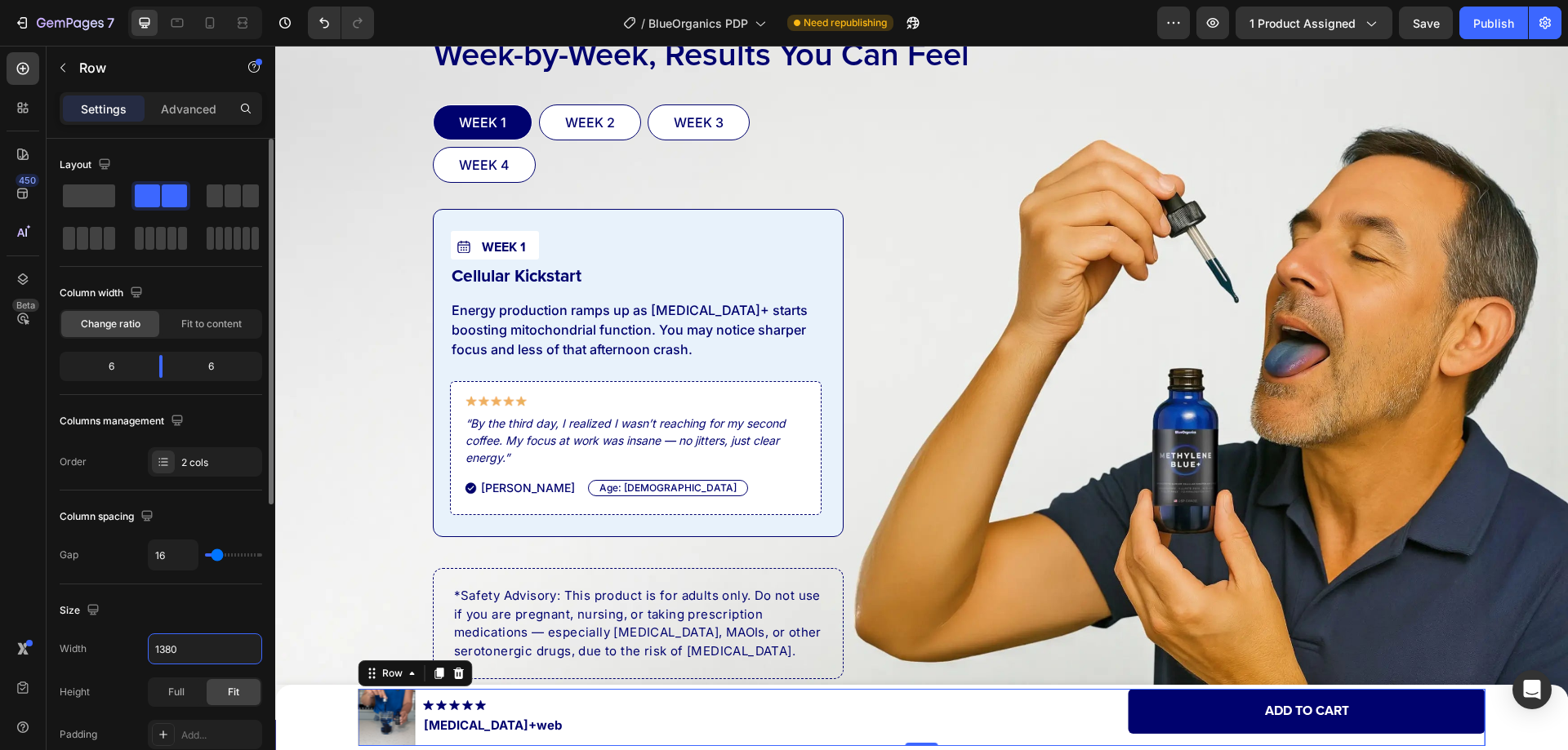
type input "1380"
click at [196, 601] on div "Size" at bounding box center [160, 611] width 202 height 26
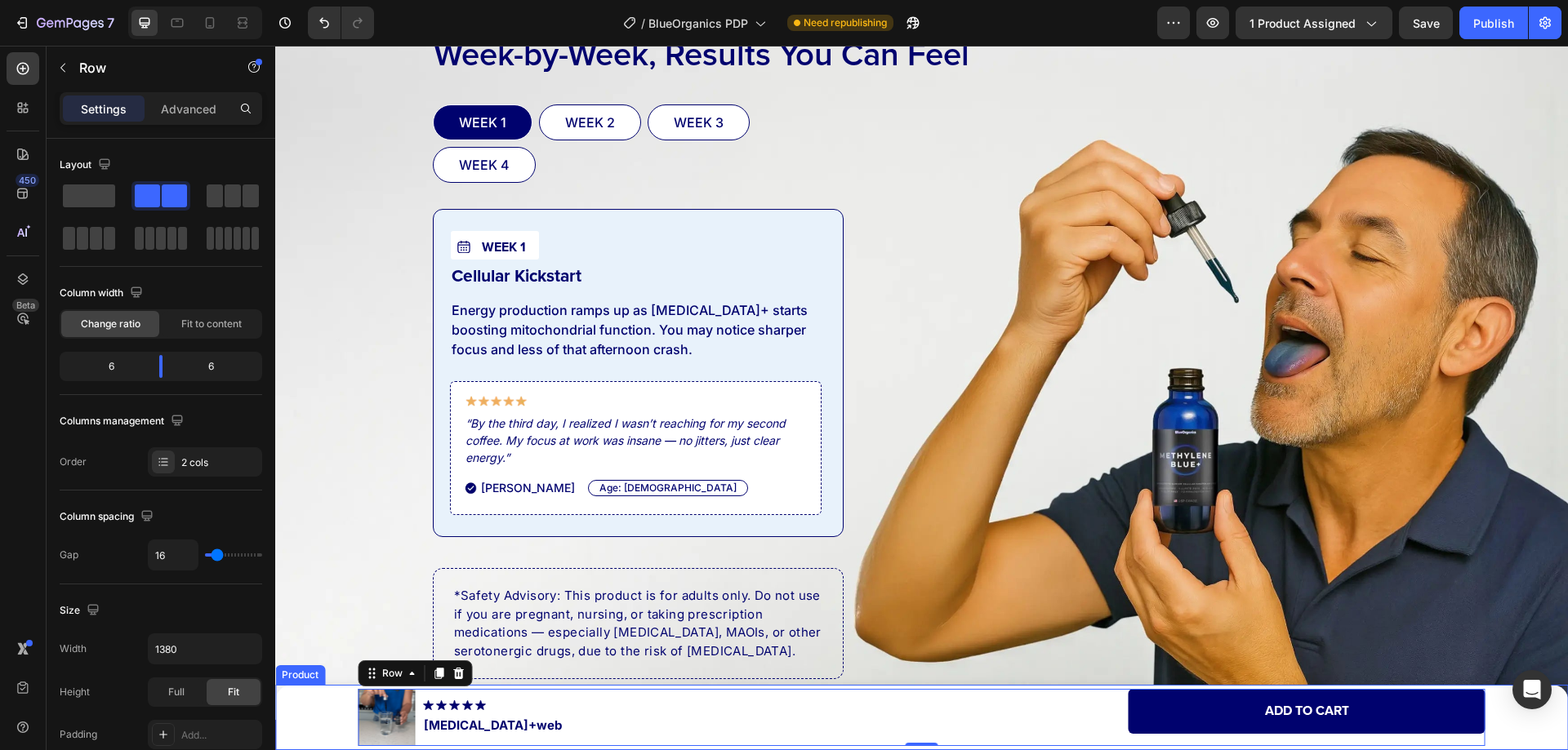
click at [335, 713] on div "Product Images Image Methylene Blue+web Product Title Row Add to cart Add to Ca…" at bounding box center [921, 718] width 1244 height 57
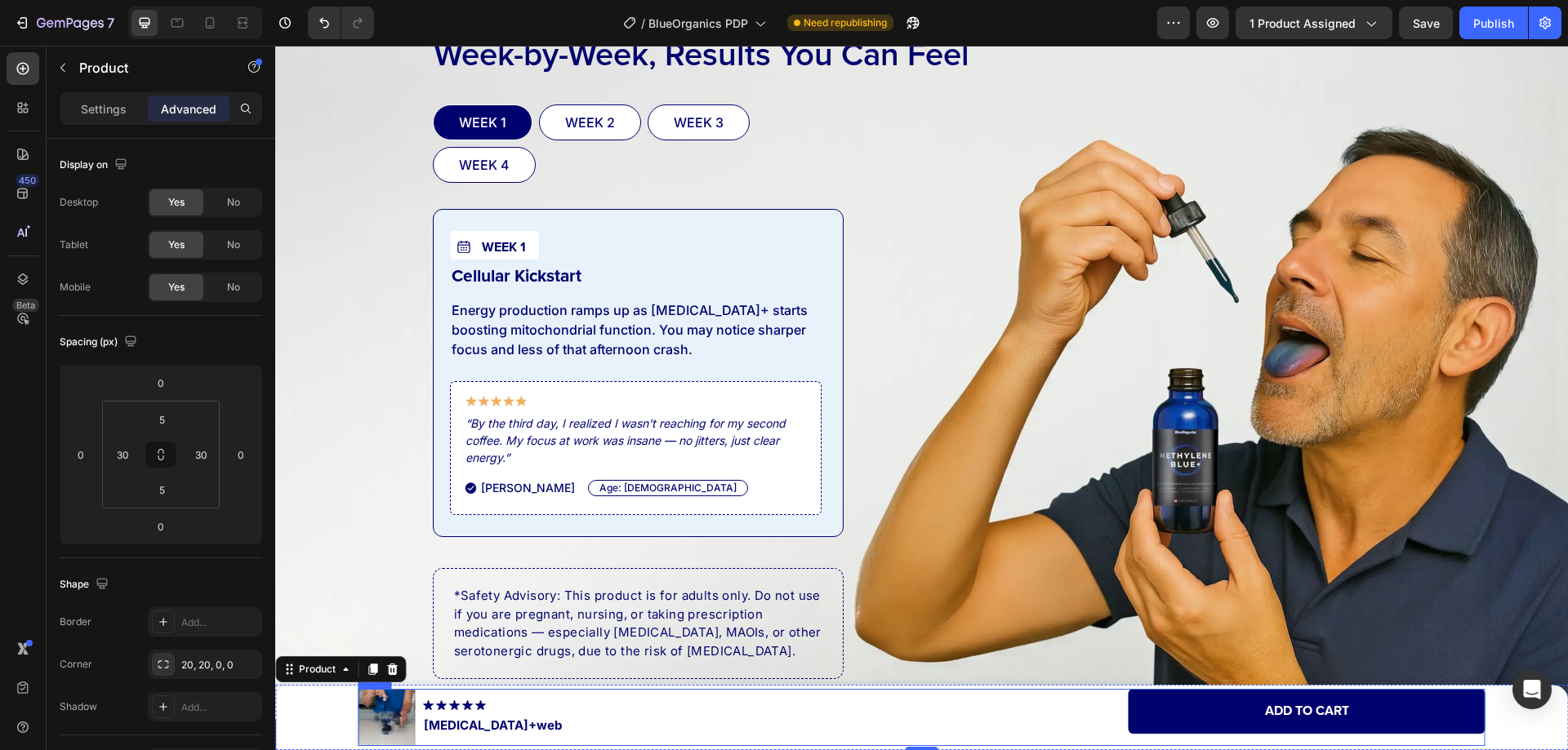
click at [928, 742] on div "Add to cart Add to Cart" at bounding box center [1206, 718] width 557 height 57
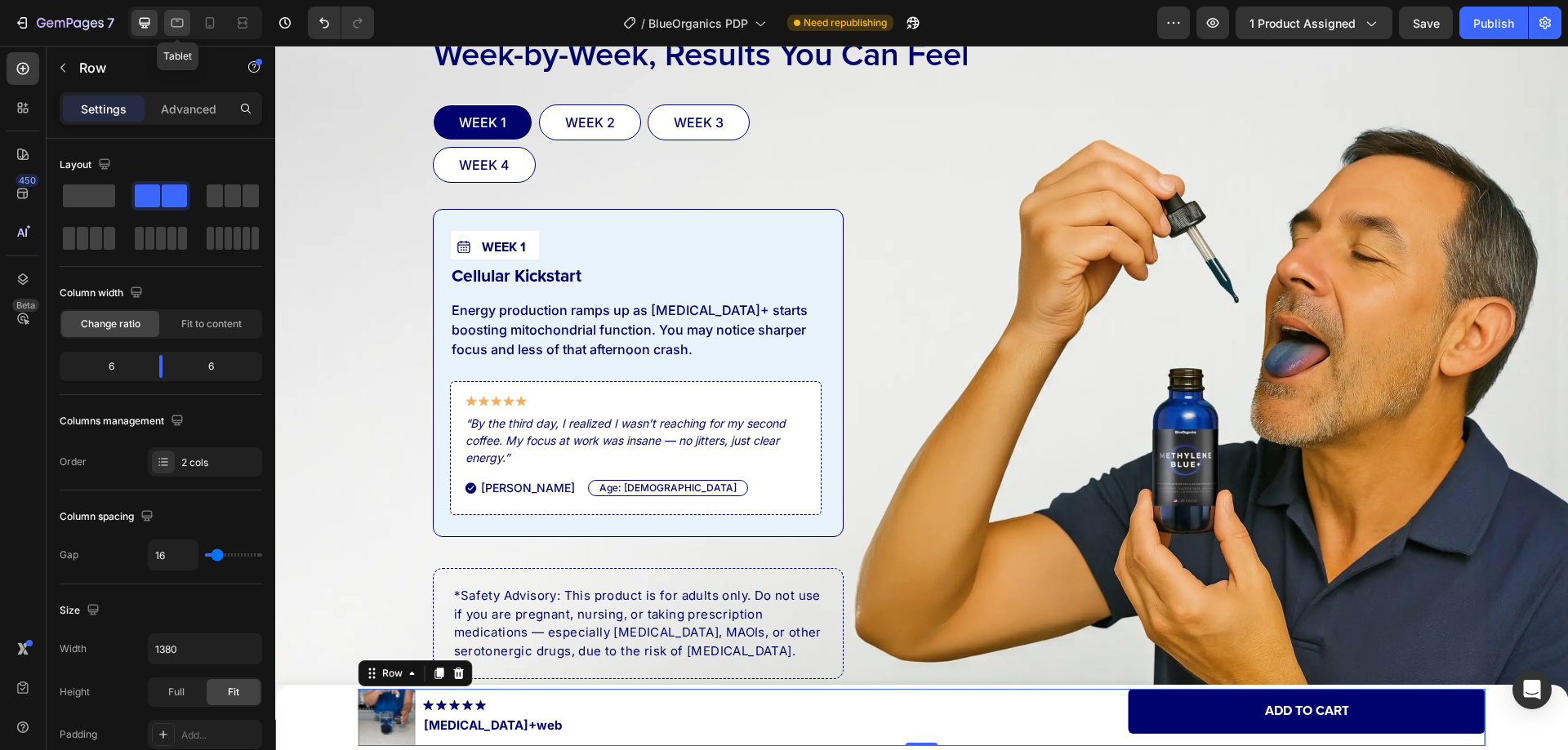
click at [174, 32] on div at bounding box center [177, 23] width 26 height 26
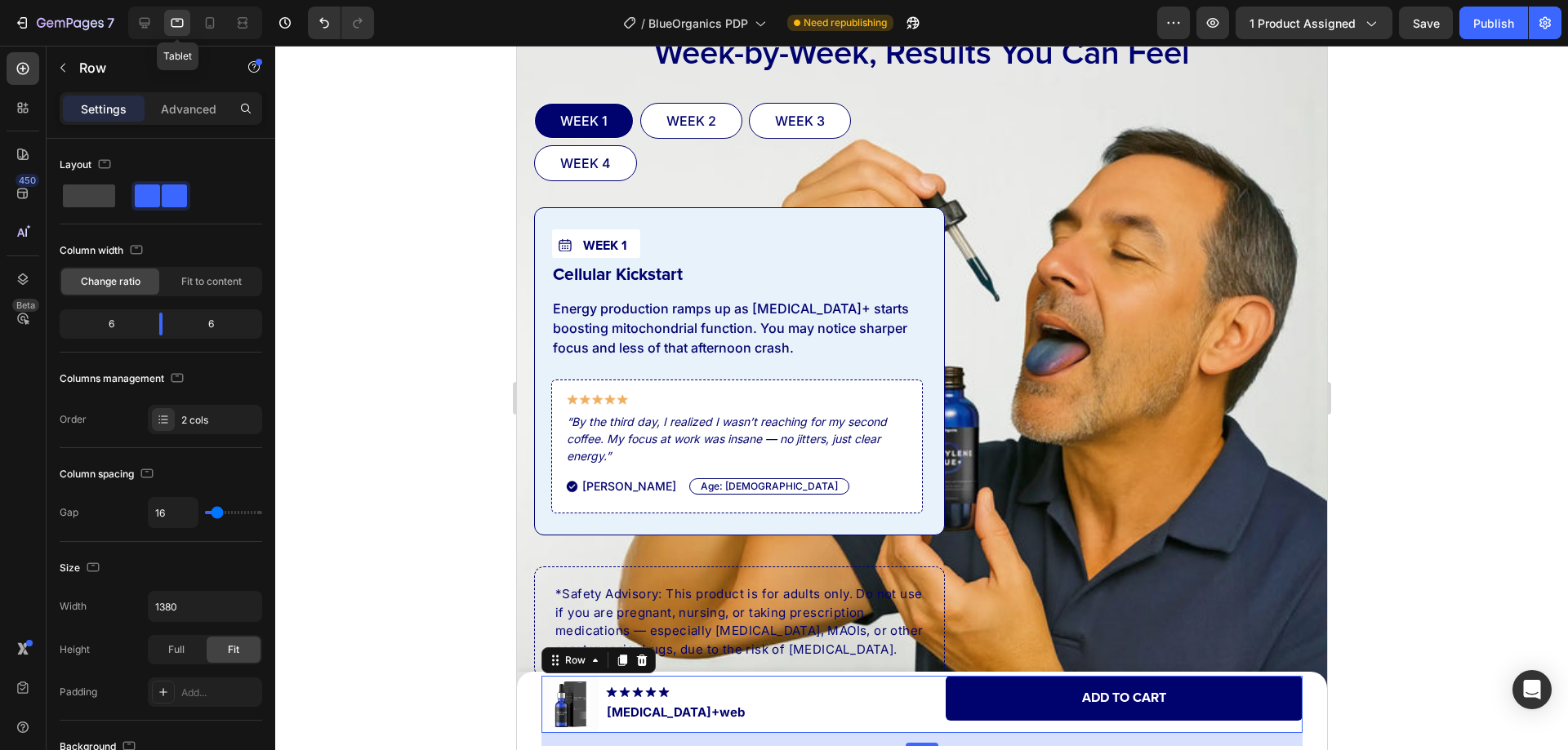
scroll to position [8171, 0]
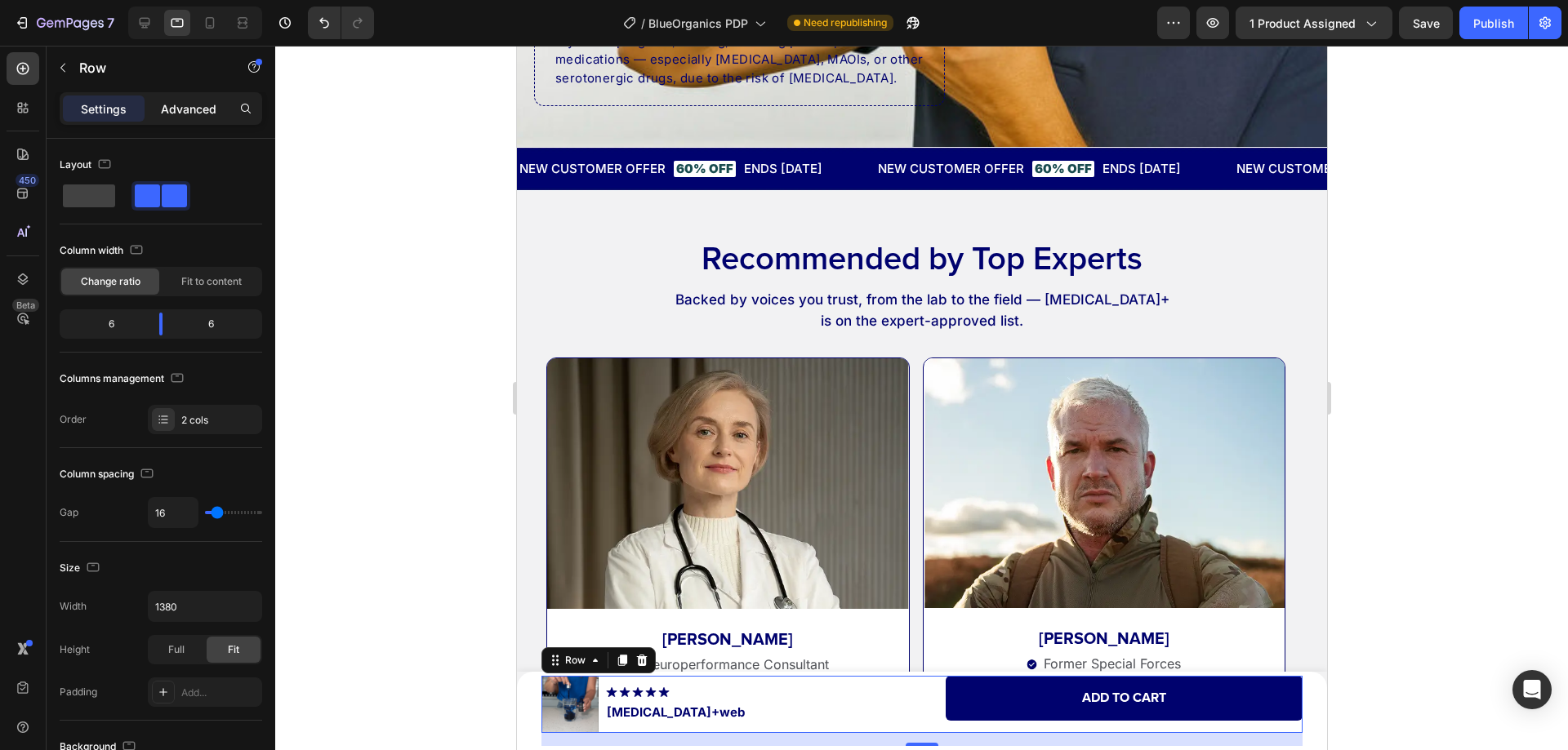
click at [175, 105] on p "Advanced" at bounding box center [189, 109] width 56 height 17
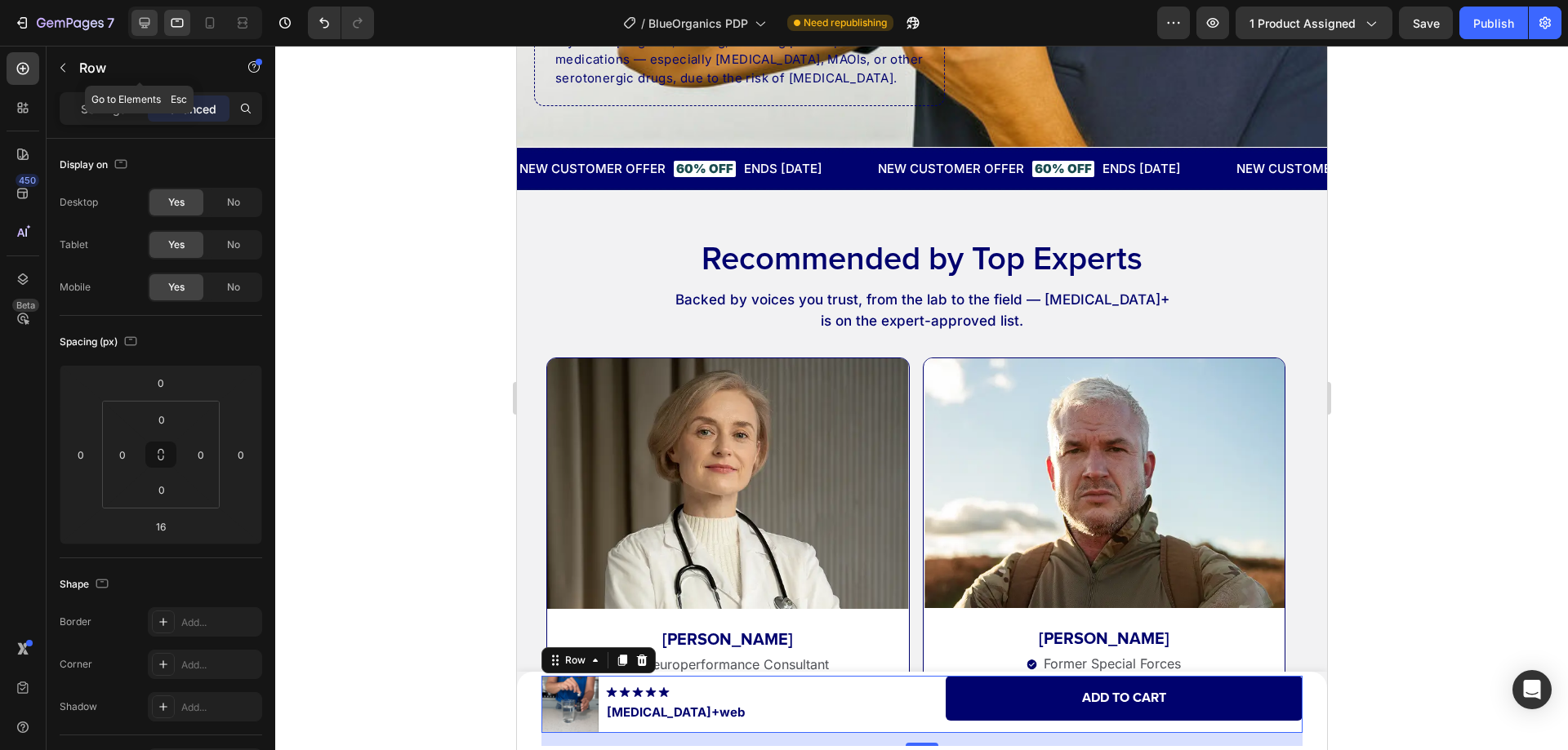
click at [143, 18] on icon at bounding box center [144, 23] width 17 height 17
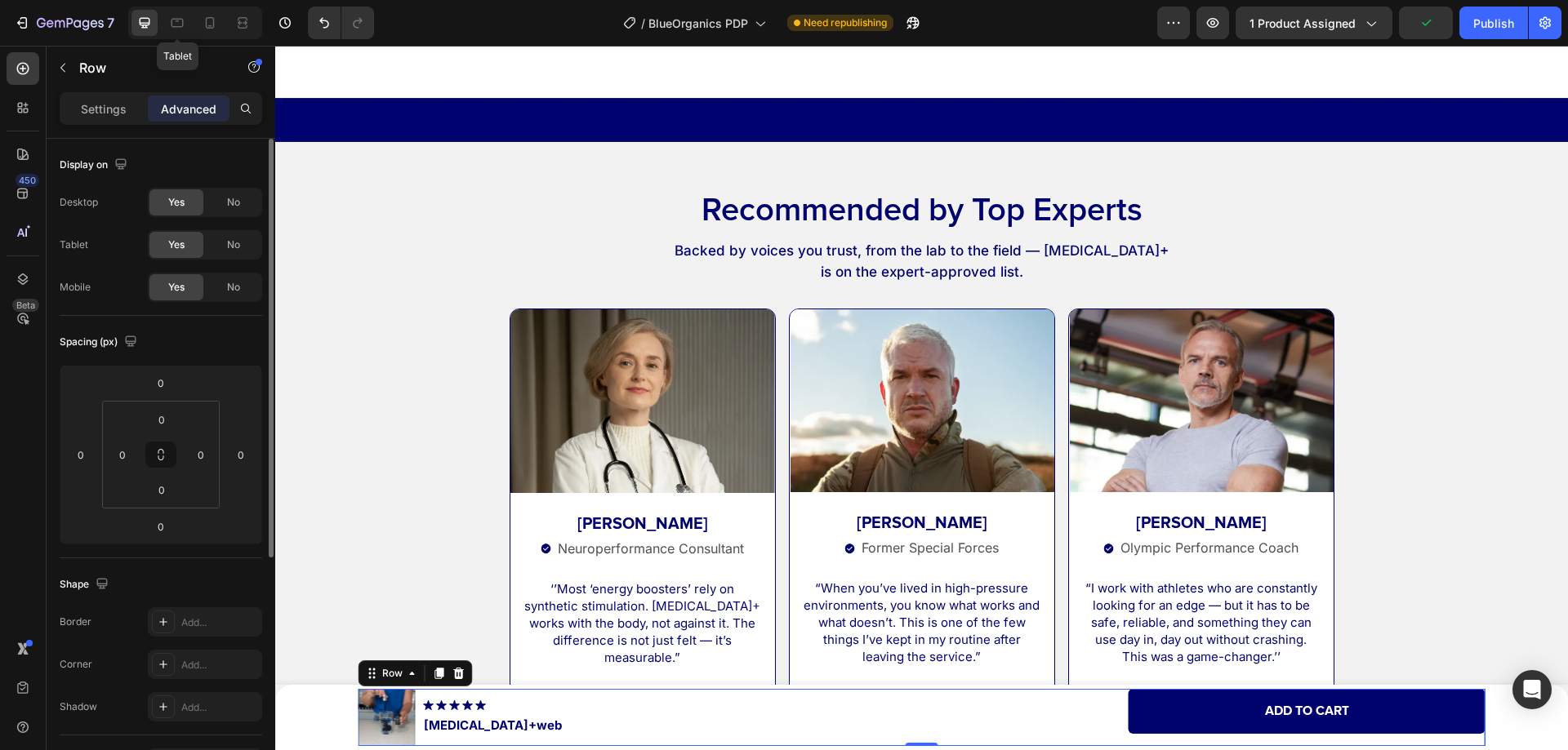
click at [176, 24] on icon at bounding box center [177, 23] width 17 height 17
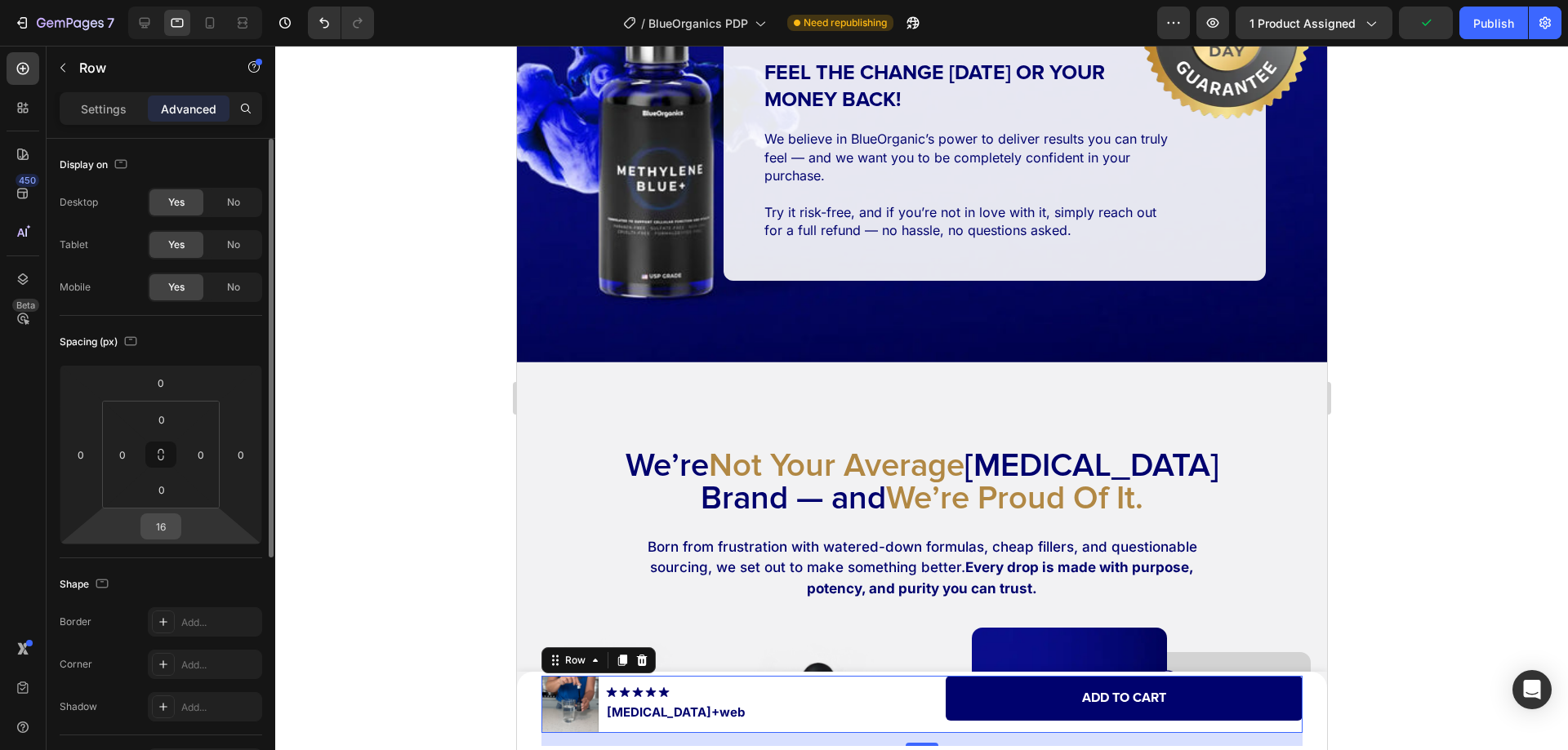
scroll to position [9329, 0]
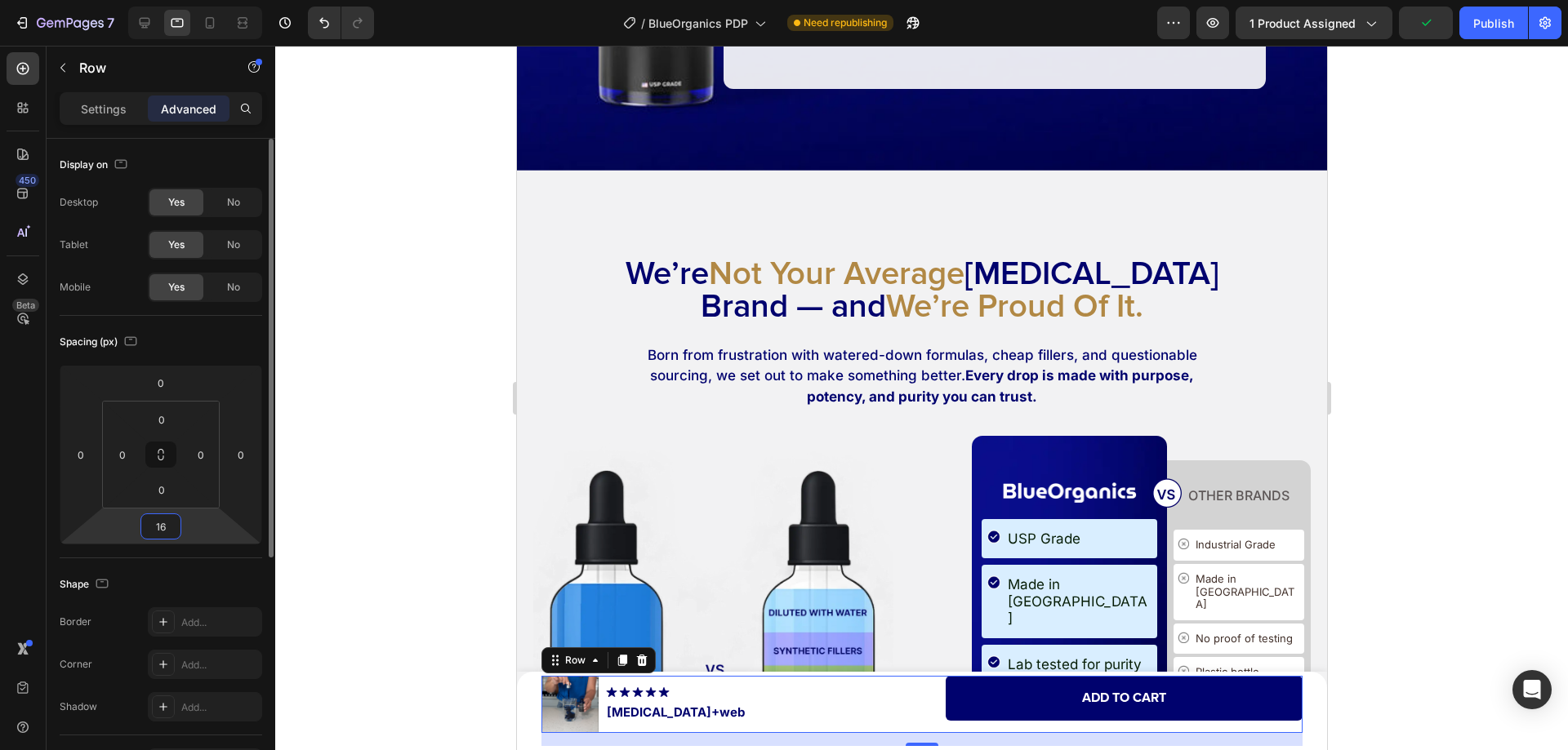
click at [174, 531] on input "16" at bounding box center [160, 526] width 32 height 24
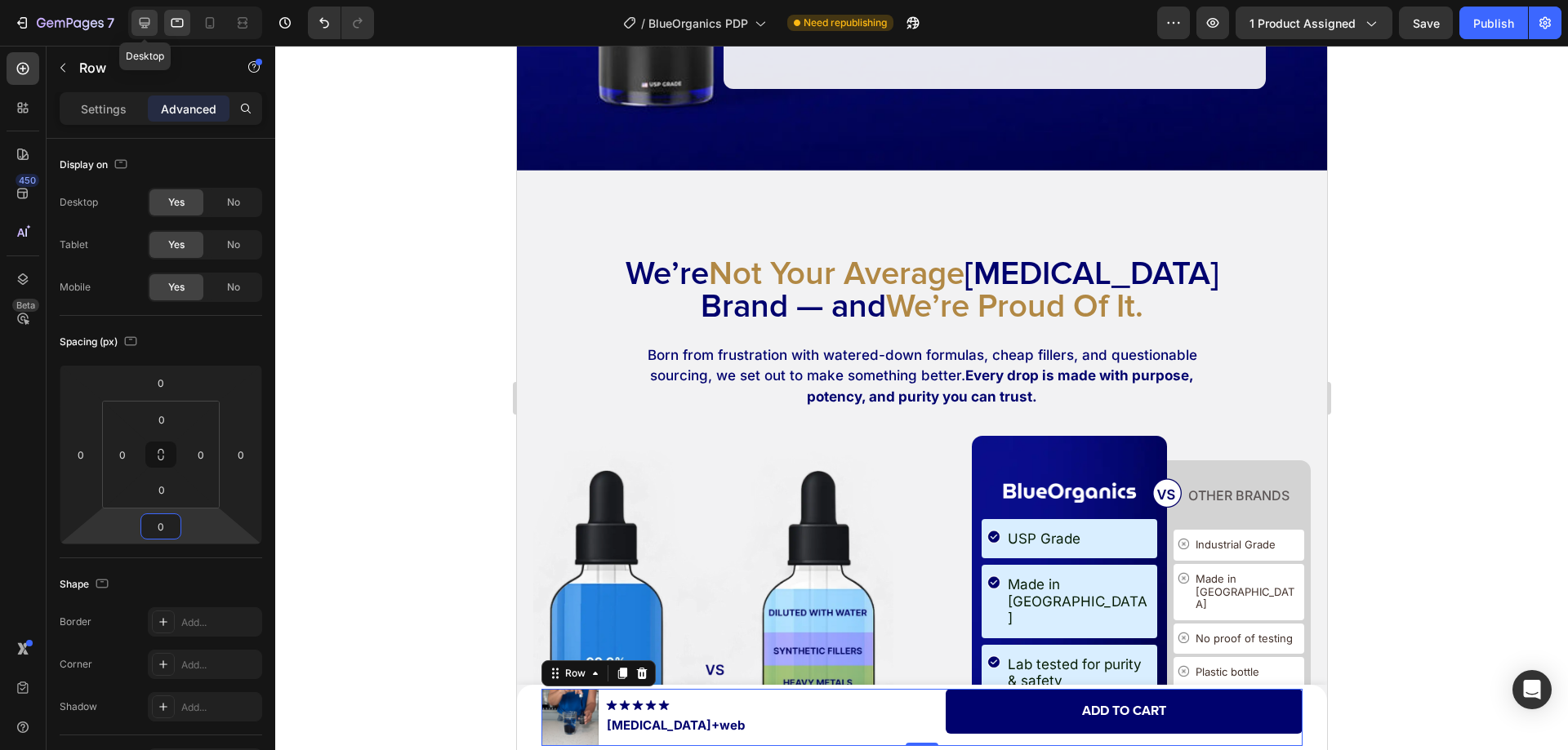
type input "0"
click at [136, 20] on icon at bounding box center [144, 23] width 17 height 17
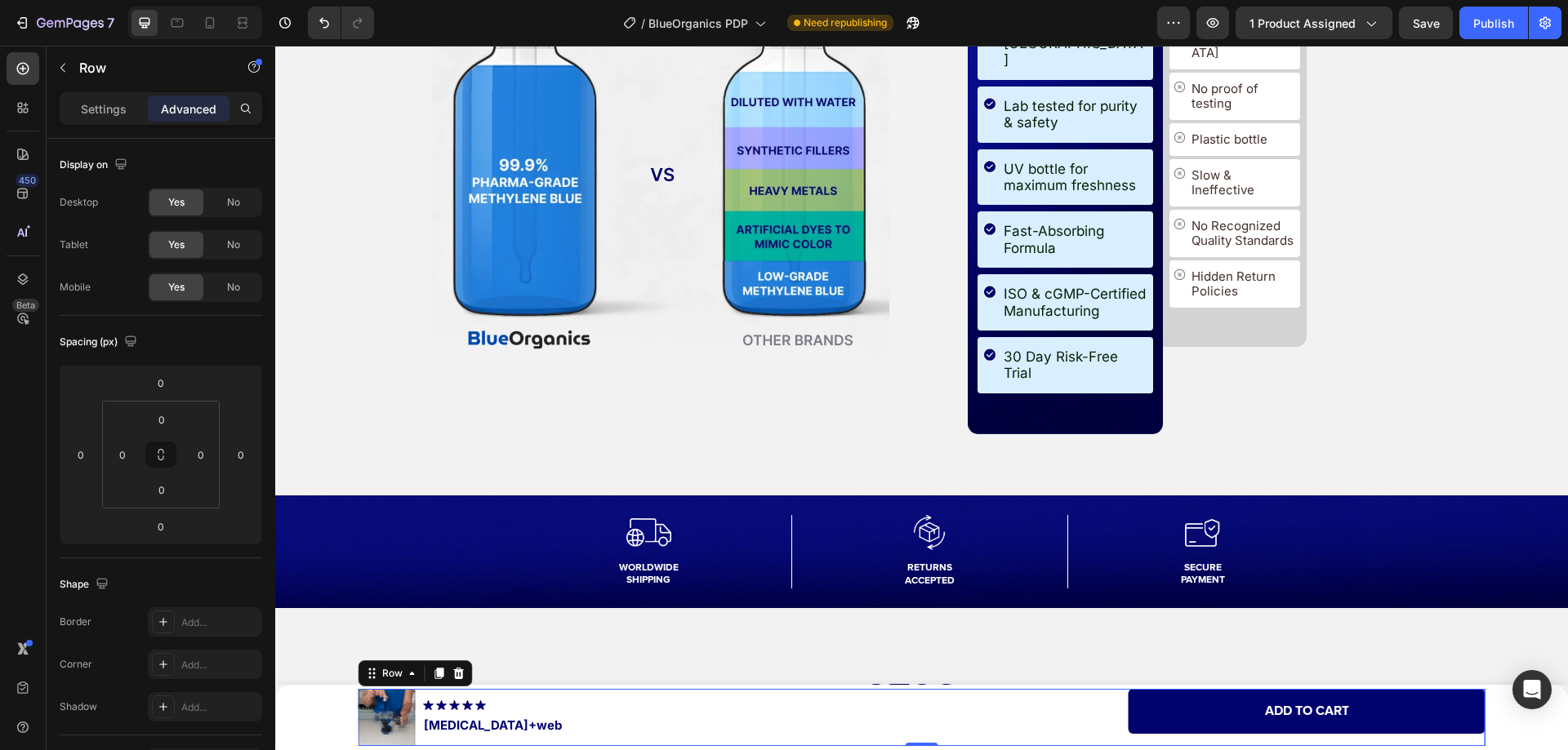
scroll to position [9916, 0]
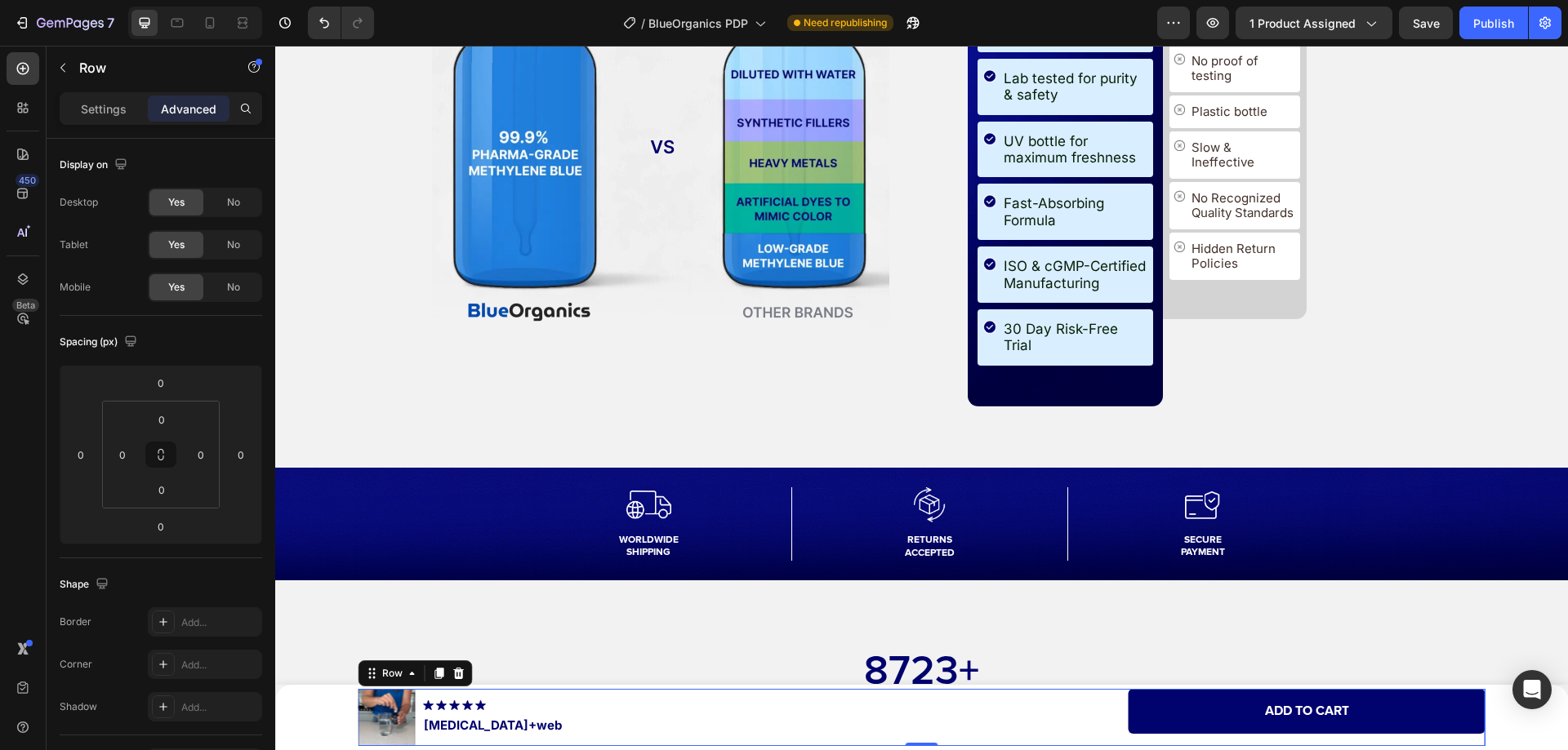
click at [1107, 744] on div "Add to cart Add to Cart" at bounding box center [1206, 718] width 557 height 57
click at [98, 110] on p "Settings" at bounding box center [104, 109] width 45 height 17
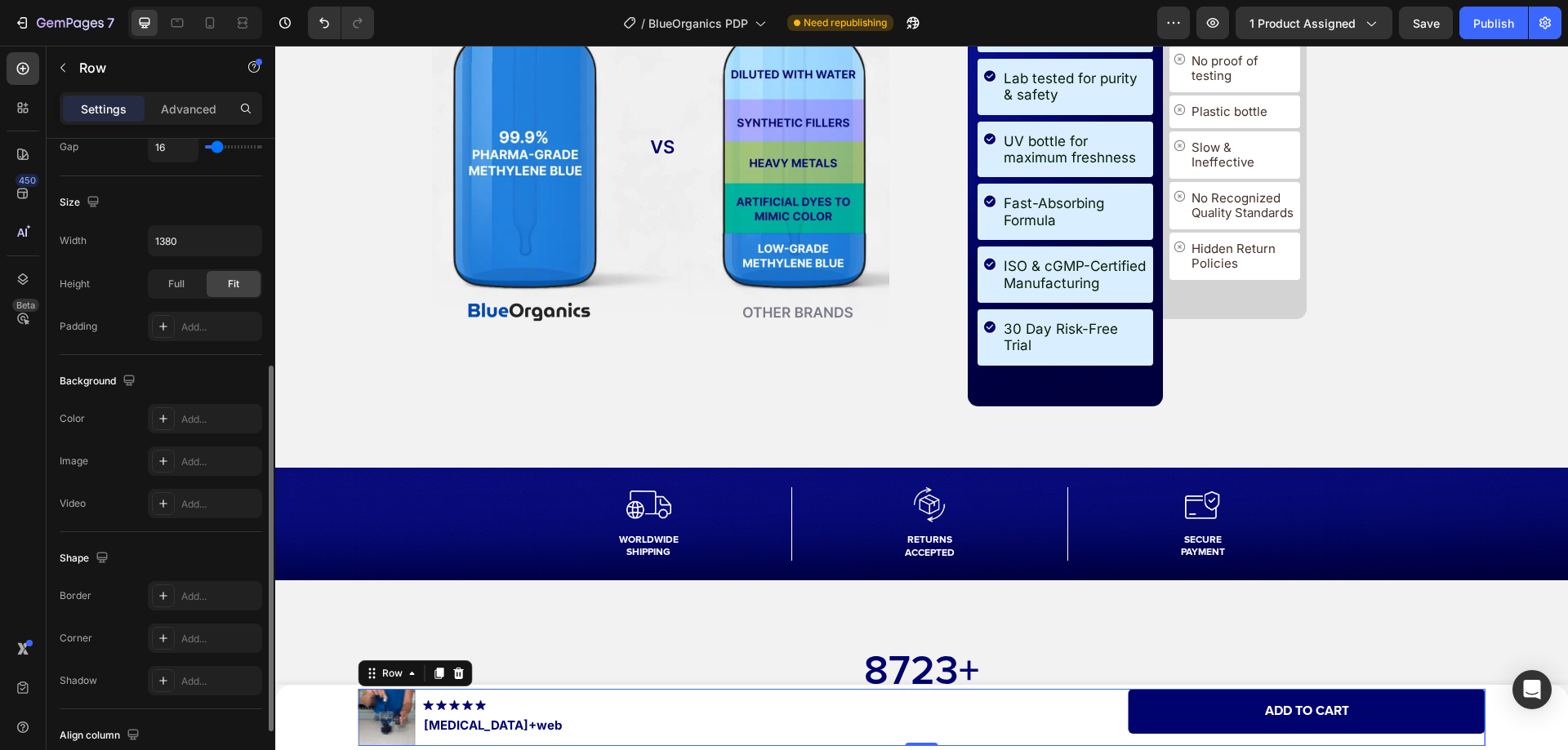
scroll to position [524, 0]
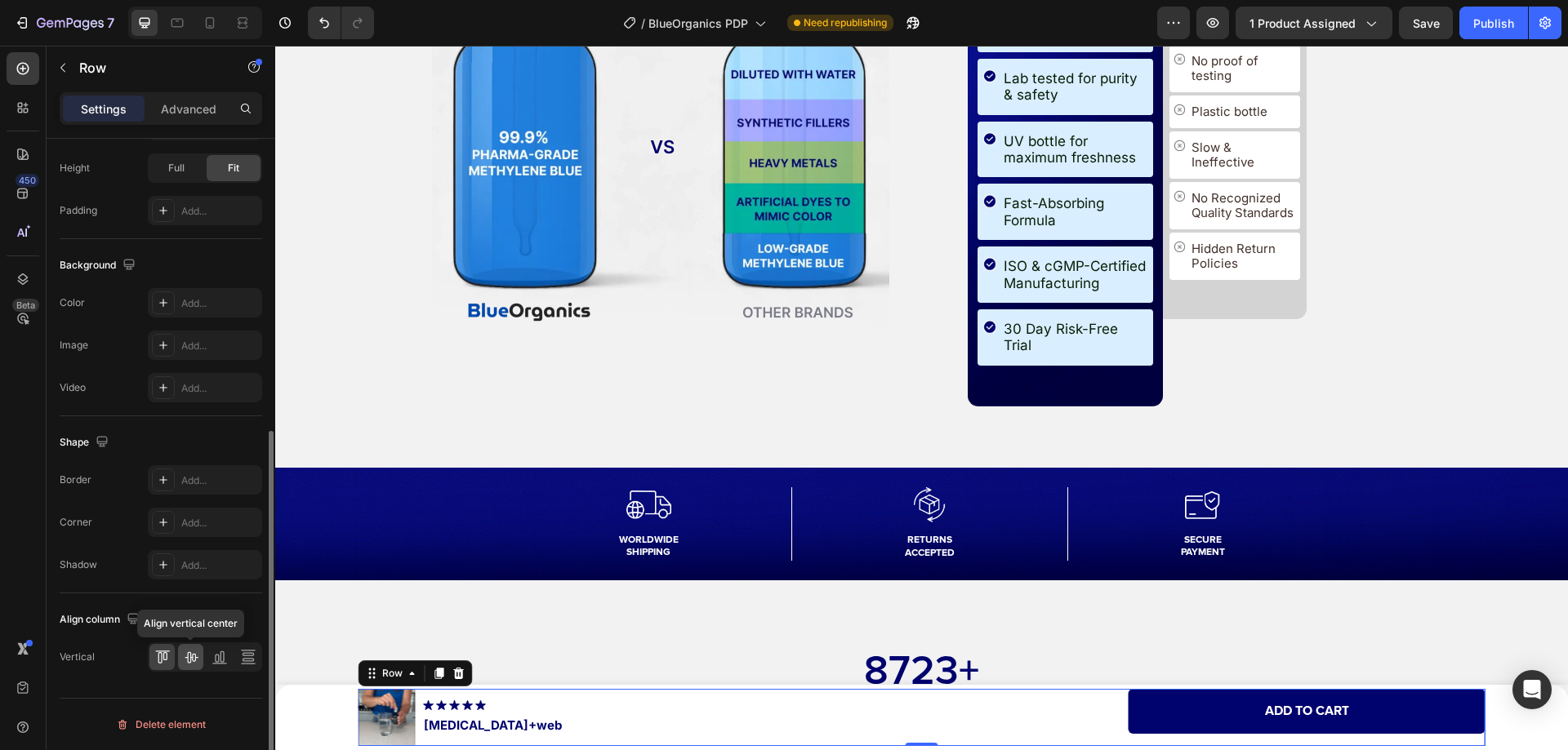
click at [189, 659] on icon at bounding box center [191, 657] width 17 height 17
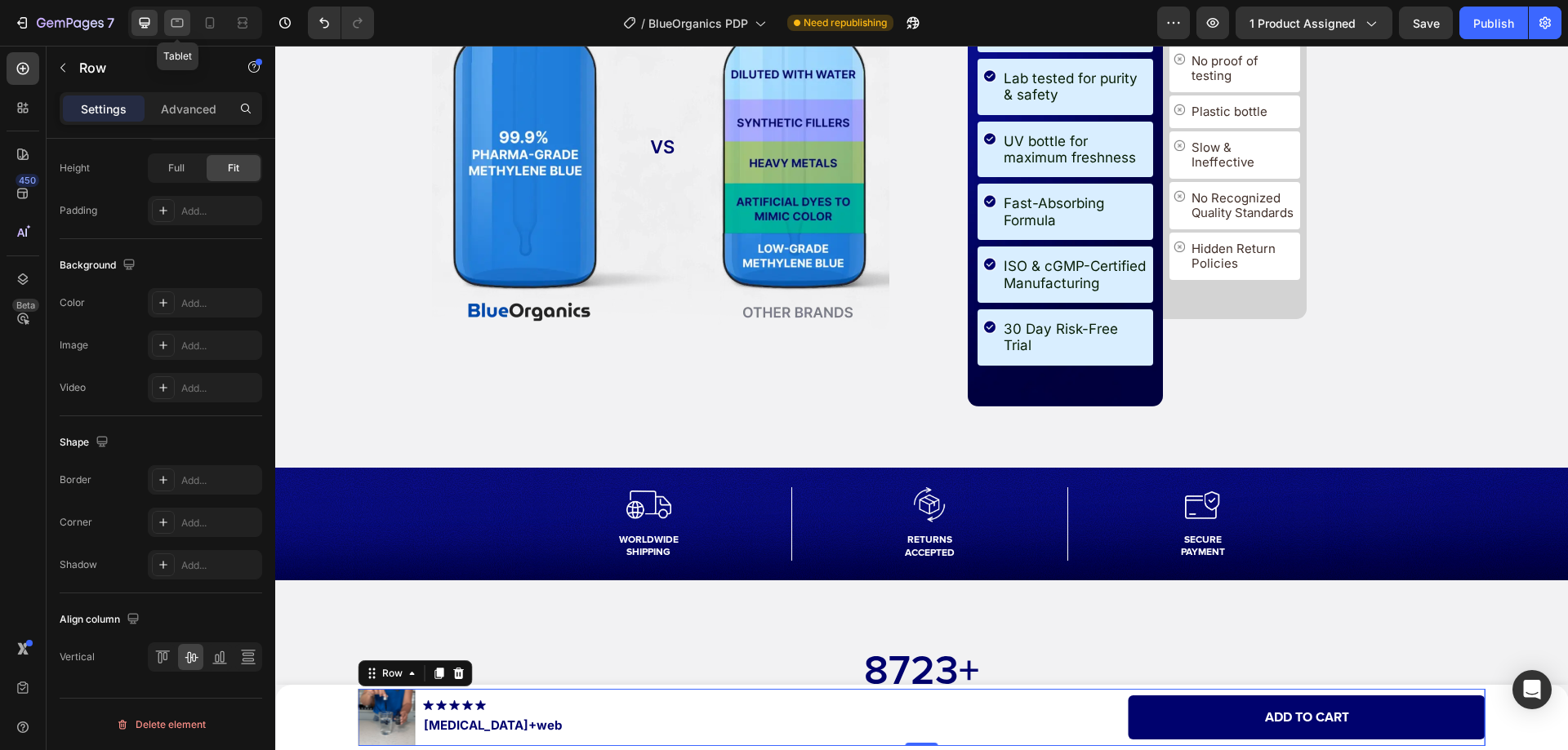
click at [180, 25] on icon at bounding box center [177, 23] width 17 height 17
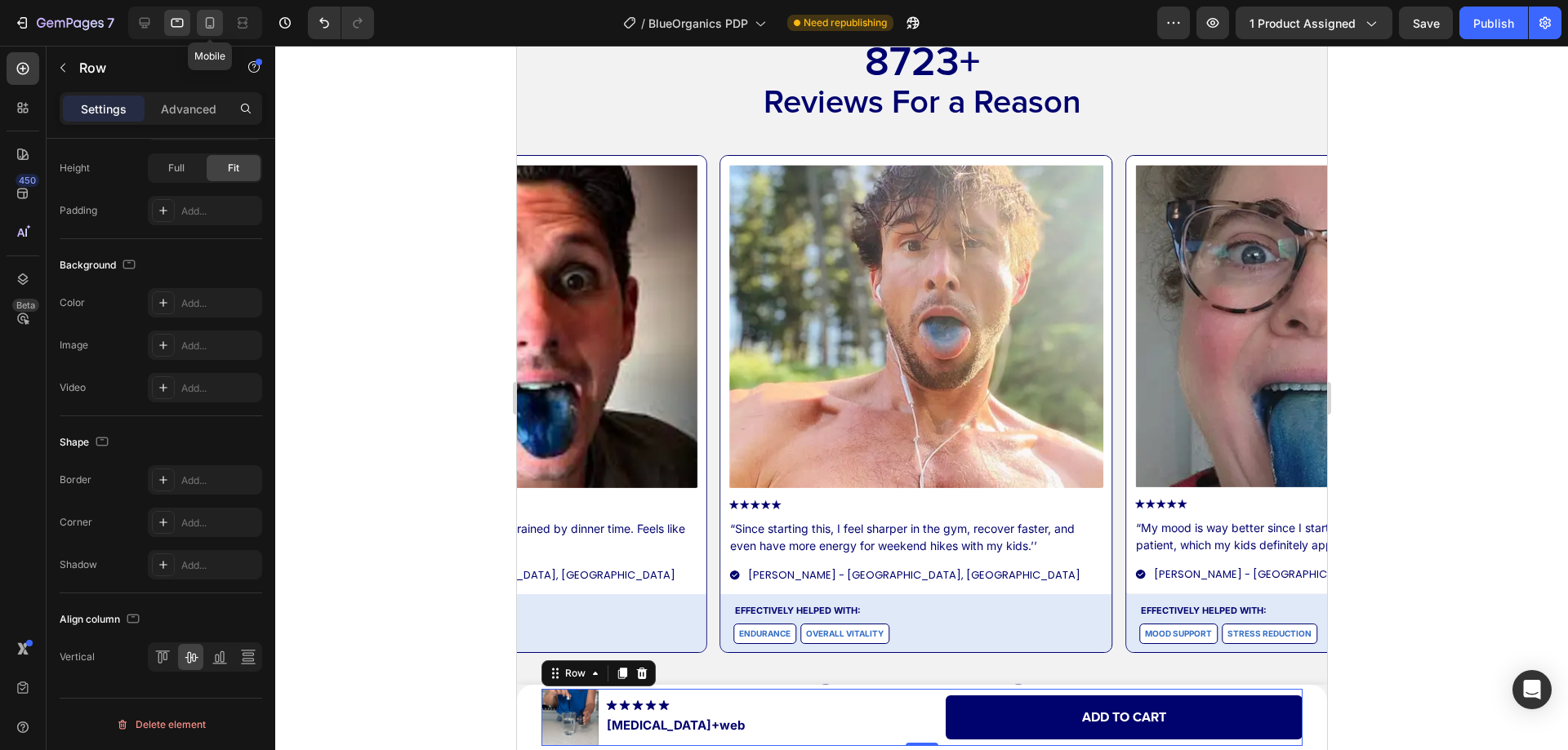
scroll to position [10501, 0]
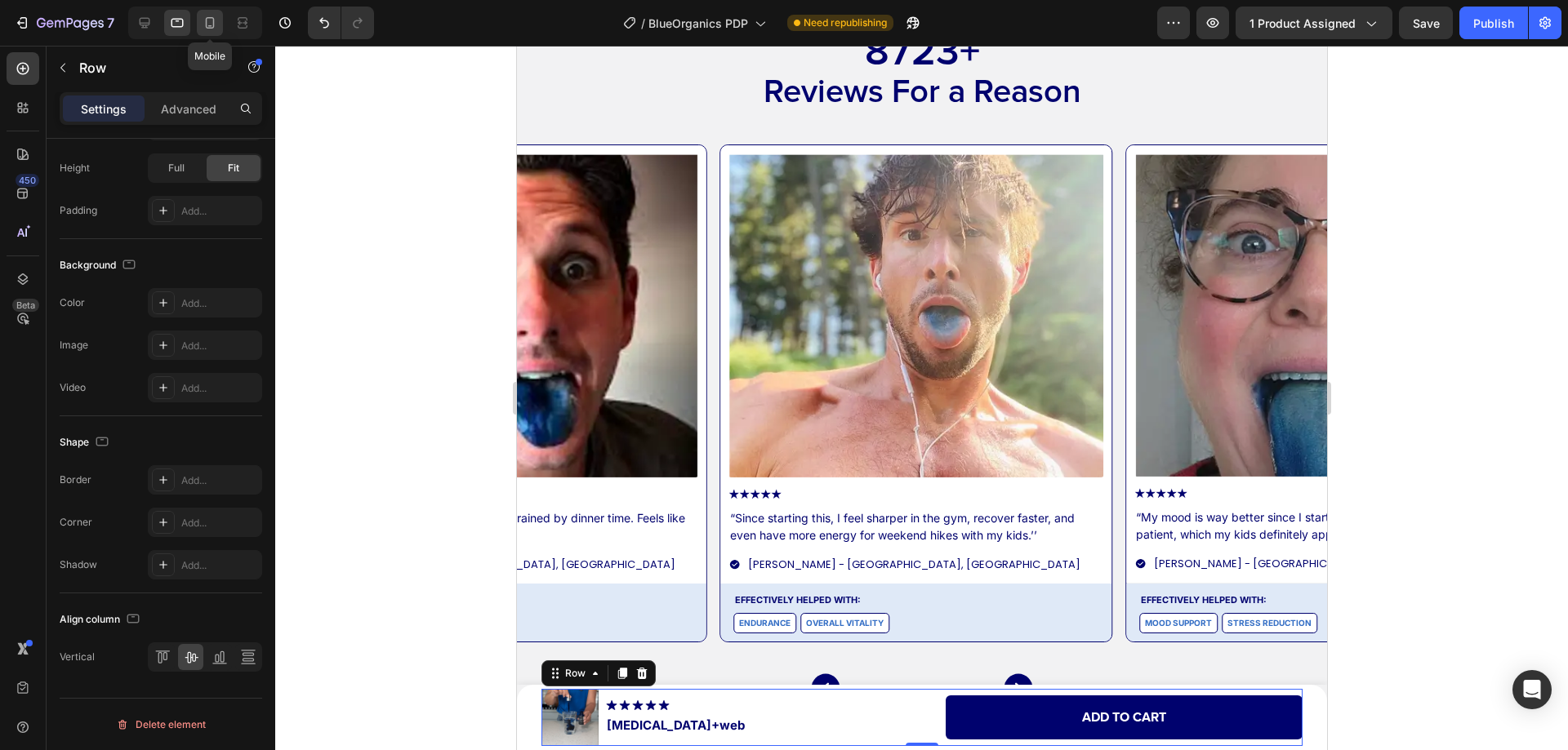
click at [210, 24] on icon at bounding box center [209, 23] width 17 height 17
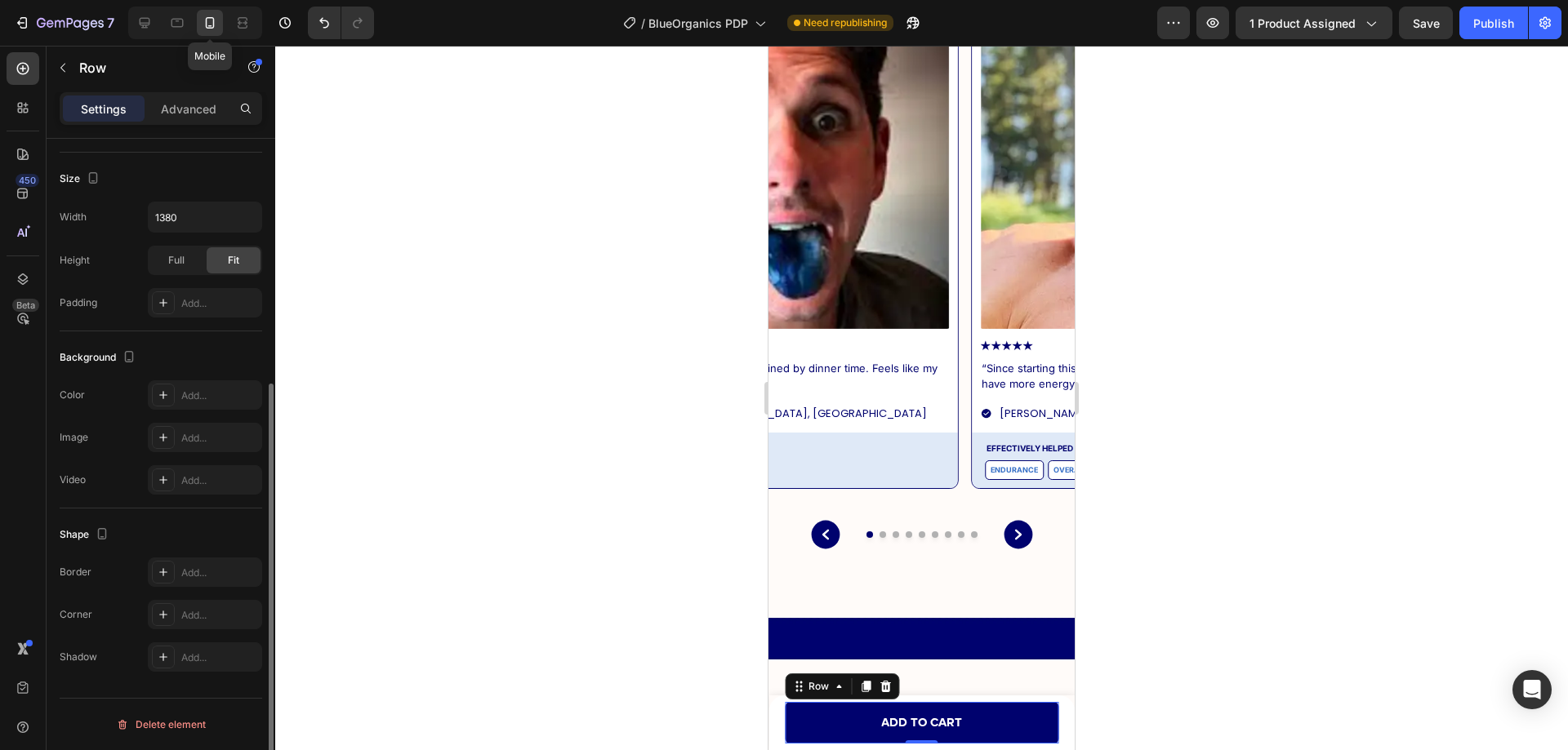
type input "0"
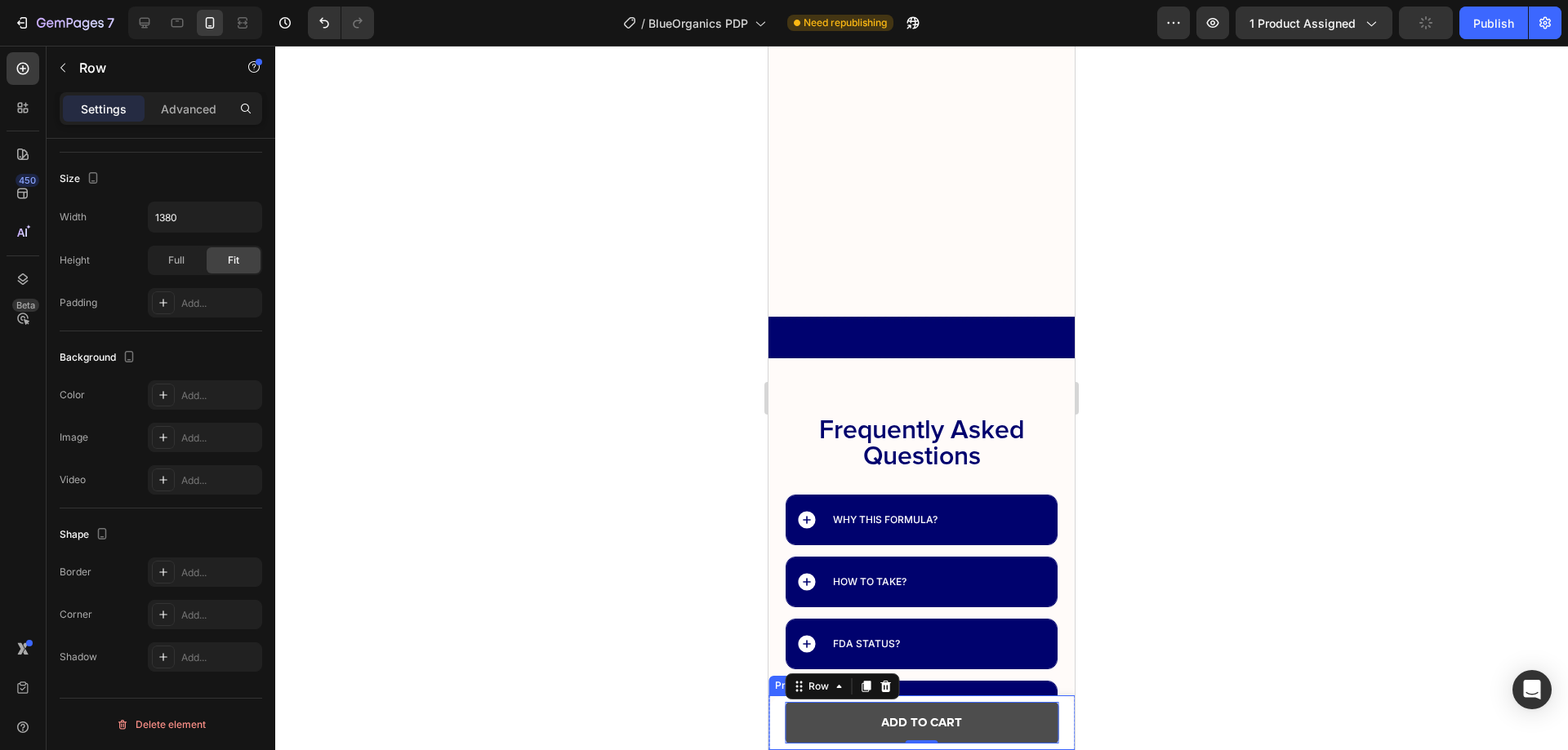
scroll to position [11100, 0]
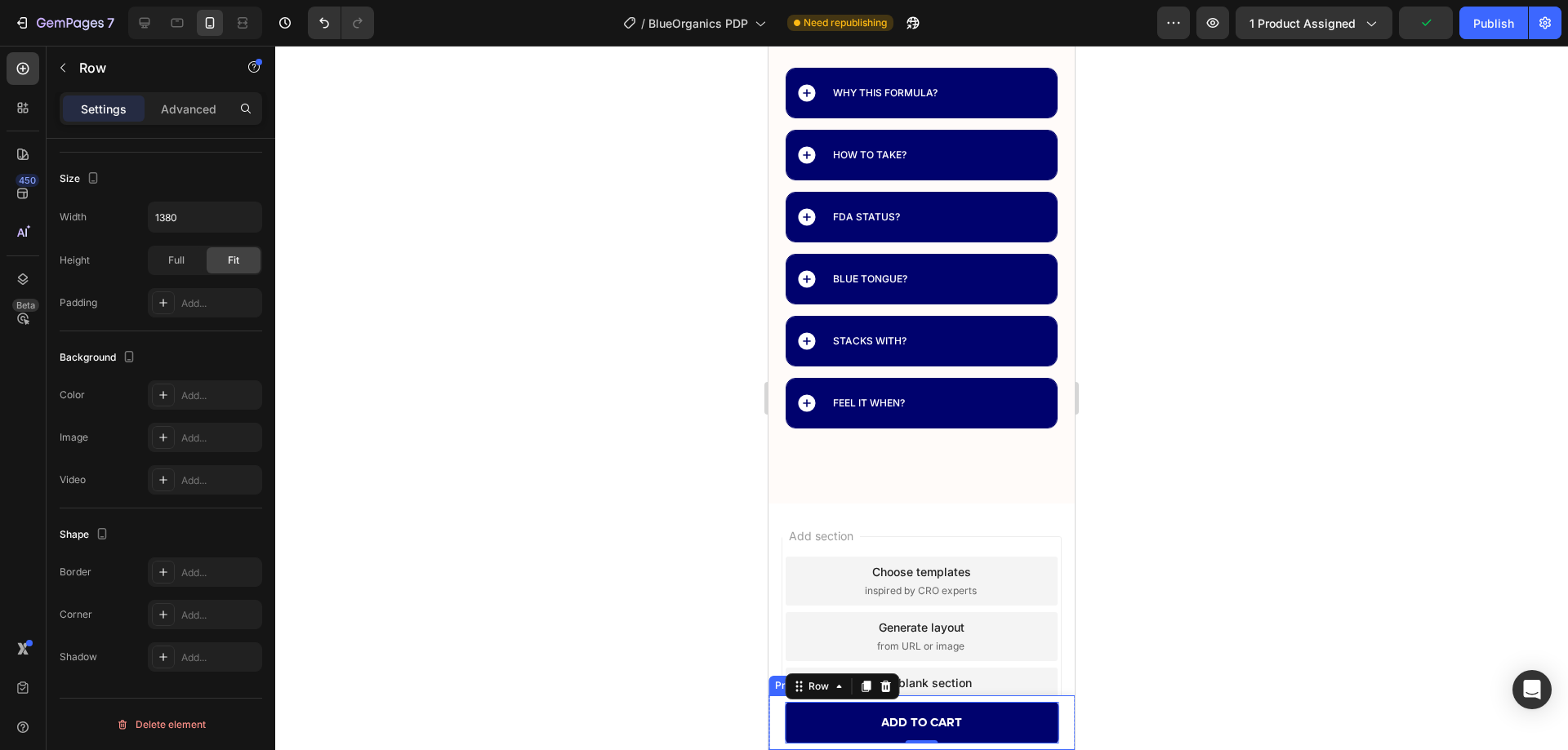
click at [776, 713] on div "Product Images Image Methylene Blue+web Product Title Row Add to cart Add to Ca…" at bounding box center [920, 723] width 306 height 56
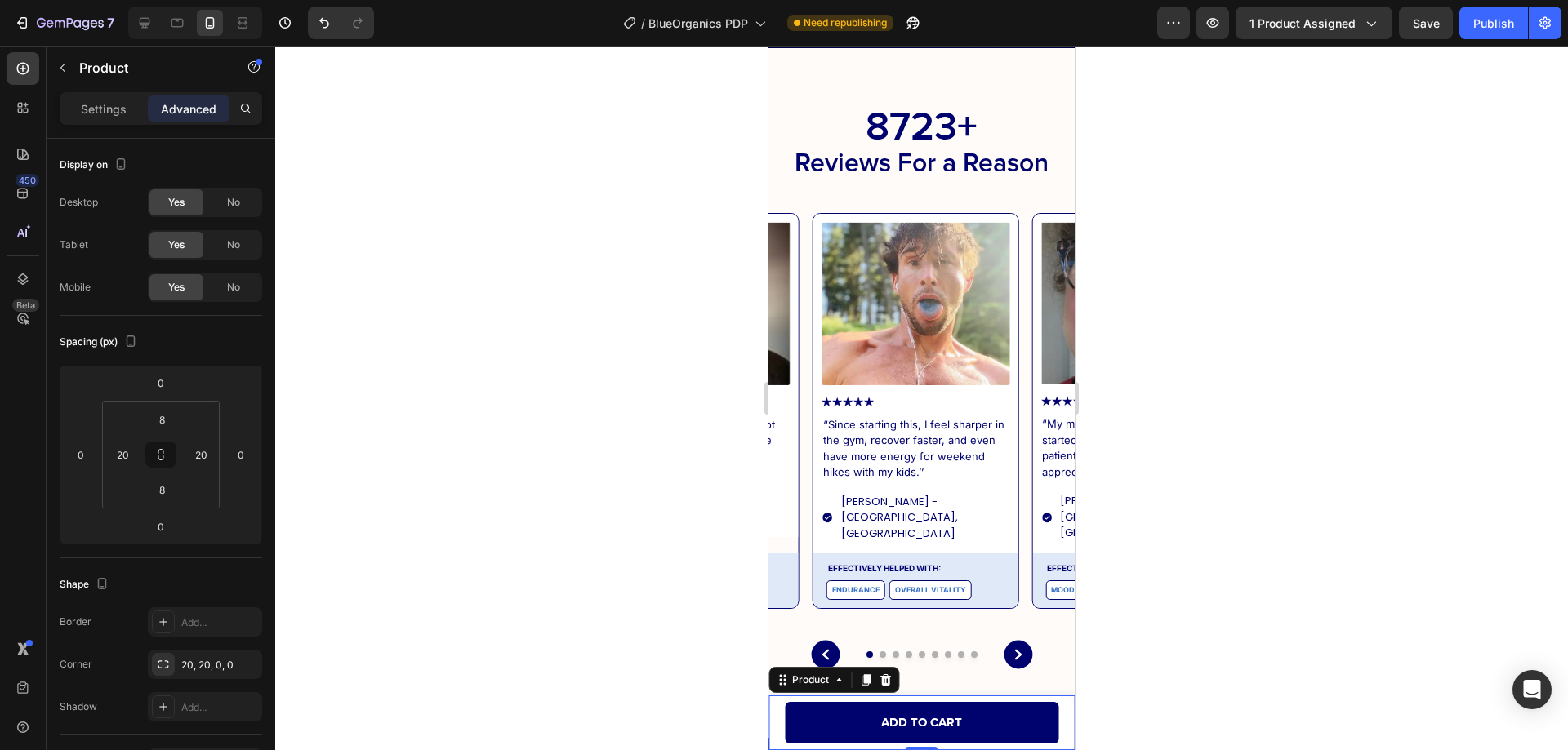
scroll to position [10366, 0]
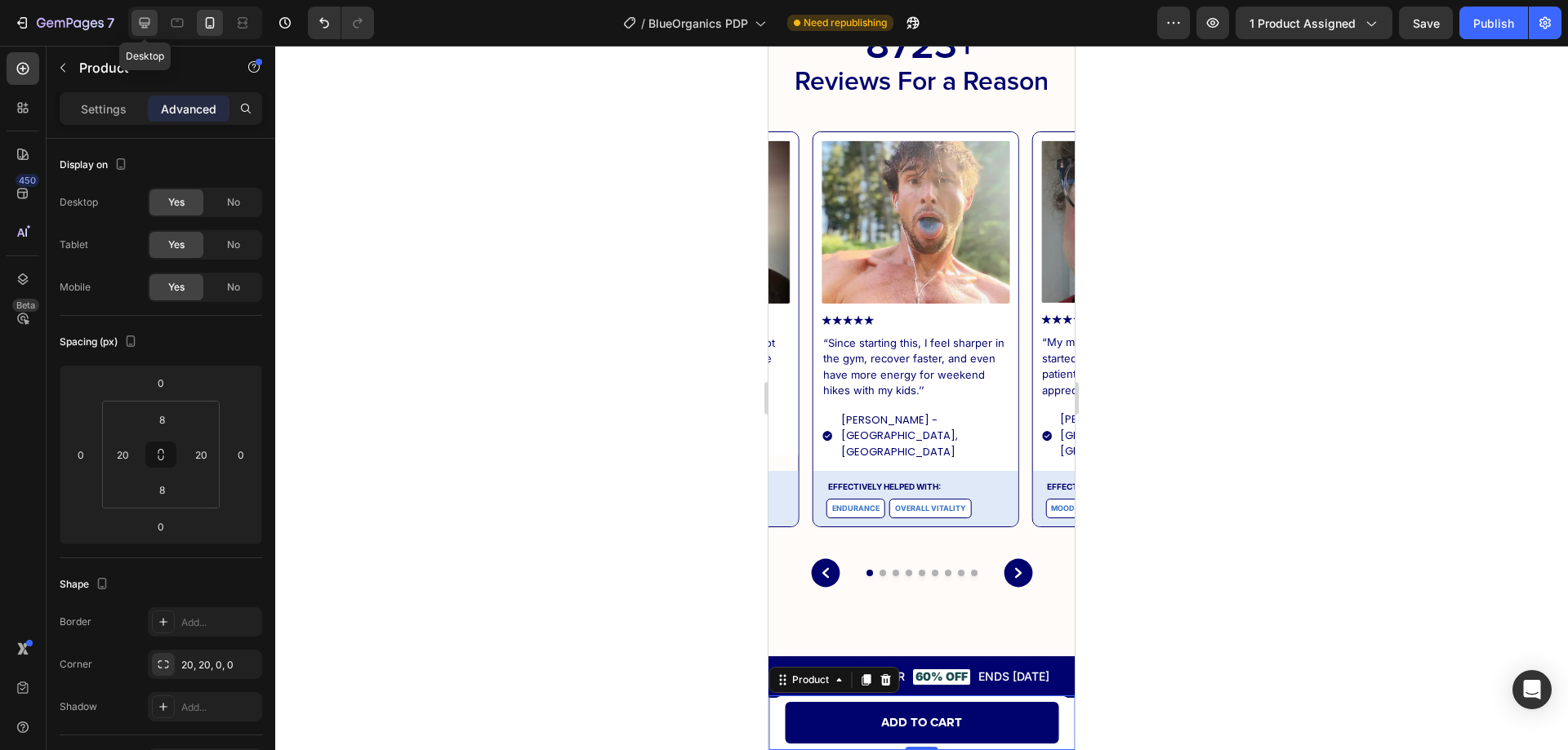
click at [136, 23] on icon at bounding box center [144, 23] width 17 height 17
type input "5"
type input "30"
type input "5"
type input "30"
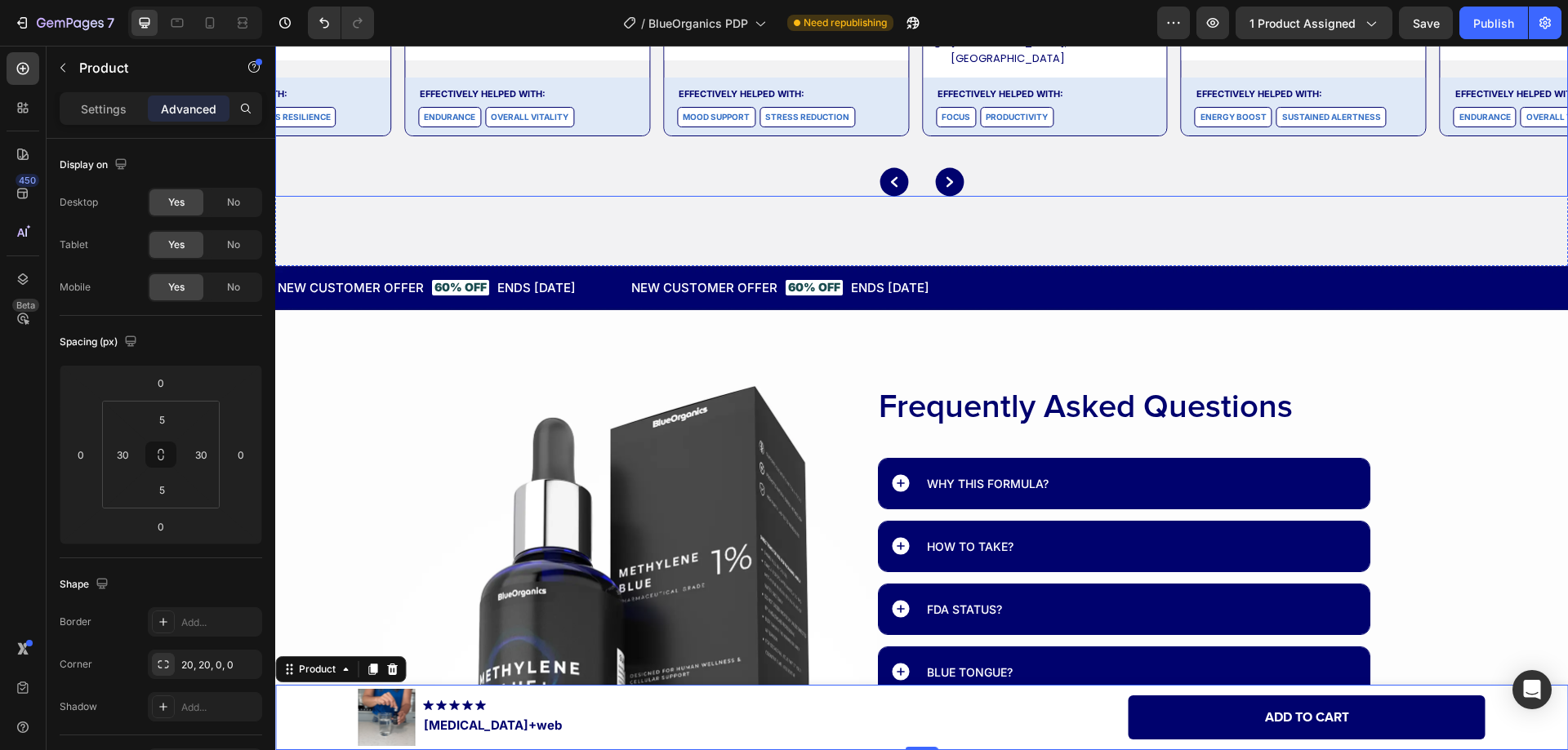
scroll to position [10948, 0]
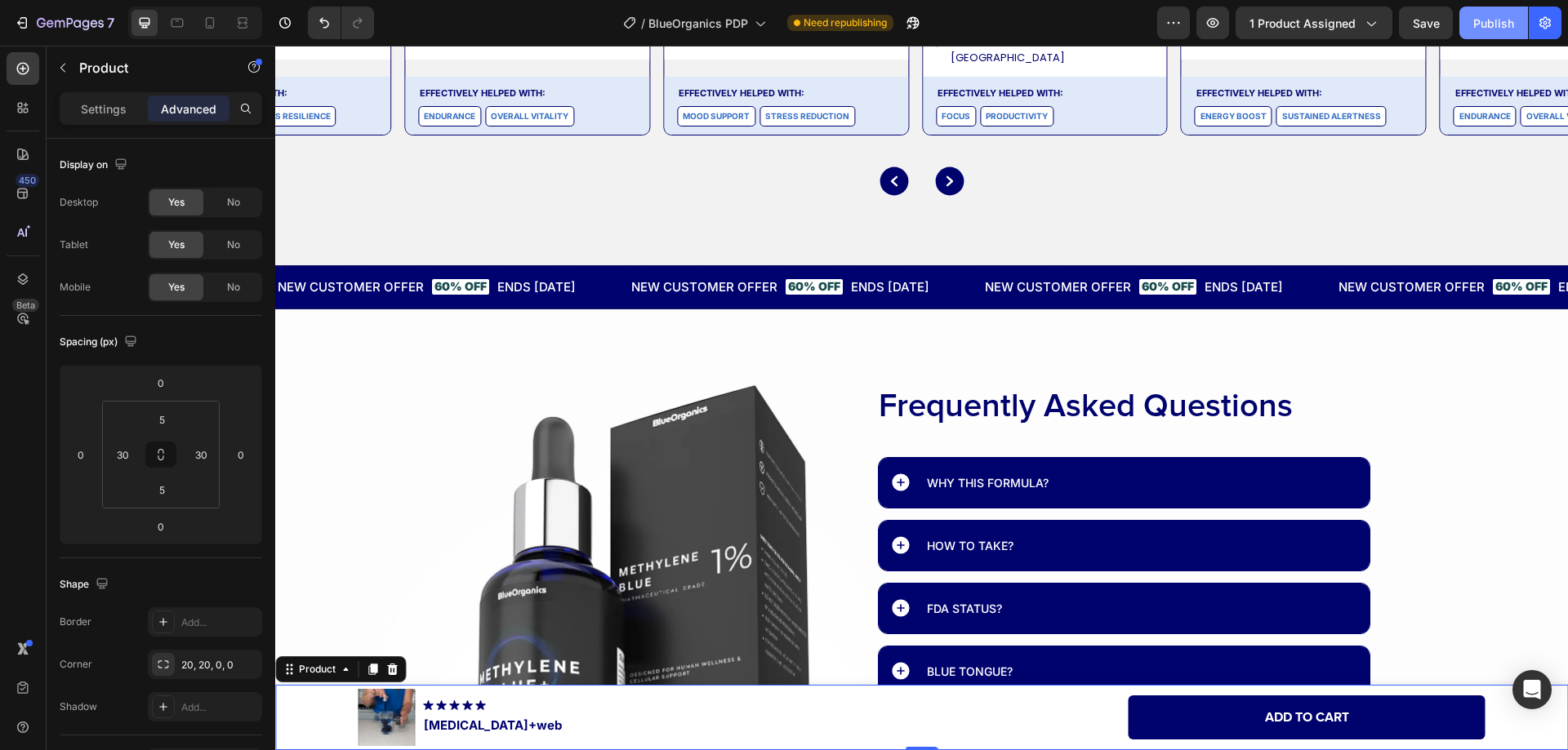
click at [1490, 19] on div "Publish" at bounding box center [1493, 24] width 41 height 17
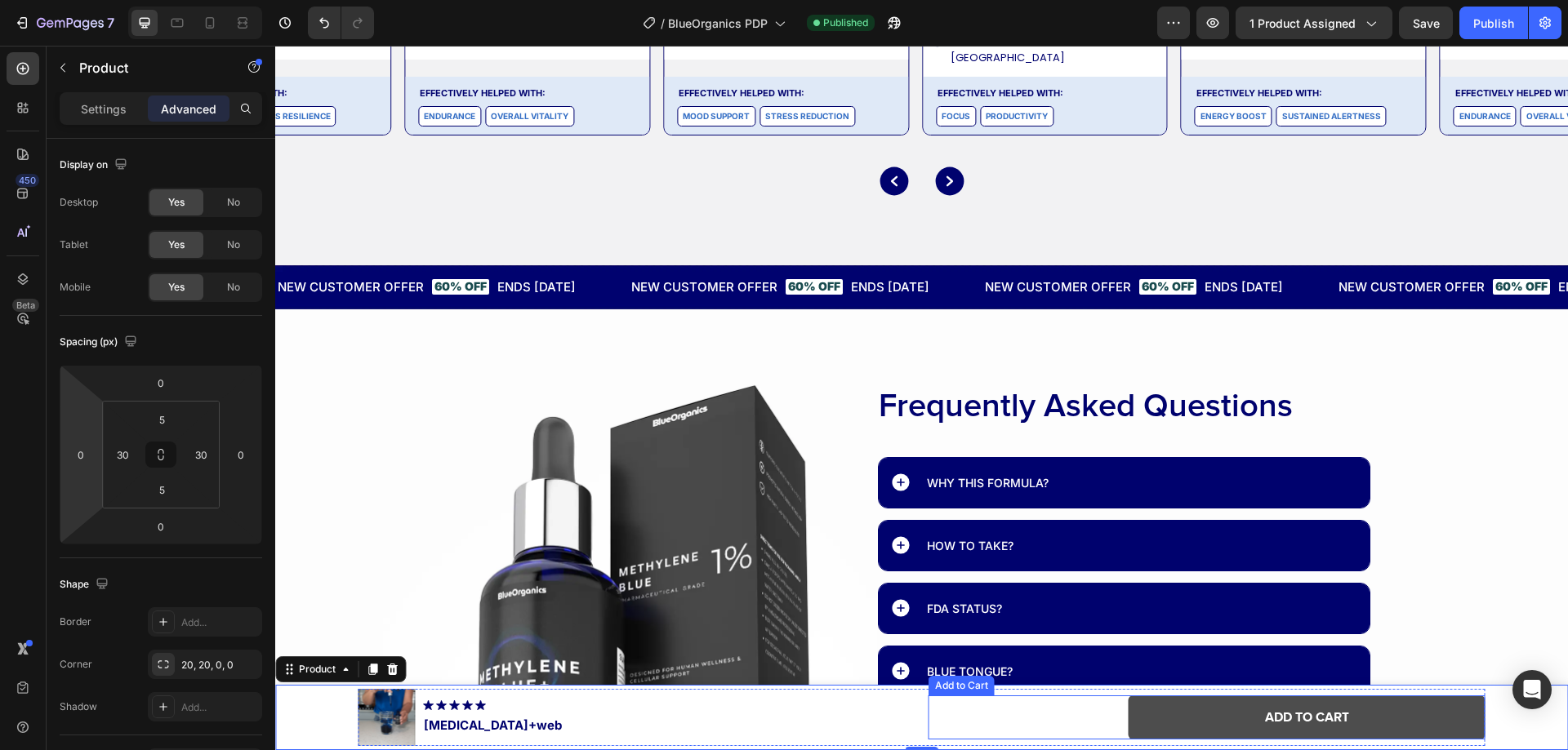
click at [1152, 733] on button "Add to cart" at bounding box center [1307, 718] width 356 height 45
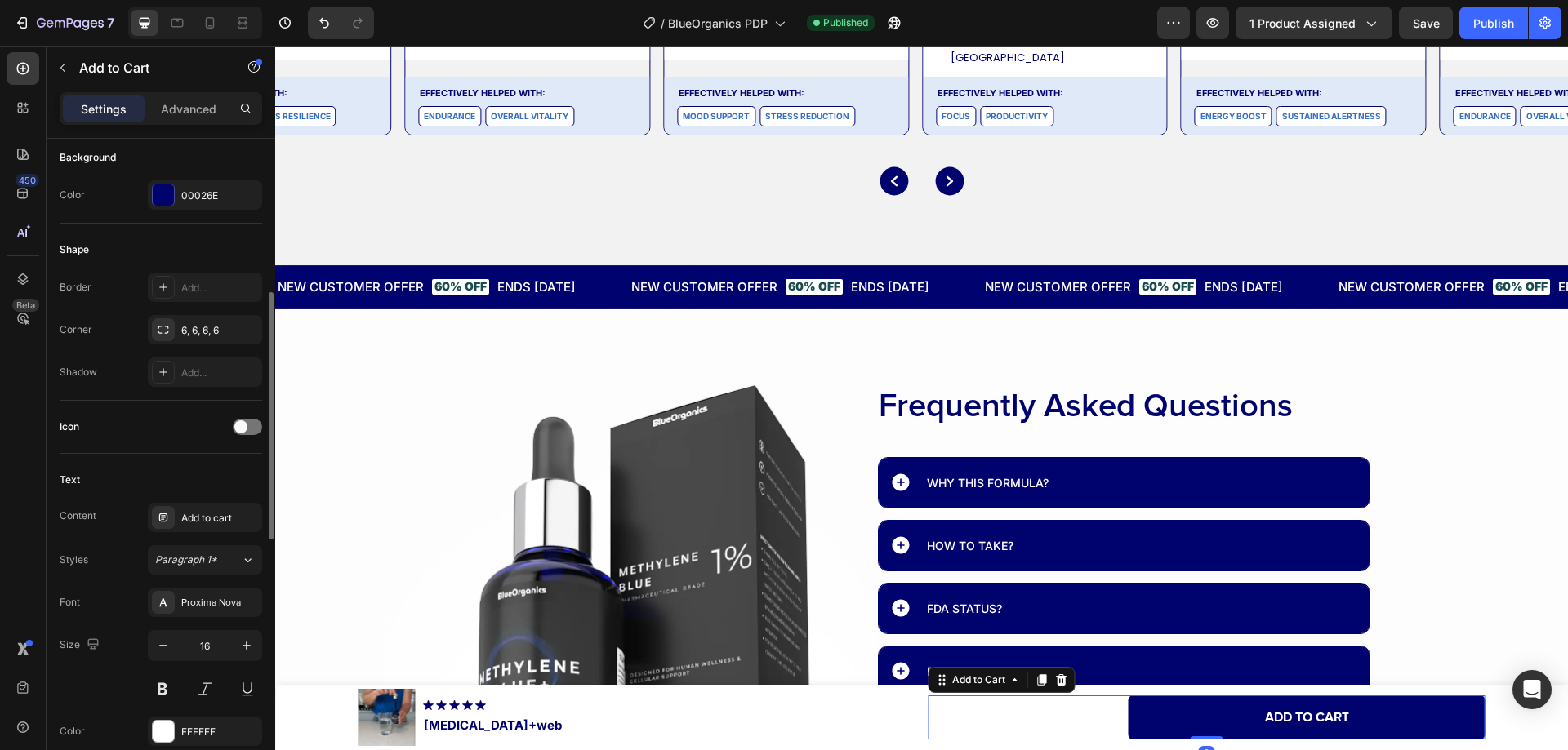
scroll to position [490, 0]
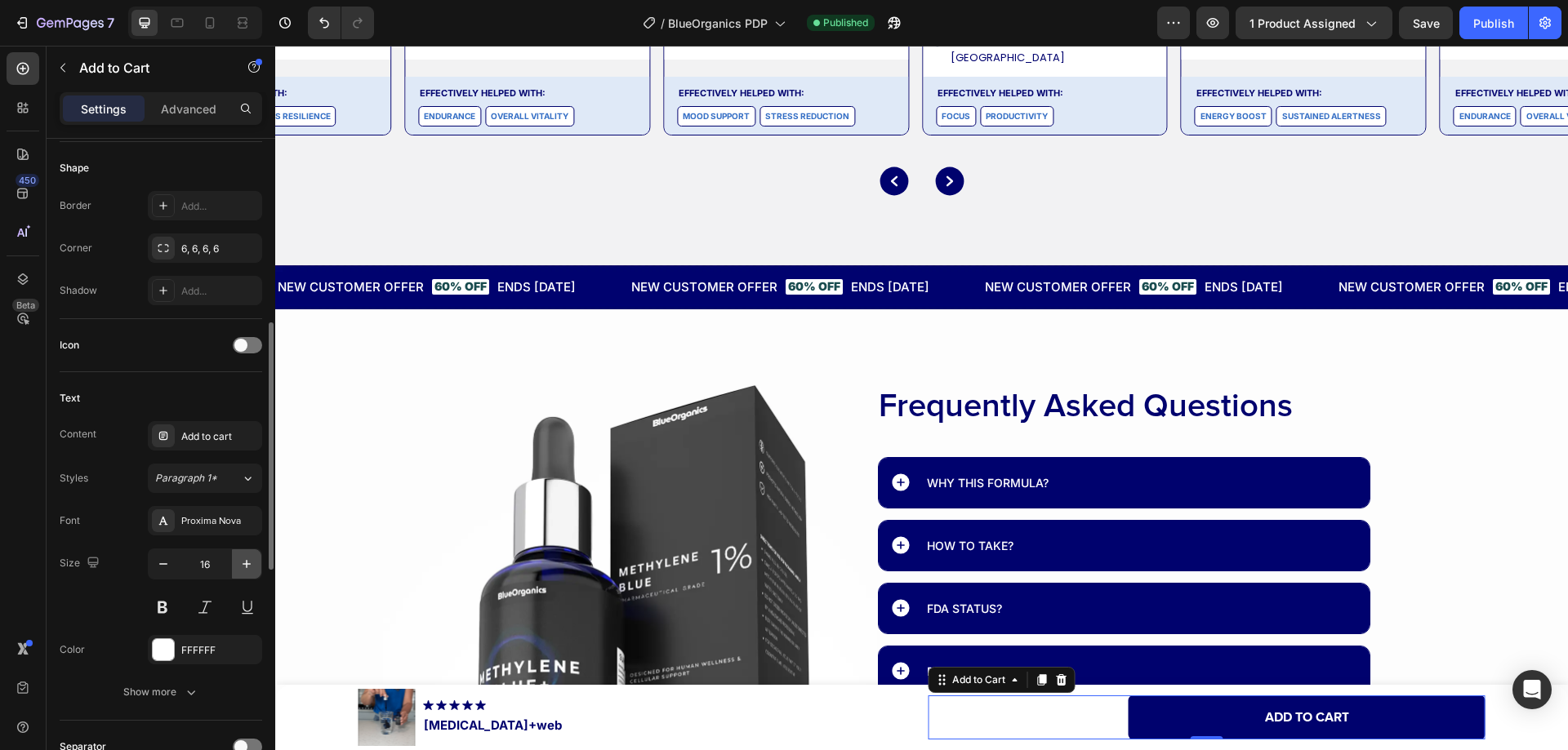
click at [241, 565] on icon "button" at bounding box center [247, 564] width 17 height 17
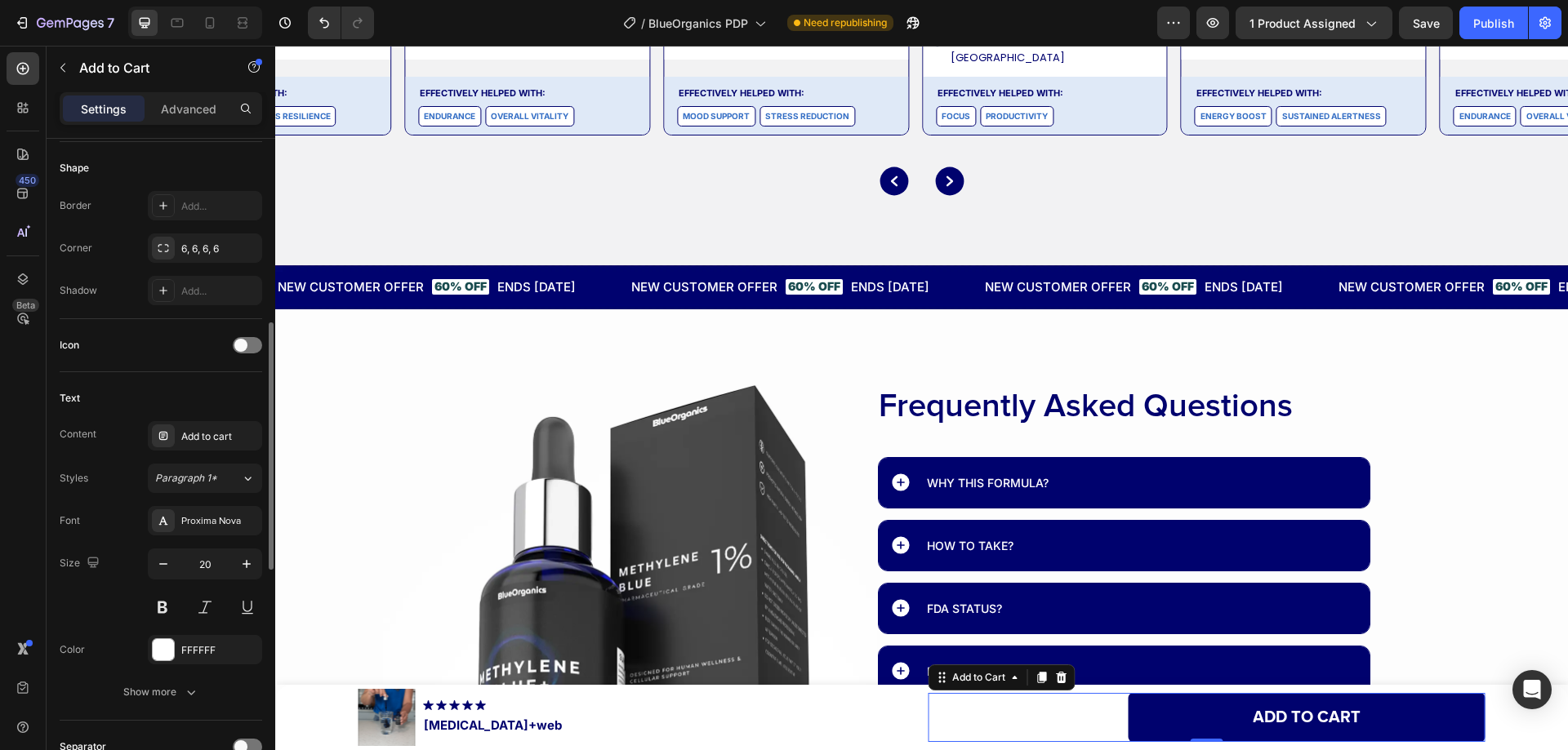
drag, startPoint x: 178, startPoint y: 693, endPoint x: 178, endPoint y: 672, distance: 21.0
click at [178, 691] on div "Show more" at bounding box center [160, 692] width 76 height 17
click at [174, 30] on icon at bounding box center [177, 23] width 17 height 17
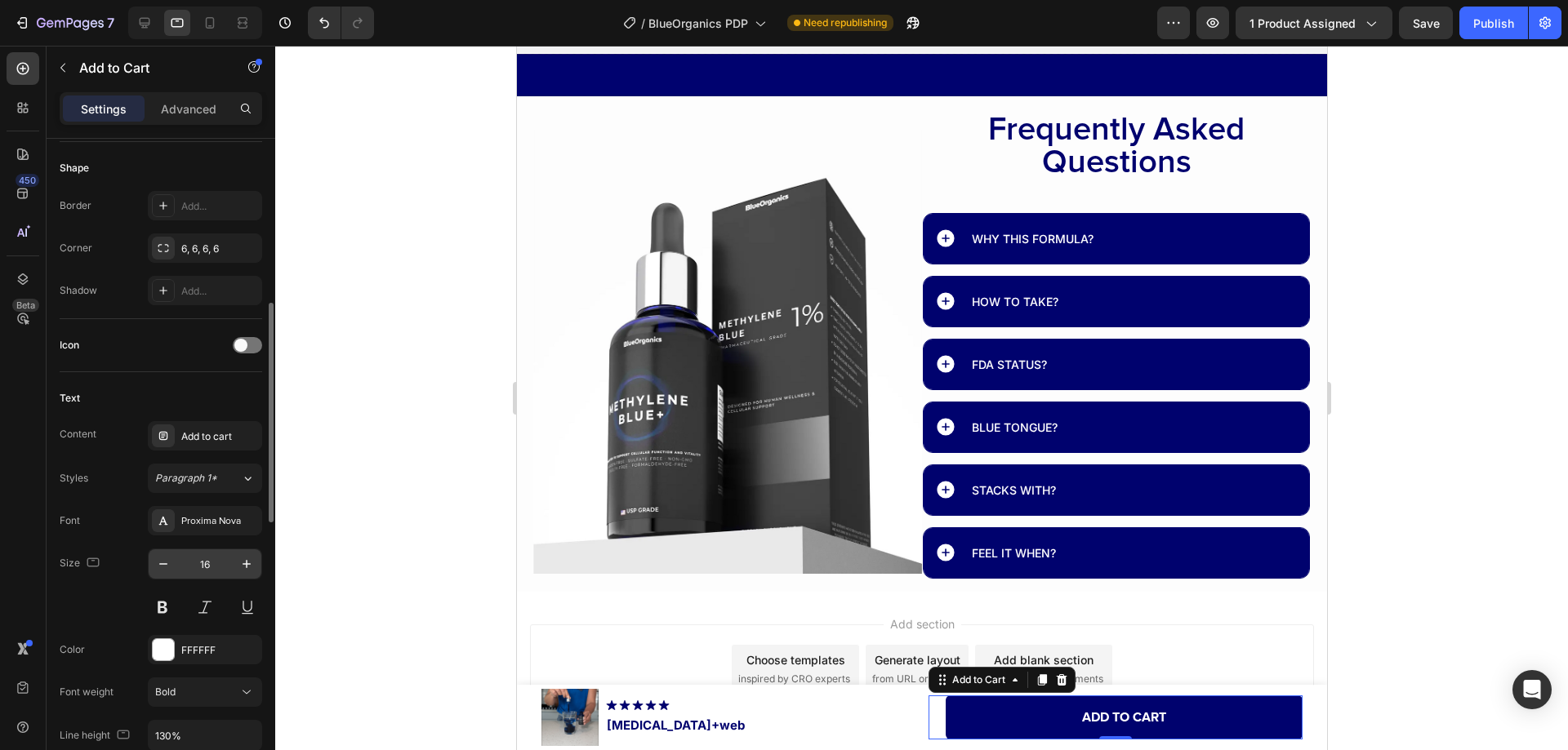
scroll to position [11312, 0]
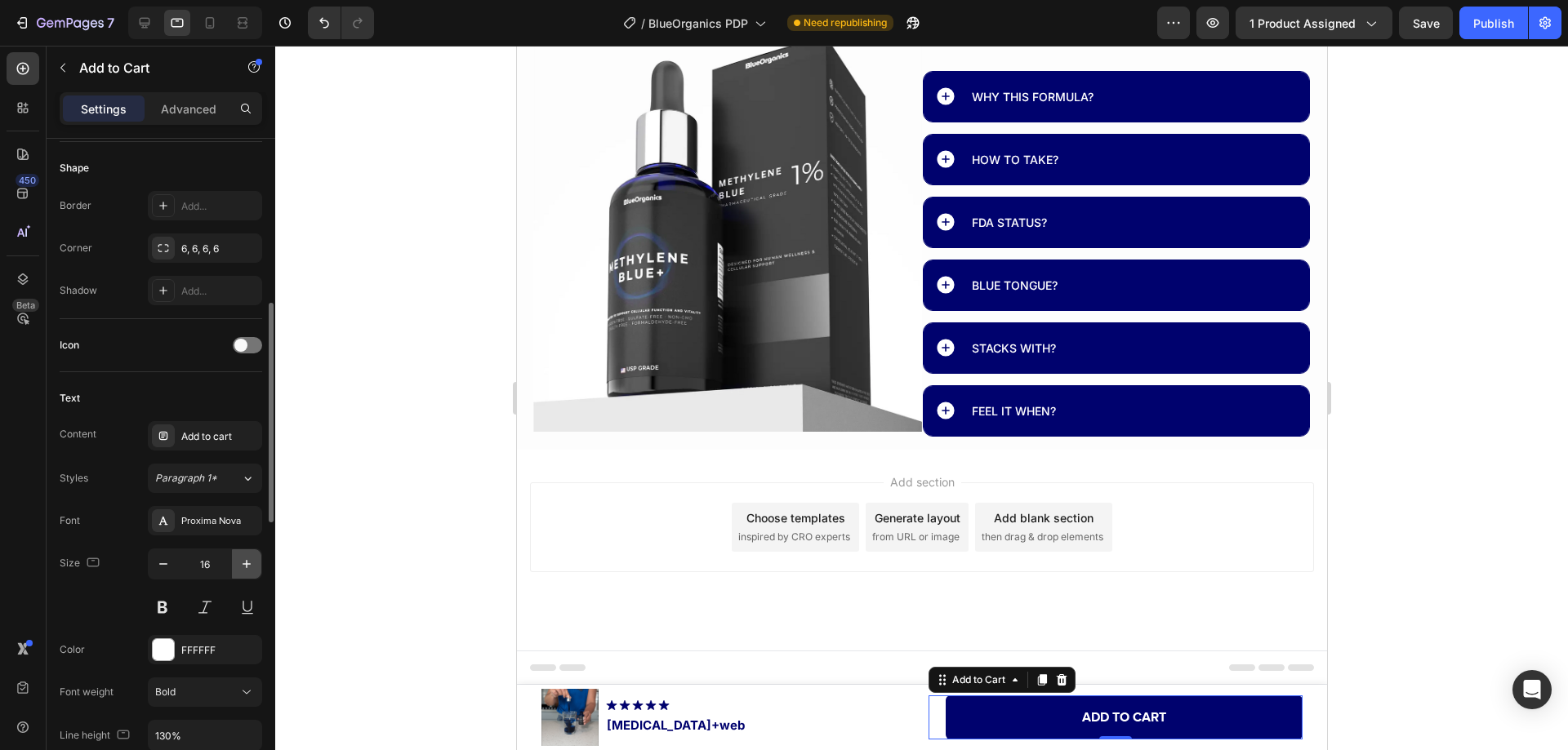
click at [244, 556] on icon "button" at bounding box center [247, 564] width 17 height 17
click at [244, 557] on icon "button" at bounding box center [247, 564] width 17 height 17
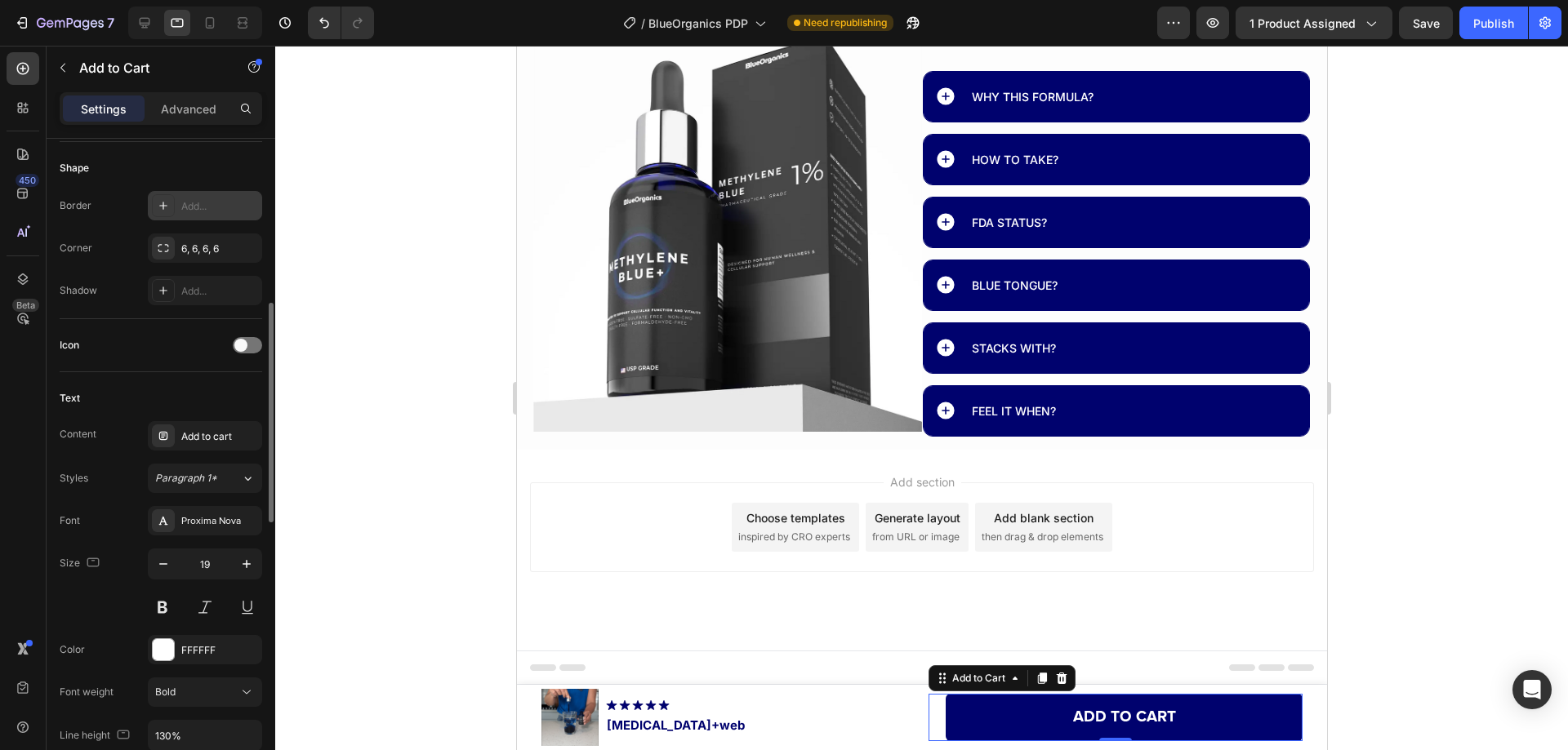
type input "20"
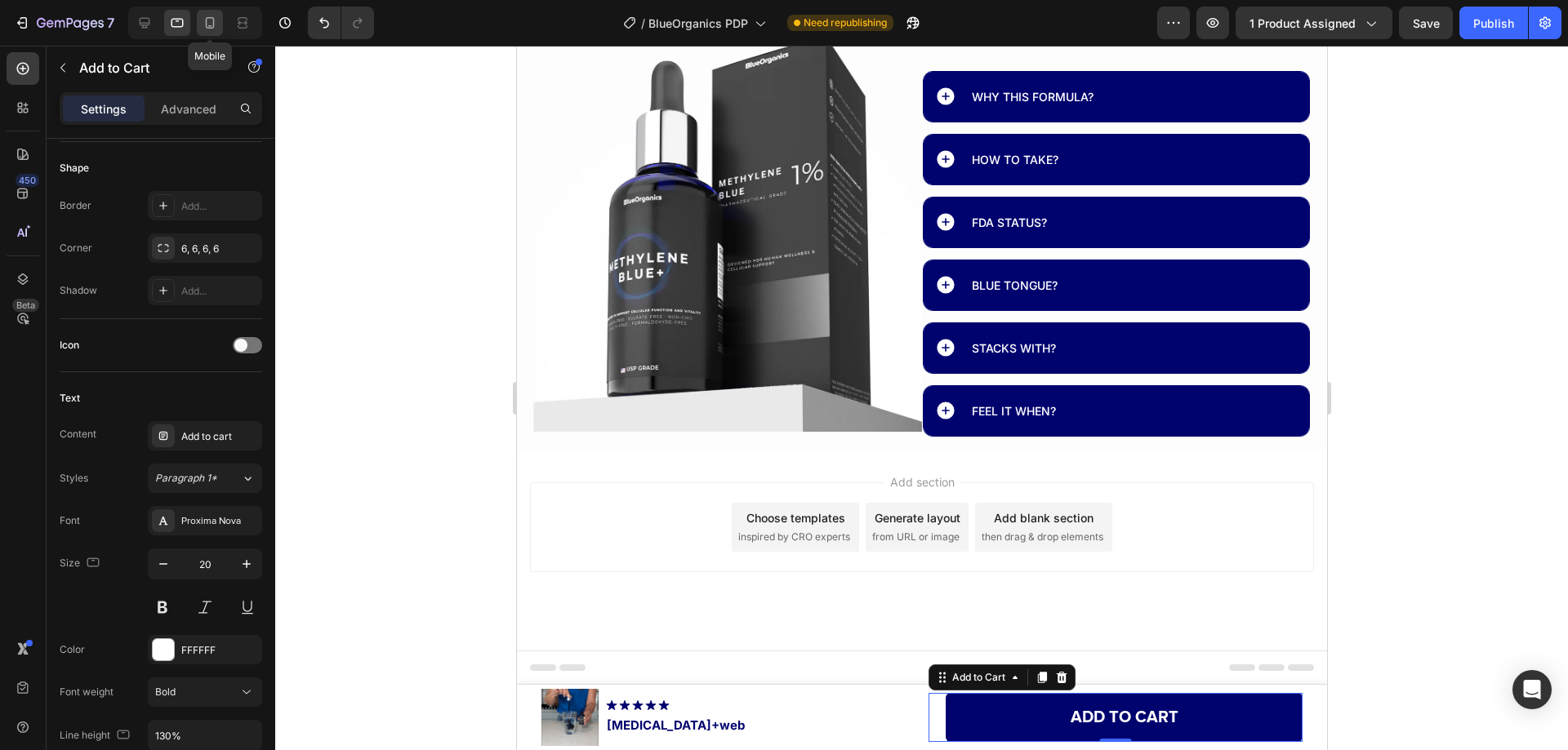
click at [201, 30] on icon at bounding box center [209, 23] width 17 height 17
type input "100%"
type input "15"
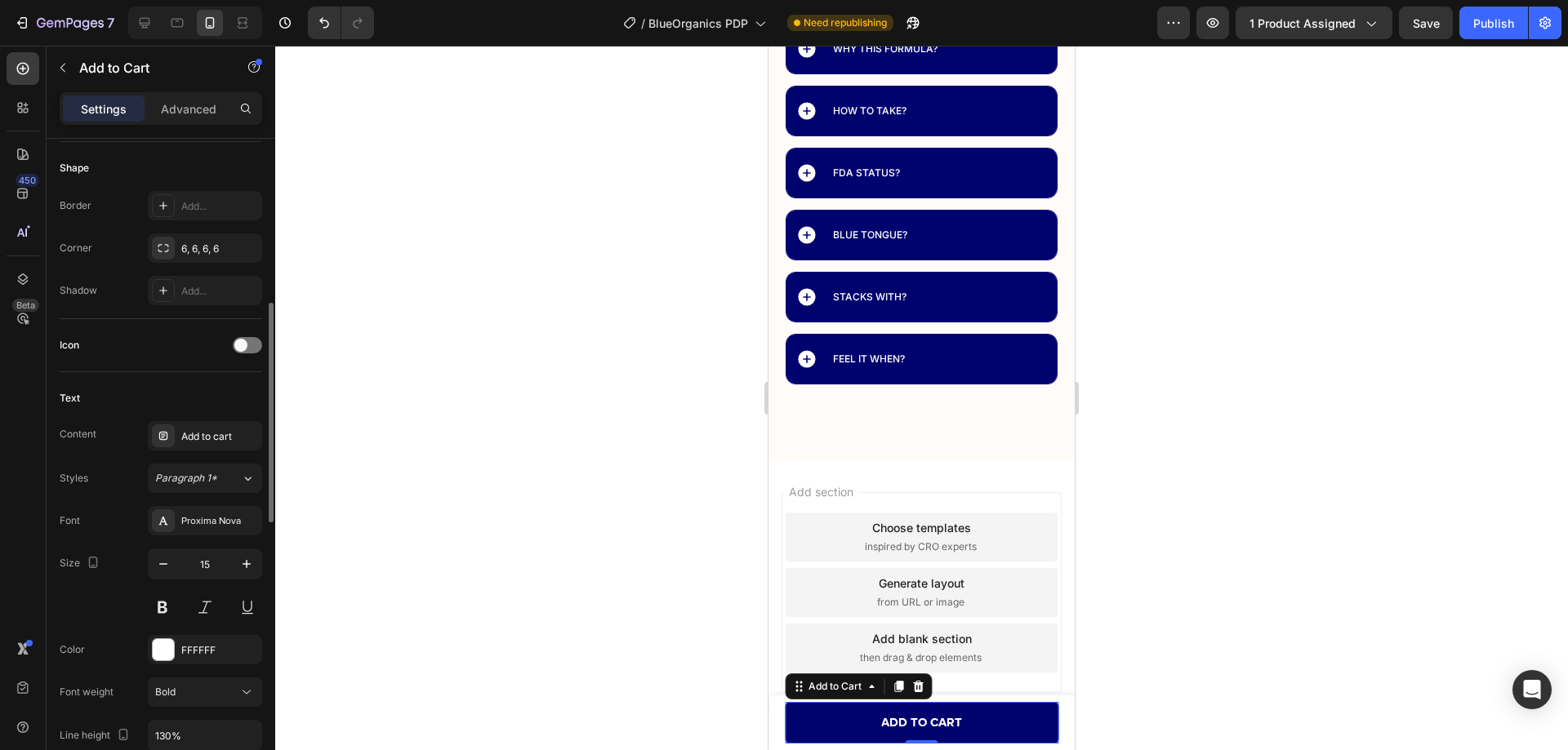
scroll to position [11348, 0]
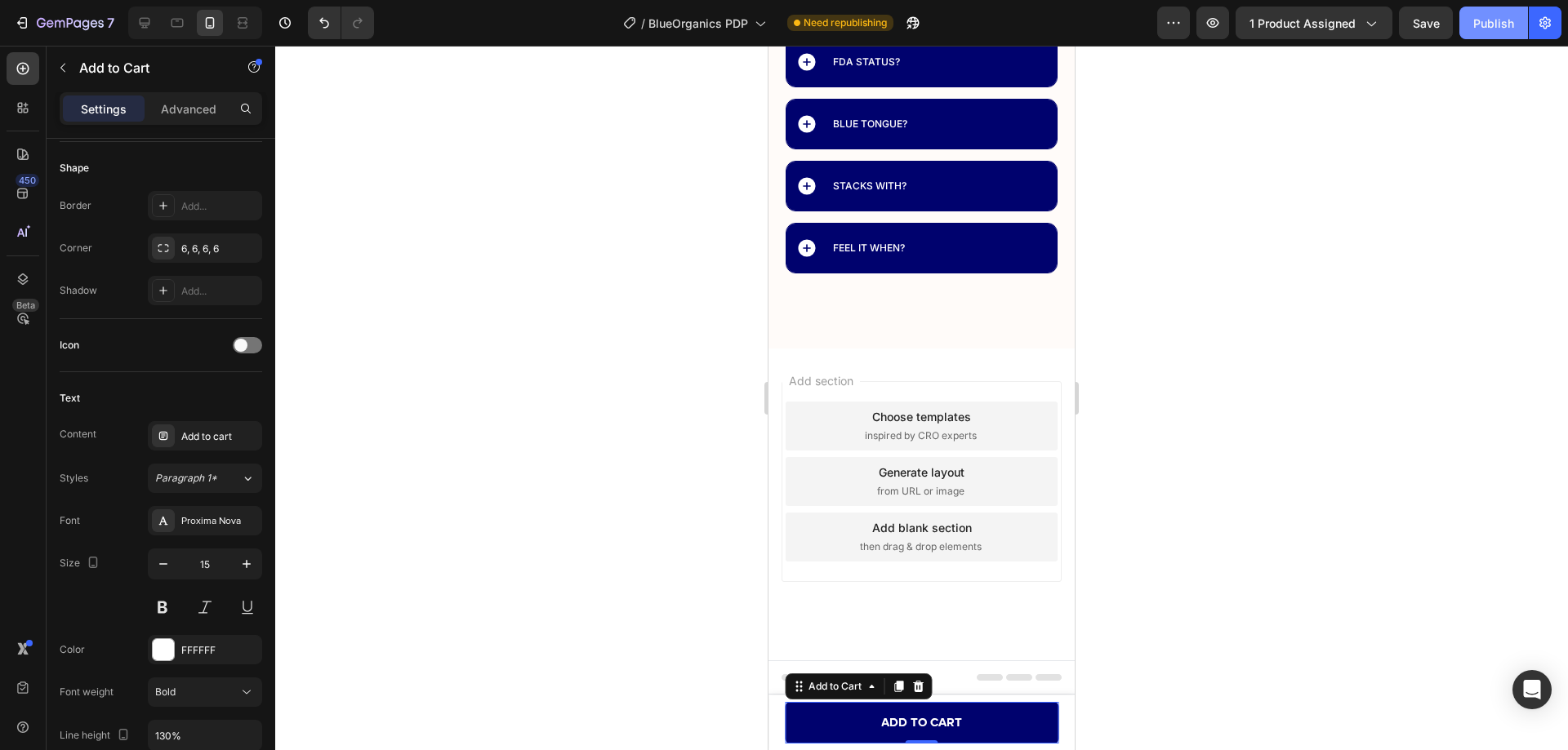
click at [1484, 22] on div "Publish" at bounding box center [1493, 24] width 41 height 17
click at [146, 21] on icon at bounding box center [144, 23] width 17 height 17
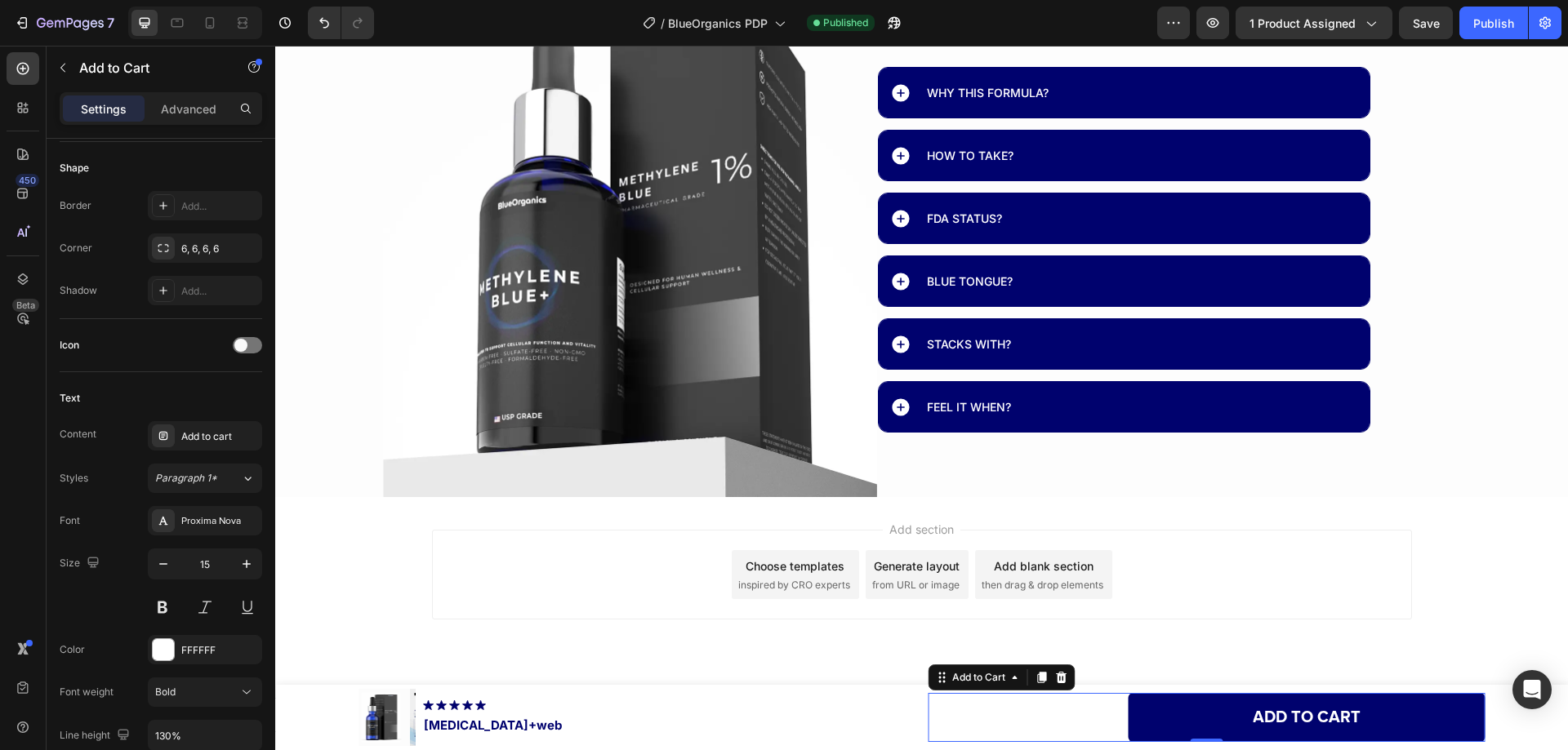
type input "437"
type input "20"
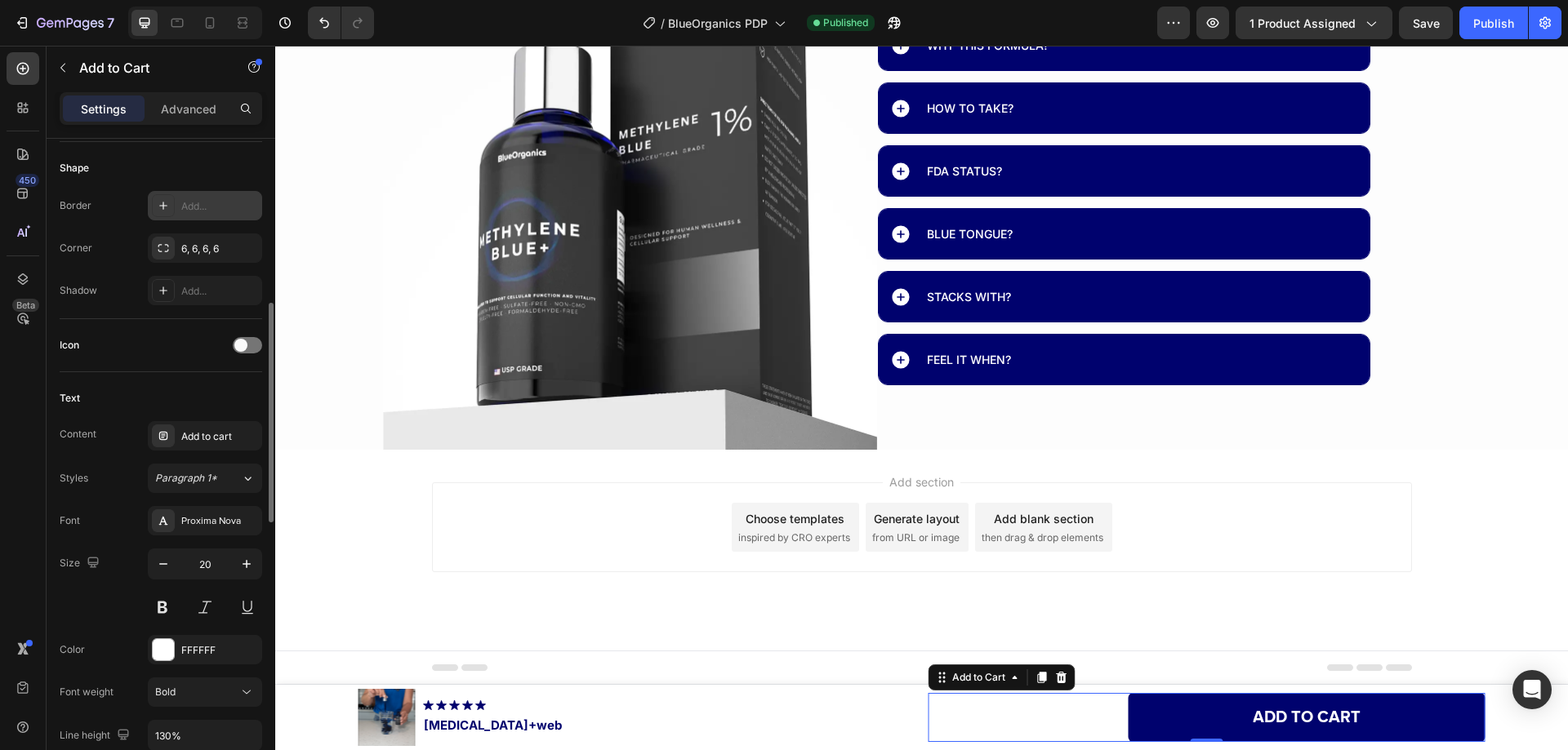
scroll to position [327, 0]
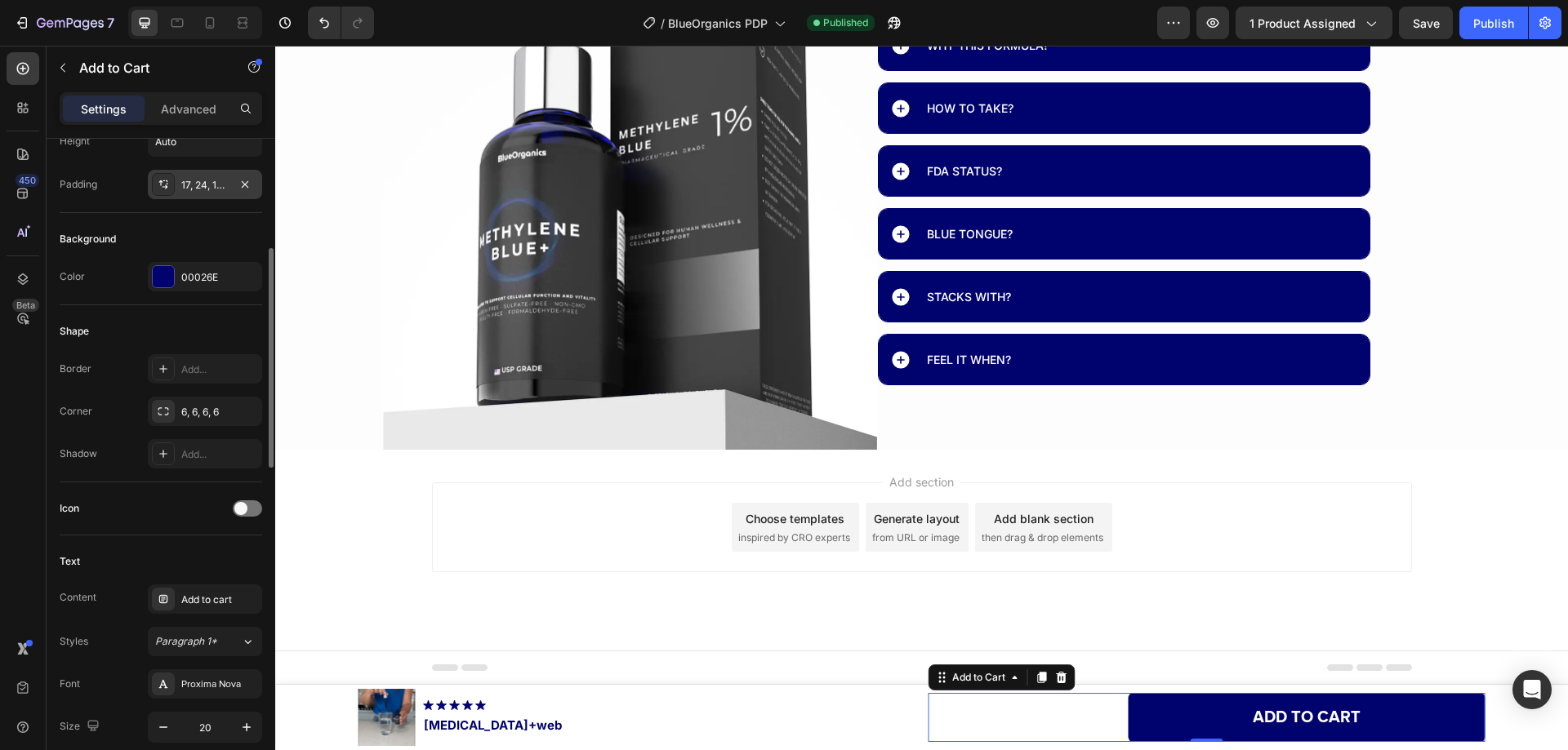
click at [196, 187] on div "17, 24, 17, 24" at bounding box center [205, 185] width 47 height 15
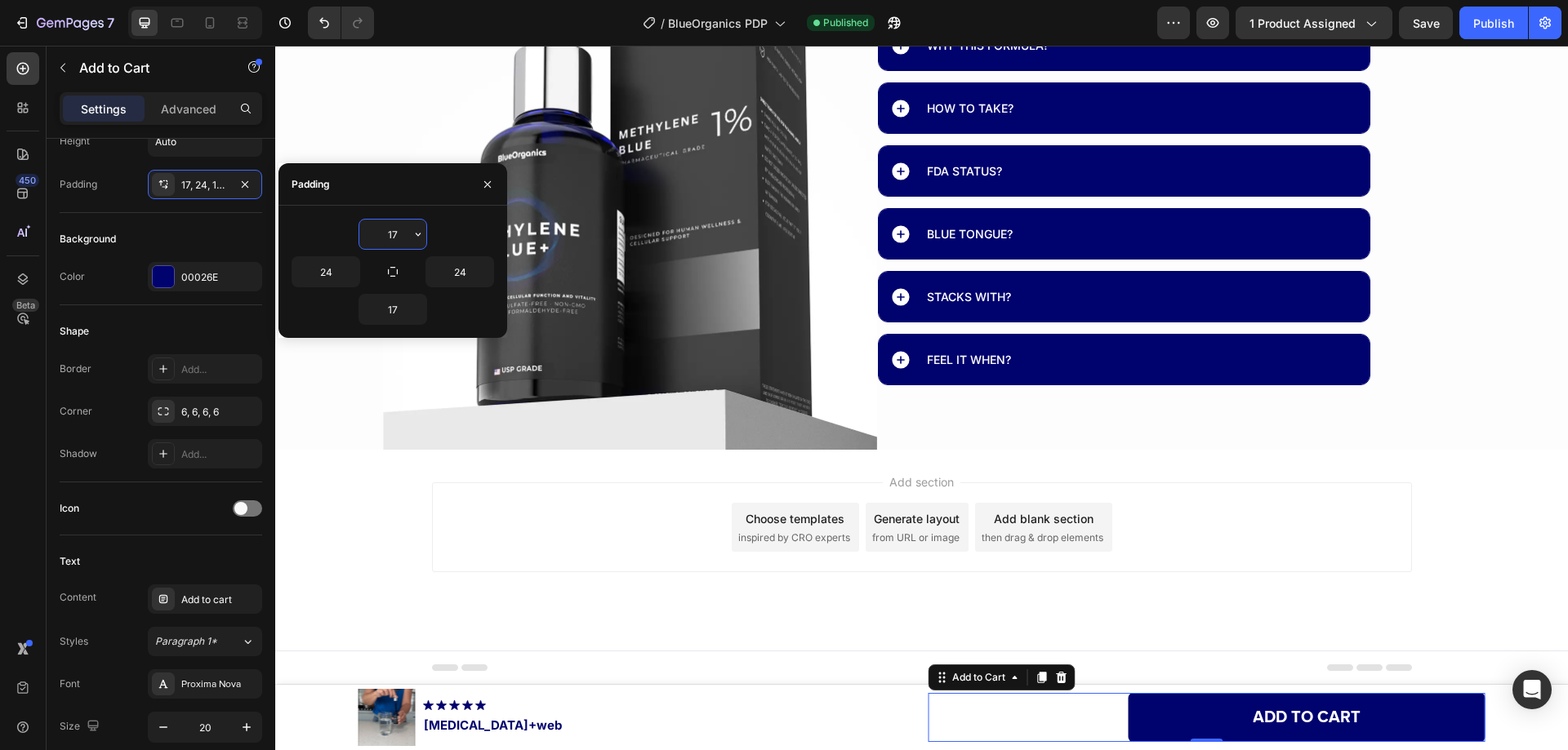
click at [397, 236] on input "17" at bounding box center [392, 234] width 67 height 30
type input "14"
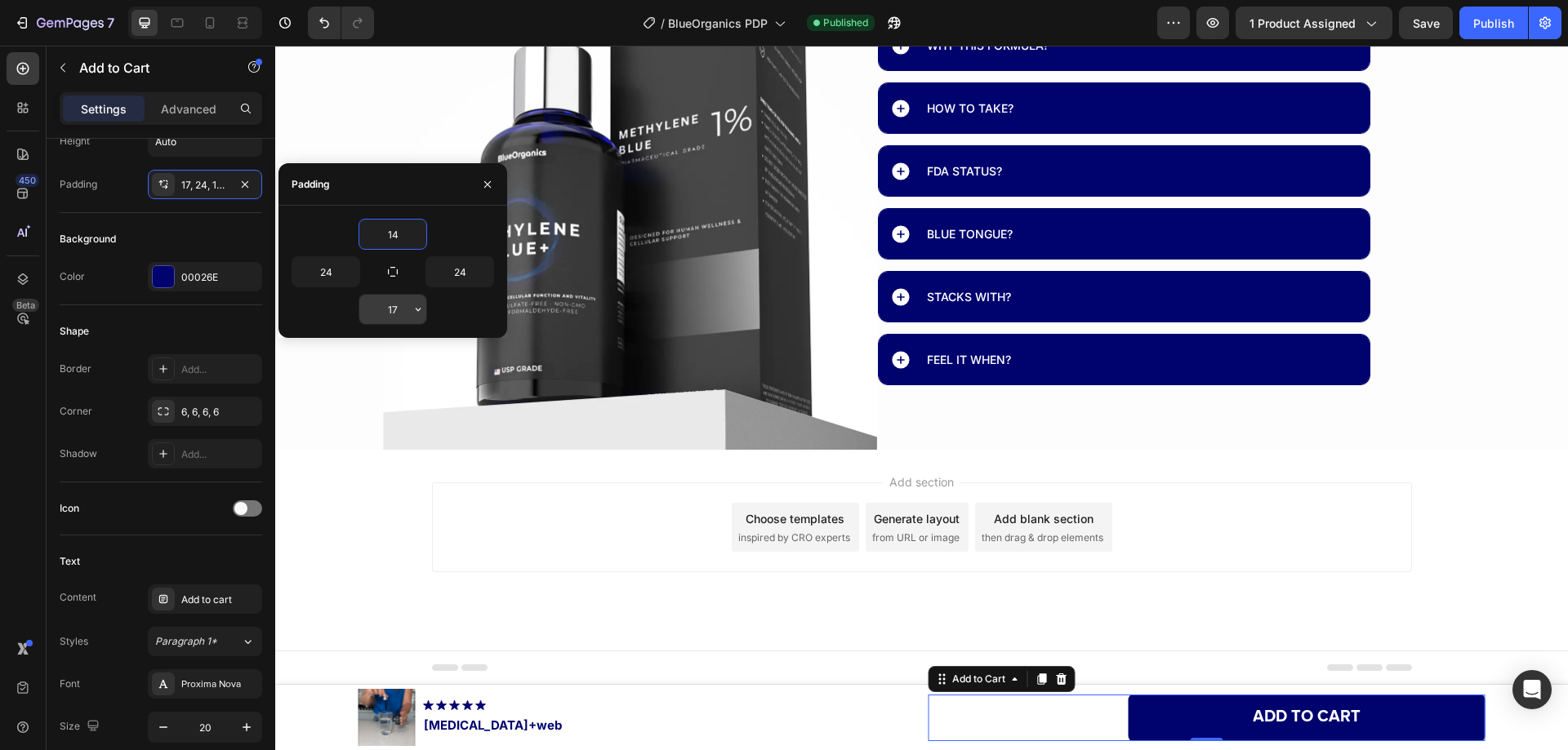
click at [389, 304] on input "17" at bounding box center [392, 309] width 67 height 30
type input "14"
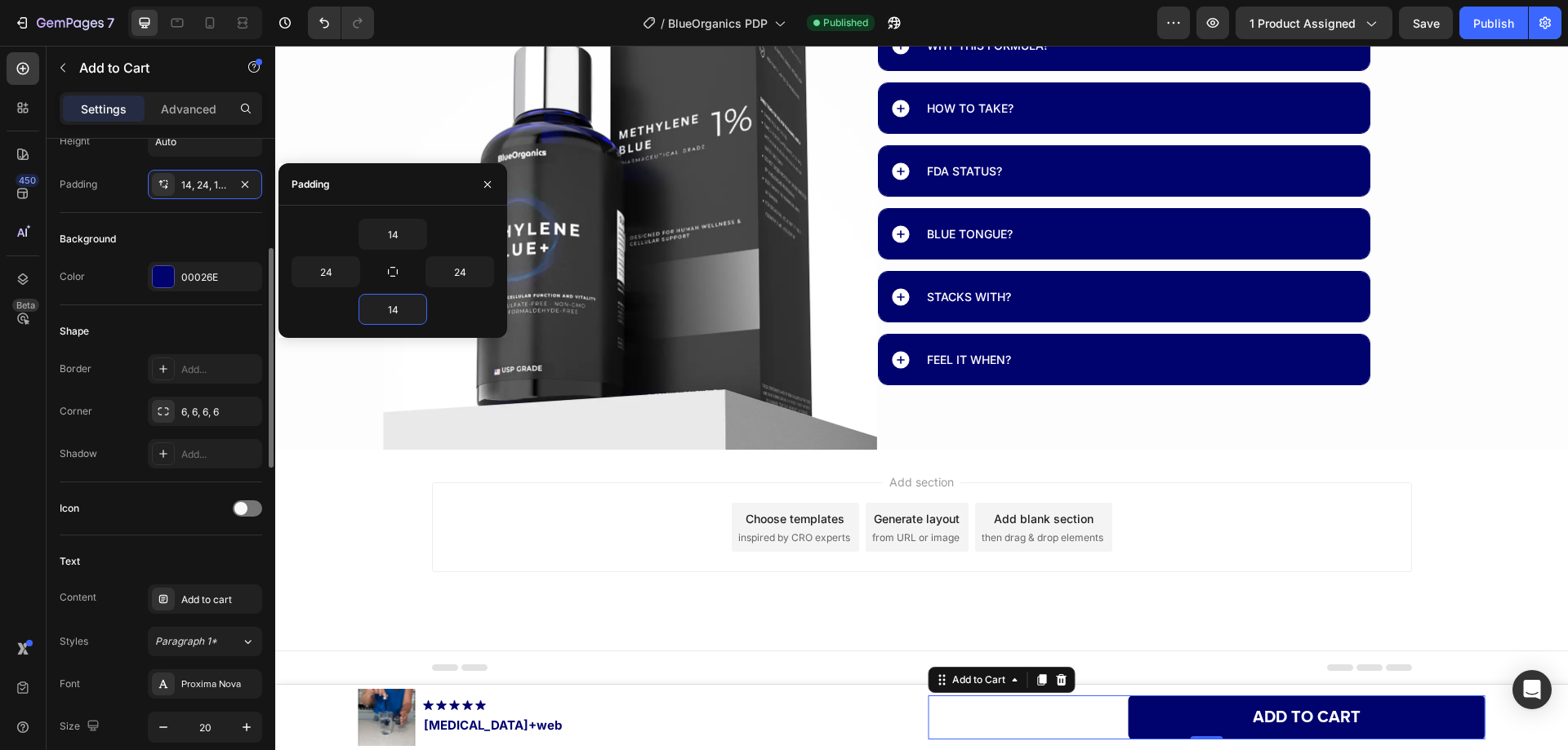
click at [230, 324] on div "Shape" at bounding box center [160, 331] width 202 height 26
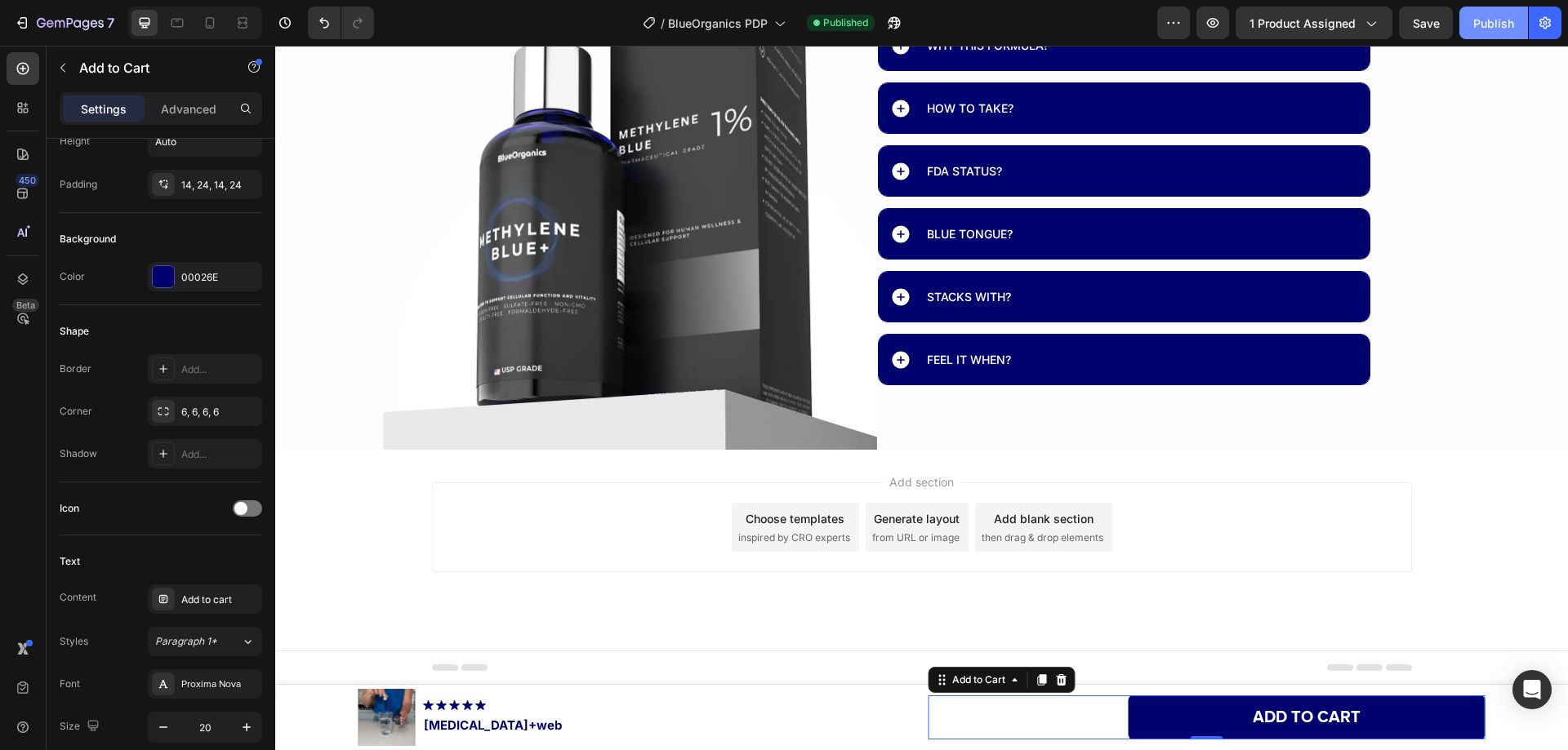
click at [1480, 30] on div "Publish" at bounding box center [1493, 24] width 41 height 17
drag, startPoint x: 90, startPoint y: 19, endPoint x: 409, endPoint y: 622, distance: 682.2
click at [90, 19] on icon "button" at bounding box center [70, 24] width 67 height 14
